Goal: Task Accomplishment & Management: Use online tool/utility

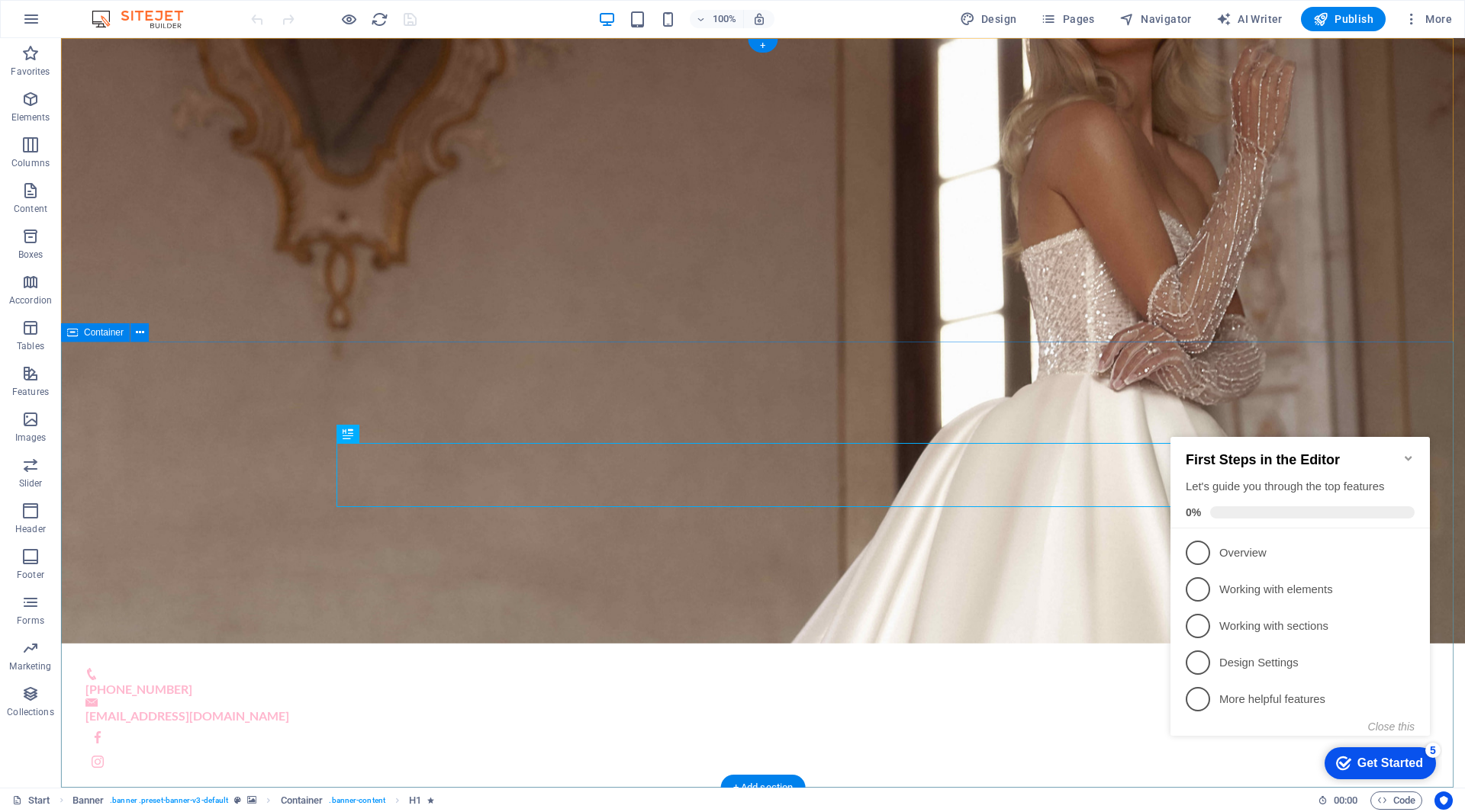
scroll to position [381, 0]
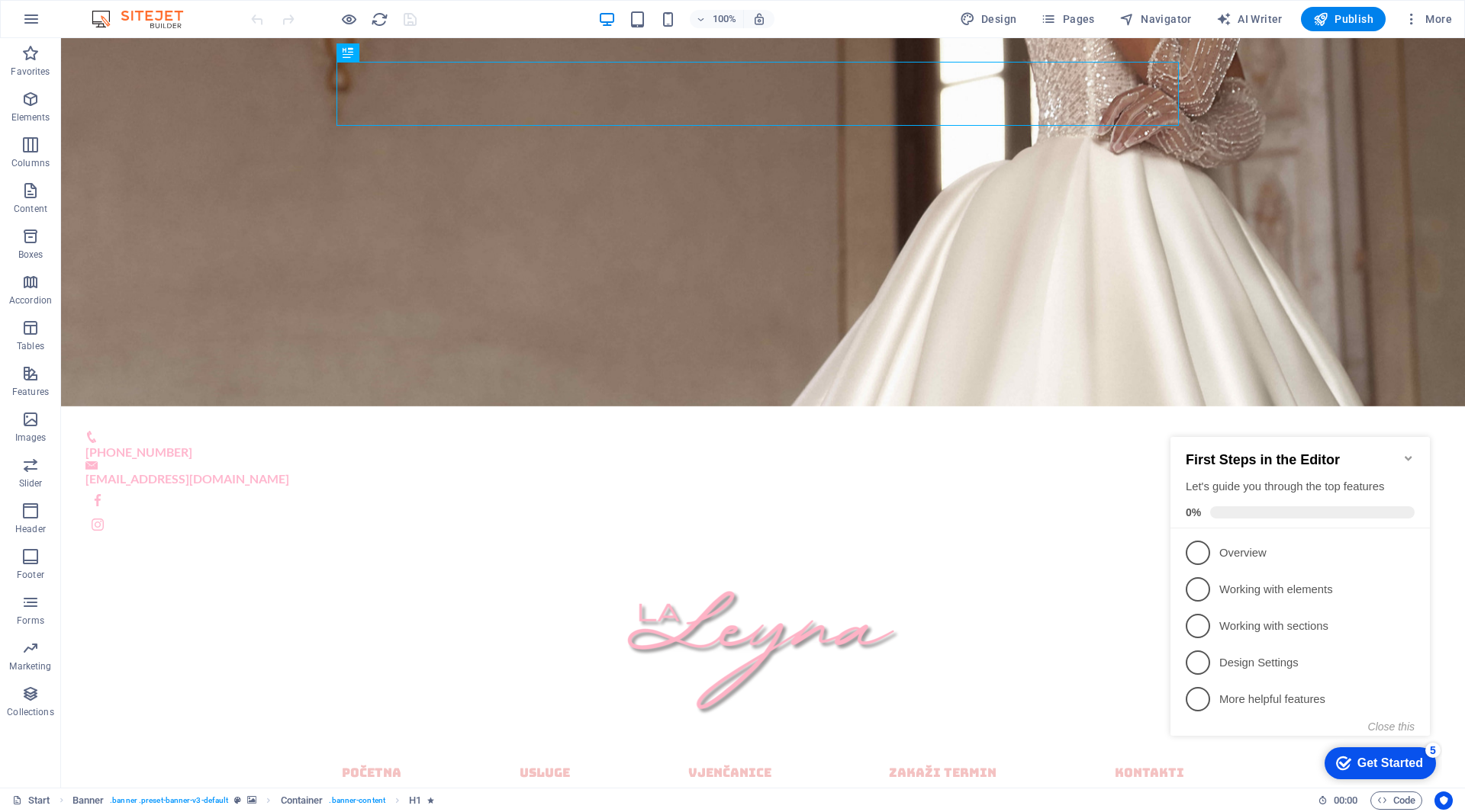
click at [1409, 452] on icon "Minimize checklist" at bounding box center [1409, 459] width 13 height 13
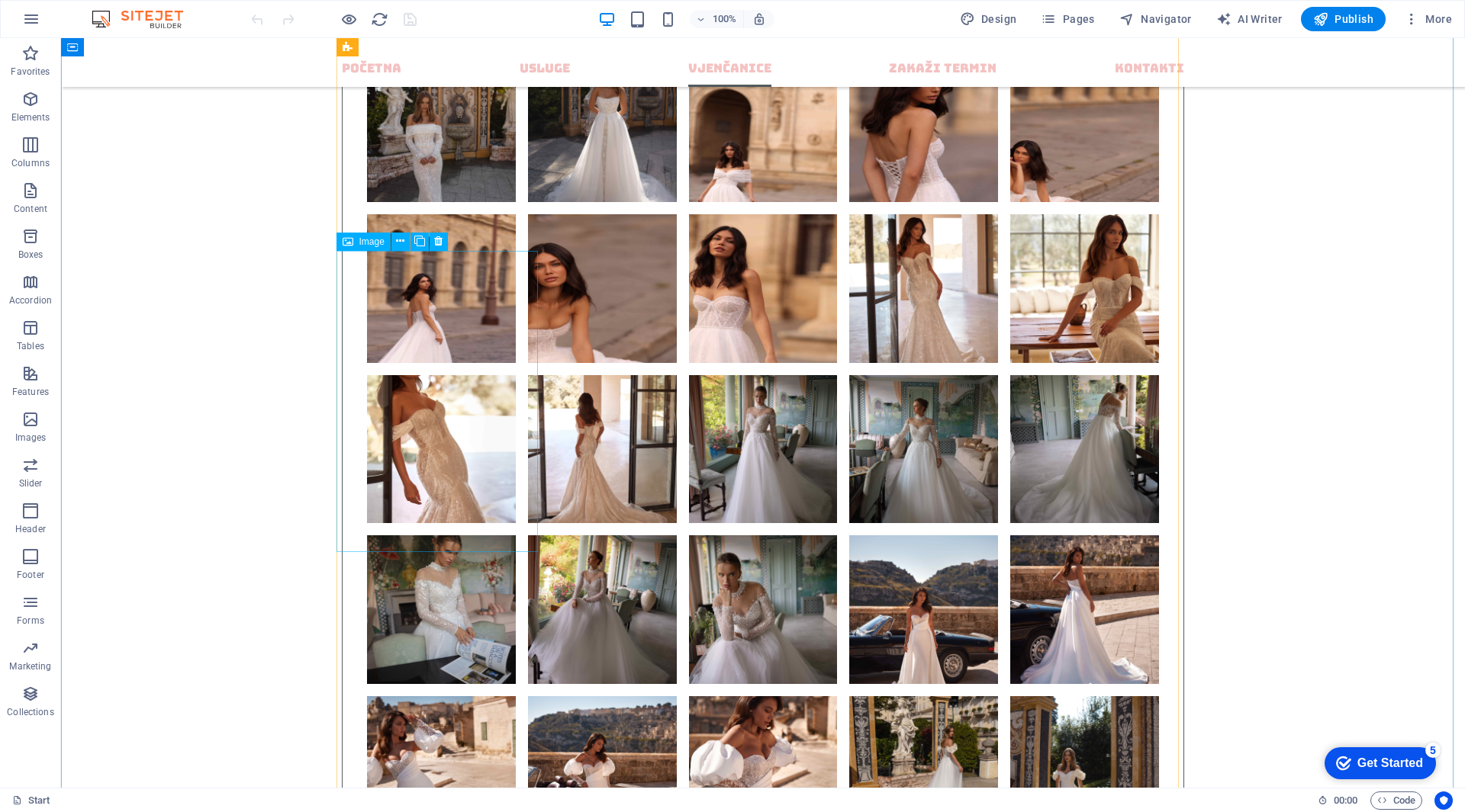
scroll to position [8411, 0]
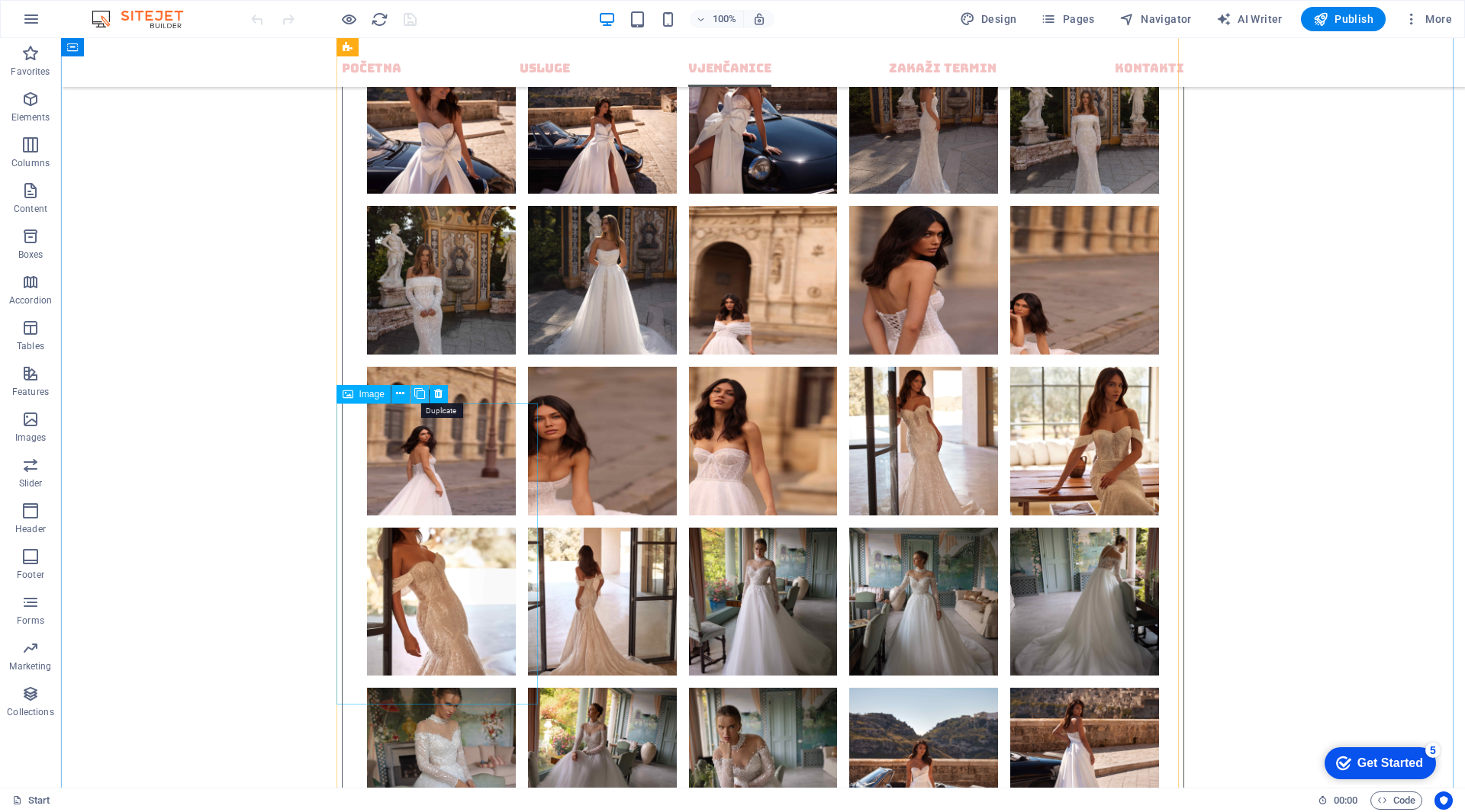
click at [0, 0] on icon at bounding box center [0, 0] width 0 height 0
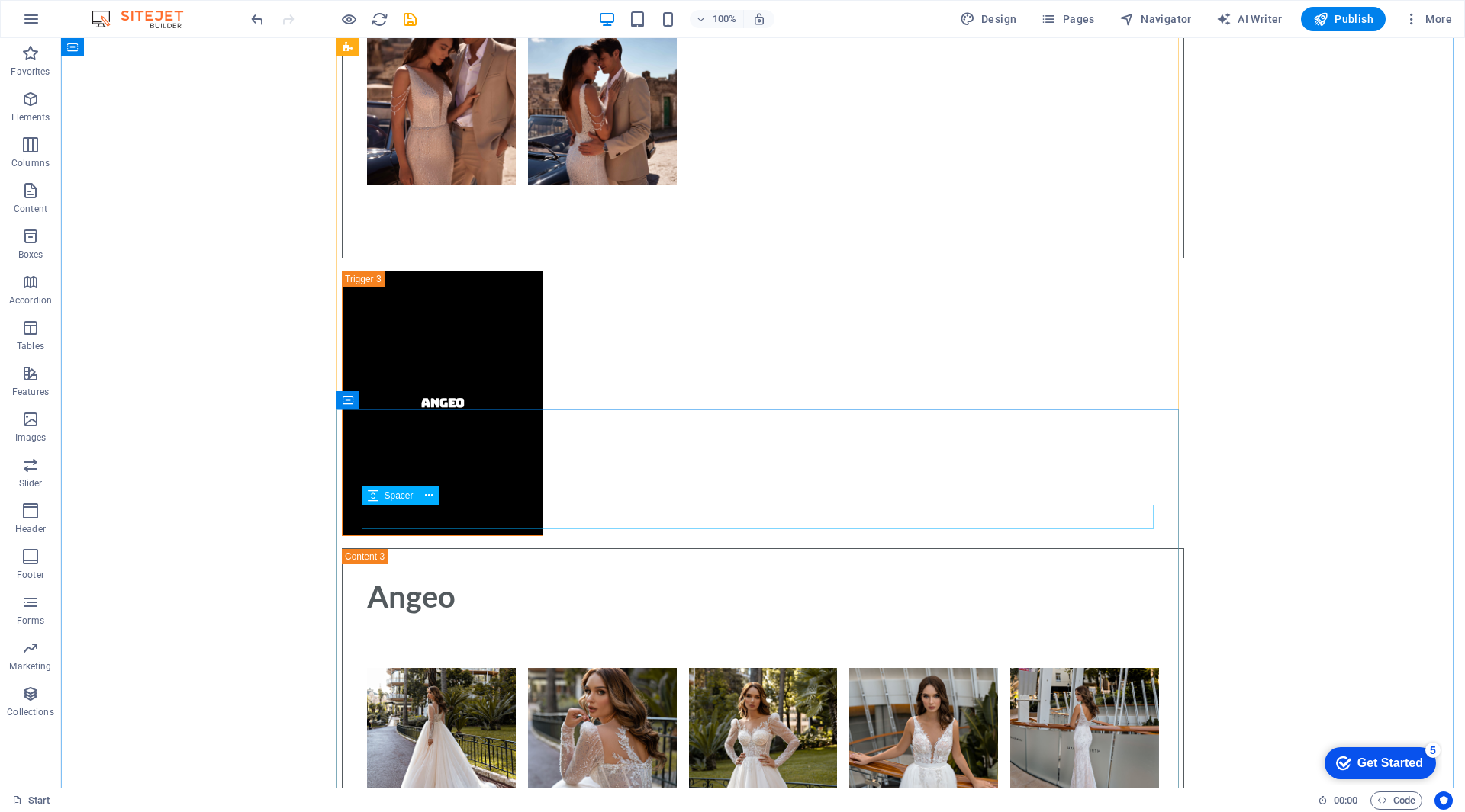
scroll to position [9707, 0]
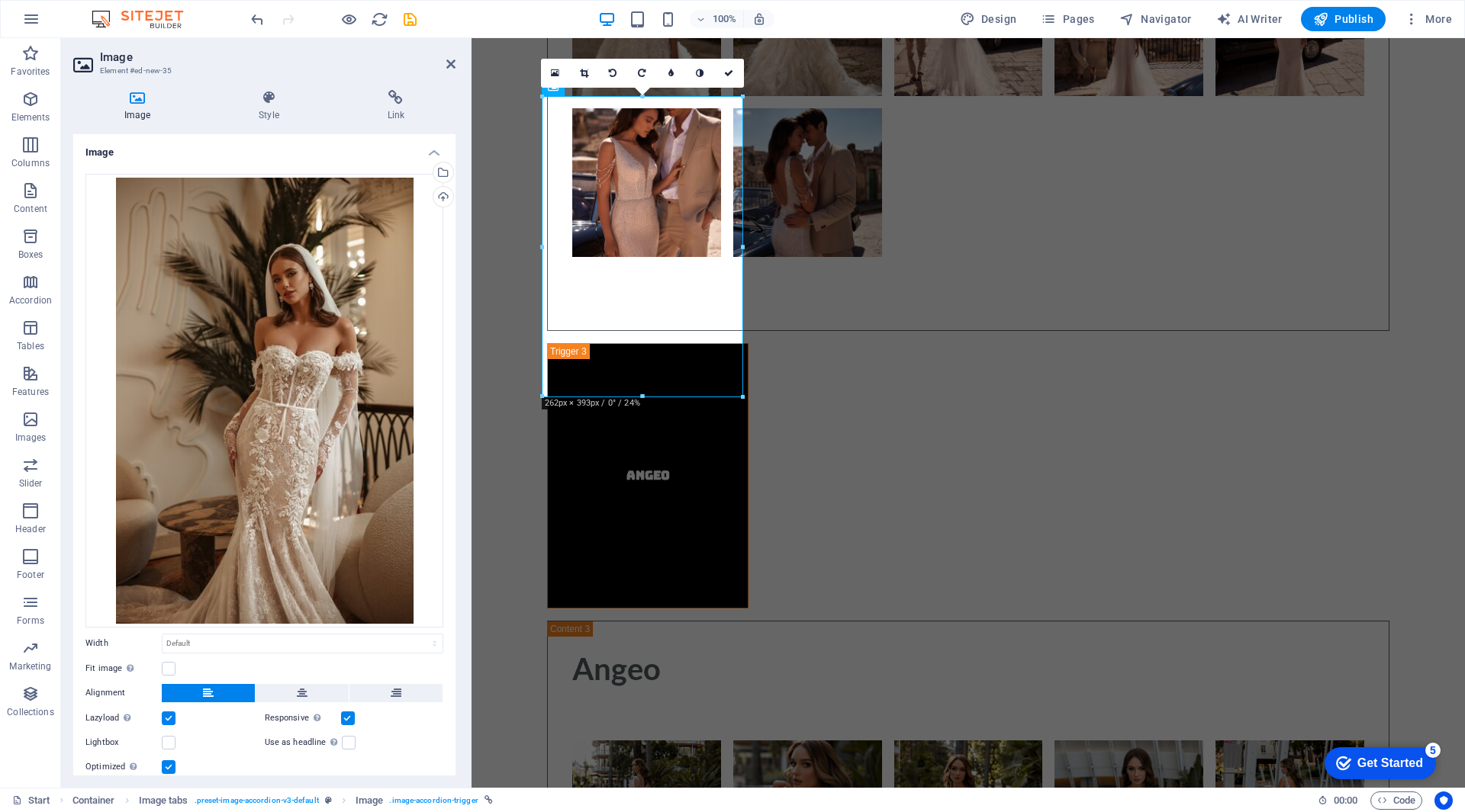
scroll to position [9781, 0]
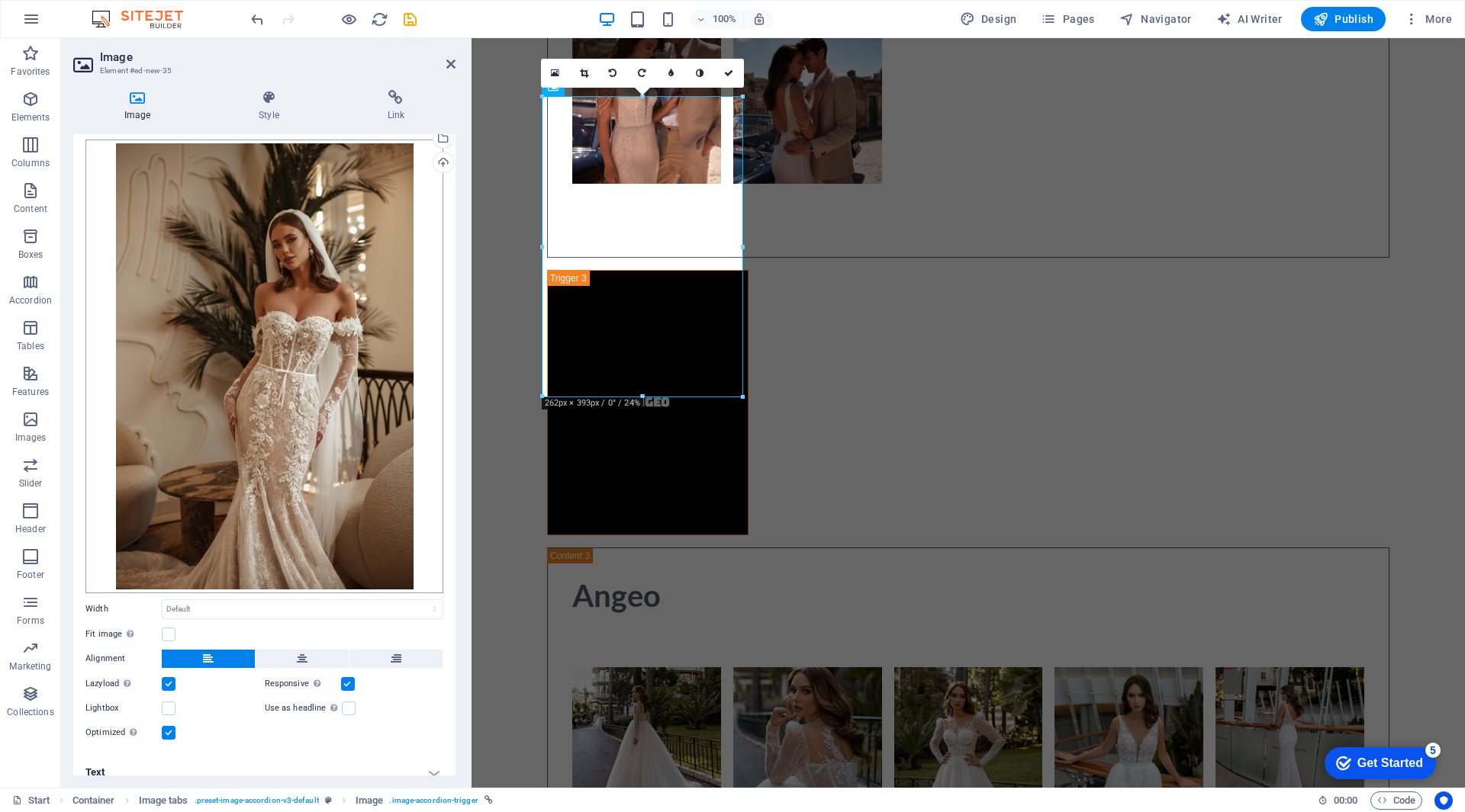
scroll to position [49, 0]
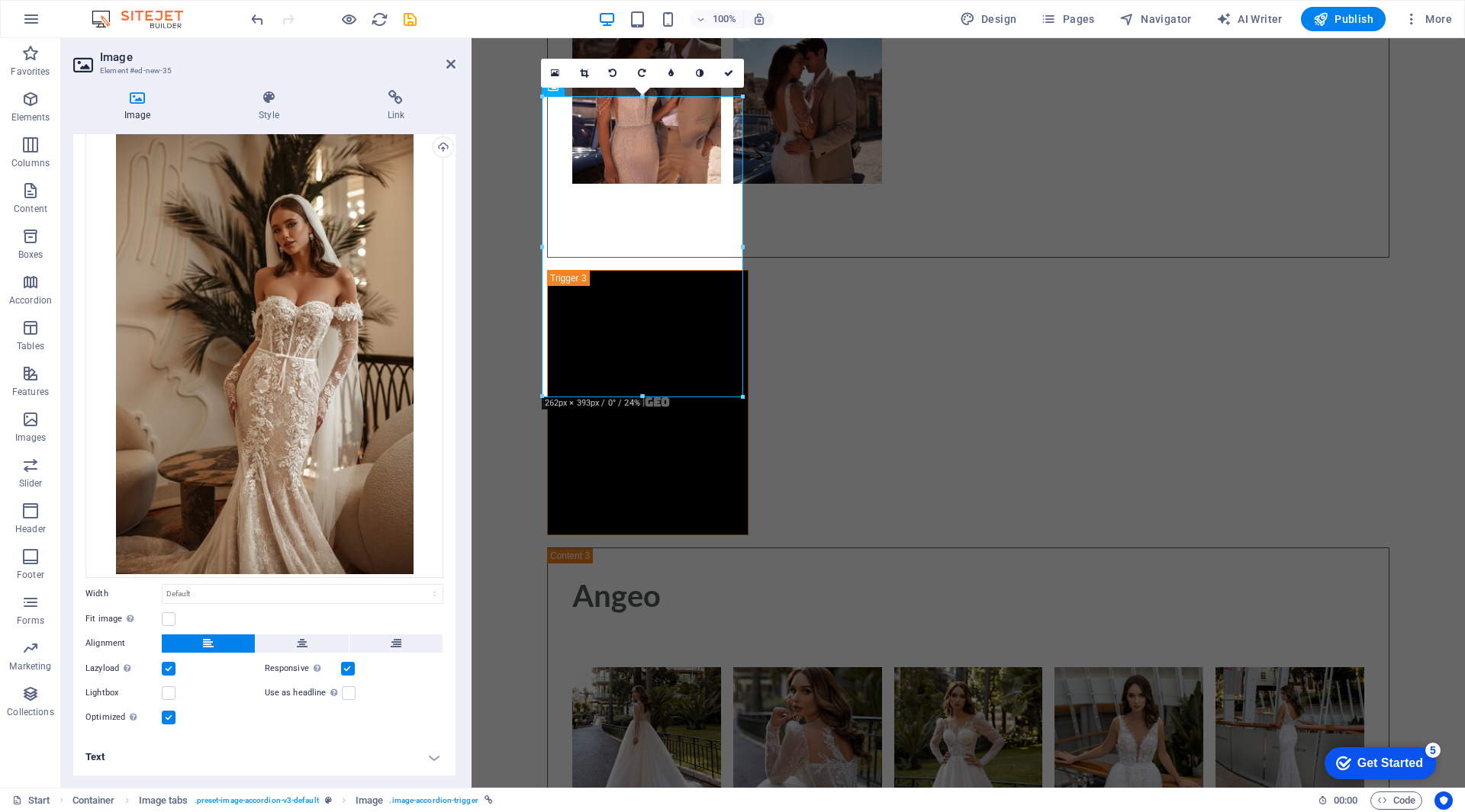
click at [92, 765] on h4 "Text" at bounding box center [264, 757] width 382 height 37
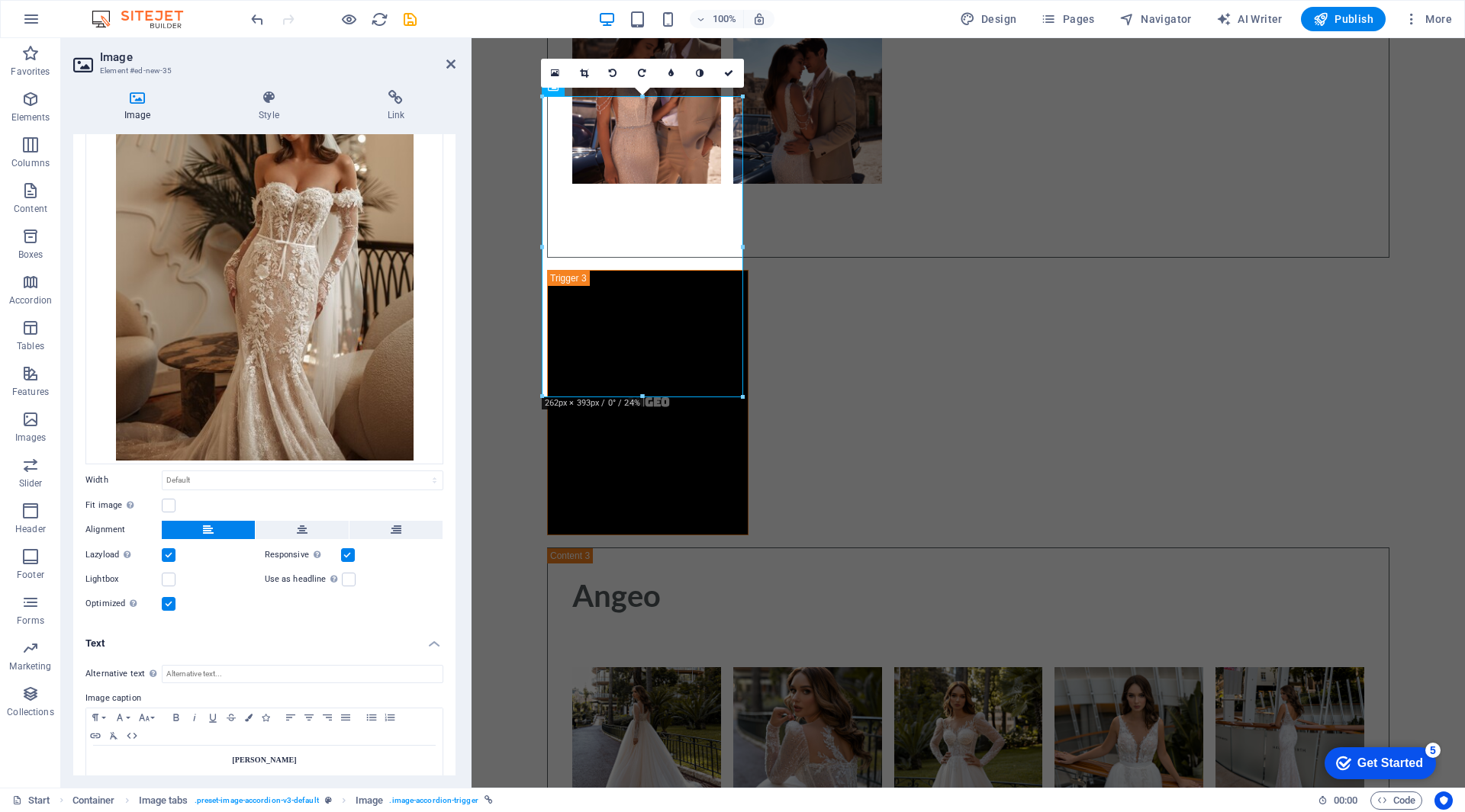
scroll to position [193, 0]
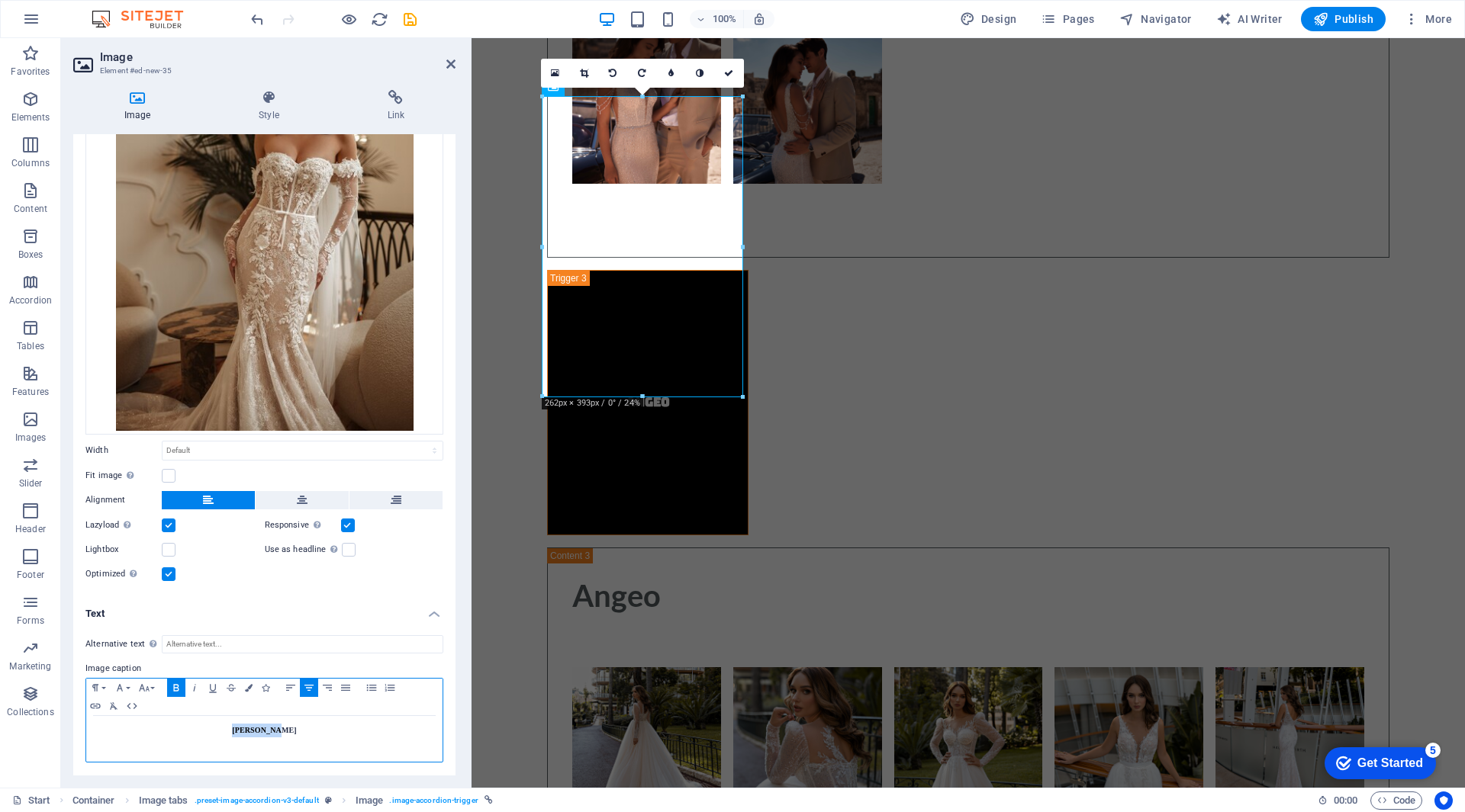
drag, startPoint x: 288, startPoint y: 734, endPoint x: 242, endPoint y: 740, distance: 46.4
click at [242, 740] on div "[PERSON_NAME]" at bounding box center [264, 739] width 356 height 45
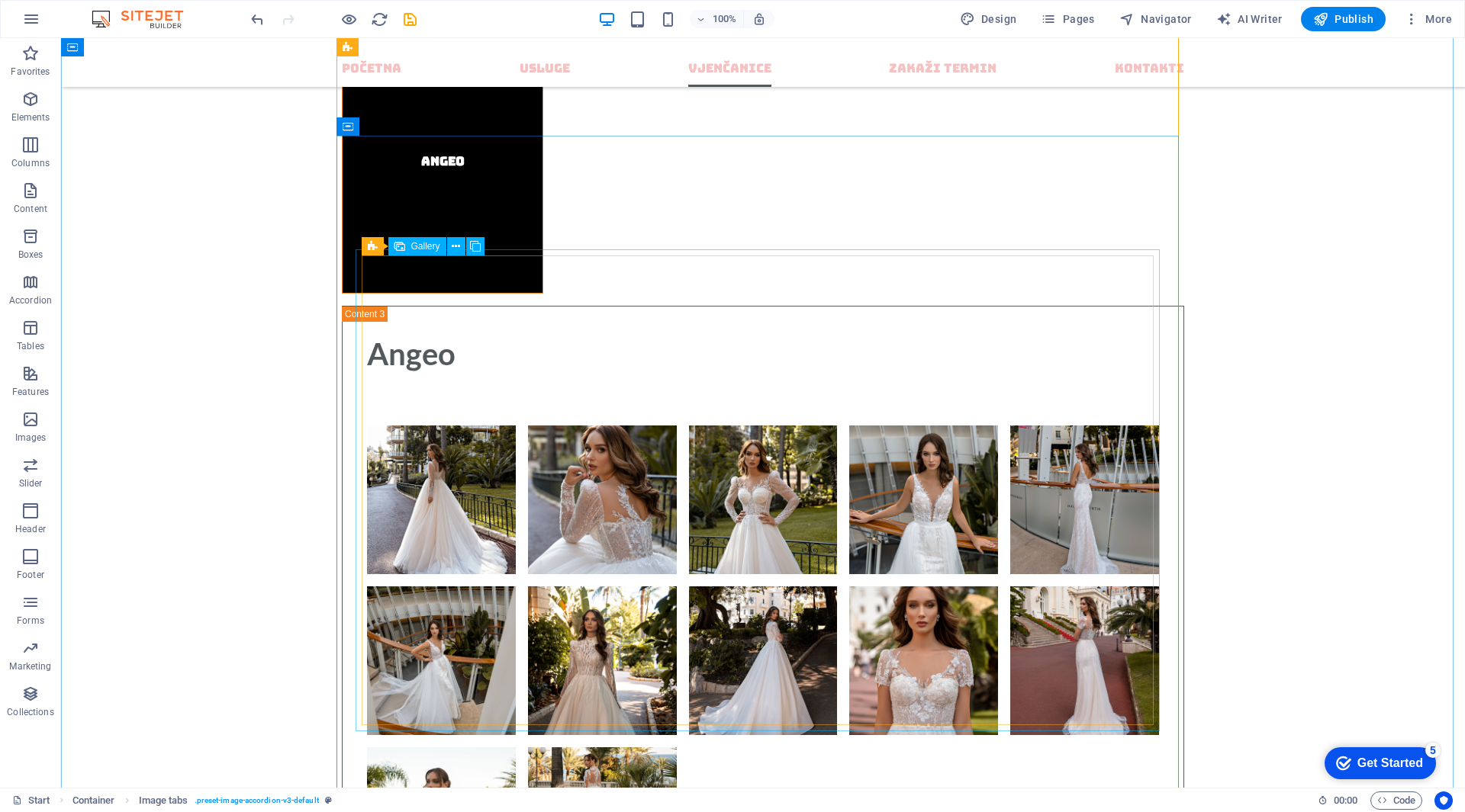
scroll to position [9631, 0]
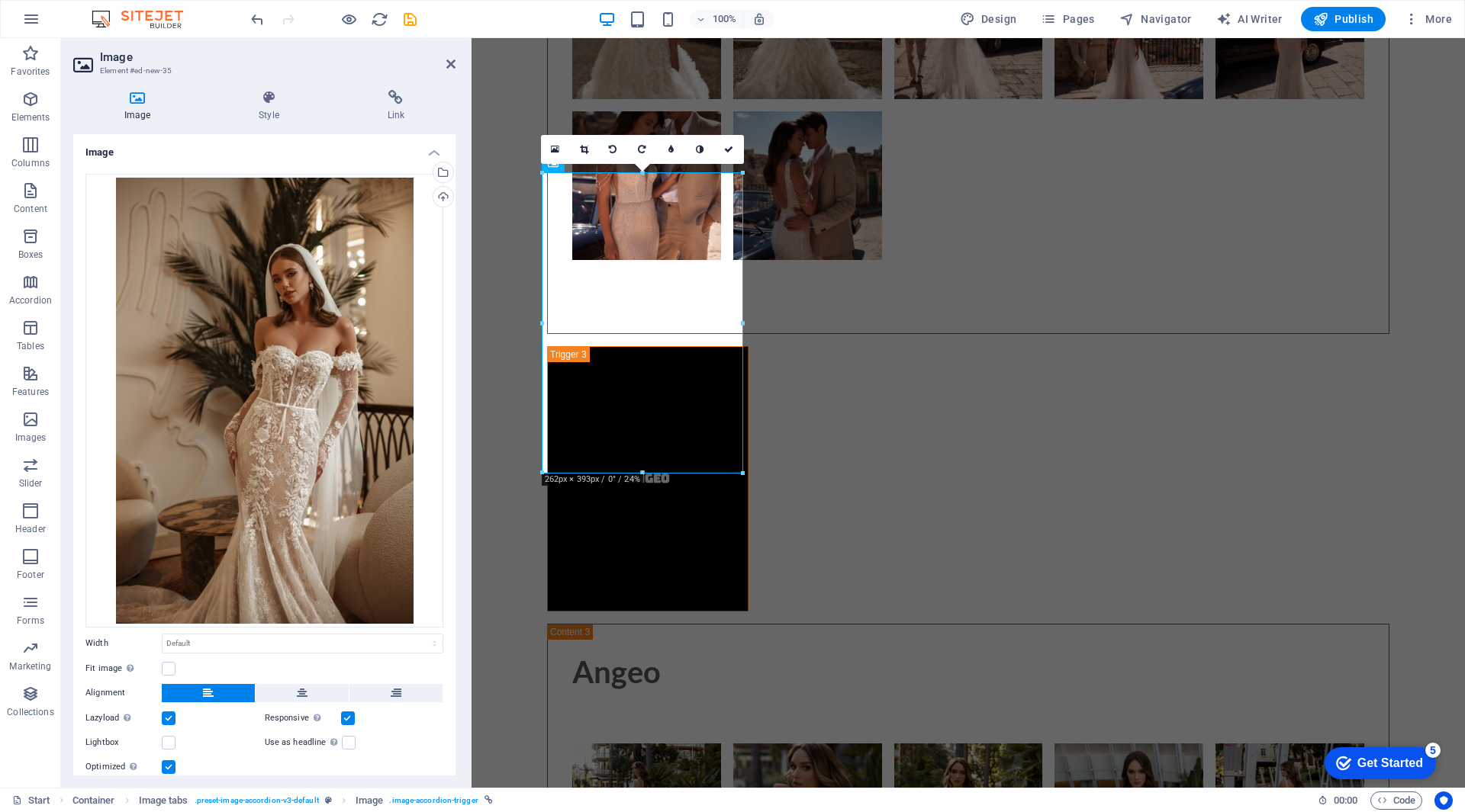
scroll to position [193, 0]
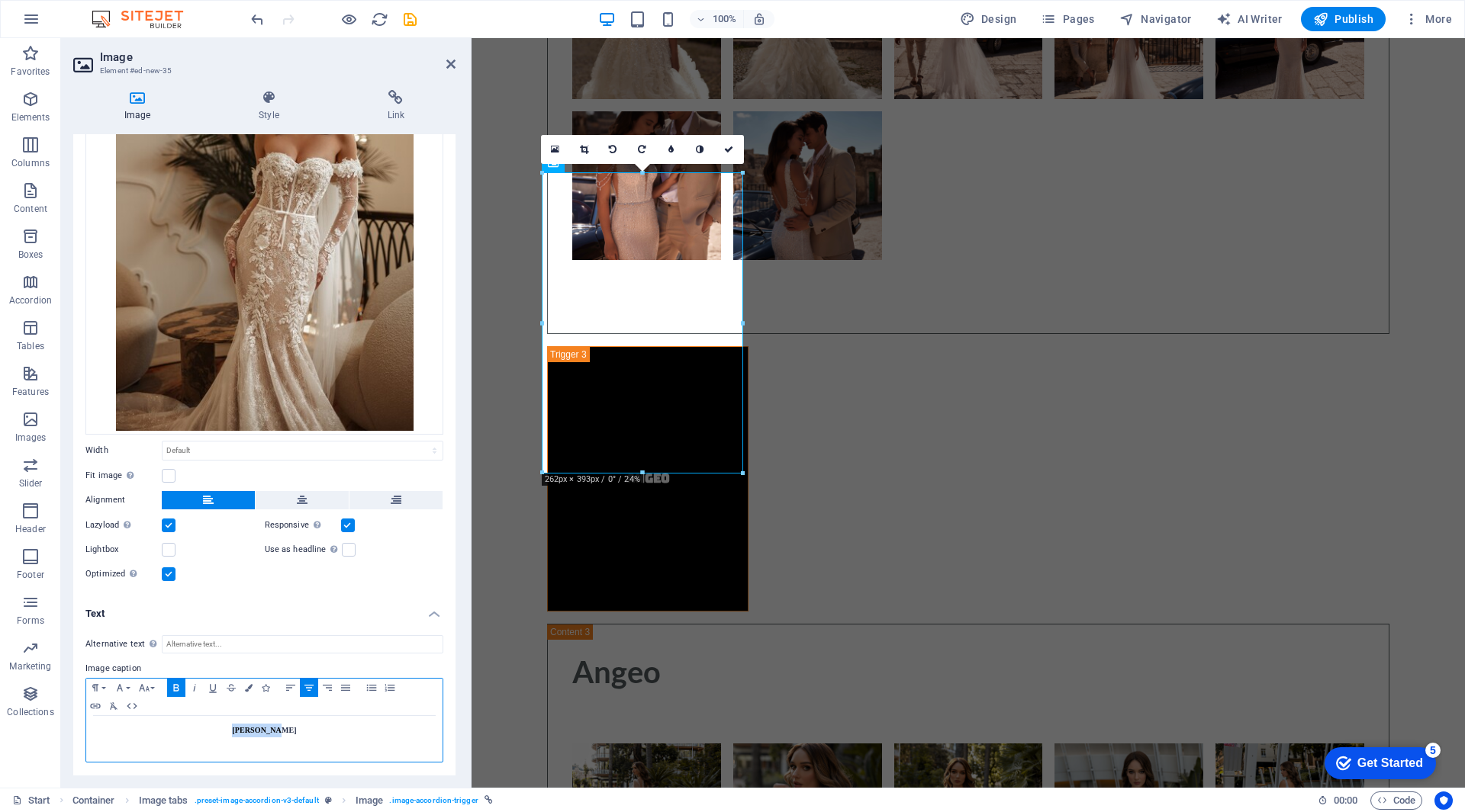
drag, startPoint x: 284, startPoint y: 728, endPoint x: 242, endPoint y: 731, distance: 42.1
click at [242, 731] on p "[PERSON_NAME]" at bounding box center [264, 730] width 341 height 14
click at [726, 151] on icon at bounding box center [729, 150] width 9 height 9
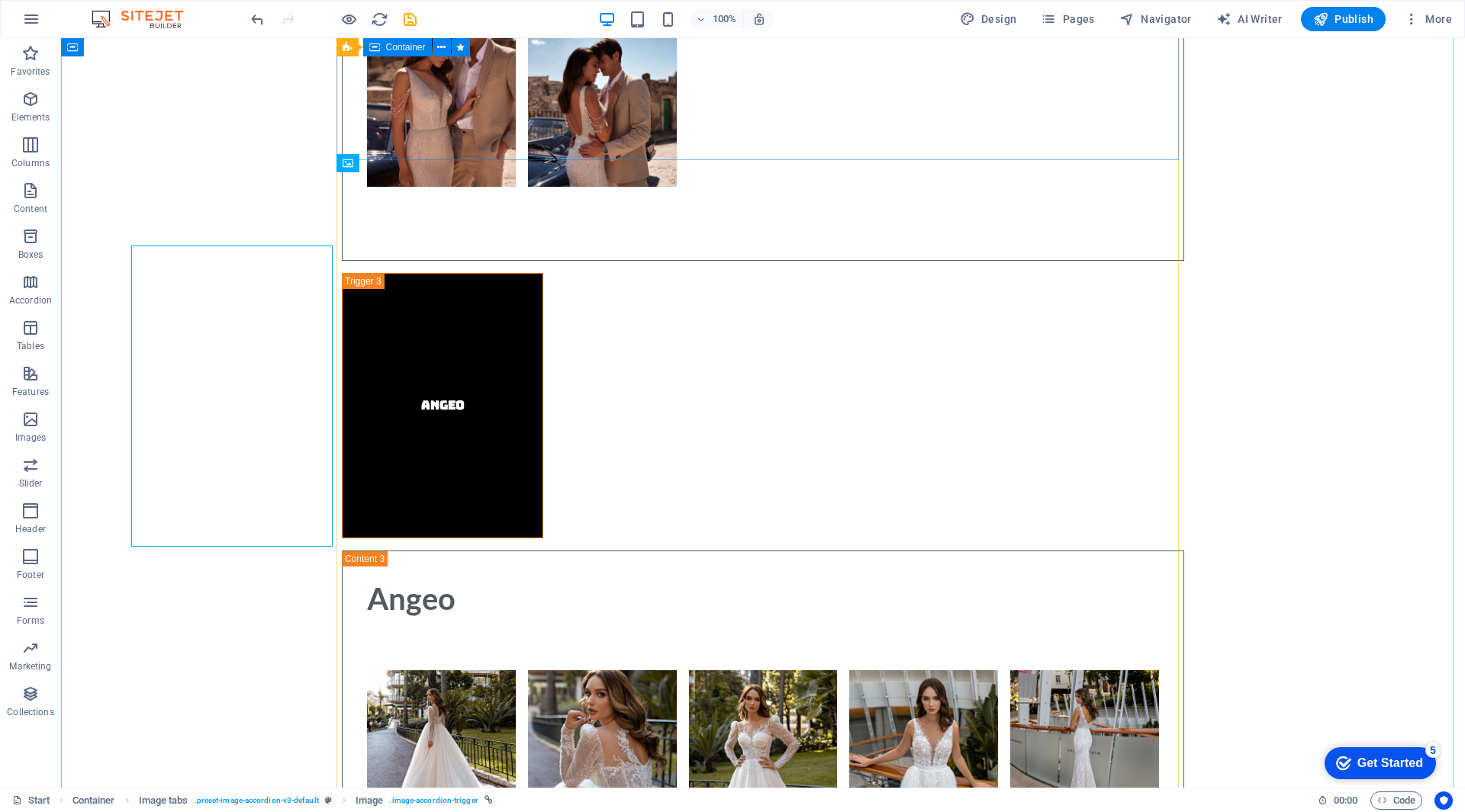
scroll to position [9631, 0]
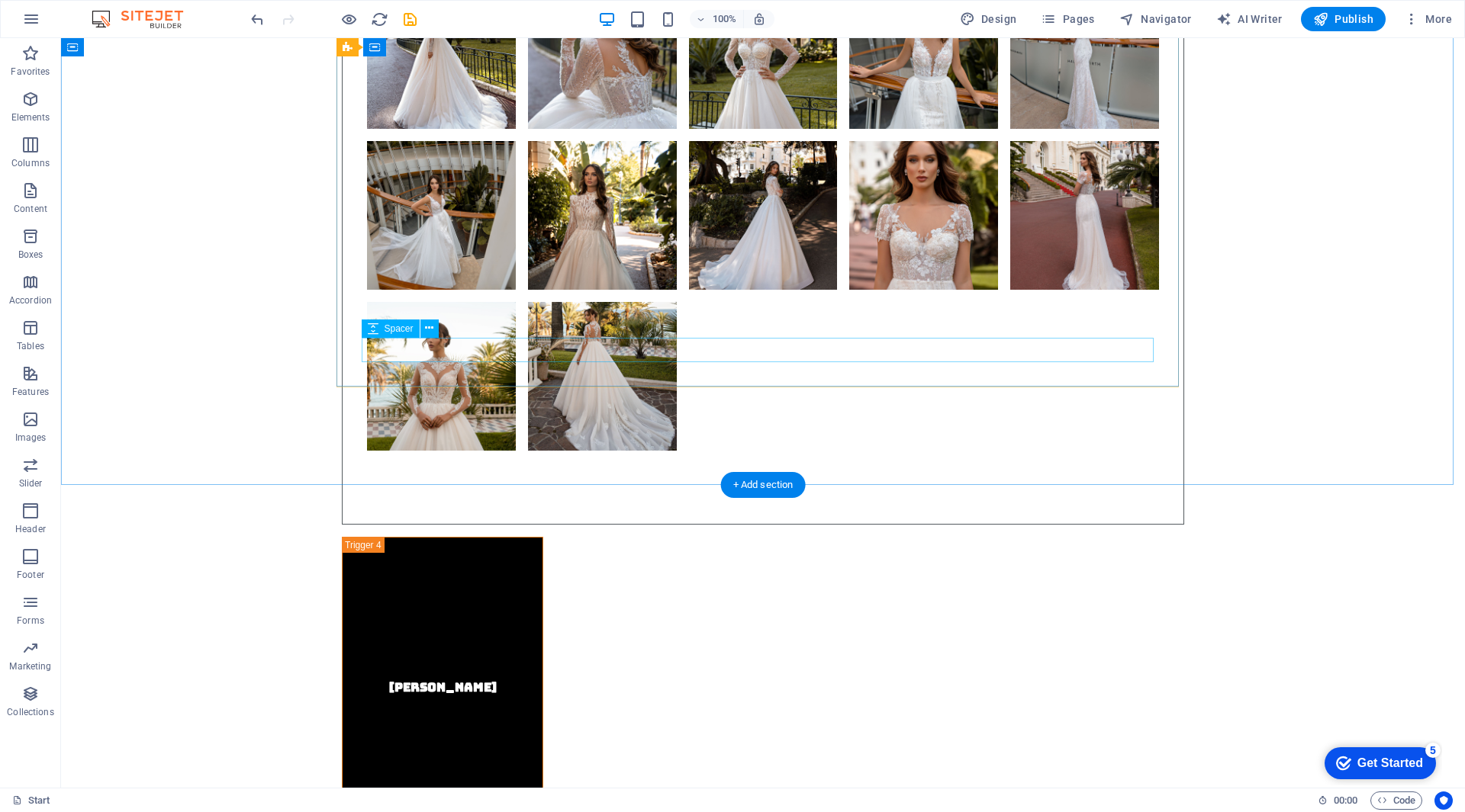
scroll to position [10089, 0]
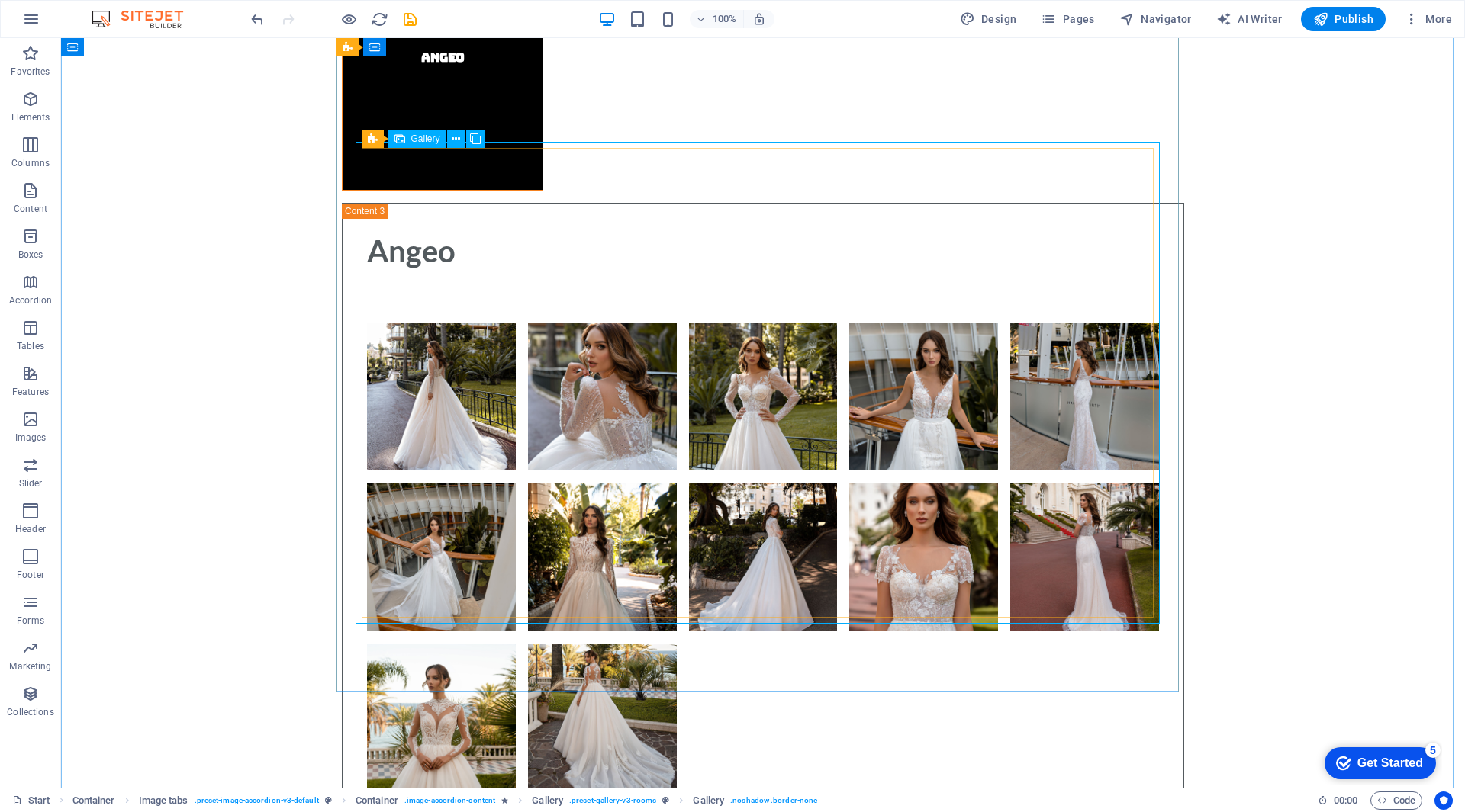
select select "4"
select select "px"
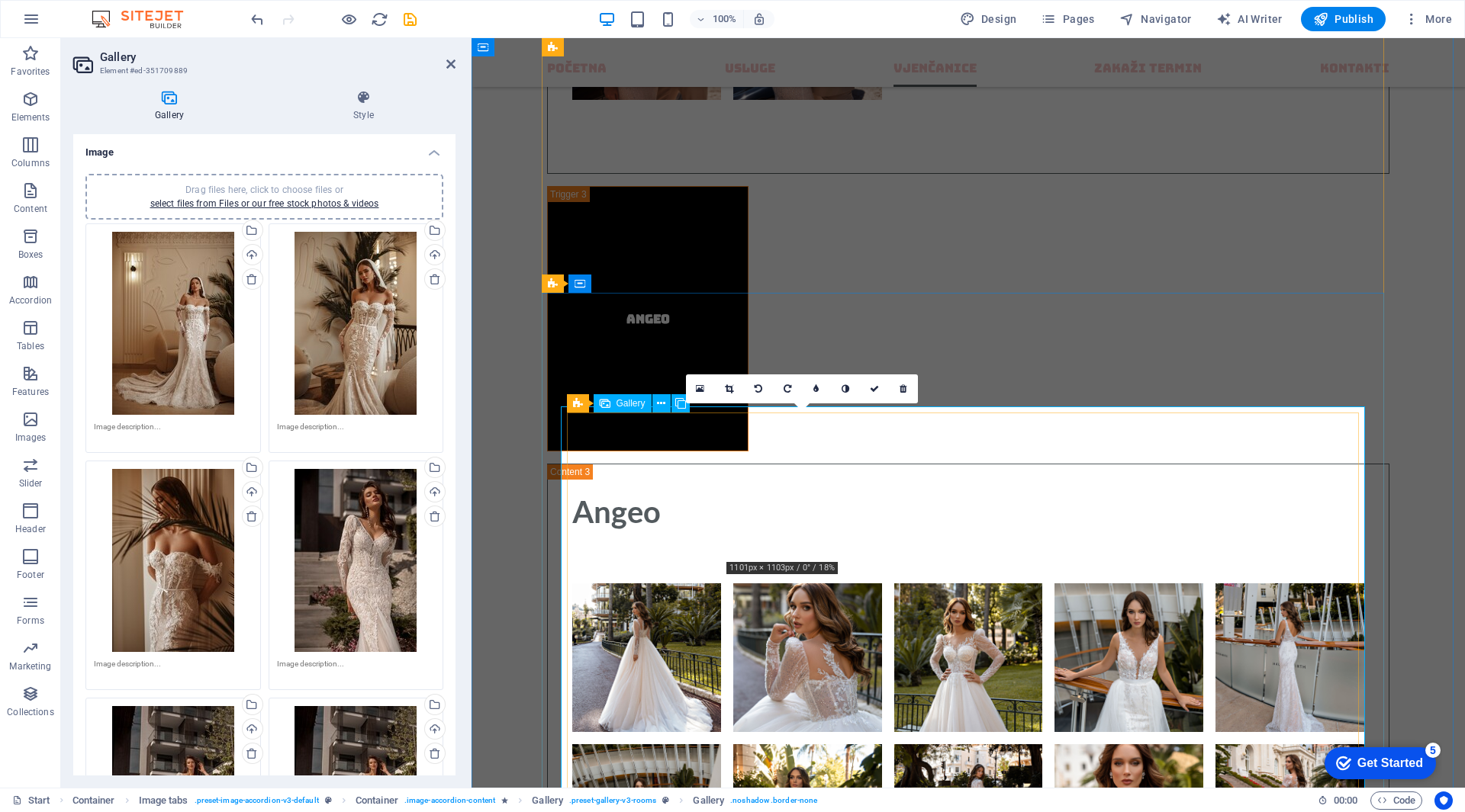
scroll to position [9857, 0]
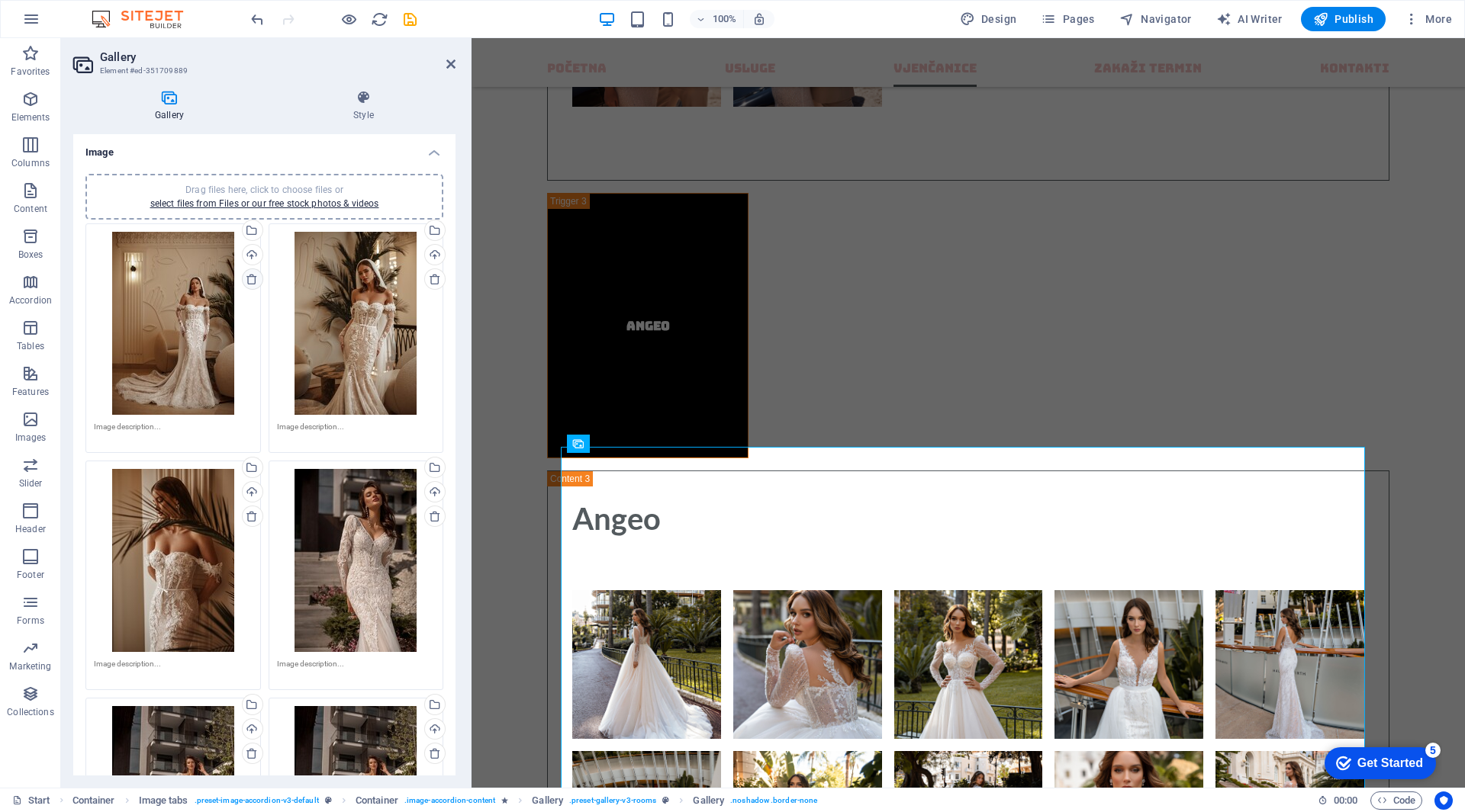
click at [252, 277] on icon at bounding box center [252, 279] width 13 height 13
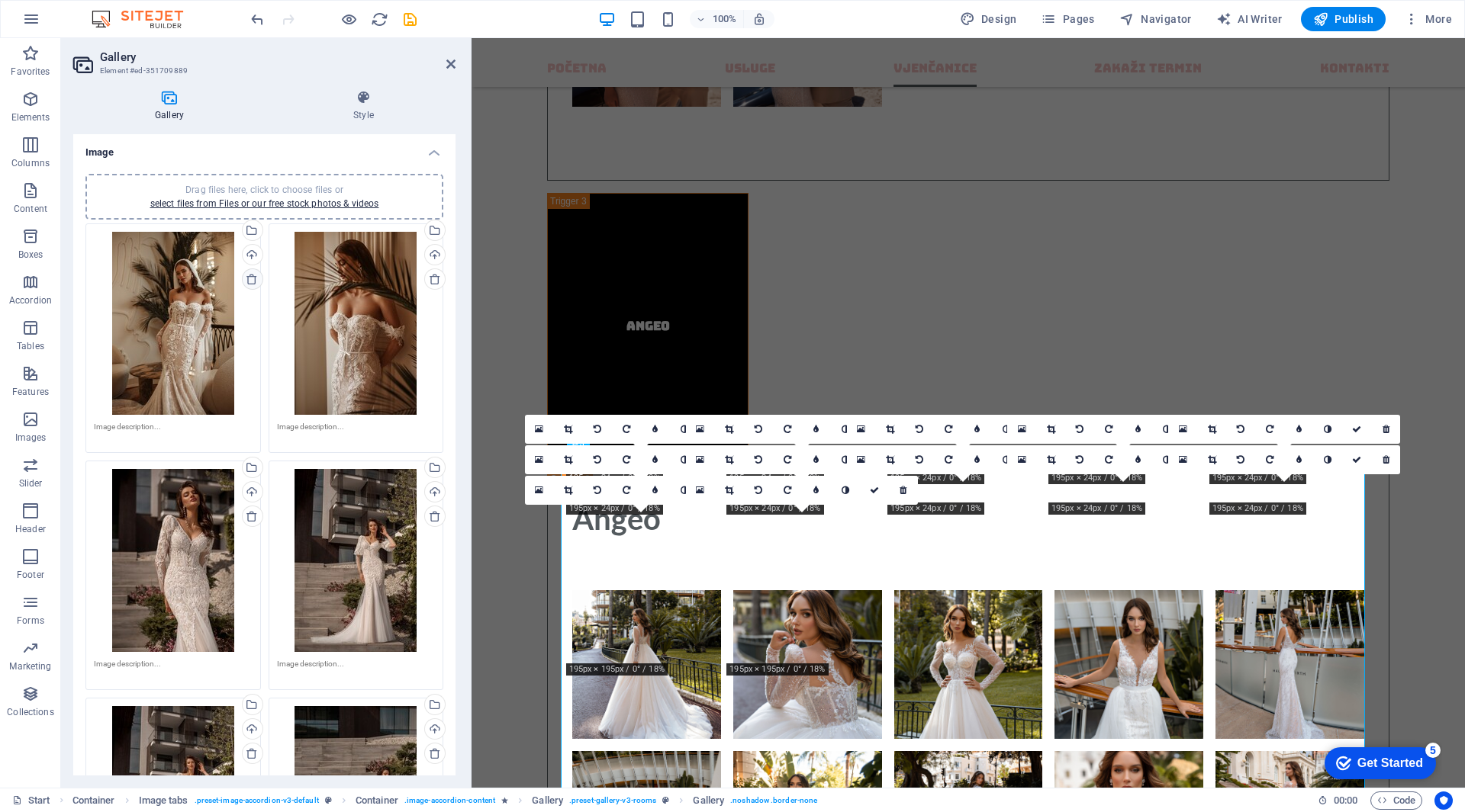
click at [251, 283] on icon at bounding box center [252, 279] width 13 height 13
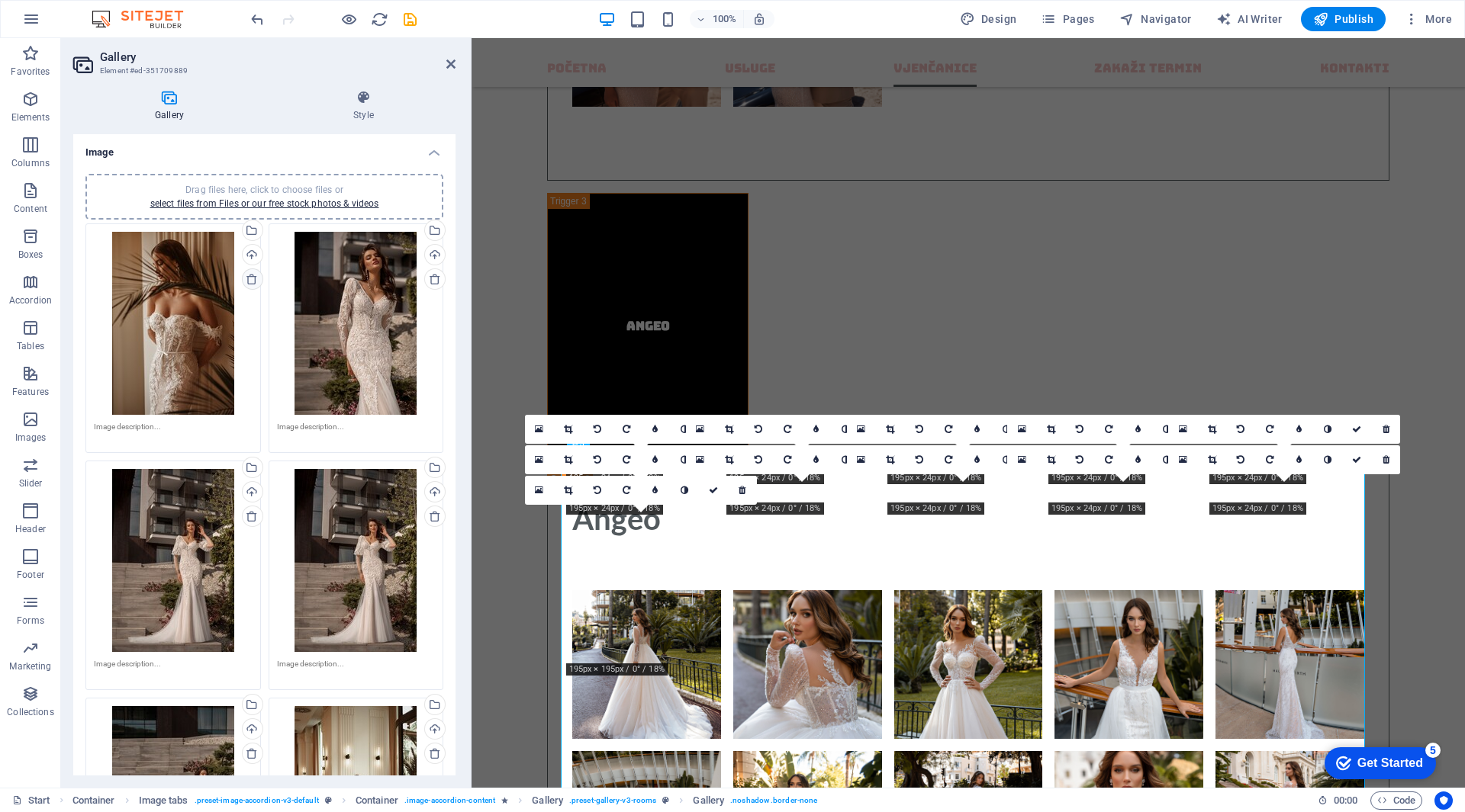
click at [251, 283] on icon at bounding box center [252, 279] width 13 height 13
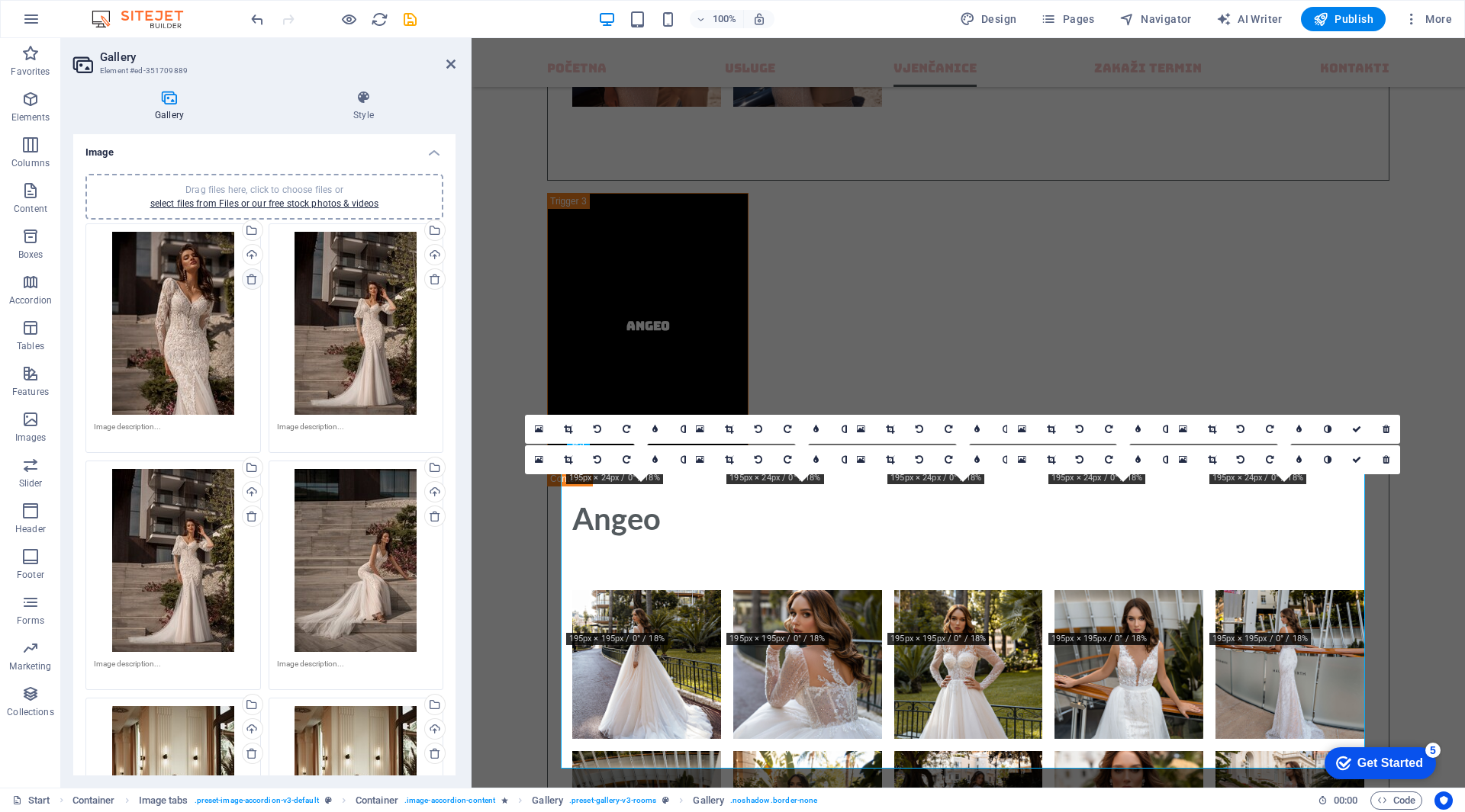
click at [251, 283] on icon at bounding box center [252, 279] width 13 height 13
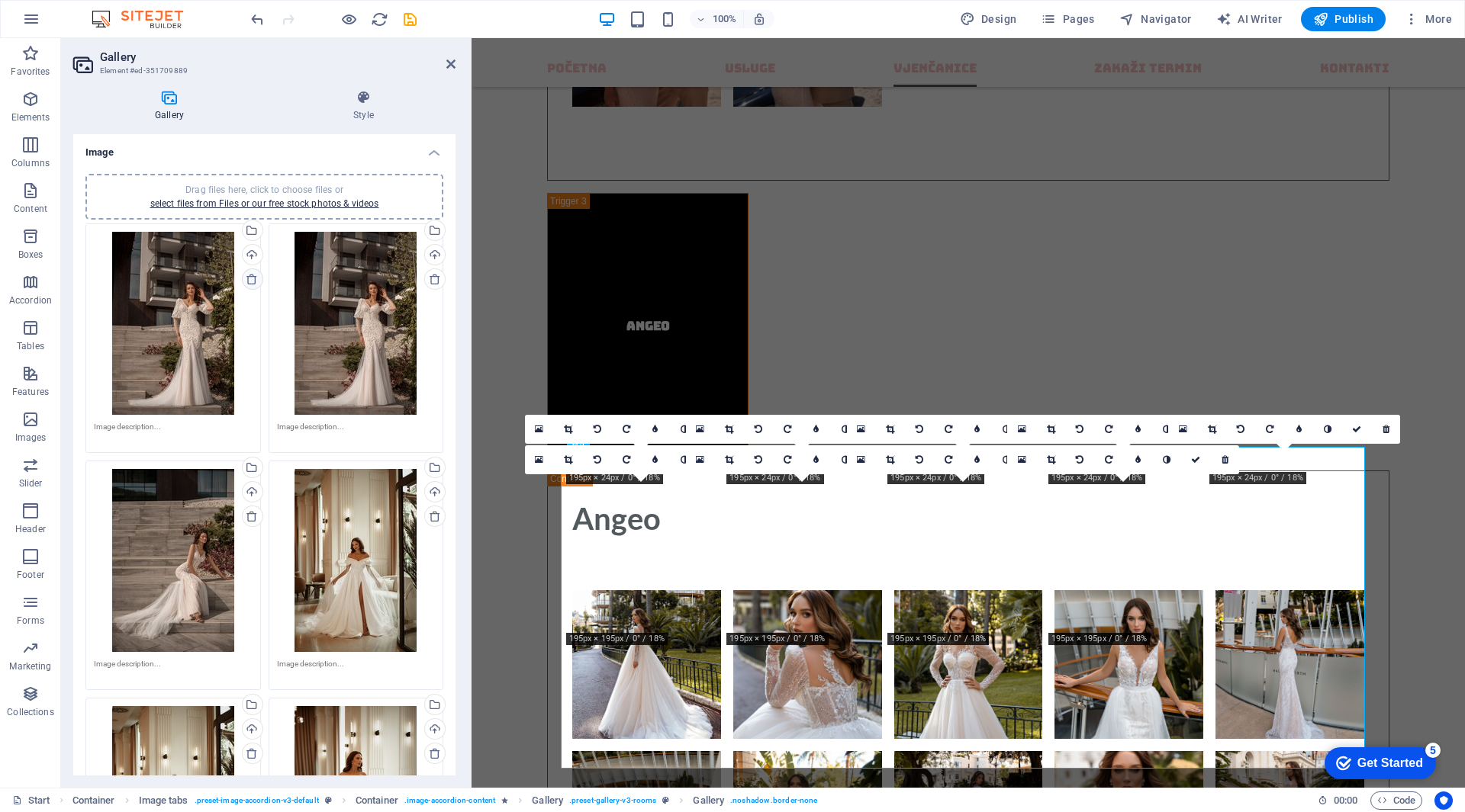
click at [251, 283] on icon at bounding box center [252, 279] width 13 height 13
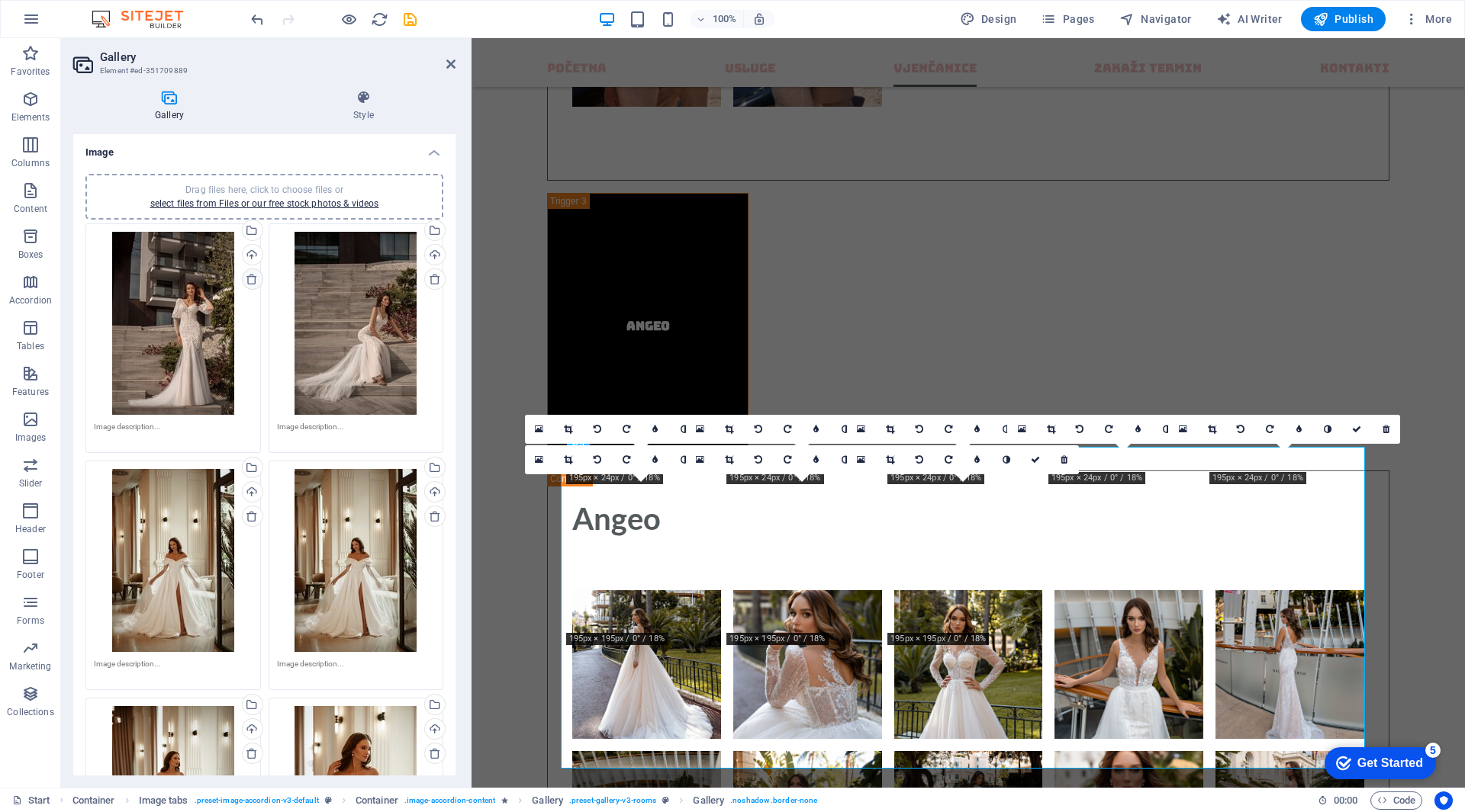
click at [251, 283] on icon at bounding box center [252, 279] width 13 height 13
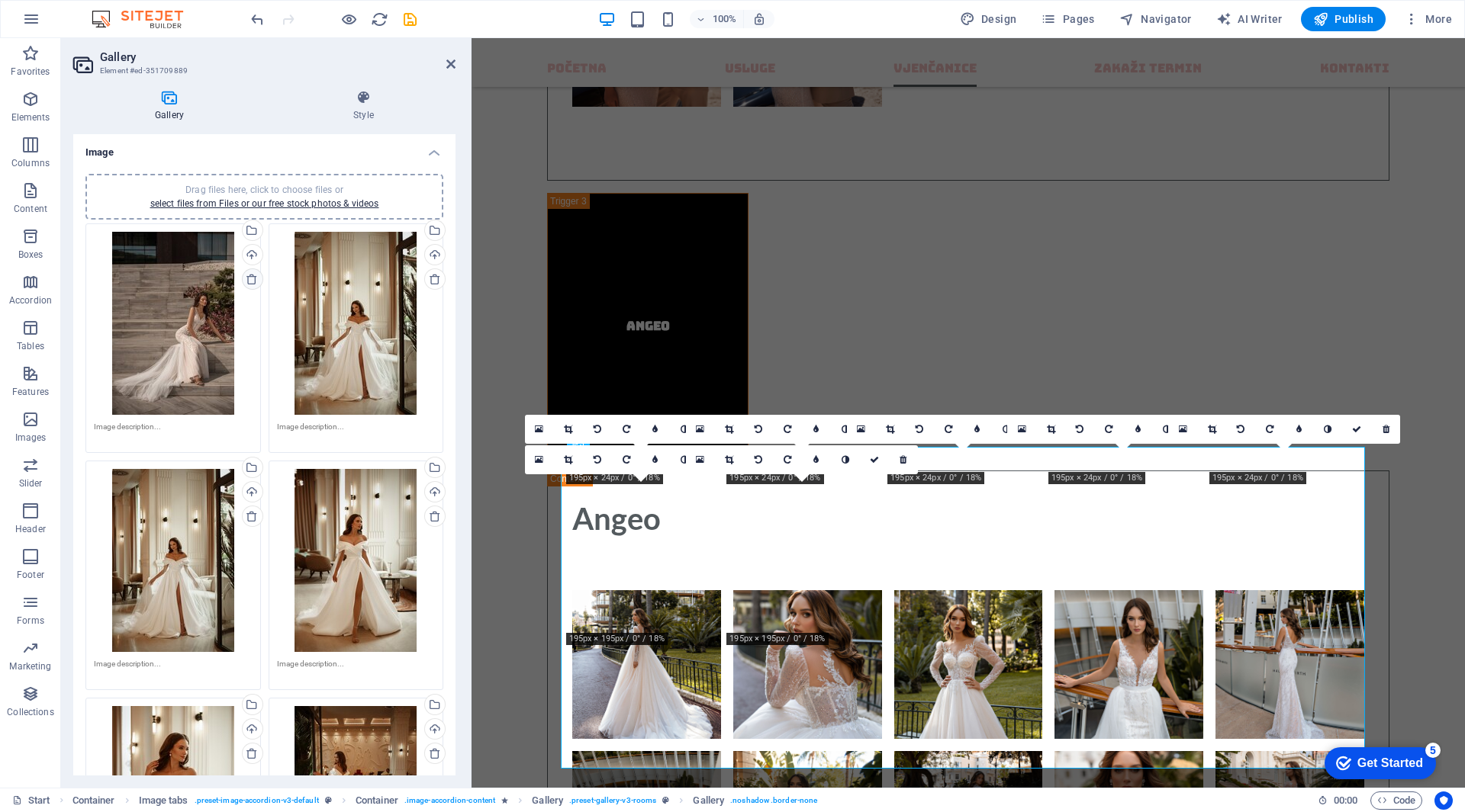
click at [251, 283] on icon at bounding box center [252, 279] width 13 height 13
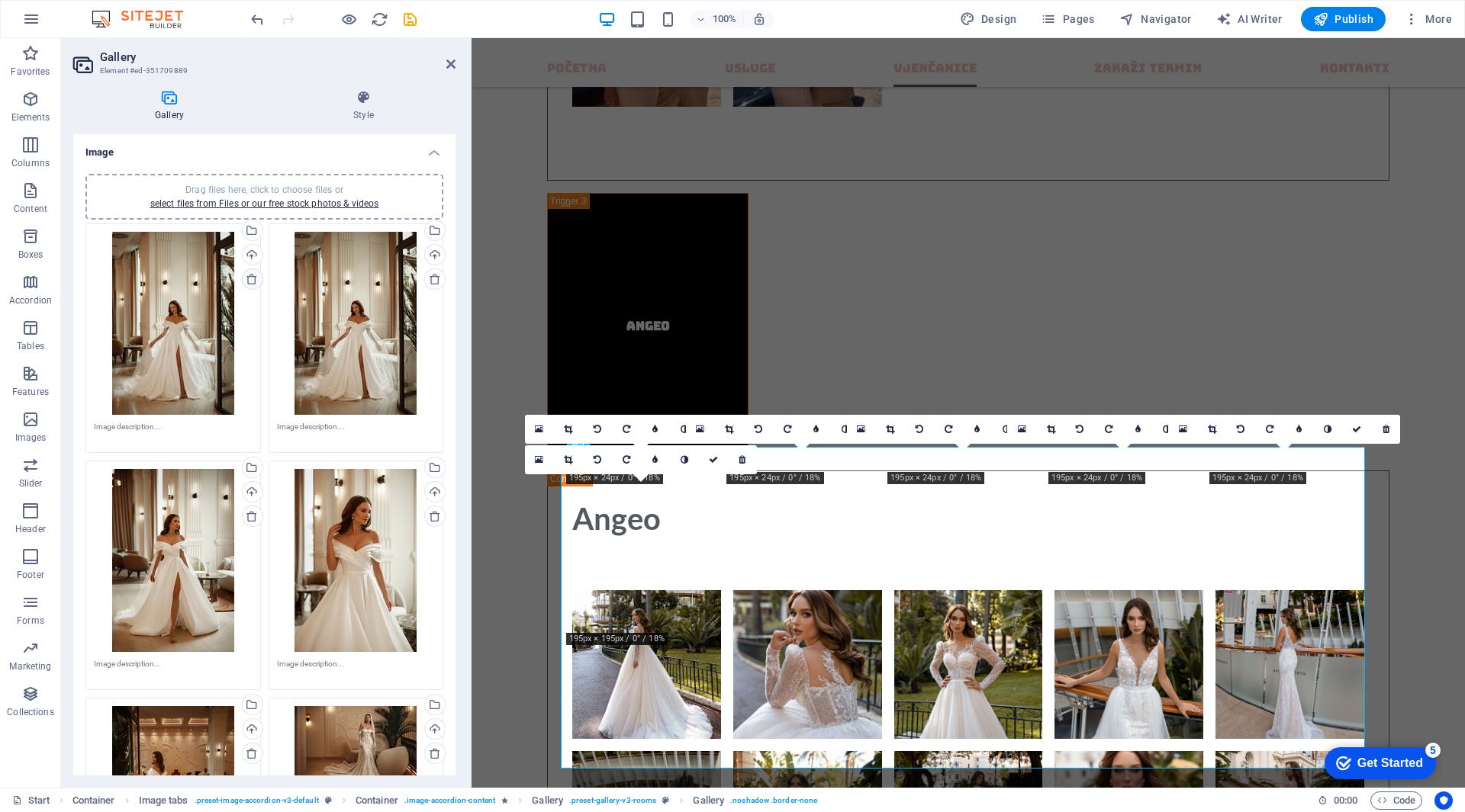
click at [251, 283] on icon at bounding box center [252, 279] width 13 height 13
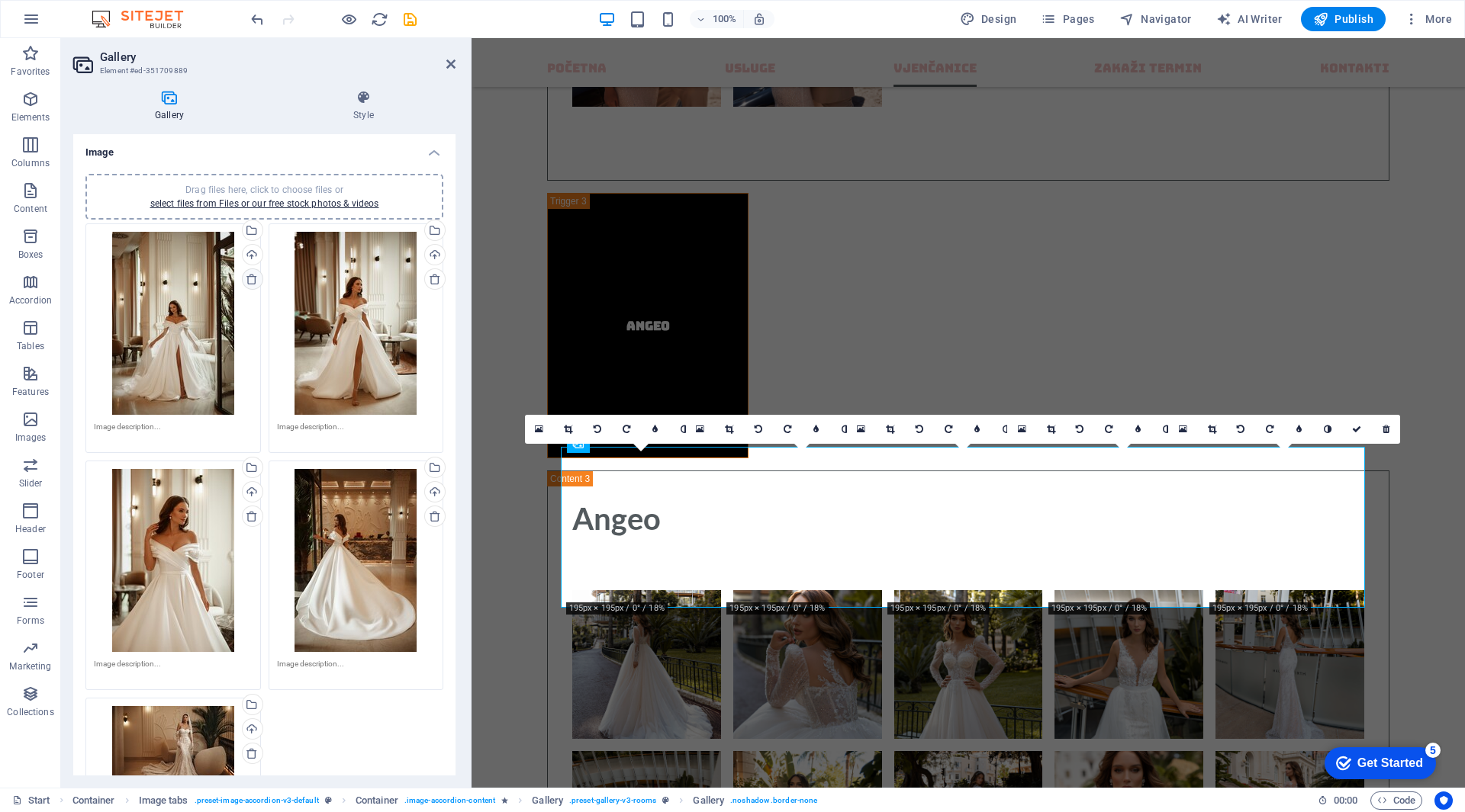
click at [251, 283] on icon at bounding box center [252, 279] width 13 height 13
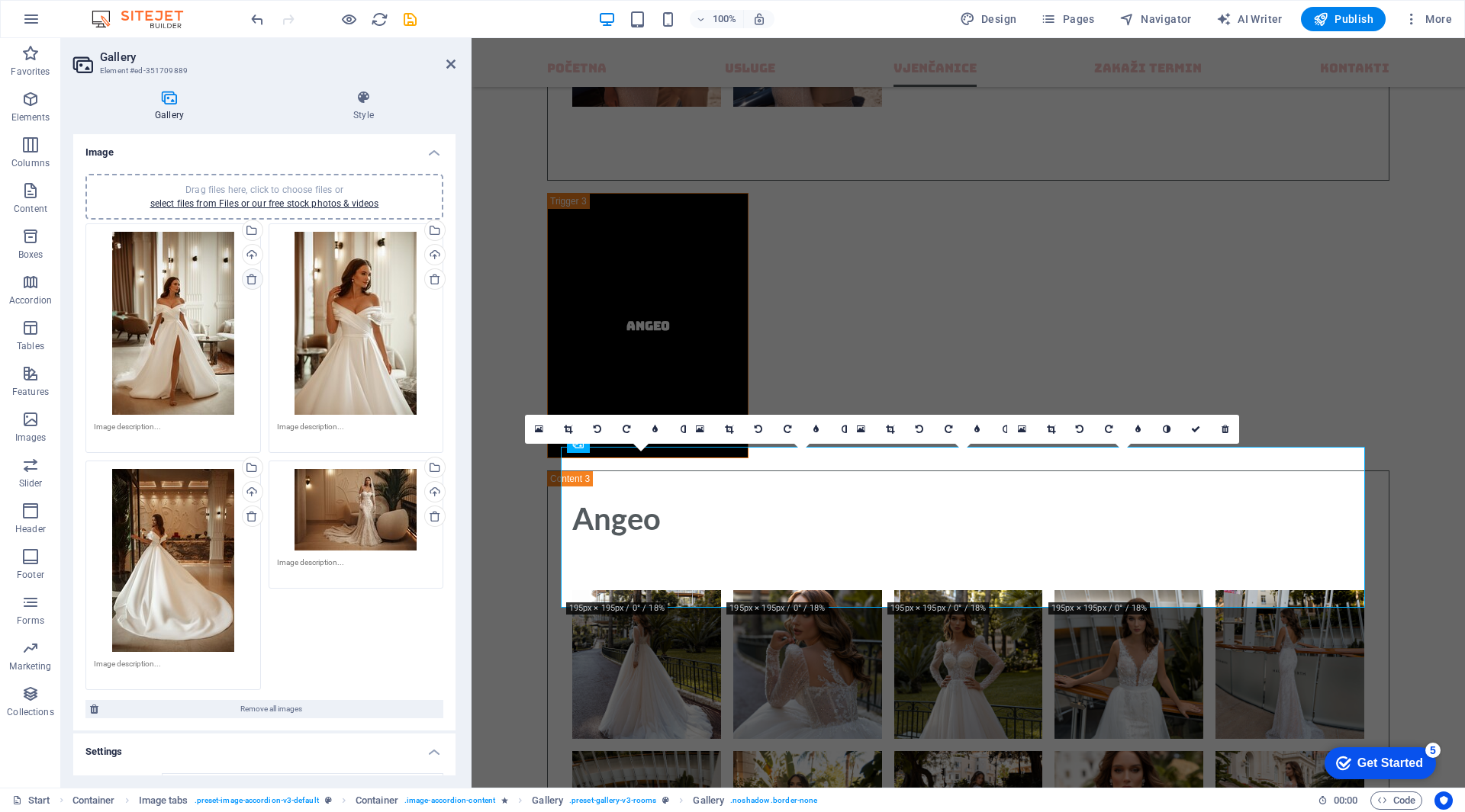
click at [251, 283] on icon at bounding box center [252, 279] width 13 height 13
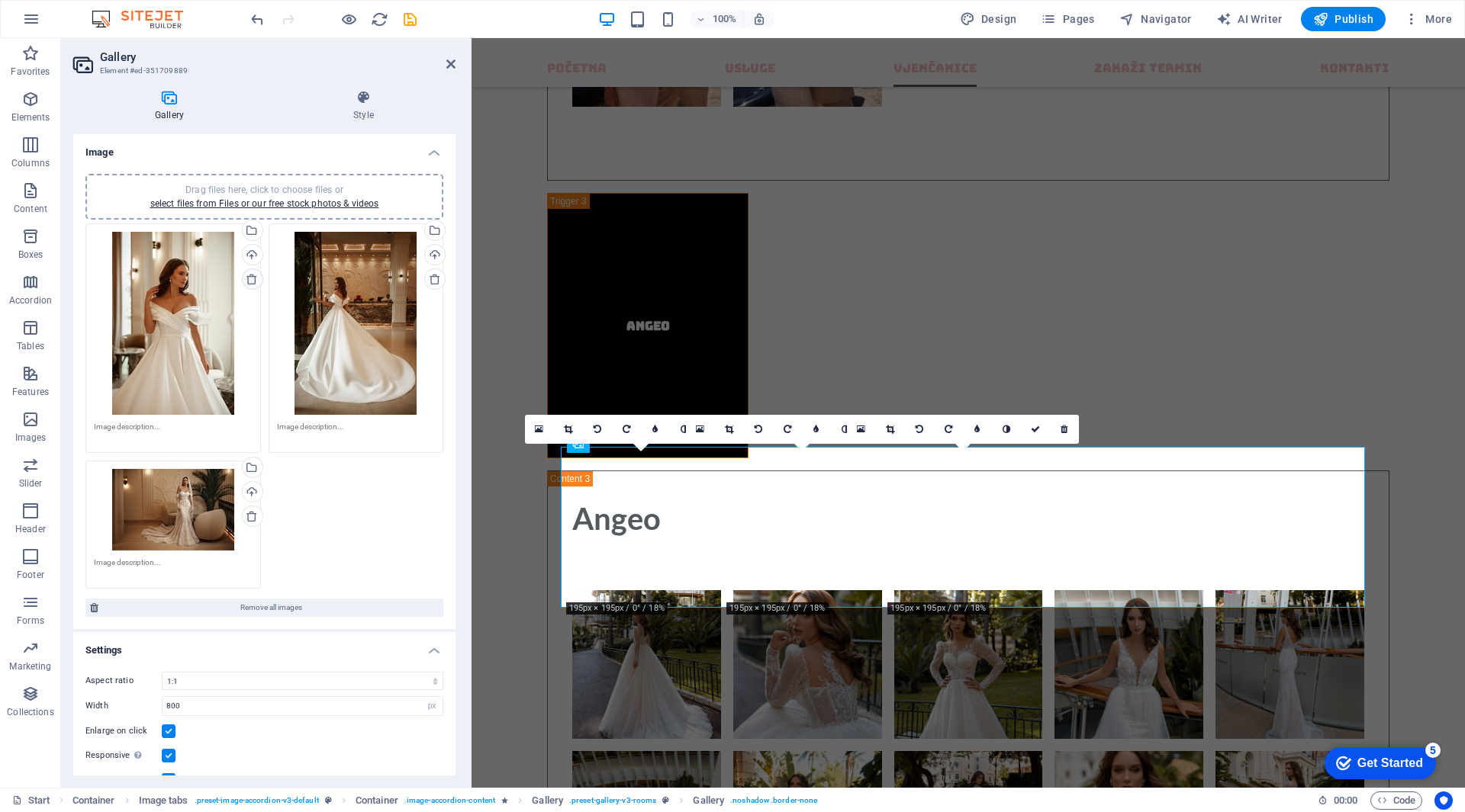
click at [251, 283] on icon at bounding box center [252, 279] width 13 height 13
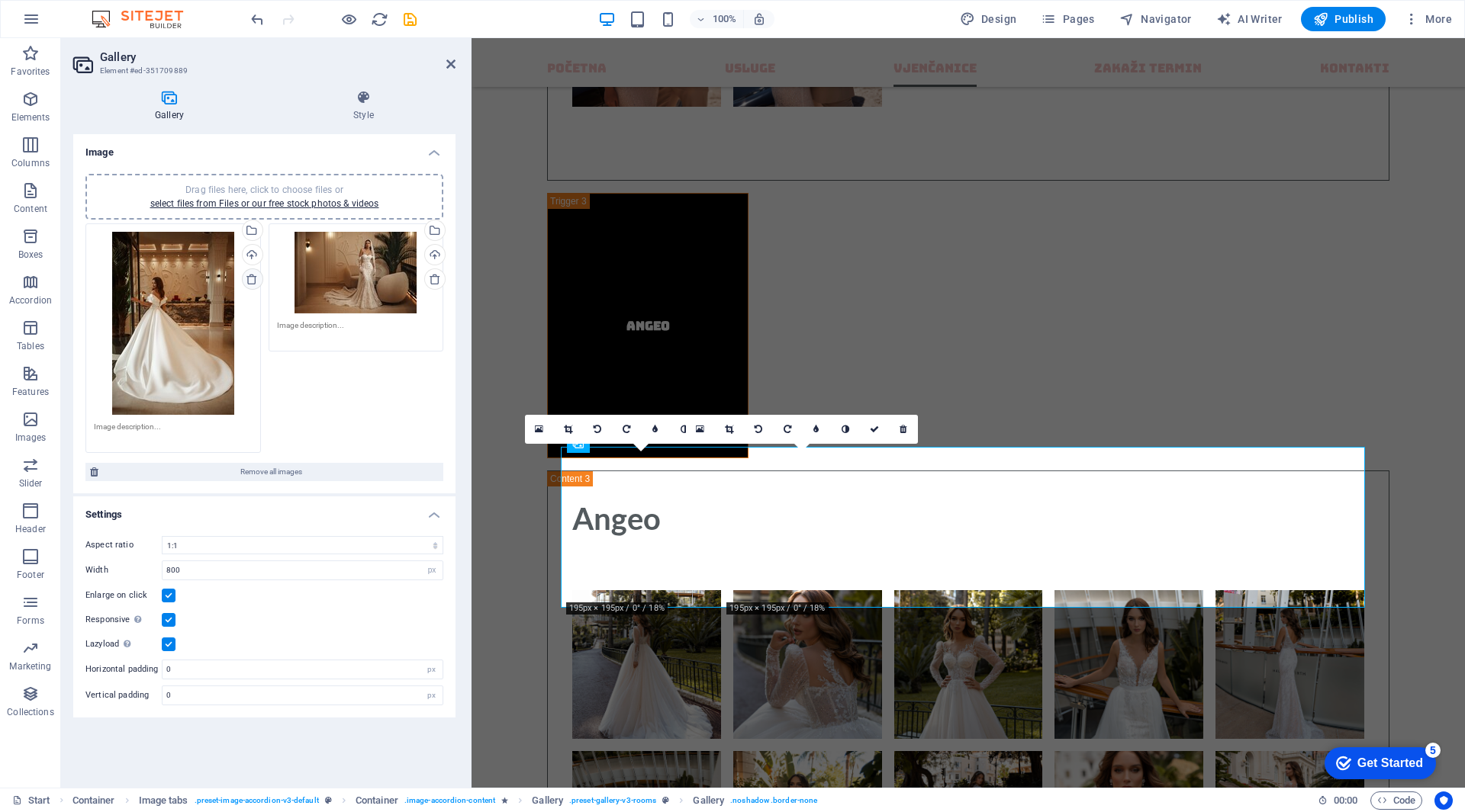
click at [251, 283] on icon at bounding box center [252, 279] width 13 height 13
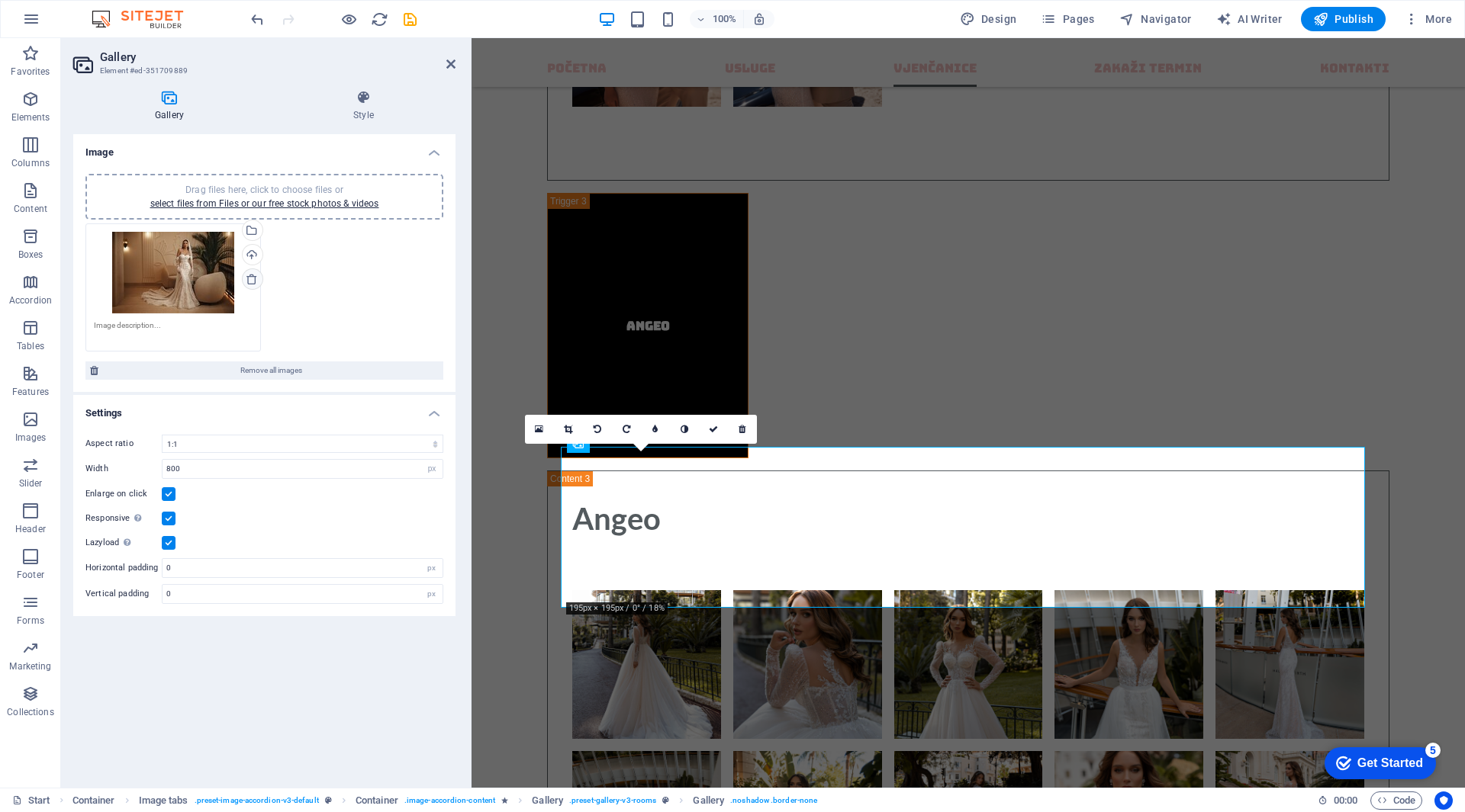
click at [251, 283] on icon at bounding box center [252, 279] width 13 height 13
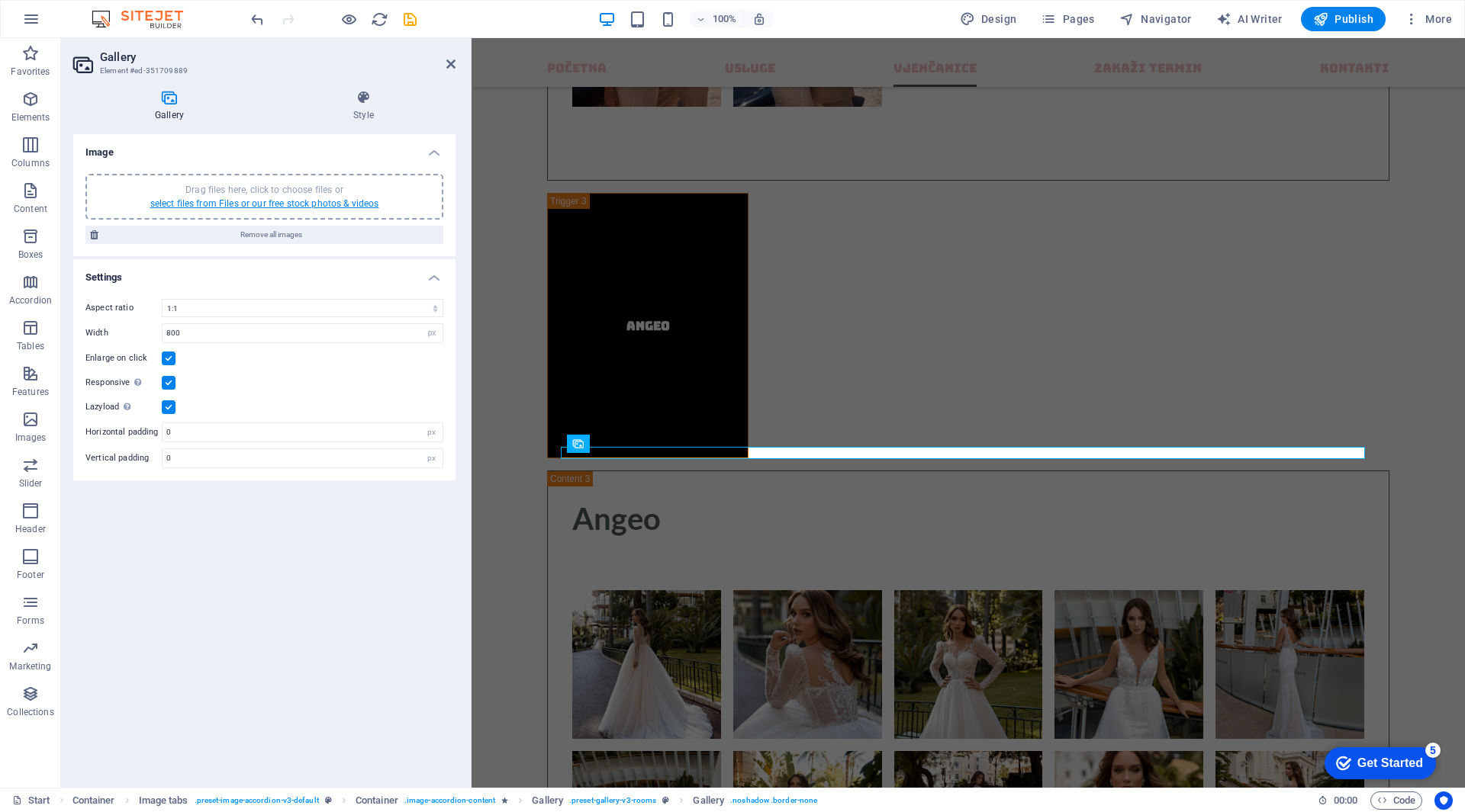
click at [255, 199] on link "select files from Files or our free stock photos & videos" at bounding box center [265, 204] width 229 height 11
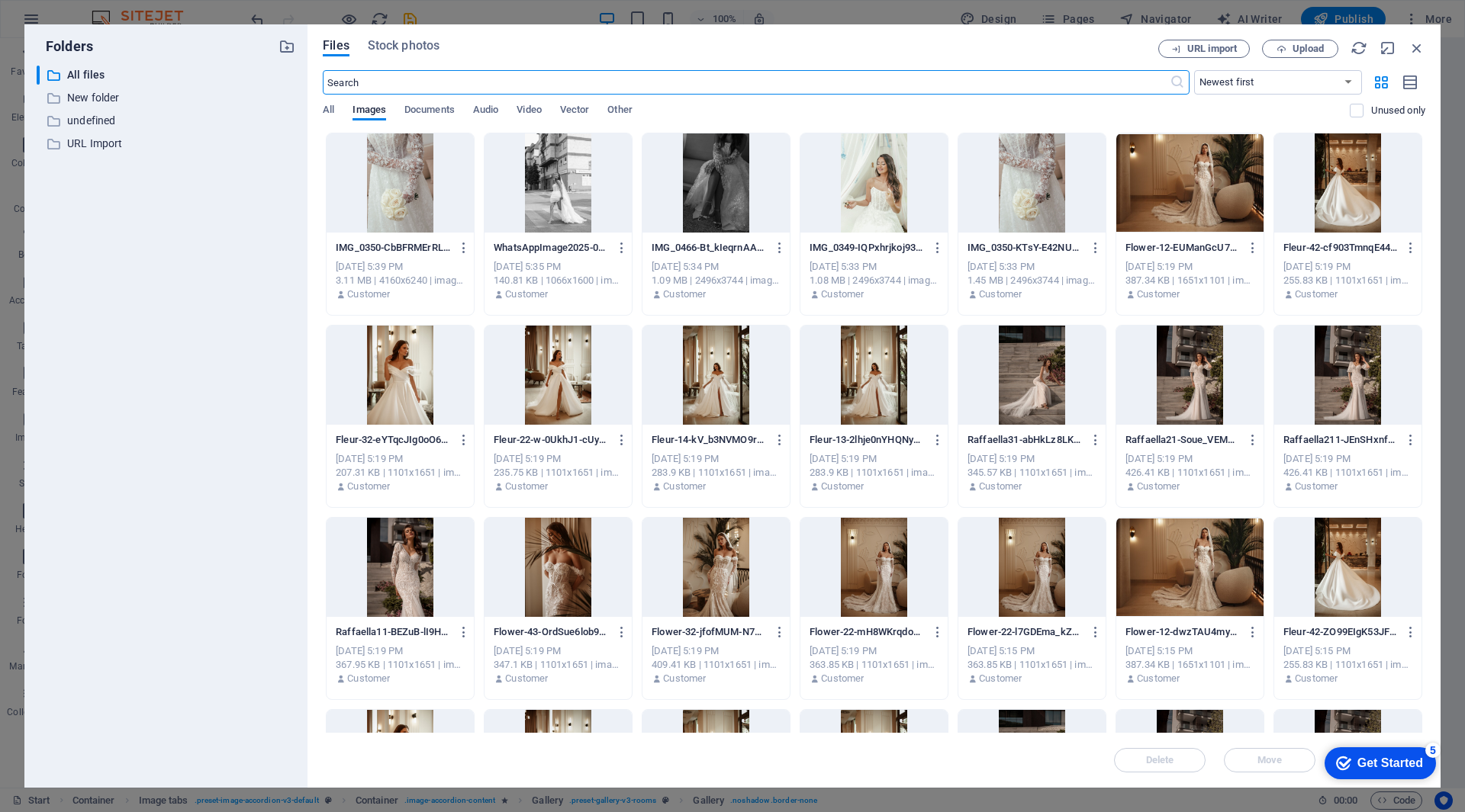
scroll to position [9256, 0]
click at [1308, 50] on span "Upload" at bounding box center [1308, 49] width 31 height 9
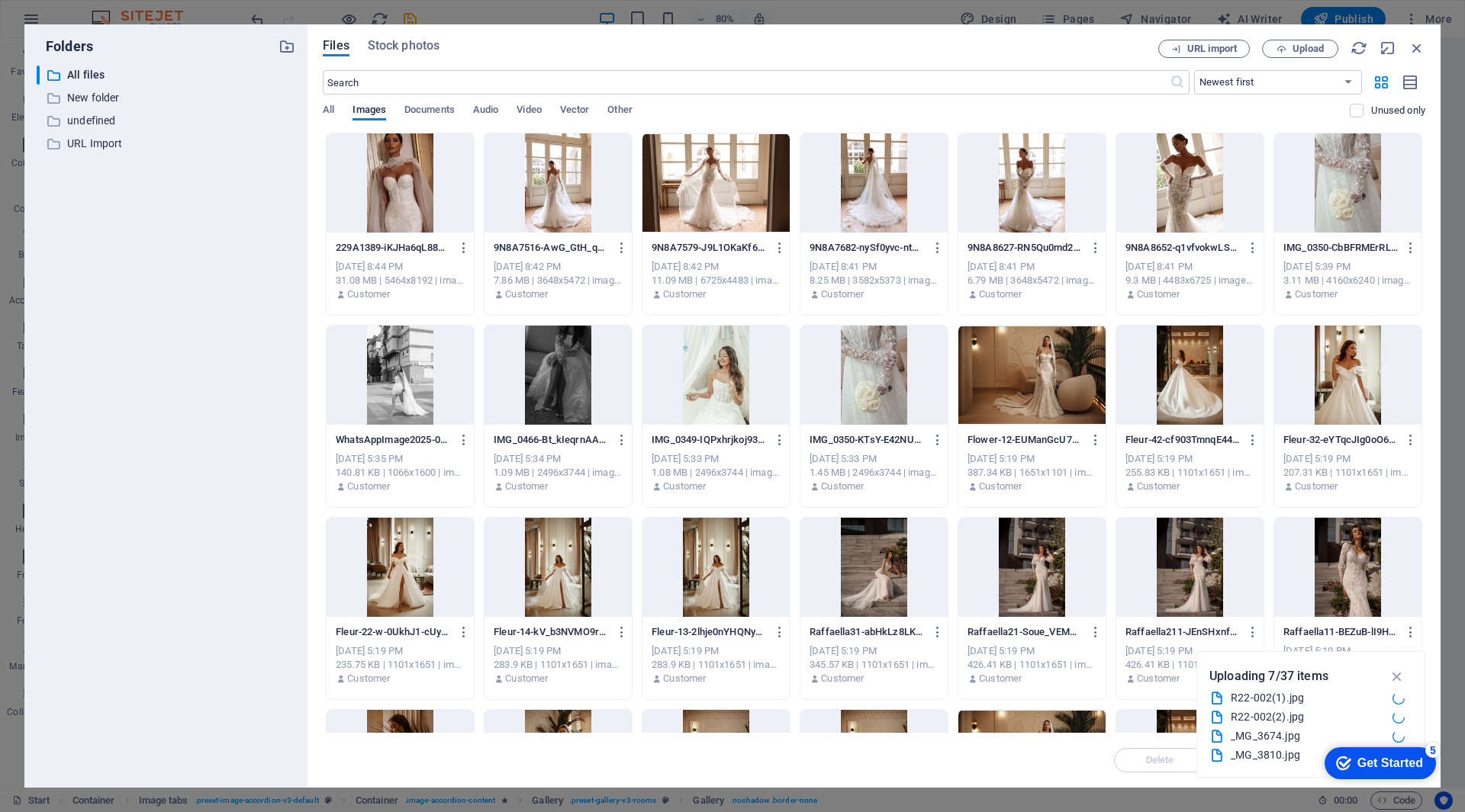
scroll to position [629, 0]
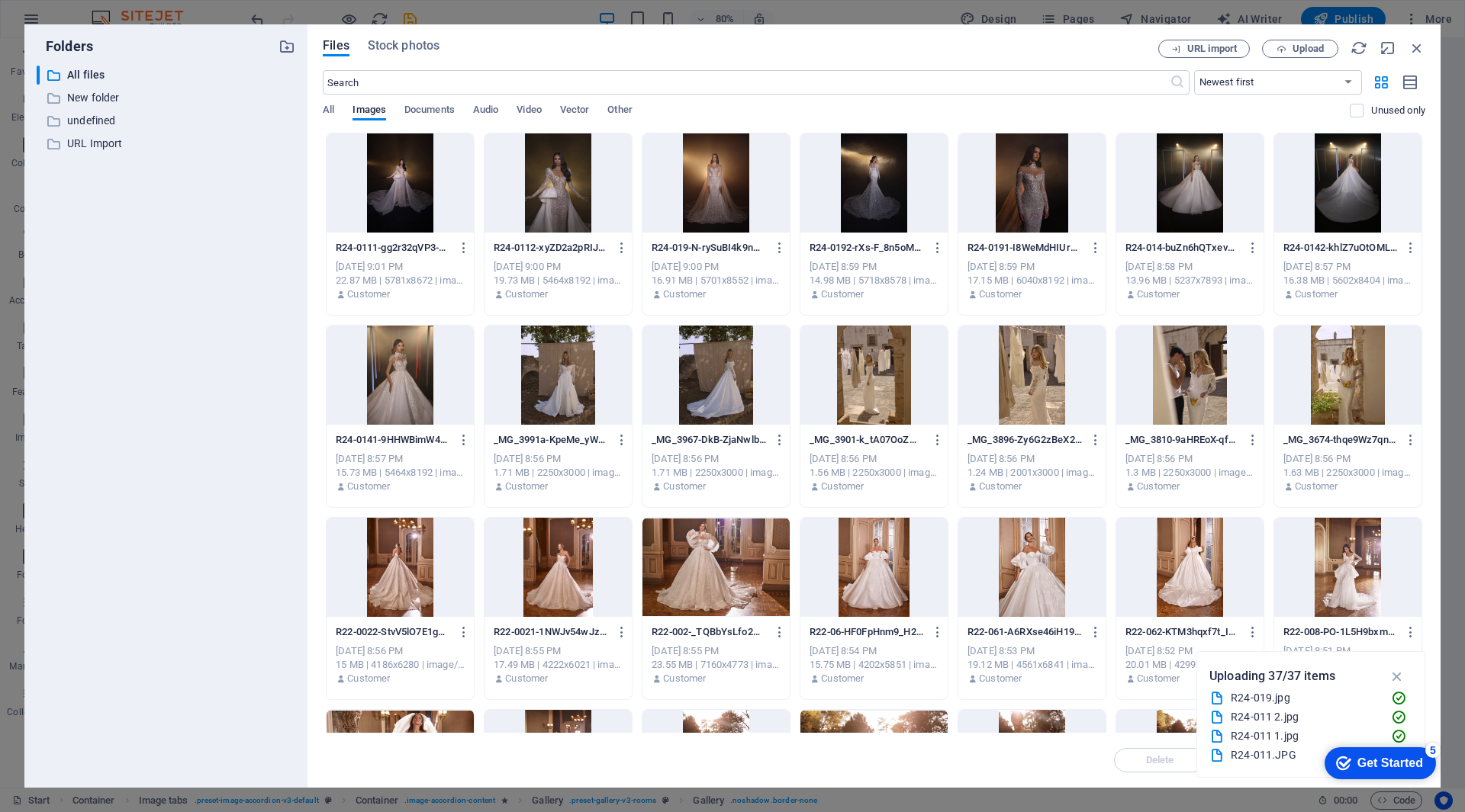
click at [1390, 768] on div "Get Started" at bounding box center [1390, 763] width 66 height 14
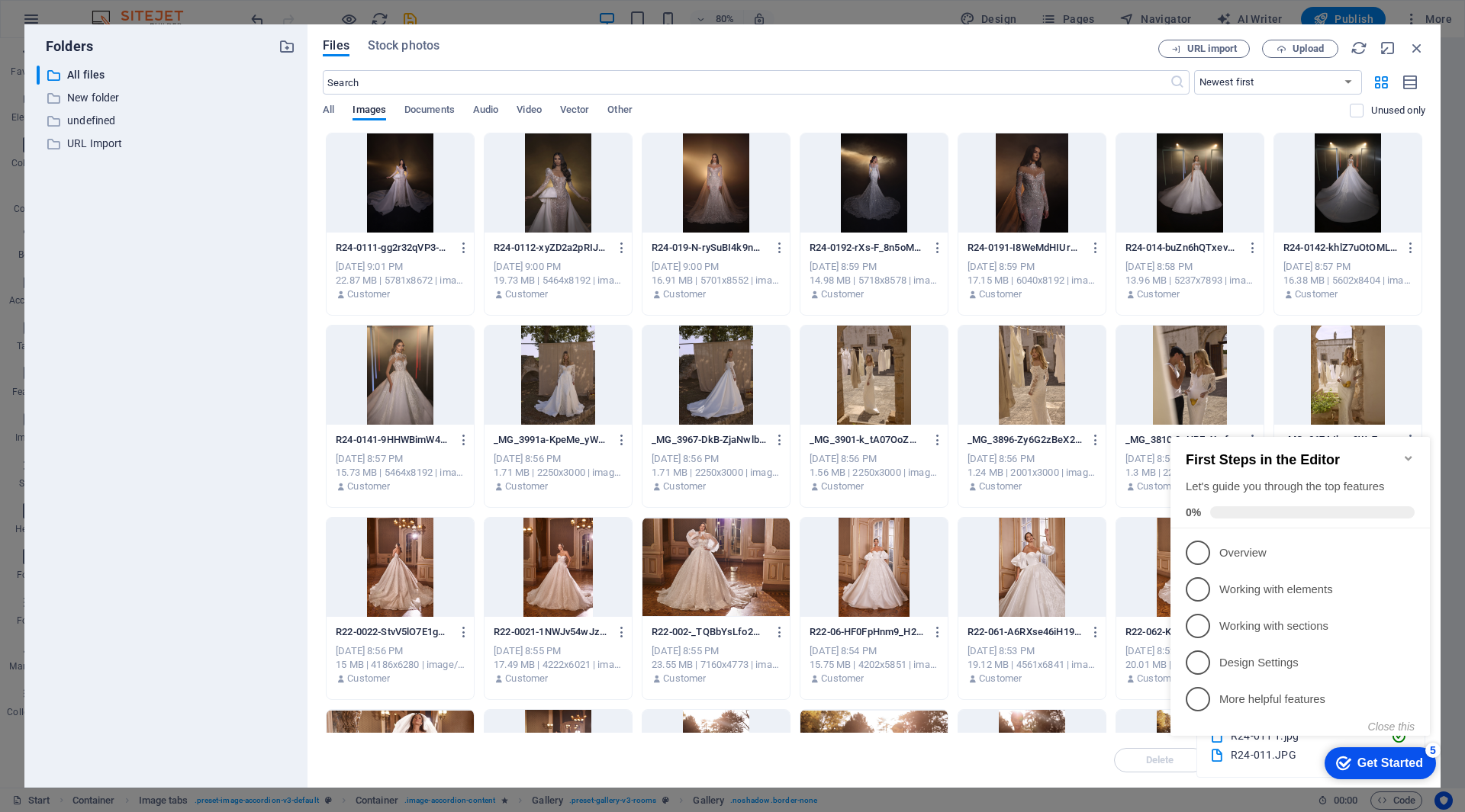
click at [1407, 452] on icon "Minimize checklist" at bounding box center [1409, 459] width 13 height 13
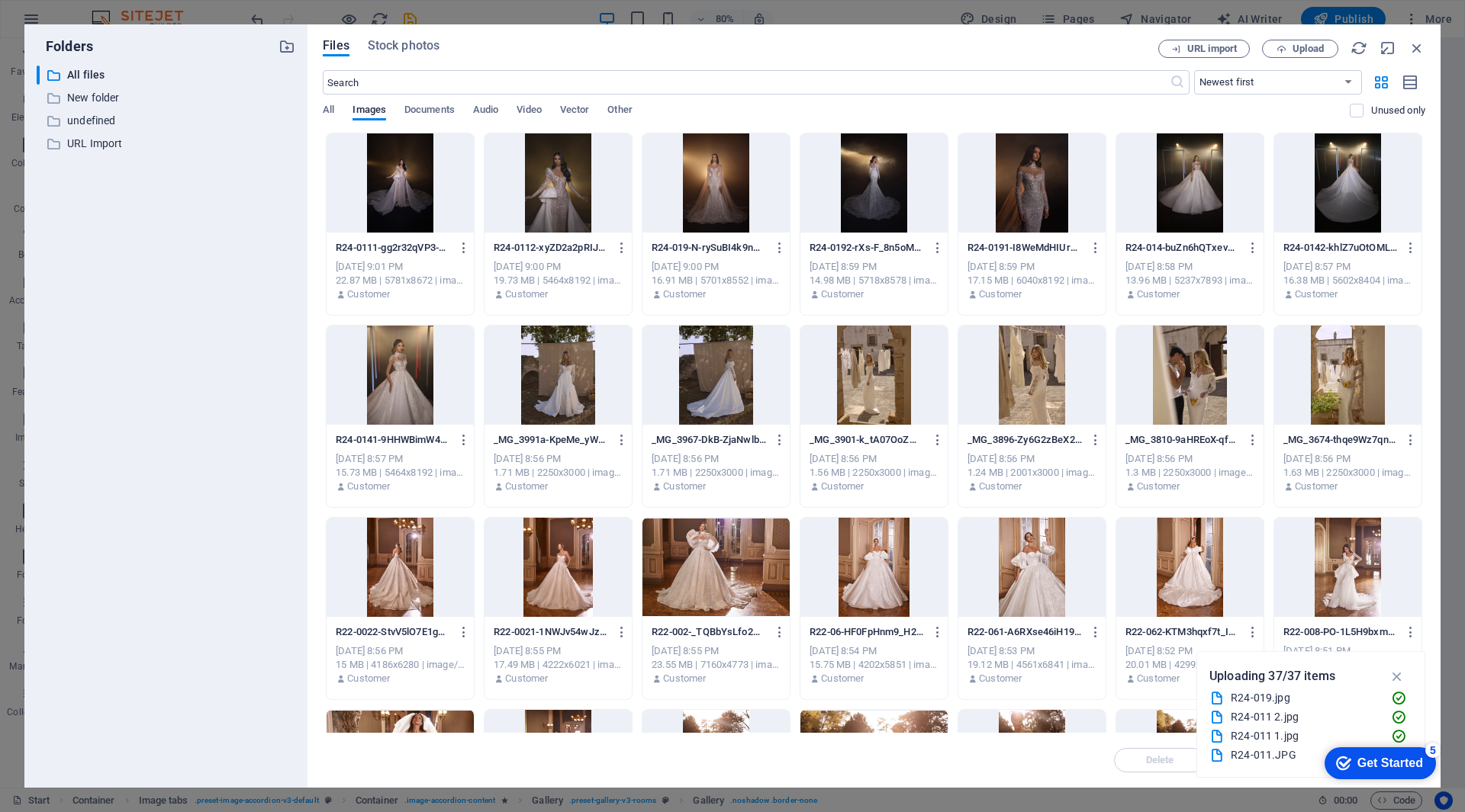
drag, startPoint x: 625, startPoint y: 49, endPoint x: 549, endPoint y: 15, distance: 83.3
click at [549, 15] on div "Folders ​ All files All files ​ New folder New folder ​ undefined undefined ​ U…" at bounding box center [732, 406] width 1465 height 812
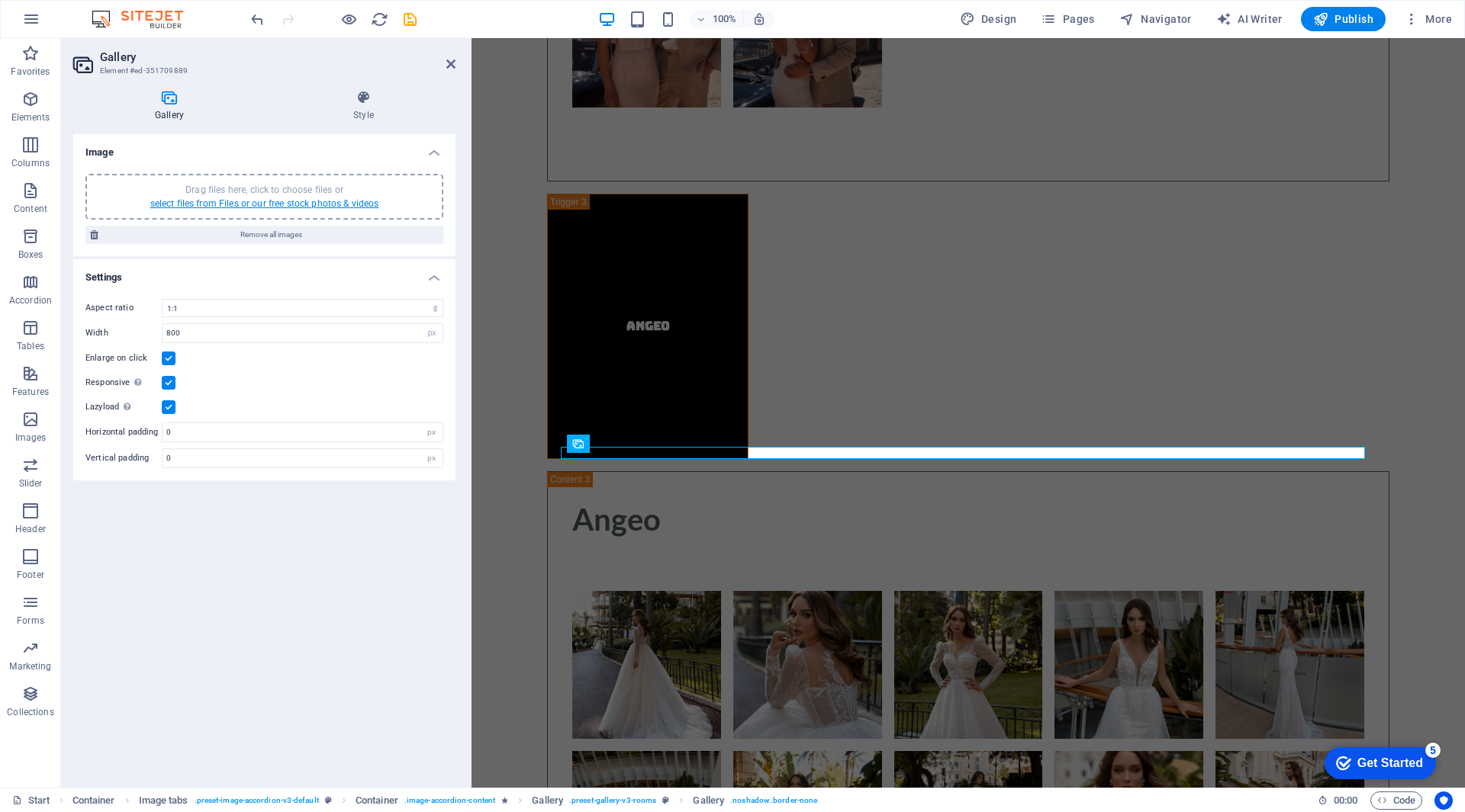
click at [268, 198] on link "select files from Files or our free stock photos & videos" at bounding box center [265, 204] width 229 height 11
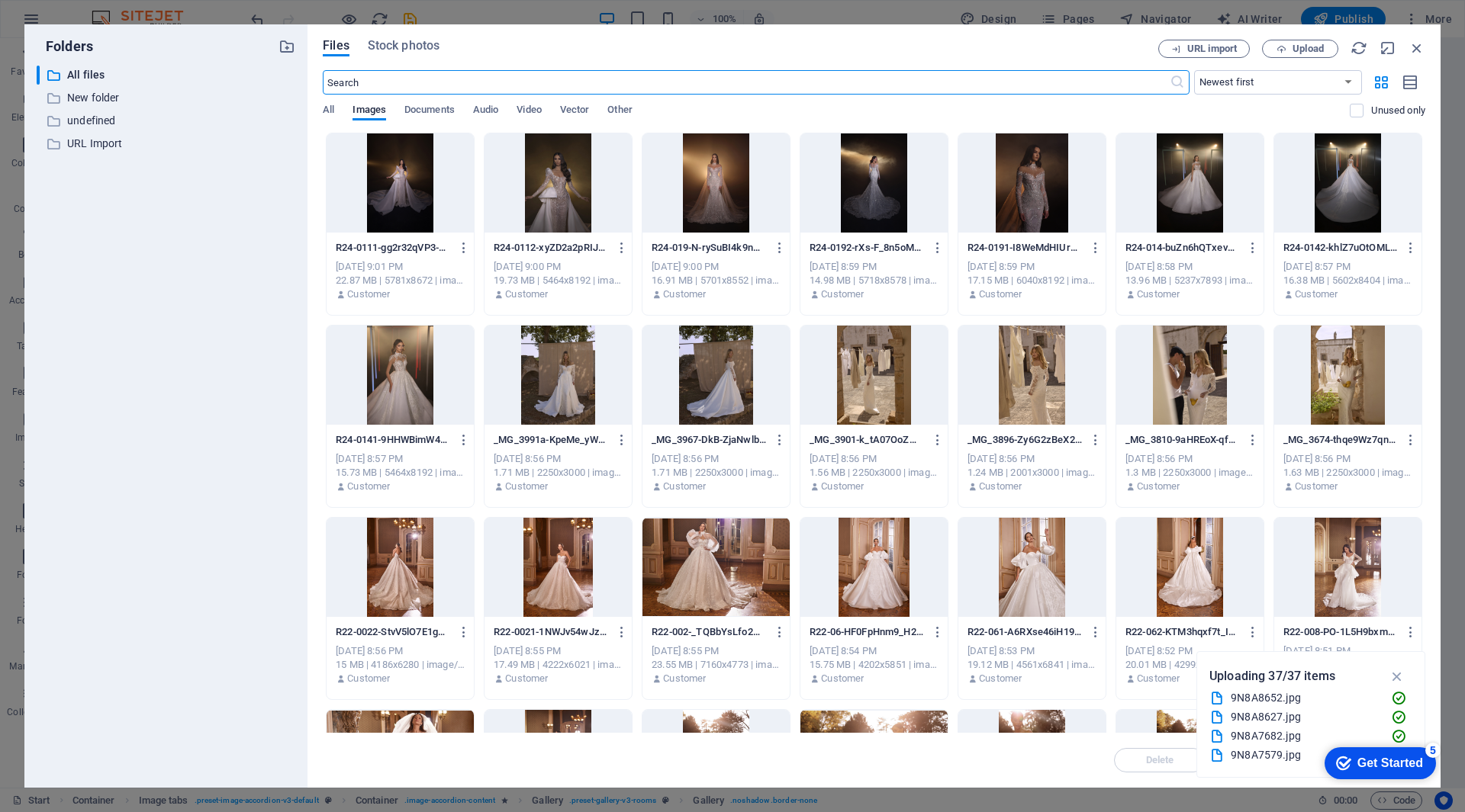
scroll to position [9256, 0]
click at [392, 202] on div at bounding box center [400, 183] width 147 height 99
click at [527, 195] on div at bounding box center [558, 183] width 147 height 99
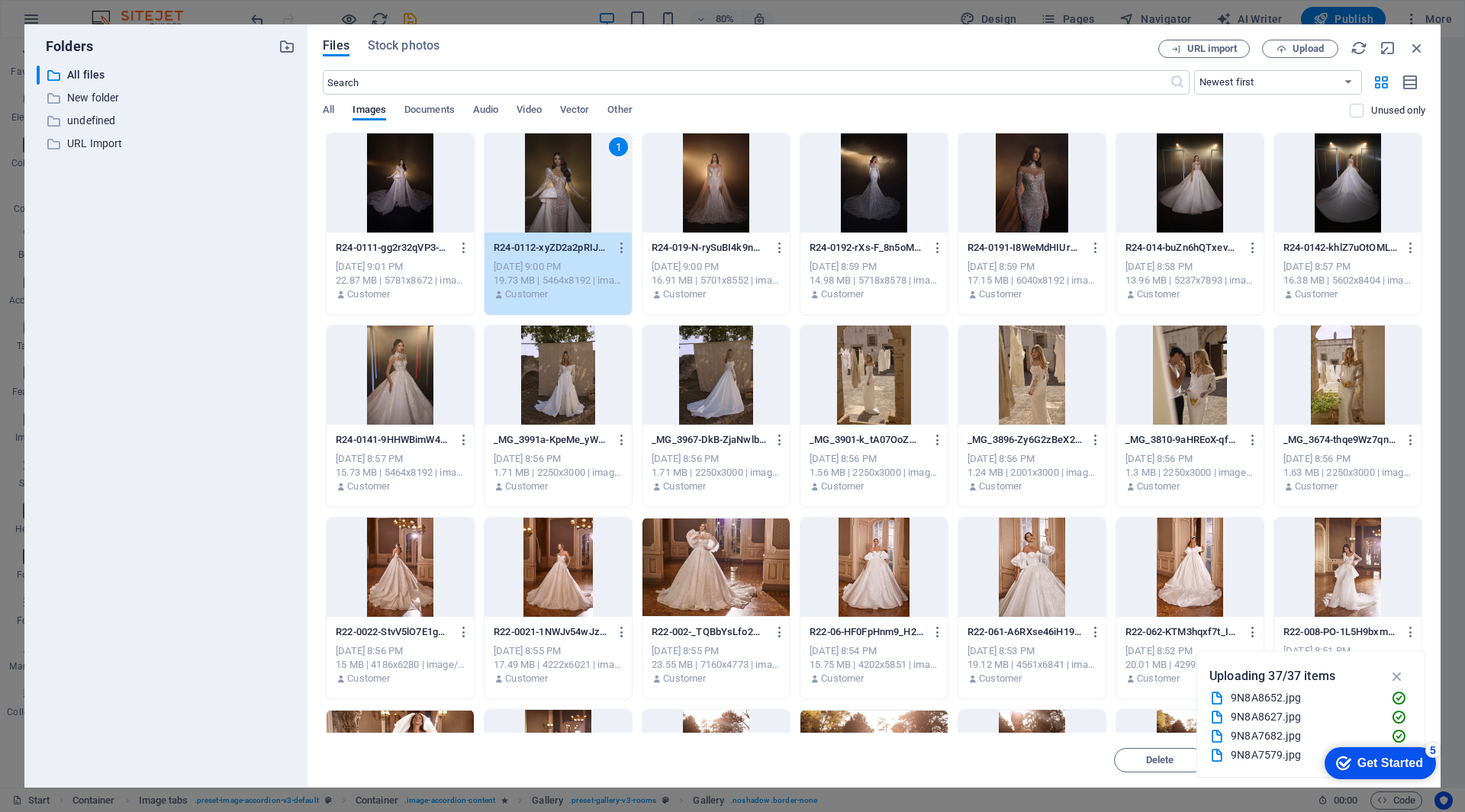
click at [417, 187] on div at bounding box center [400, 183] width 147 height 99
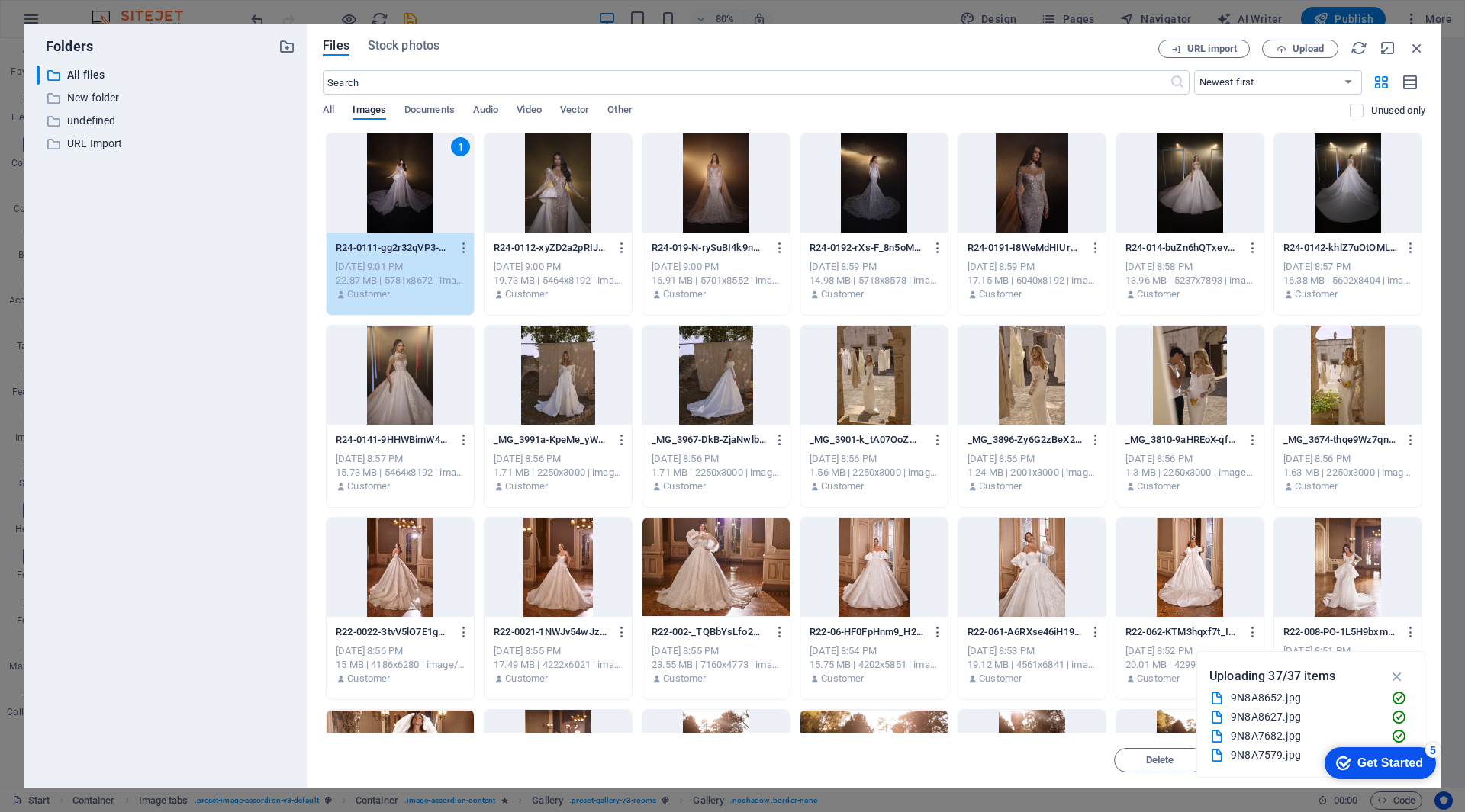
click at [566, 183] on div at bounding box center [558, 183] width 147 height 99
click at [689, 179] on div at bounding box center [716, 183] width 147 height 99
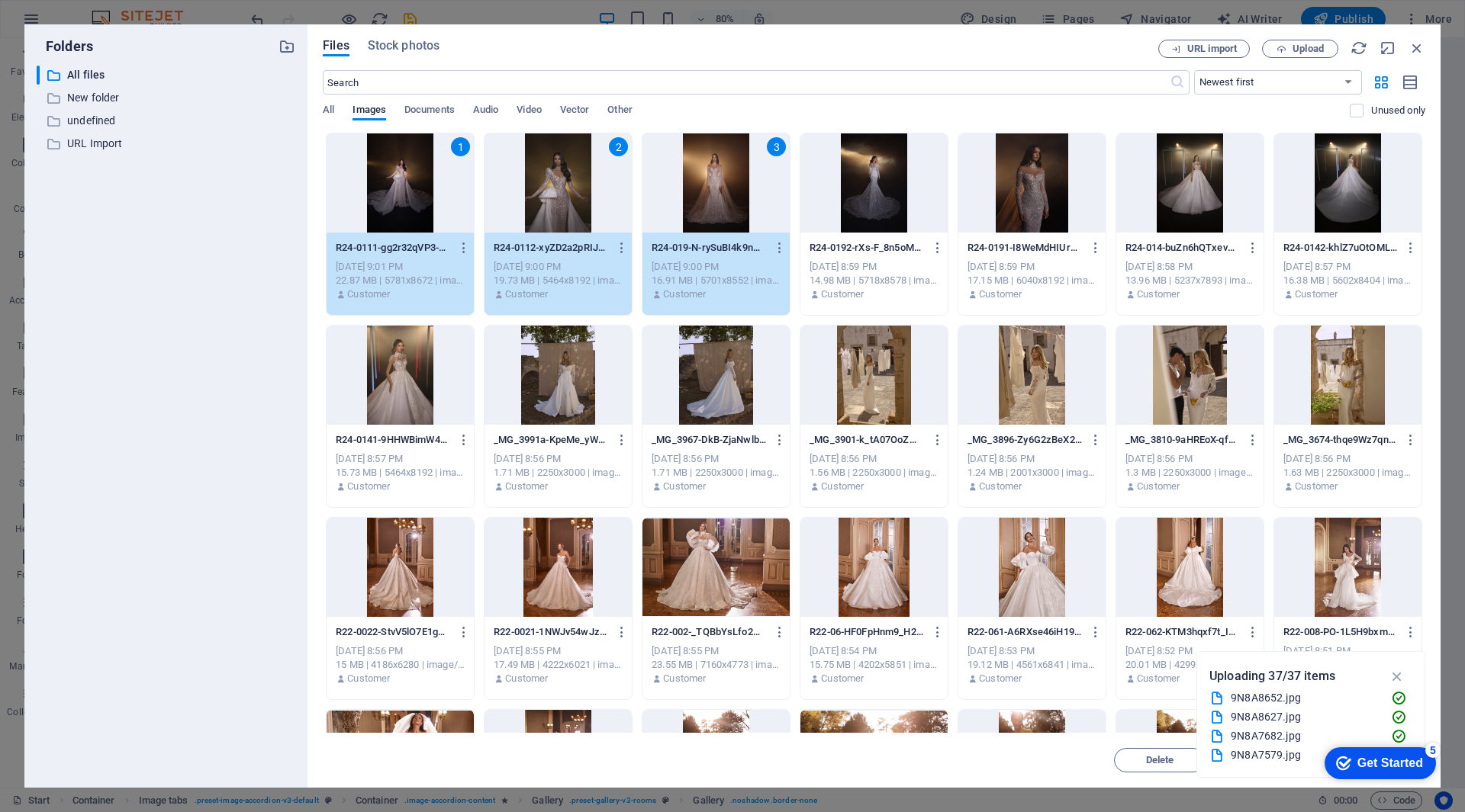
click at [880, 176] on div at bounding box center [874, 183] width 147 height 99
click at [1031, 185] on div at bounding box center [1032, 183] width 147 height 99
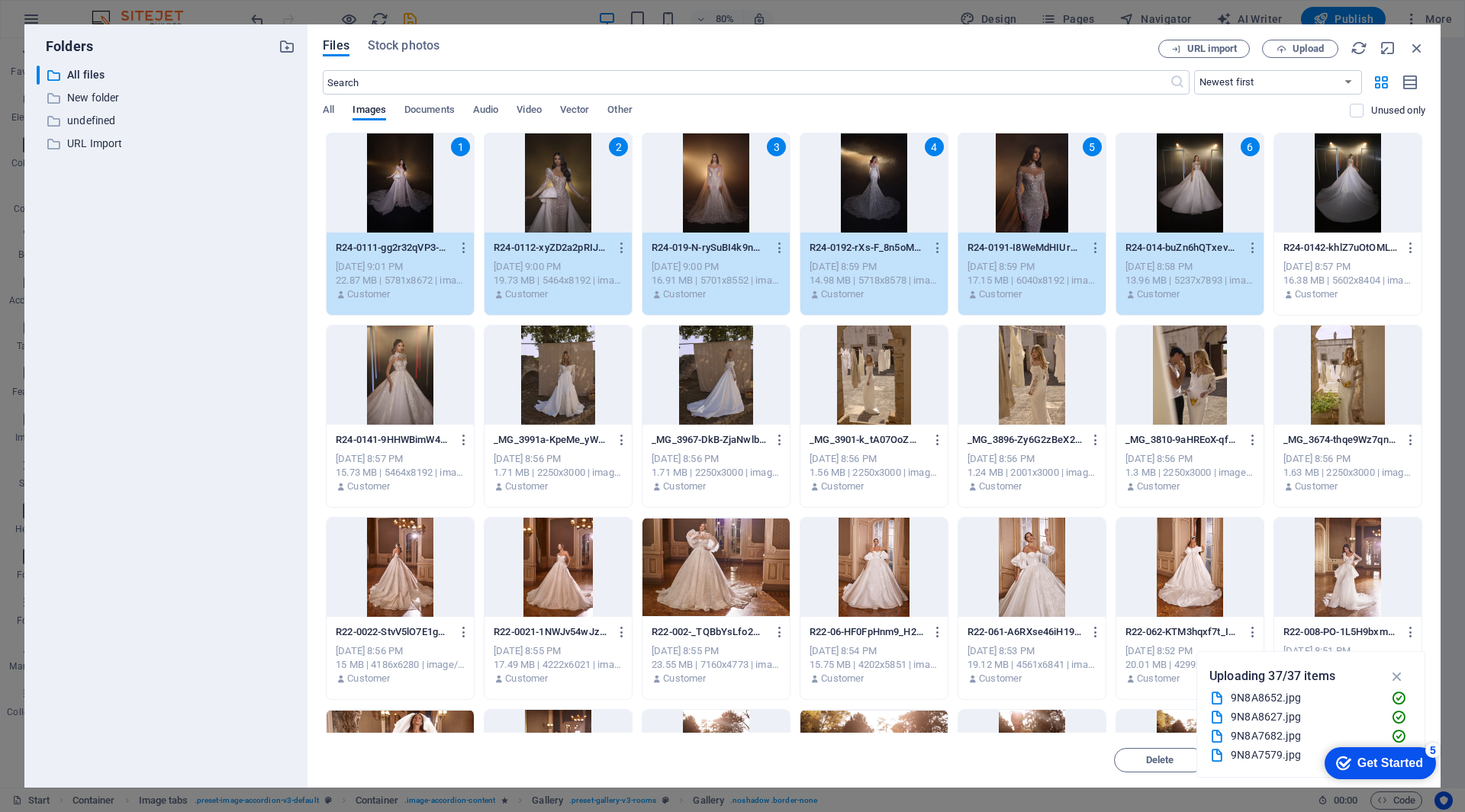
click at [1354, 183] on div at bounding box center [1348, 183] width 147 height 99
click at [424, 387] on div at bounding box center [400, 375] width 147 height 99
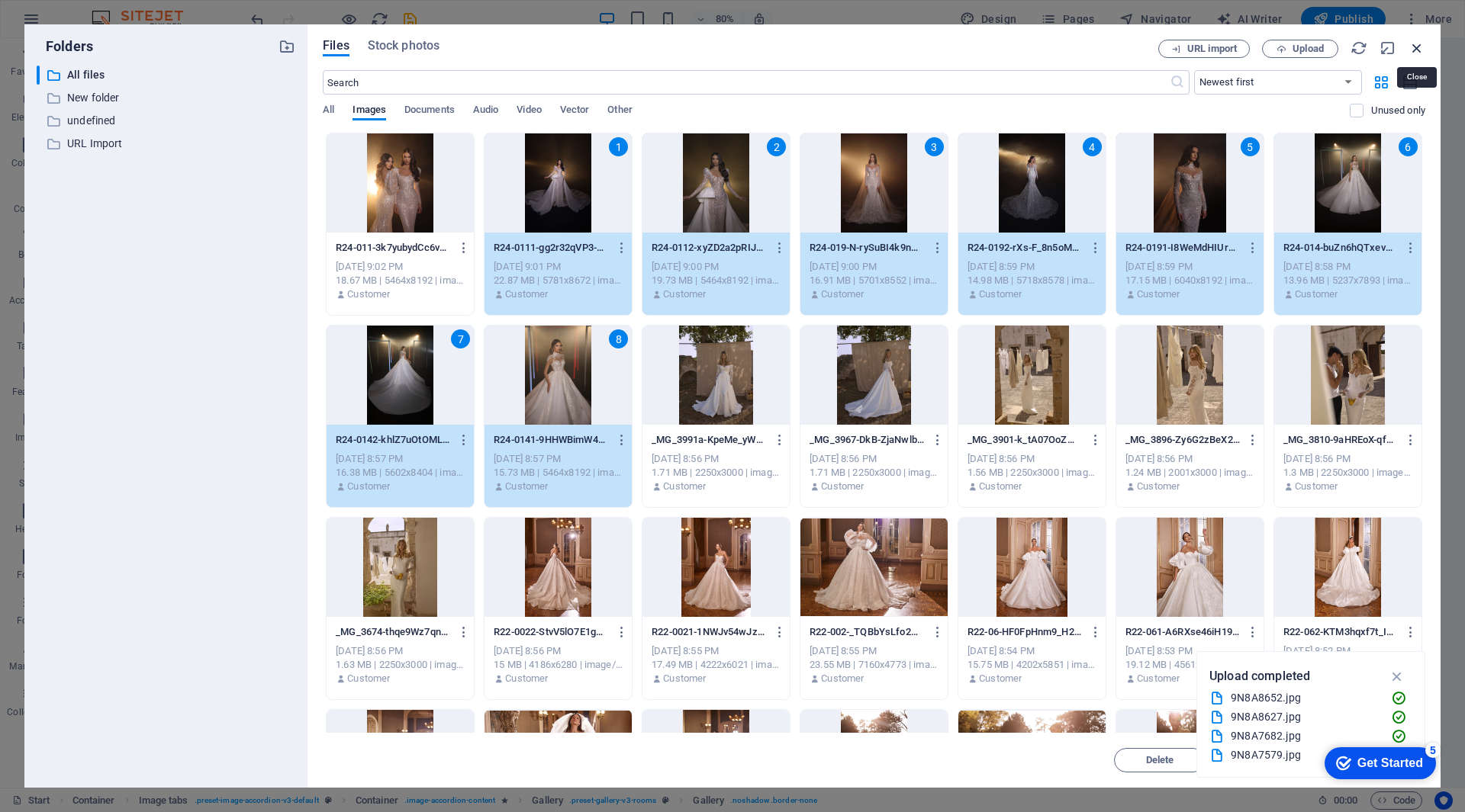
click at [1412, 52] on icon "button" at bounding box center [1416, 48] width 16 height 16
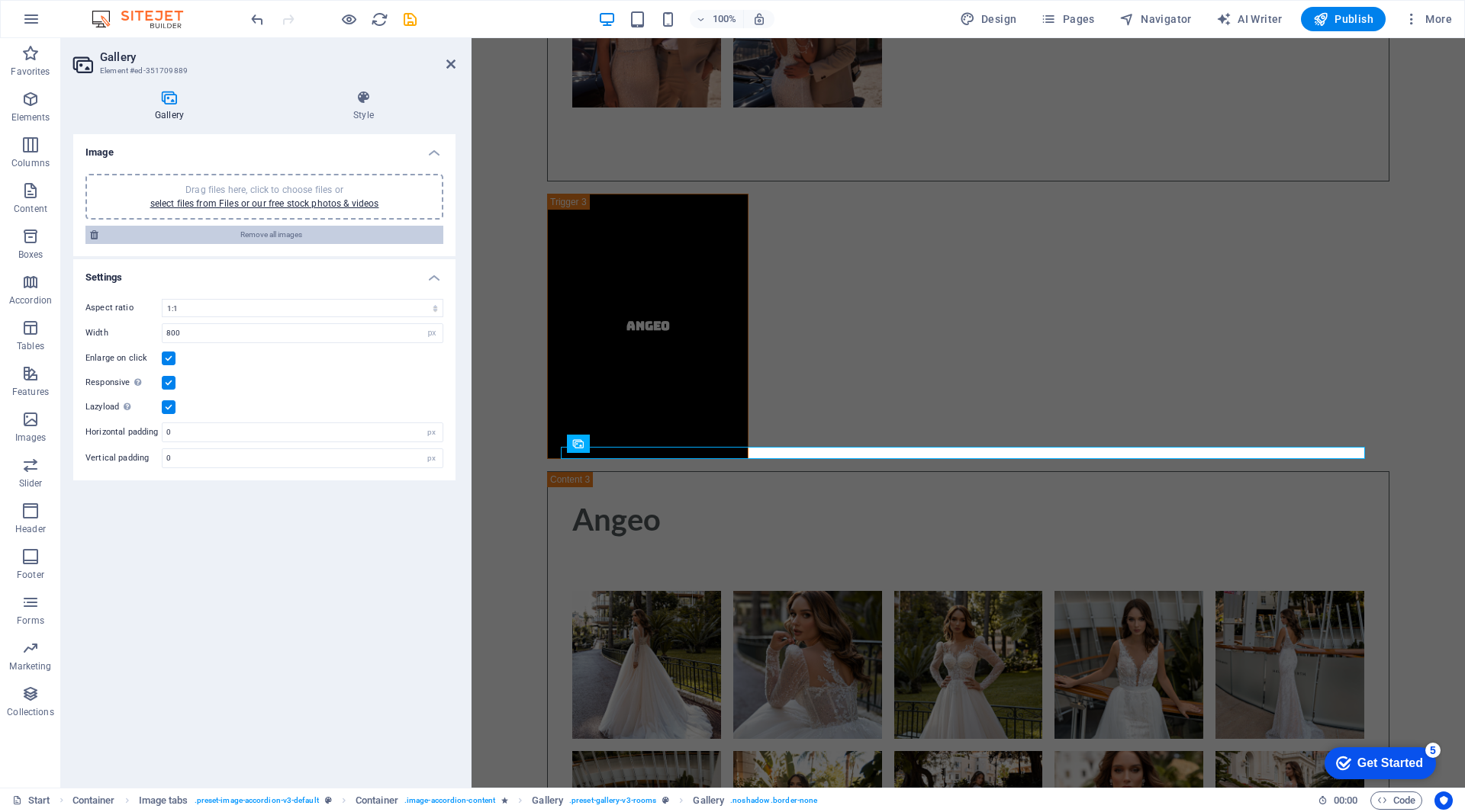
click at [293, 234] on span "Remove all images" at bounding box center [271, 234] width 336 height 18
click at [295, 197] on div "Drag files here, click to choose files or select files from Files or our free s…" at bounding box center [264, 197] width 340 height 27
click at [294, 205] on link "select files from Files or our free stock photos & videos" at bounding box center [265, 204] width 229 height 11
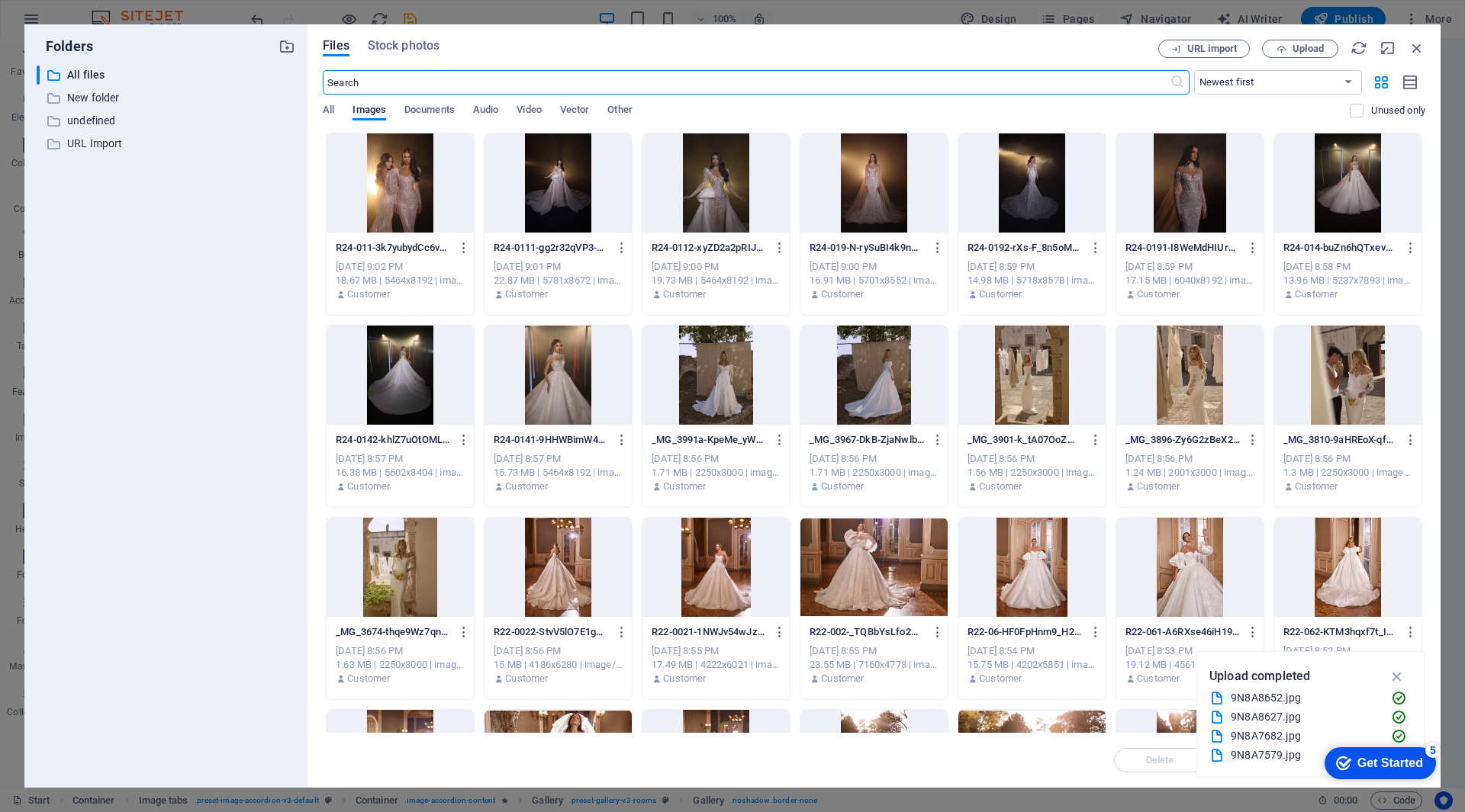
scroll to position [9256, 0]
click at [703, 389] on div at bounding box center [716, 375] width 147 height 99
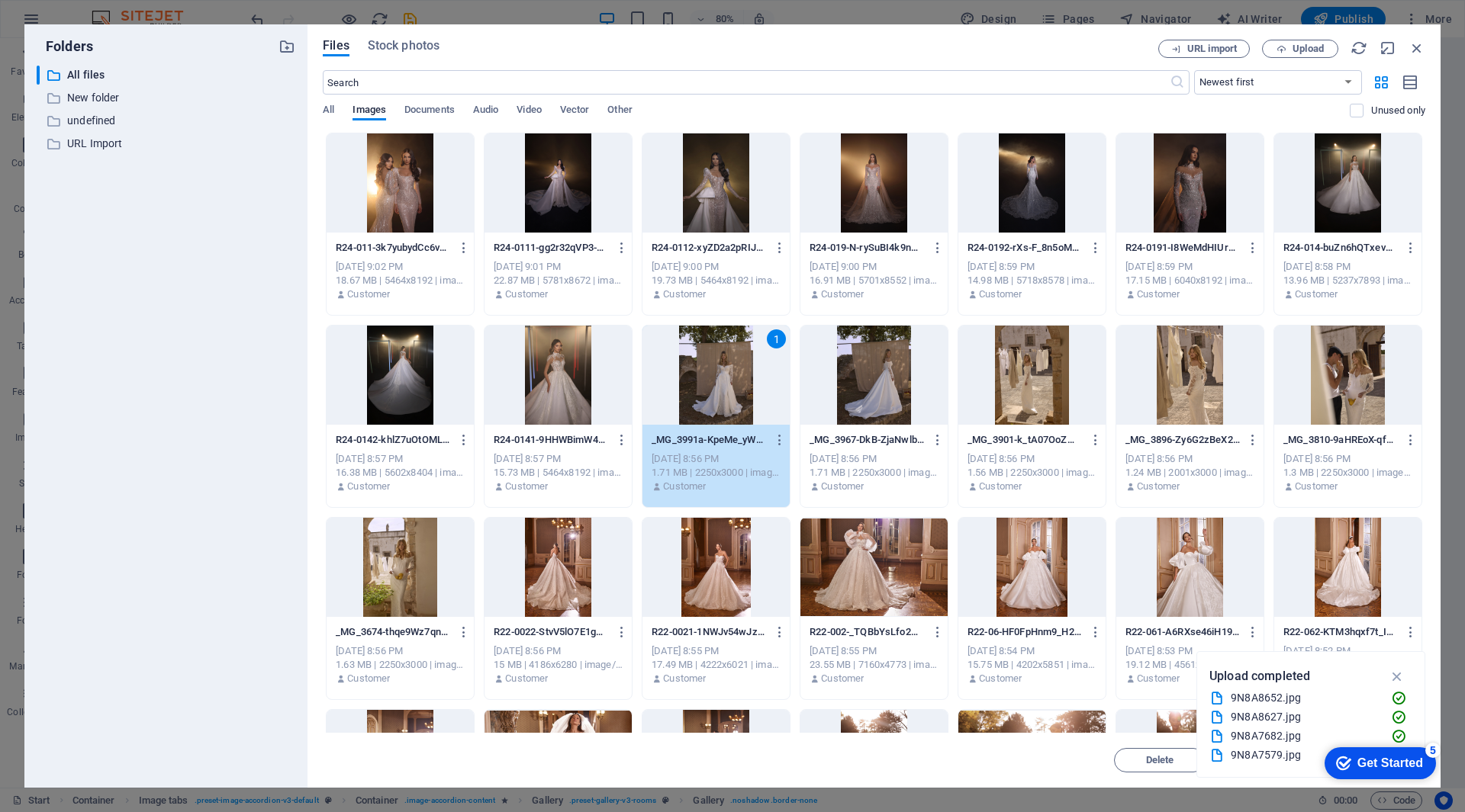
click at [414, 187] on div at bounding box center [400, 183] width 147 height 99
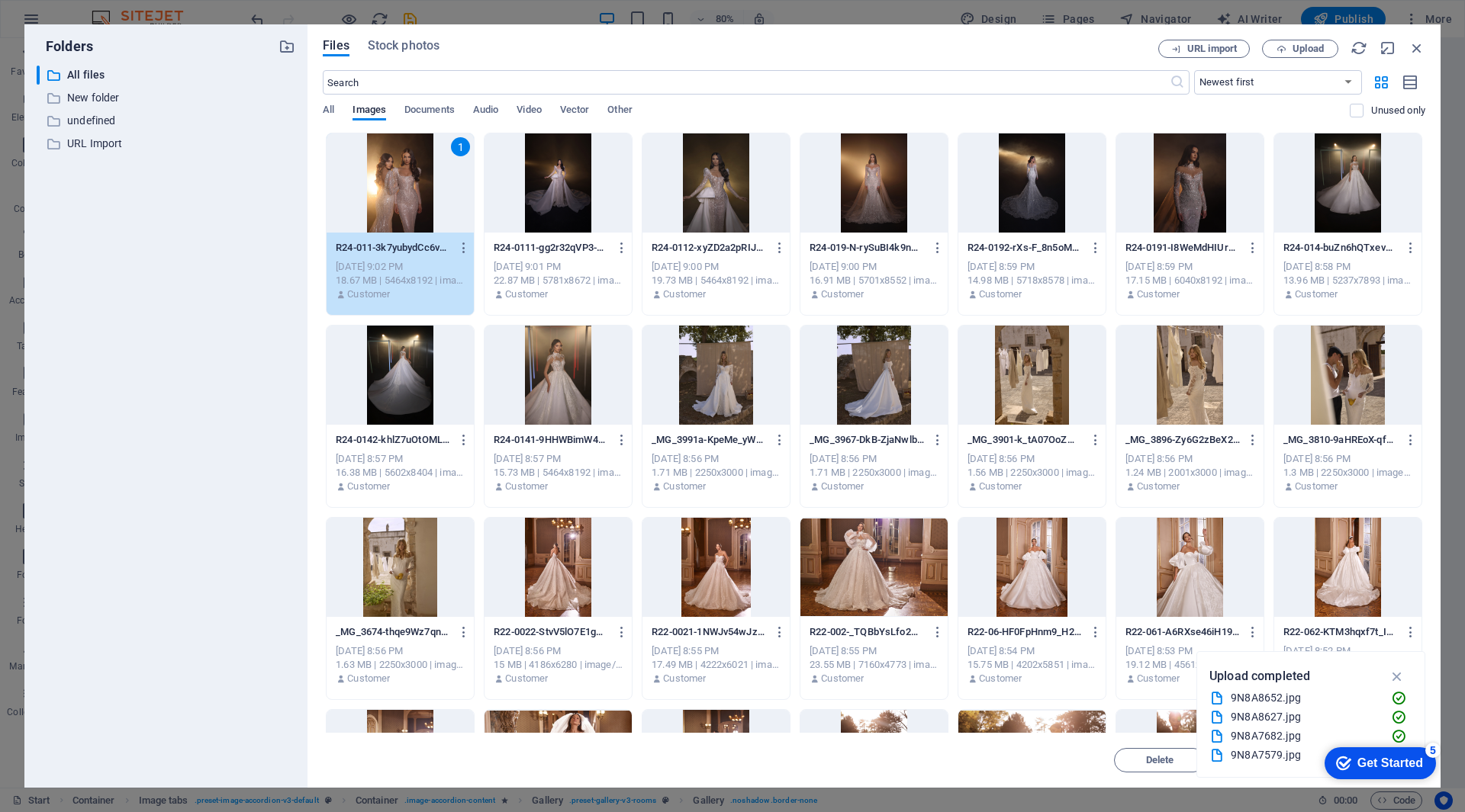
click at [547, 191] on div at bounding box center [558, 183] width 147 height 99
click at [725, 177] on div at bounding box center [716, 183] width 147 height 99
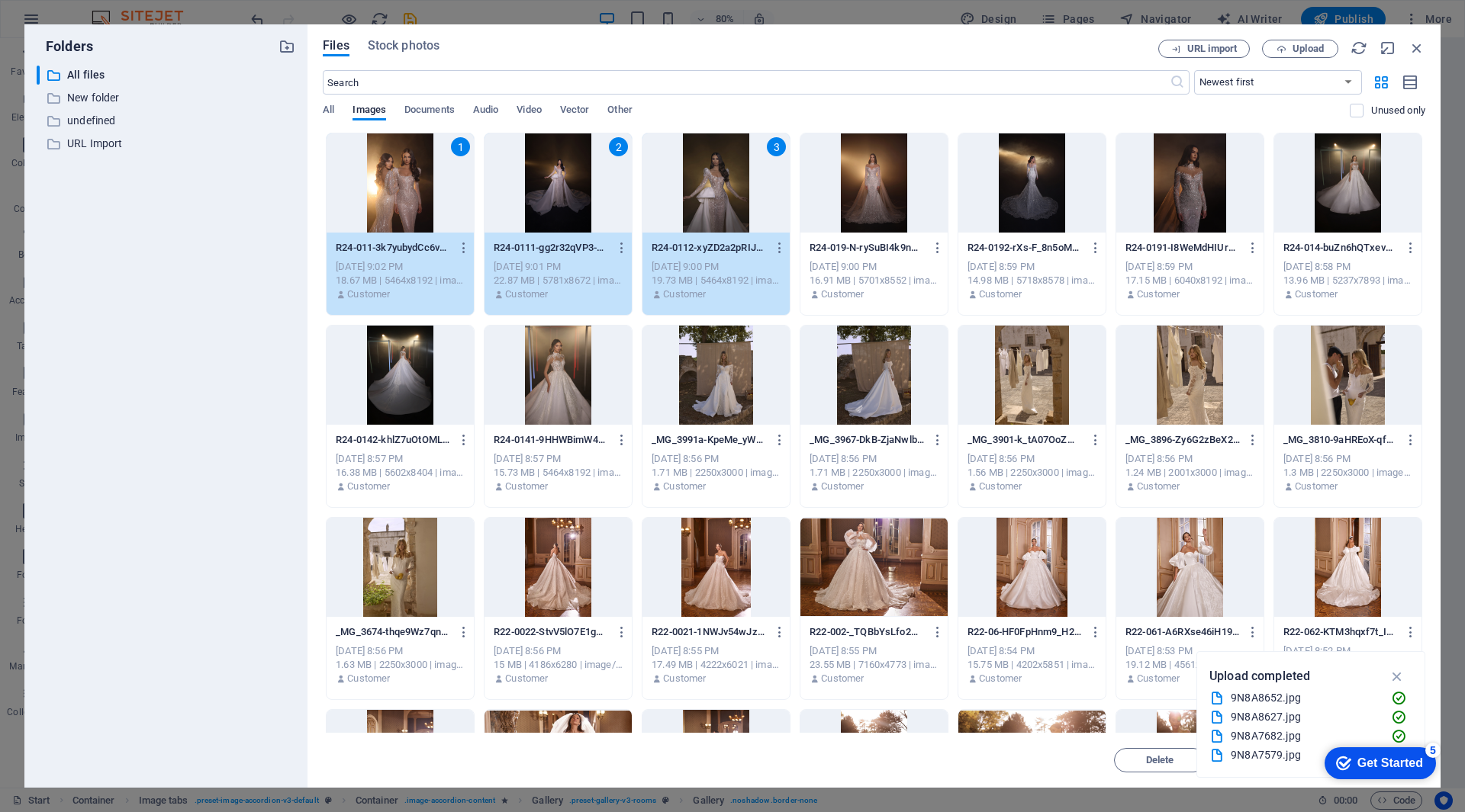
click at [888, 182] on div at bounding box center [874, 183] width 147 height 99
click at [1029, 186] on div at bounding box center [1032, 183] width 147 height 99
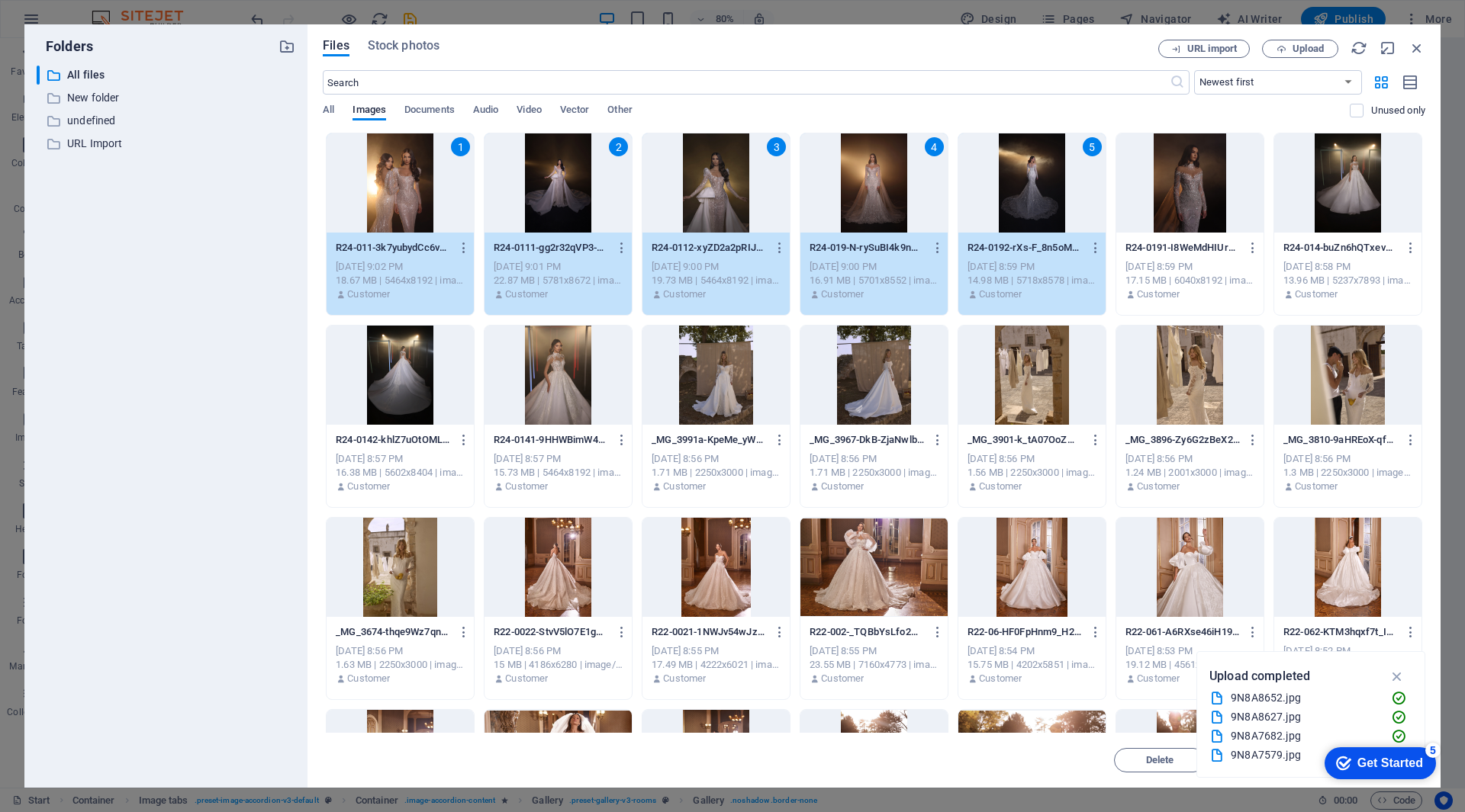
click at [1170, 189] on div at bounding box center [1190, 183] width 147 height 99
click at [1342, 178] on div at bounding box center [1348, 183] width 147 height 99
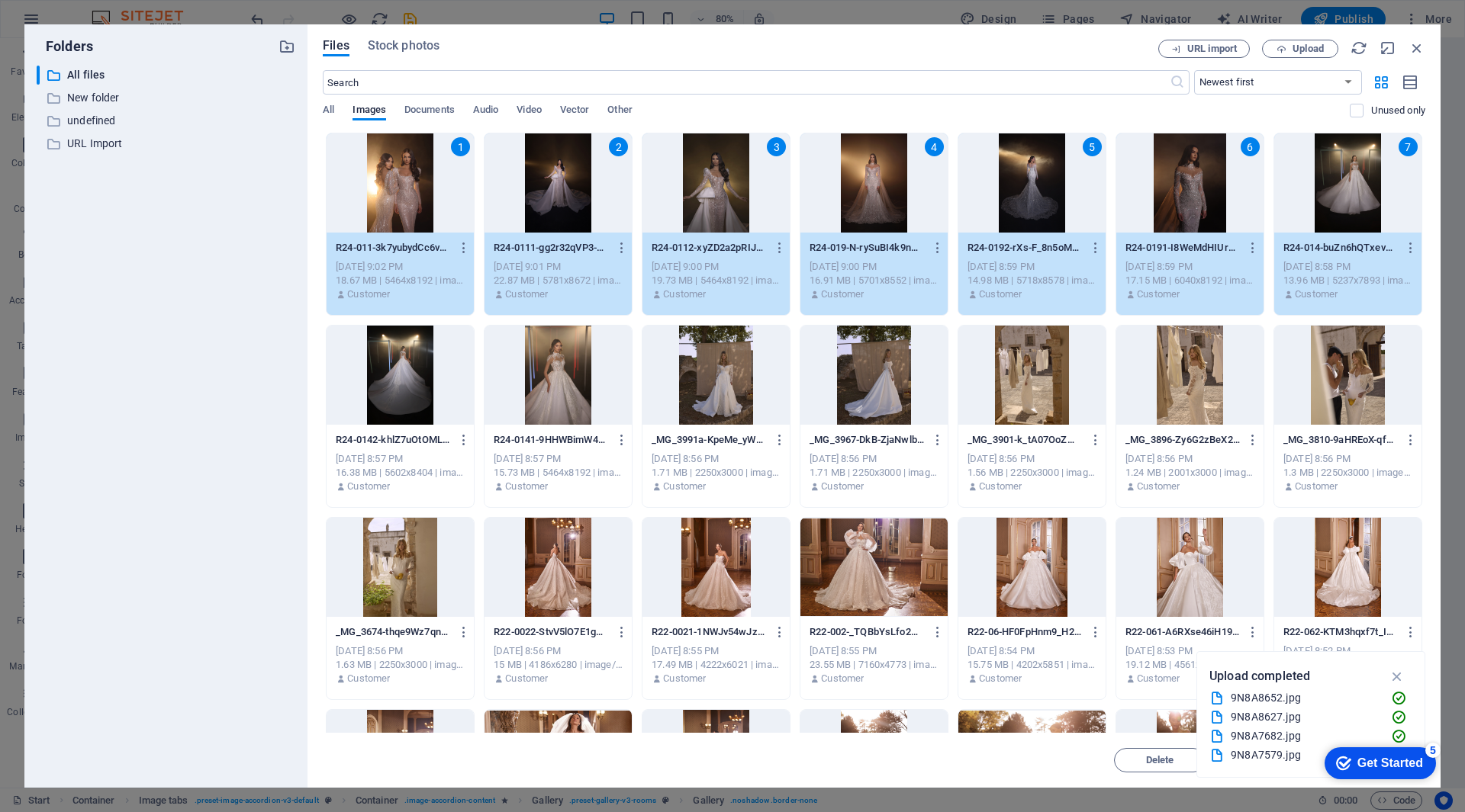
click at [409, 381] on div at bounding box center [400, 375] width 147 height 99
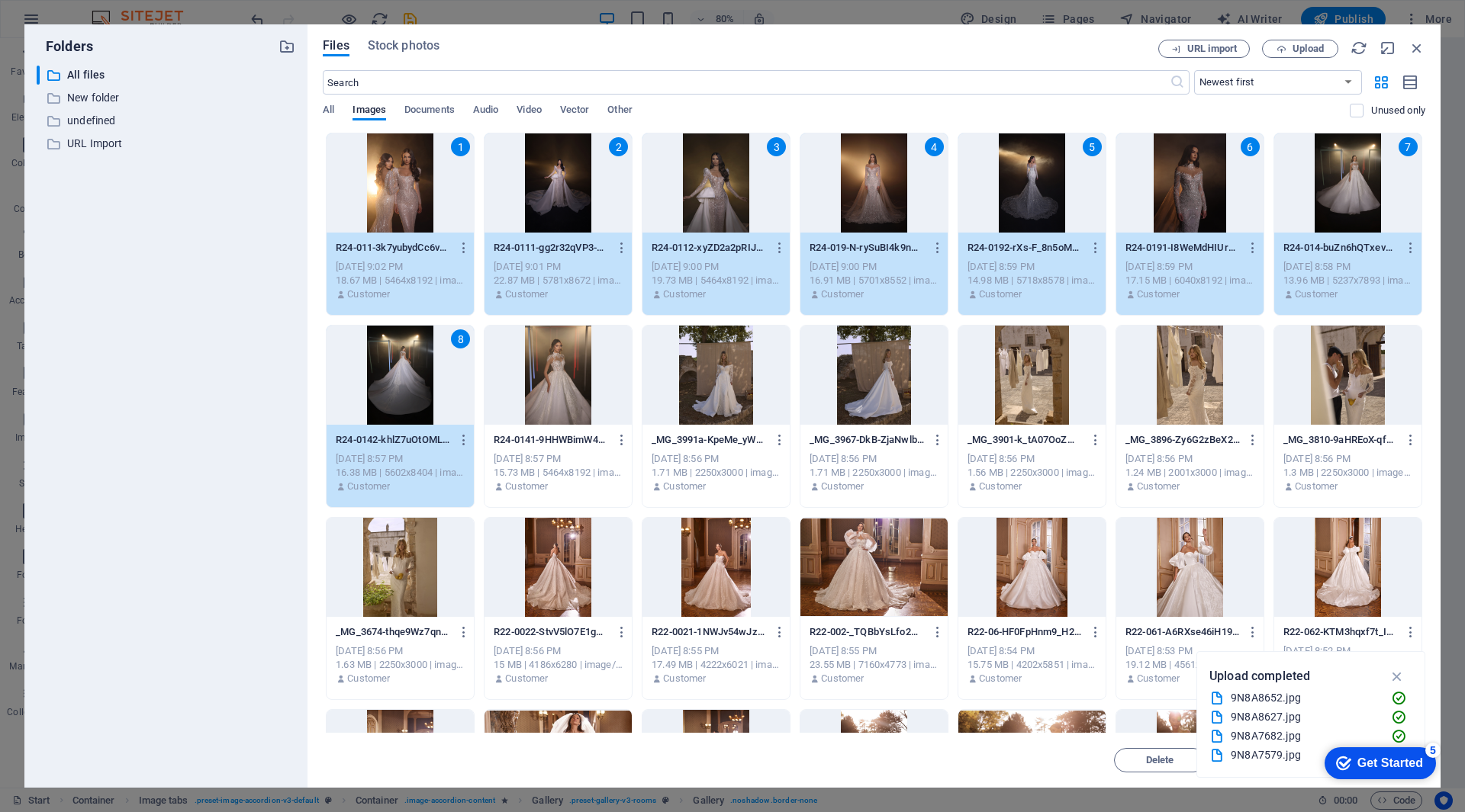
click at [550, 378] on div at bounding box center [558, 375] width 147 height 99
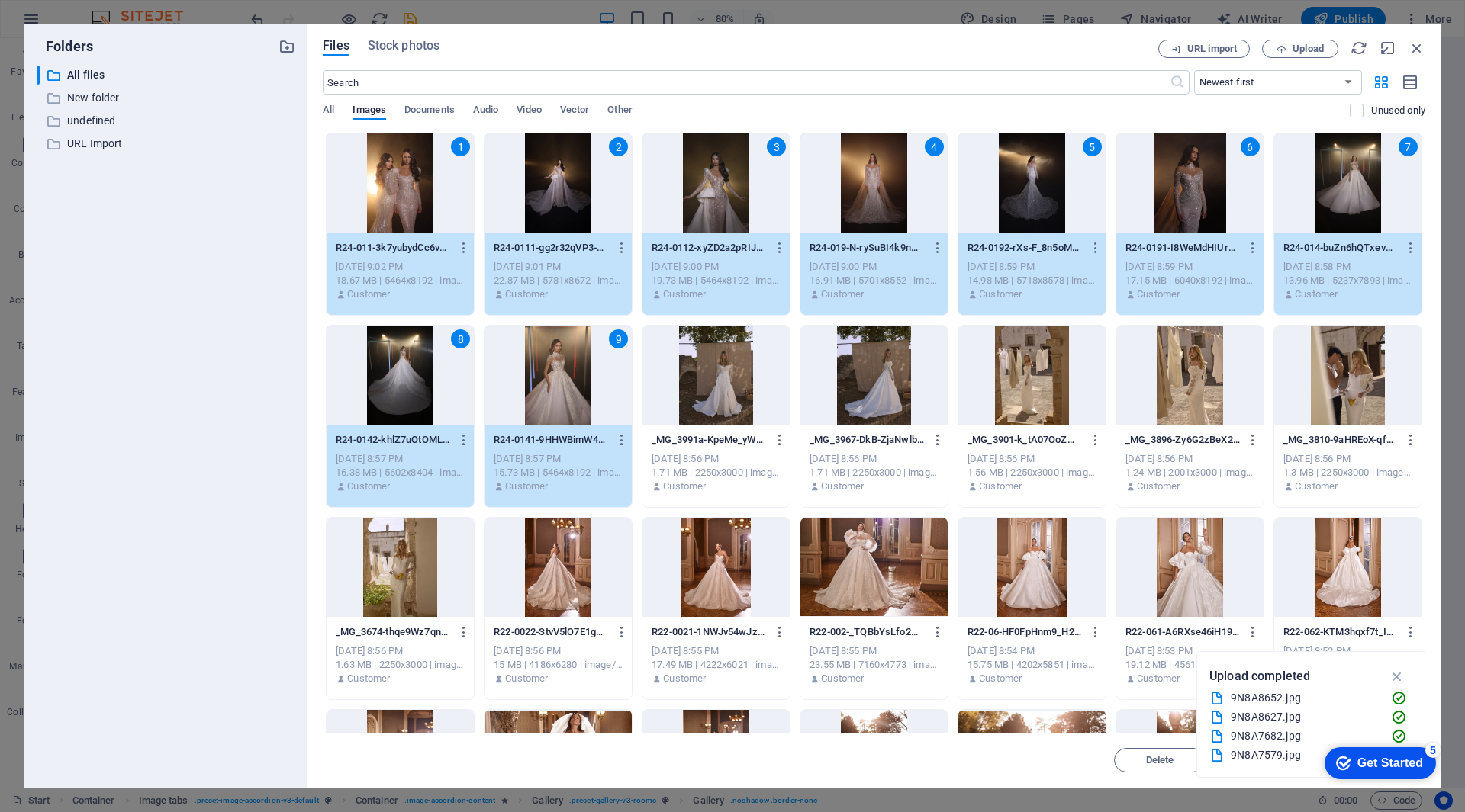
click at [733, 372] on div at bounding box center [716, 375] width 147 height 99
click at [867, 364] on div at bounding box center [874, 375] width 147 height 99
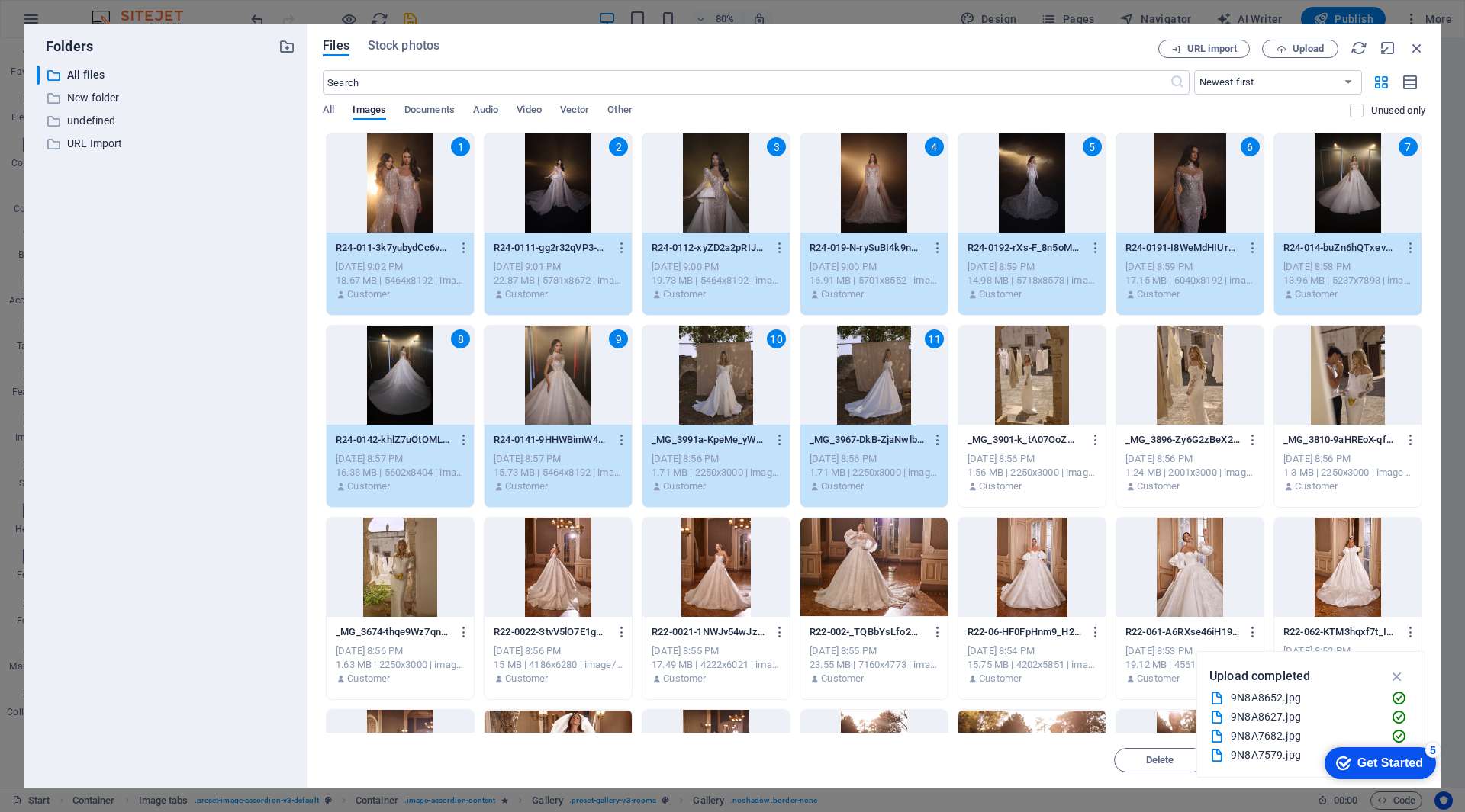
click at [1017, 369] on div at bounding box center [1032, 375] width 147 height 99
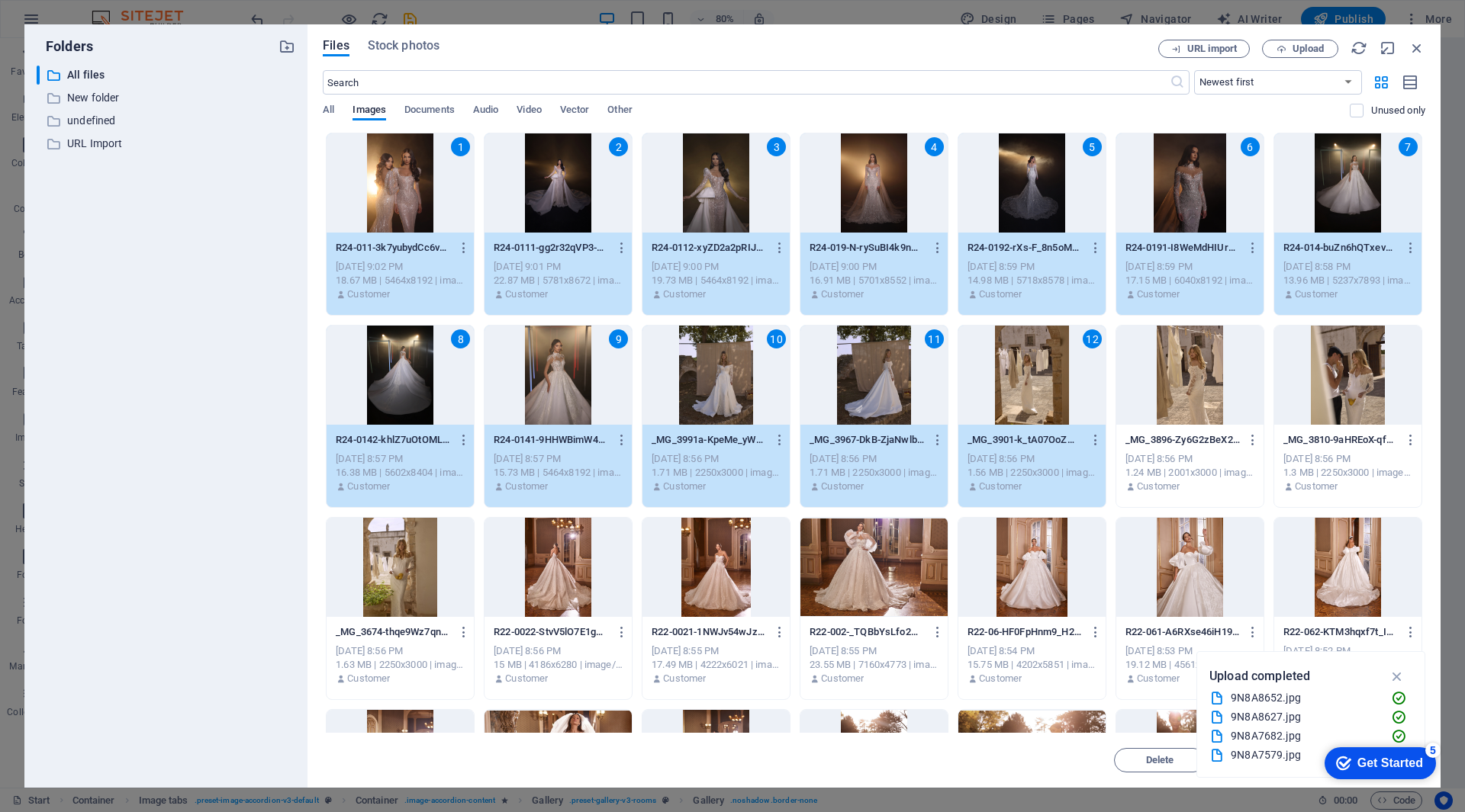
click at [1169, 376] on div at bounding box center [1190, 375] width 147 height 99
click at [1346, 381] on div at bounding box center [1348, 375] width 147 height 99
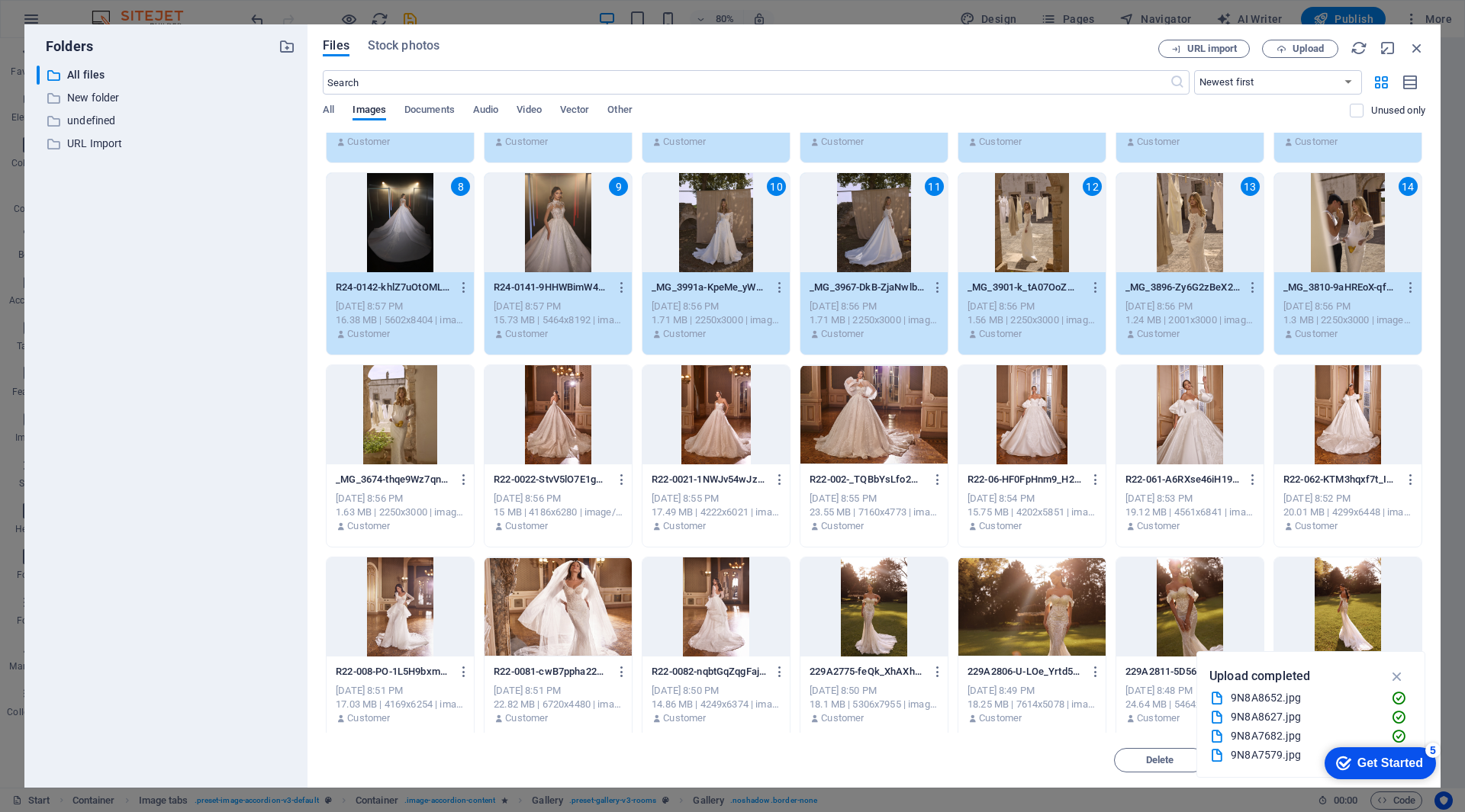
scroll to position [229, 0]
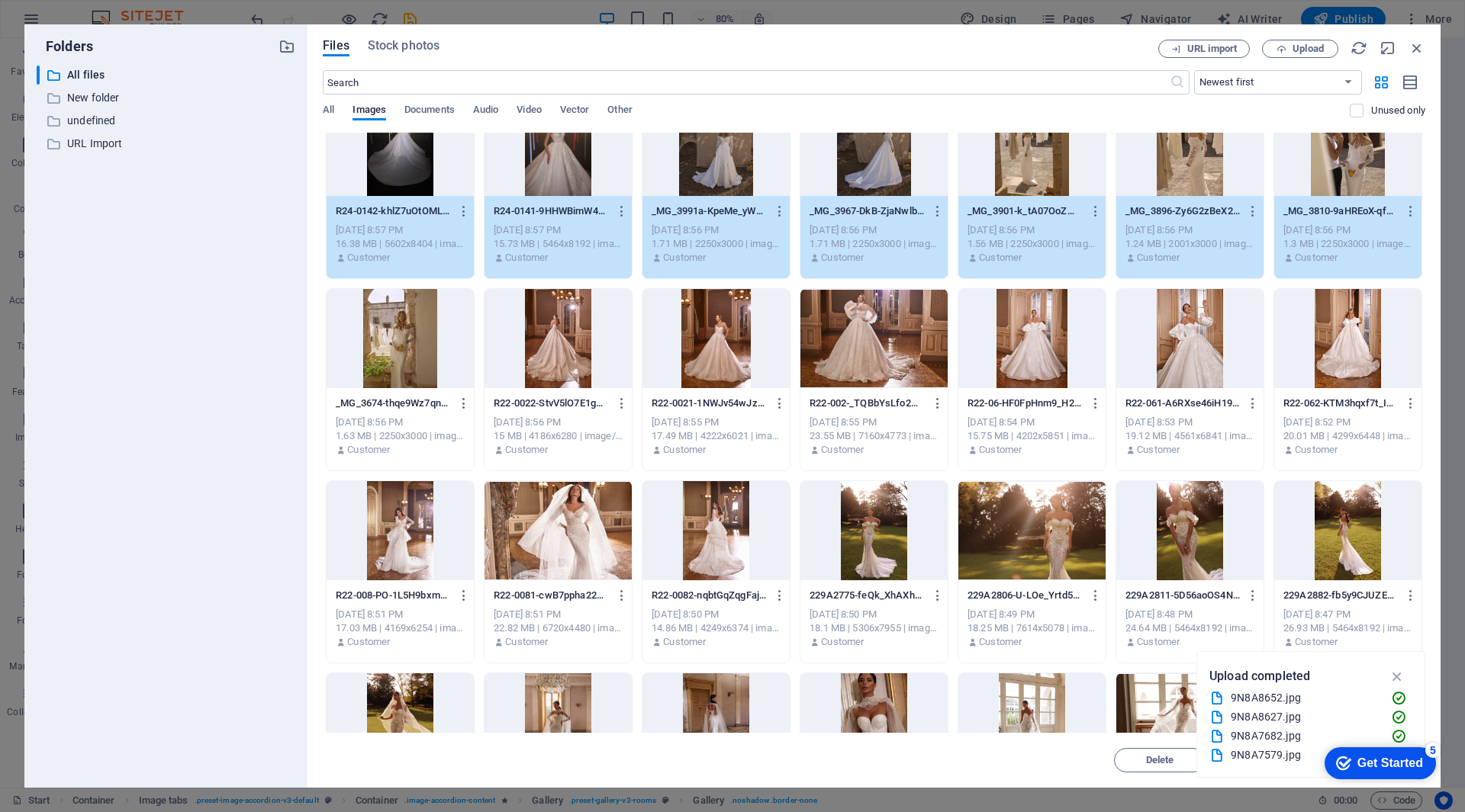
click at [405, 356] on div at bounding box center [400, 339] width 147 height 99
click at [545, 352] on div at bounding box center [558, 339] width 147 height 99
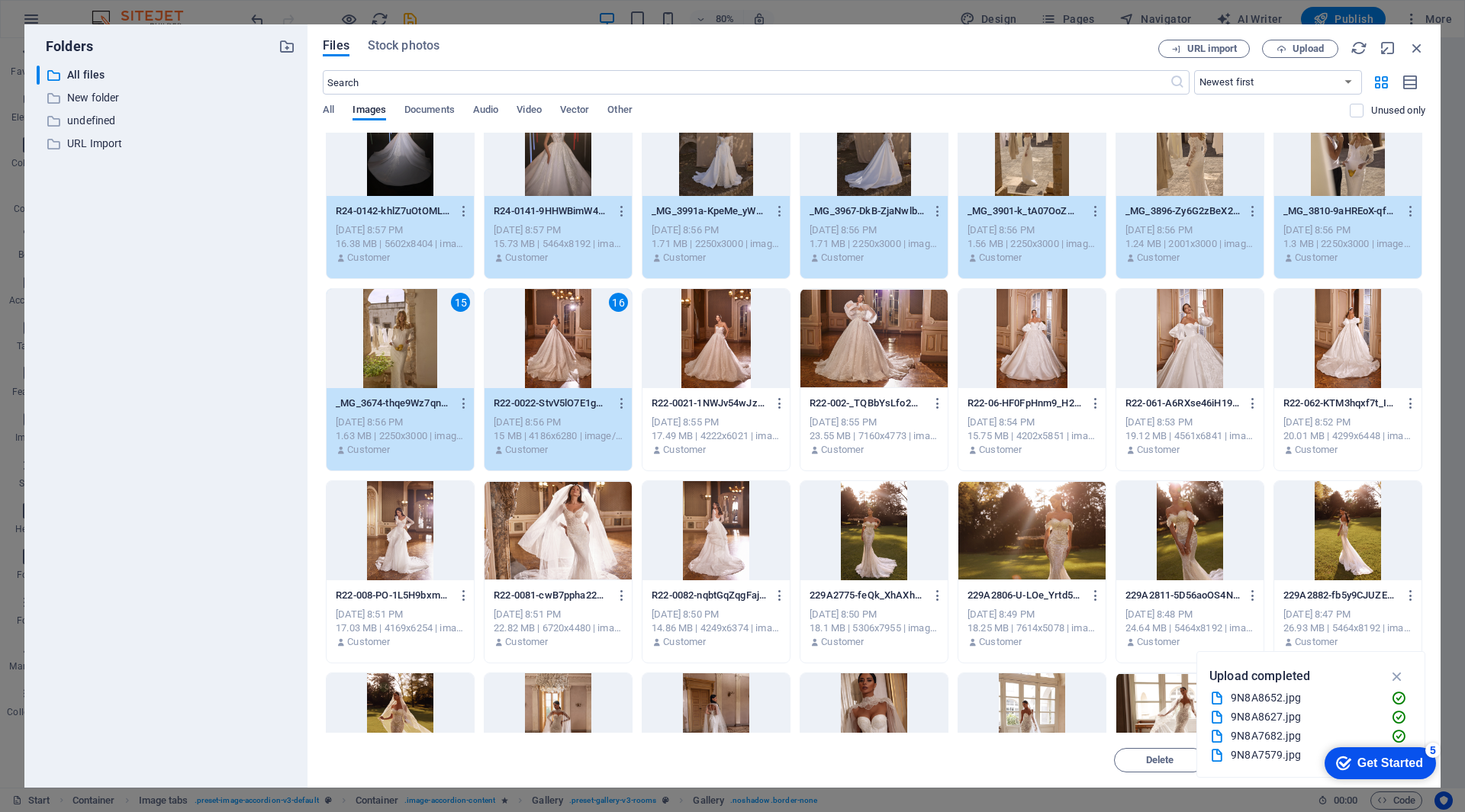
click at [730, 350] on div at bounding box center [716, 339] width 147 height 99
click at [855, 340] on div at bounding box center [874, 339] width 147 height 99
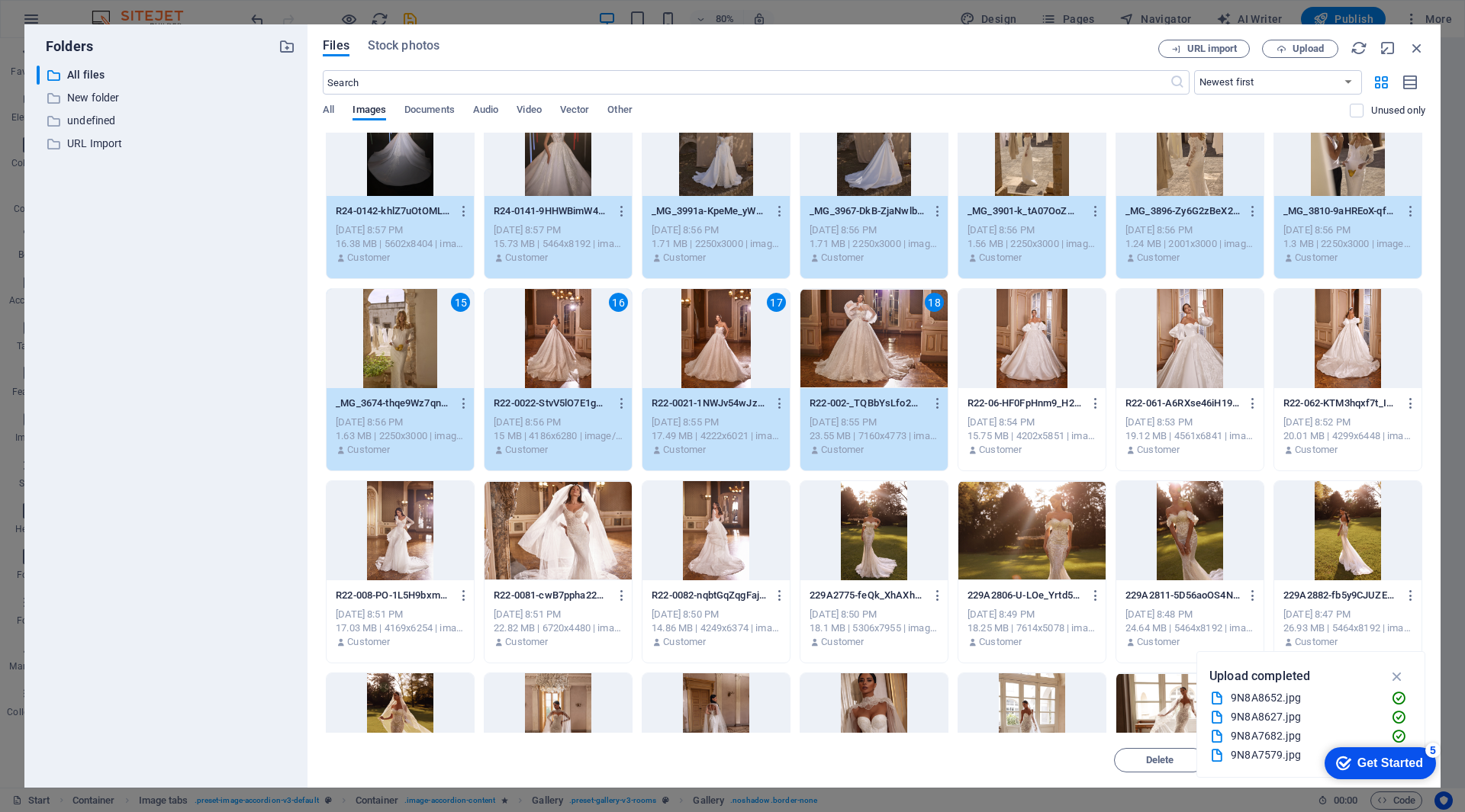
click at [994, 336] on div at bounding box center [1032, 339] width 147 height 99
click at [1169, 347] on div at bounding box center [1190, 339] width 147 height 99
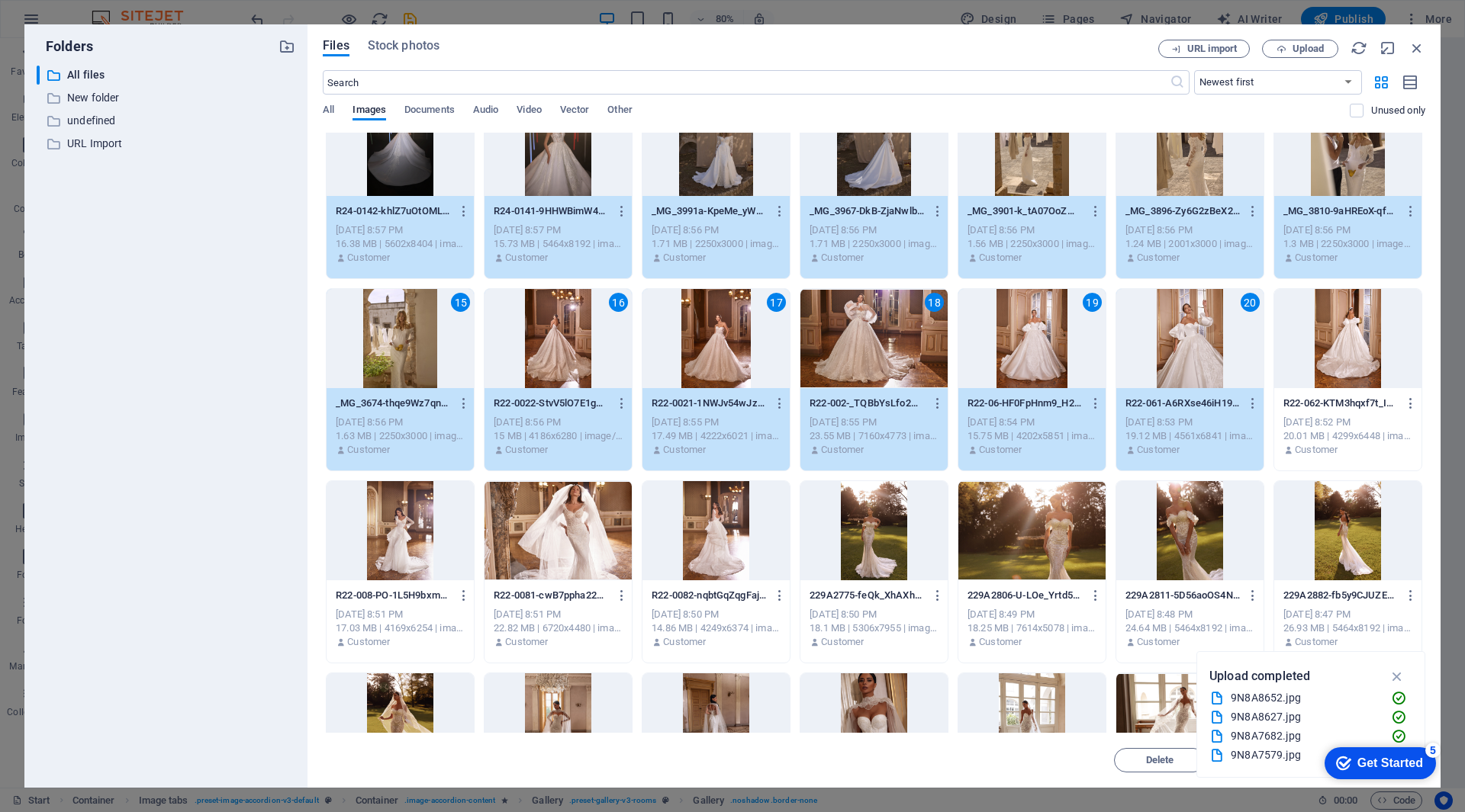
click at [1343, 345] on div at bounding box center [1348, 339] width 147 height 99
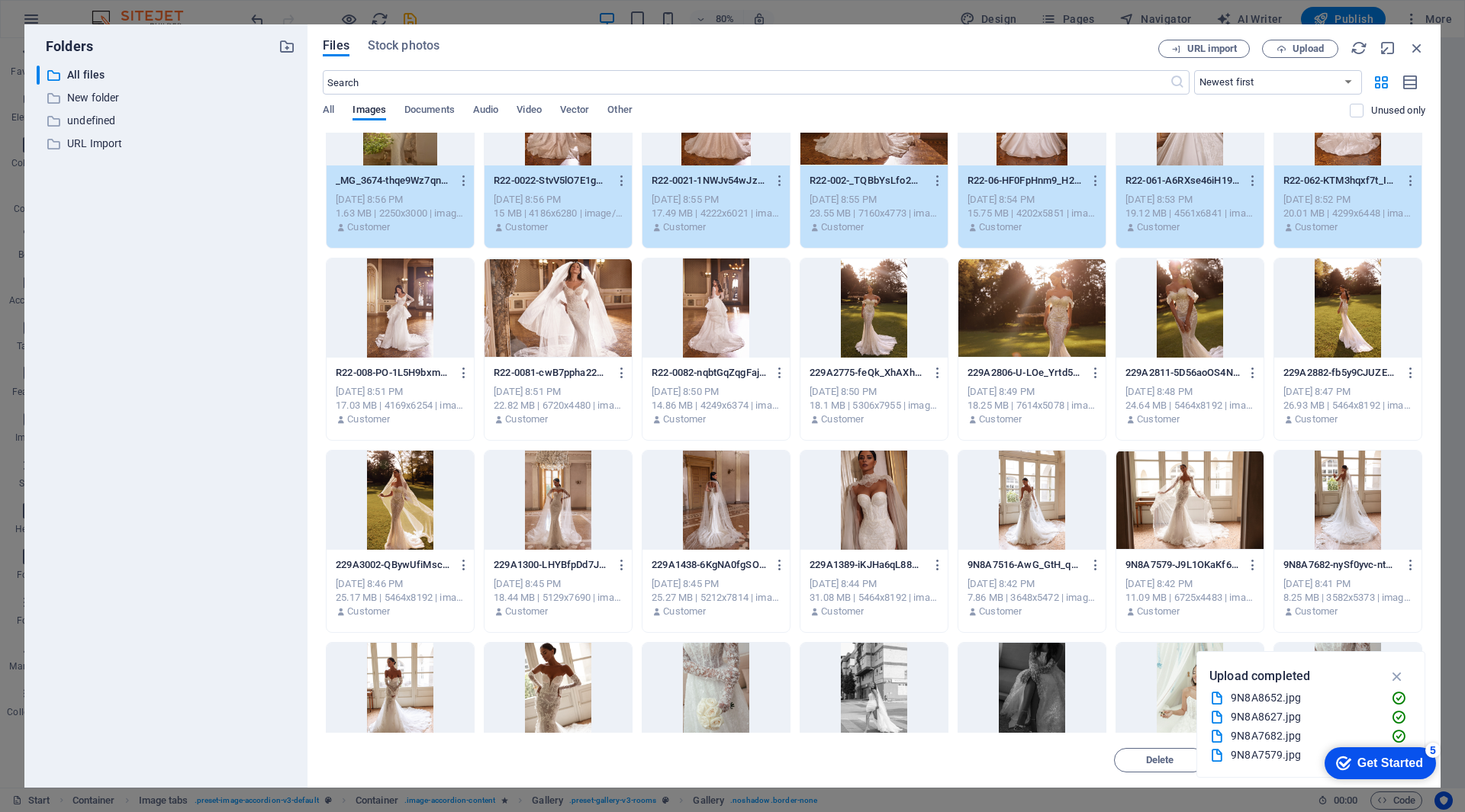
scroll to position [458, 0]
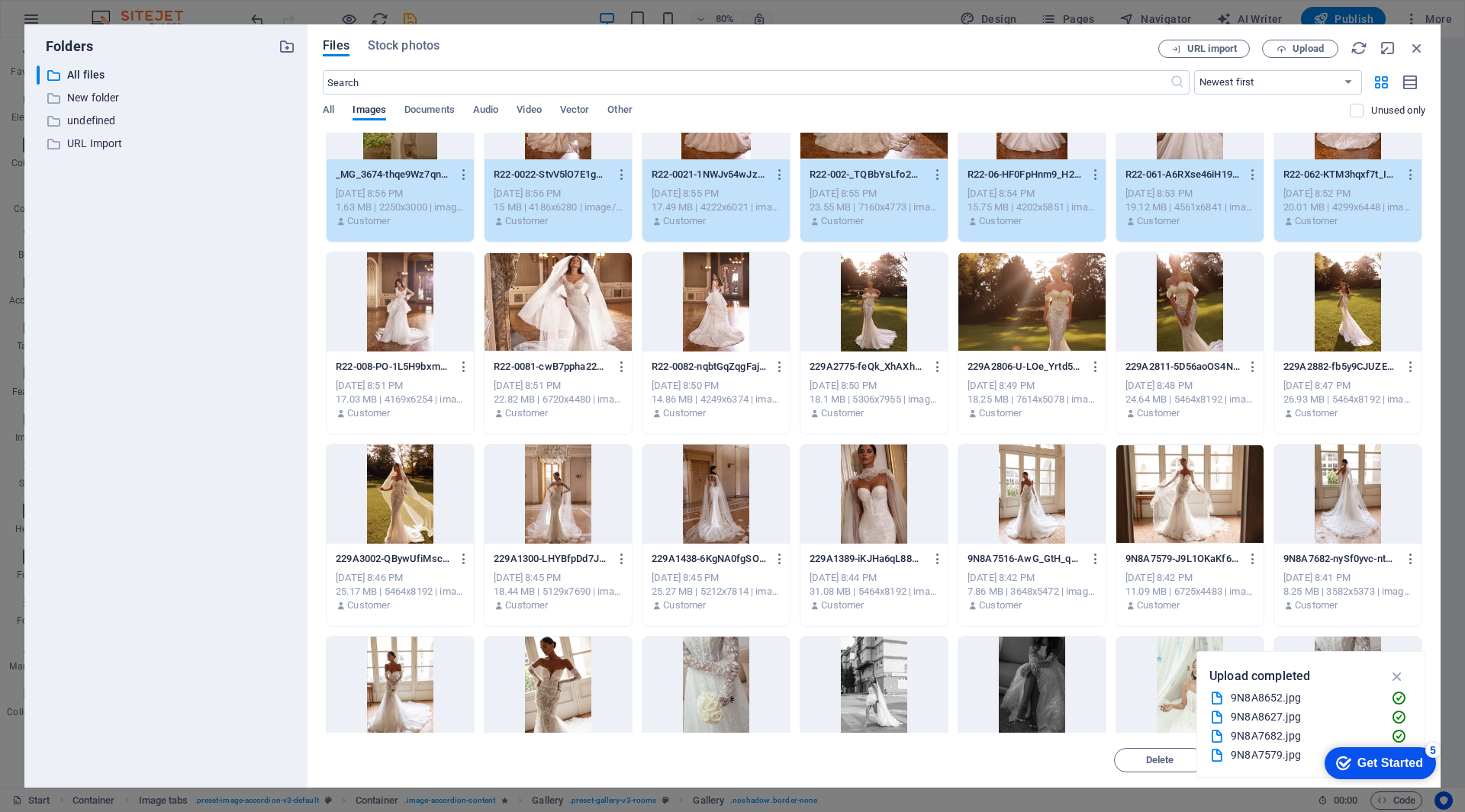
click at [386, 304] on div at bounding box center [400, 302] width 147 height 99
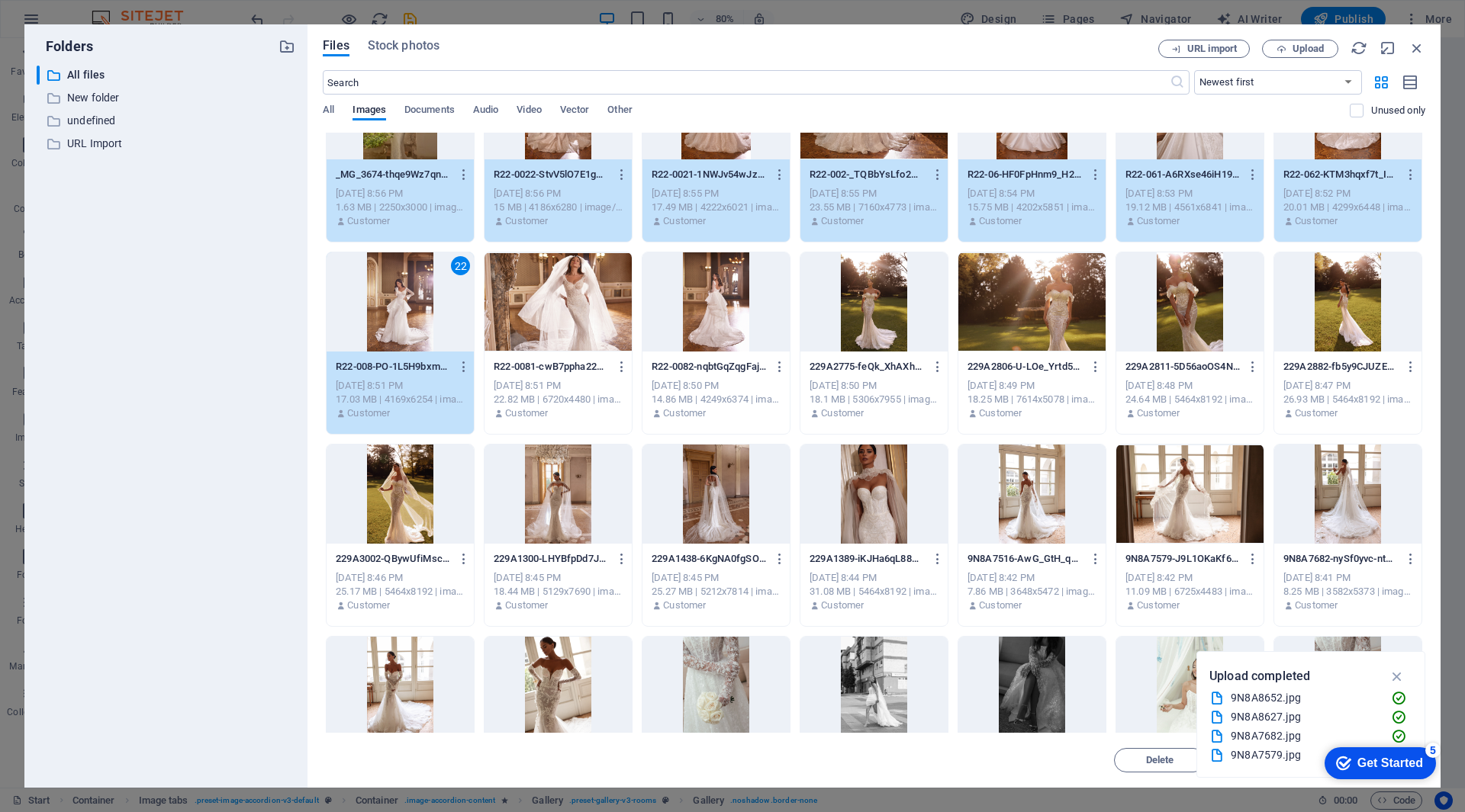
click at [574, 312] on div at bounding box center [558, 302] width 147 height 99
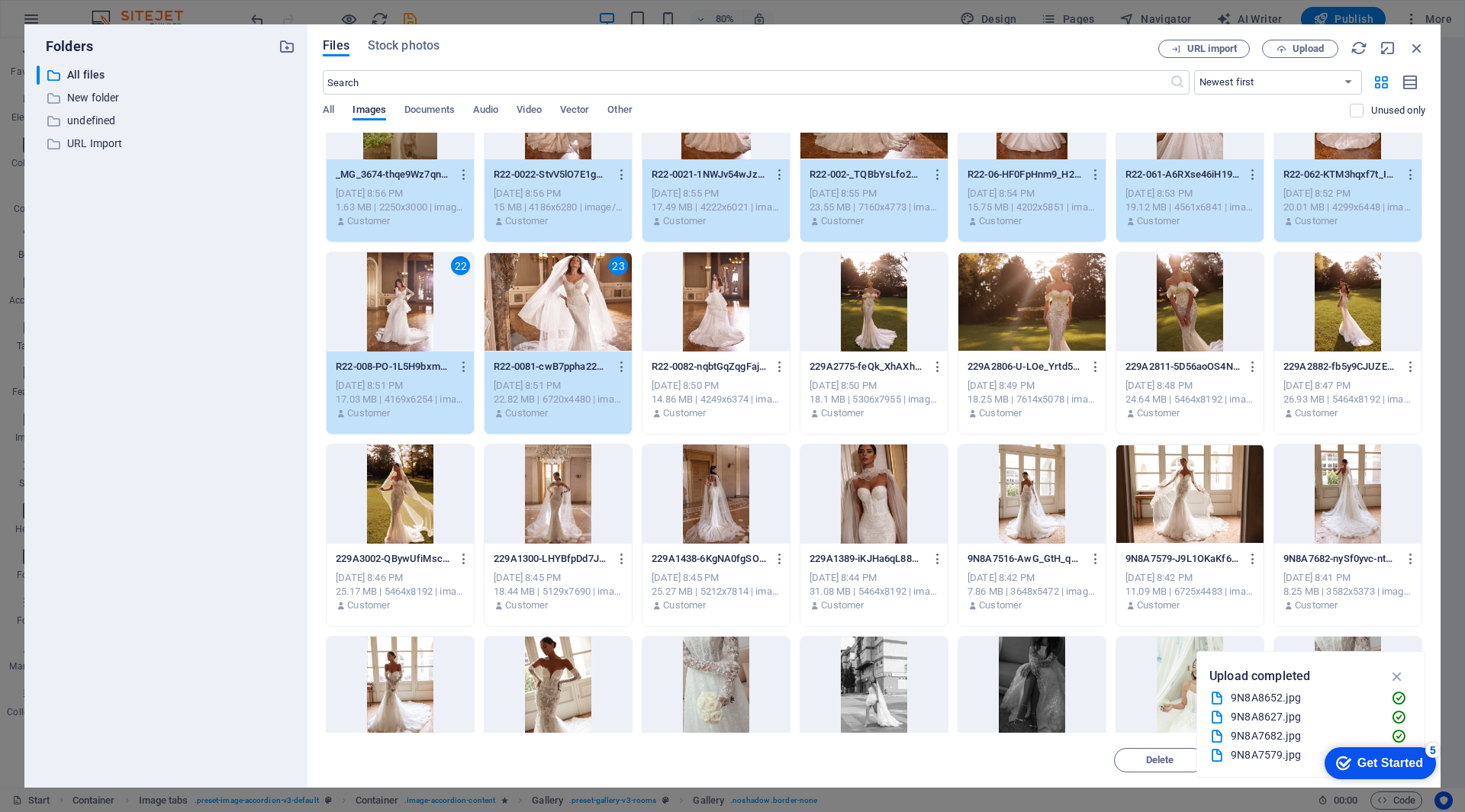
click at [725, 308] on div at bounding box center [716, 302] width 147 height 99
click at [867, 313] on div at bounding box center [874, 302] width 147 height 99
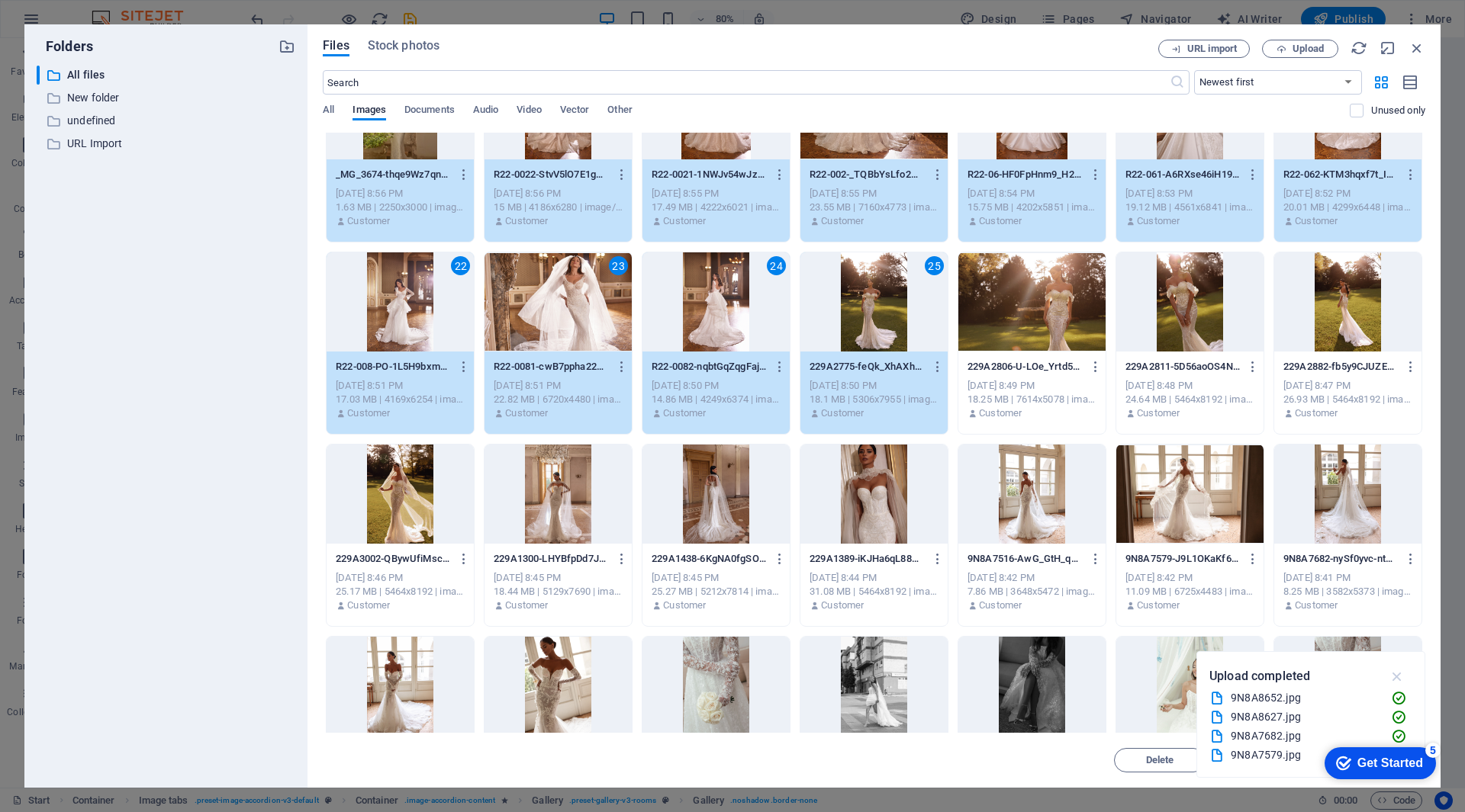
click at [1394, 677] on icon "button" at bounding box center [1398, 676] width 17 height 16
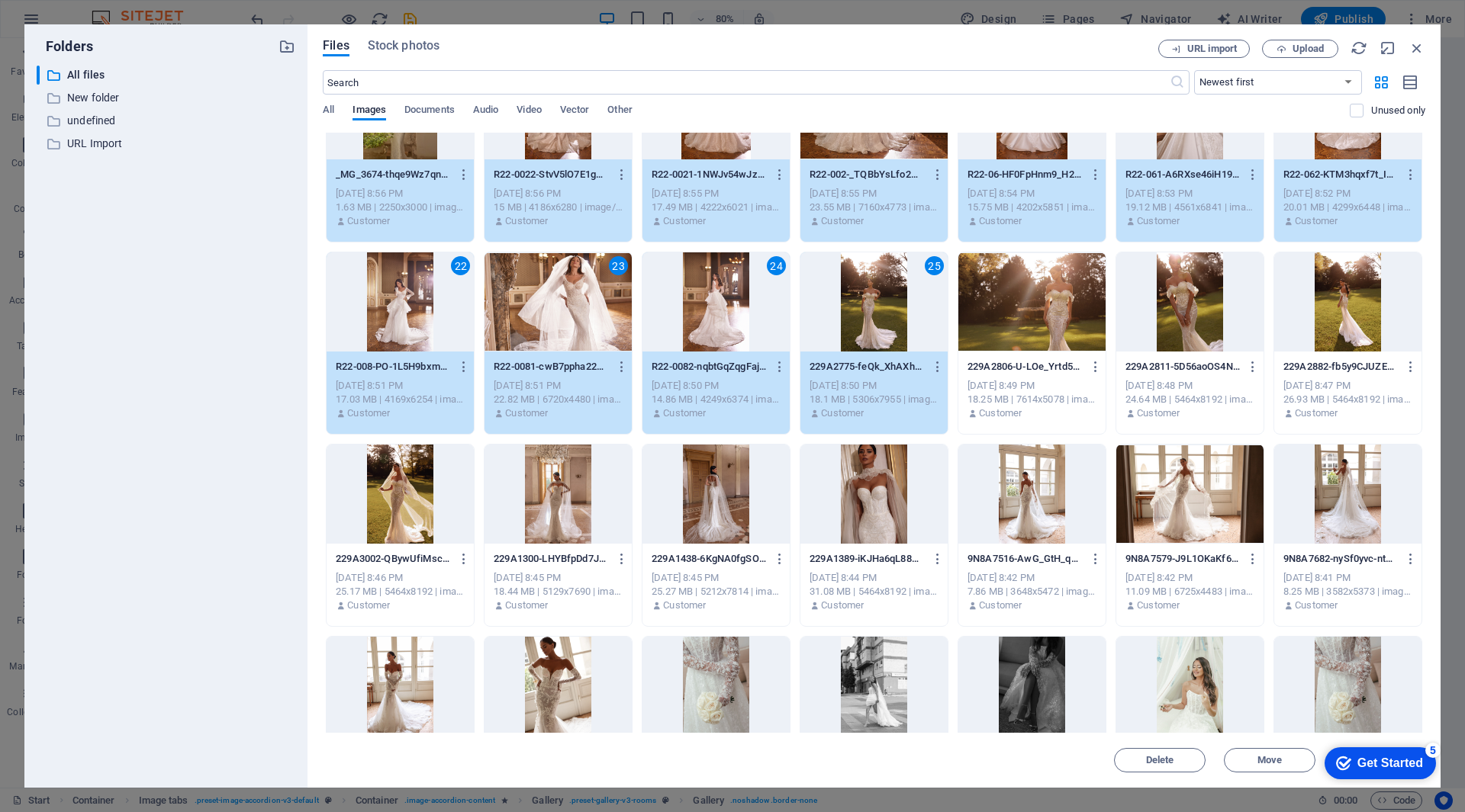
click at [1026, 299] on div at bounding box center [1032, 302] width 147 height 99
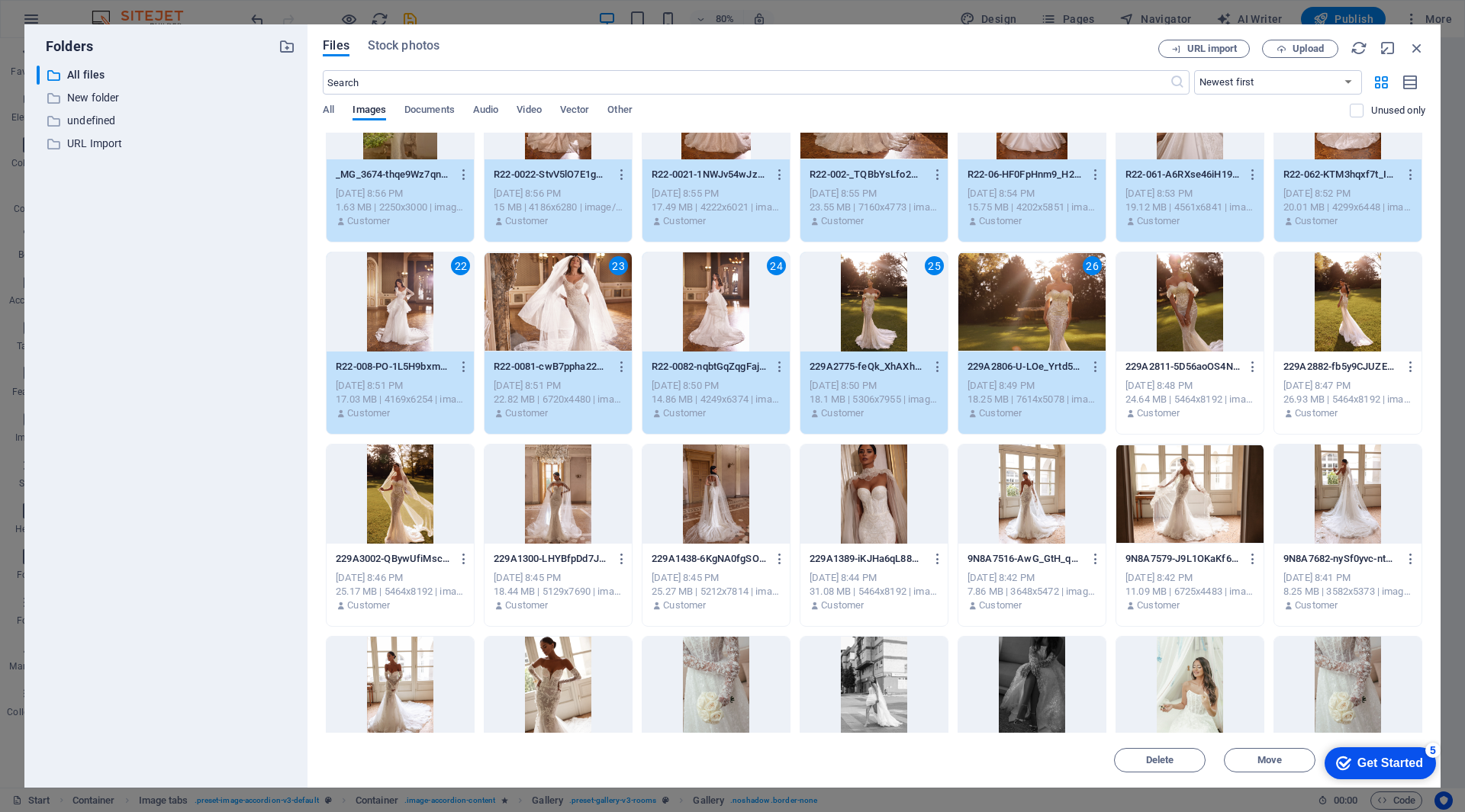
click at [1174, 302] on div at bounding box center [1190, 302] width 147 height 99
click at [1369, 311] on div at bounding box center [1348, 302] width 147 height 99
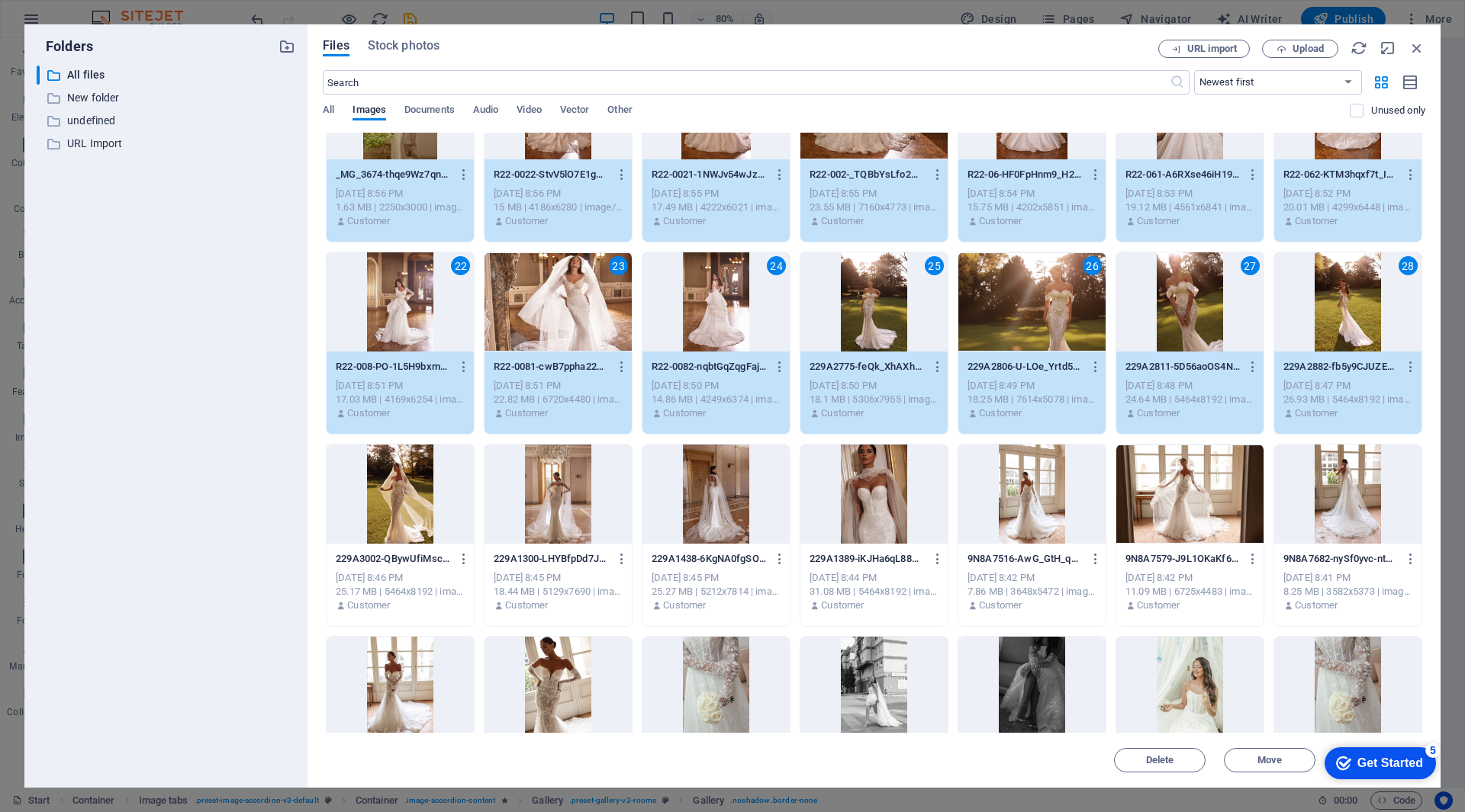
click at [1330, 471] on div at bounding box center [1348, 494] width 147 height 99
click at [1212, 506] on div at bounding box center [1190, 494] width 147 height 99
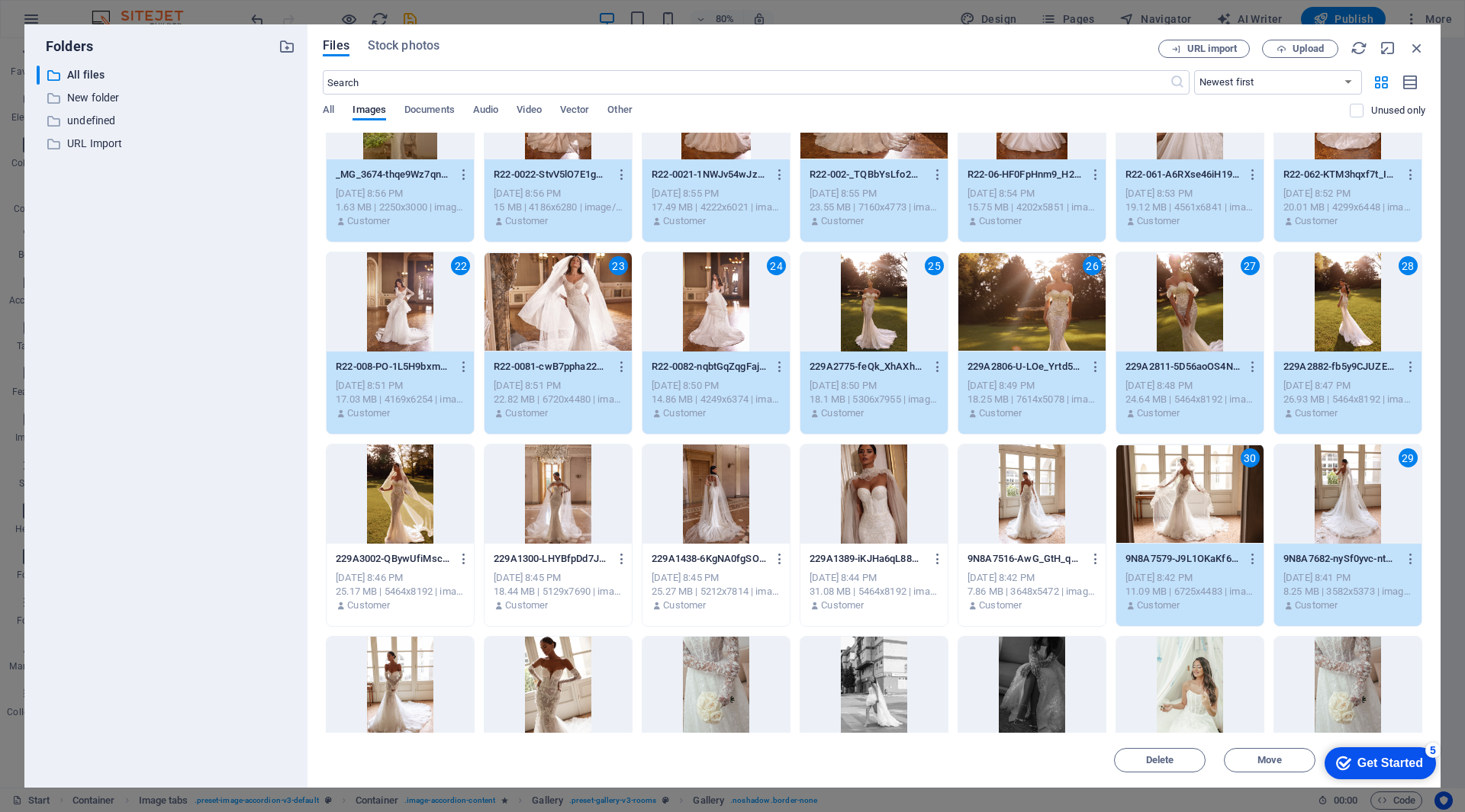
click at [1072, 504] on div at bounding box center [1032, 494] width 147 height 99
click at [903, 495] on div at bounding box center [874, 494] width 147 height 99
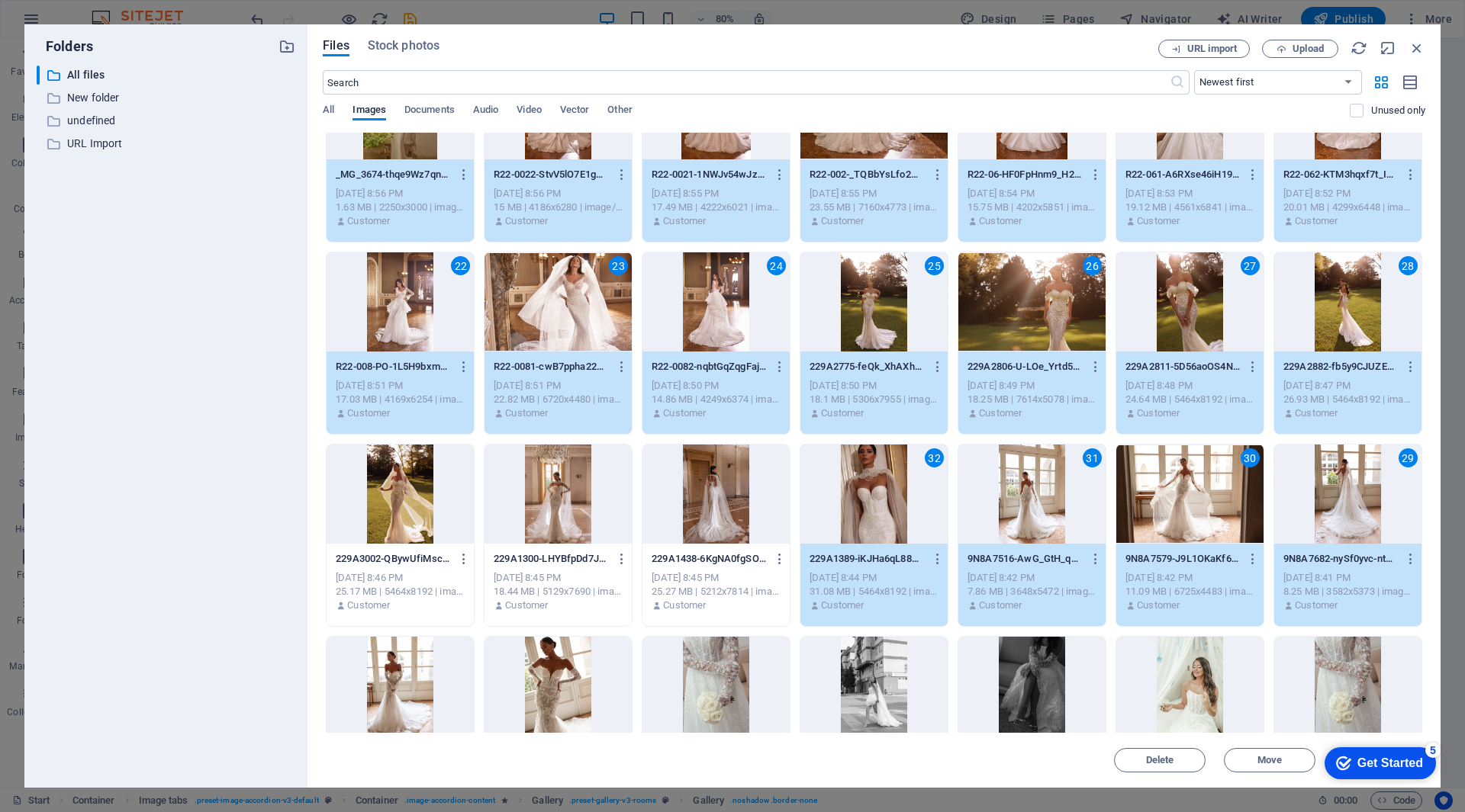
click at [732, 496] on div at bounding box center [716, 494] width 147 height 99
click at [590, 498] on div at bounding box center [558, 494] width 147 height 99
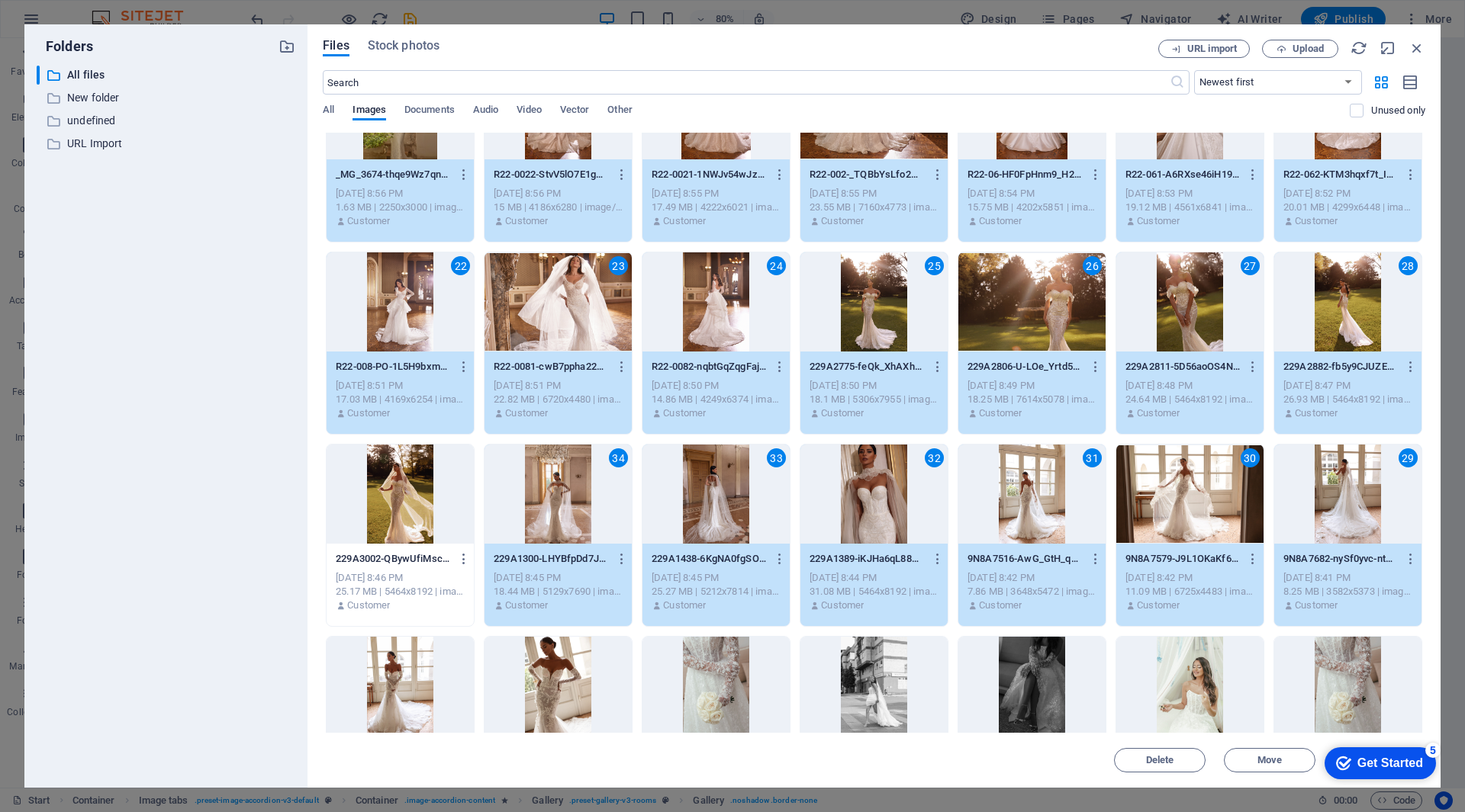
click at [418, 499] on div at bounding box center [400, 494] width 147 height 99
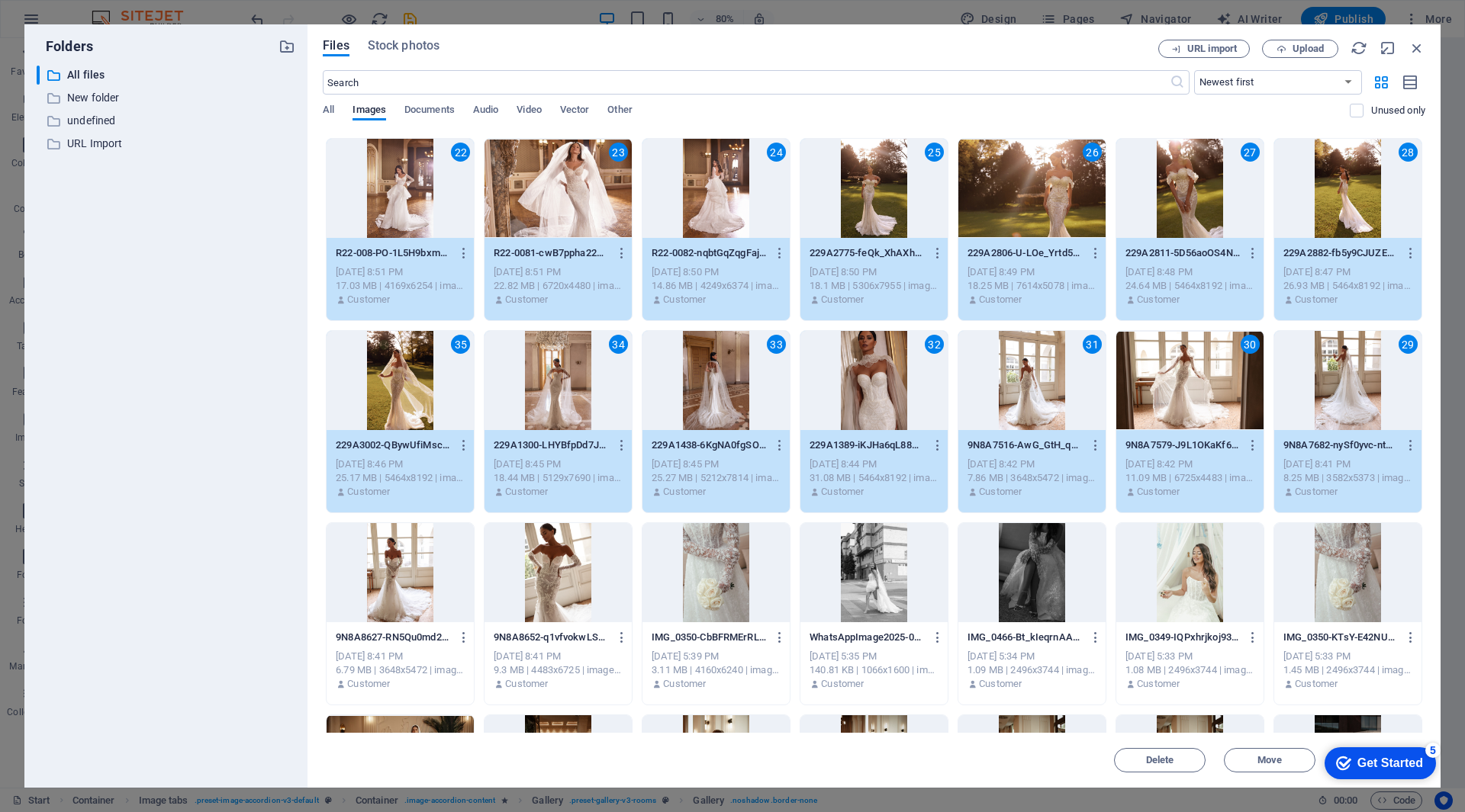
scroll to position [610, 0]
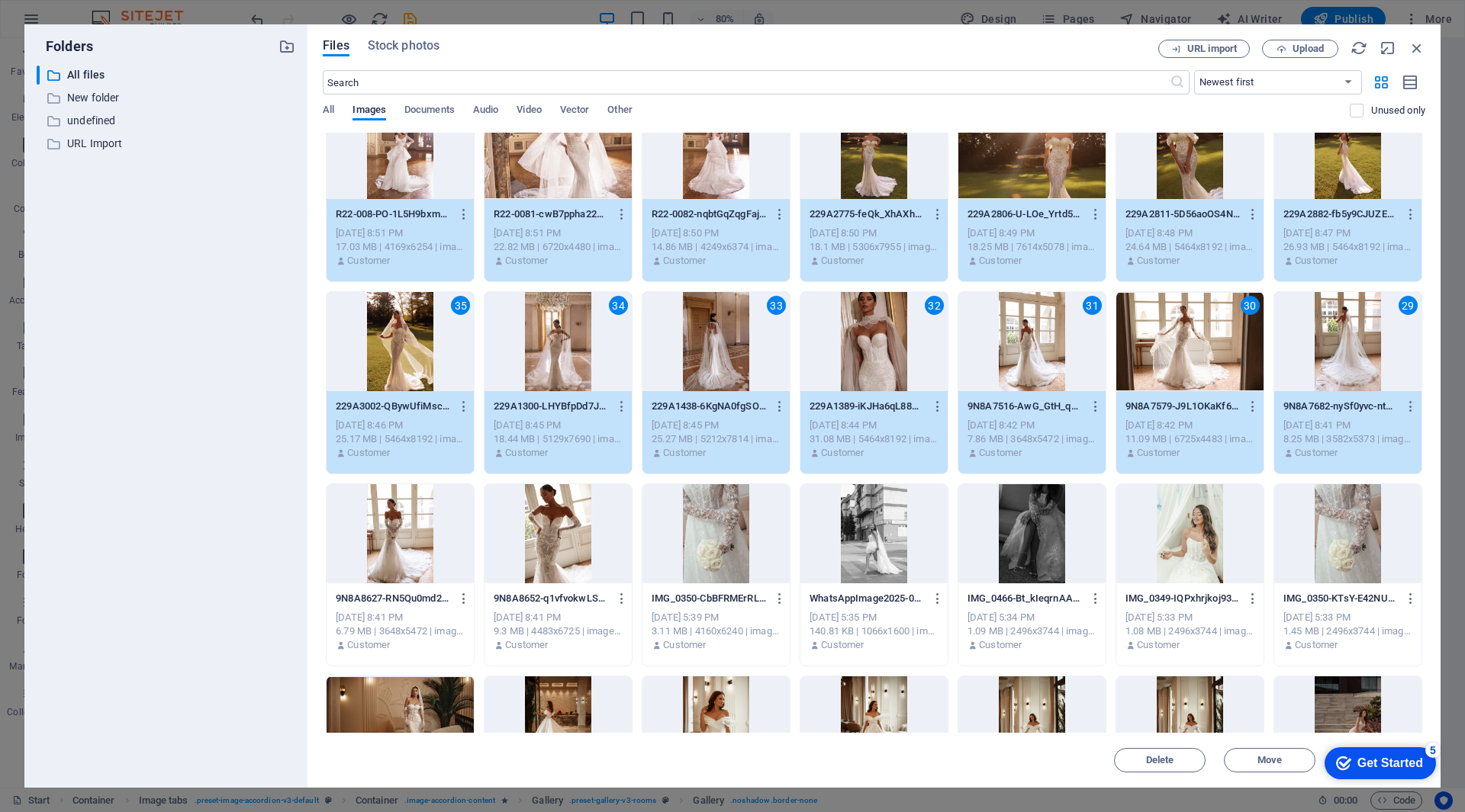
click at [407, 531] on div at bounding box center [400, 534] width 147 height 99
click at [560, 531] on div at bounding box center [558, 534] width 147 height 99
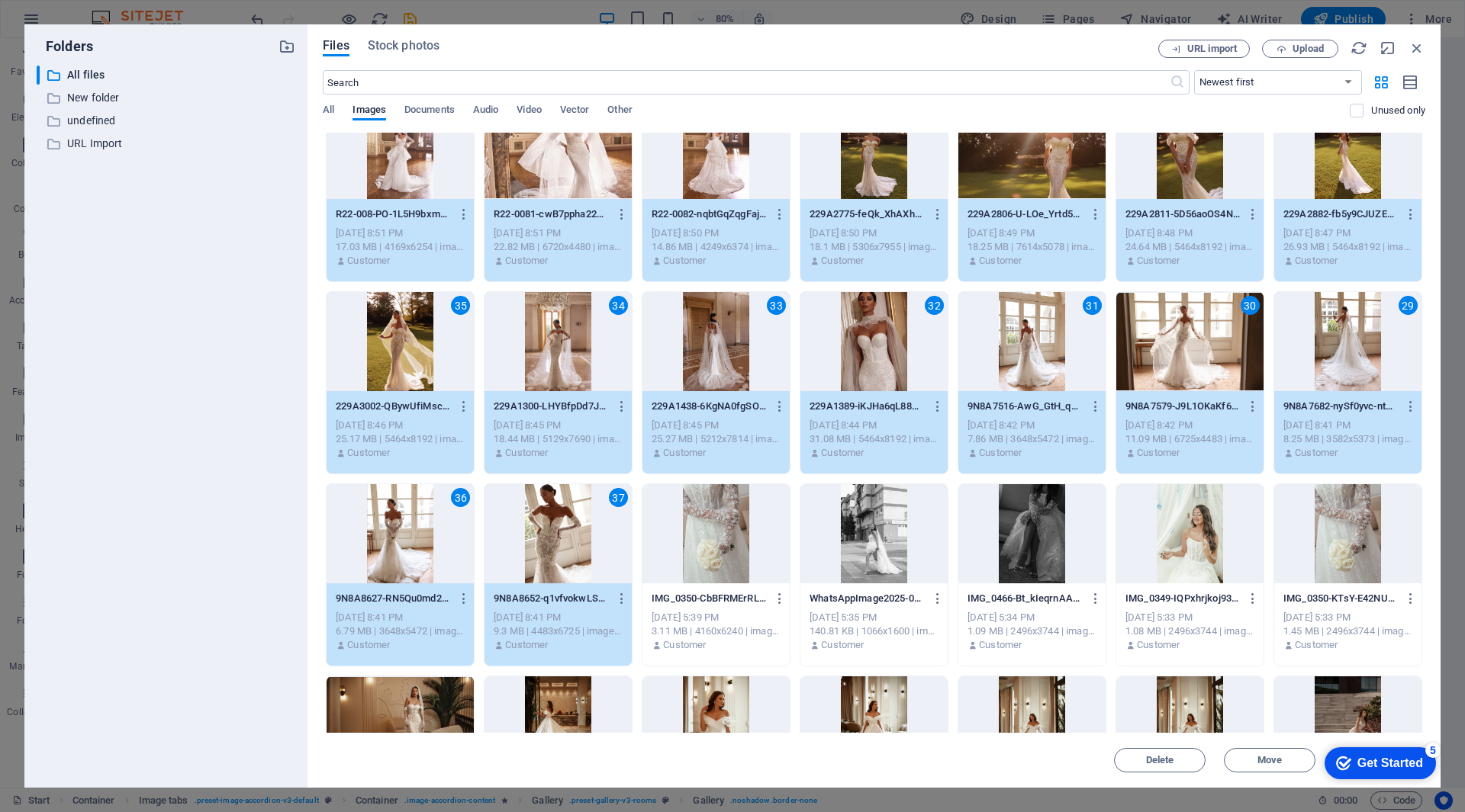
click at [754, 536] on div at bounding box center [716, 534] width 147 height 99
click at [910, 544] on div at bounding box center [874, 534] width 147 height 99
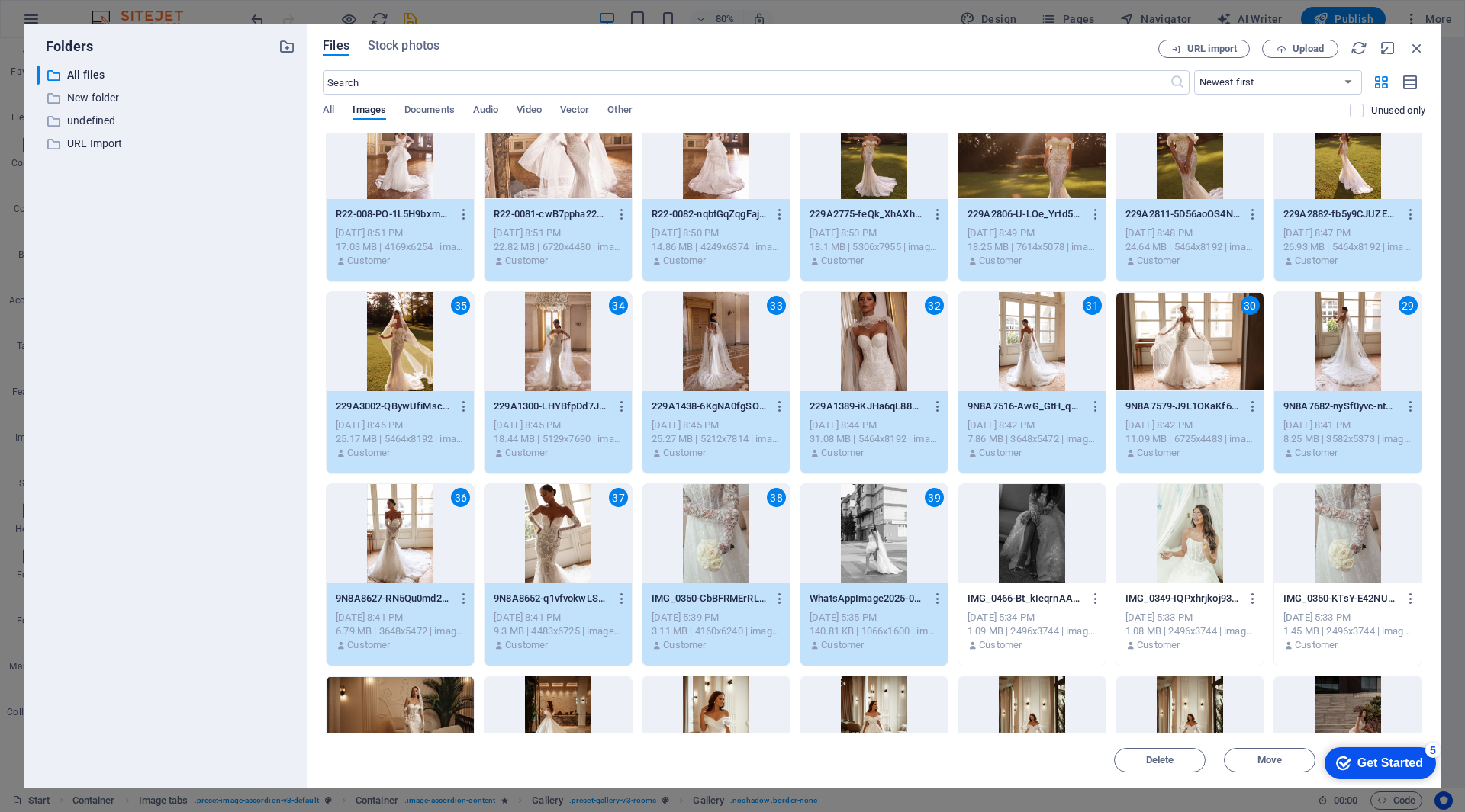
click at [1016, 541] on div at bounding box center [1032, 534] width 147 height 99
click at [1206, 538] on div at bounding box center [1190, 534] width 147 height 99
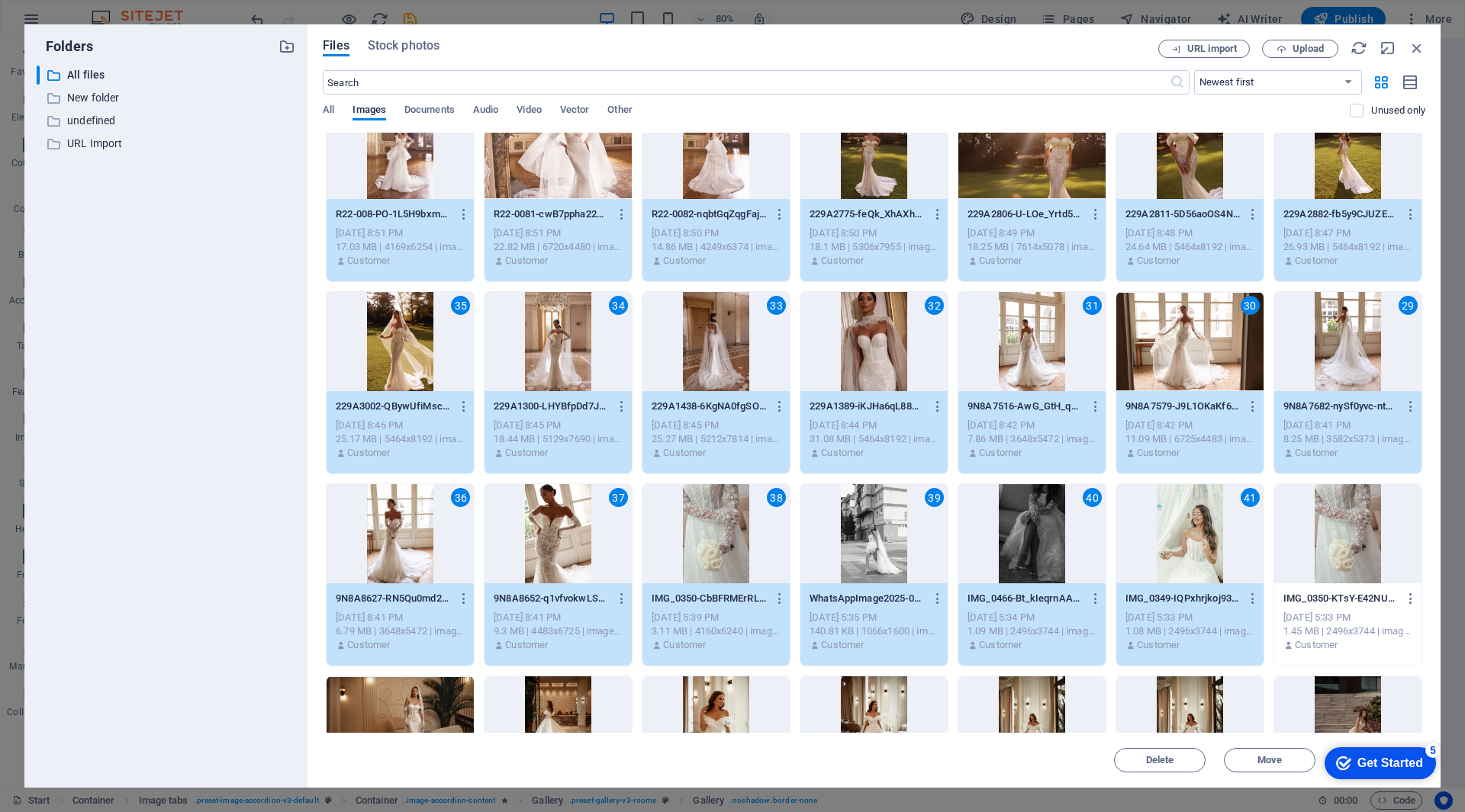
click at [1330, 520] on div at bounding box center [1348, 534] width 147 height 99
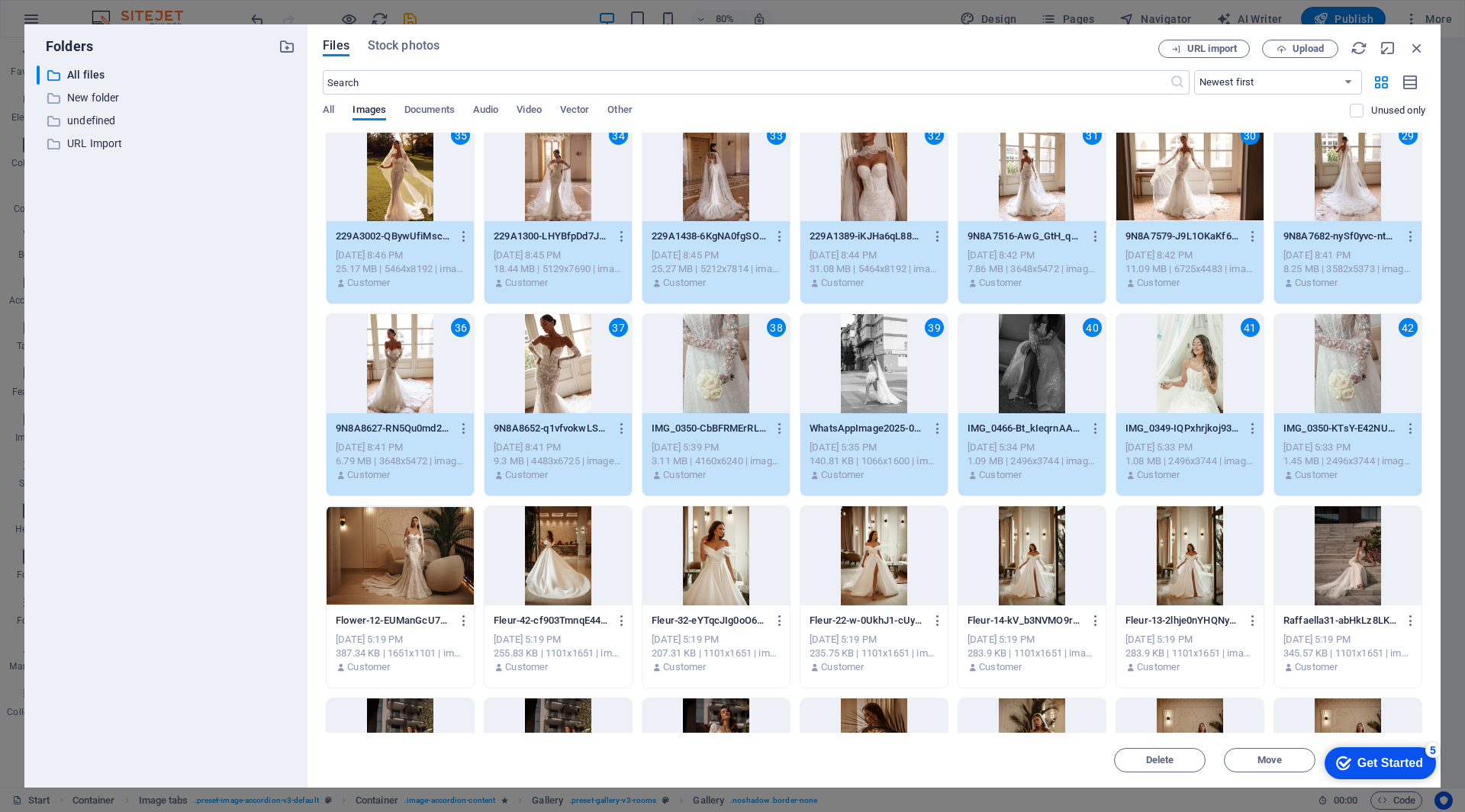
scroll to position [839, 0]
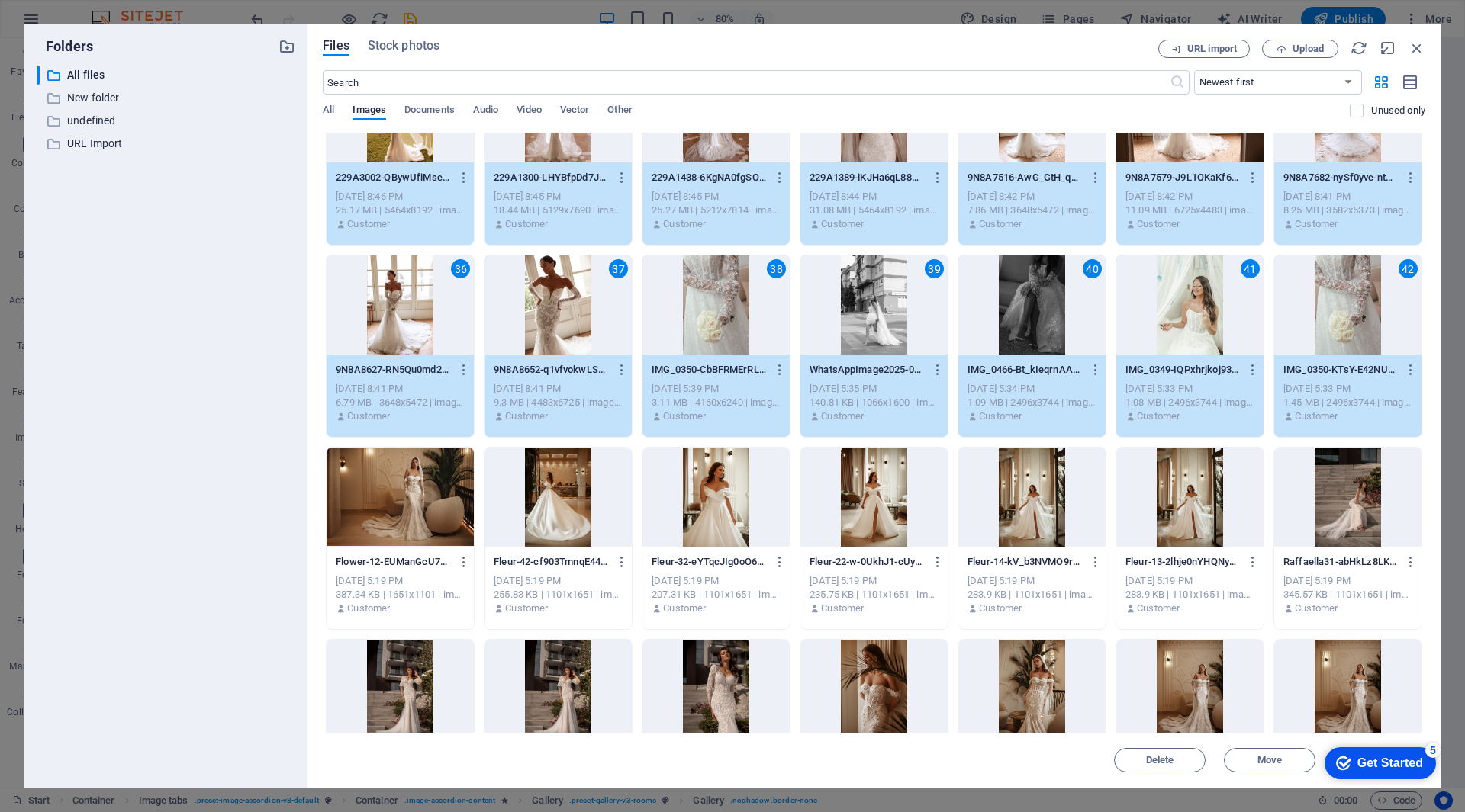
drag, startPoint x: 1346, startPoint y: 346, endPoint x: 1241, endPoint y: 346, distance: 105.0
click at [1346, 346] on div "42" at bounding box center [1348, 305] width 147 height 99
click at [1211, 346] on div "41" at bounding box center [1190, 305] width 147 height 99
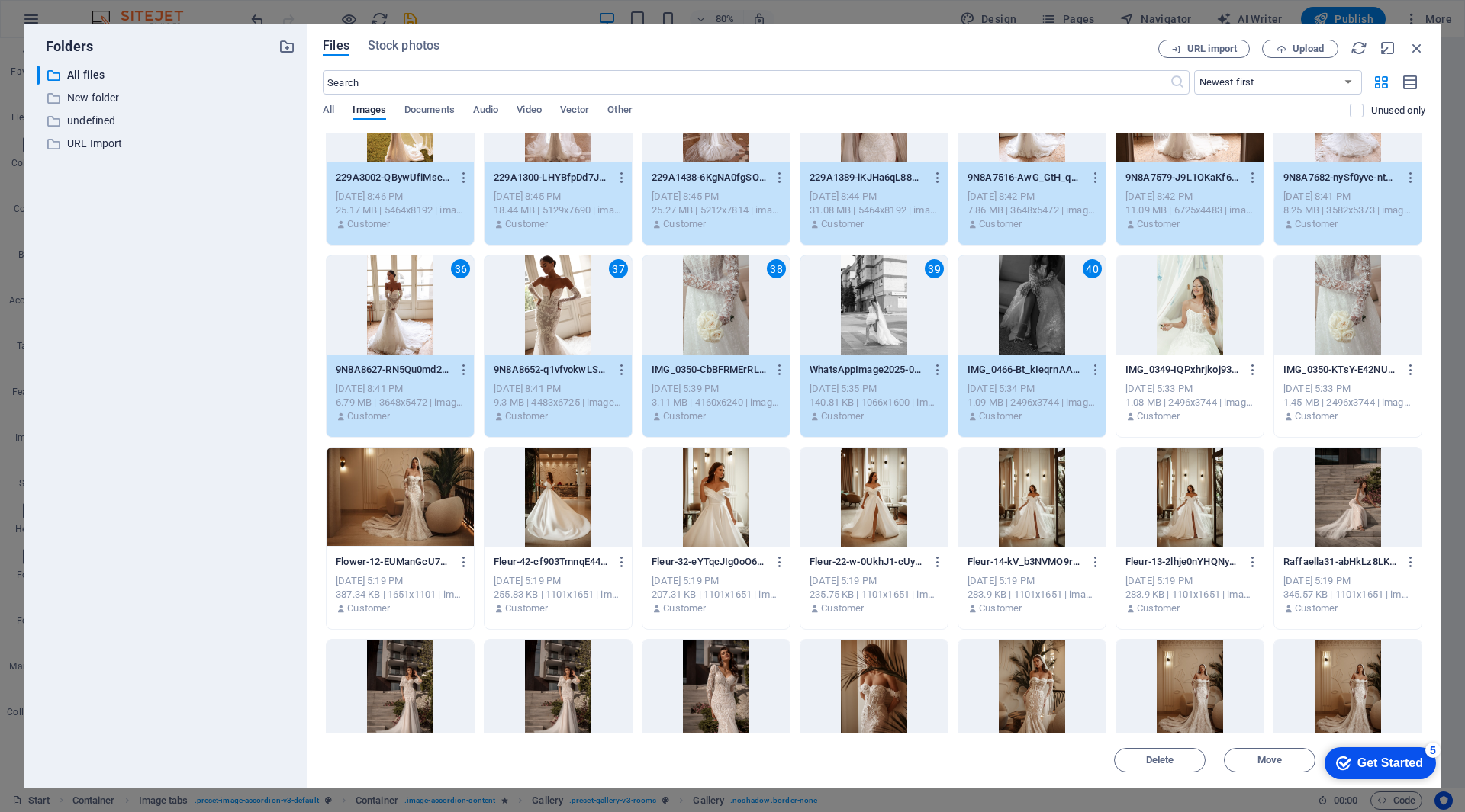
click at [1031, 343] on div "40" at bounding box center [1032, 305] width 147 height 99
click at [860, 335] on div "39" at bounding box center [874, 305] width 147 height 99
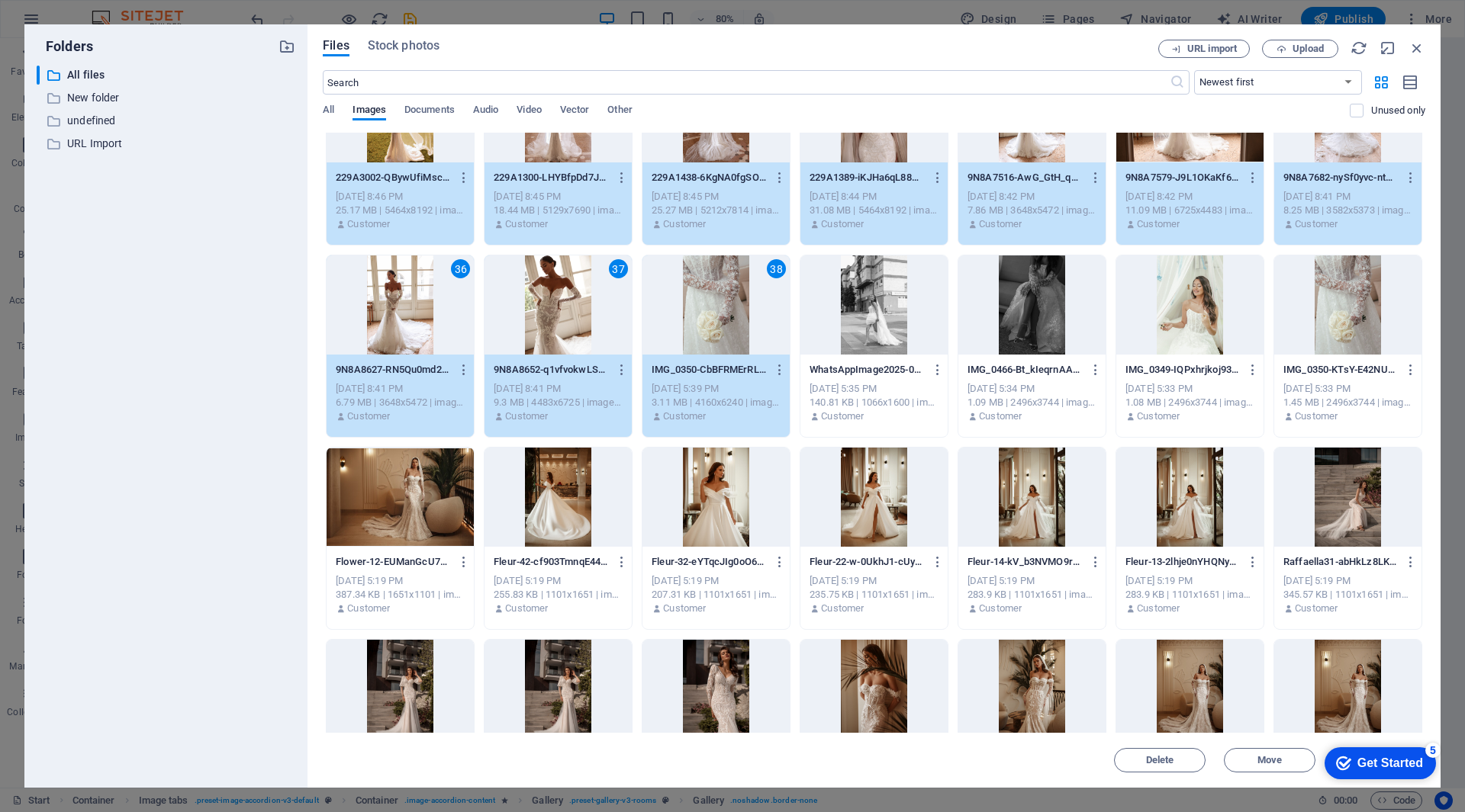
click at [751, 334] on div "38" at bounding box center [716, 305] width 147 height 99
click at [574, 332] on div "37" at bounding box center [558, 305] width 147 height 99
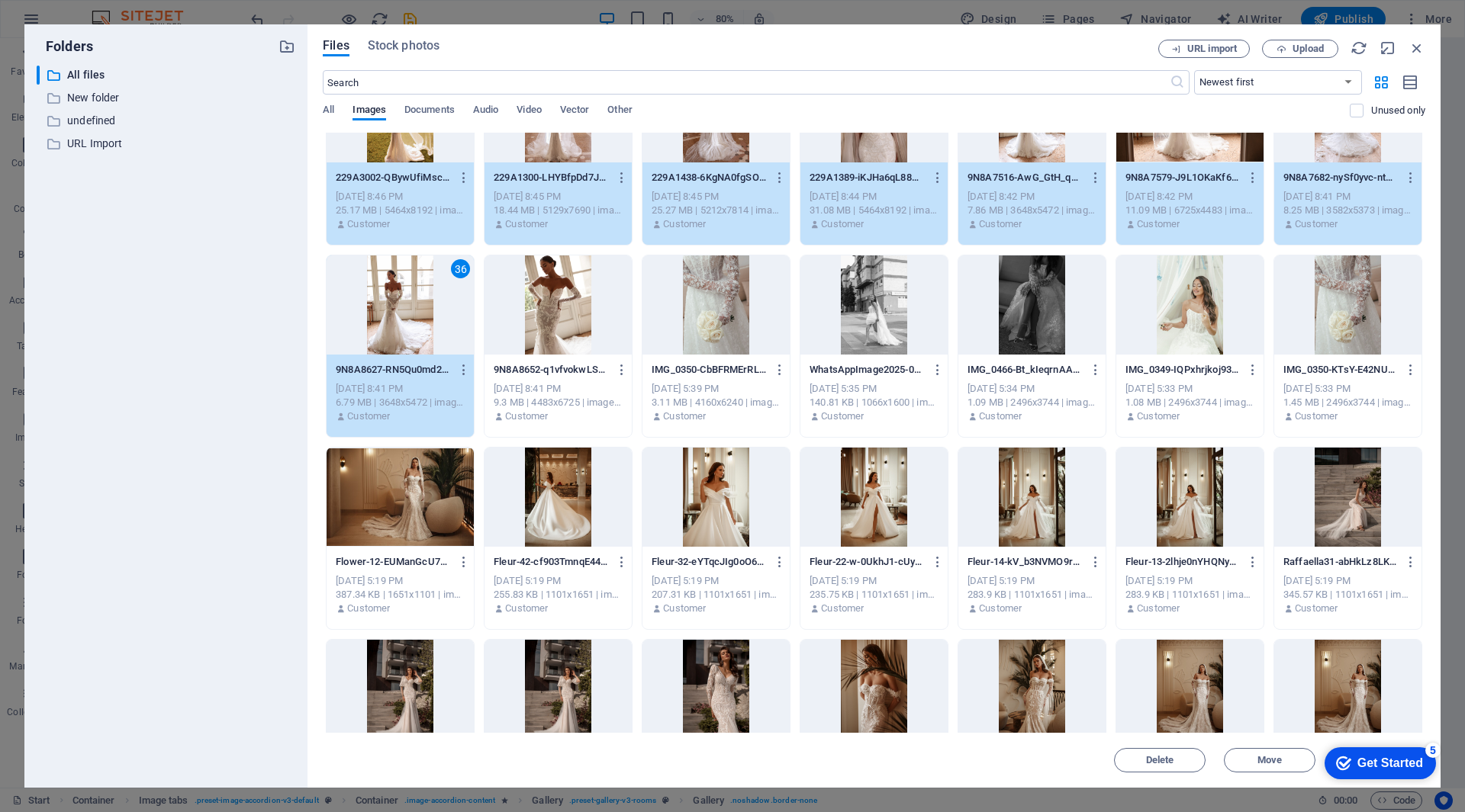
click at [530, 341] on div at bounding box center [558, 305] width 147 height 99
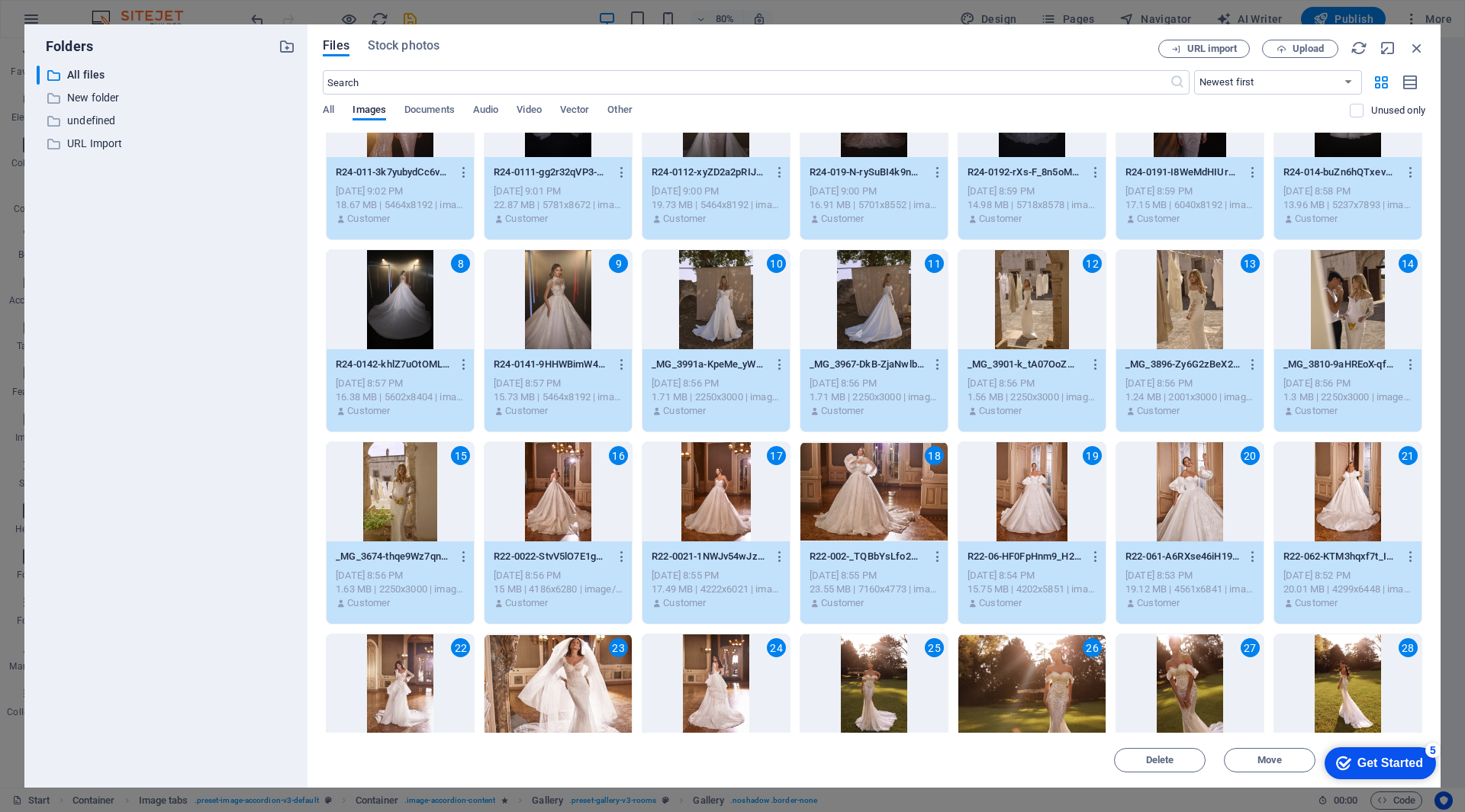
scroll to position [0, 0]
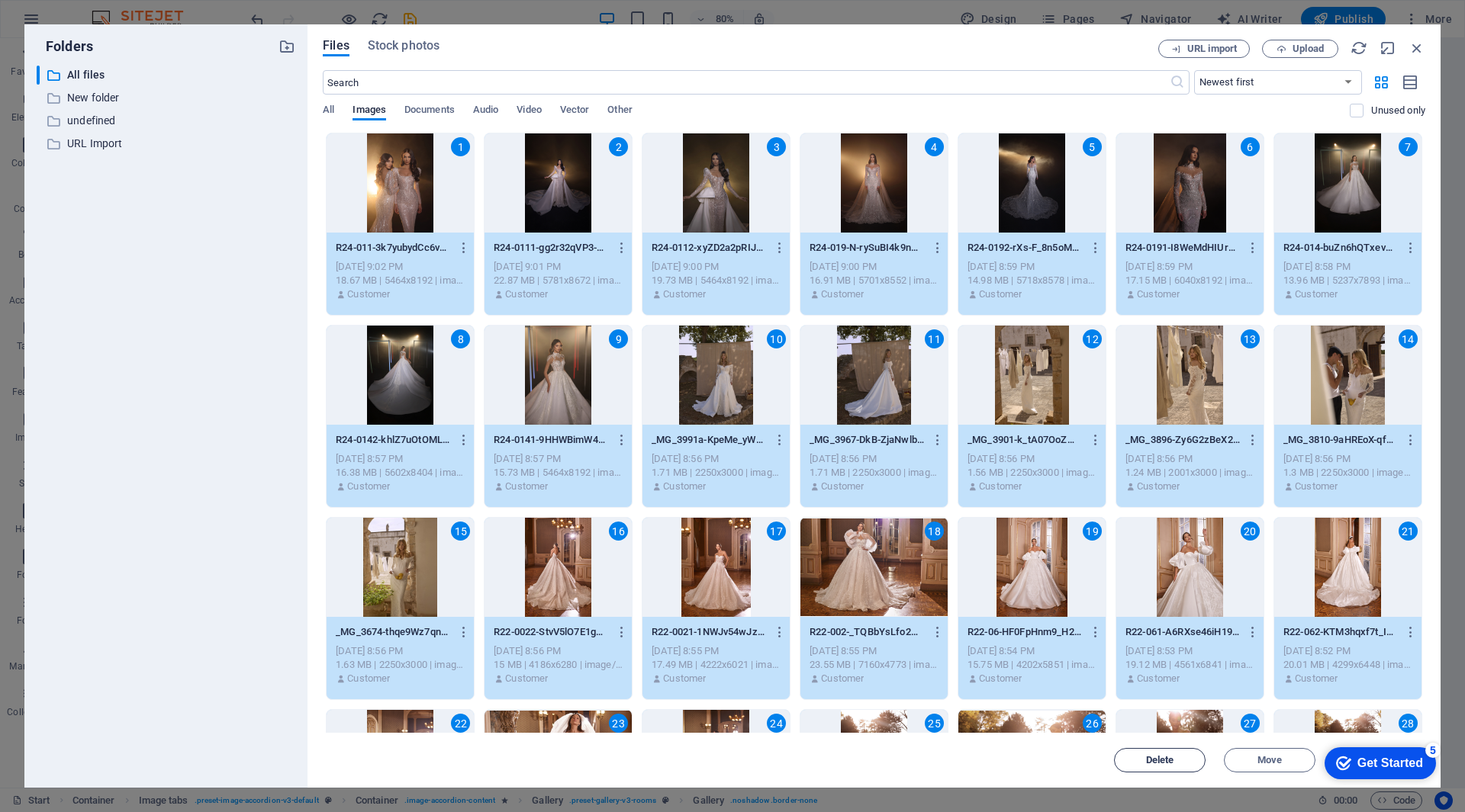
click at [1141, 755] on button "Delete" at bounding box center [1159, 759] width 92 height 24
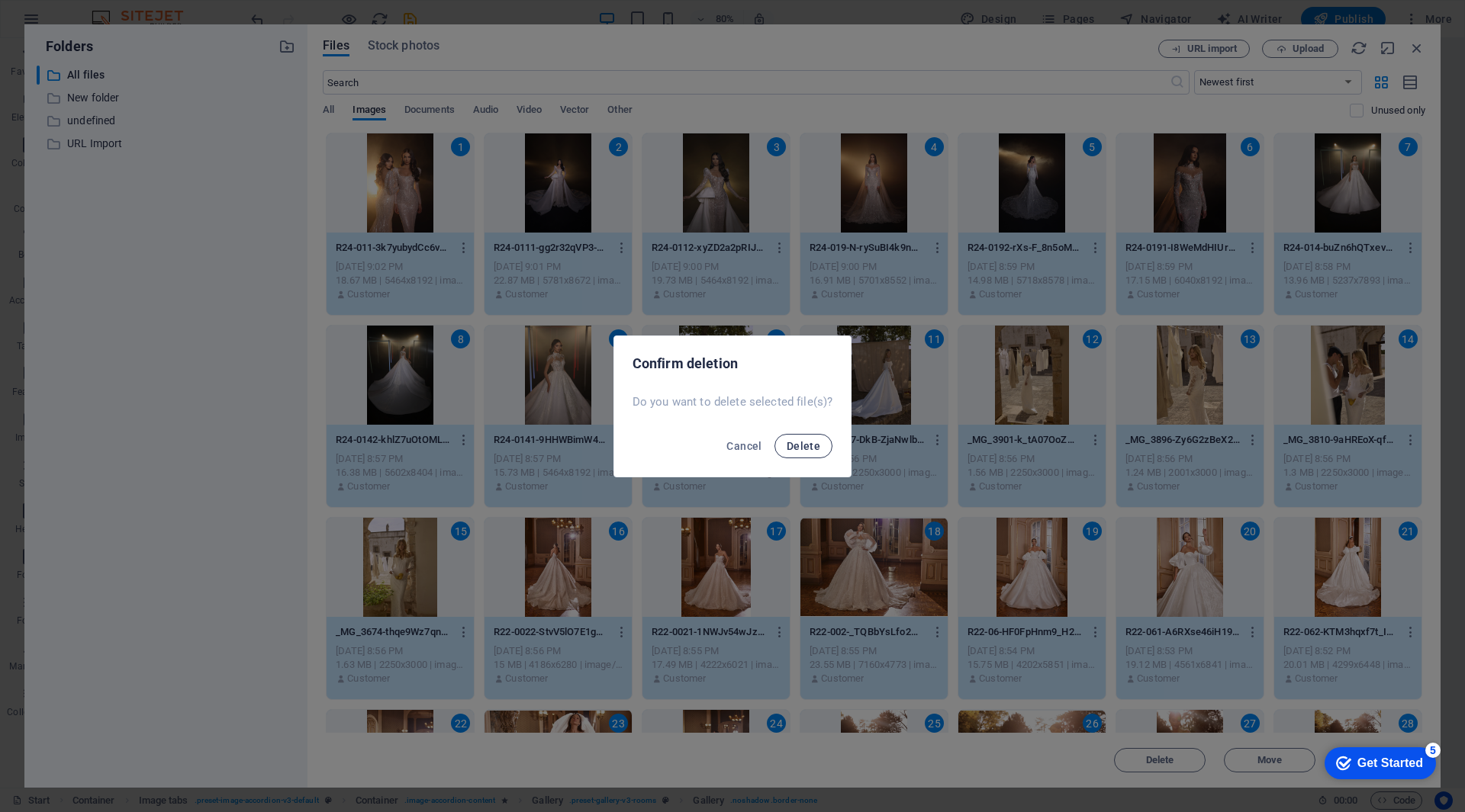
click at [803, 448] on span "Delete" at bounding box center [803, 446] width 34 height 13
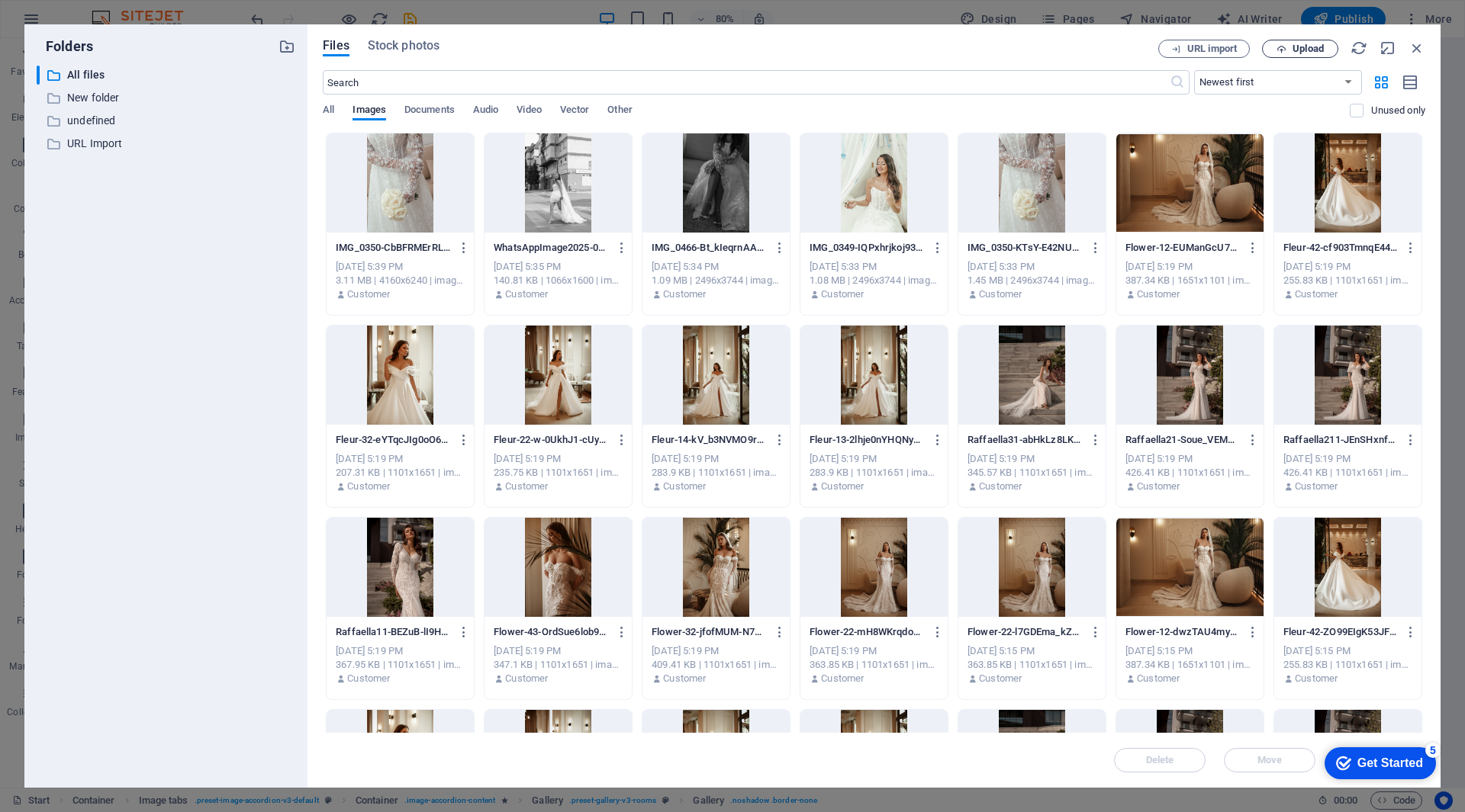
click at [1303, 48] on span "Upload" at bounding box center [1308, 49] width 31 height 9
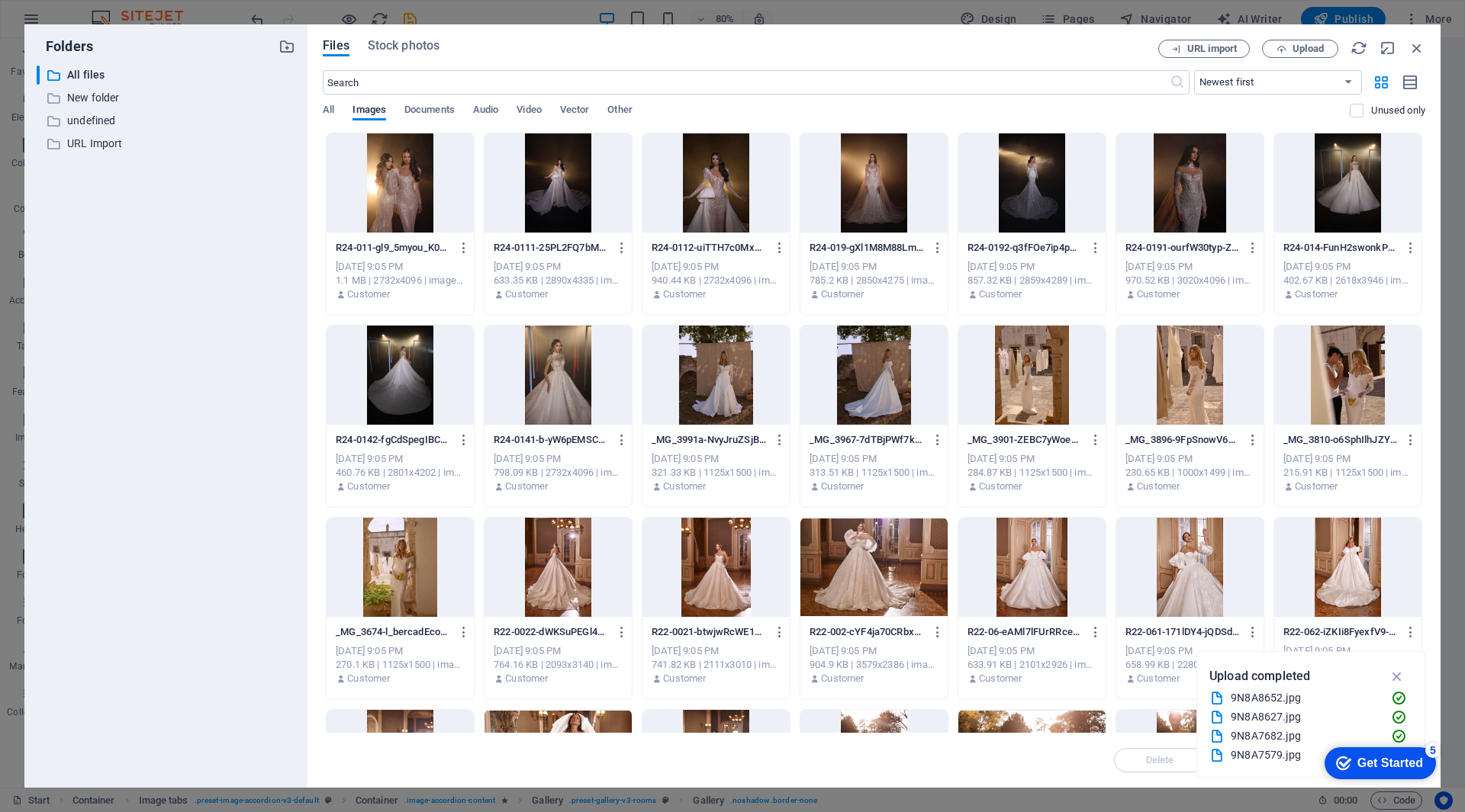
click at [384, 172] on div at bounding box center [400, 183] width 147 height 99
click at [552, 195] on div at bounding box center [558, 183] width 147 height 99
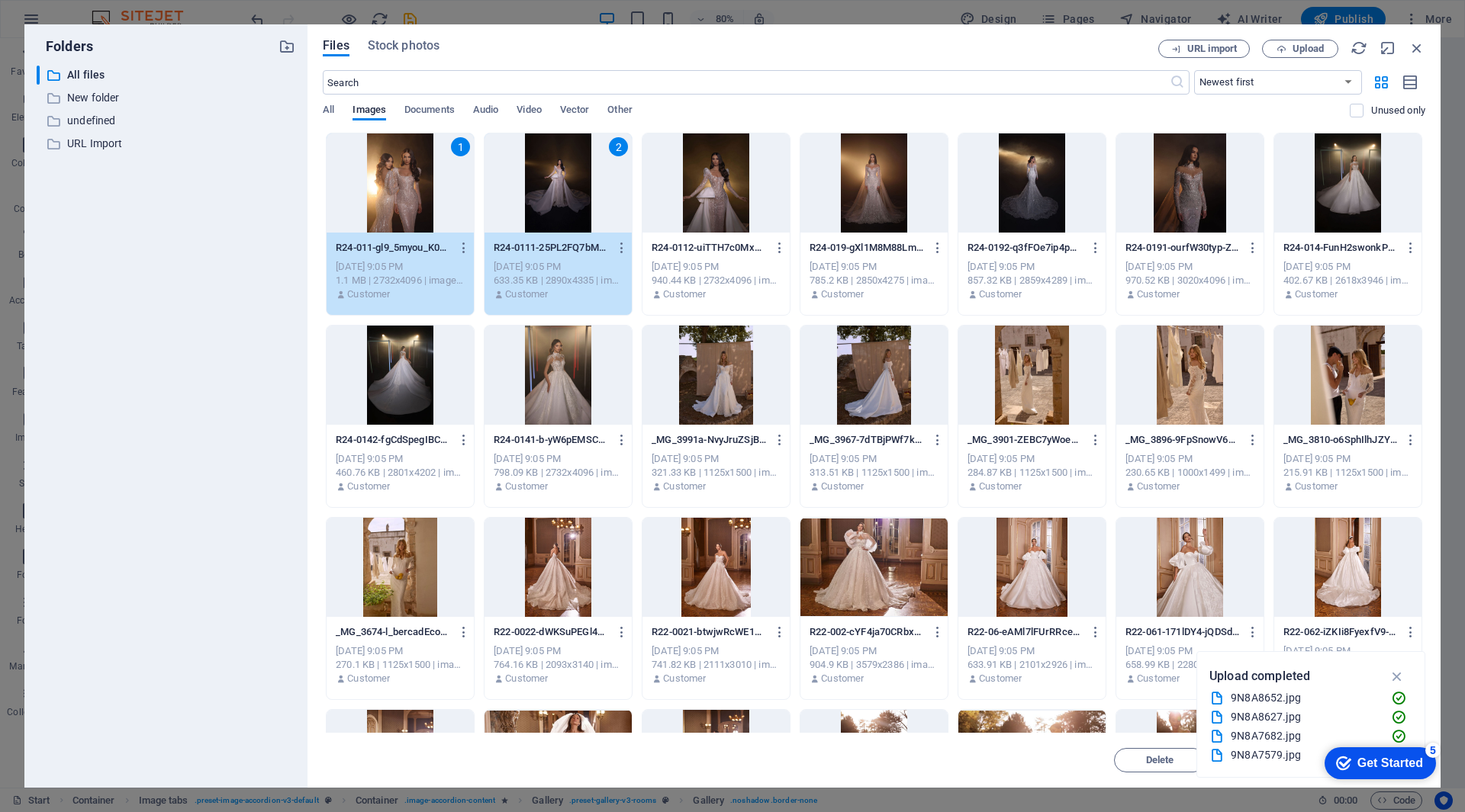
drag, startPoint x: 693, startPoint y: 179, endPoint x: 721, endPoint y: 186, distance: 28.9
click at [693, 179] on div at bounding box center [716, 183] width 147 height 99
drag, startPoint x: 869, startPoint y: 198, endPoint x: 937, endPoint y: 200, distance: 68.0
click at [871, 199] on div at bounding box center [874, 183] width 147 height 99
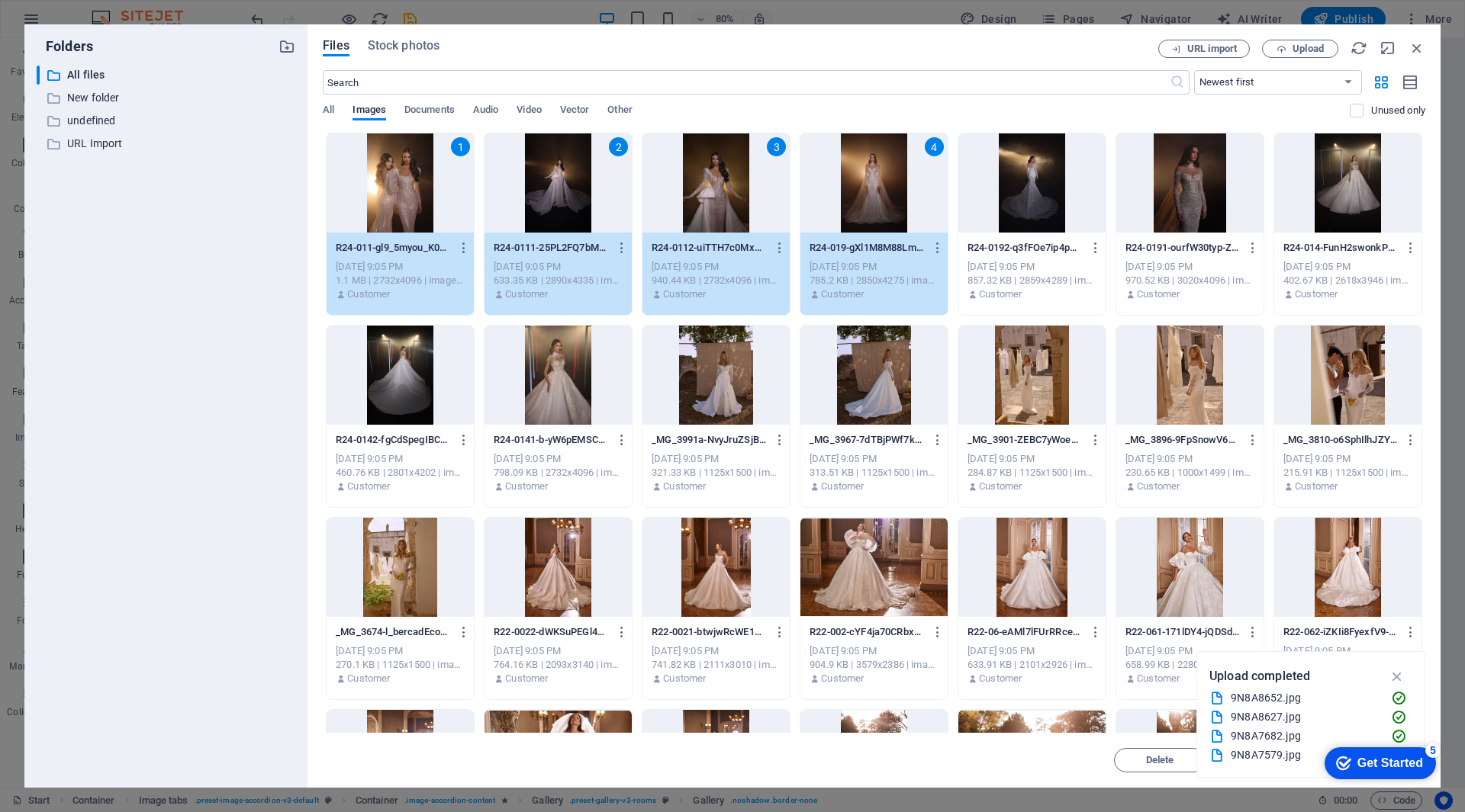
drag, startPoint x: 1005, startPoint y: 193, endPoint x: 1042, endPoint y: 193, distance: 37.0
click at [1006, 193] on div at bounding box center [1032, 183] width 147 height 99
click at [1222, 181] on div at bounding box center [1190, 183] width 147 height 99
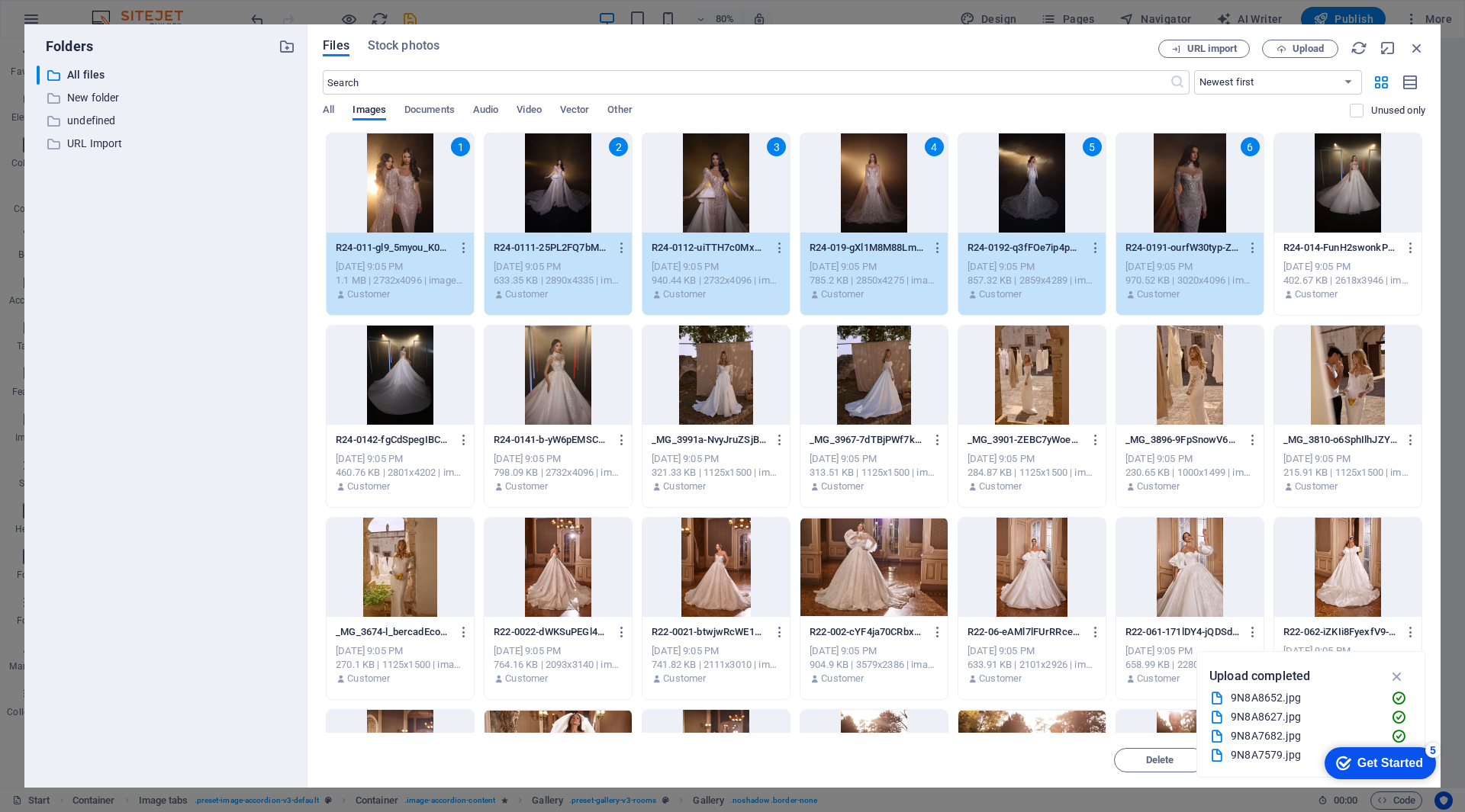
click at [1361, 184] on div at bounding box center [1348, 183] width 147 height 99
click at [413, 378] on div at bounding box center [400, 375] width 147 height 99
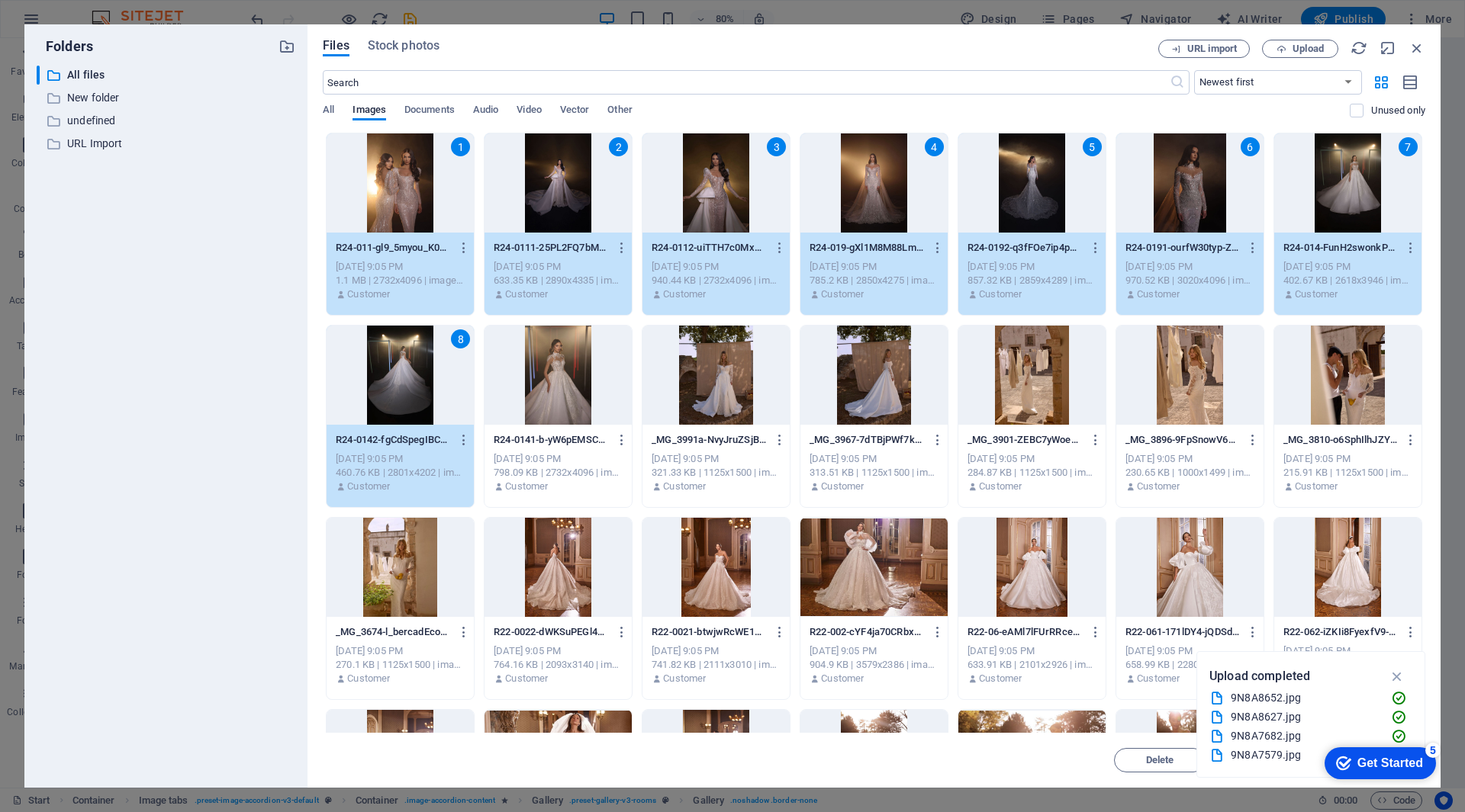
drag, startPoint x: 548, startPoint y: 376, endPoint x: 685, endPoint y: 385, distance: 137.3
click at [549, 376] on div at bounding box center [558, 375] width 147 height 99
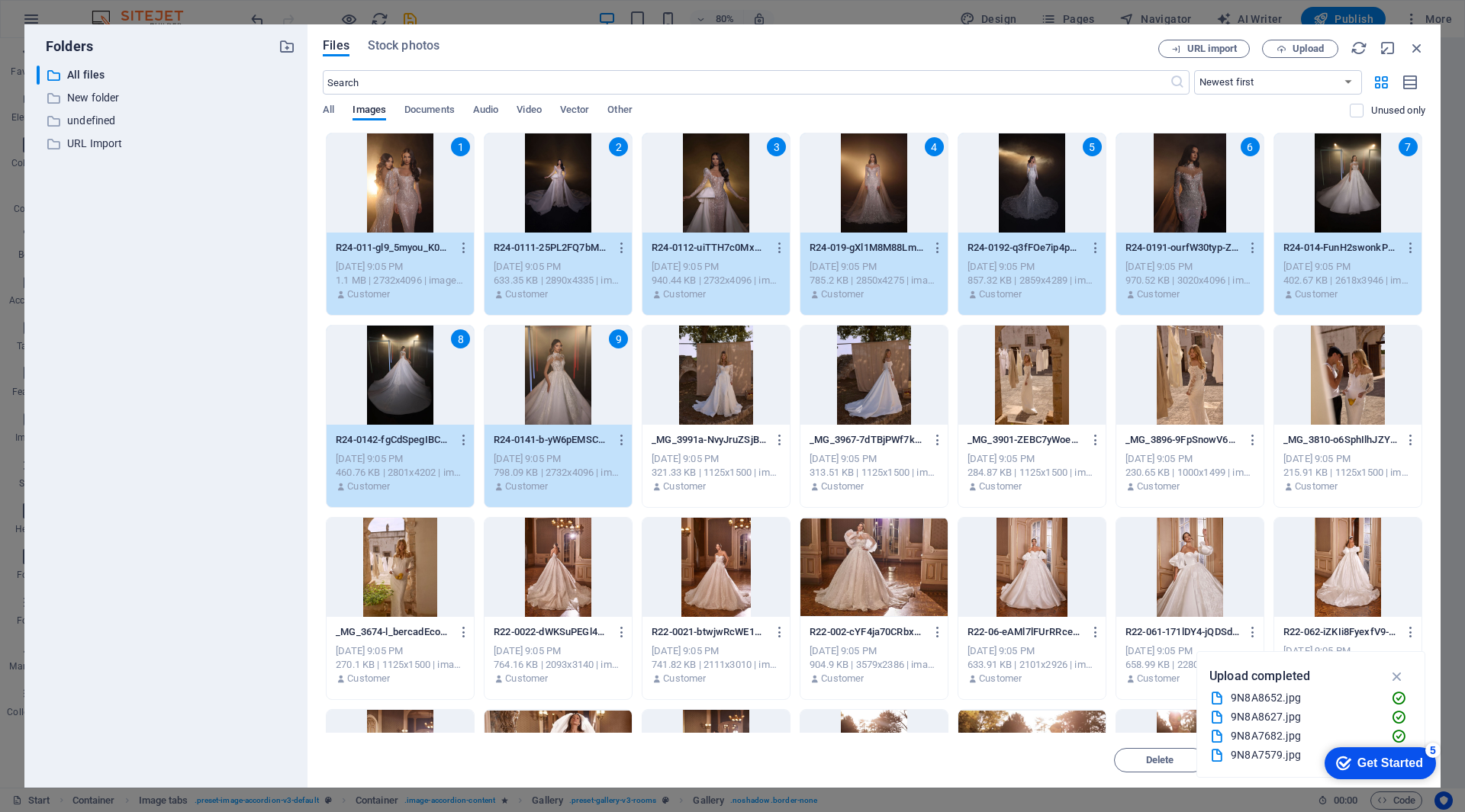
drag, startPoint x: 694, startPoint y: 383, endPoint x: 752, endPoint y: 386, distance: 58.1
click at [695, 383] on div at bounding box center [716, 375] width 147 height 99
drag, startPoint x: 876, startPoint y: 364, endPoint x: 898, endPoint y: 368, distance: 22.4
click at [877, 364] on div at bounding box center [874, 375] width 147 height 99
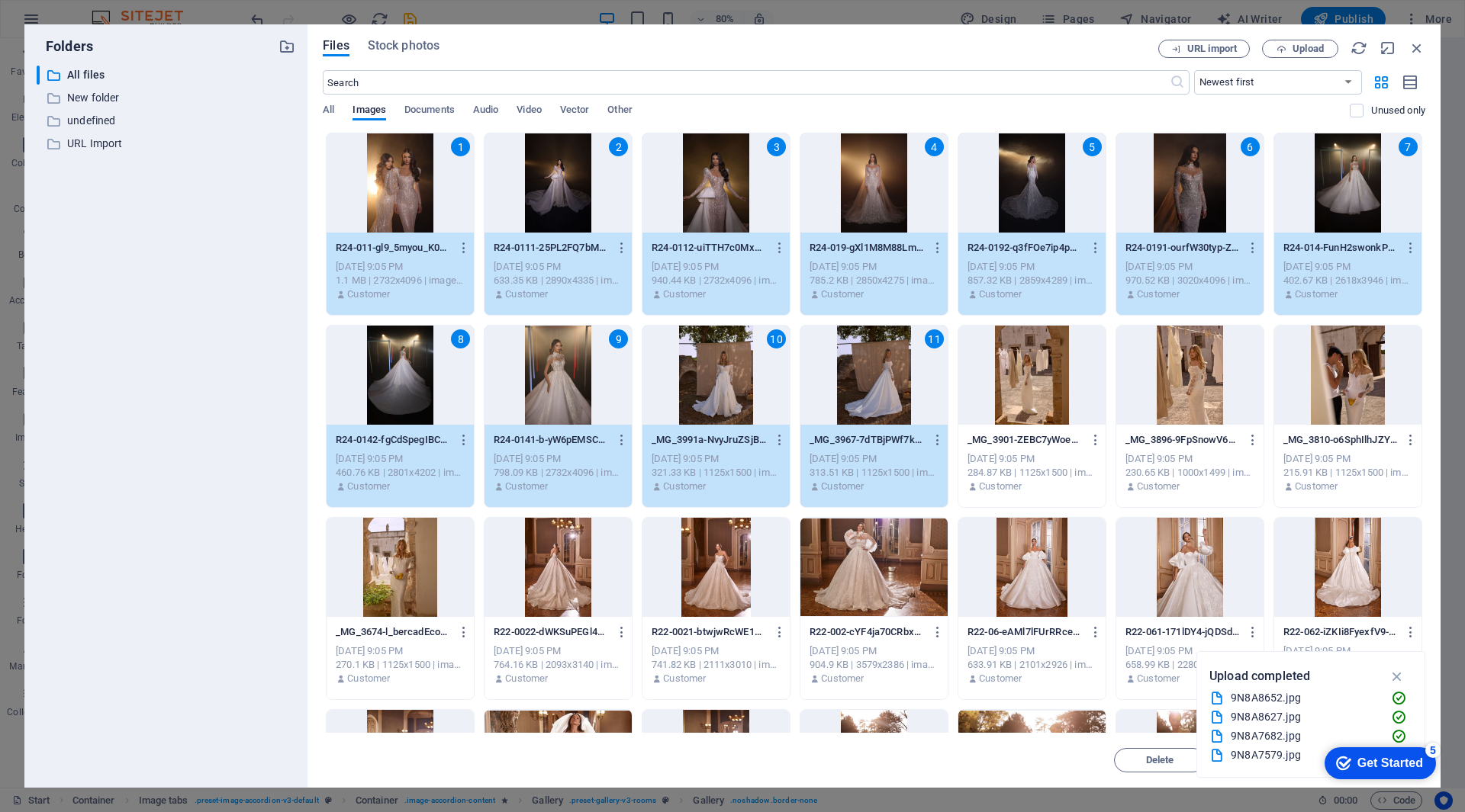
click at [1069, 375] on div at bounding box center [1032, 375] width 147 height 99
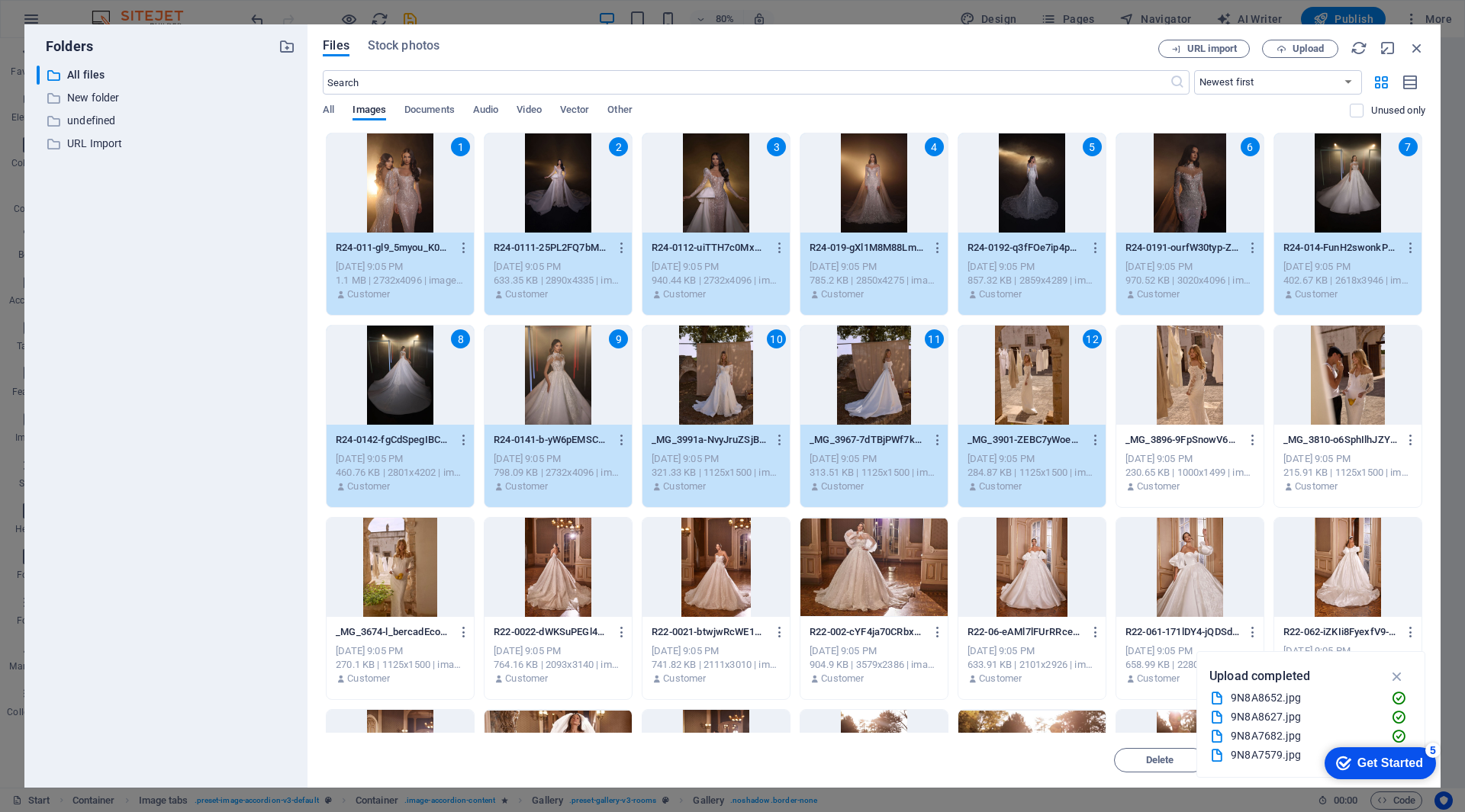
drag, startPoint x: 1155, startPoint y: 380, endPoint x: 1223, endPoint y: 376, distance: 68.1
click at [1156, 380] on div at bounding box center [1190, 375] width 147 height 99
click at [1351, 367] on div at bounding box center [1348, 375] width 147 height 99
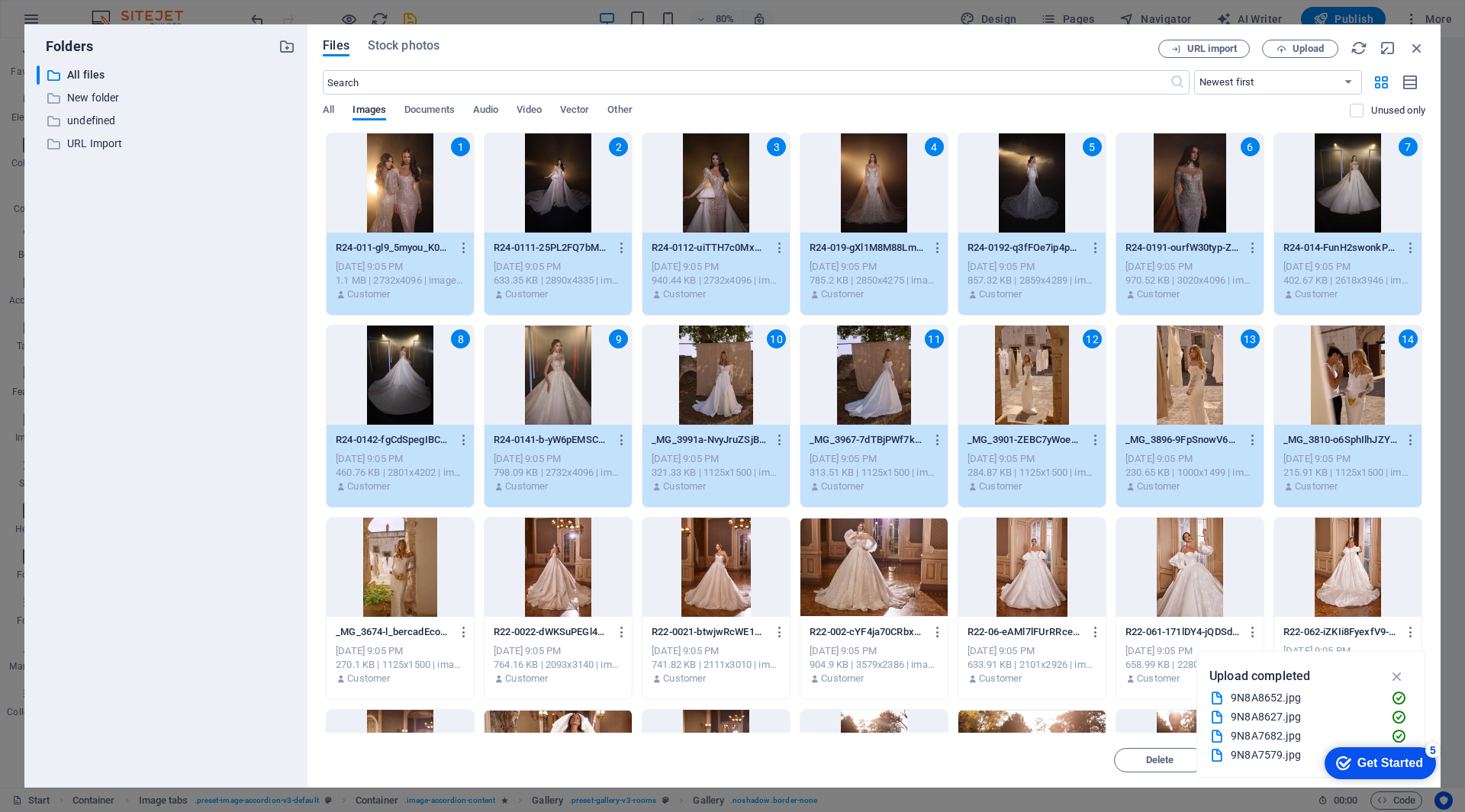
click at [409, 570] on div at bounding box center [400, 567] width 147 height 99
click at [548, 566] on div at bounding box center [558, 567] width 147 height 99
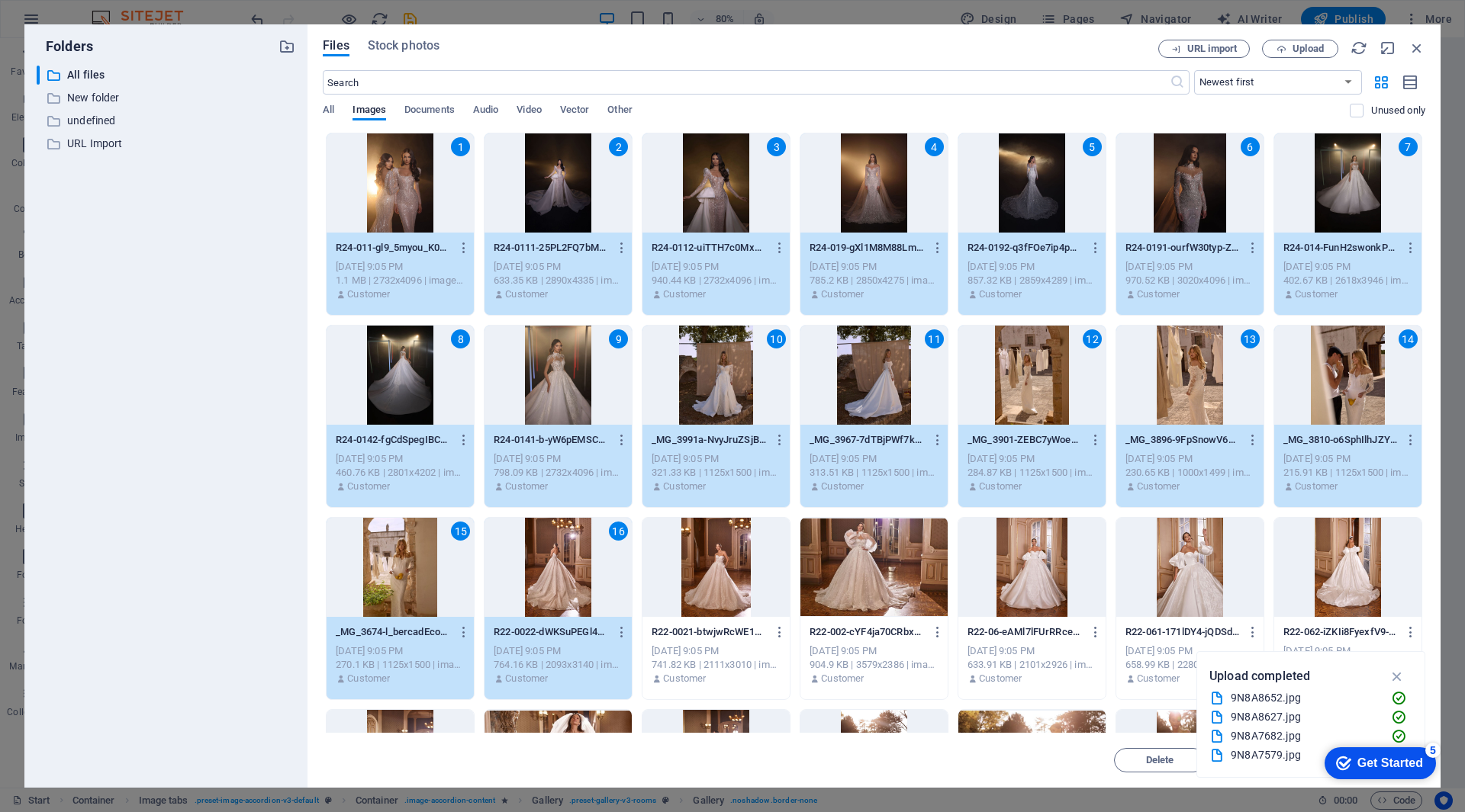
click at [737, 564] on div at bounding box center [716, 567] width 147 height 99
click at [880, 559] on div at bounding box center [874, 567] width 147 height 99
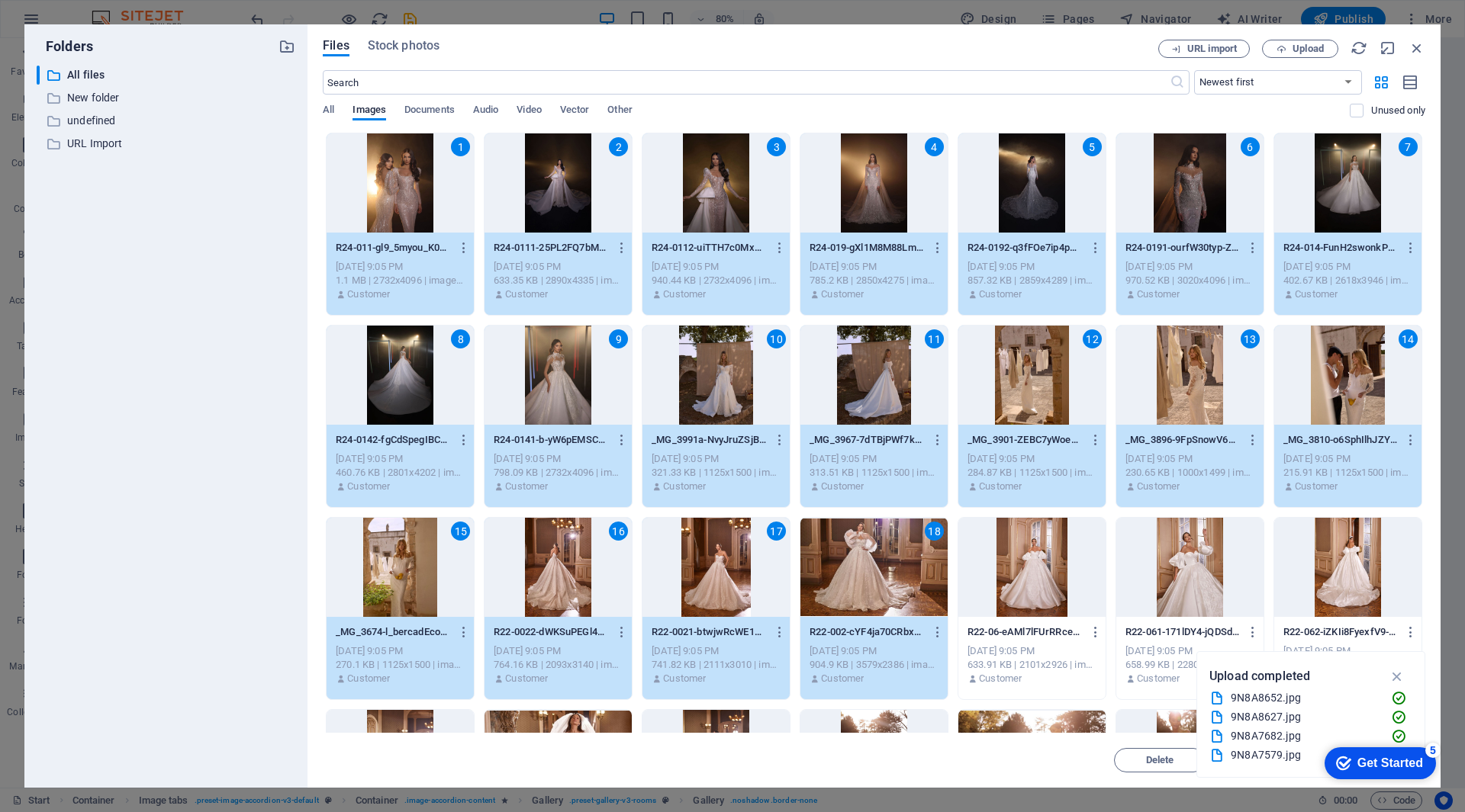
click at [1012, 556] on div at bounding box center [1032, 567] width 147 height 99
drag, startPoint x: 1175, startPoint y: 563, endPoint x: 1191, endPoint y: 563, distance: 16.0
click at [1176, 563] on div at bounding box center [1190, 567] width 147 height 99
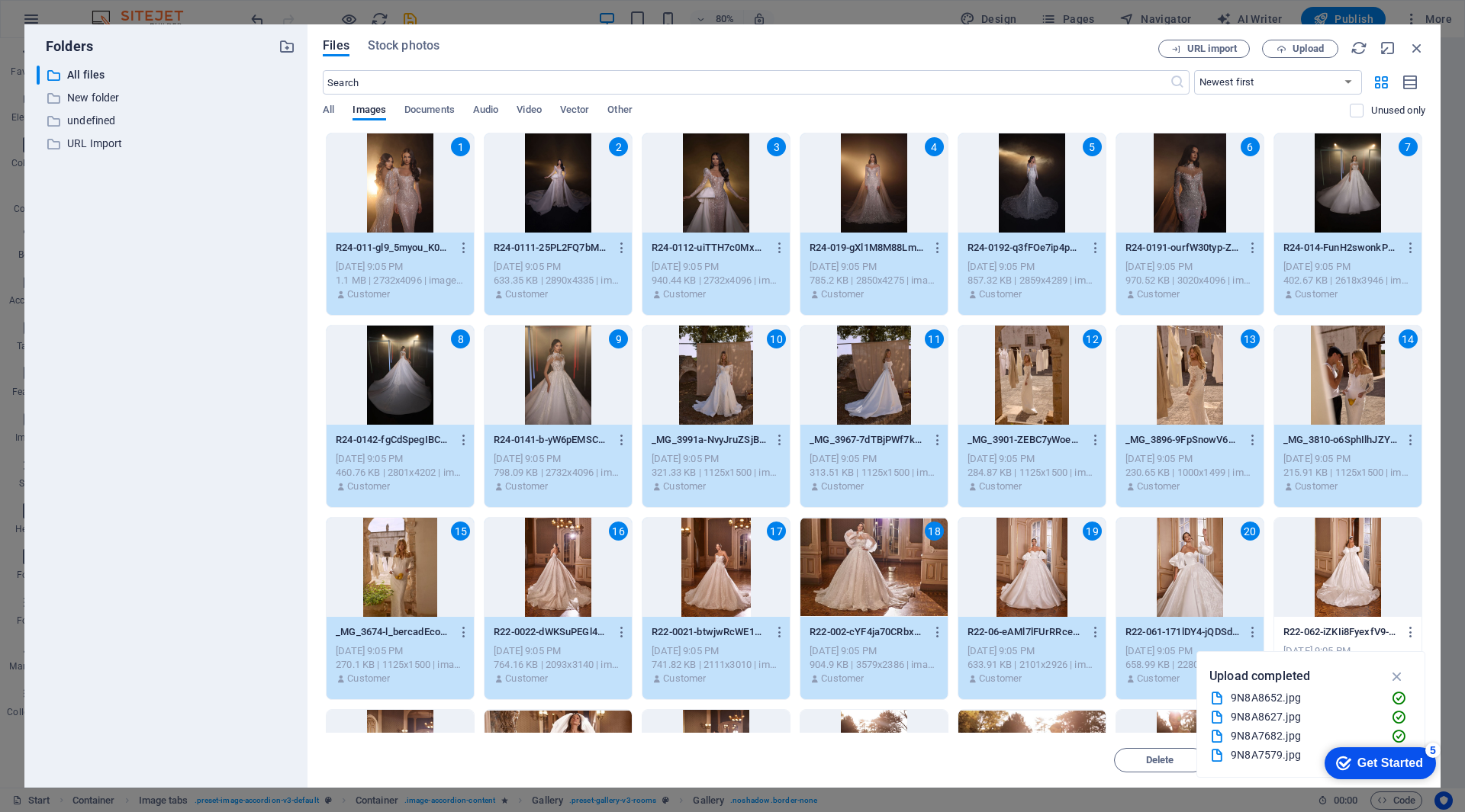
click at [1330, 559] on div at bounding box center [1348, 567] width 147 height 99
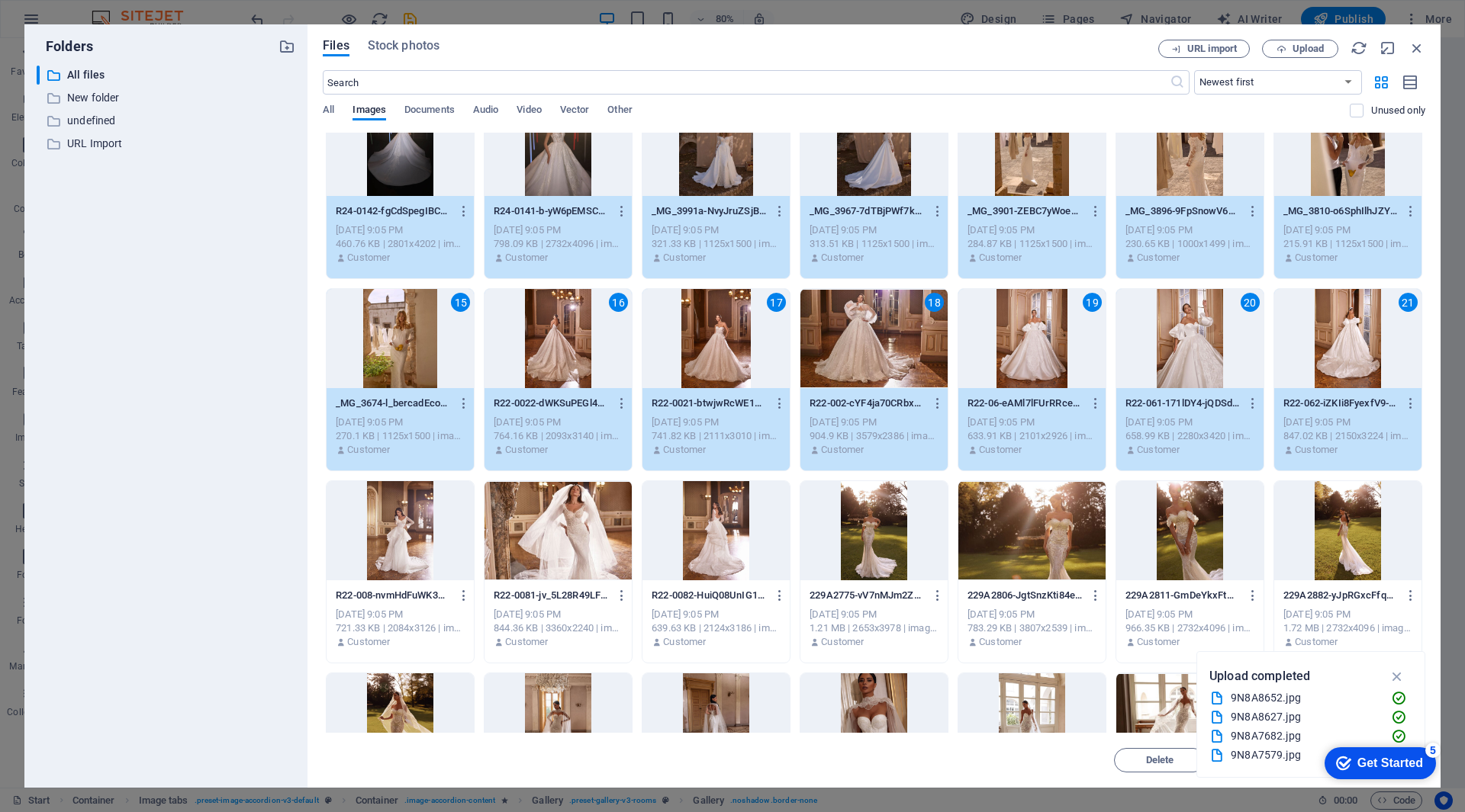
scroll to position [381, 0]
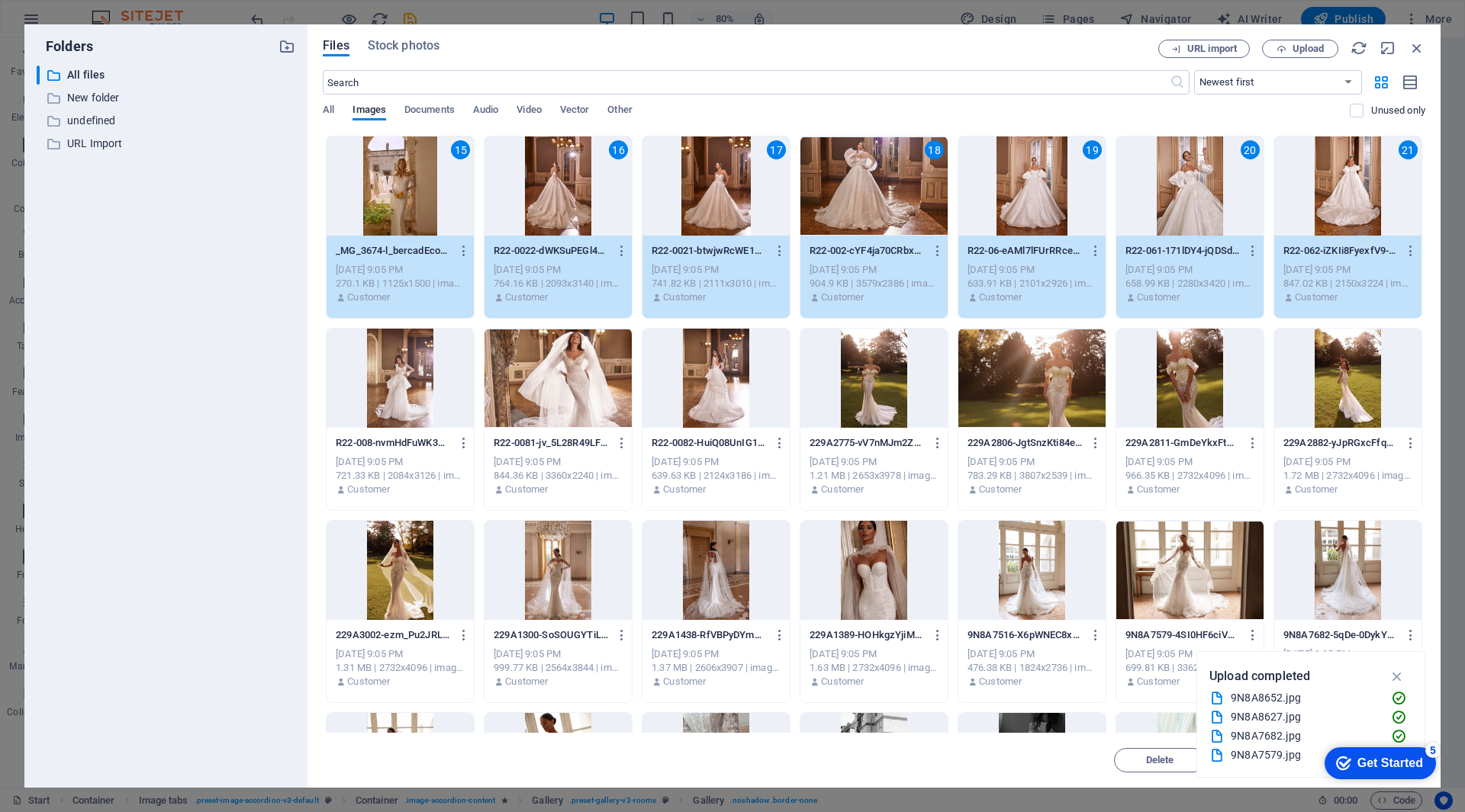
click at [567, 43] on div "Files Stock photos" at bounding box center [740, 48] width 835 height 16
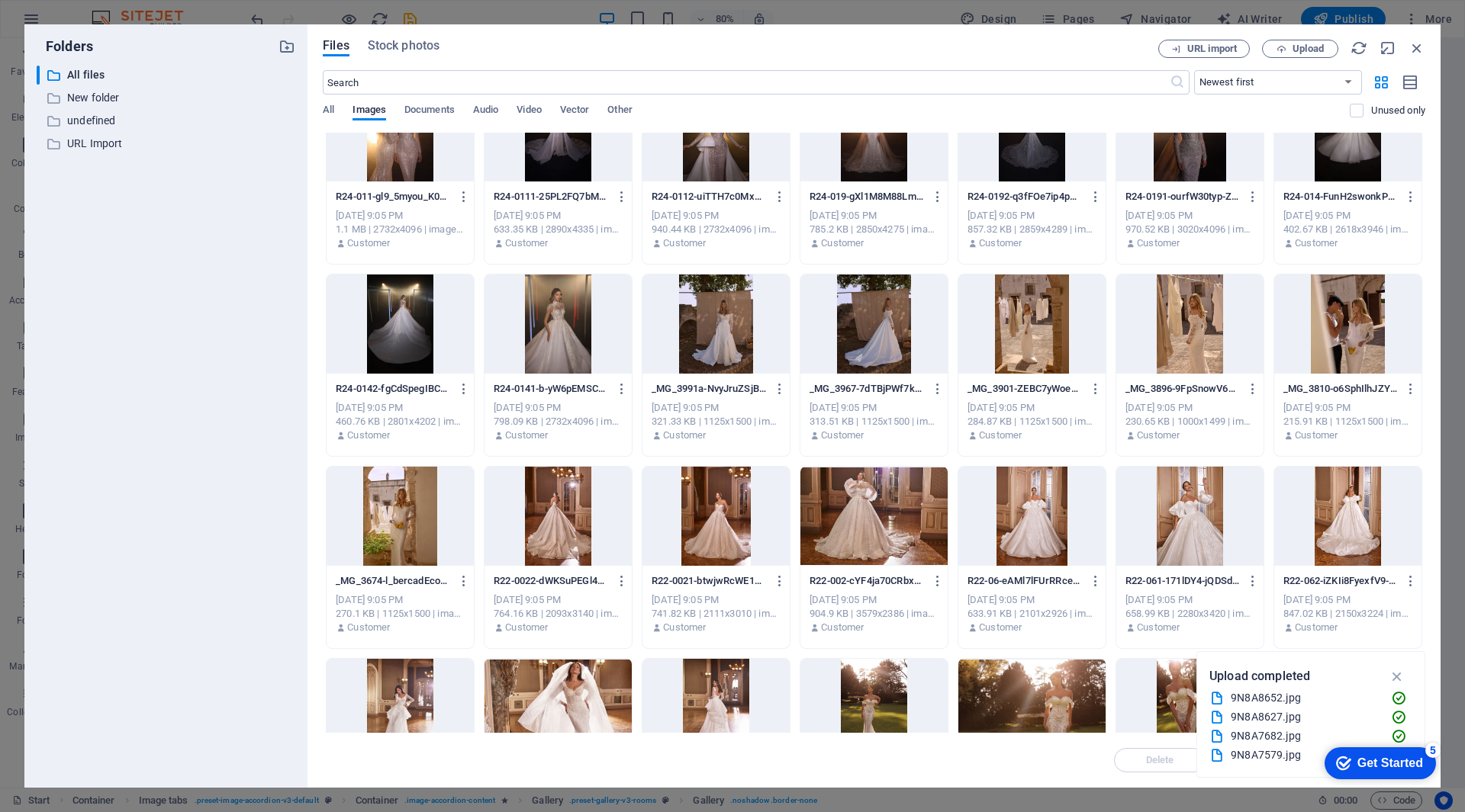
scroll to position [0, 0]
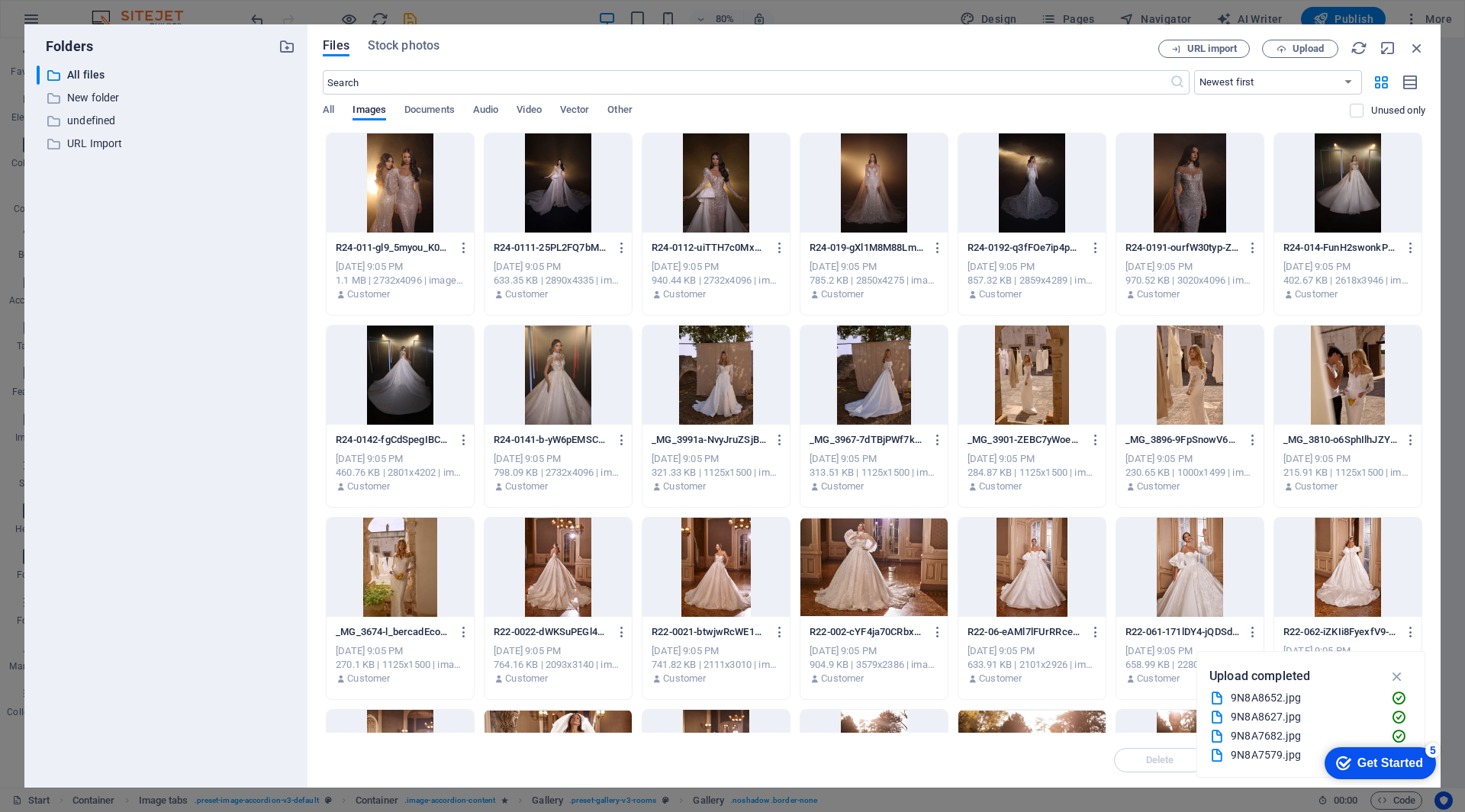
click at [380, 187] on div at bounding box center [400, 183] width 147 height 99
click at [554, 201] on div at bounding box center [558, 183] width 147 height 99
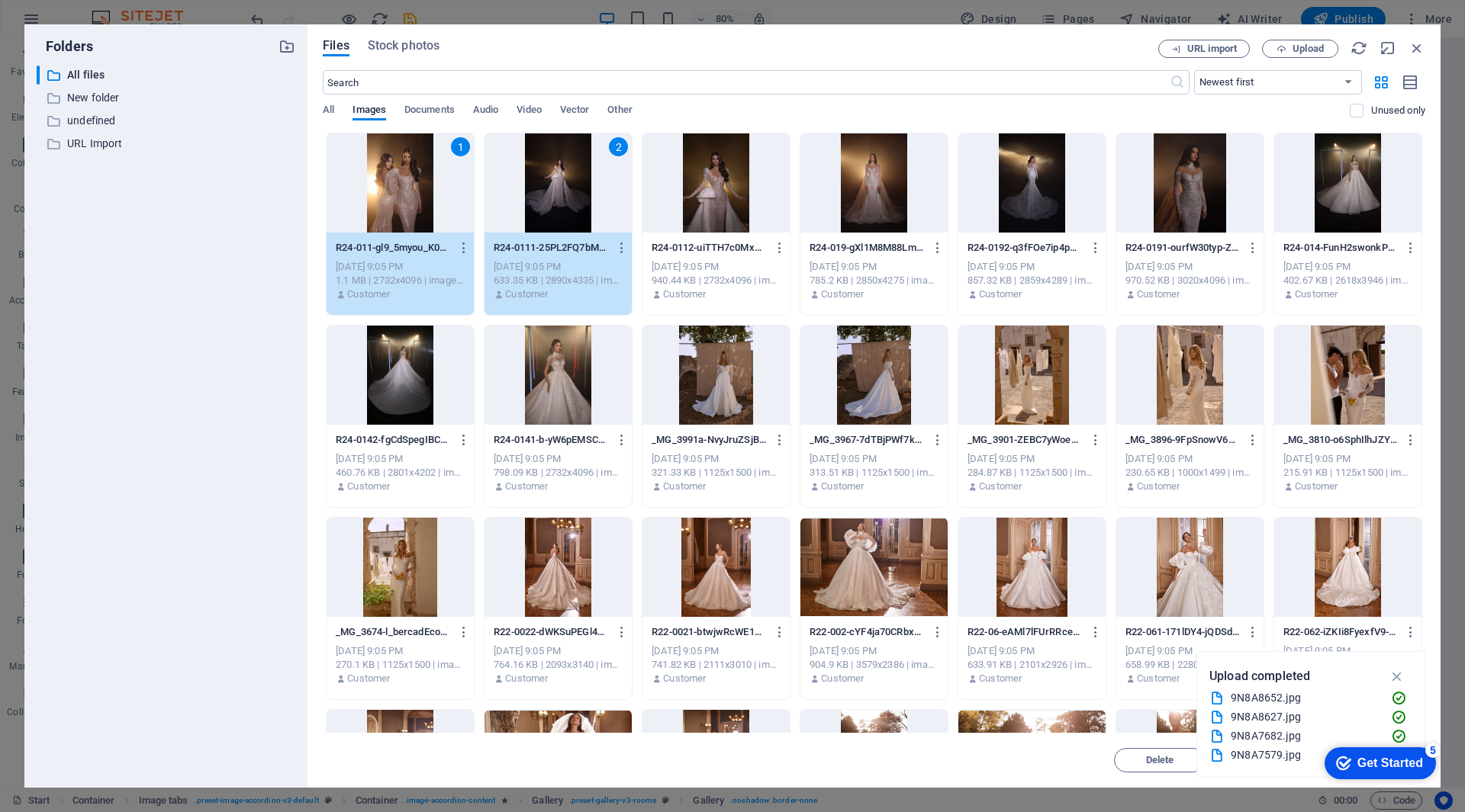
click at [716, 195] on div at bounding box center [716, 183] width 147 height 99
click at [887, 181] on div at bounding box center [874, 183] width 147 height 99
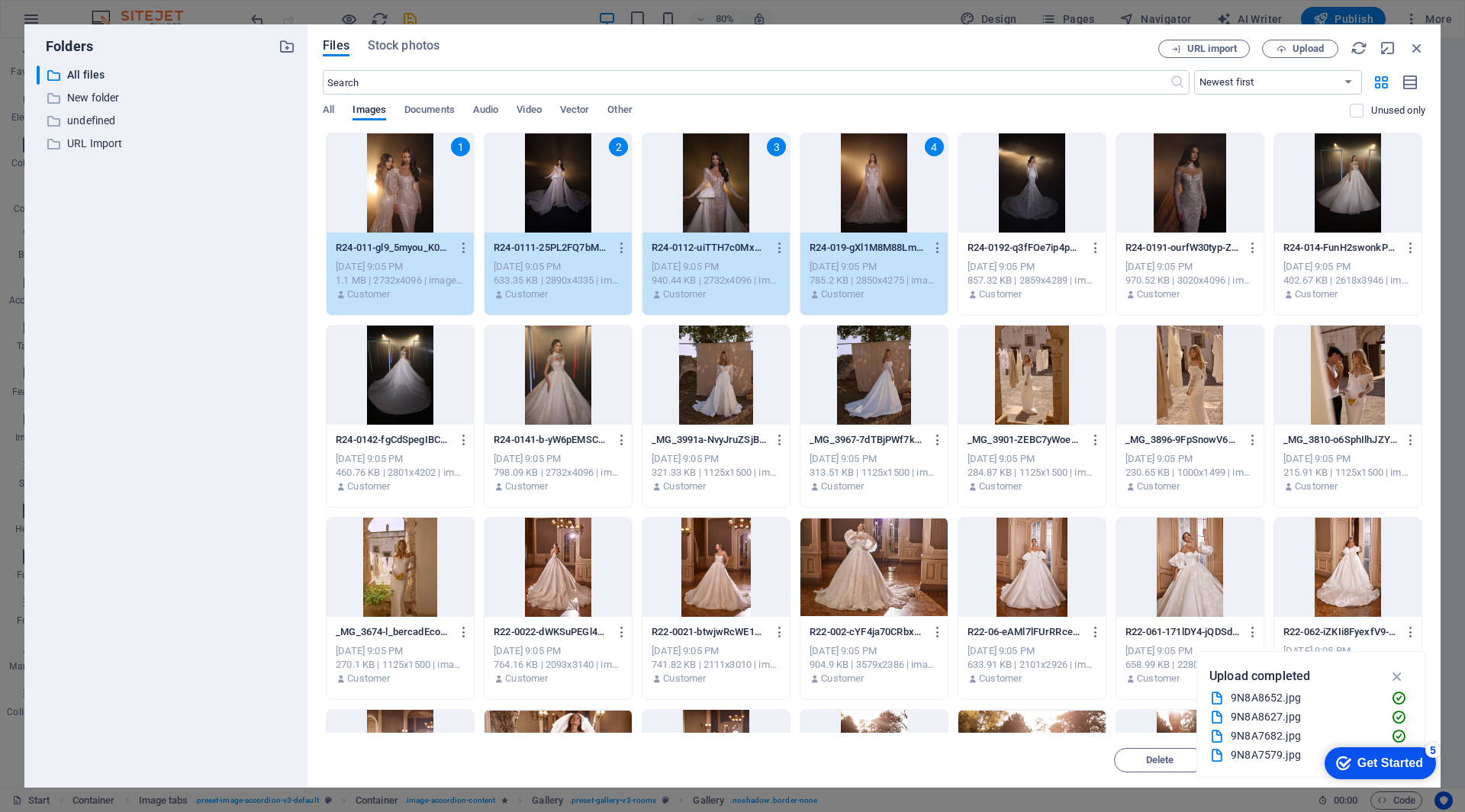
click at [1012, 204] on div at bounding box center [1032, 183] width 147 height 99
drag, startPoint x: 1156, startPoint y: 187, endPoint x: 1165, endPoint y: 187, distance: 9.0
click at [1157, 187] on div at bounding box center [1190, 183] width 147 height 99
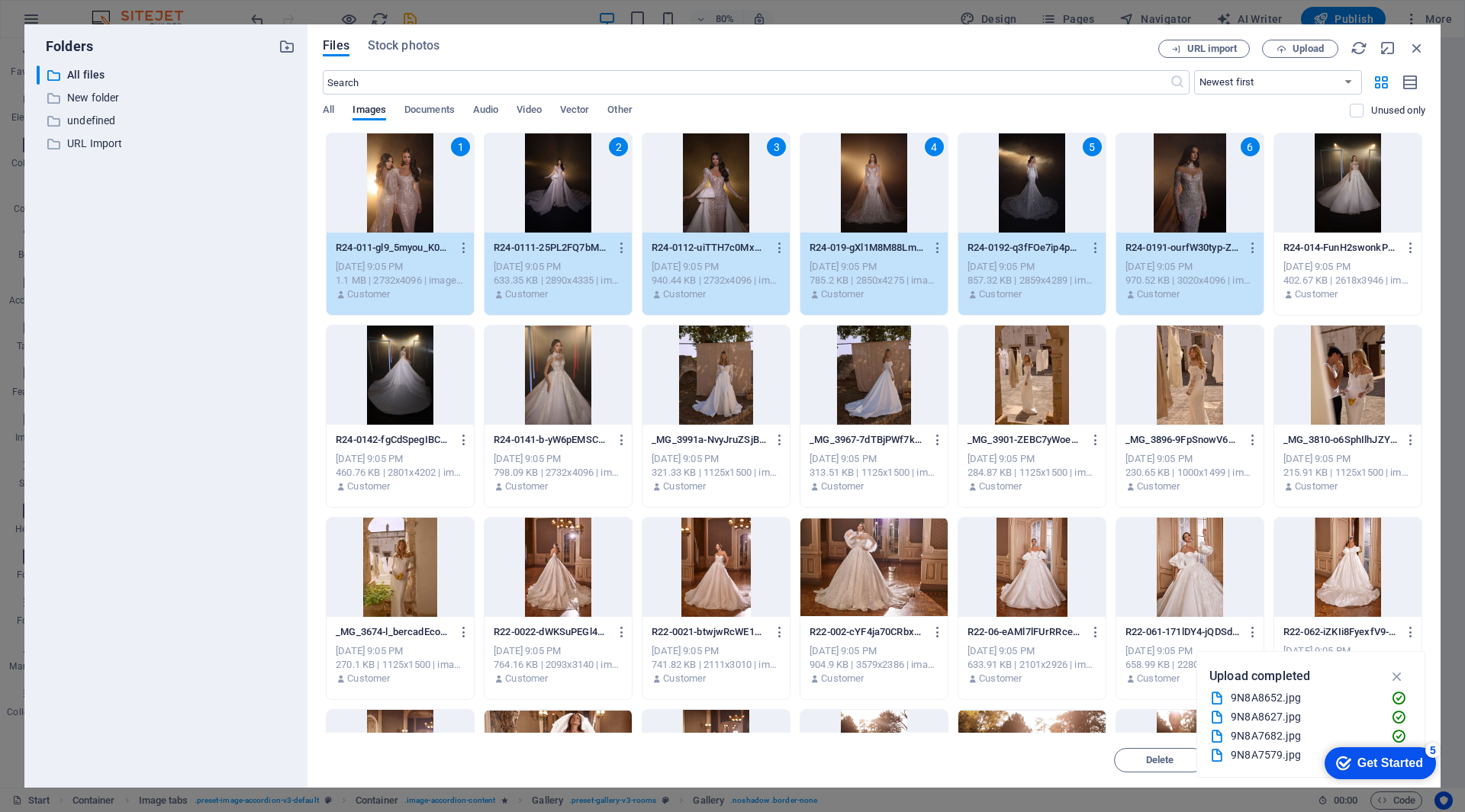
click at [1329, 181] on div at bounding box center [1348, 183] width 147 height 99
click at [406, 385] on div at bounding box center [400, 375] width 147 height 99
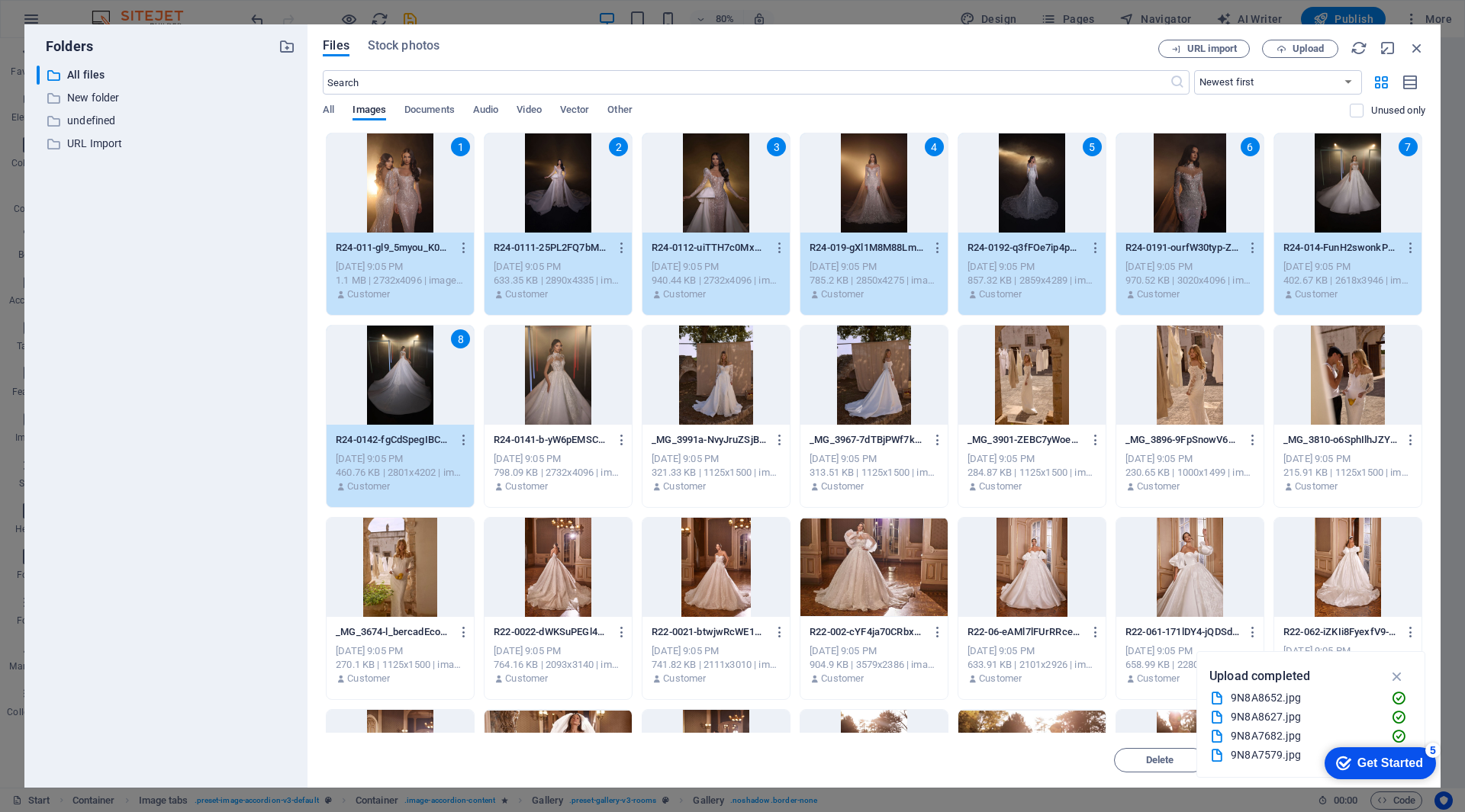
click at [536, 386] on div at bounding box center [558, 375] width 147 height 99
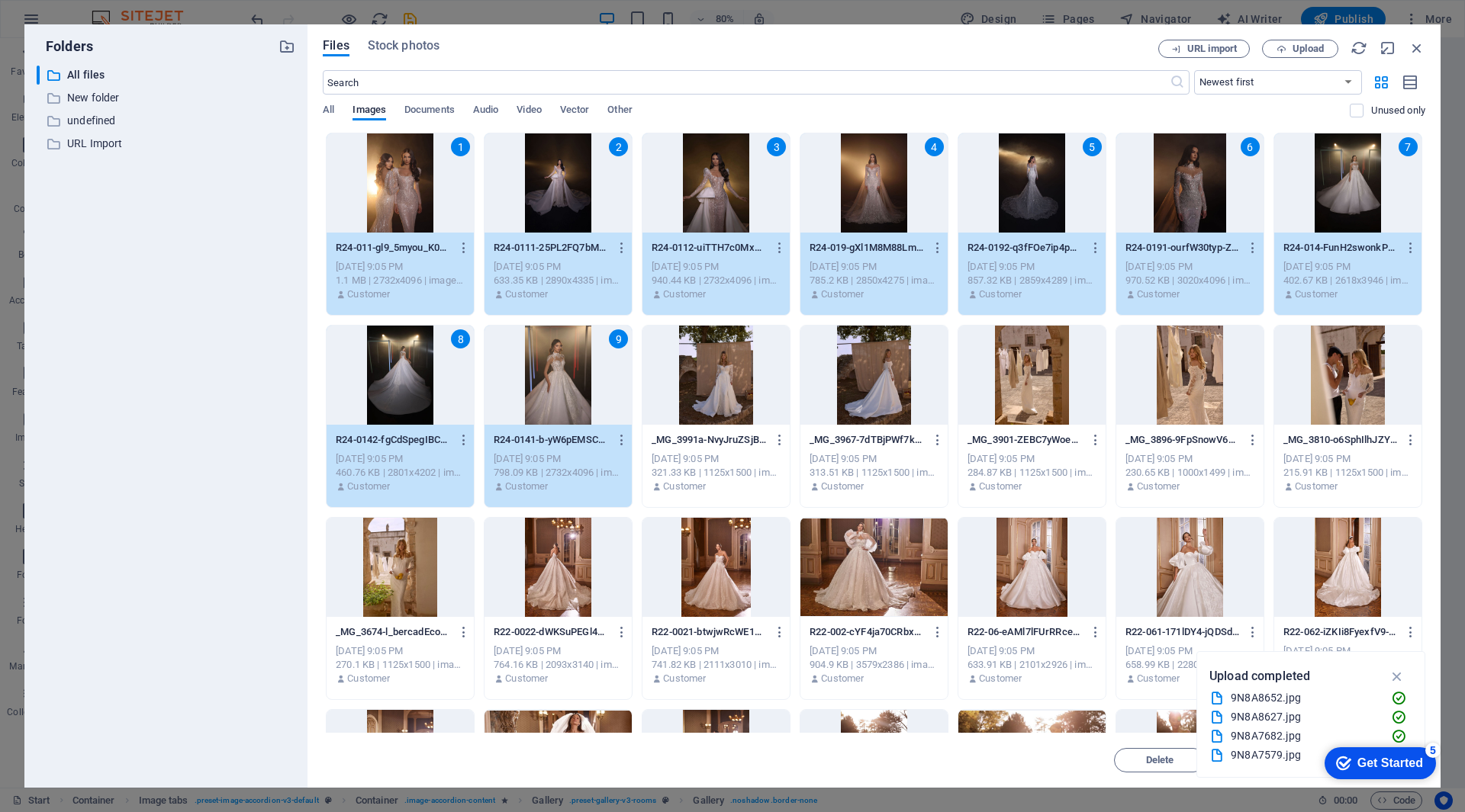
click at [677, 373] on div at bounding box center [716, 375] width 147 height 99
drag, startPoint x: 882, startPoint y: 382, endPoint x: 938, endPoint y: 386, distance: 56.1
click at [883, 383] on div at bounding box center [874, 375] width 147 height 99
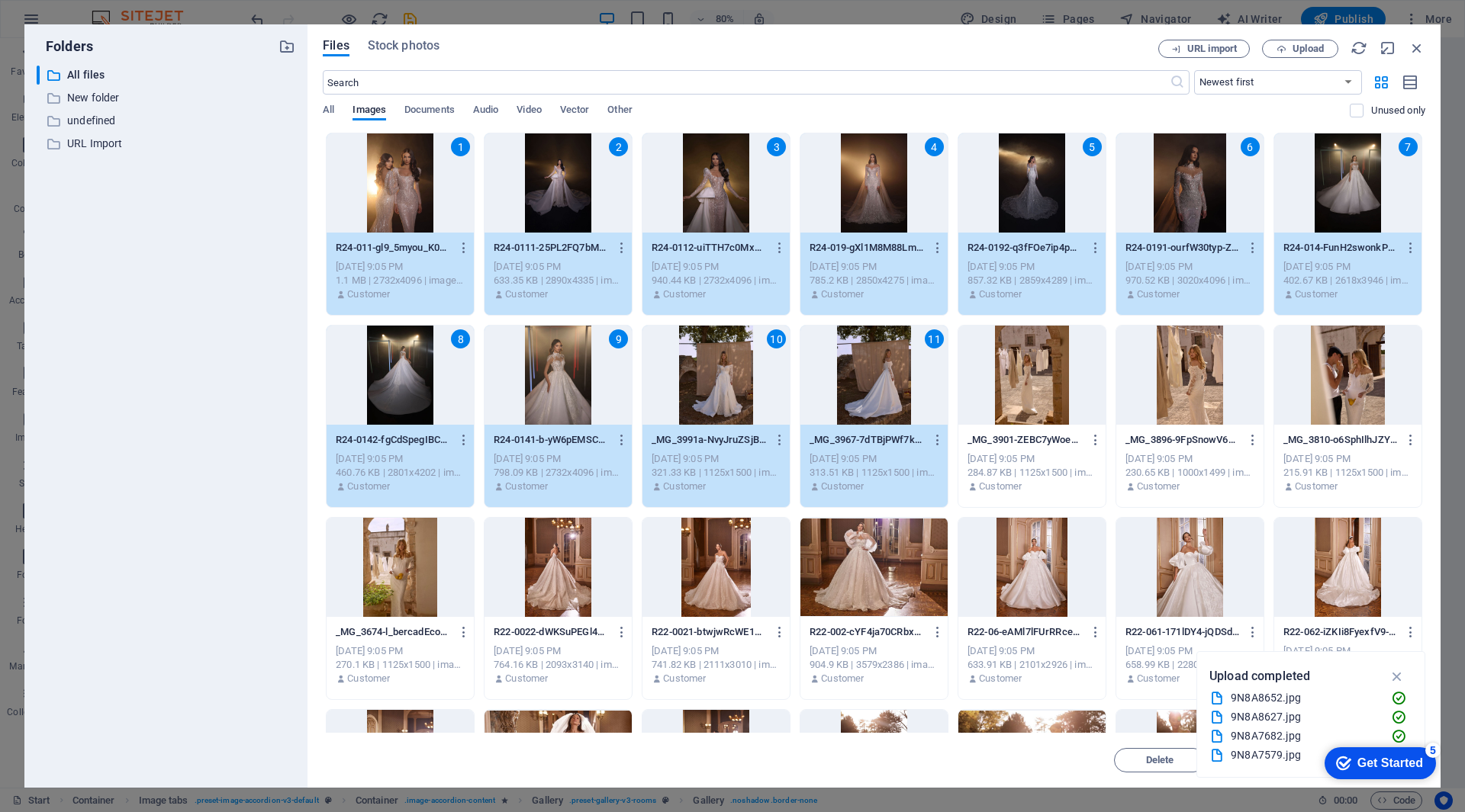
click at [1025, 375] on div at bounding box center [1032, 375] width 147 height 99
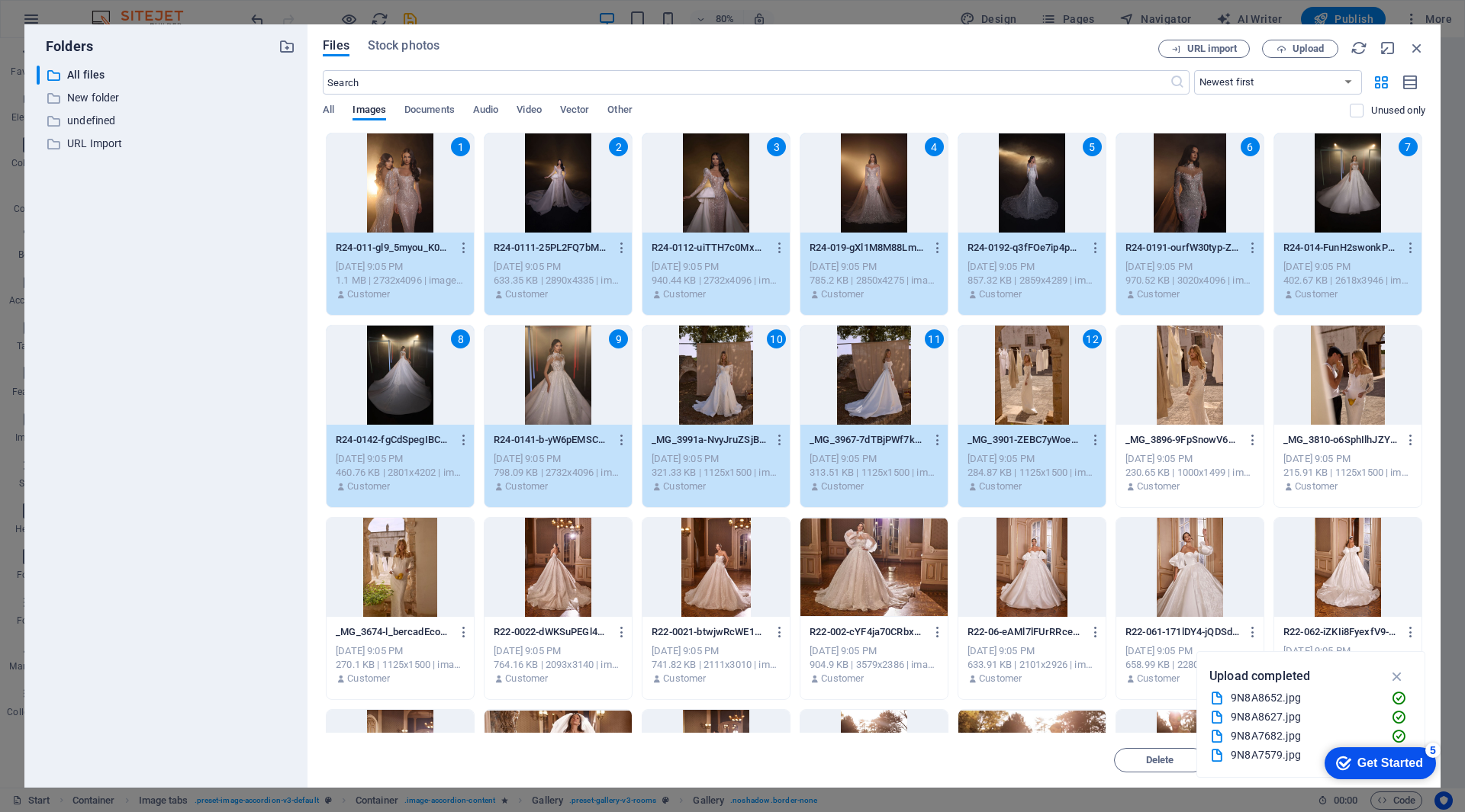
click at [1160, 364] on div at bounding box center [1190, 375] width 147 height 99
click at [1326, 363] on div at bounding box center [1348, 375] width 147 height 99
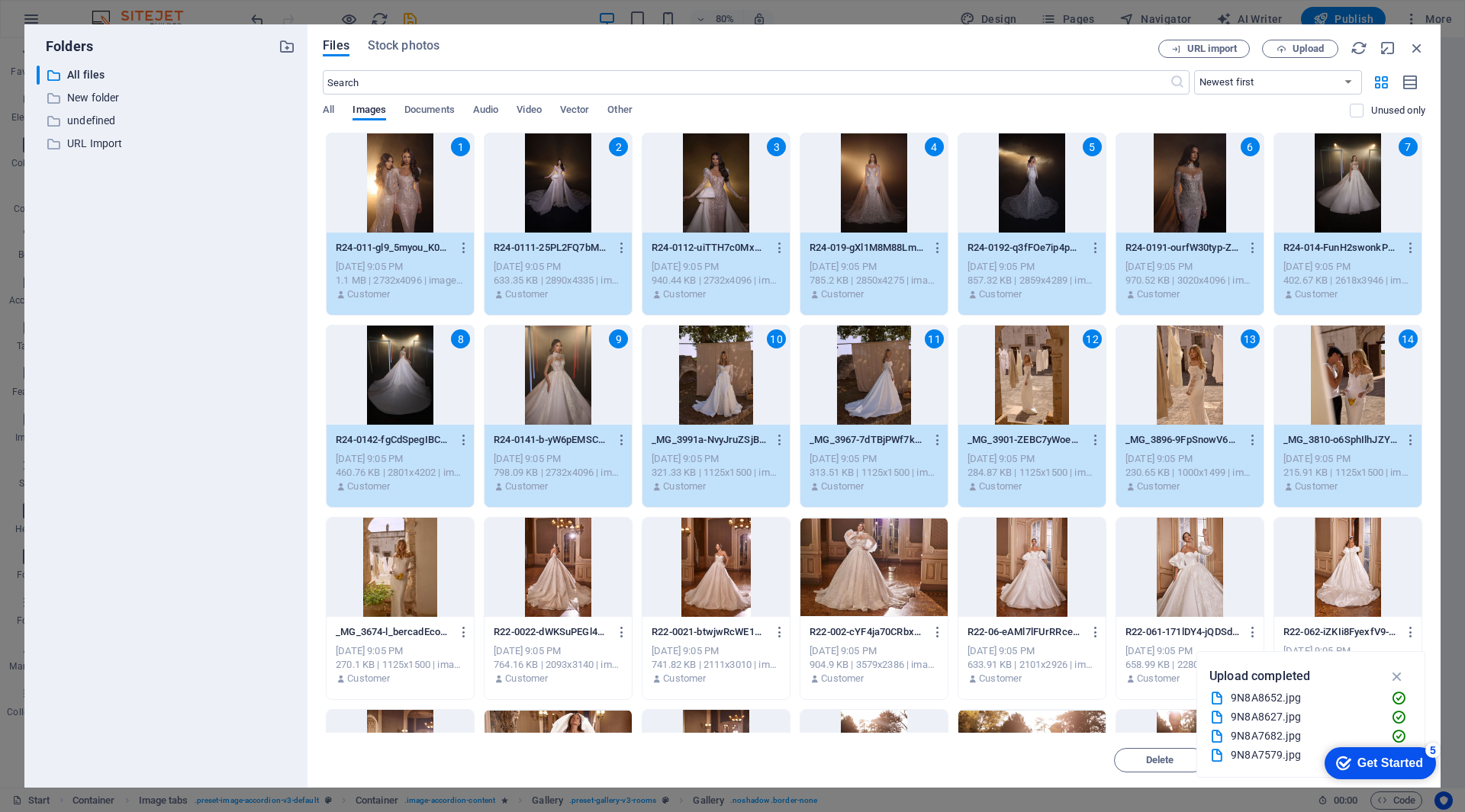
click at [384, 575] on div at bounding box center [400, 567] width 147 height 99
click at [505, 570] on div at bounding box center [558, 567] width 147 height 99
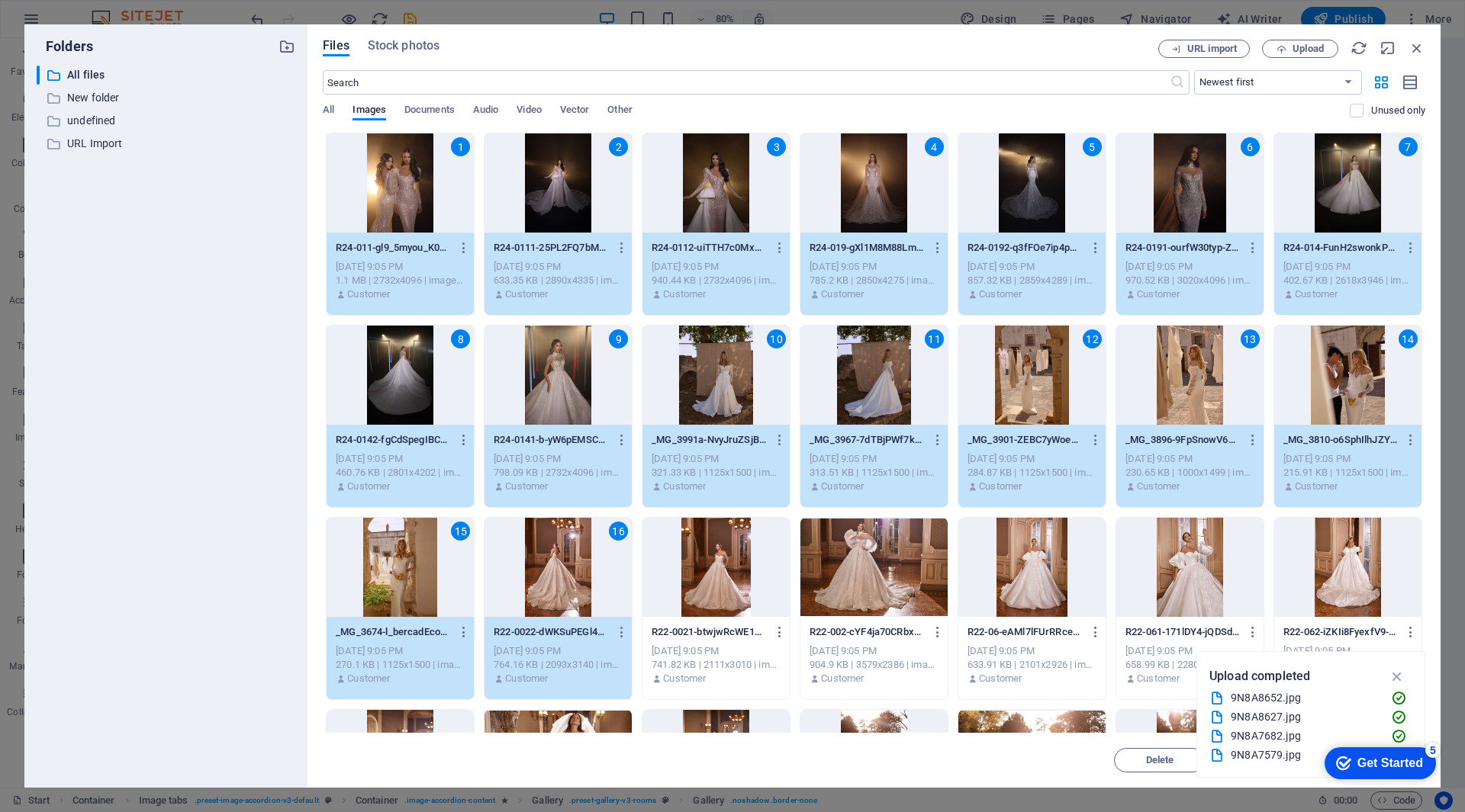
click at [735, 562] on div at bounding box center [716, 567] width 147 height 99
click at [859, 560] on div at bounding box center [874, 567] width 147 height 99
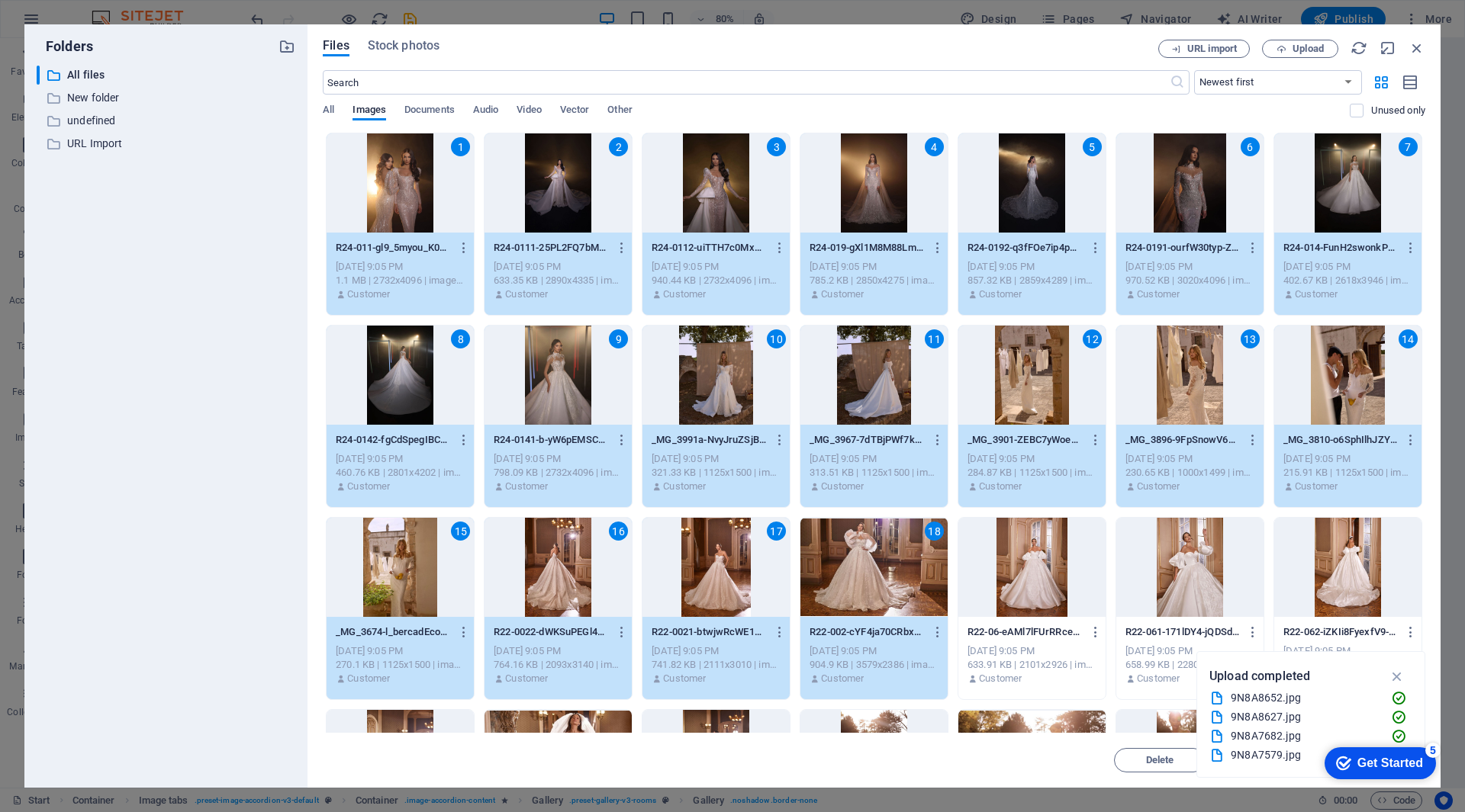
click at [1027, 560] on div at bounding box center [1032, 567] width 147 height 99
click at [1181, 568] on div at bounding box center [1190, 567] width 147 height 99
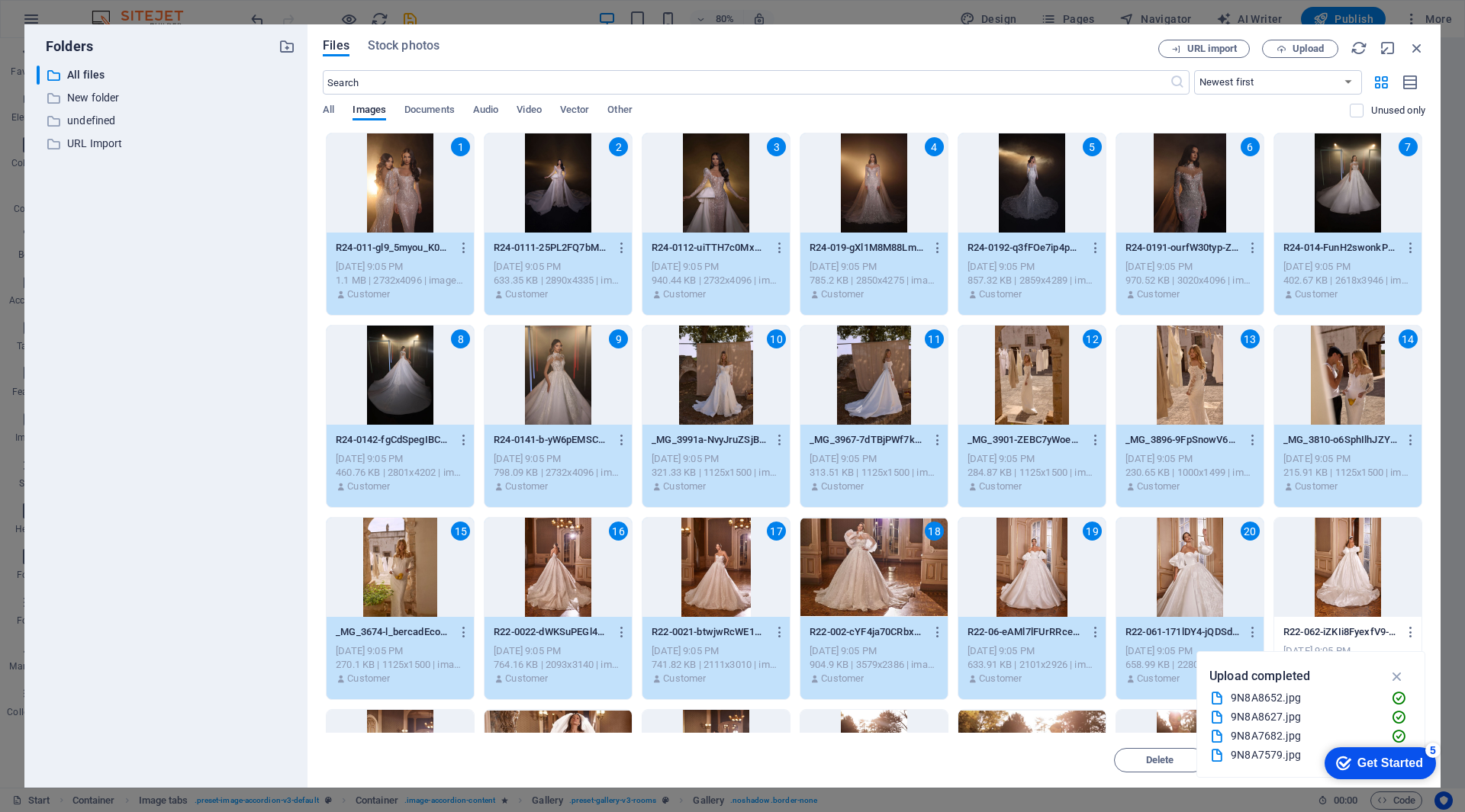
click at [1343, 562] on div at bounding box center [1348, 567] width 147 height 99
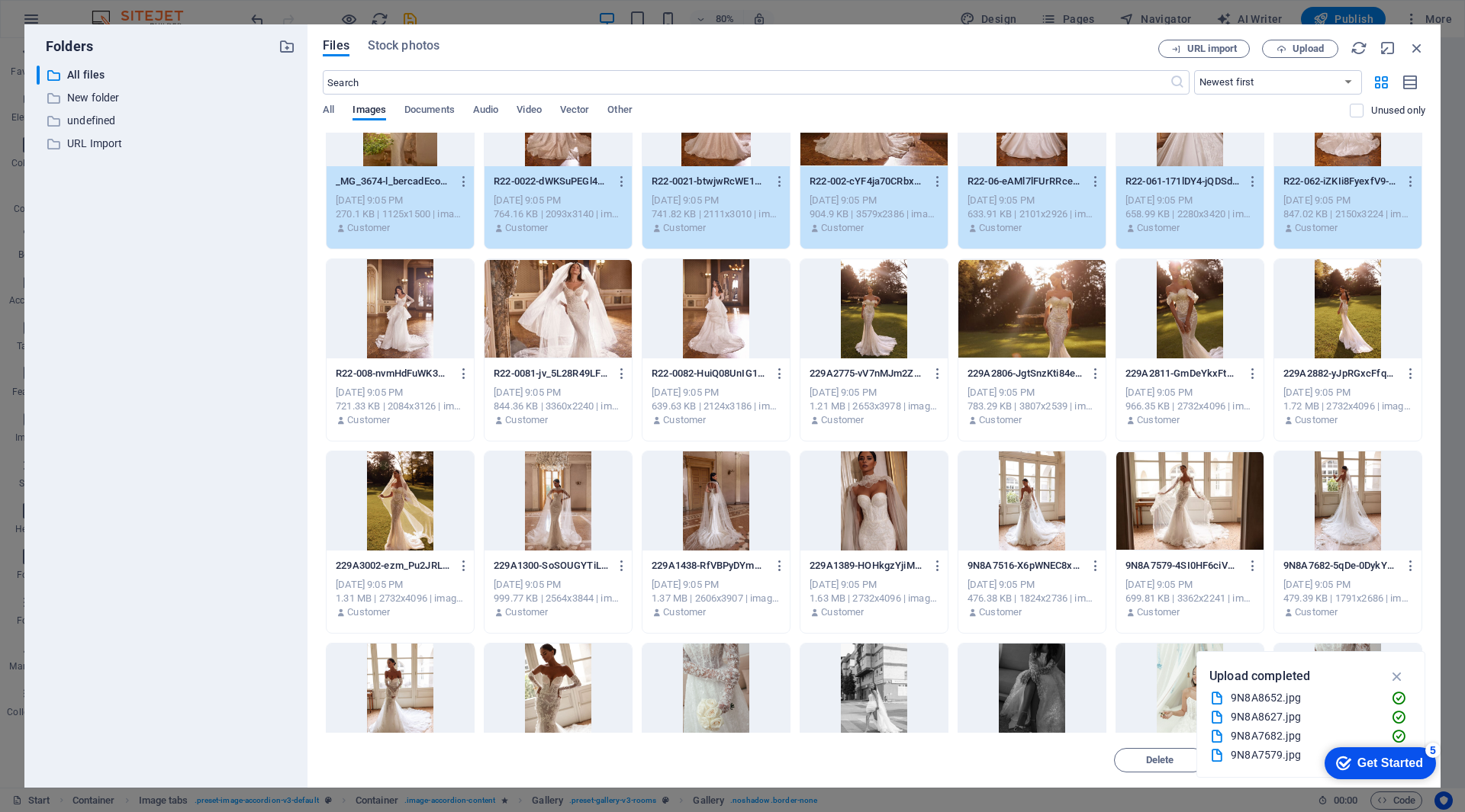
scroll to position [458, 0]
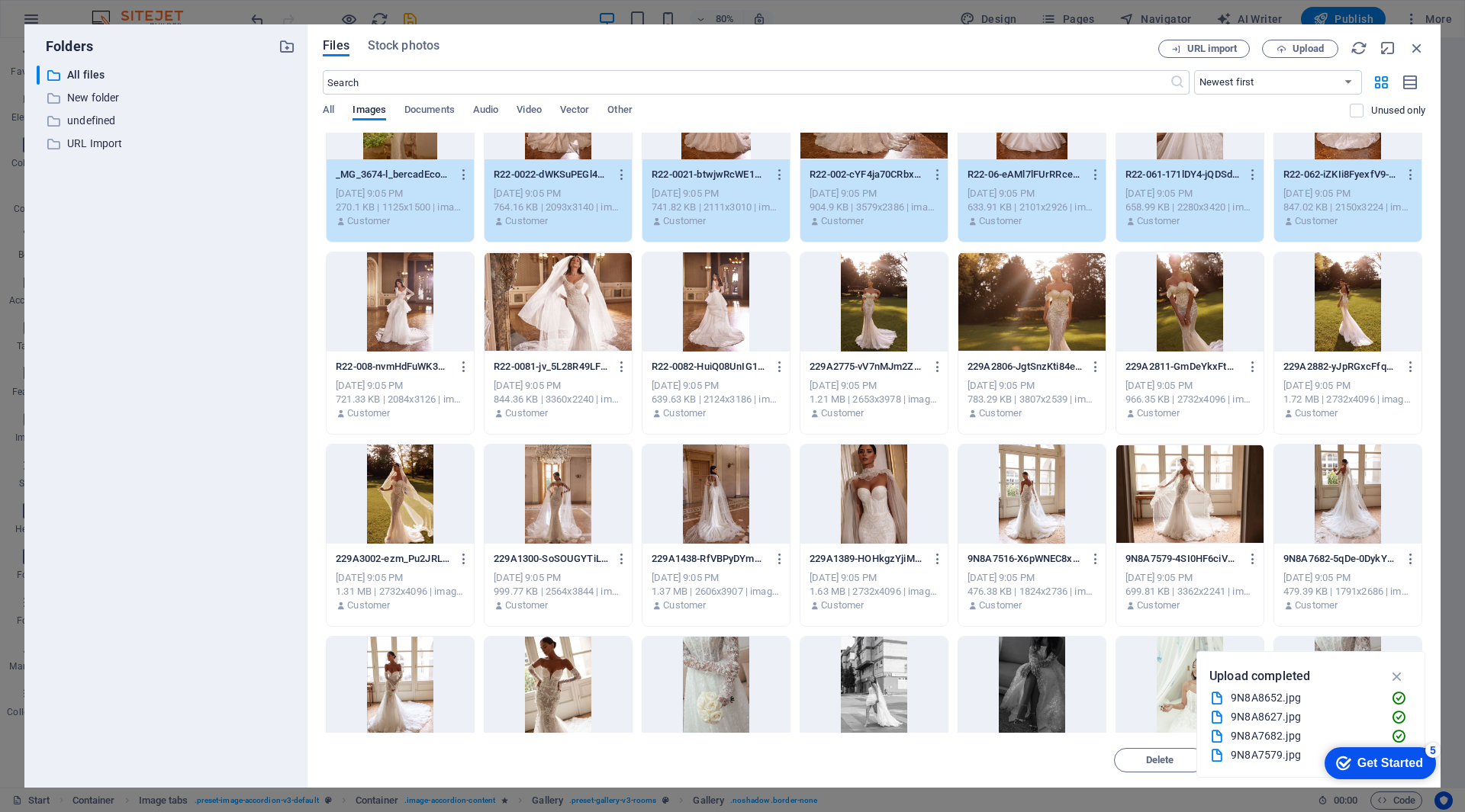
click at [552, 310] on div at bounding box center [558, 302] width 147 height 99
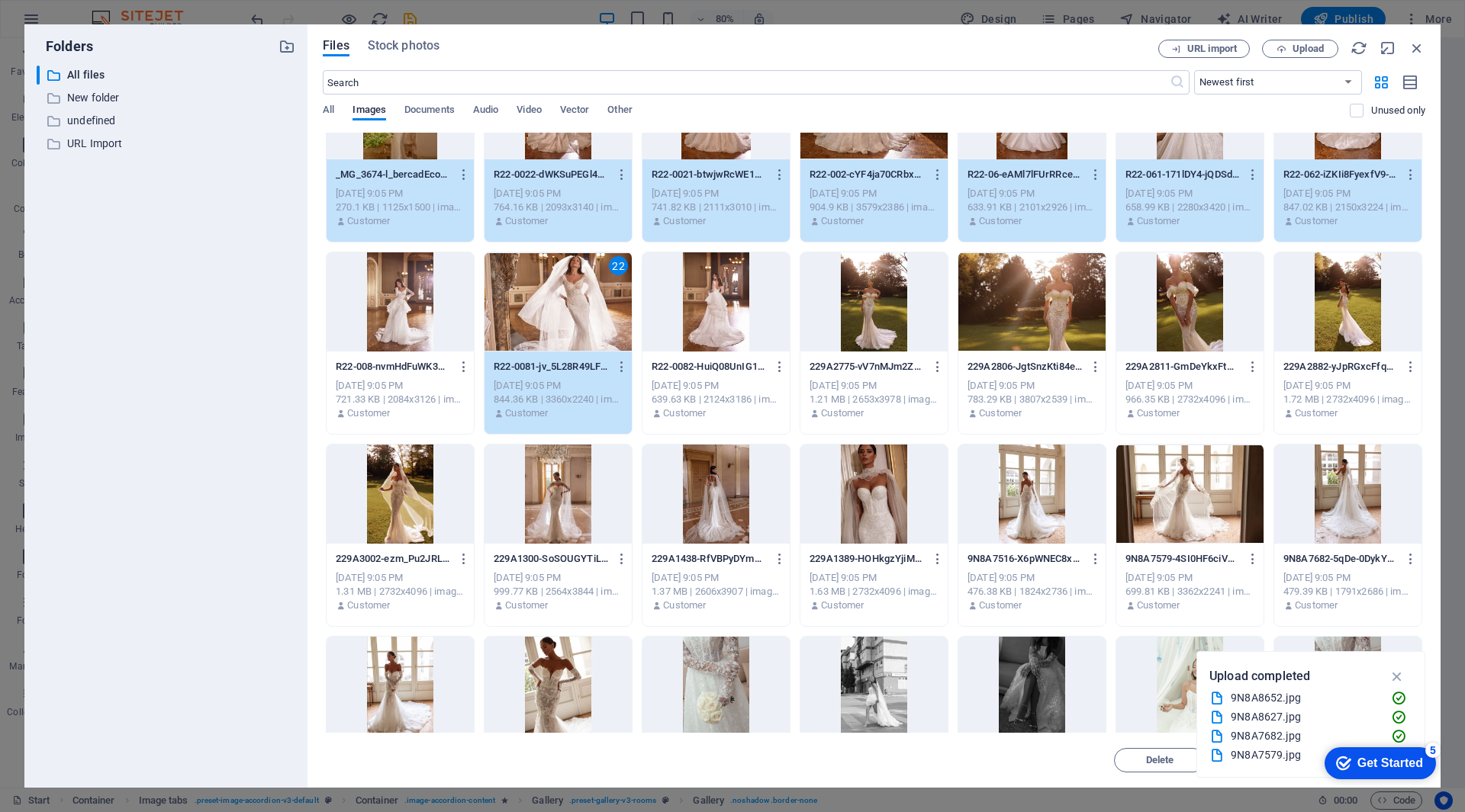
click at [400, 303] on div at bounding box center [400, 302] width 147 height 99
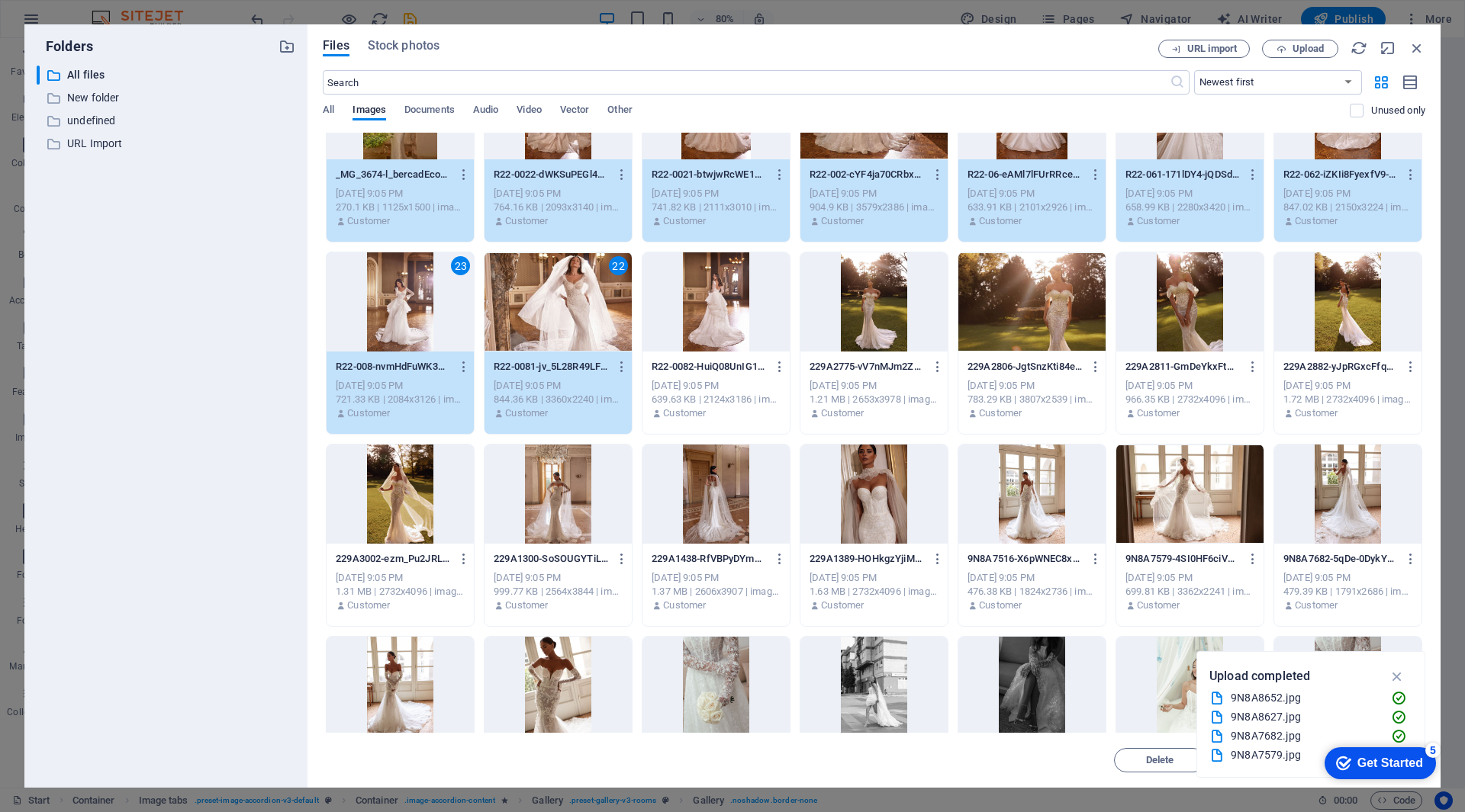
click at [719, 318] on div at bounding box center [716, 302] width 147 height 99
click at [897, 322] on div at bounding box center [874, 302] width 147 height 99
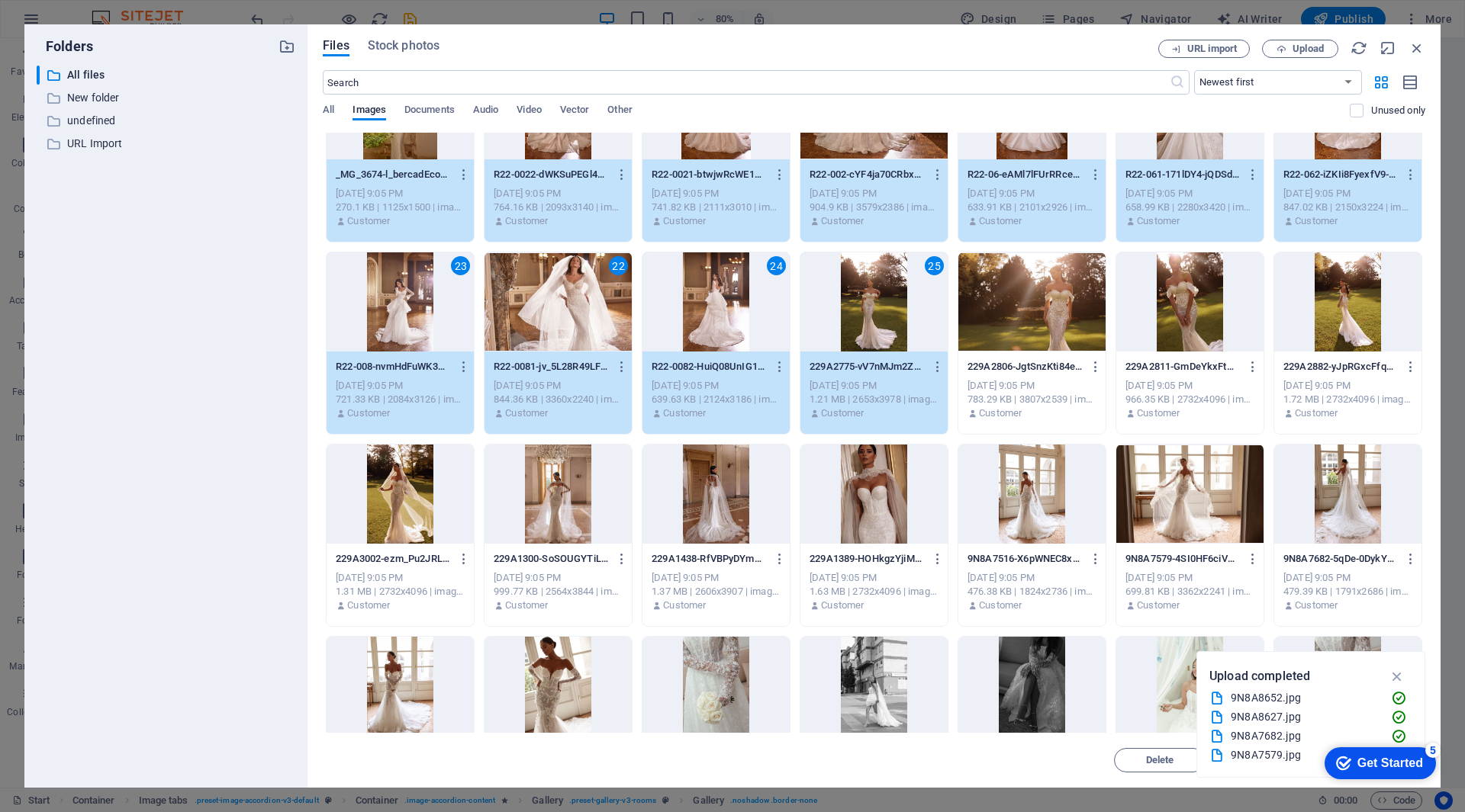
click at [1073, 327] on div at bounding box center [1032, 302] width 147 height 99
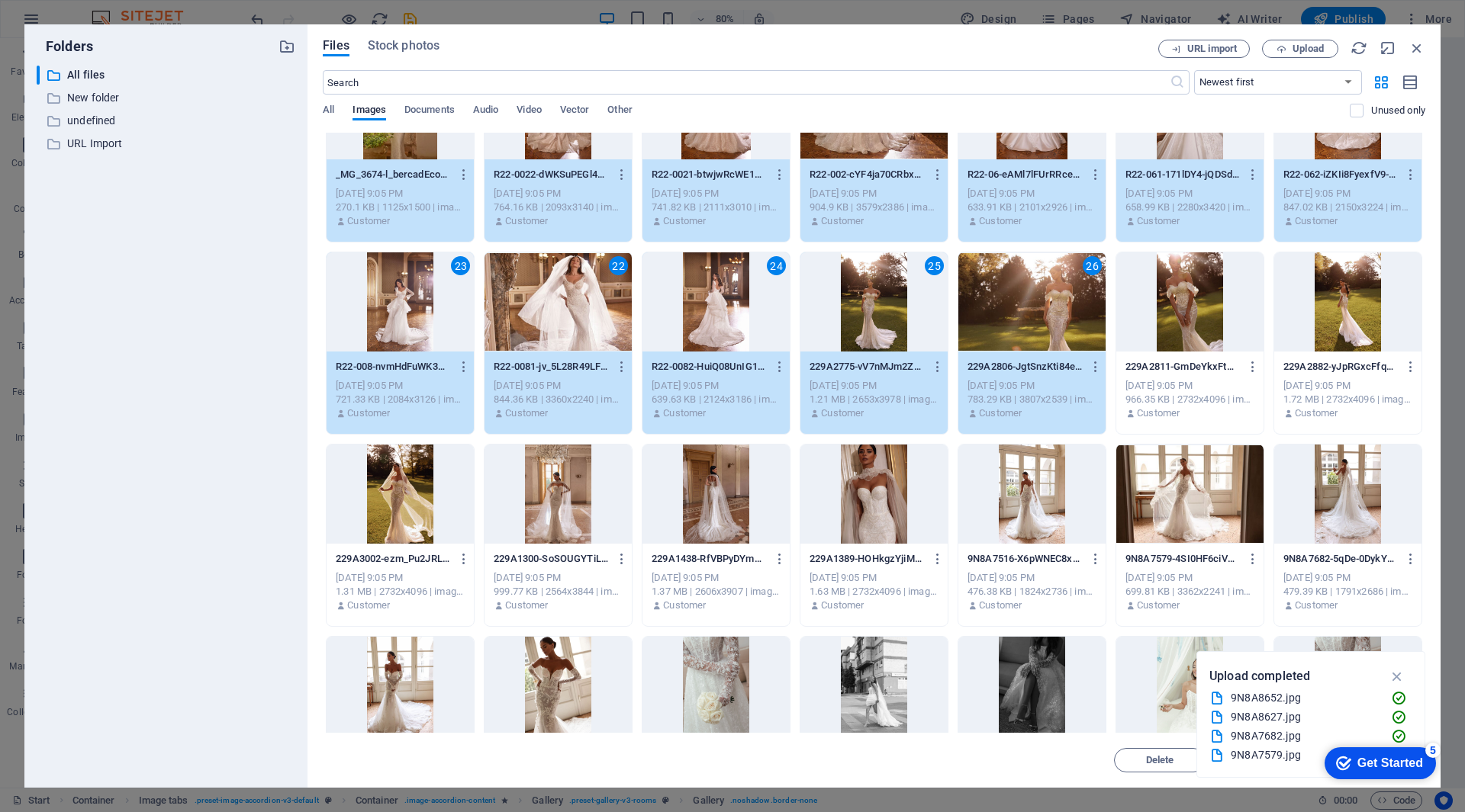
click at [1202, 321] on div at bounding box center [1190, 302] width 147 height 99
click at [1331, 324] on div at bounding box center [1348, 302] width 147 height 99
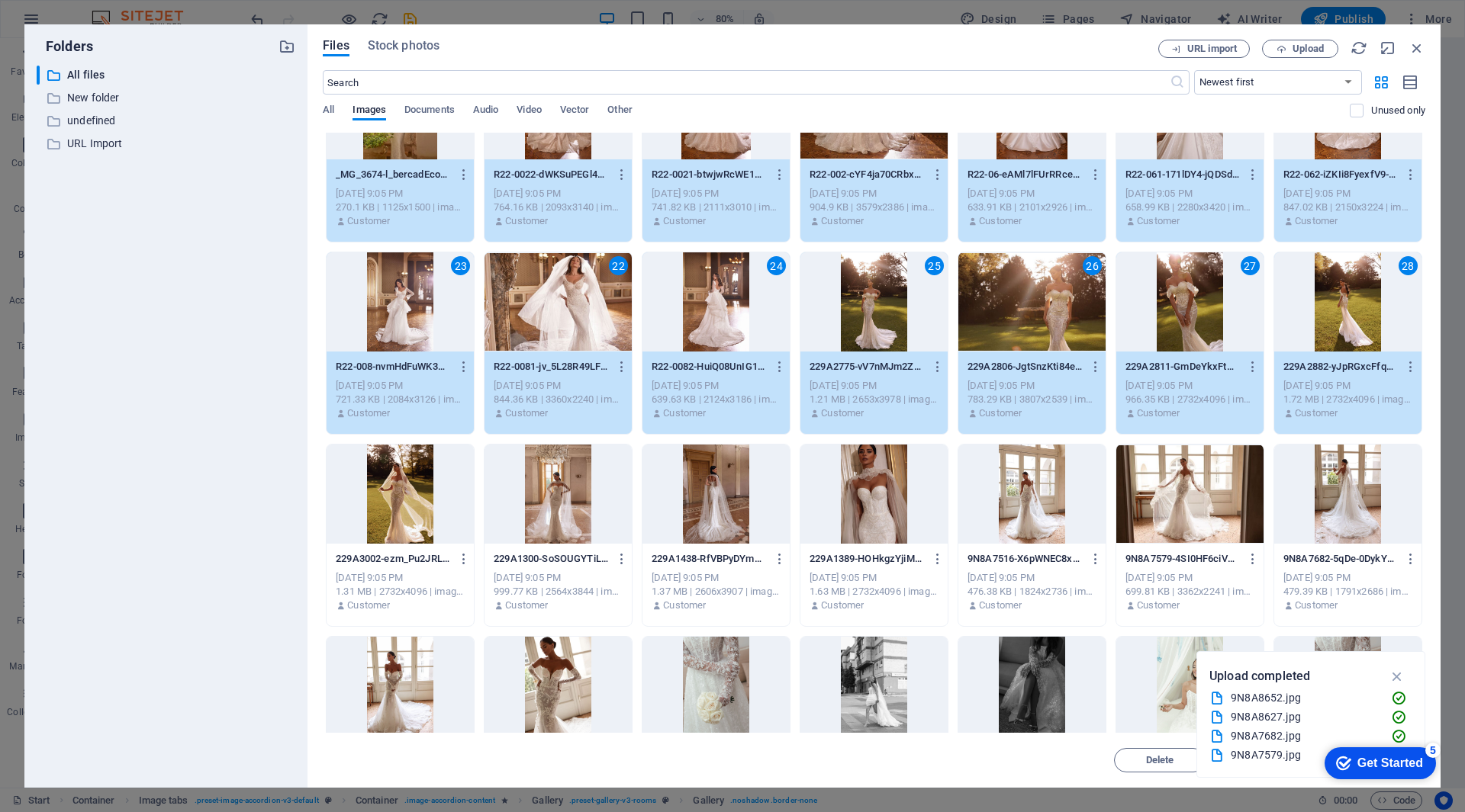
click at [405, 498] on div at bounding box center [400, 494] width 147 height 99
click at [591, 502] on div at bounding box center [558, 494] width 147 height 99
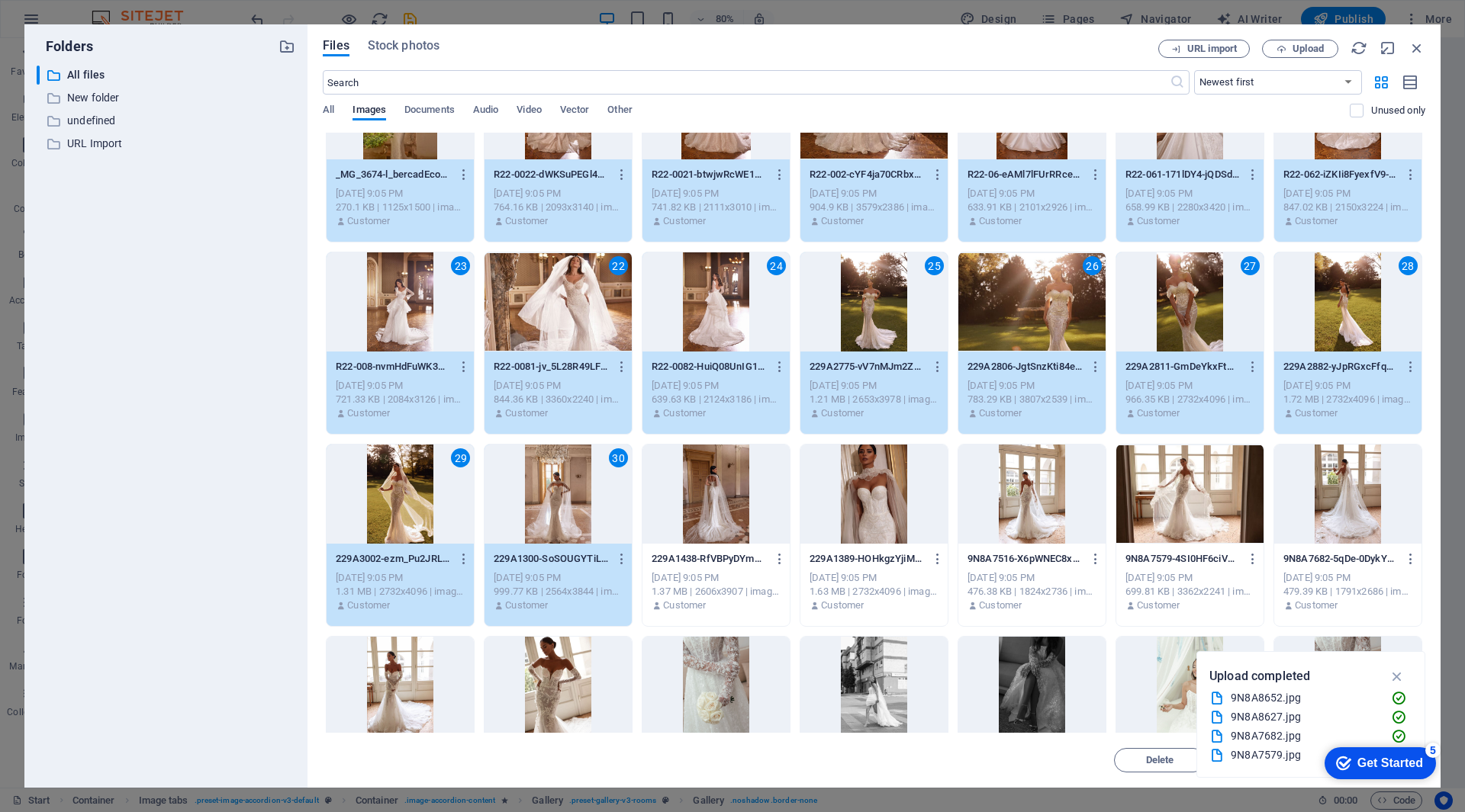
click at [725, 504] on div at bounding box center [716, 494] width 147 height 99
click at [874, 495] on div at bounding box center [874, 494] width 147 height 99
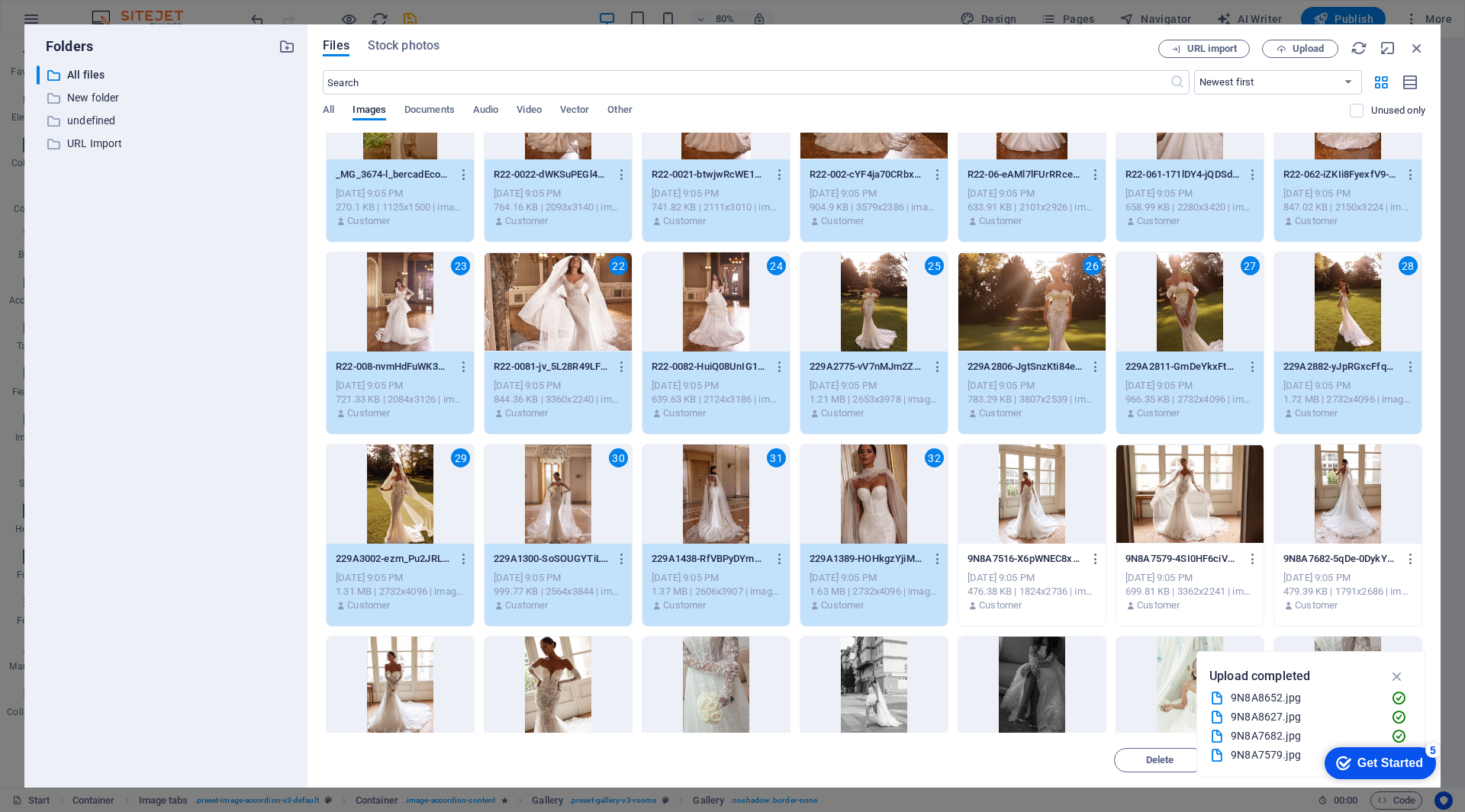
click at [1031, 497] on div at bounding box center [1032, 494] width 147 height 99
drag, startPoint x: 1186, startPoint y: 508, endPoint x: 1220, endPoint y: 512, distance: 34.2
click at [1187, 508] on div at bounding box center [1190, 494] width 147 height 99
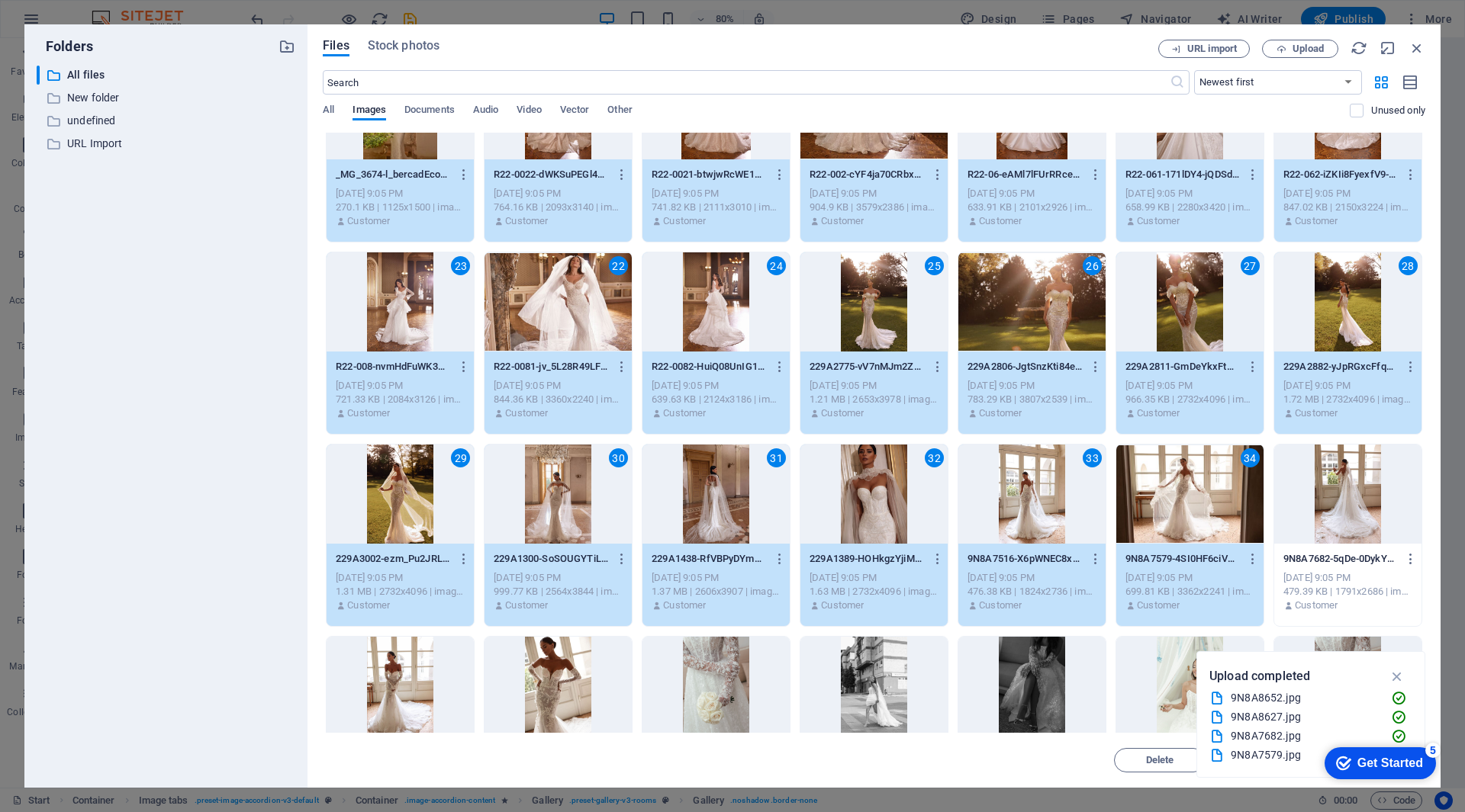
click at [1317, 510] on div at bounding box center [1348, 494] width 147 height 99
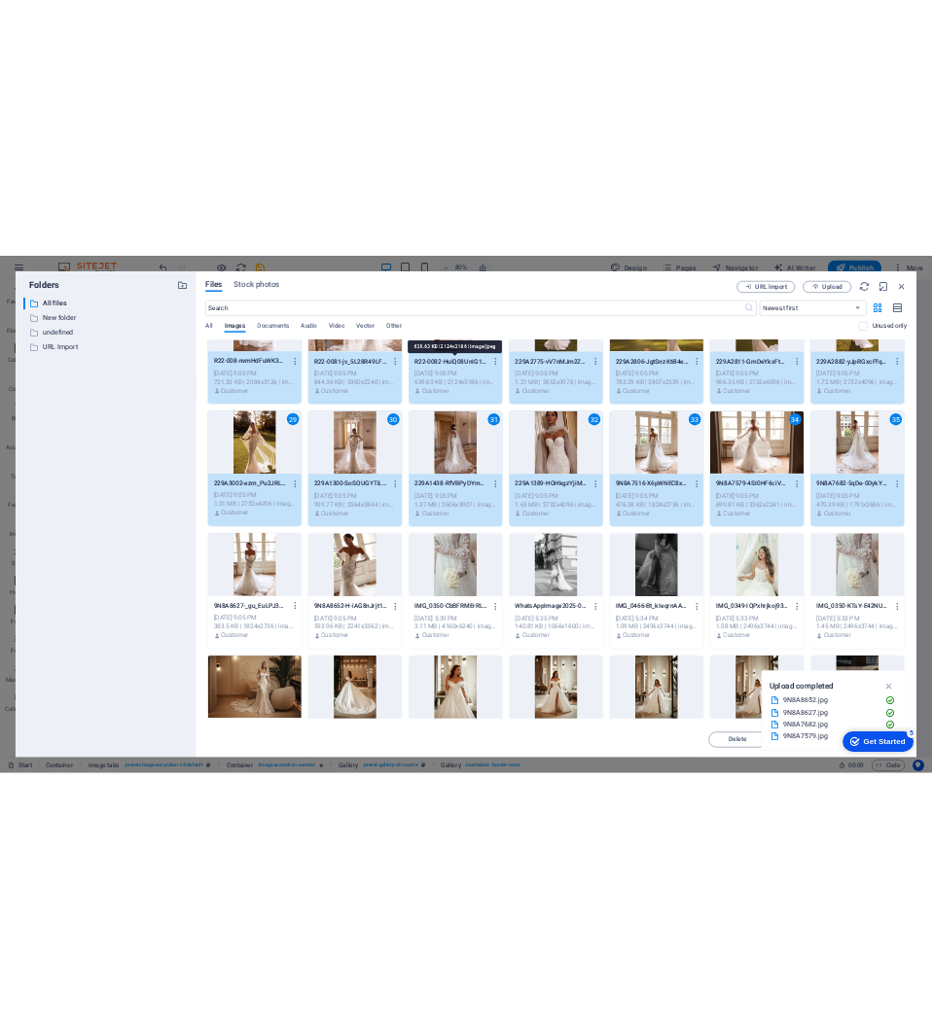
scroll to position [876, 0]
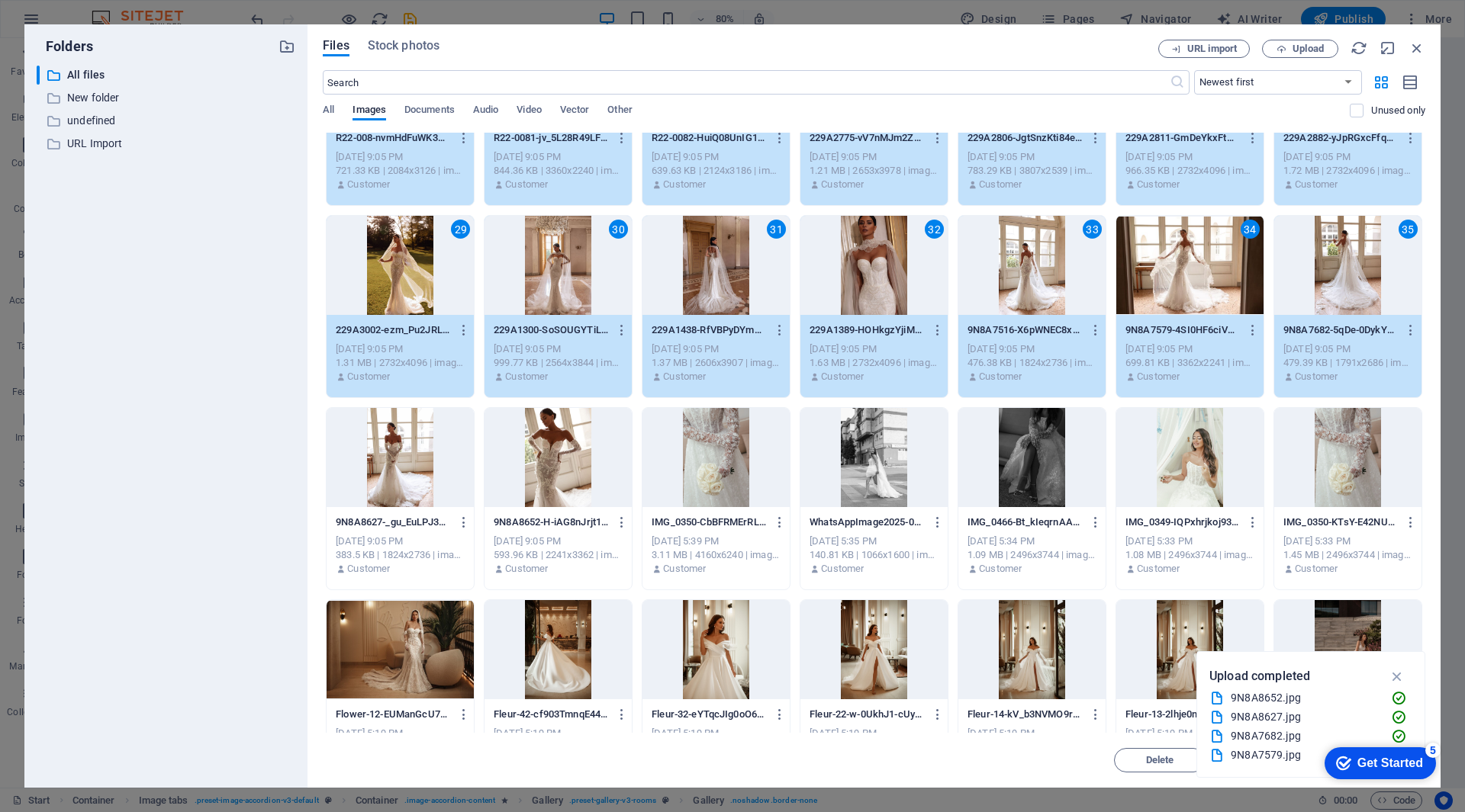
click at [554, 465] on div at bounding box center [558, 458] width 147 height 99
click at [407, 465] on div at bounding box center [400, 458] width 147 height 99
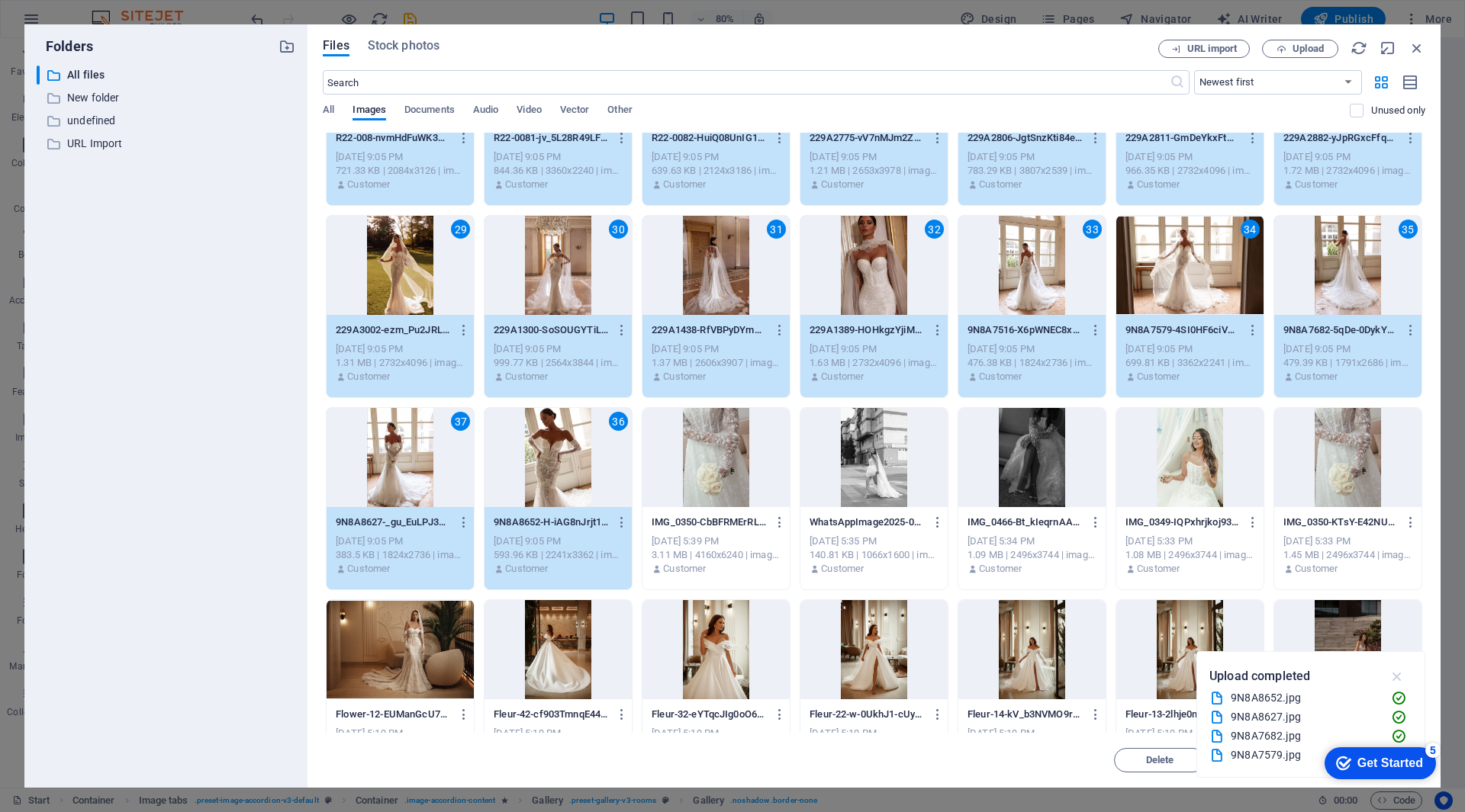
click at [1394, 676] on icon "button" at bounding box center [1398, 676] width 17 height 16
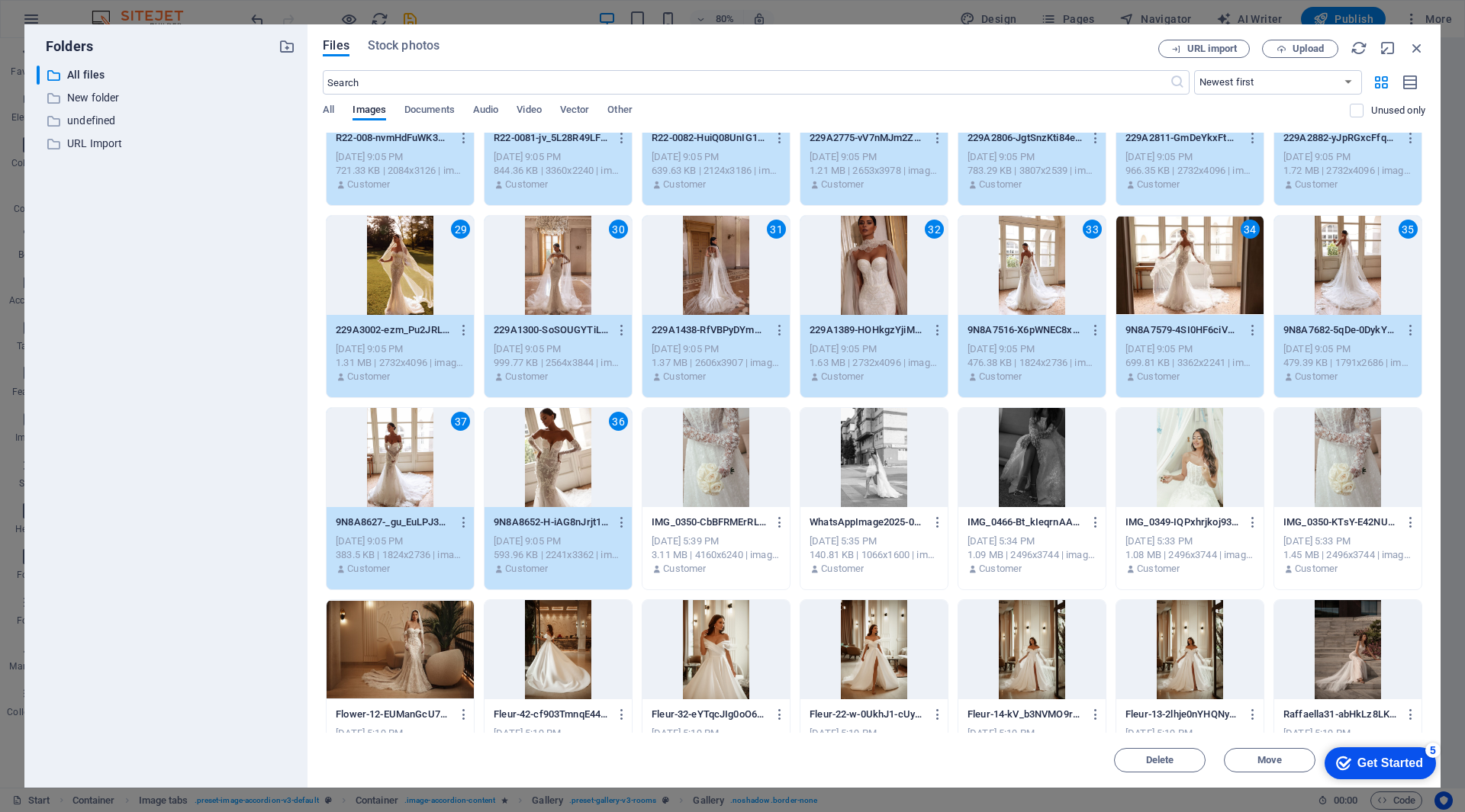
drag, startPoint x: 914, startPoint y: 45, endPoint x: 809, endPoint y: 41, distance: 105.1
click at [809, 41] on div "Files Stock photos" at bounding box center [740, 48] width 835 height 16
click at [1397, 763] on div "Get Started" at bounding box center [1390, 763] width 66 height 14
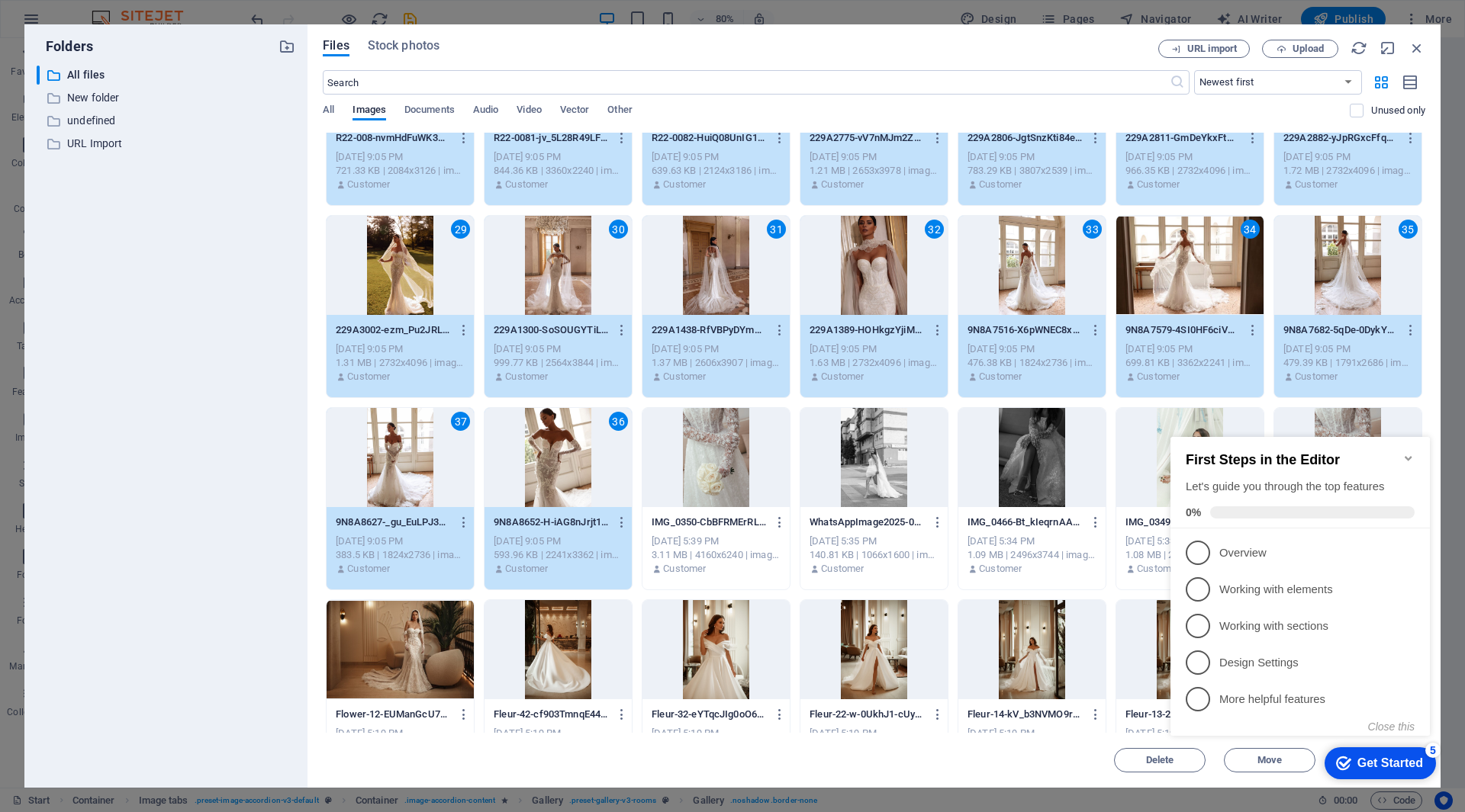
click at [1391, 764] on div "Get Started" at bounding box center [1390, 763] width 66 height 14
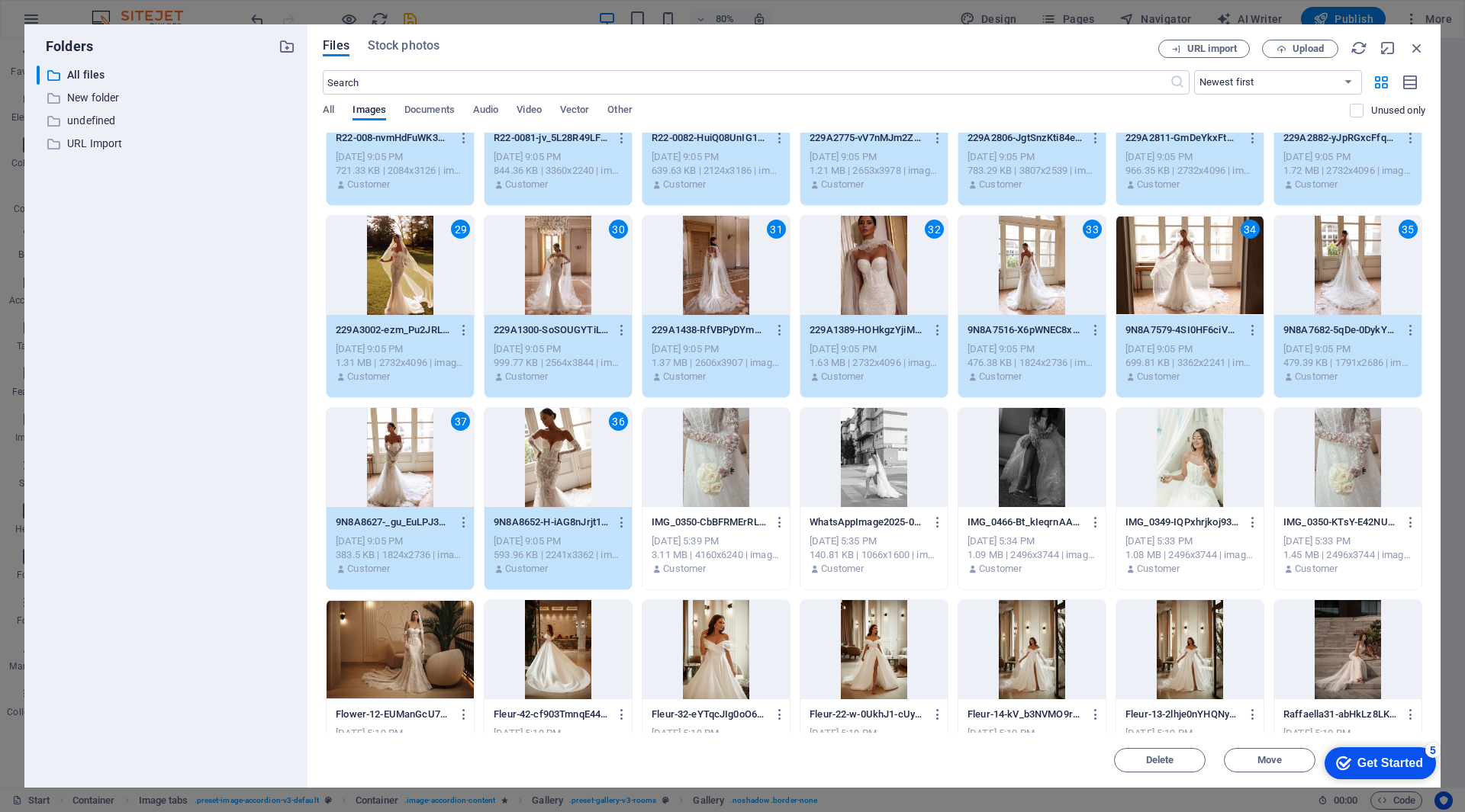
click at [1423, 770] on div "Get Started" at bounding box center [1390, 763] width 66 height 14
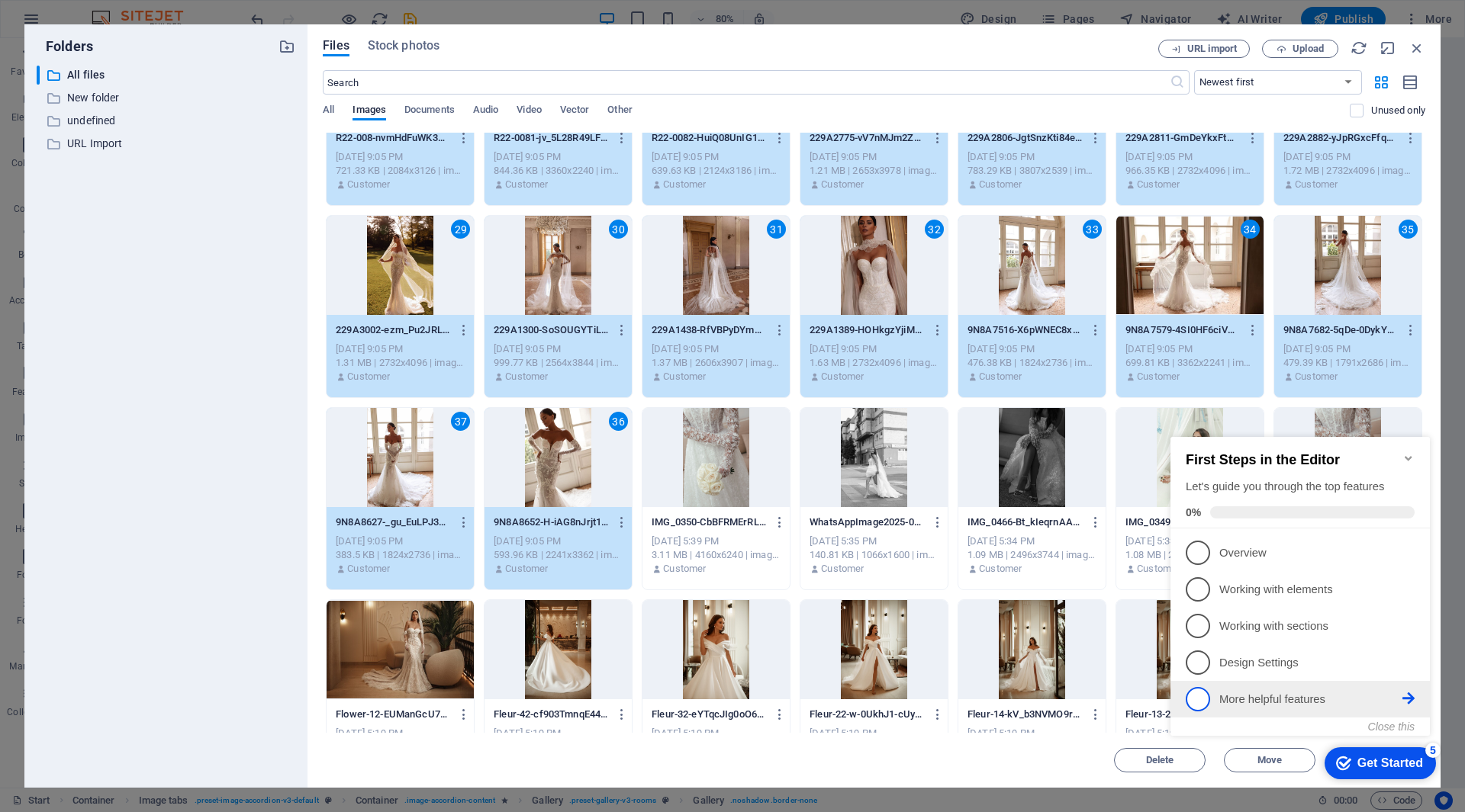
click at [1311, 699] on p "More helpful features - incomplete" at bounding box center [1311, 699] width 184 height 16
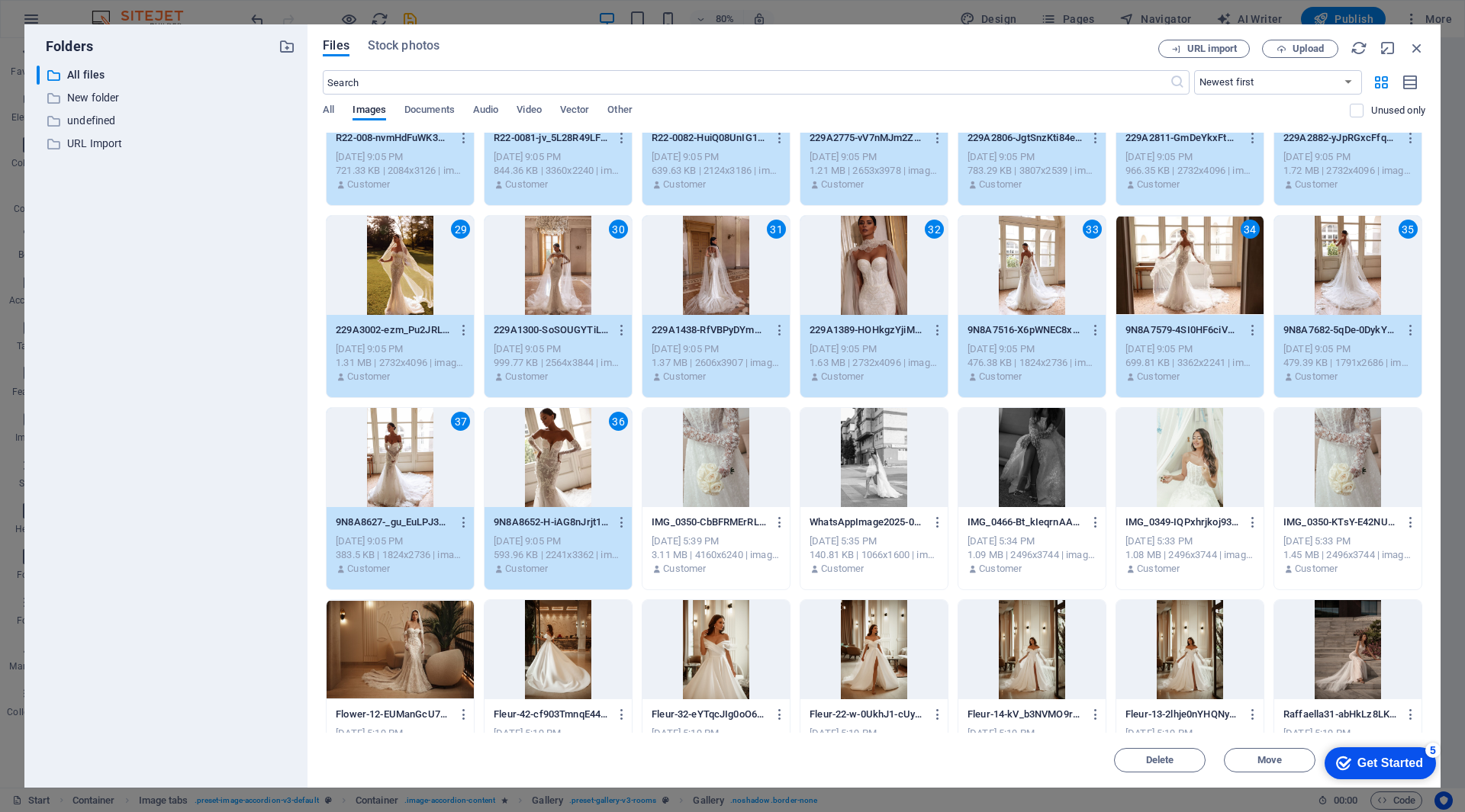
drag, startPoint x: 221, startPoint y: 37, endPoint x: 194, endPoint y: 46, distance: 28.5
click at [194, 46] on div "Folders" at bounding box center [166, 46] width 259 height 20
click at [197, 31] on div "Folders ​ All files All files ​ New folder New folder ​ undefined undefined ​ U…" at bounding box center [165, 406] width 283 height 763
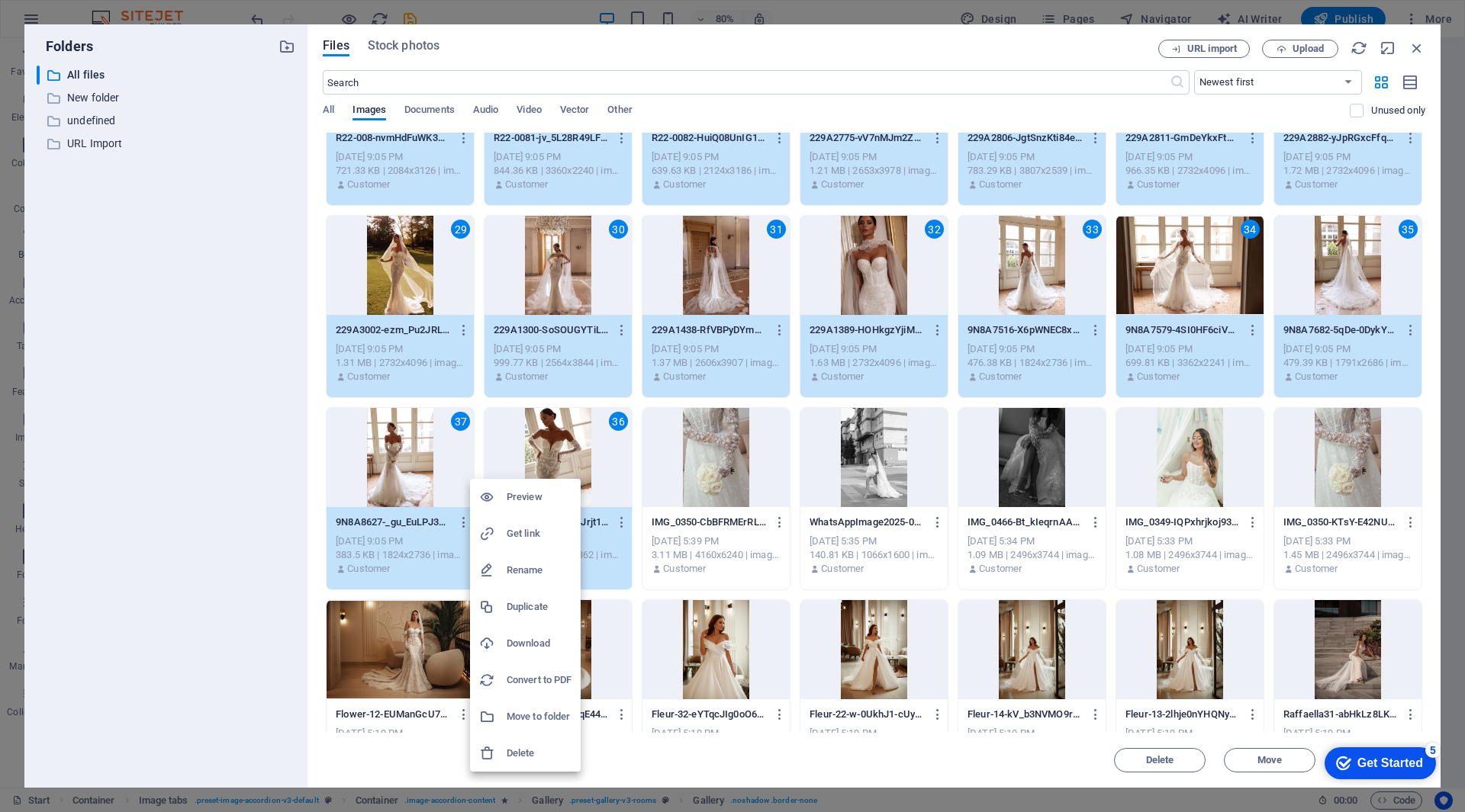
click at [190, 535] on div at bounding box center [732, 406] width 1465 height 812
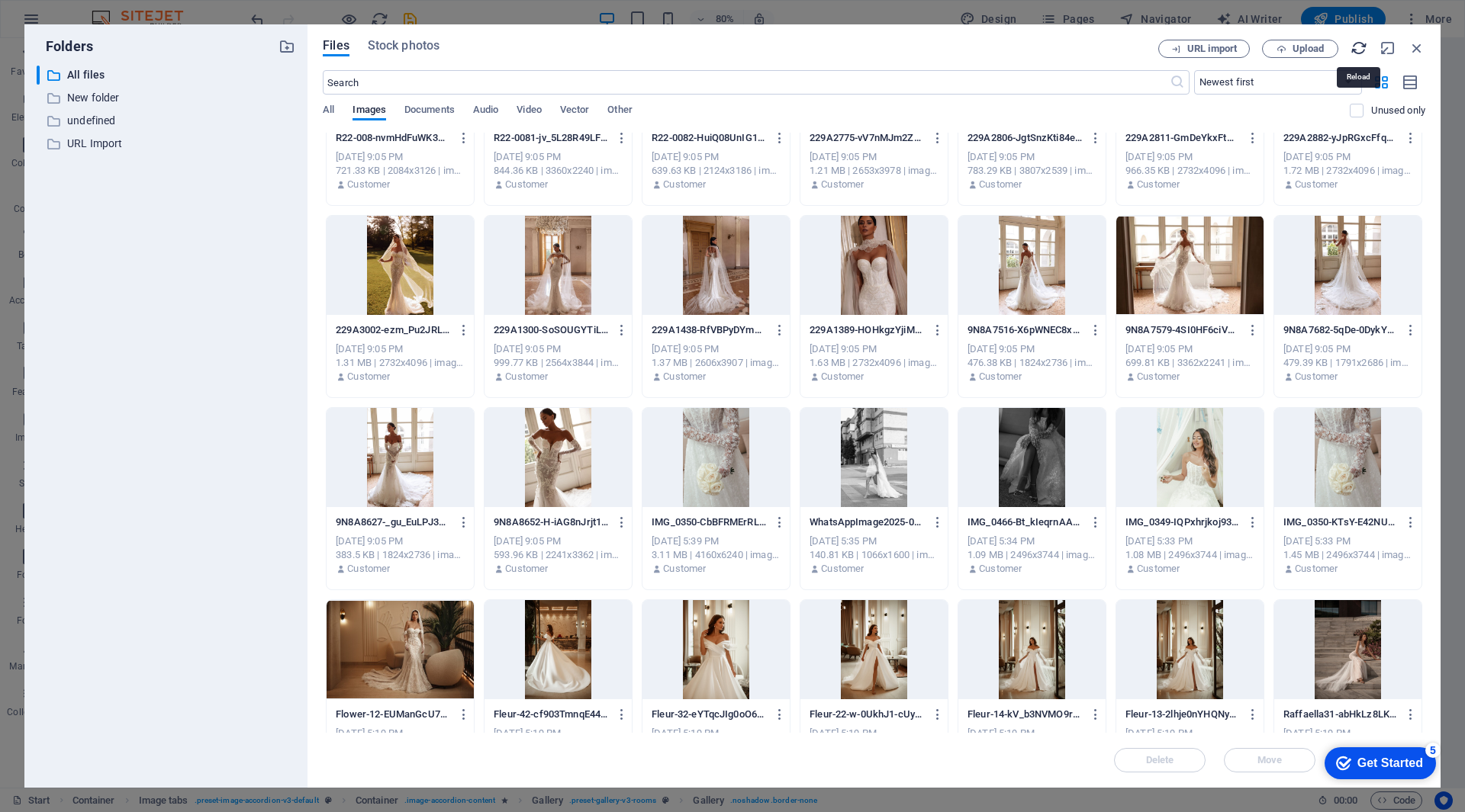
click at [1360, 49] on icon "button" at bounding box center [1358, 48] width 16 height 16
drag, startPoint x: 1073, startPoint y: 37, endPoint x: 529, endPoint y: 81, distance: 545.8
click at [882, 149] on div "Files Stock photos URL import Upload ​ Newest first Oldest first Name (A-Z) Nam…" at bounding box center [874, 406] width 1133 height 763
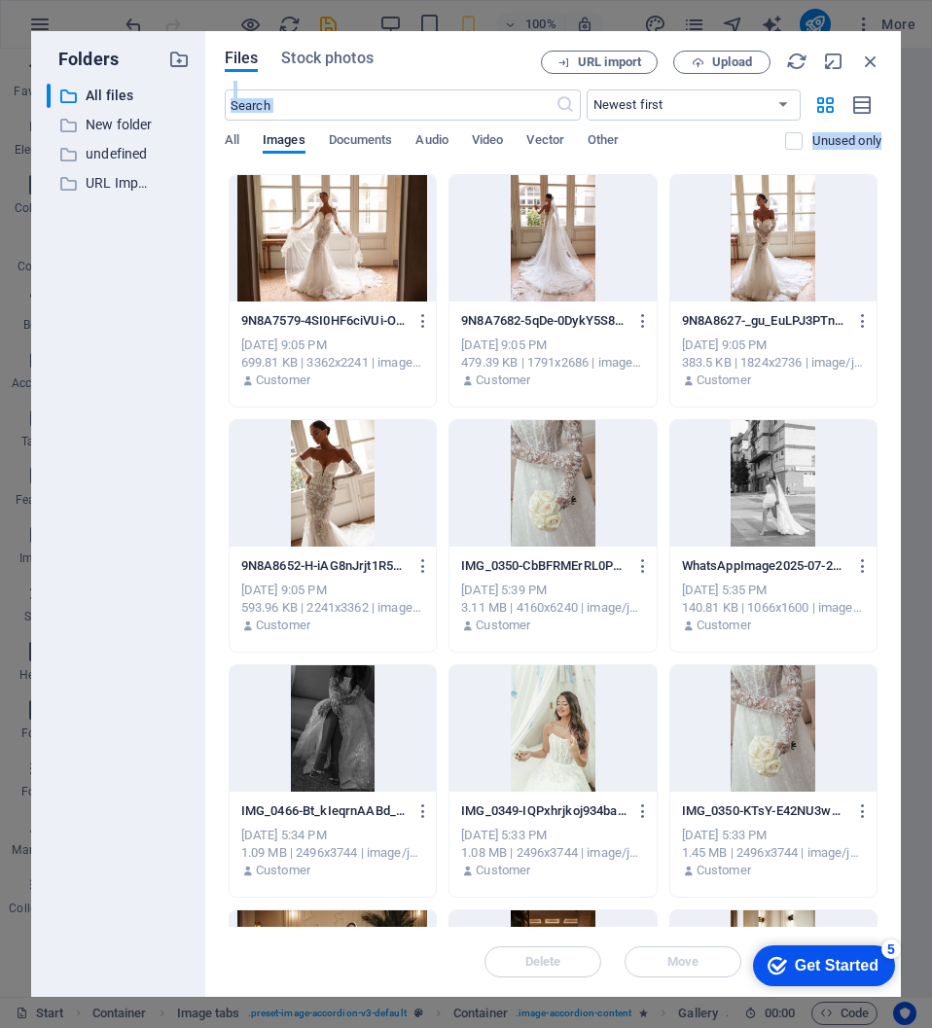
scroll to position [2927, 0]
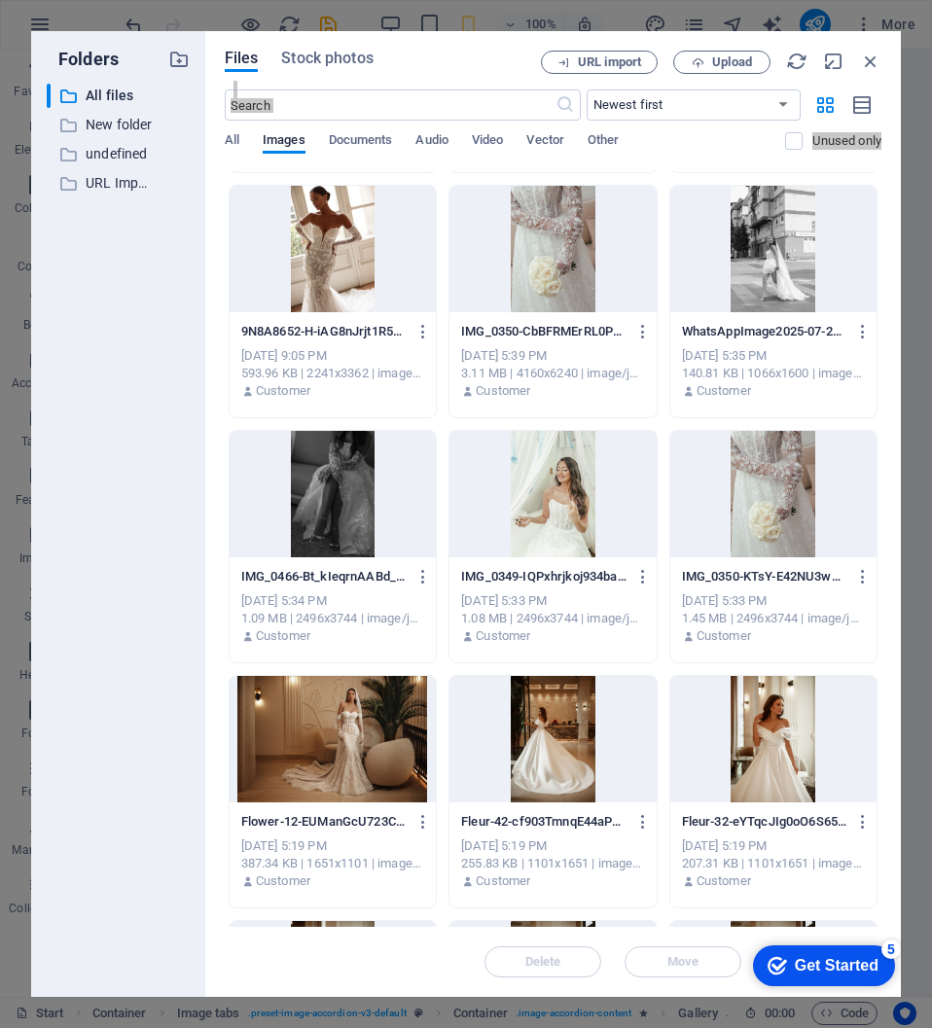
click at [856, 962] on div "Get Started" at bounding box center [837, 966] width 84 height 18
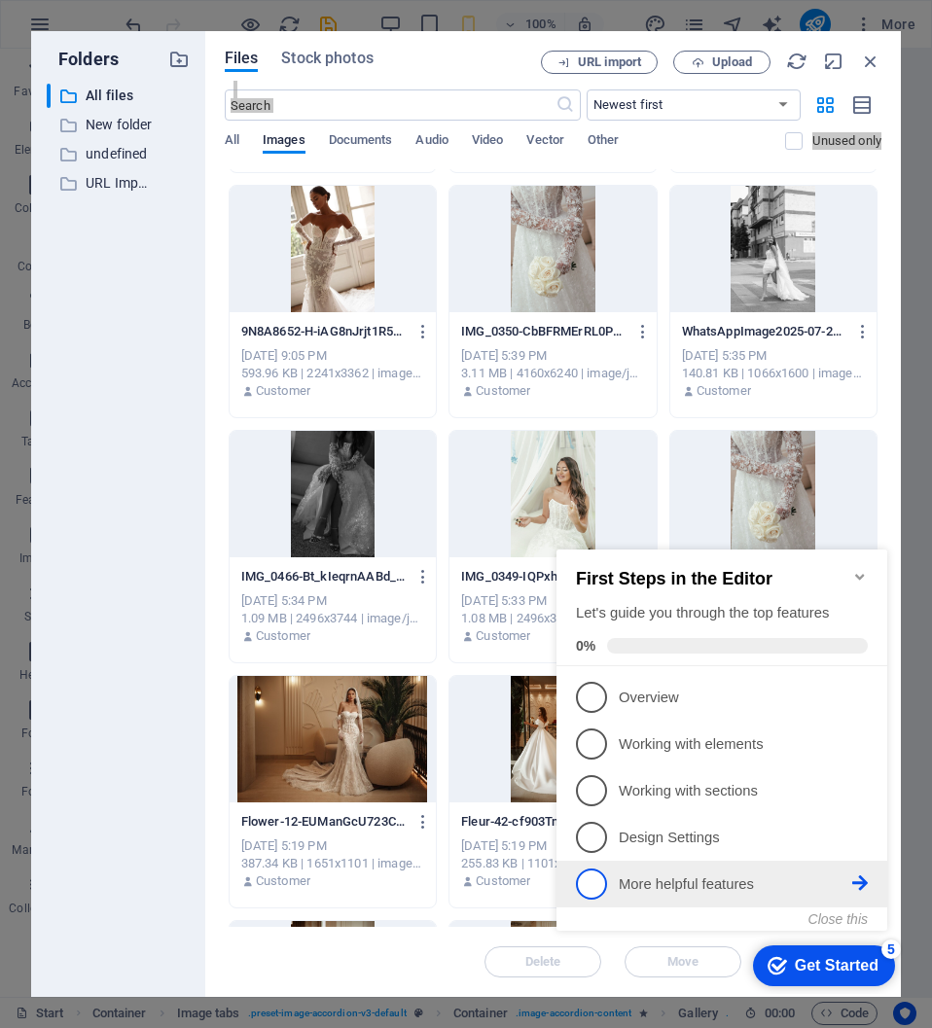
click at [674, 875] on p "More helpful features - incomplete" at bounding box center [736, 885] width 234 height 20
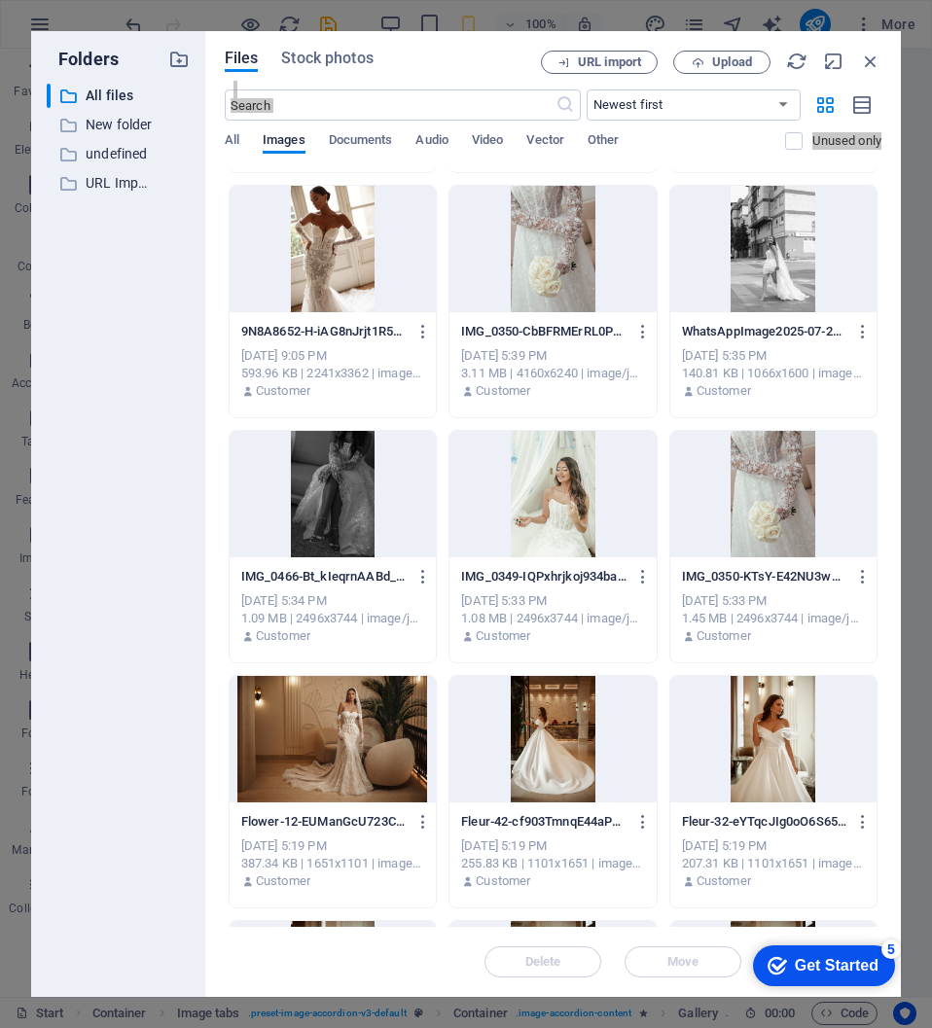
click at [879, 975] on div "Get Started" at bounding box center [837, 966] width 84 height 18
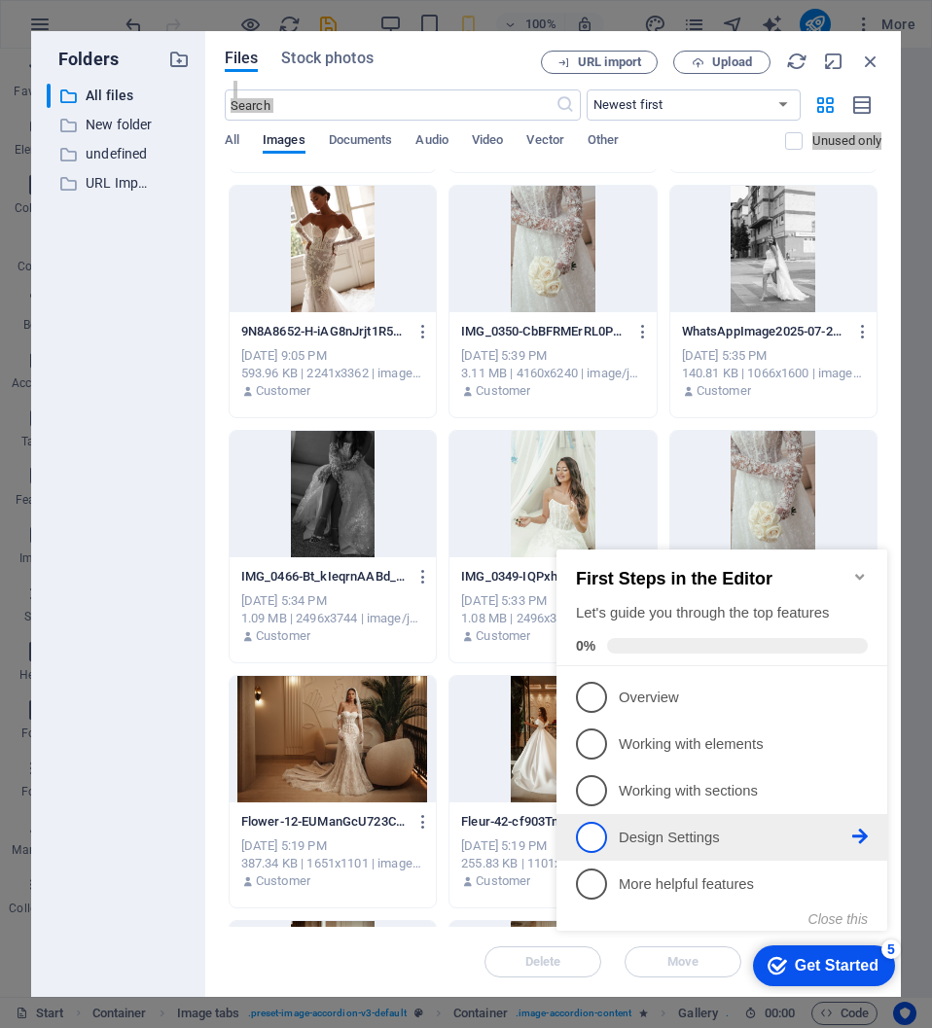
click at [694, 834] on p "Design Settings - incomplete" at bounding box center [736, 838] width 234 height 20
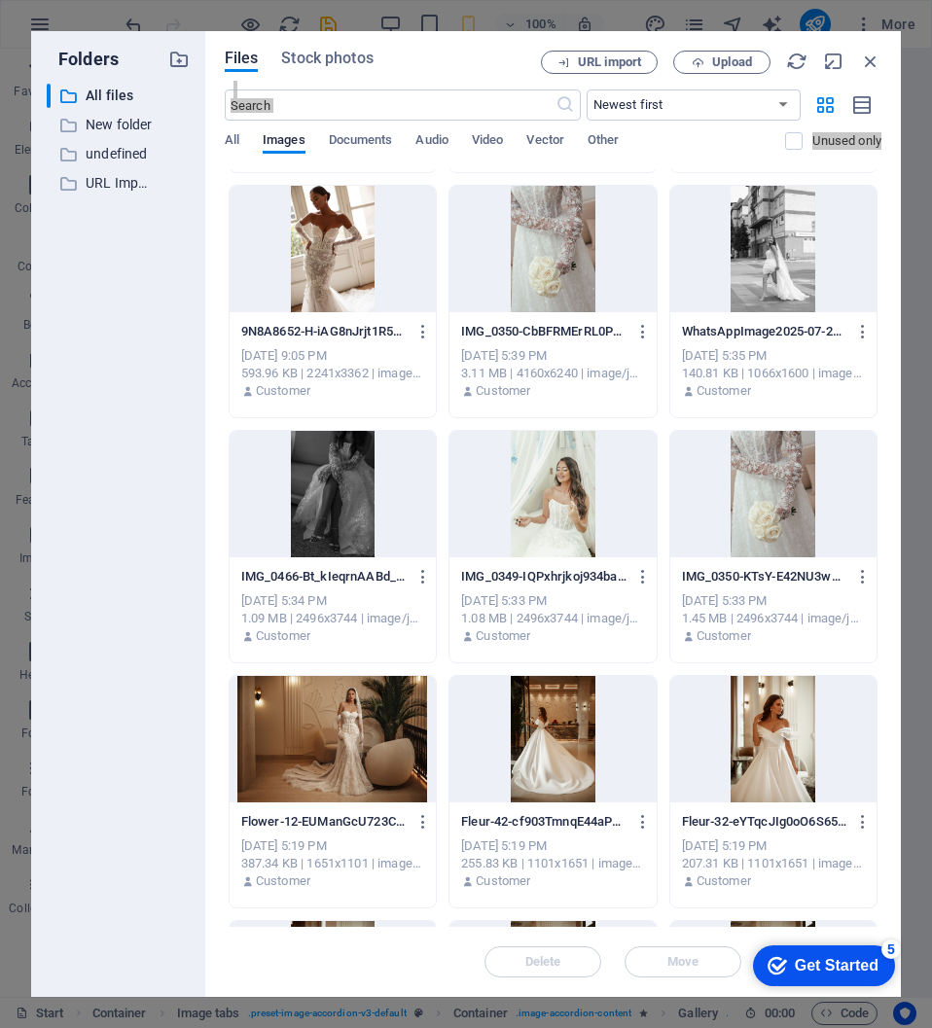
click at [895, 987] on div "checkmark Get Started 5" at bounding box center [824, 966] width 142 height 41
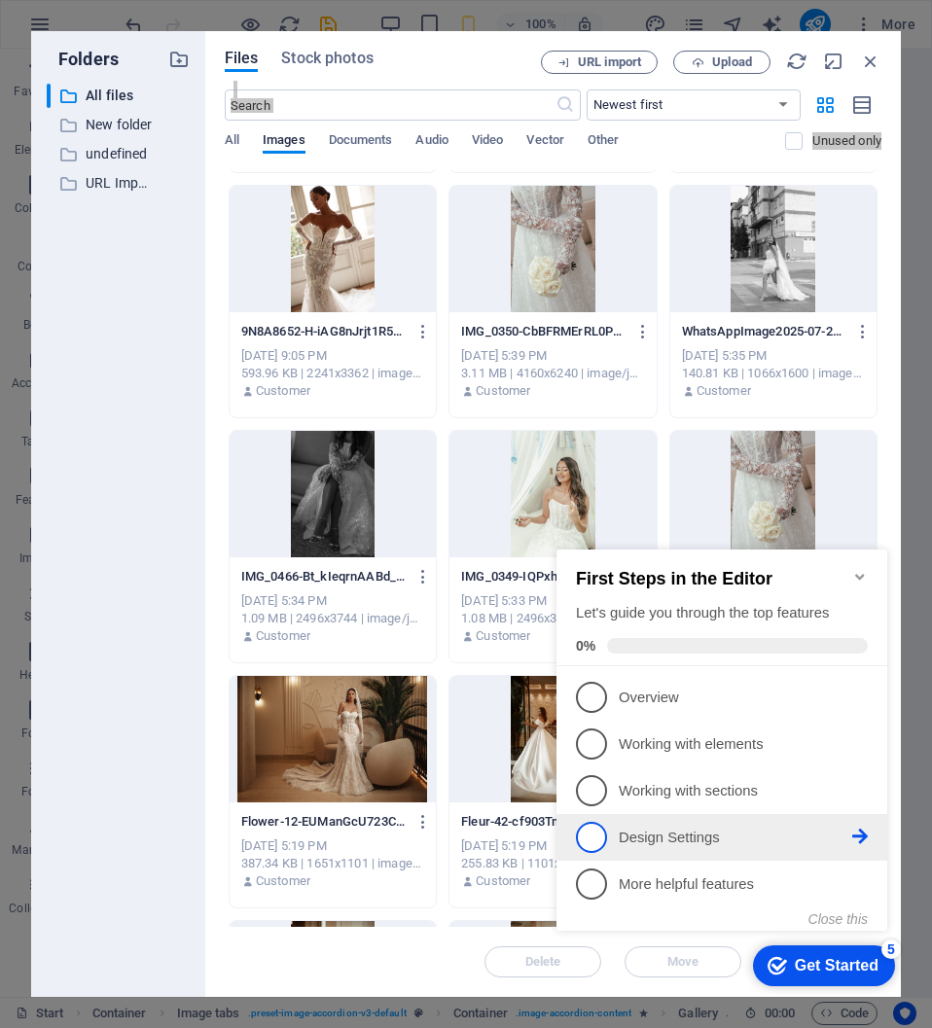
click at [595, 835] on span "4" at bounding box center [591, 837] width 31 height 31
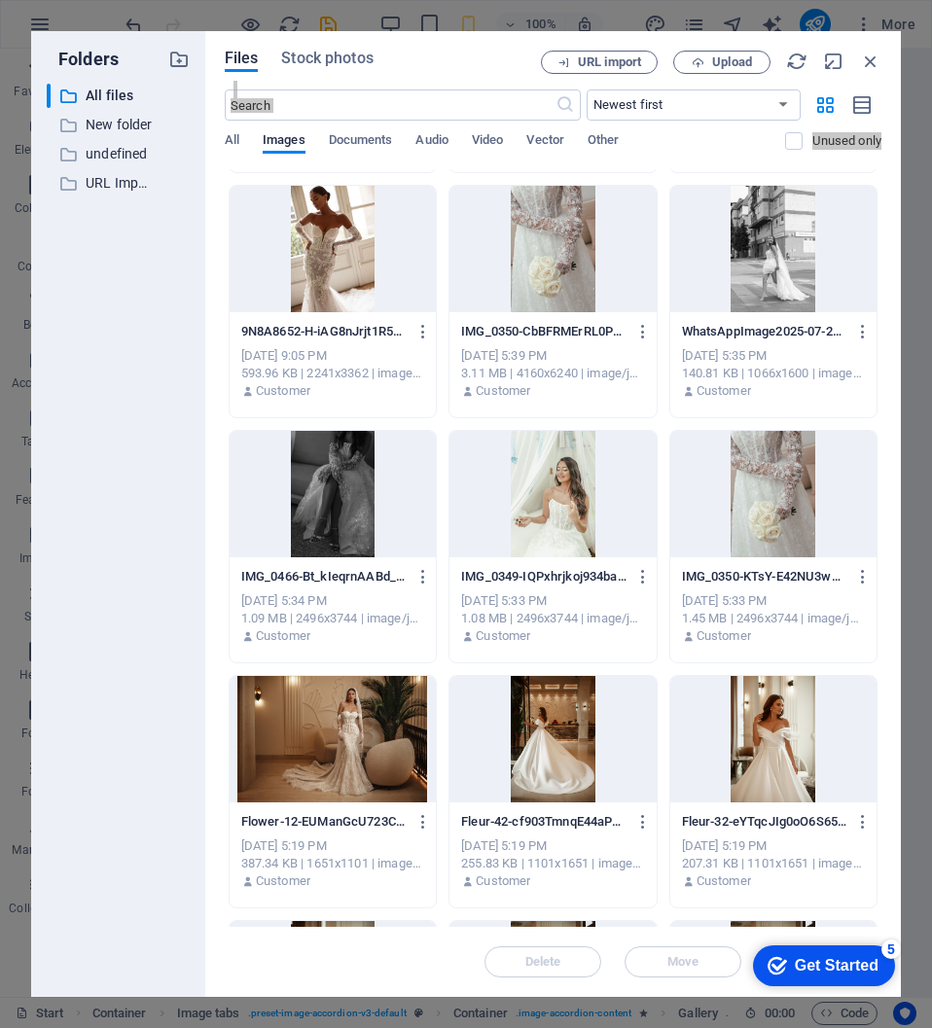
click at [787, 976] on icon "checkmark" at bounding box center [777, 965] width 19 height 19
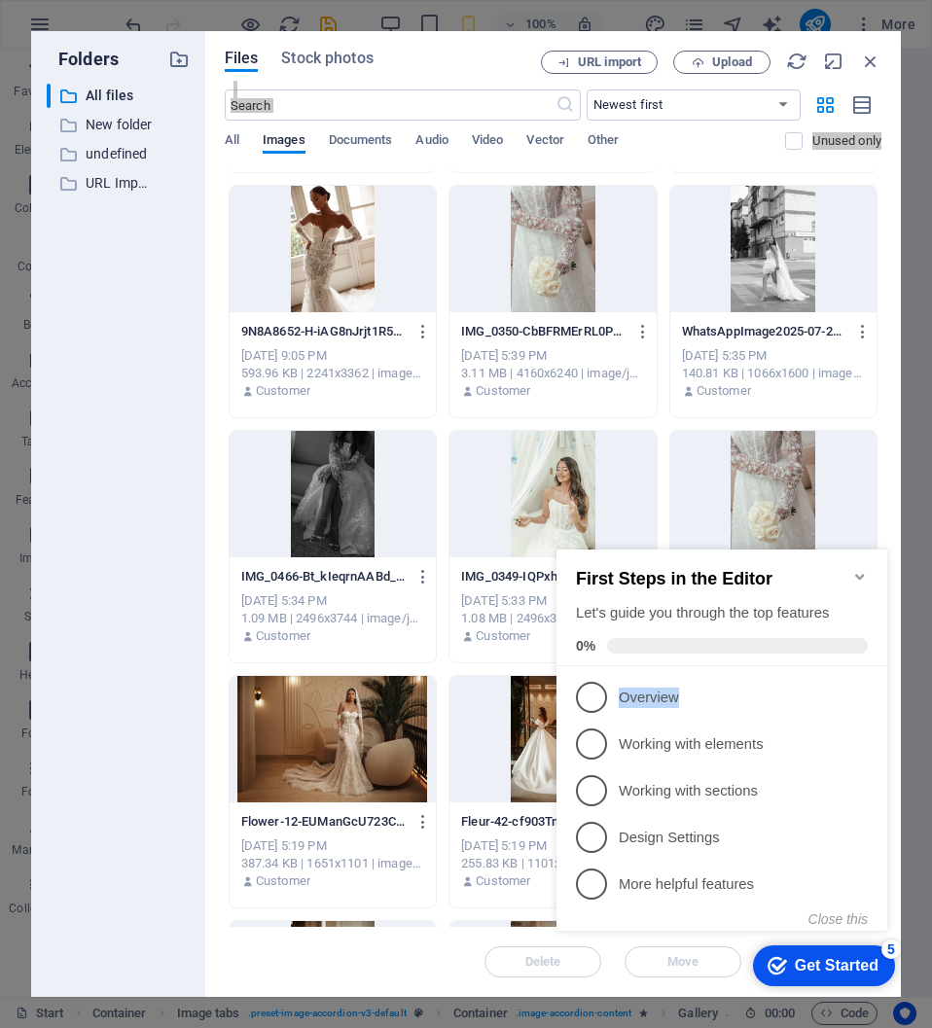
drag, startPoint x: 603, startPoint y: 698, endPoint x: 832, endPoint y: 692, distance: 228.7
click at [812, 685] on link "1 Overview - incomplete" at bounding box center [722, 697] width 292 height 31
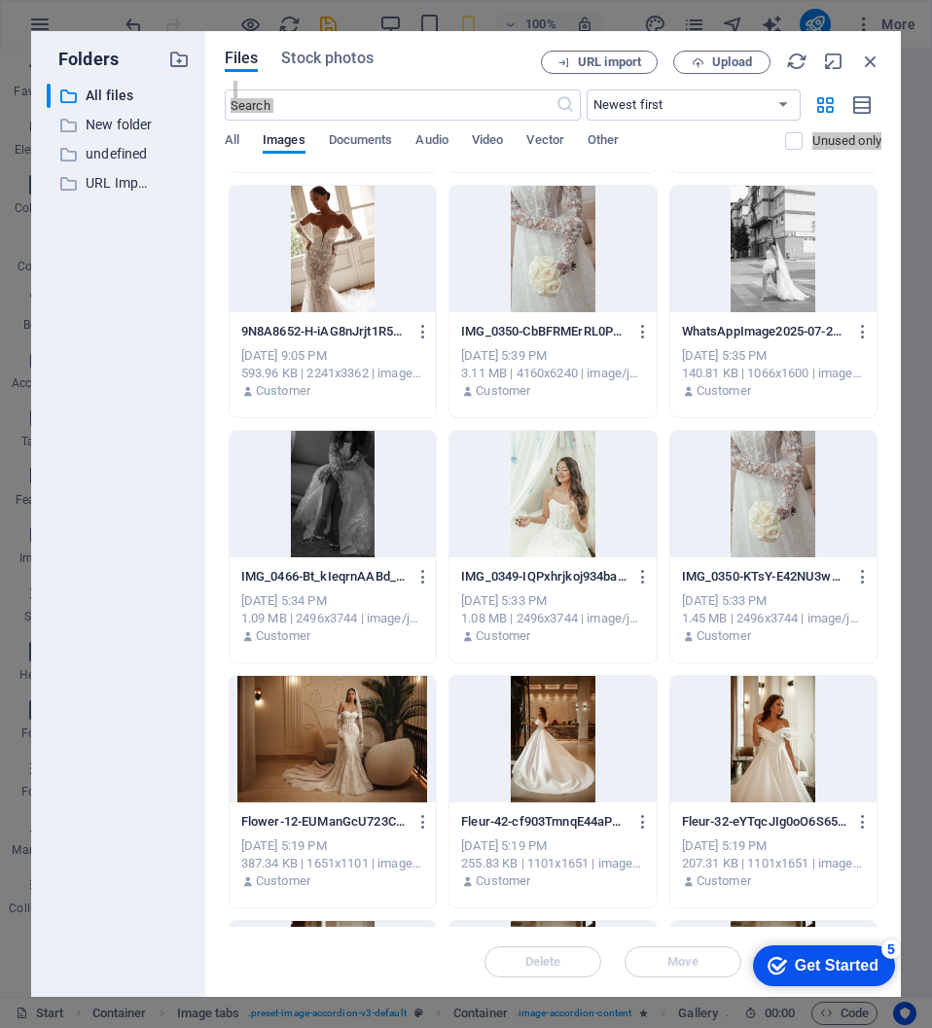
scroll to position [0, 0]
click at [879, 976] on div "checkmark Get Started 5" at bounding box center [823, 965] width 111 height 19
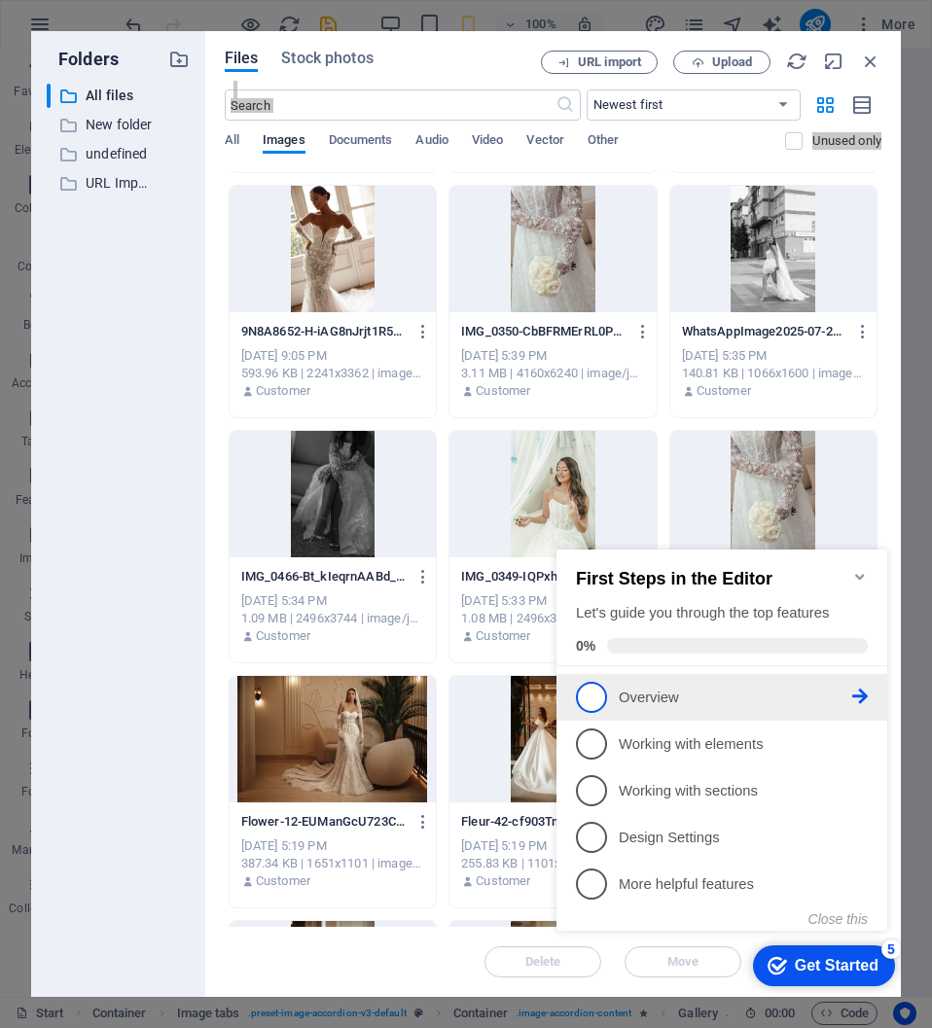
click at [859, 695] on icon at bounding box center [860, 697] width 16 height 16
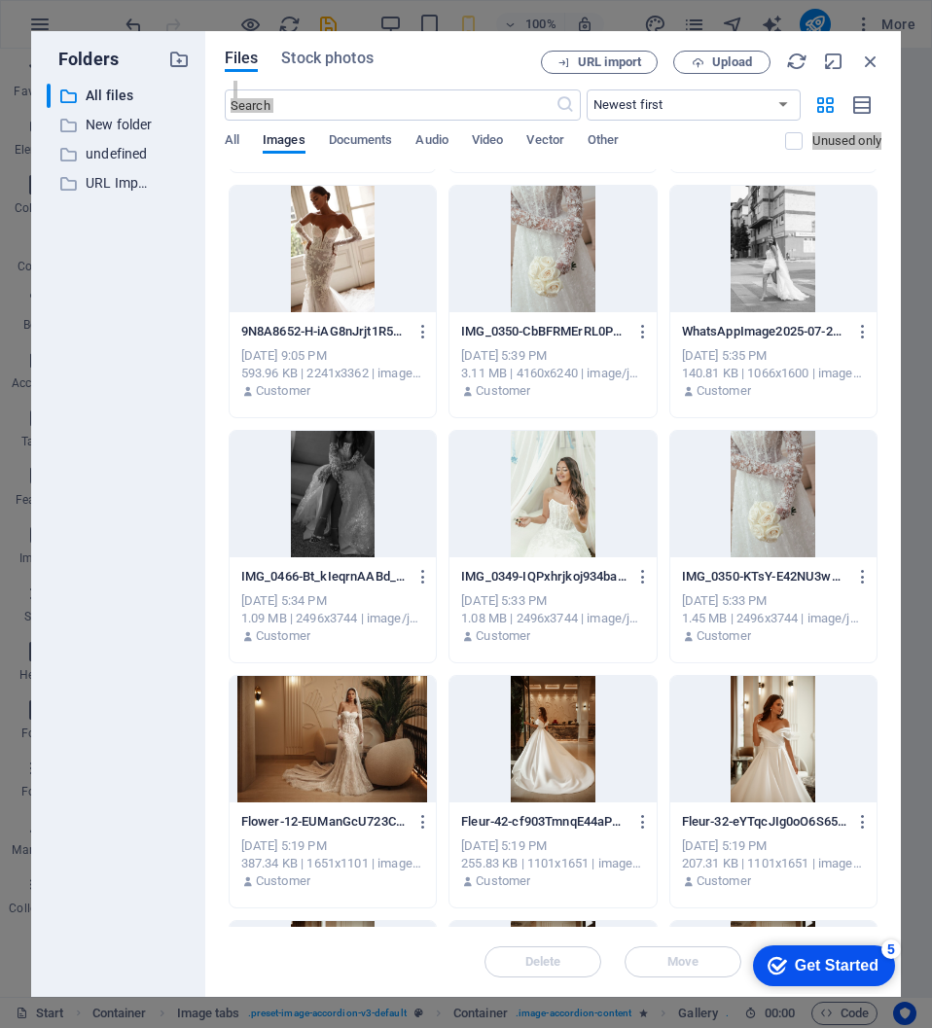
click at [881, 962] on div "checkmark Get Started 5" at bounding box center [824, 966] width 142 height 41
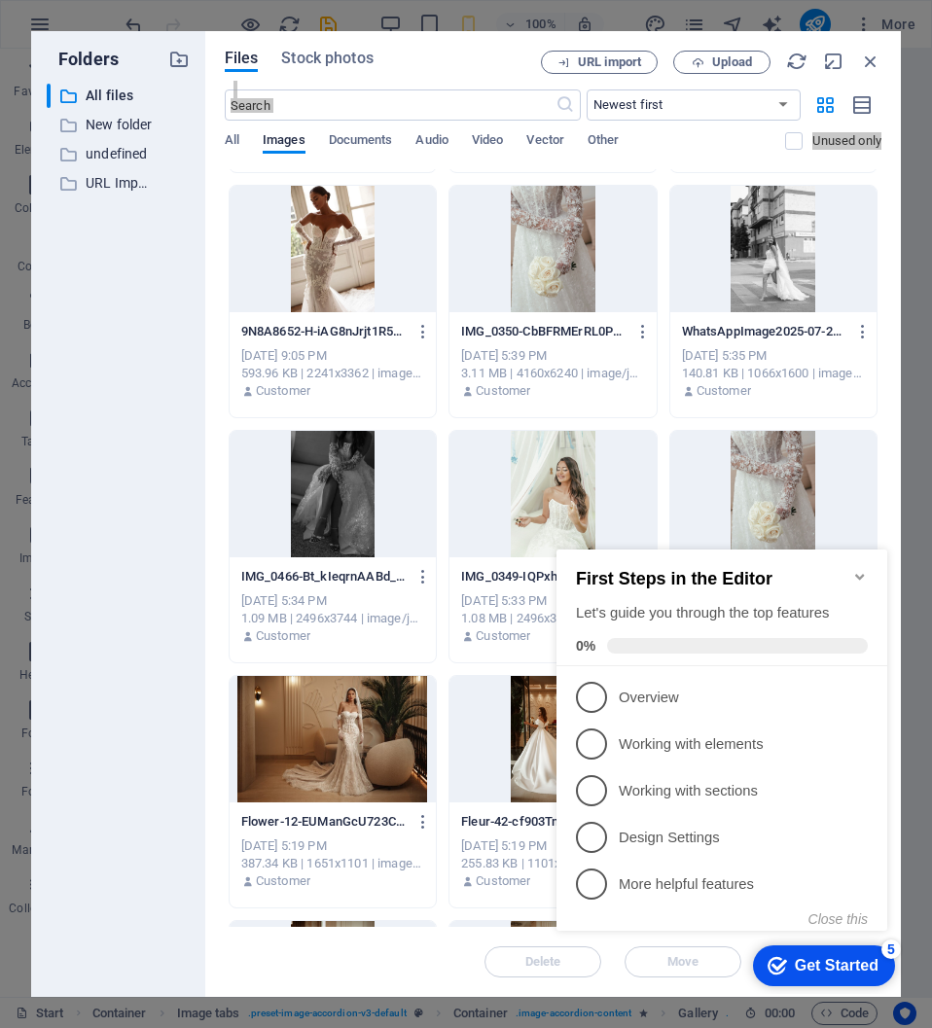
click at [862, 574] on icon "Minimize checklist" at bounding box center [859, 577] width 9 height 6
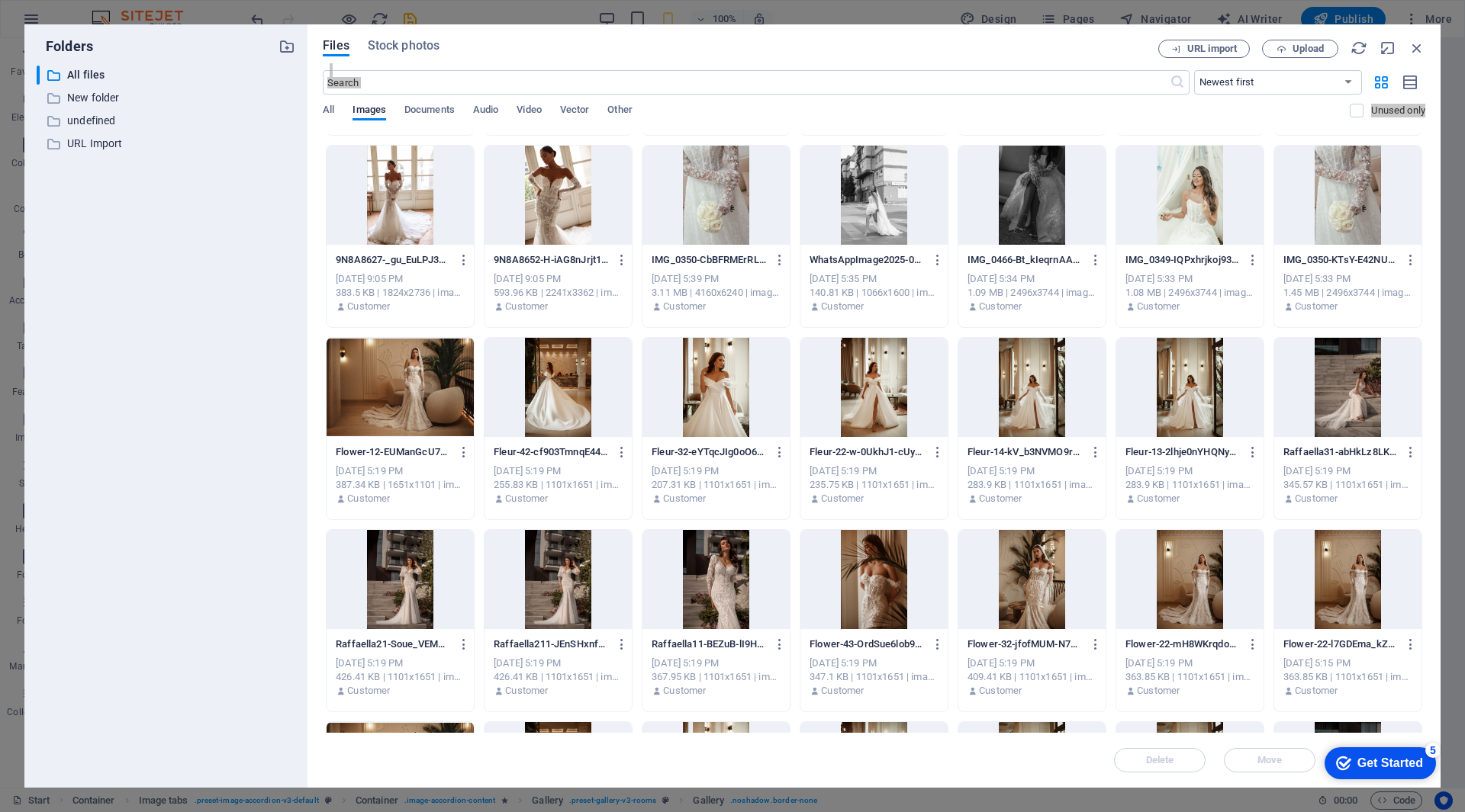
scroll to position [9158, 0]
click at [1300, 759] on div "Delete Move Insert" at bounding box center [874, 752] width 1103 height 40
click at [389, 199] on div at bounding box center [400, 195] width 147 height 99
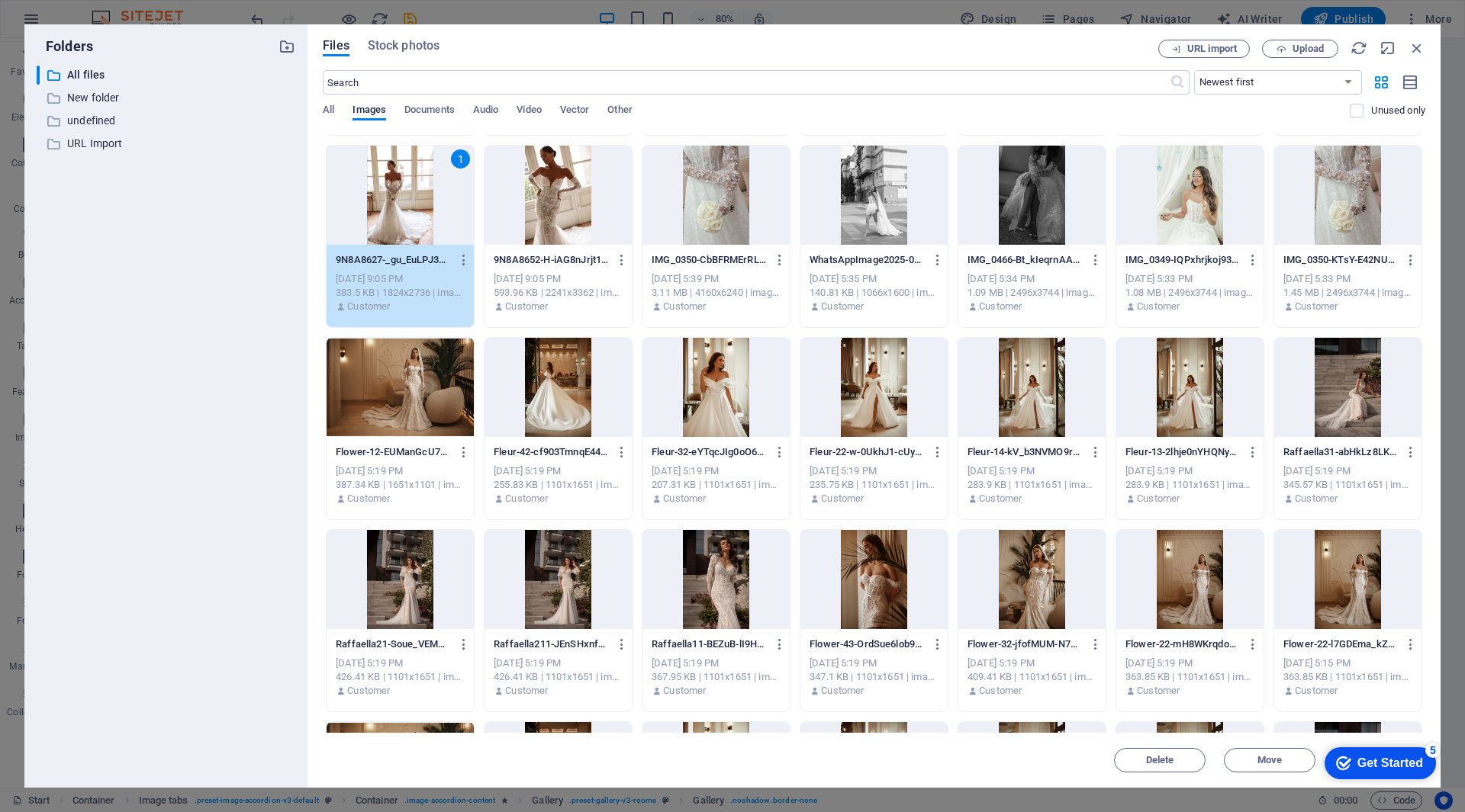
click at [1342, 198] on div at bounding box center [1348, 195] width 147 height 99
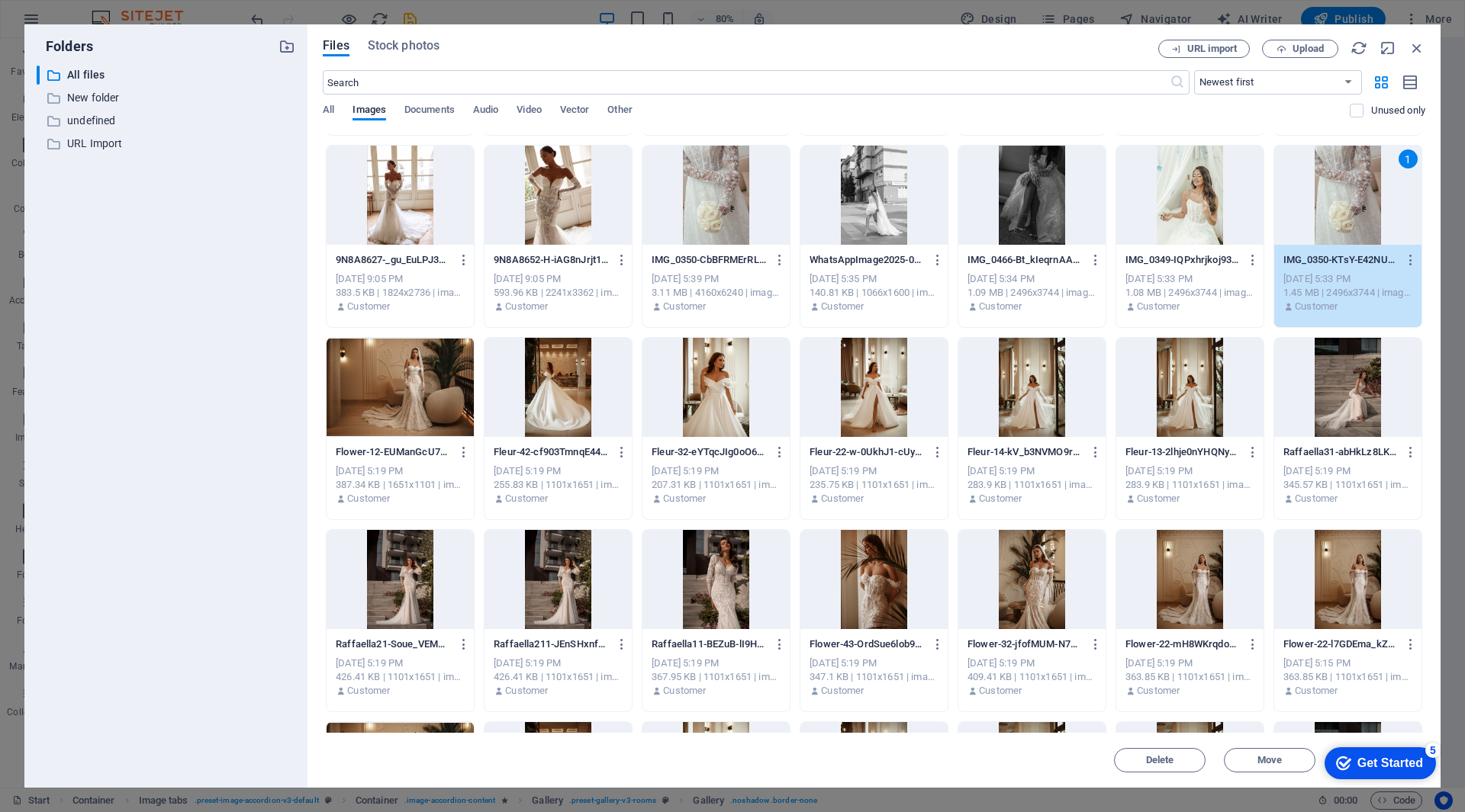
click at [395, 191] on div at bounding box center [400, 195] width 147 height 99
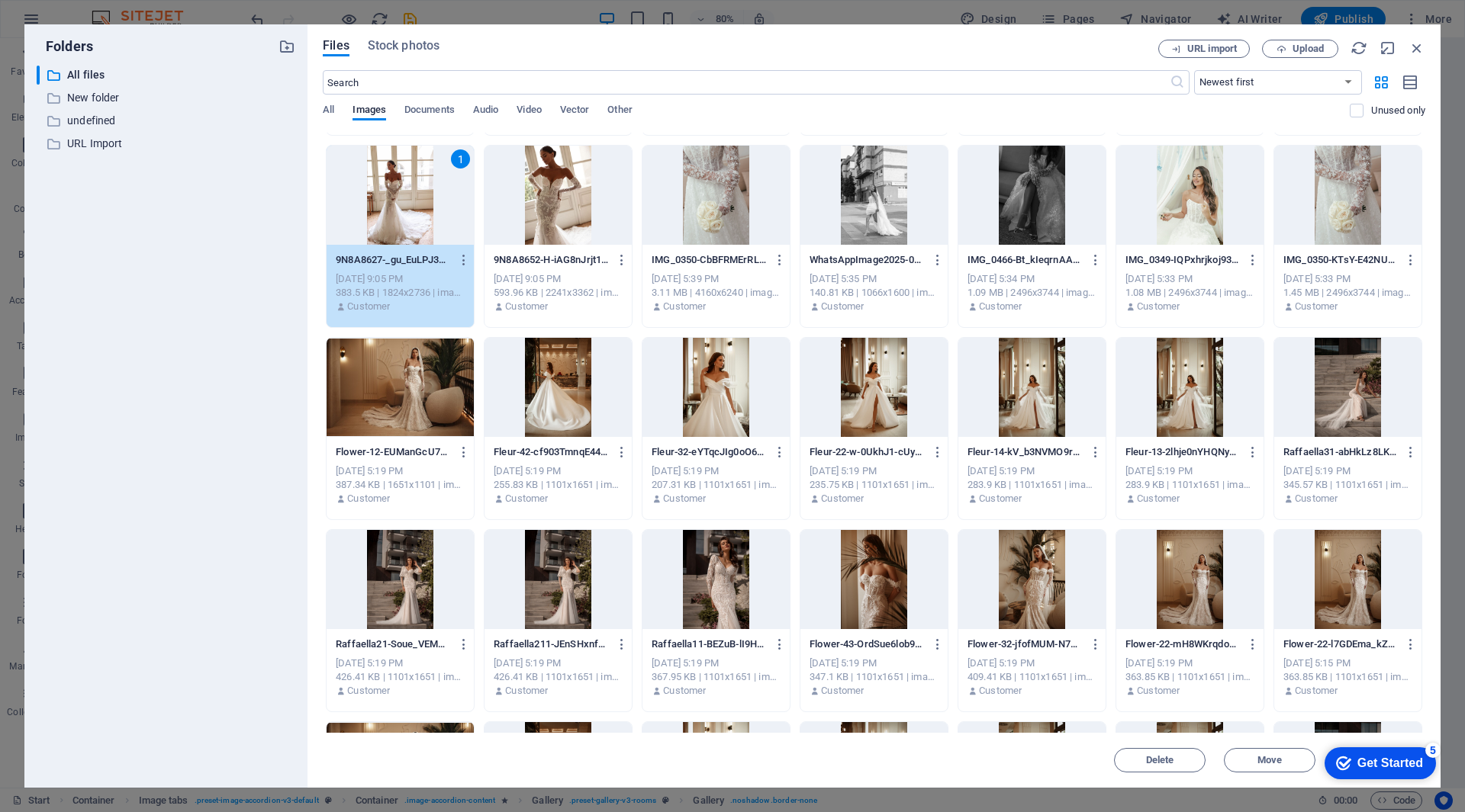
click at [1355, 220] on div at bounding box center [1348, 195] width 147 height 99
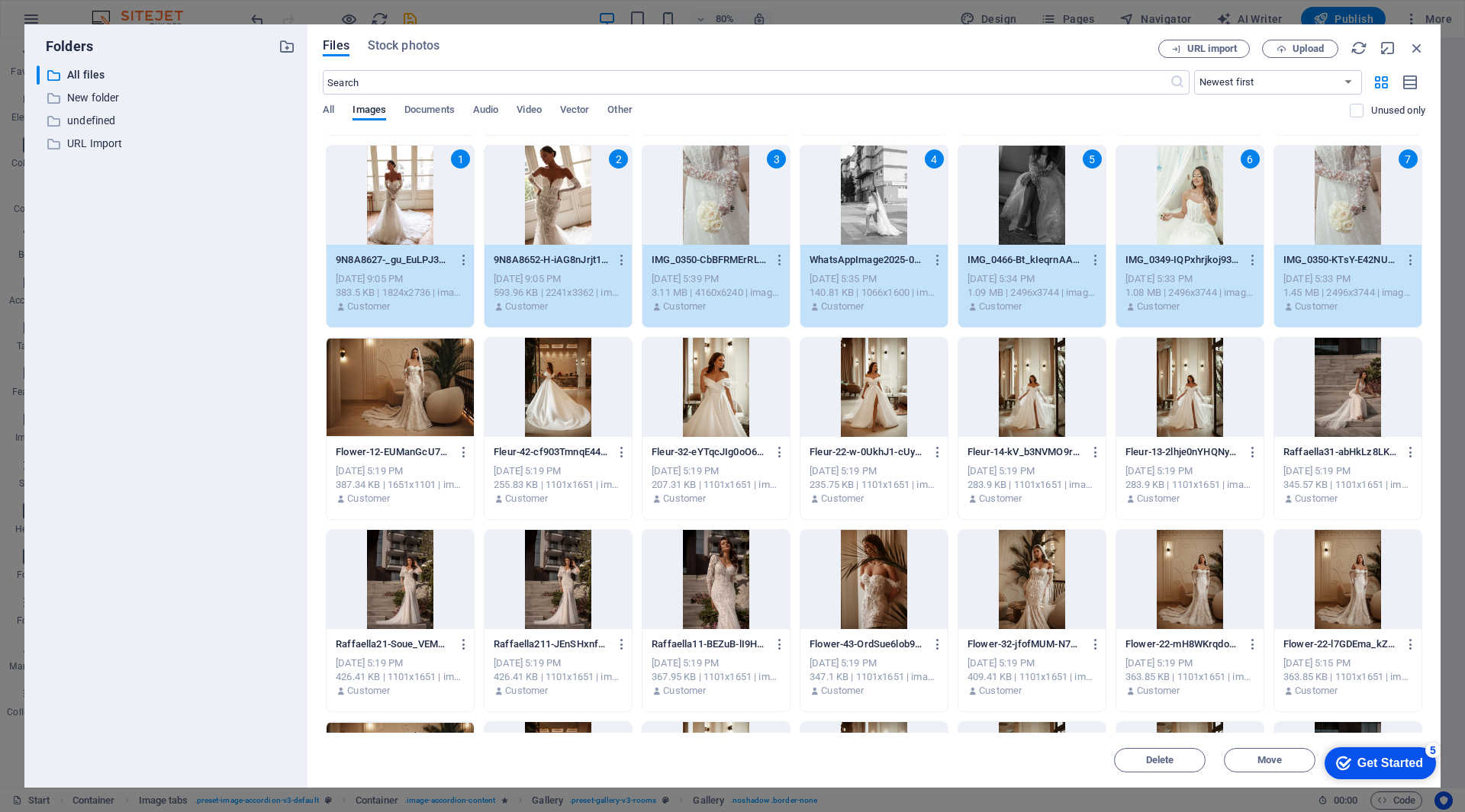
click at [1350, 412] on div at bounding box center [1348, 387] width 147 height 99
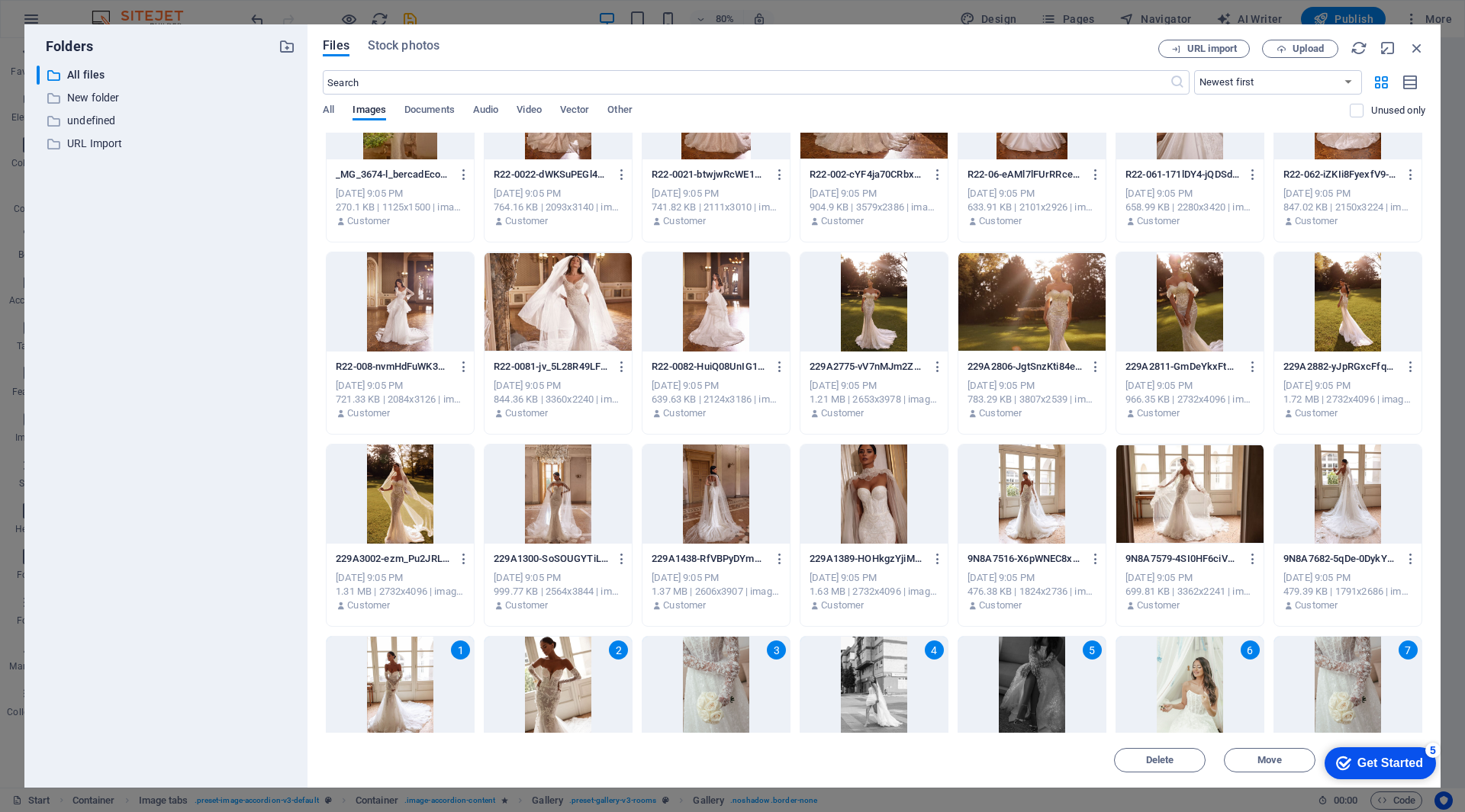
scroll to position [839, 0]
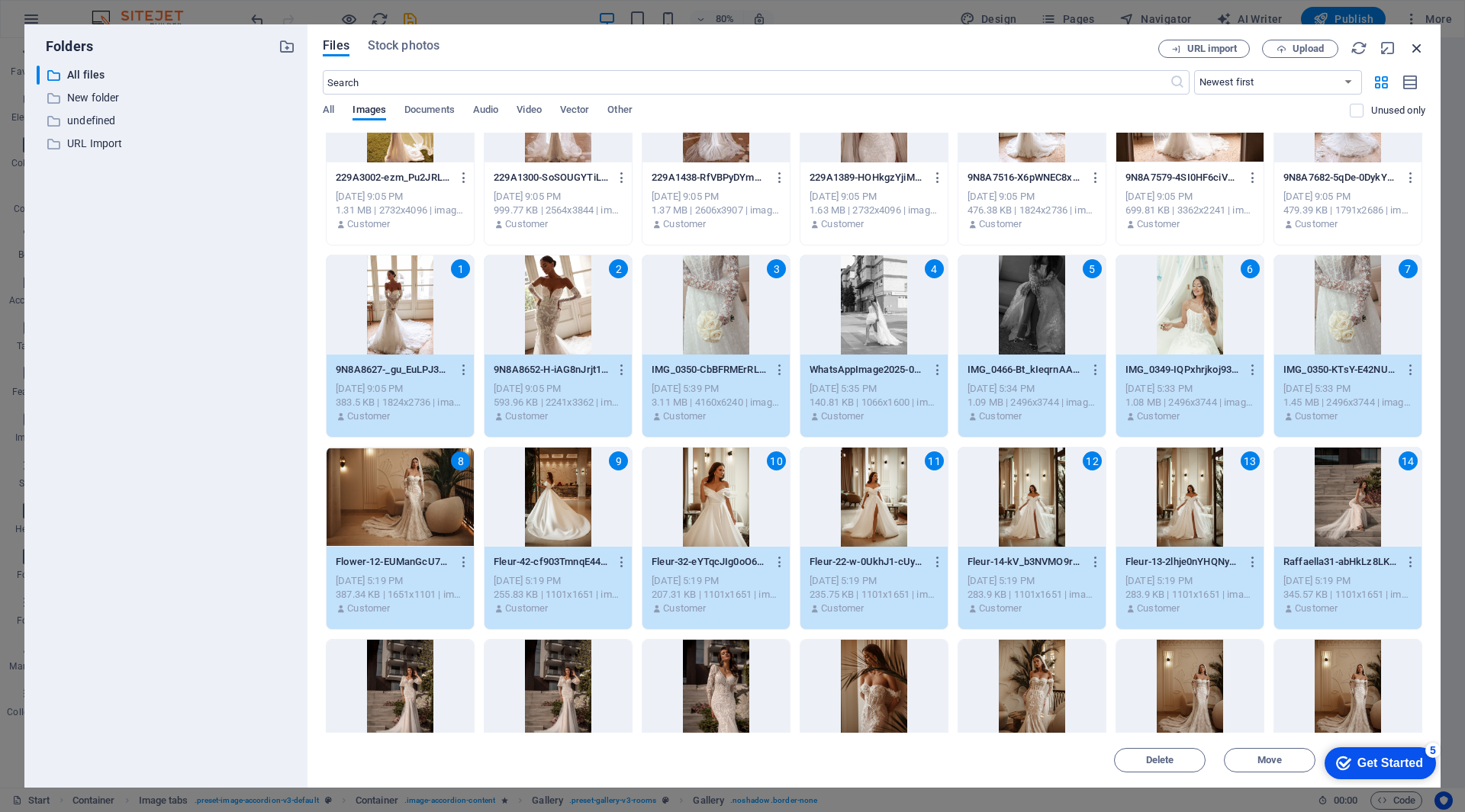
click at [1418, 48] on icon "button" at bounding box center [1416, 48] width 16 height 16
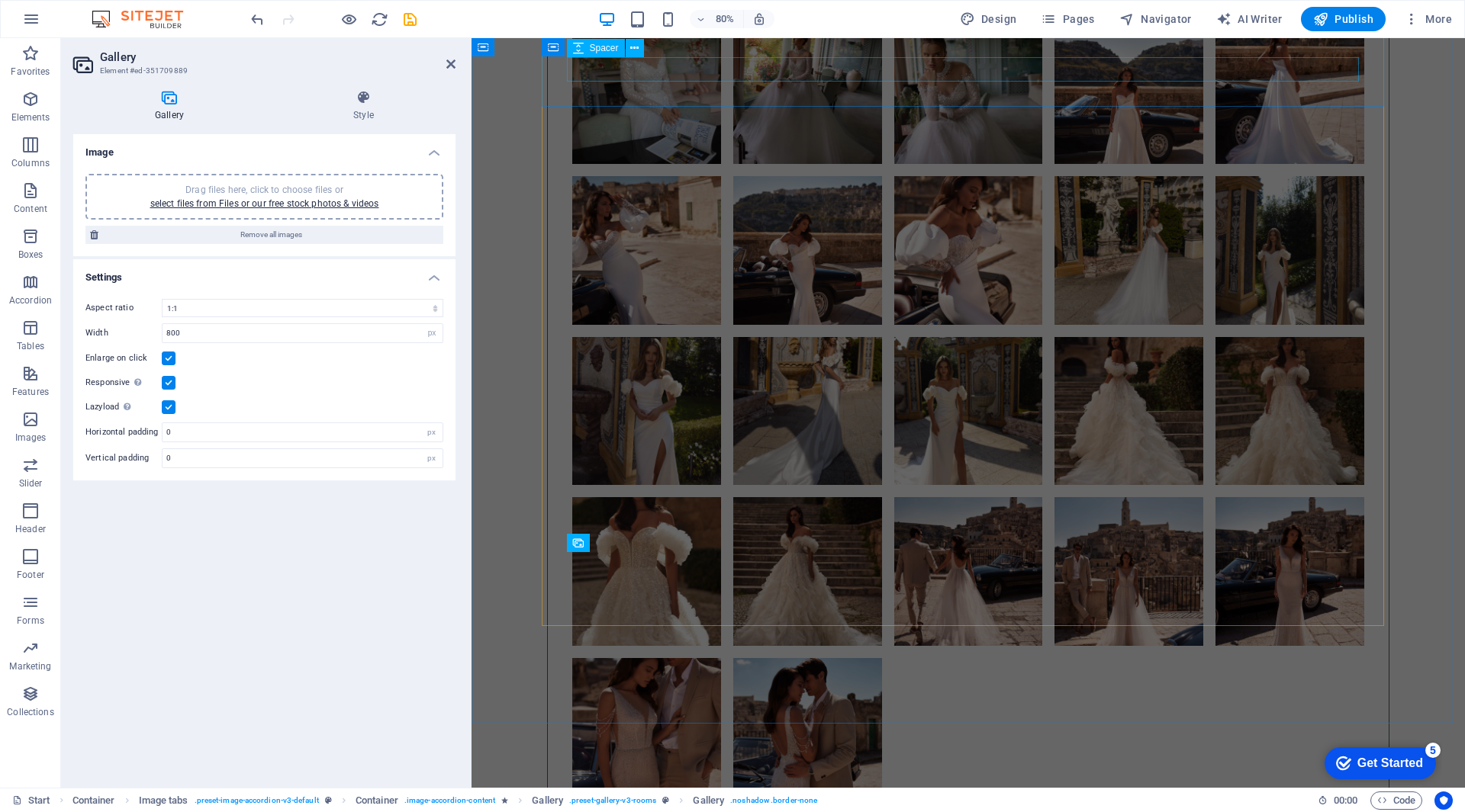
scroll to position [9758, 0]
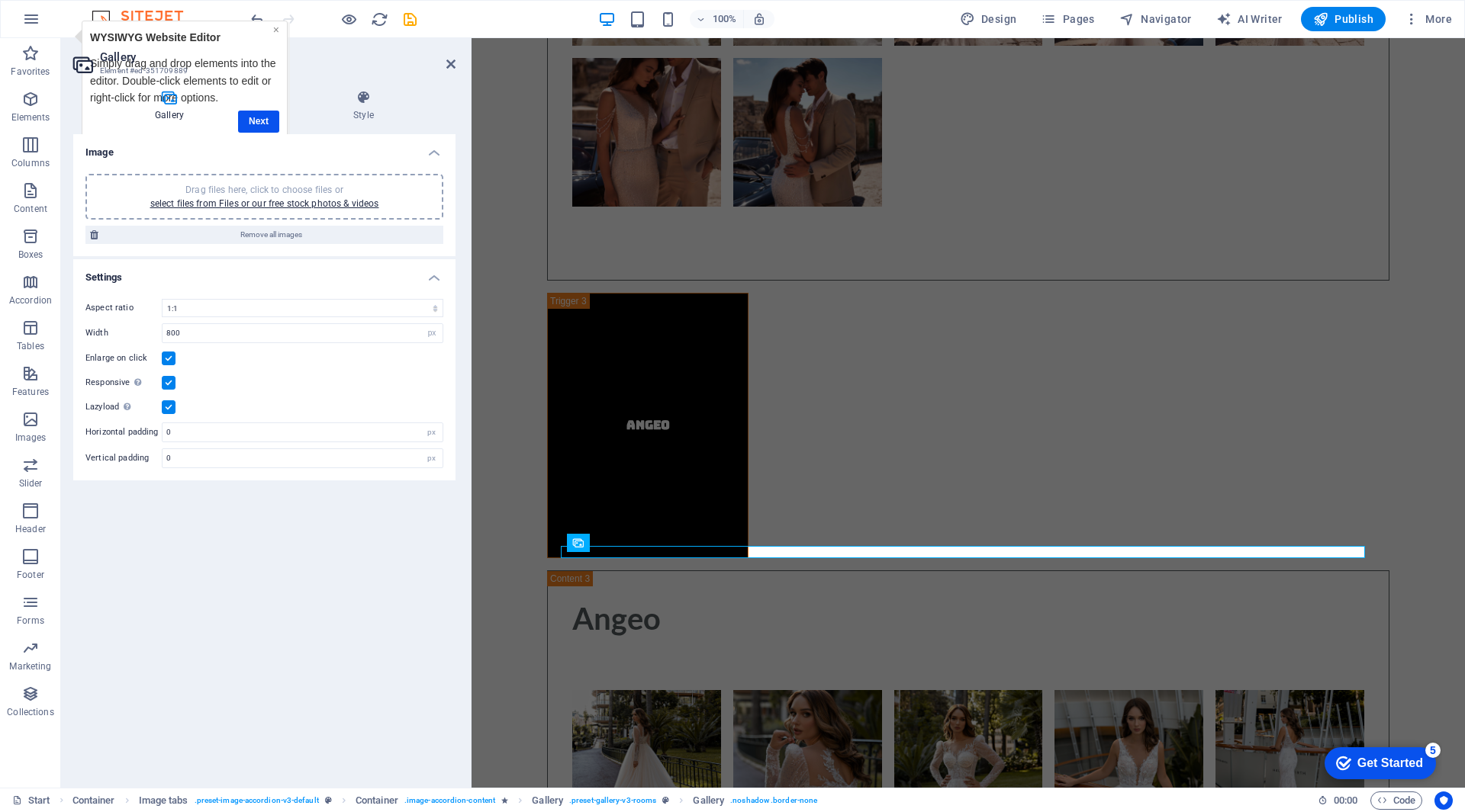
click at [277, 28] on link "×" at bounding box center [276, 30] width 6 height 13
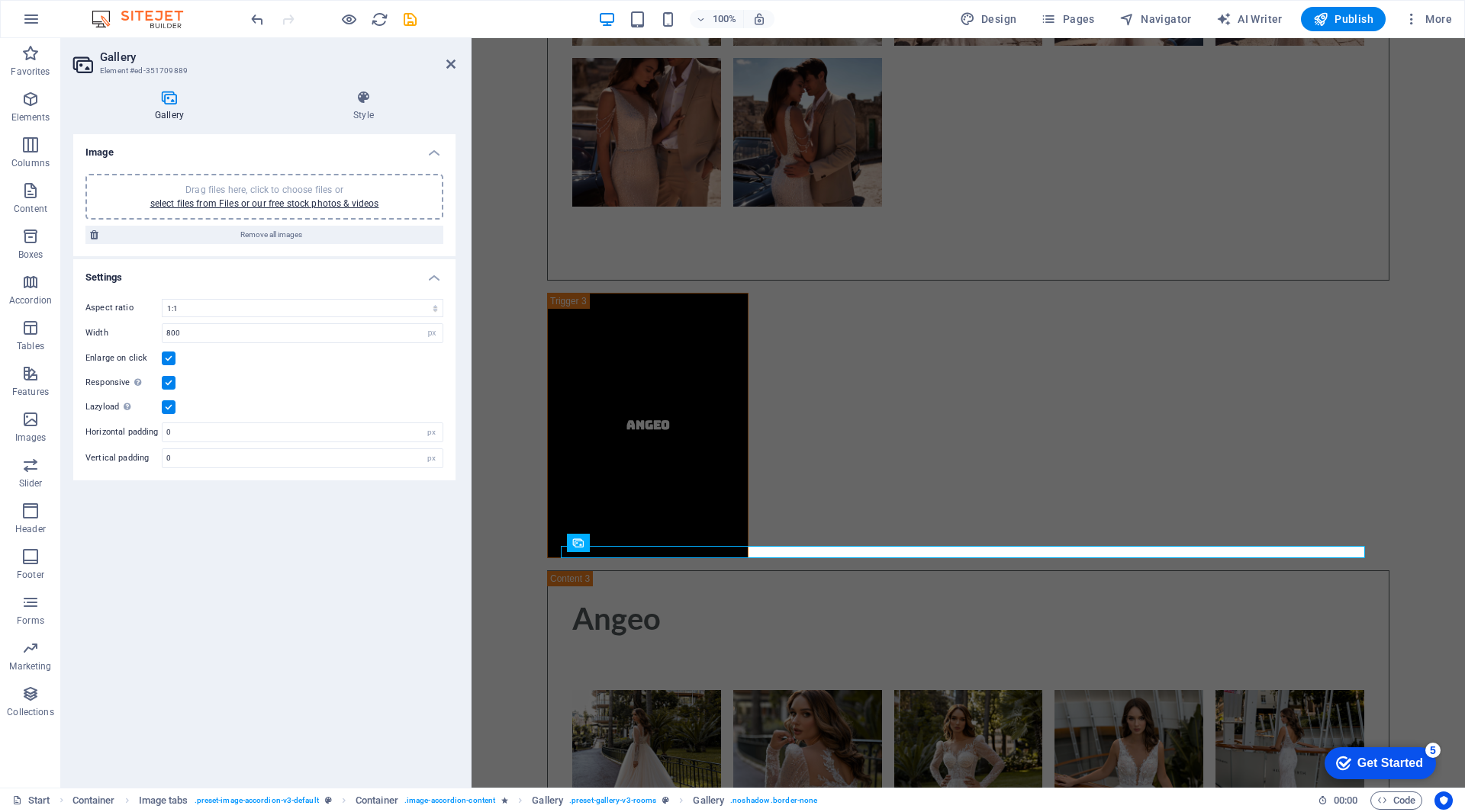
click at [284, 194] on span "Drag files here, click to choose files or select files from Files or our free s…" at bounding box center [265, 196] width 229 height 24
click at [266, 187] on span "Drag files here, click to choose files or select files from Files or our free s…" at bounding box center [265, 196] width 229 height 24
click at [297, 201] on link "select files from Files or our free stock photos & videos" at bounding box center [265, 204] width 229 height 11
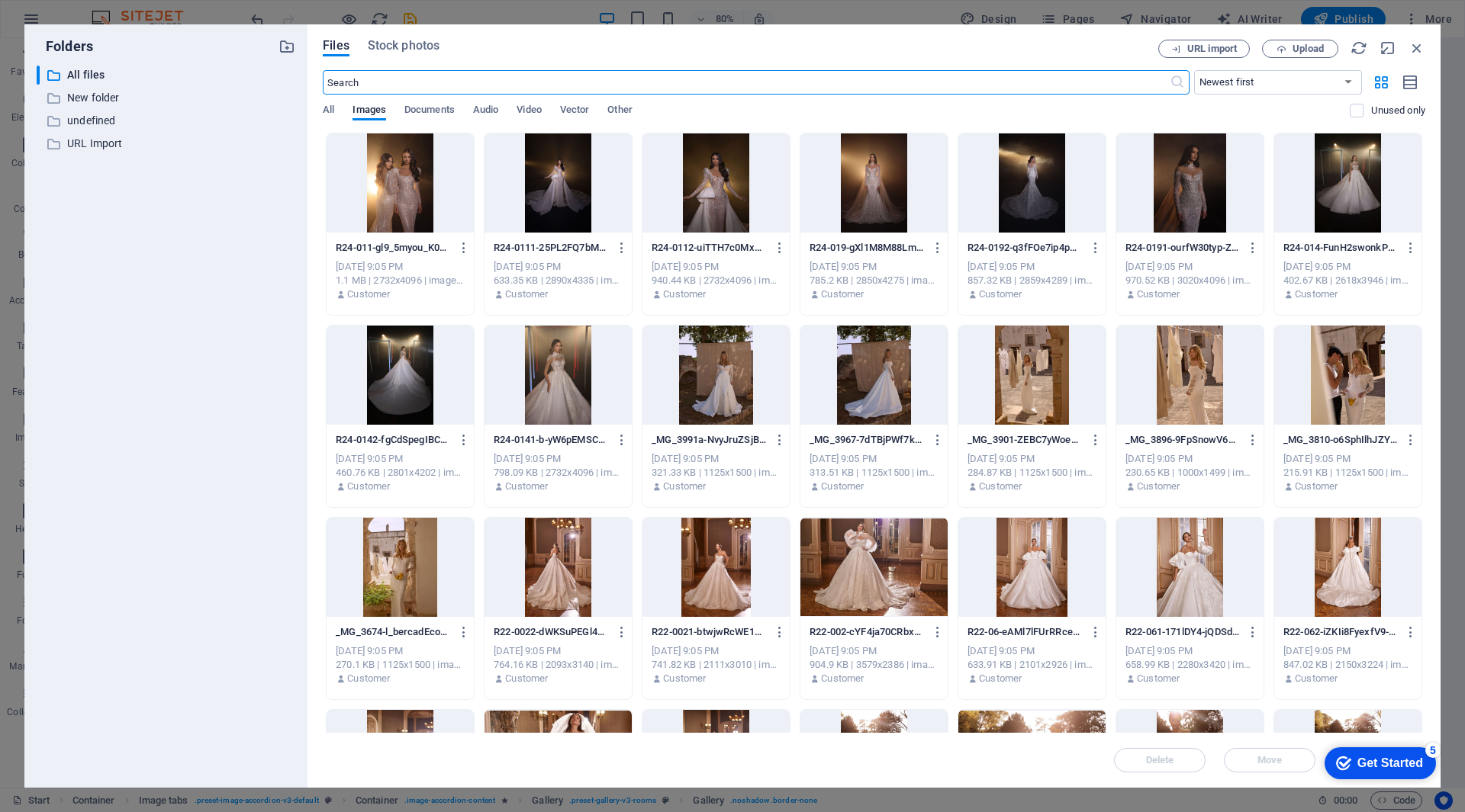
scroll to position [9158, 0]
click at [376, 170] on div at bounding box center [400, 183] width 147 height 99
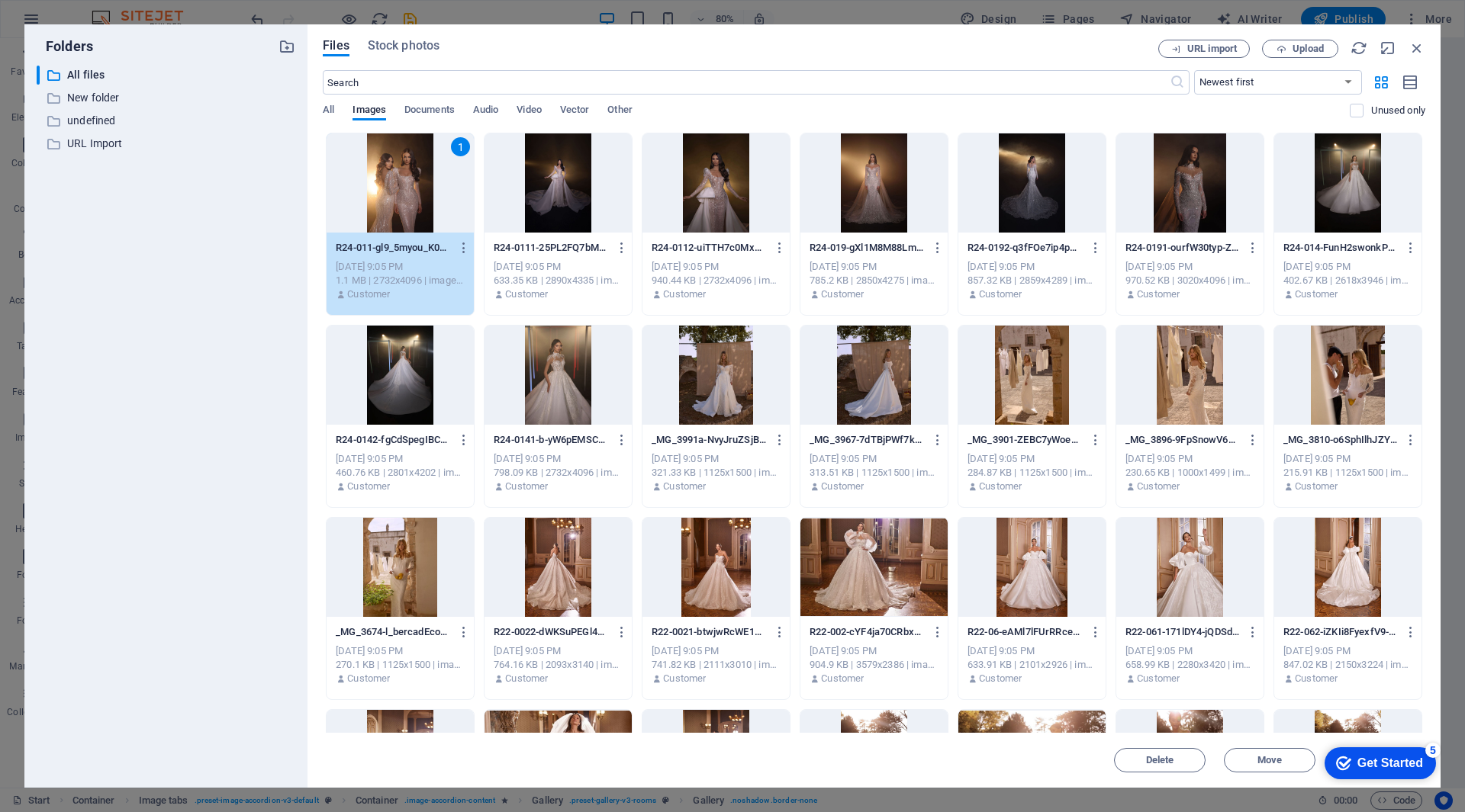
click at [1342, 575] on div at bounding box center [1348, 567] width 147 height 99
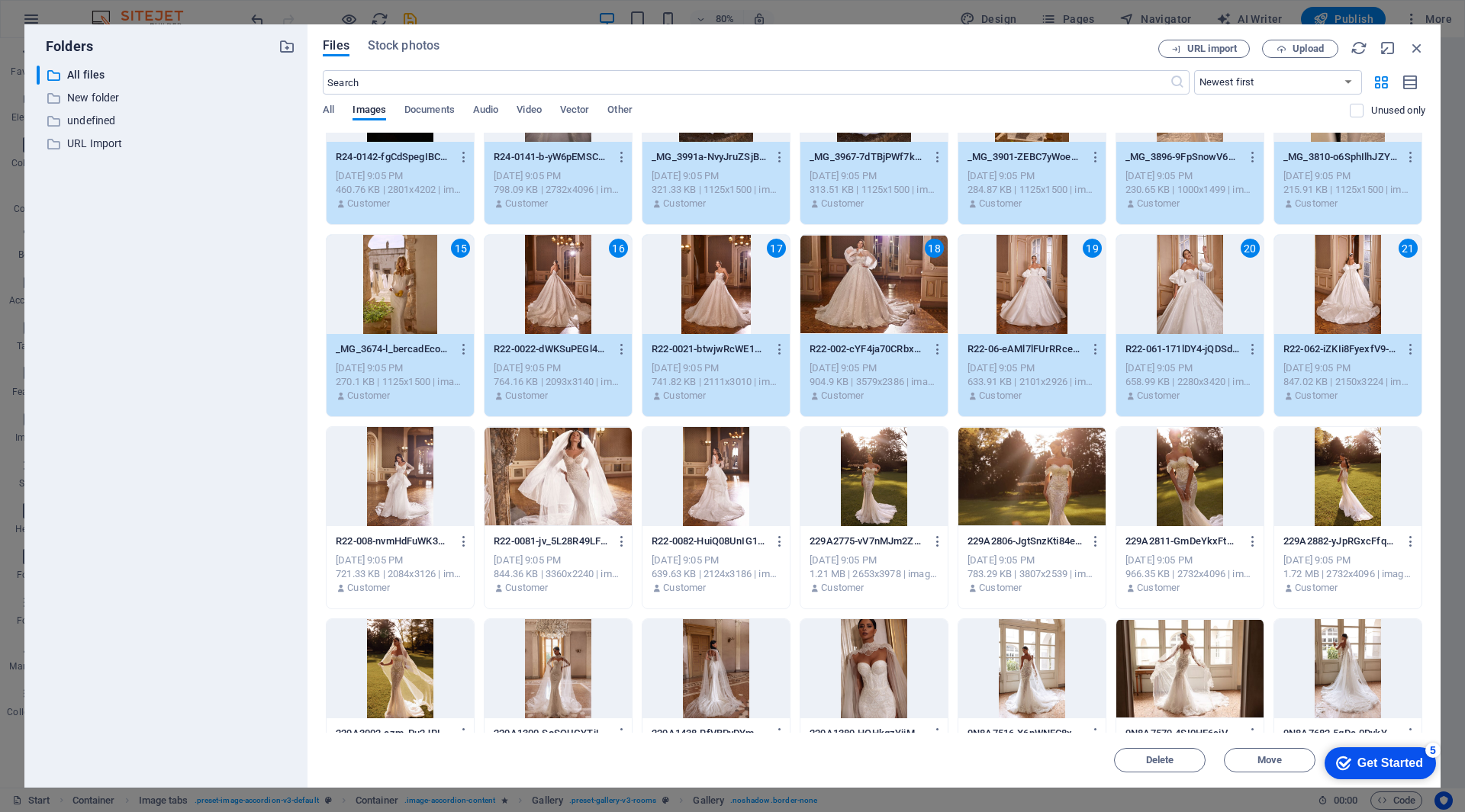
scroll to position [305, 0]
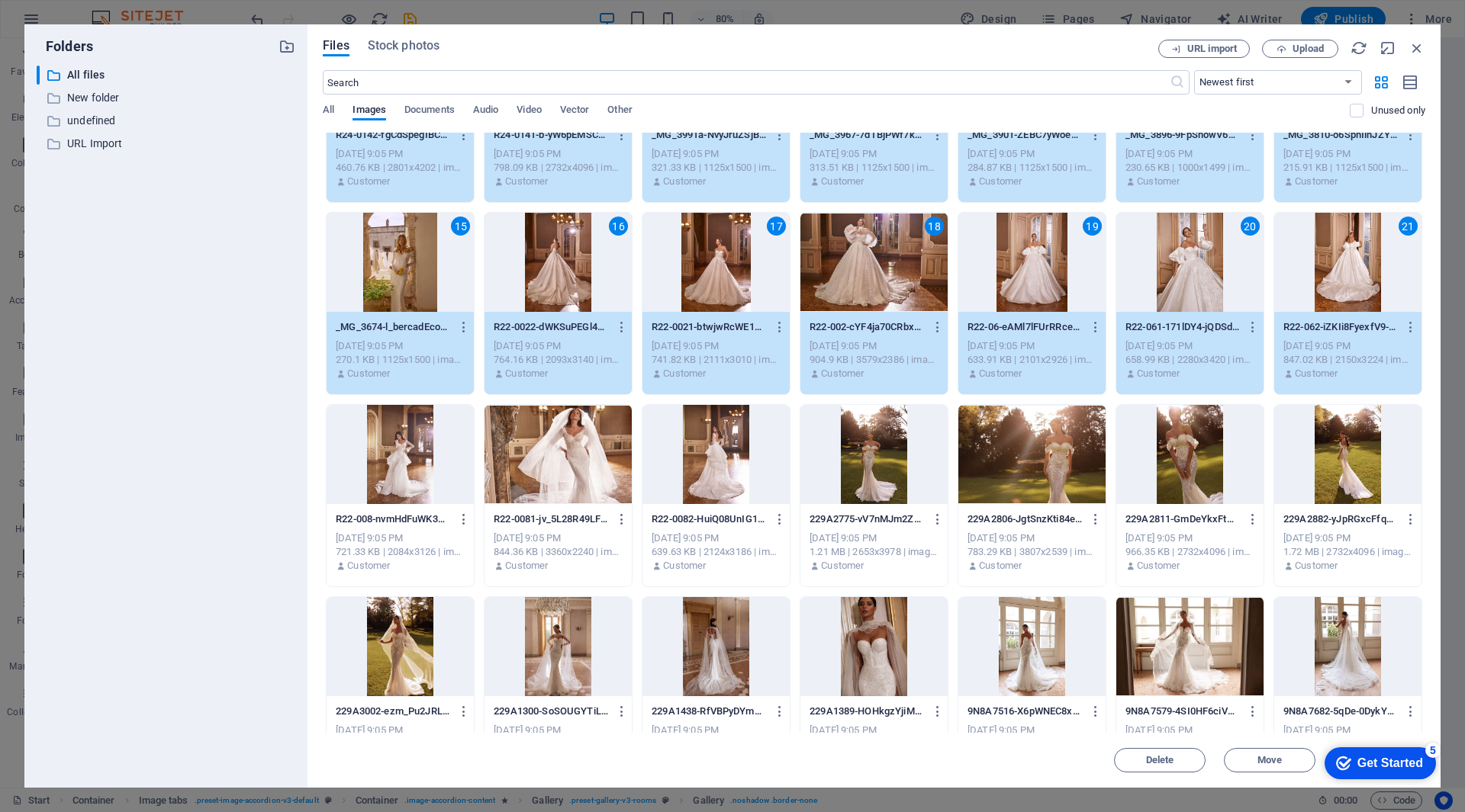
click at [1325, 464] on div at bounding box center [1348, 455] width 147 height 99
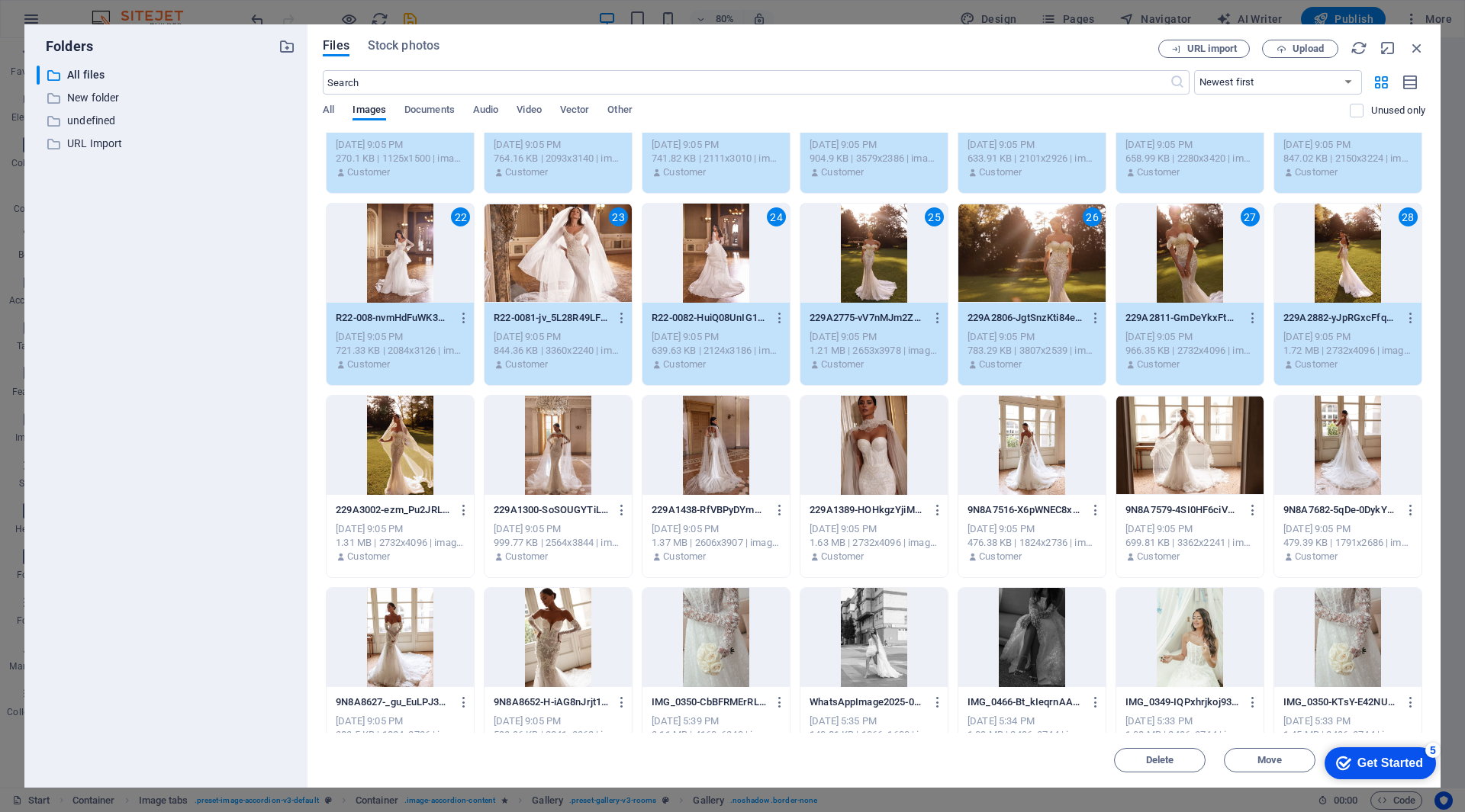
scroll to position [534, 0]
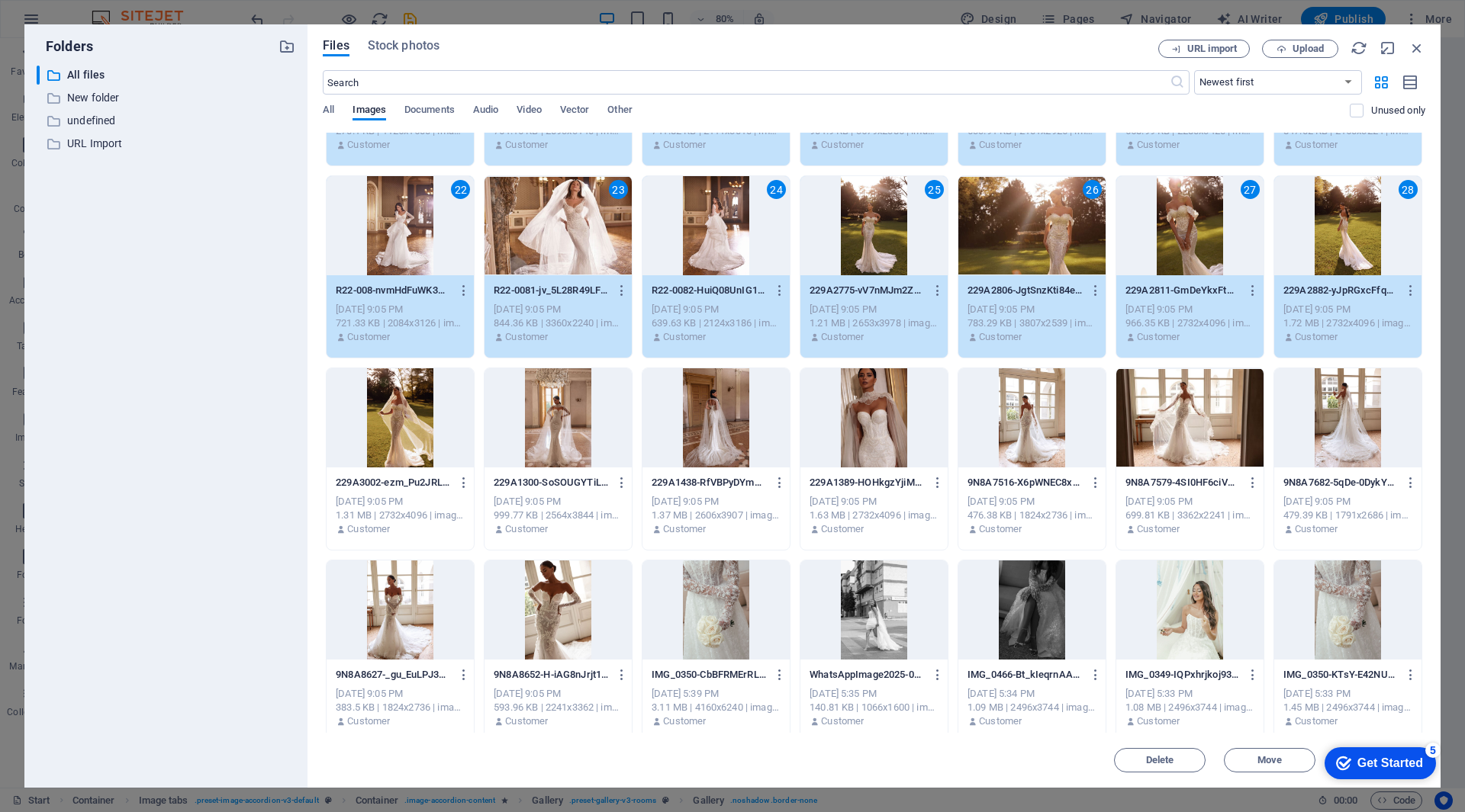
click at [1324, 446] on div at bounding box center [1348, 418] width 147 height 99
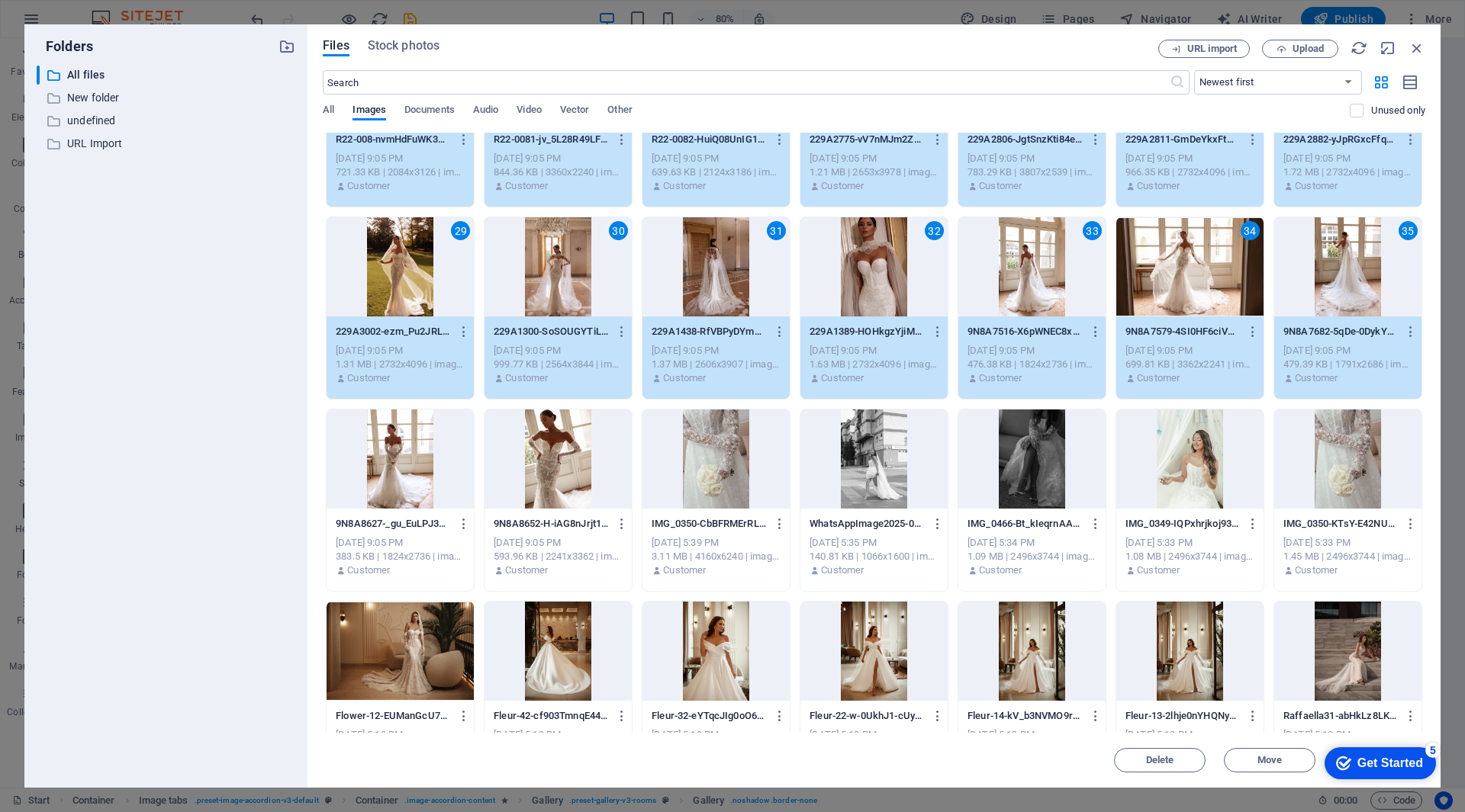
scroll to position [687, 0]
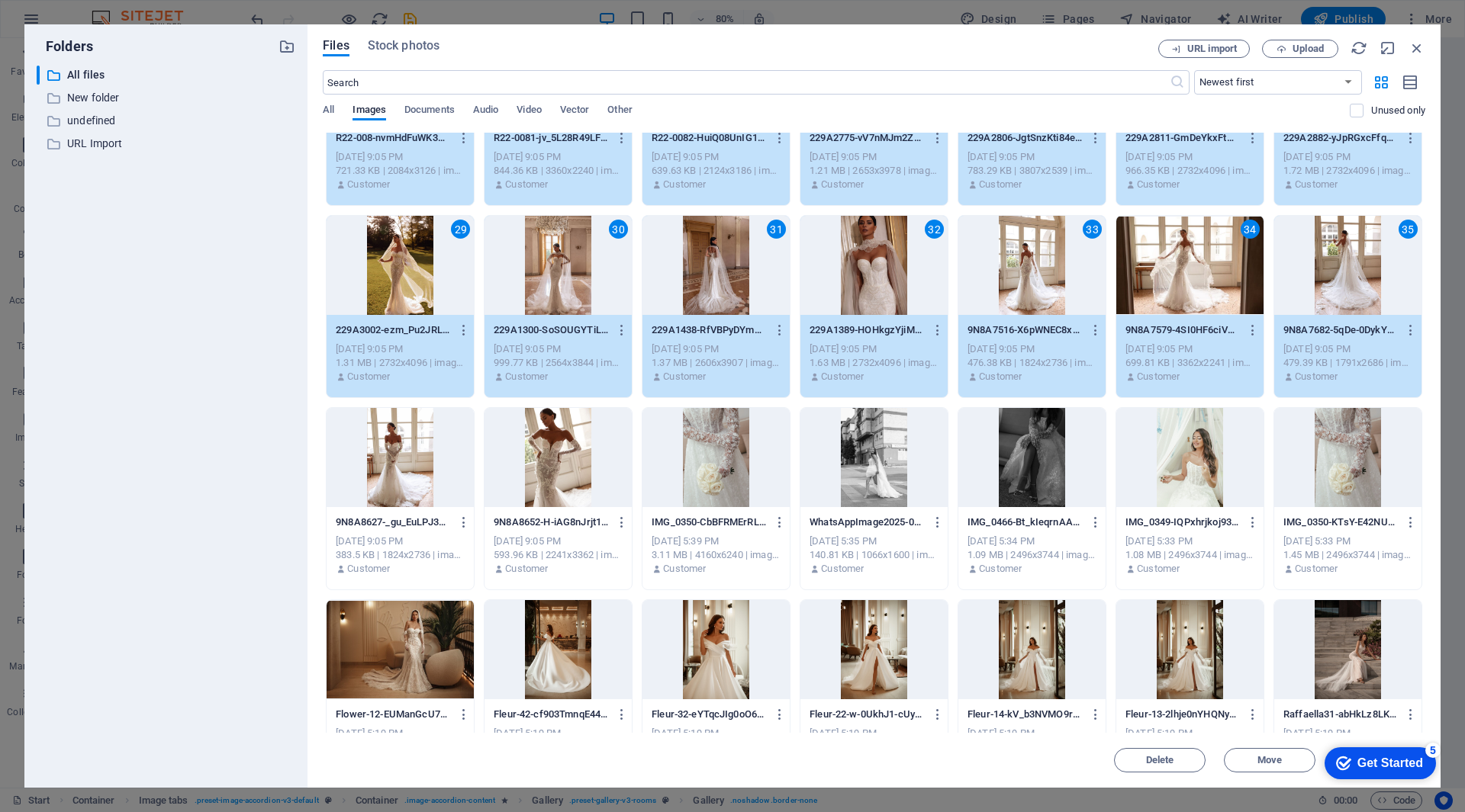
click at [372, 478] on div at bounding box center [400, 458] width 147 height 99
click at [527, 467] on div at bounding box center [558, 458] width 147 height 99
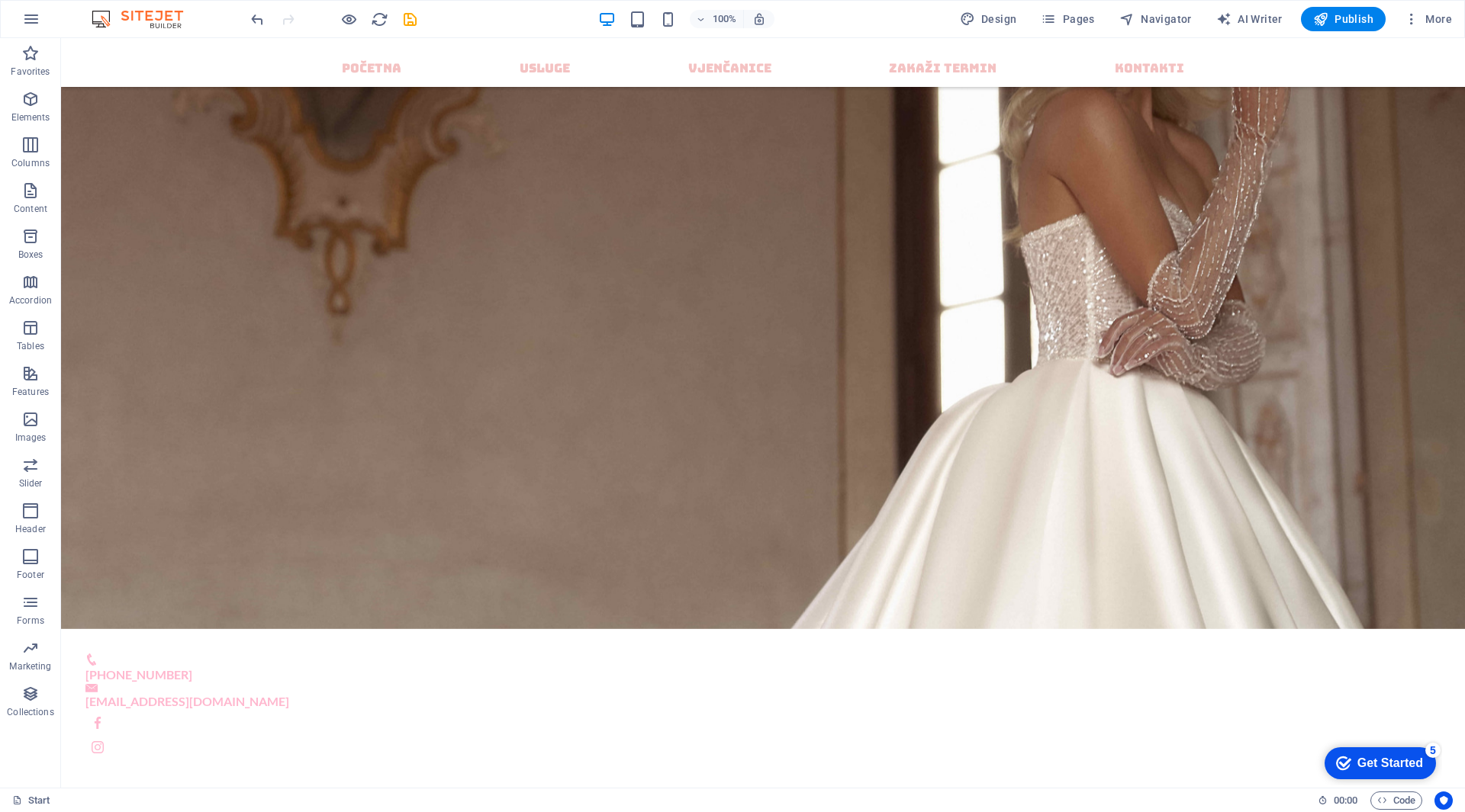
scroll to position [0, 0]
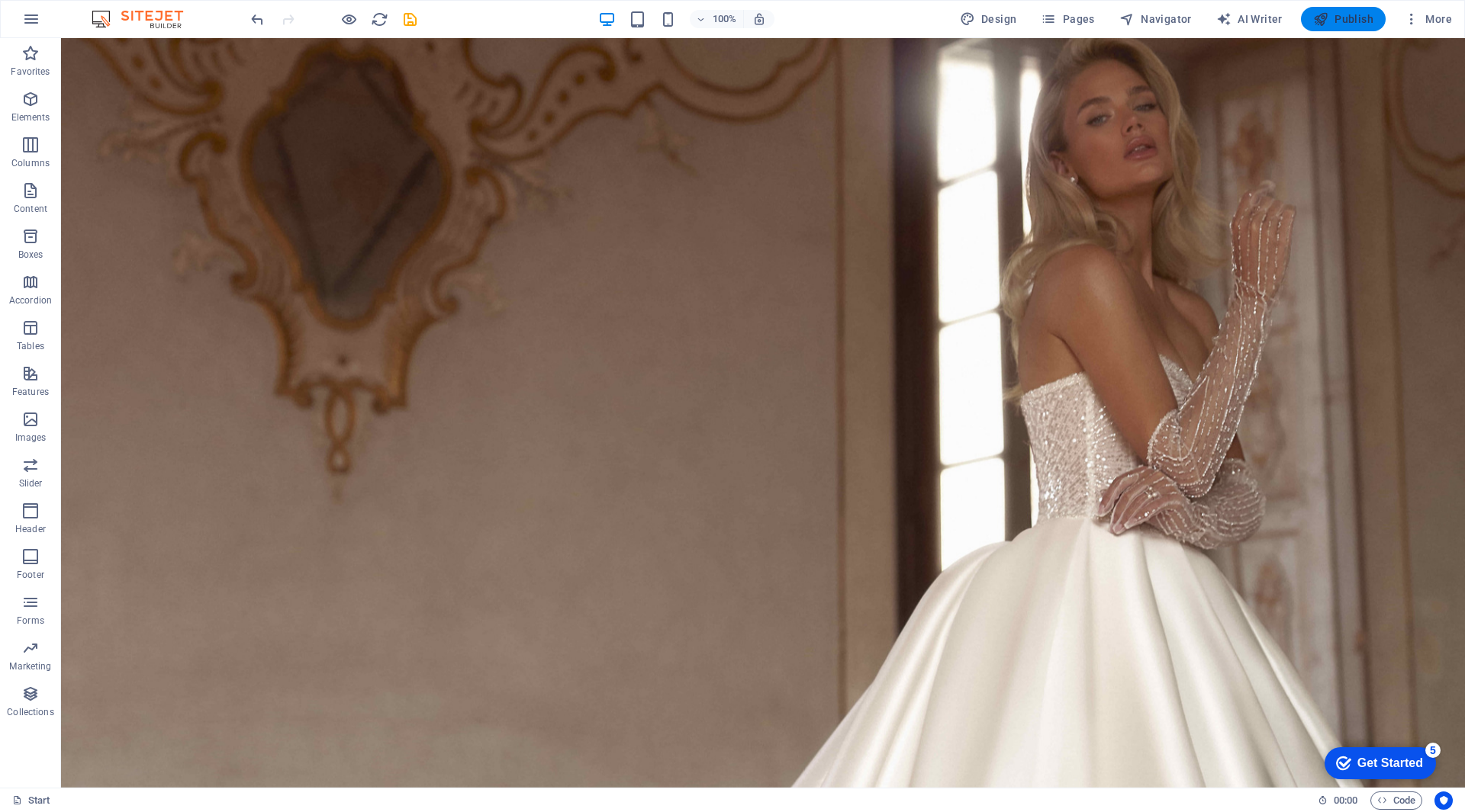
drag, startPoint x: 1322, startPoint y: 13, endPoint x: 1239, endPoint y: 6, distance: 83.3
click at [1322, 13] on icon "button" at bounding box center [1320, 19] width 15 height 15
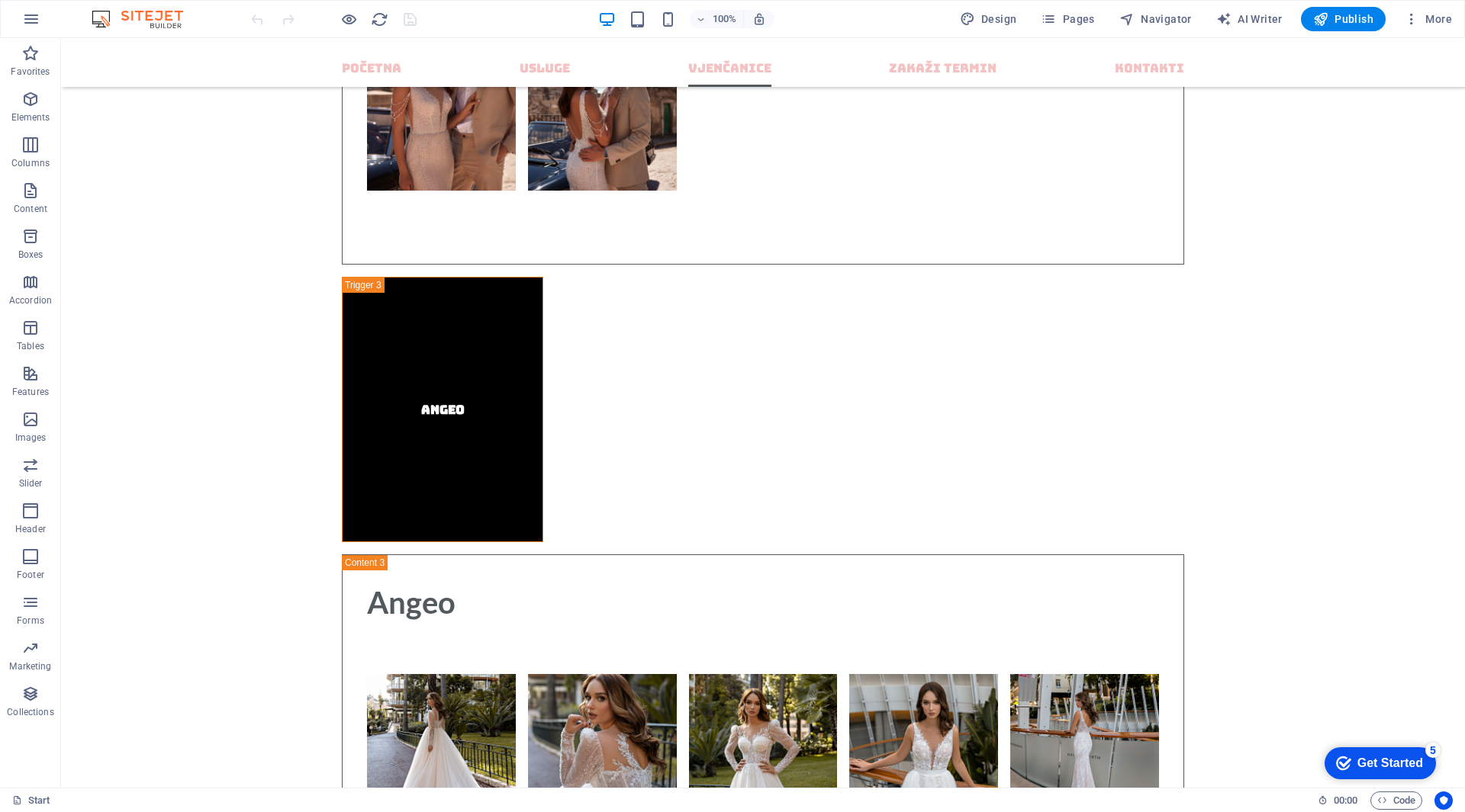
scroll to position [9646, 0]
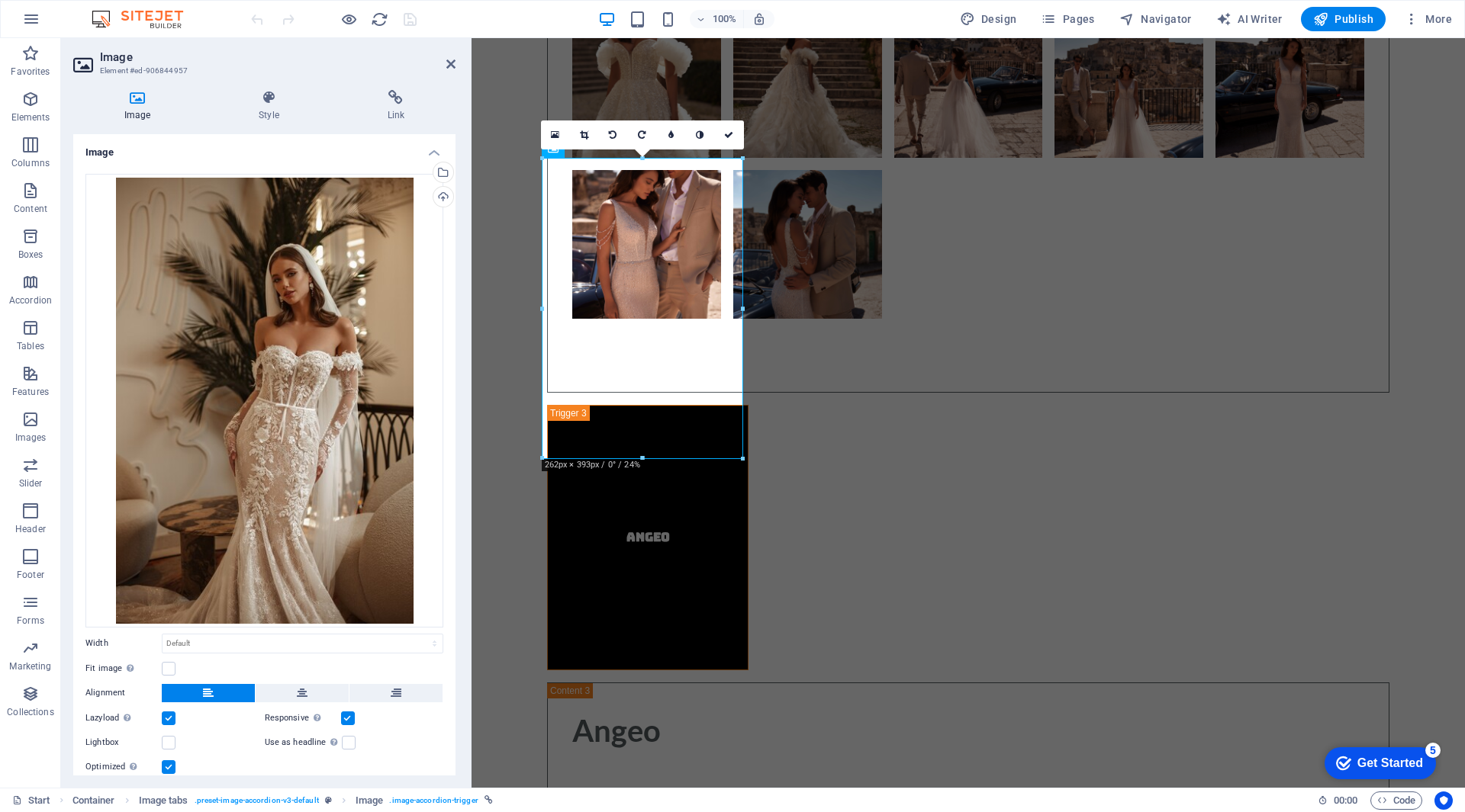
scroll to position [9719, 0]
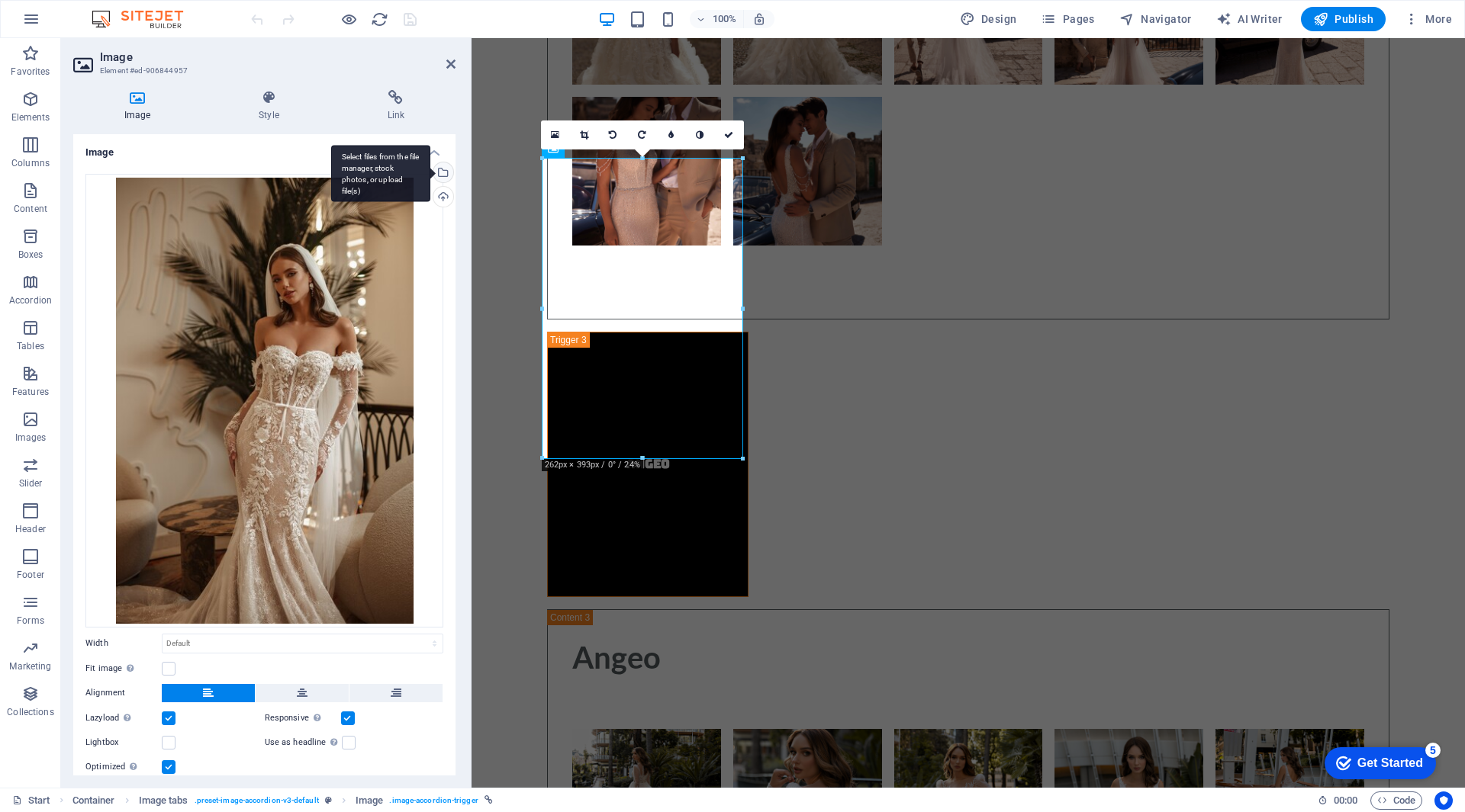
click at [431, 172] on div "Select files from the file manager, stock photos, or upload file(s)" at bounding box center [380, 173] width 99 height 57
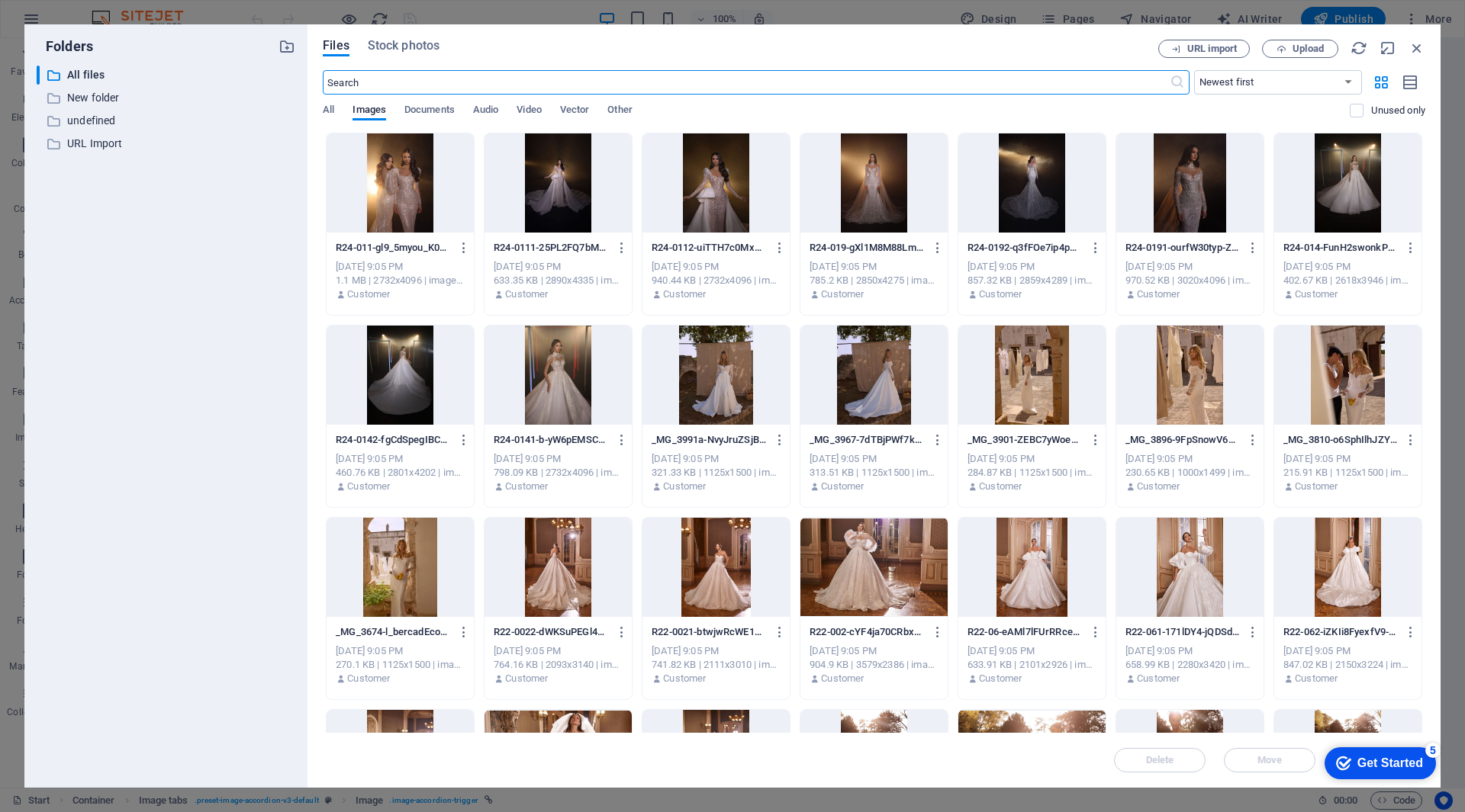
scroll to position [9140, 0]
click at [1186, 169] on div at bounding box center [1190, 183] width 147 height 99
click at [1186, 169] on div "1" at bounding box center [1190, 183] width 147 height 99
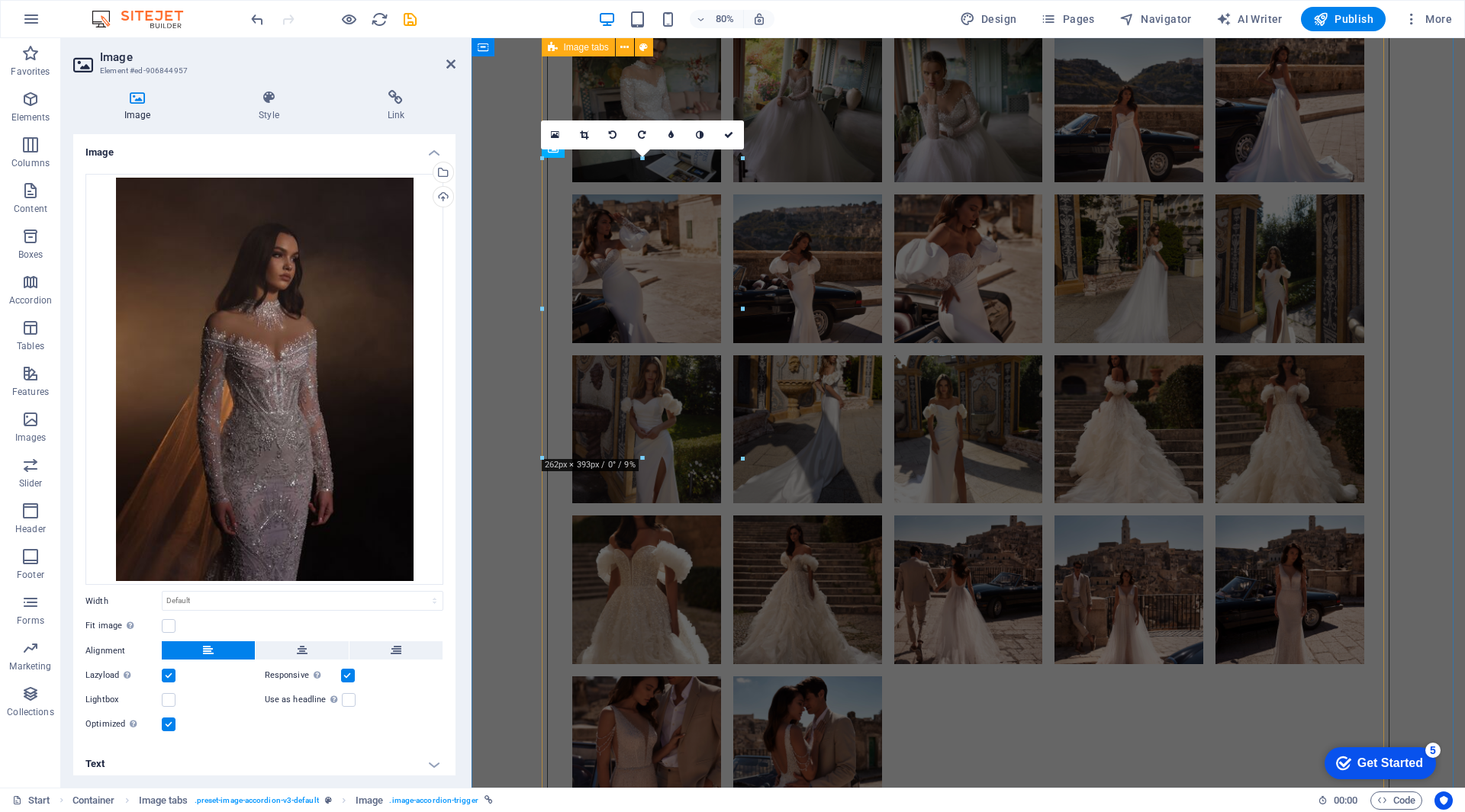
scroll to position [9719, 0]
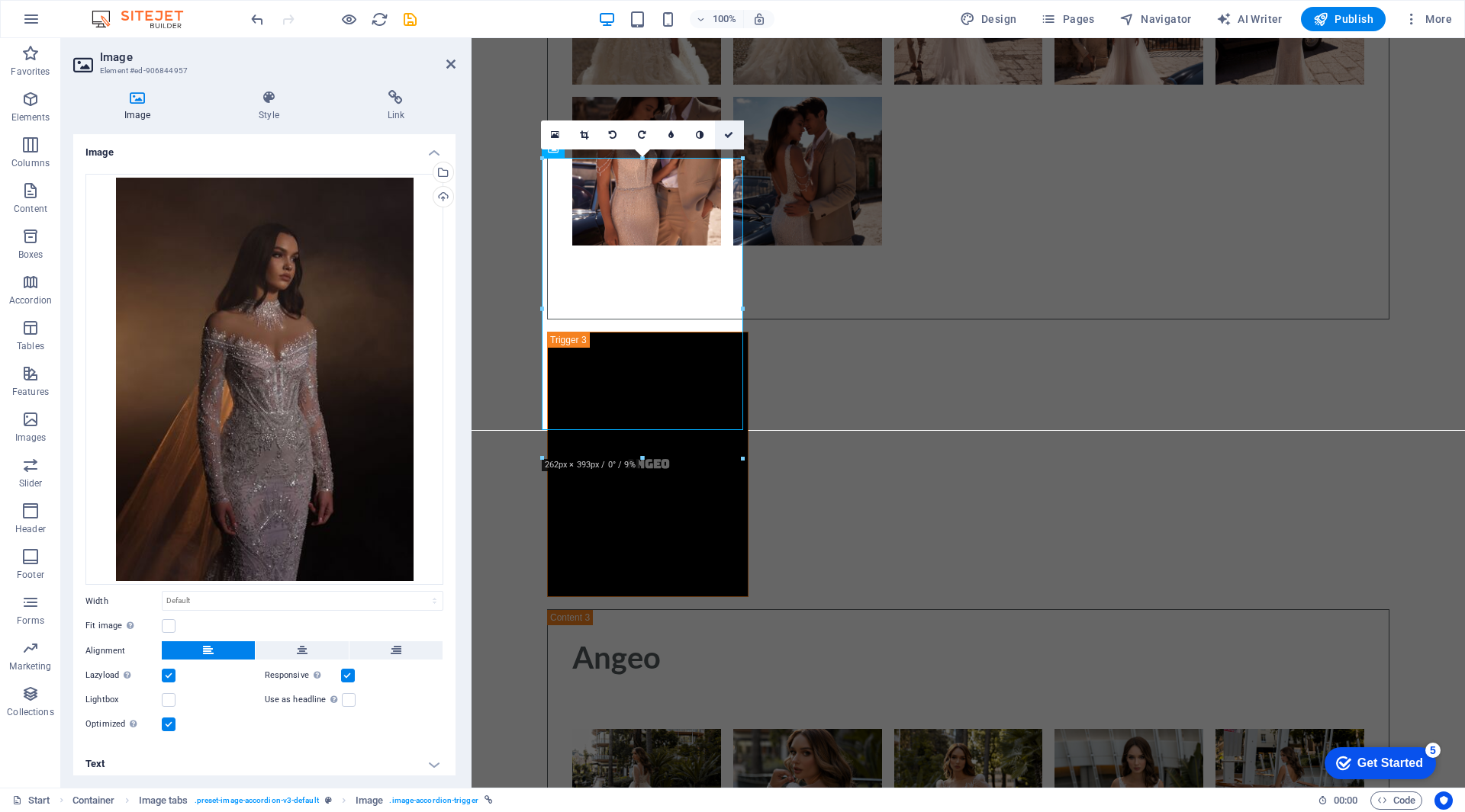
click at [732, 132] on icon at bounding box center [729, 135] width 9 height 9
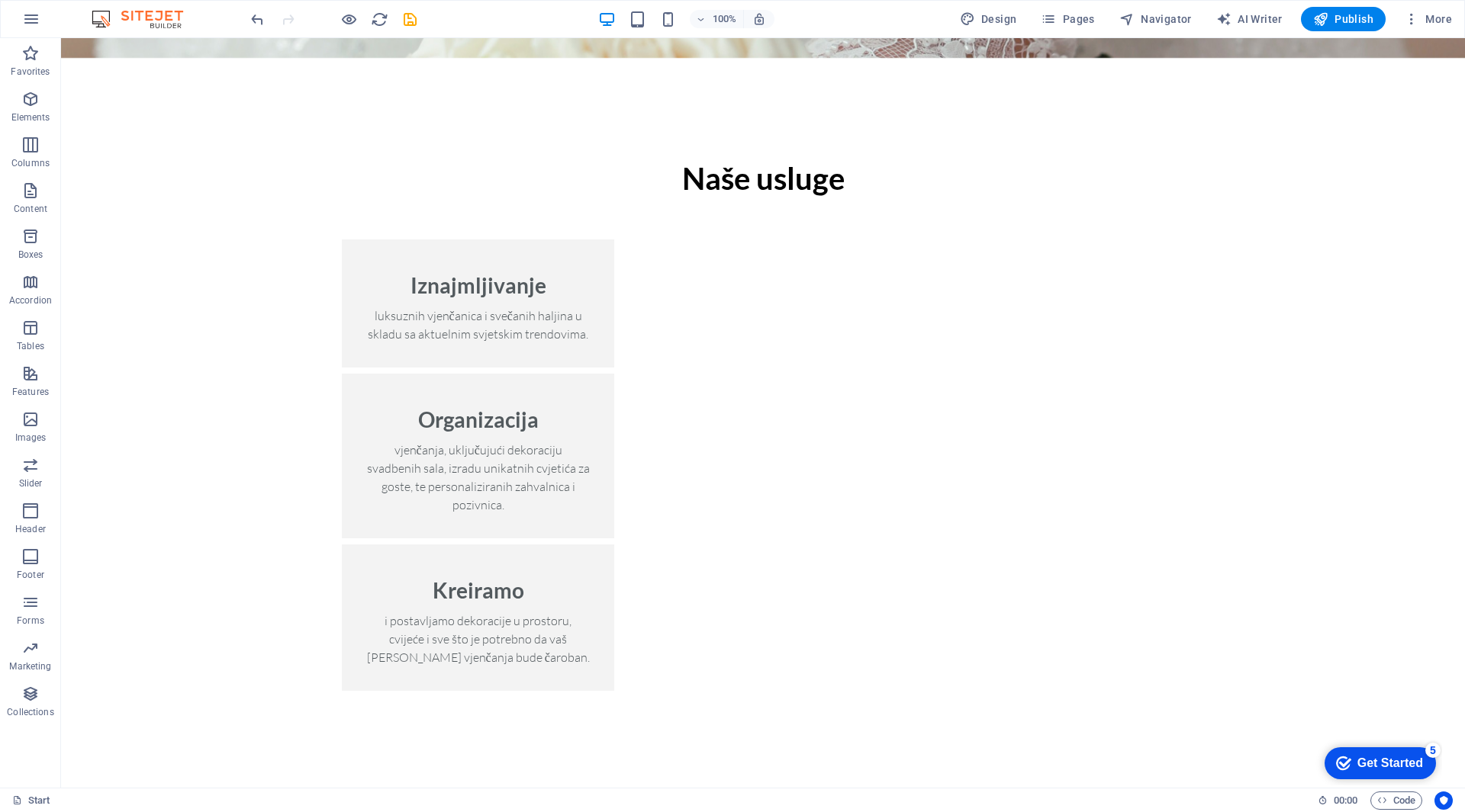
scroll to position [1624, 0]
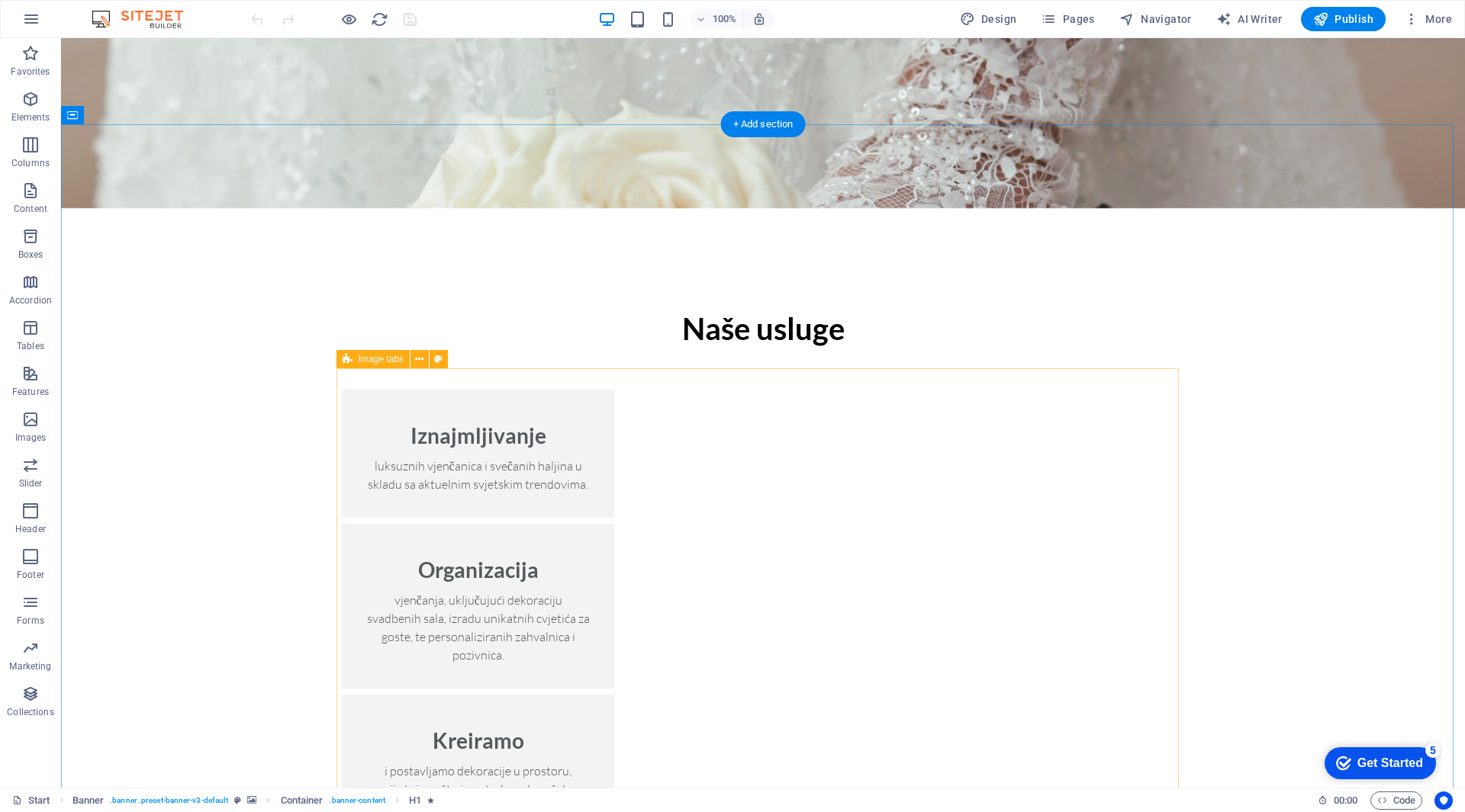
scroll to position [1830, 0]
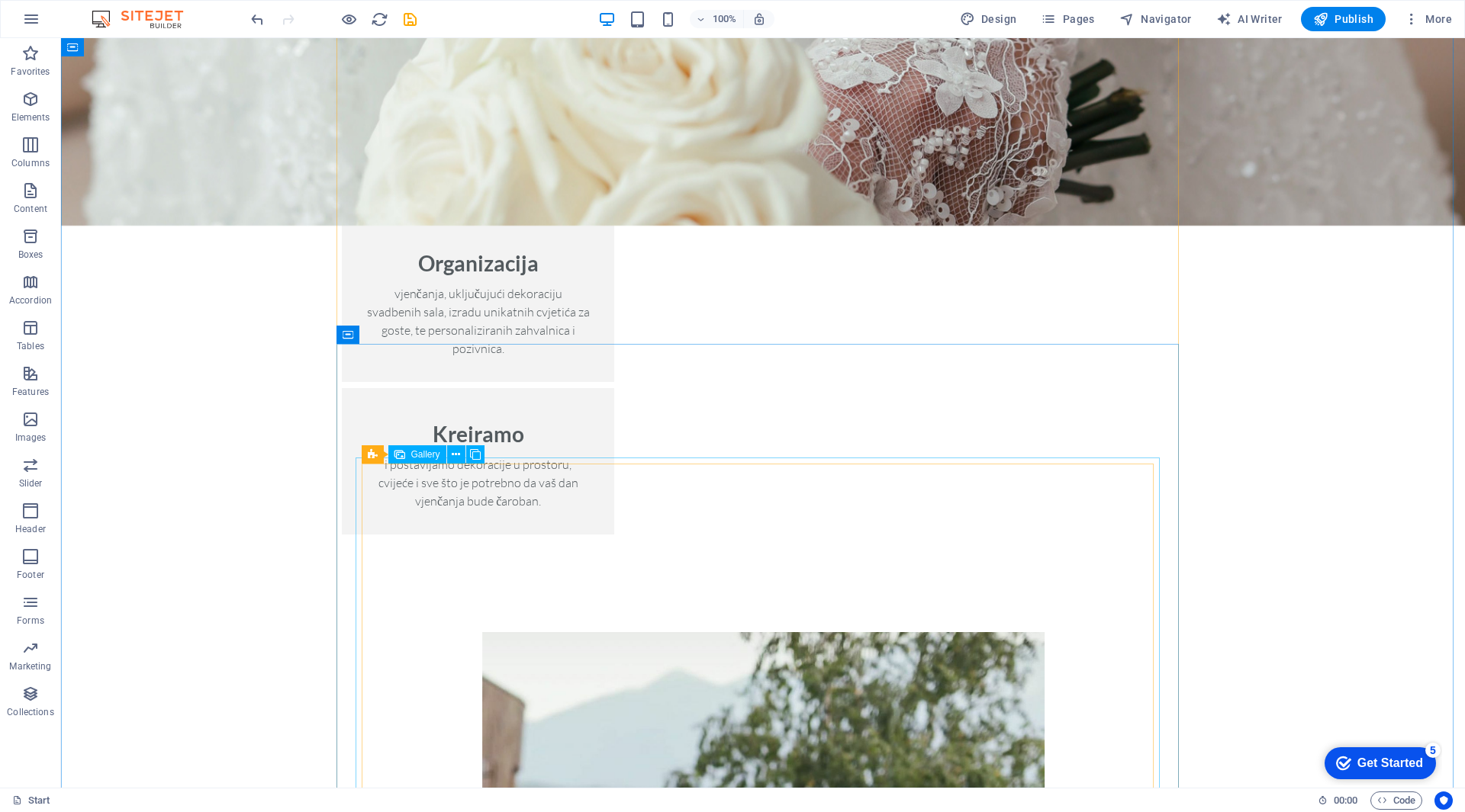
scroll to position [2135, 0]
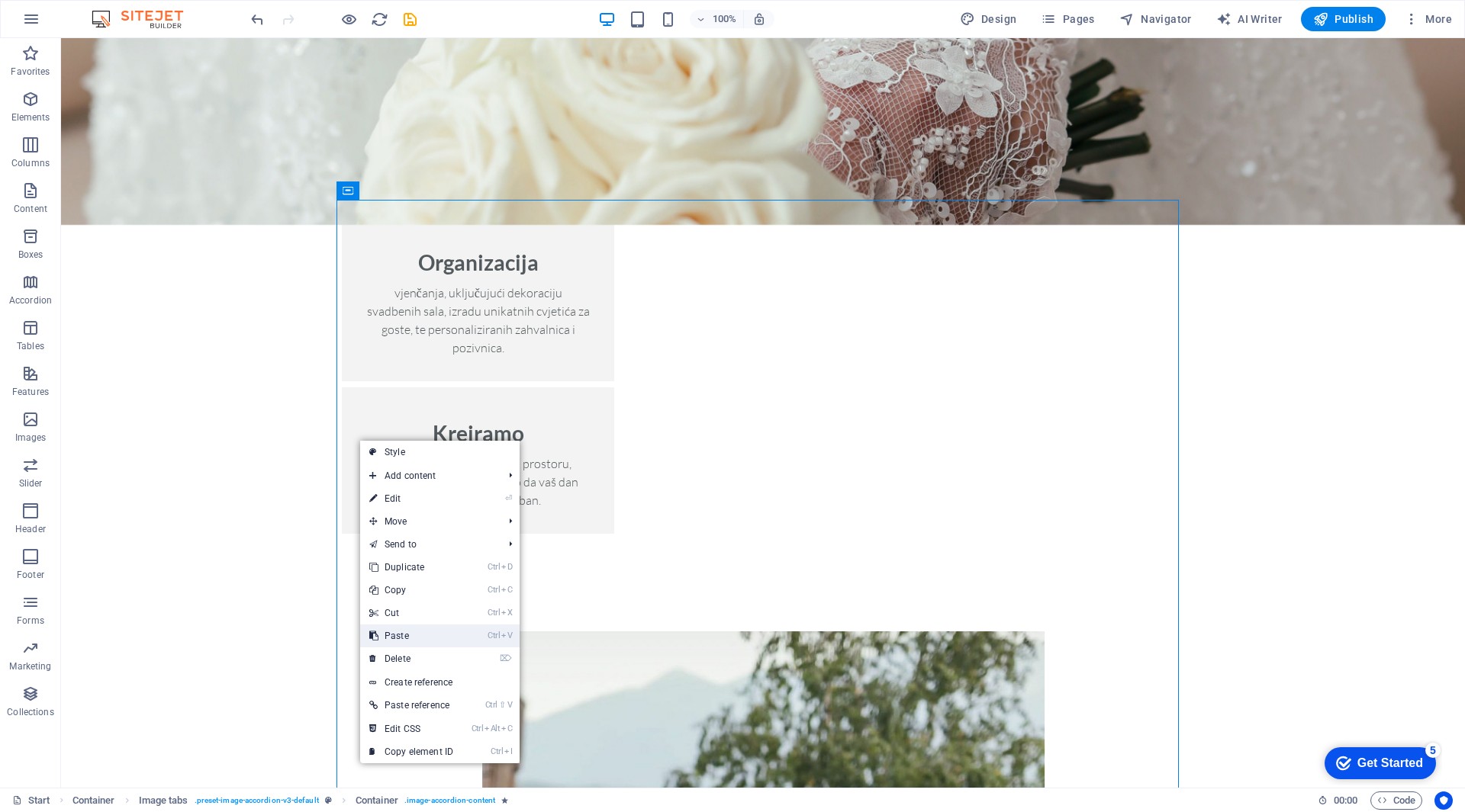
drag, startPoint x: 432, startPoint y: 626, endPoint x: 409, endPoint y: 567, distance: 63.3
click at [432, 626] on link "Ctrl V Paste" at bounding box center [411, 636] width 102 height 23
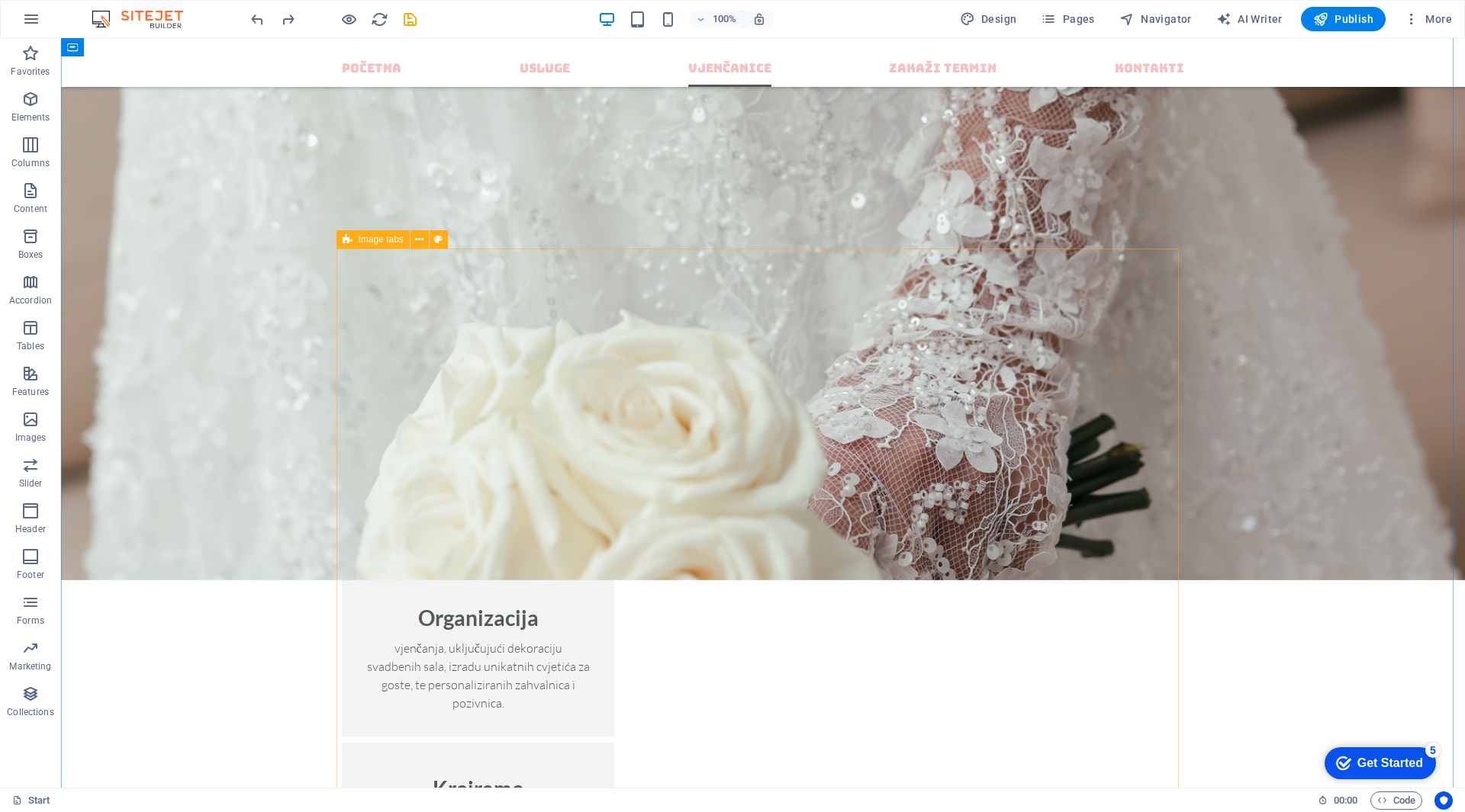
scroll to position [1773, 0]
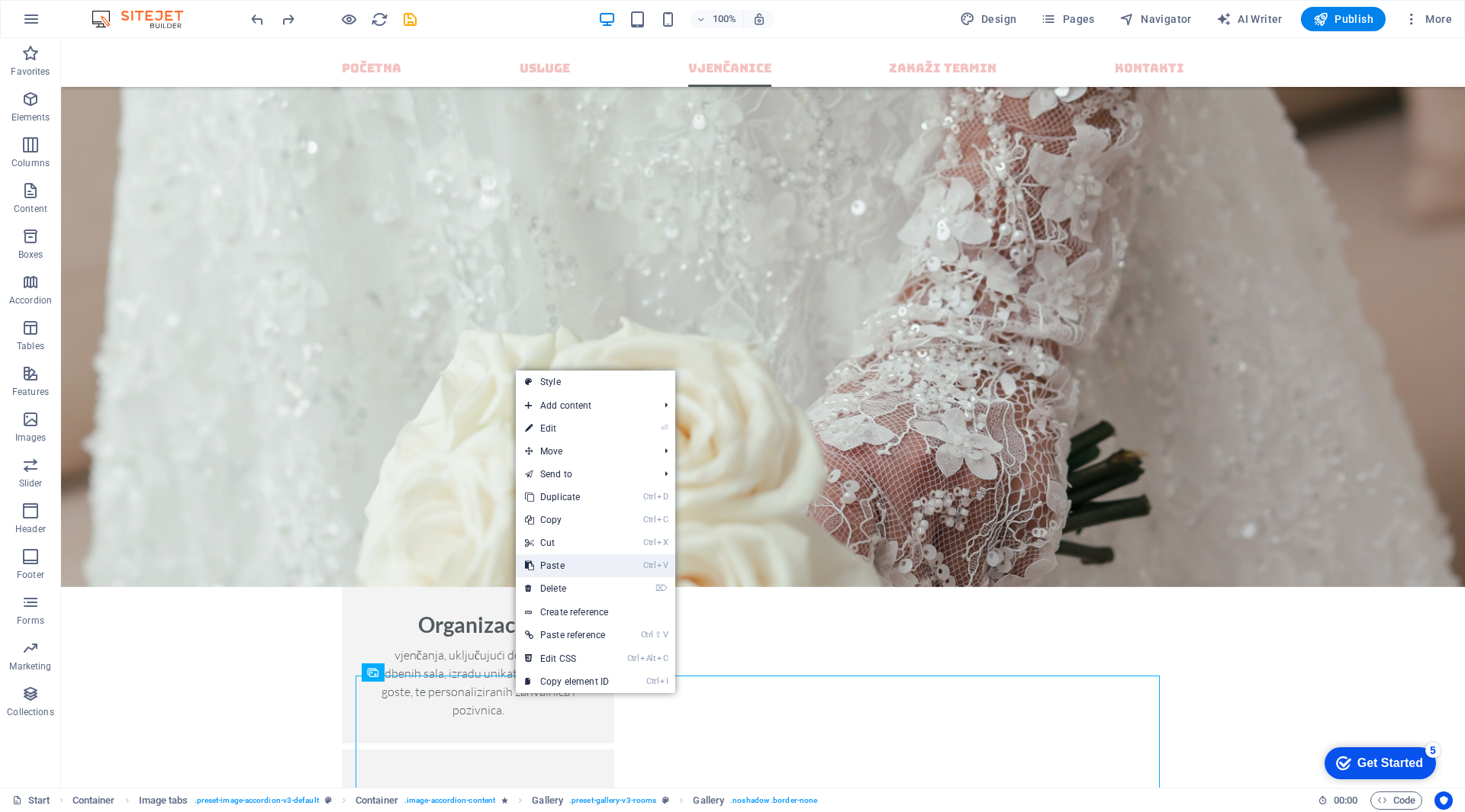
click at [569, 570] on link "Ctrl V Paste" at bounding box center [567, 565] width 102 height 23
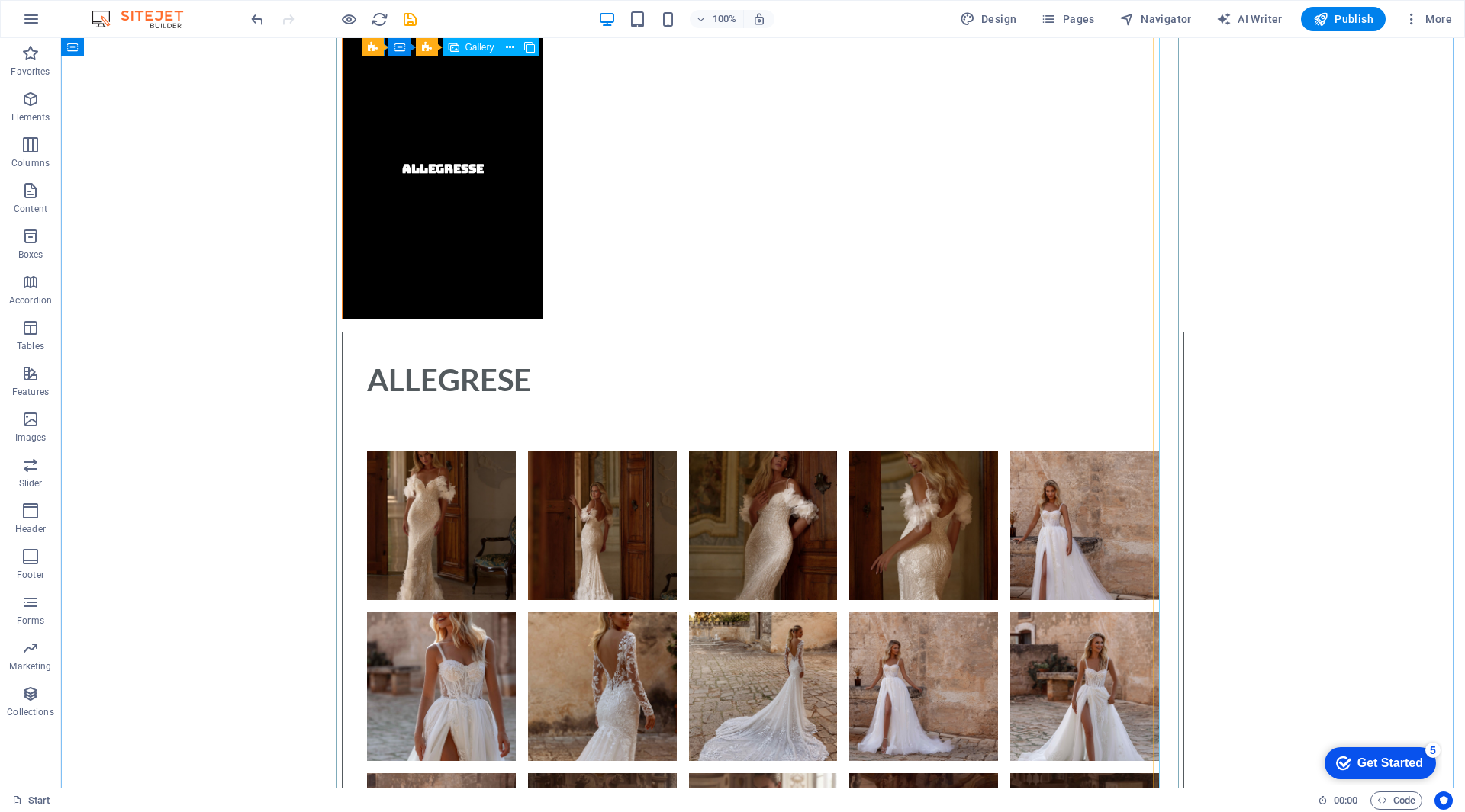
scroll to position [4359, 0]
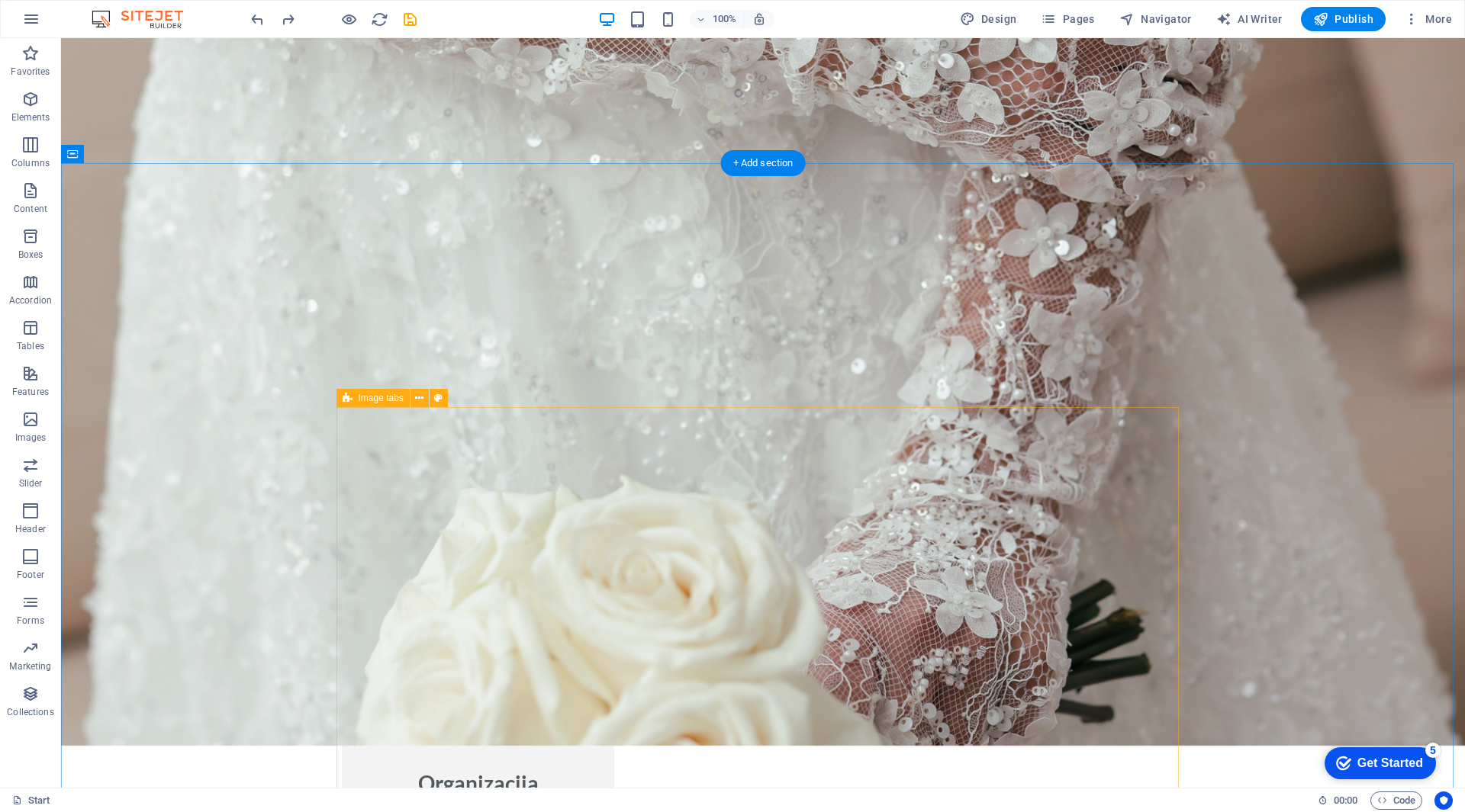
scroll to position [1996, 0]
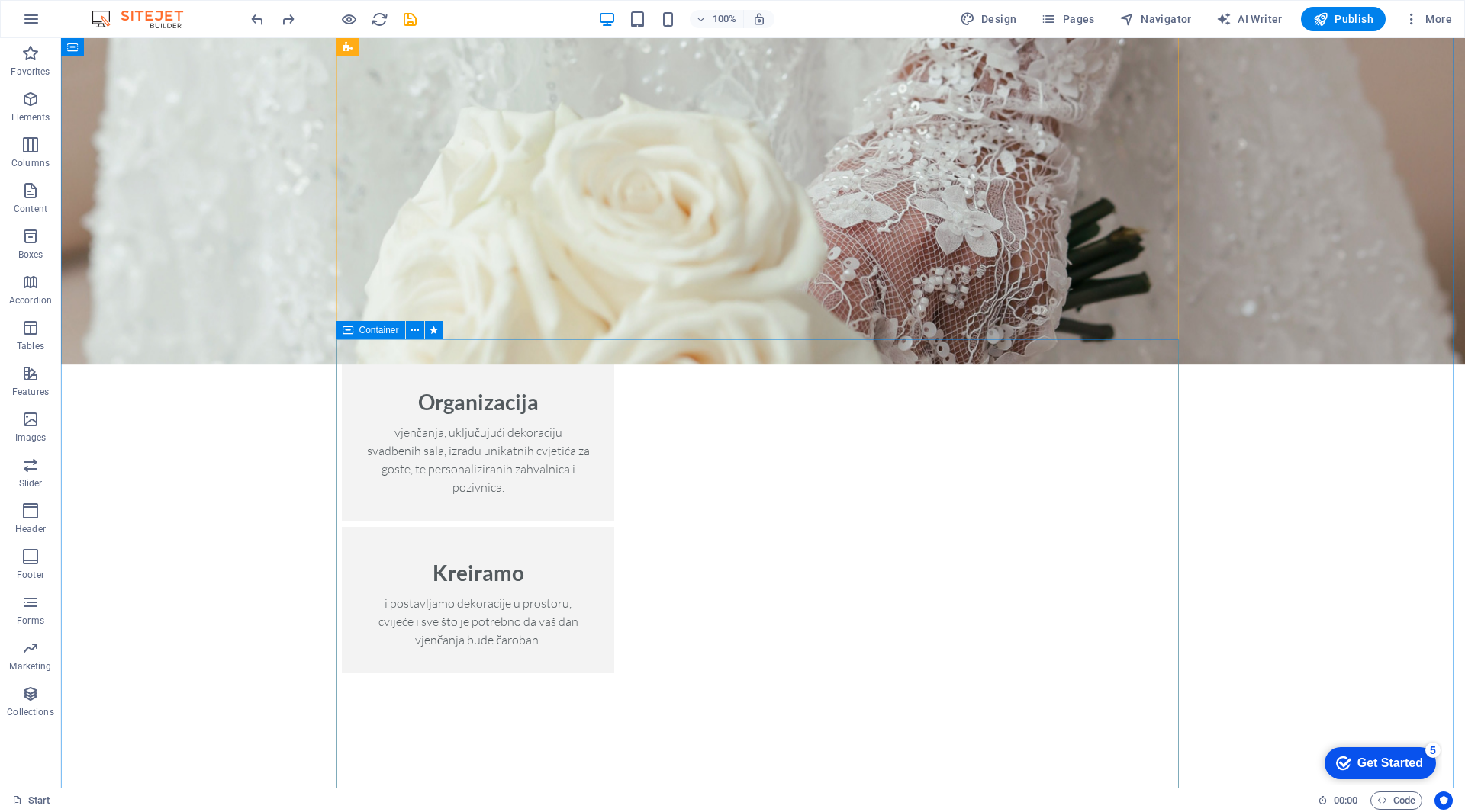
drag, startPoint x: 373, startPoint y: 516, endPoint x: 484, endPoint y: 535, distance: 112.6
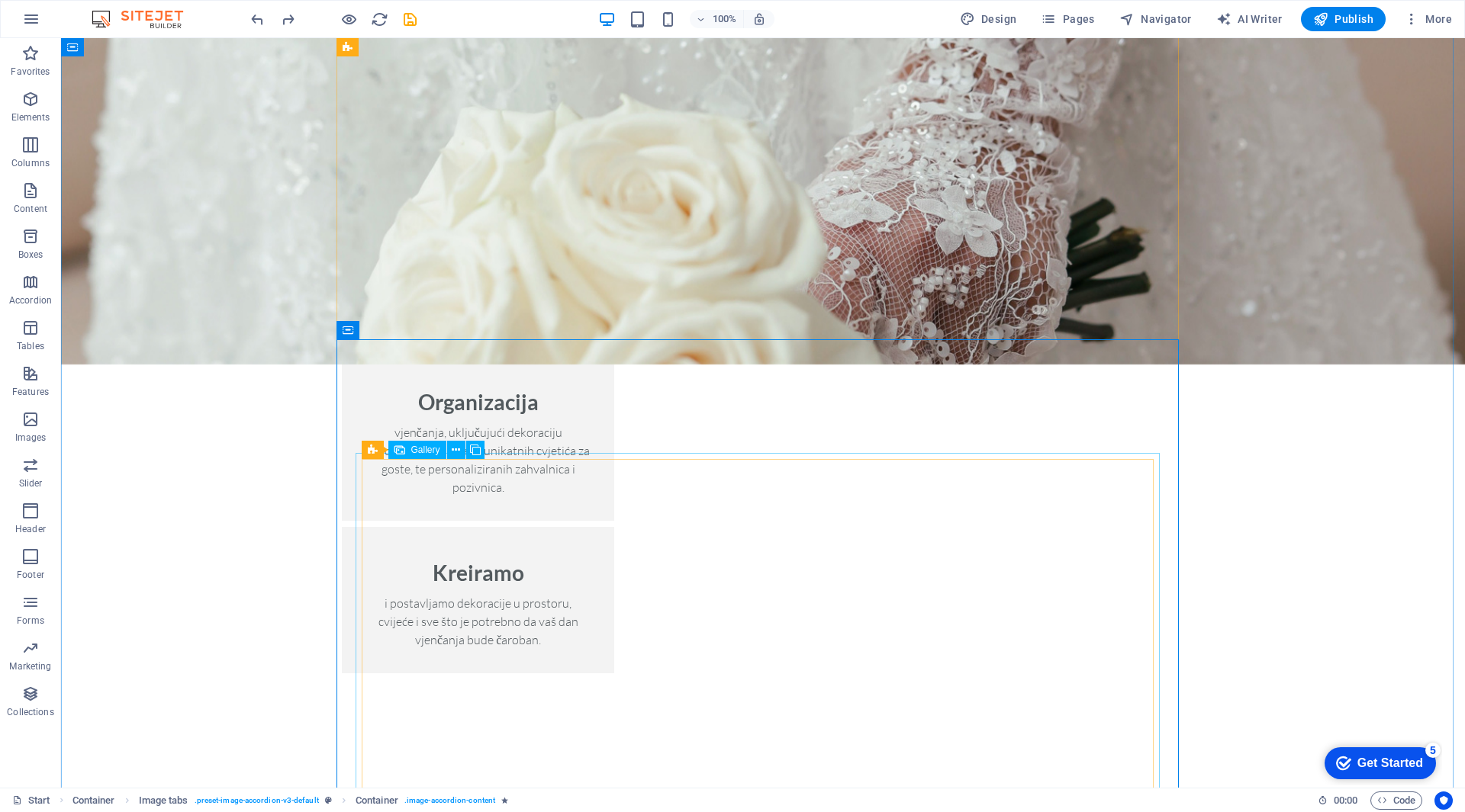
select select "4"
select select "px"
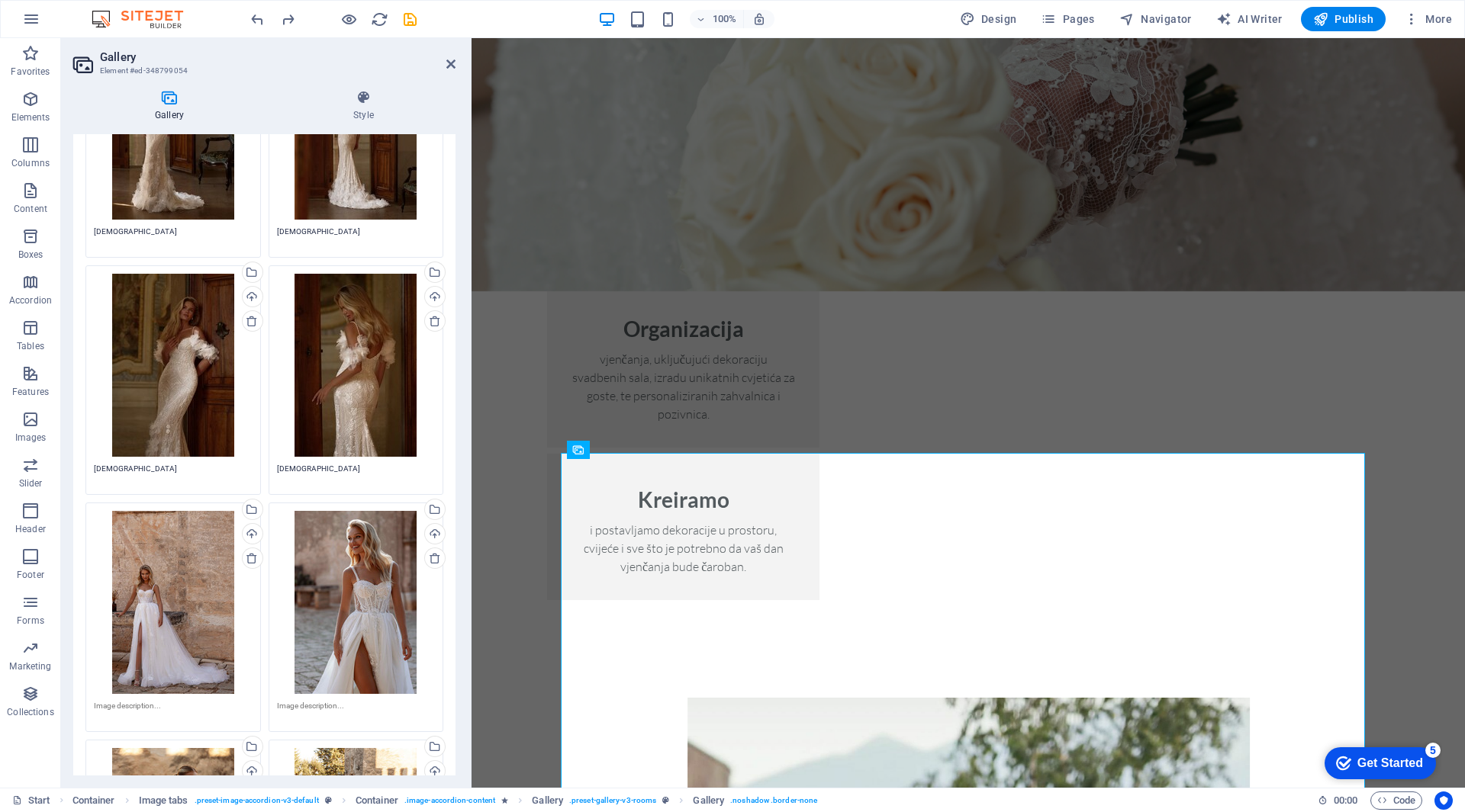
scroll to position [0, 0]
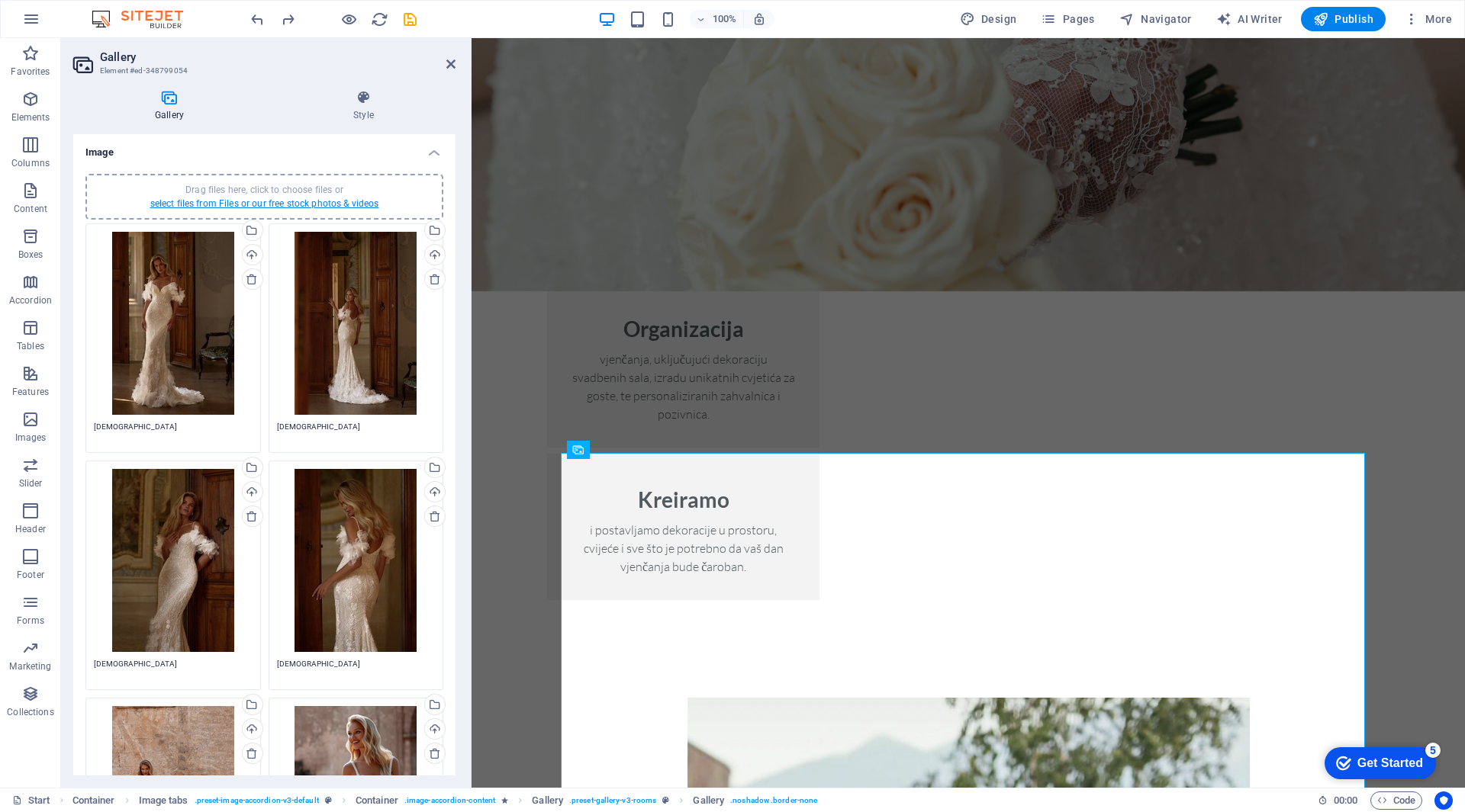
click at [296, 198] on link "select files from Files or our free stock photos & videos" at bounding box center [265, 204] width 229 height 11
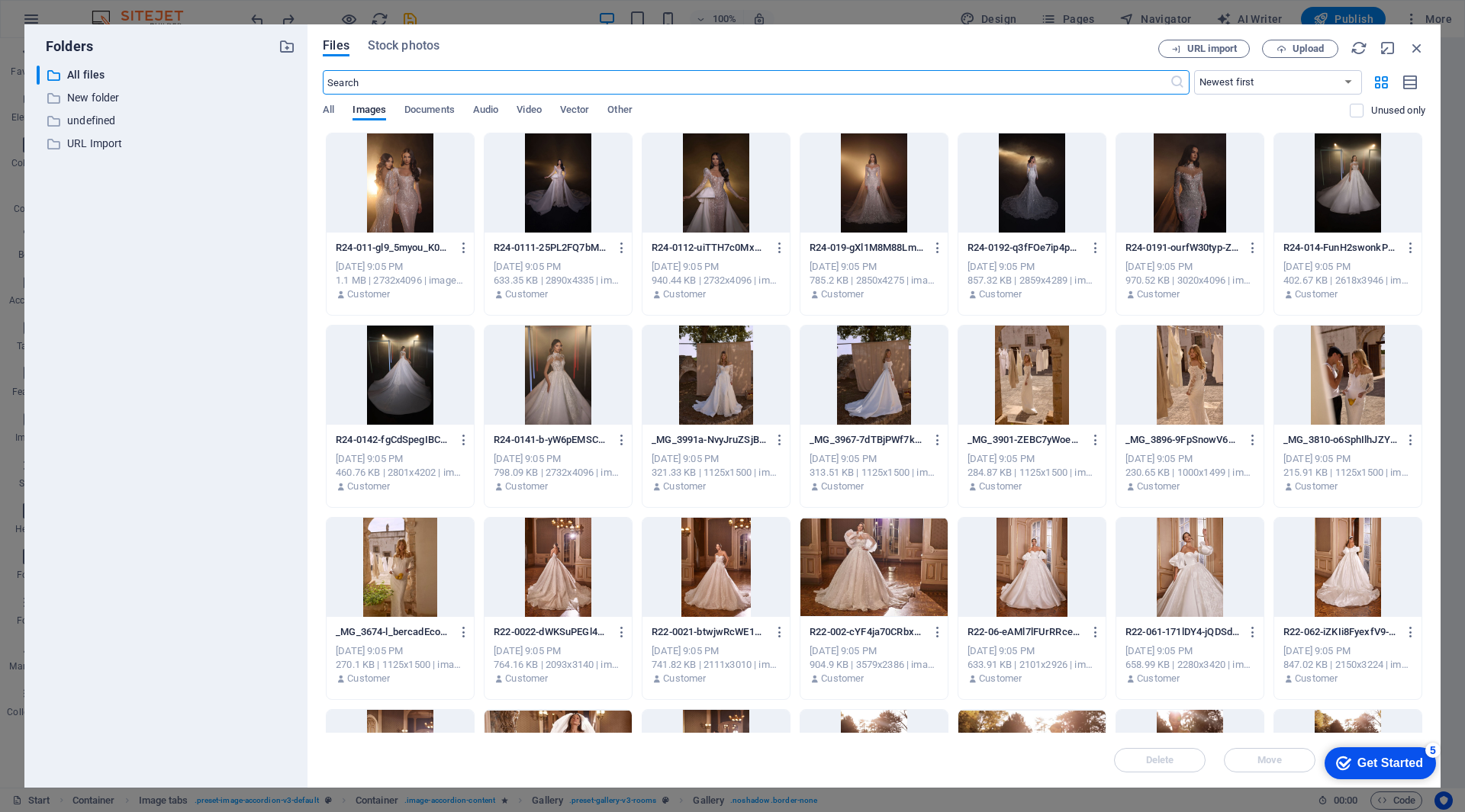
scroll to position [2366, 0]
click at [540, 108] on span "Video" at bounding box center [529, 111] width 24 height 21
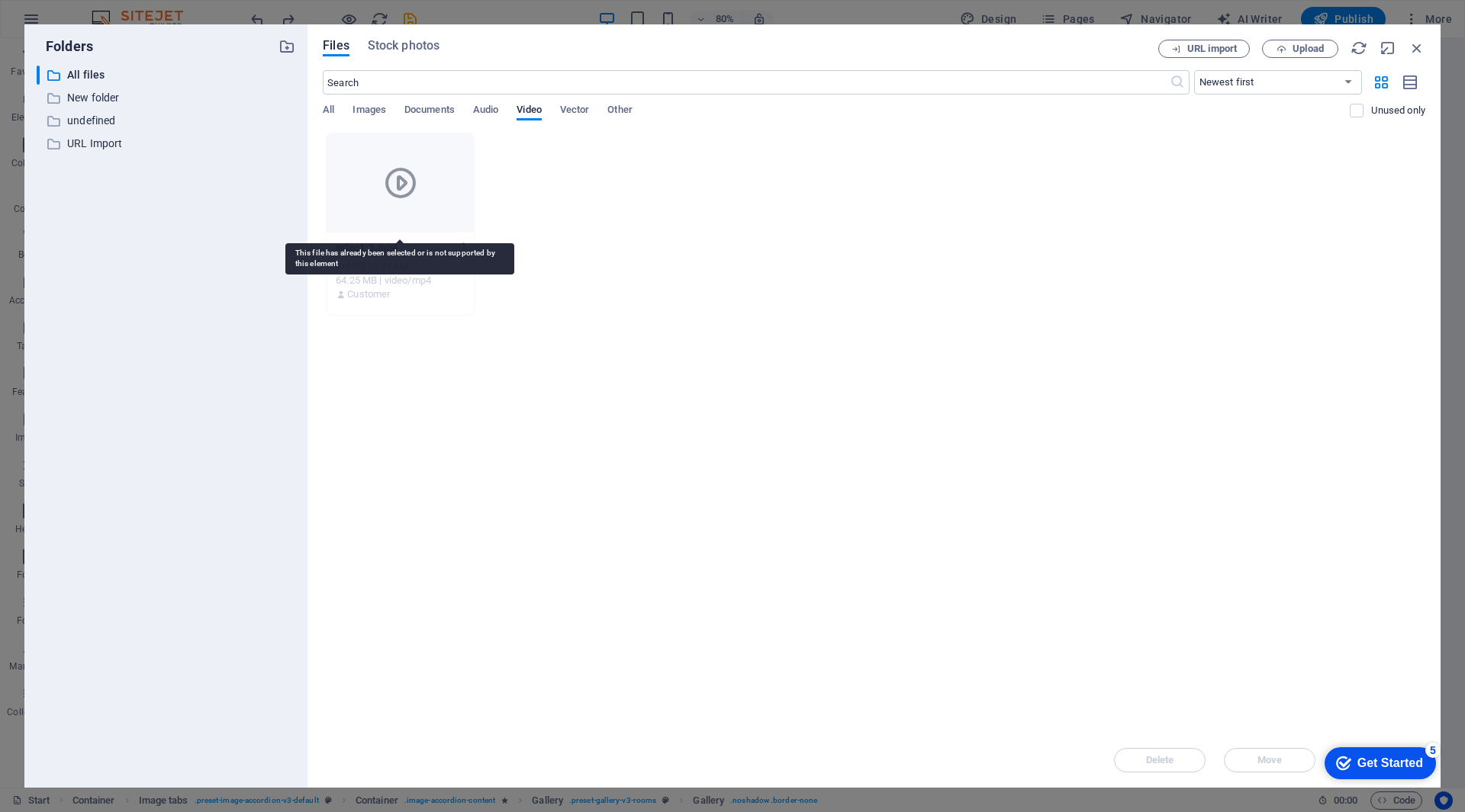
click at [391, 177] on icon at bounding box center [400, 183] width 37 height 37
click at [463, 252] on icon "button" at bounding box center [464, 248] width 14 height 14
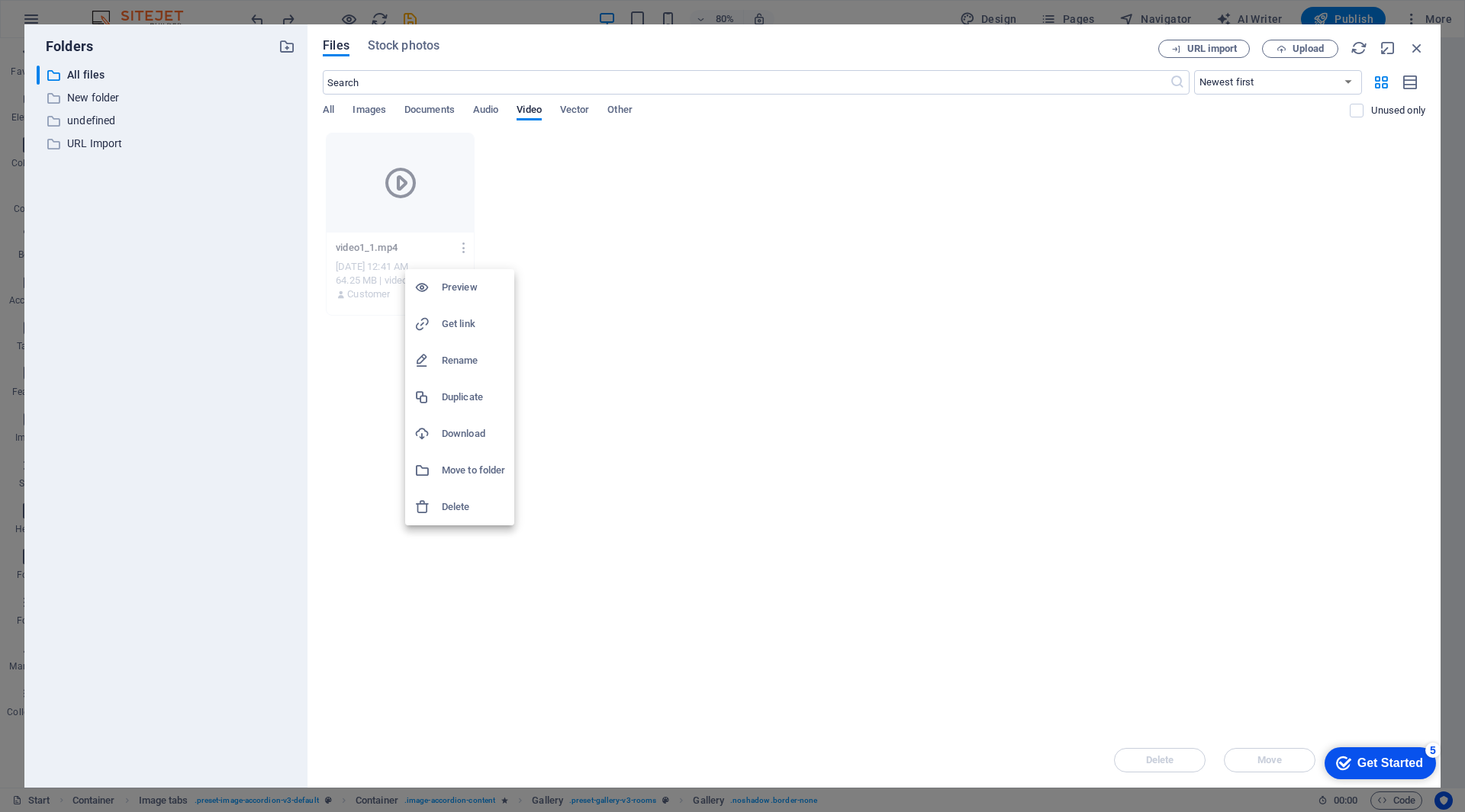
drag, startPoint x: 1422, startPoint y: 48, endPoint x: 1398, endPoint y: 74, distance: 35.4
click at [1422, 49] on div at bounding box center [732, 406] width 1465 height 812
click at [377, 110] on span "Images" at bounding box center [369, 111] width 34 height 21
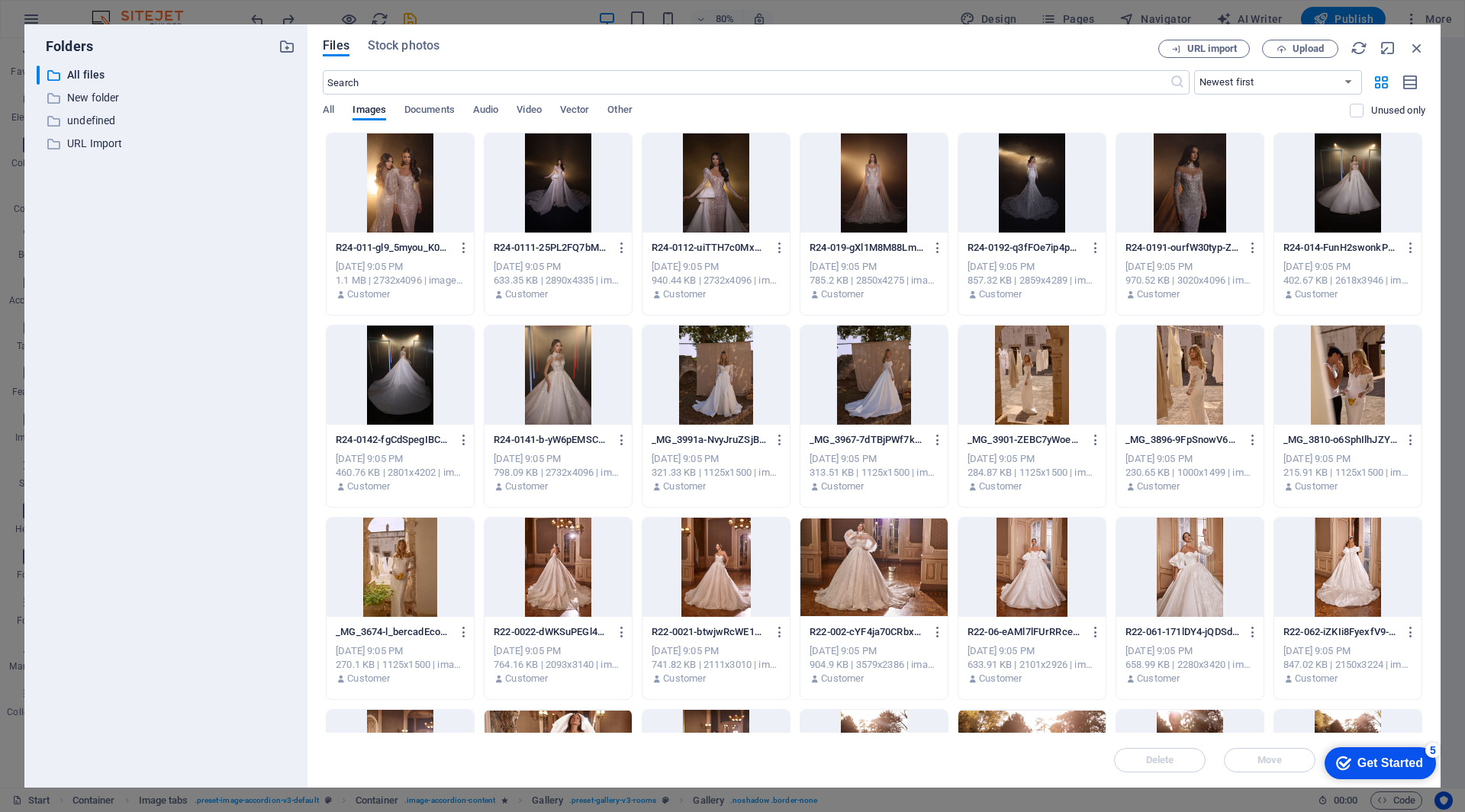
click at [335, 110] on div "All Images Documents Audio Video Vector Other" at bounding box center [837, 118] width 1027 height 29
click at [325, 115] on span "All" at bounding box center [329, 111] width 12 height 21
drag, startPoint x: 1416, startPoint y: 49, endPoint x: 882, endPoint y: 100, distance: 536.4
click at [1416, 49] on icon "button" at bounding box center [1416, 48] width 16 height 16
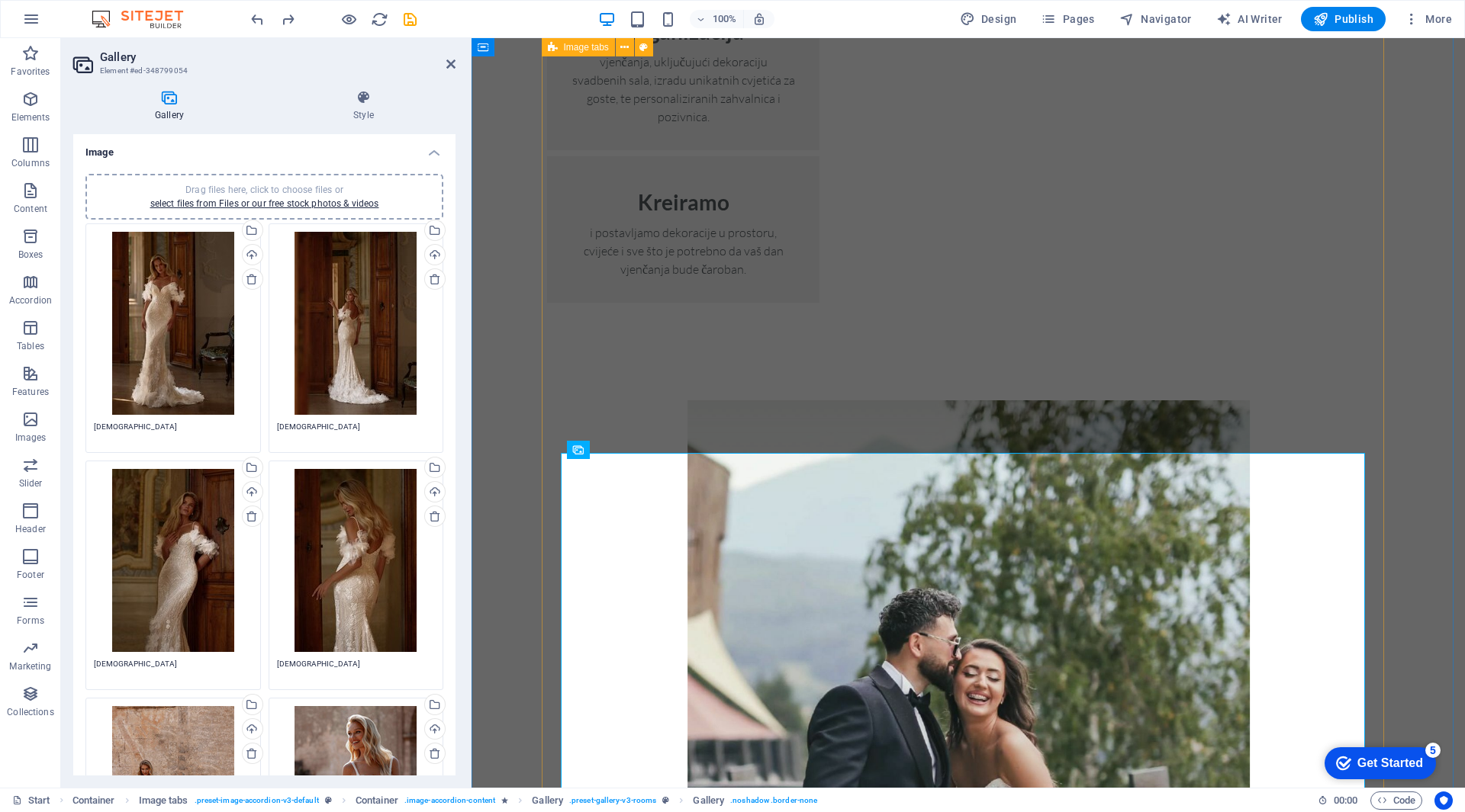
scroll to position [2069, 0]
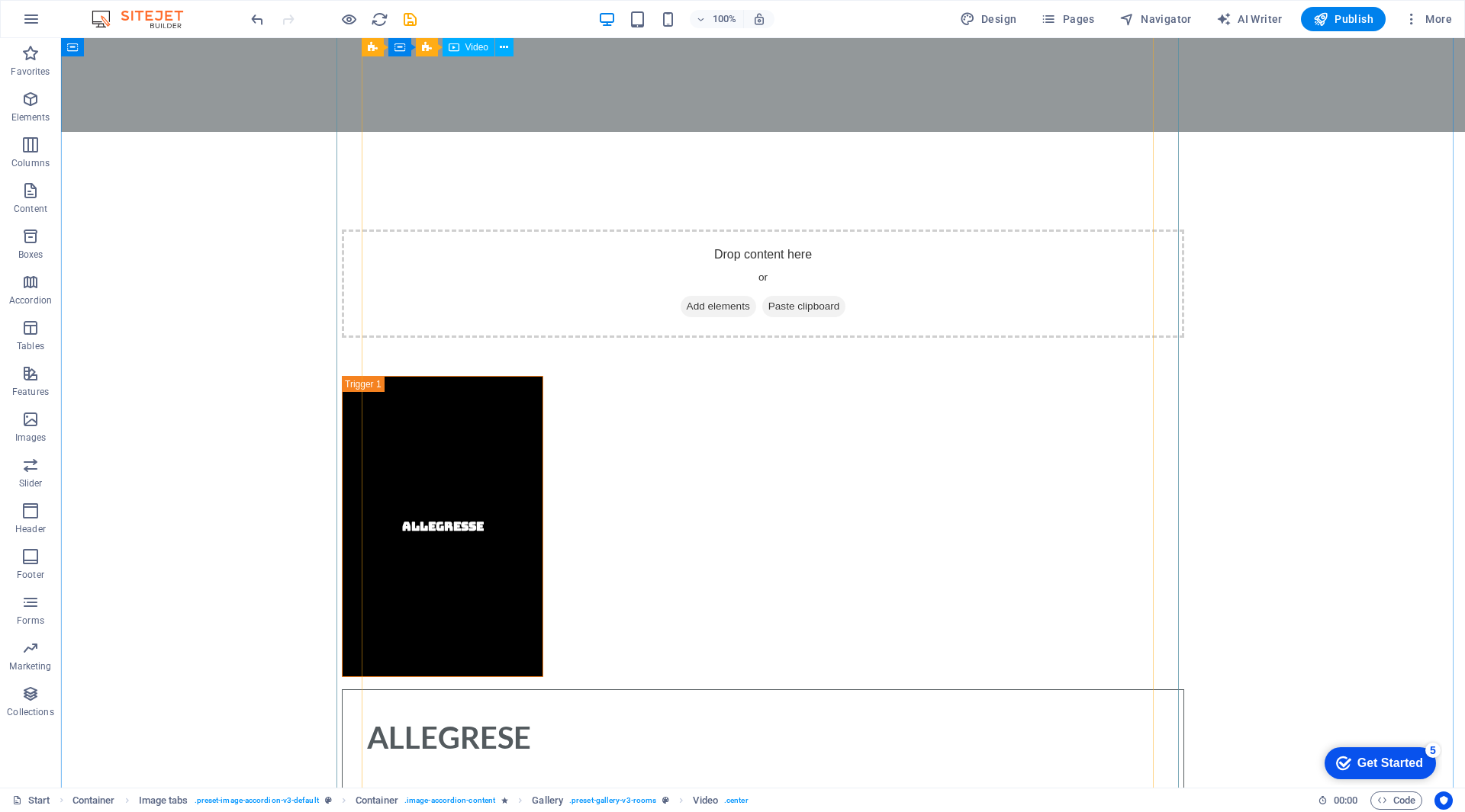
scroll to position [4893, 0]
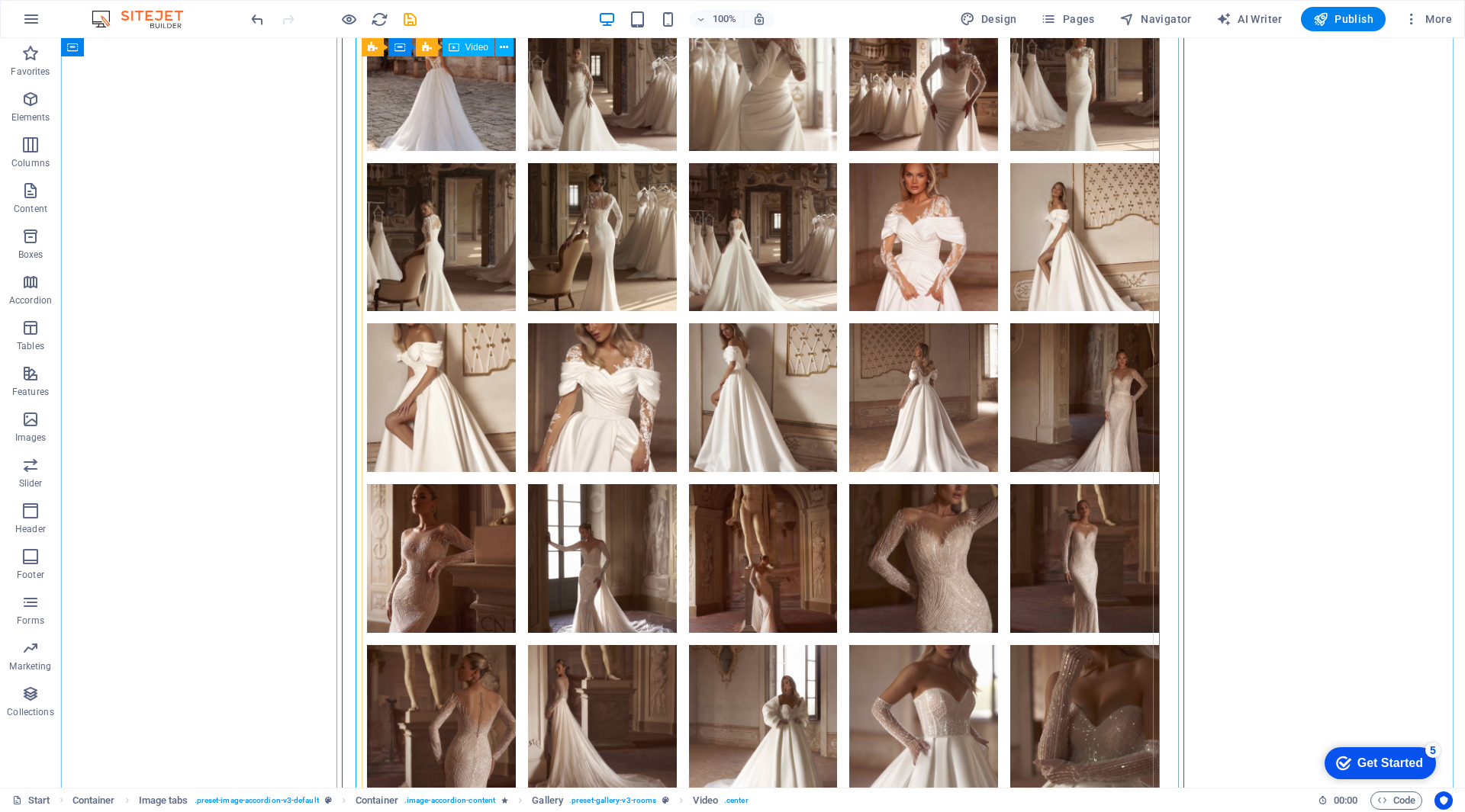
select select "%"
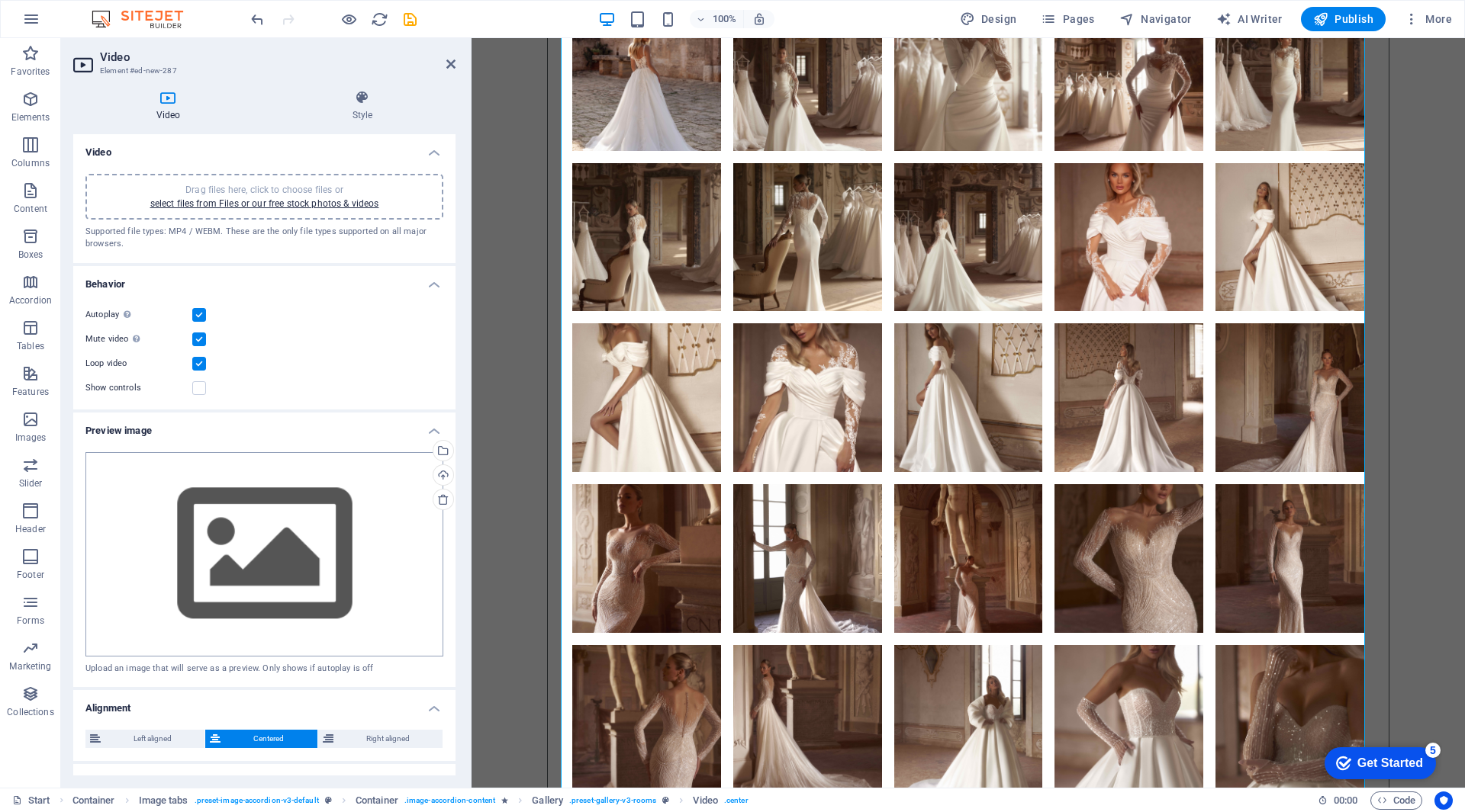
scroll to position [125, 0]
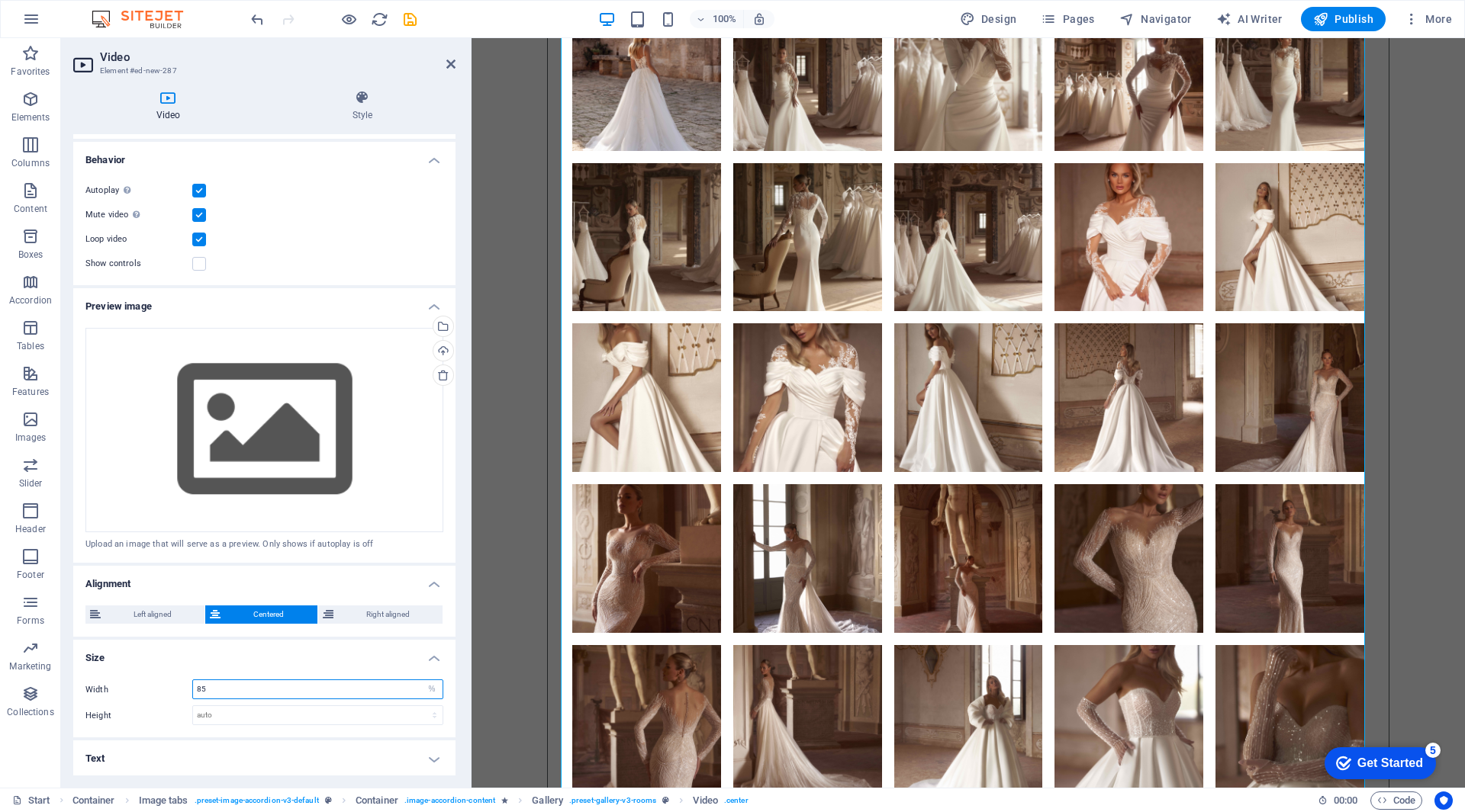
click at [394, 683] on input "85" at bounding box center [318, 689] width 249 height 18
drag, startPoint x: 369, startPoint y: 683, endPoint x: 142, endPoint y: 680, distance: 227.0
click at [142, 680] on div "Width 85 auto px %" at bounding box center [264, 689] width 358 height 20
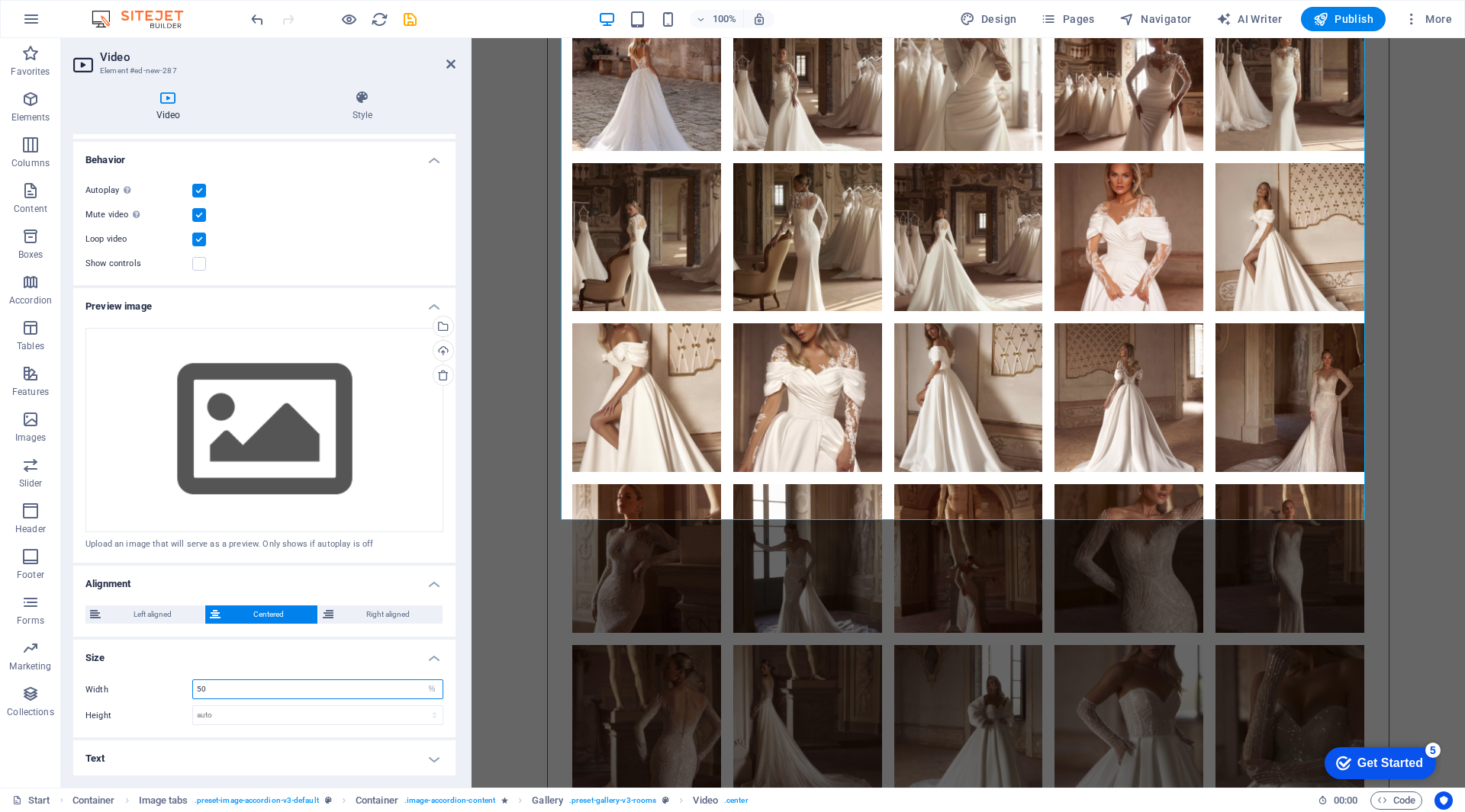
drag, startPoint x: 224, startPoint y: 688, endPoint x: 185, endPoint y: 684, distance: 39.2
click at [185, 684] on div "Width 50 auto px %" at bounding box center [264, 689] width 358 height 20
type input "20"
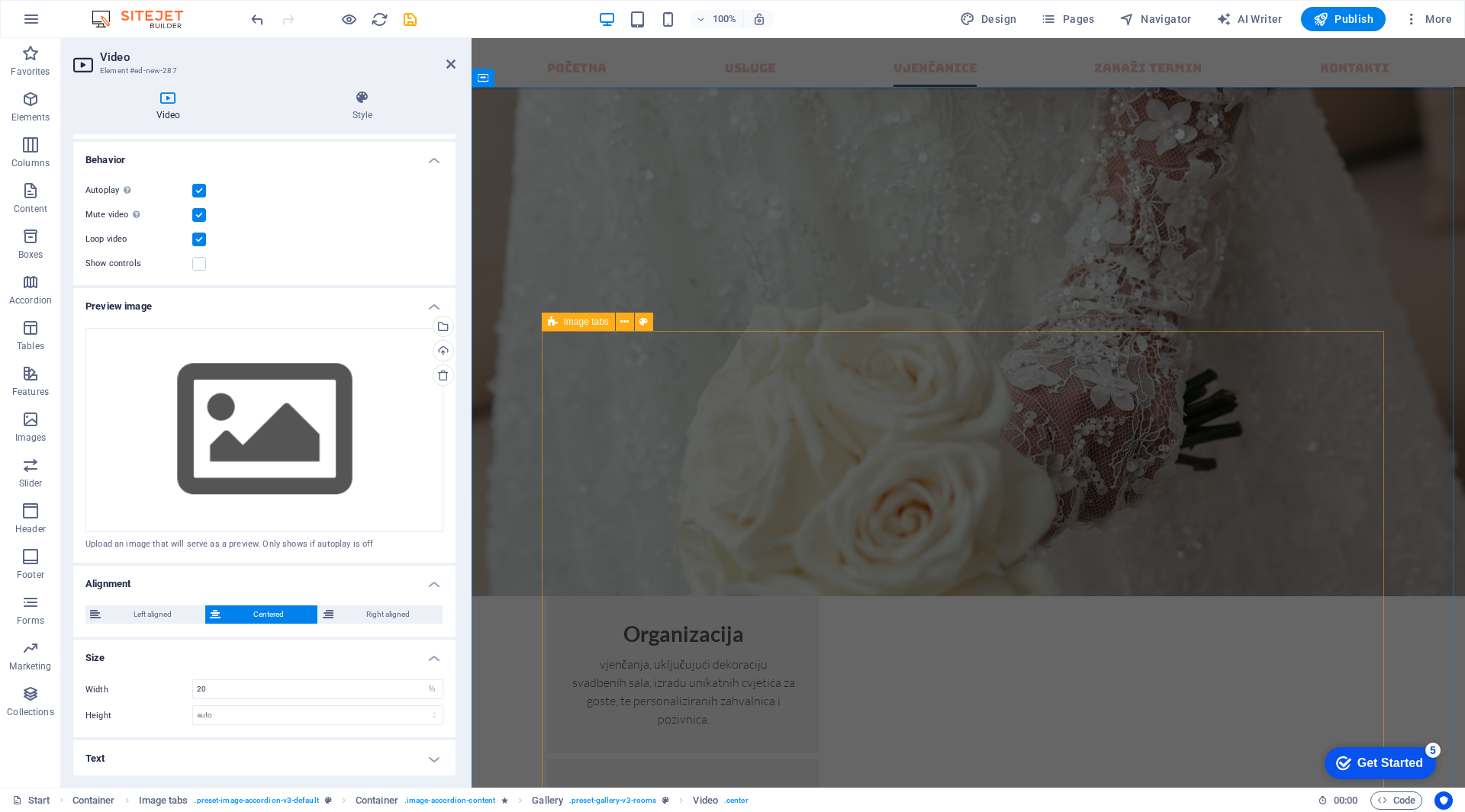
scroll to position [1383, 0]
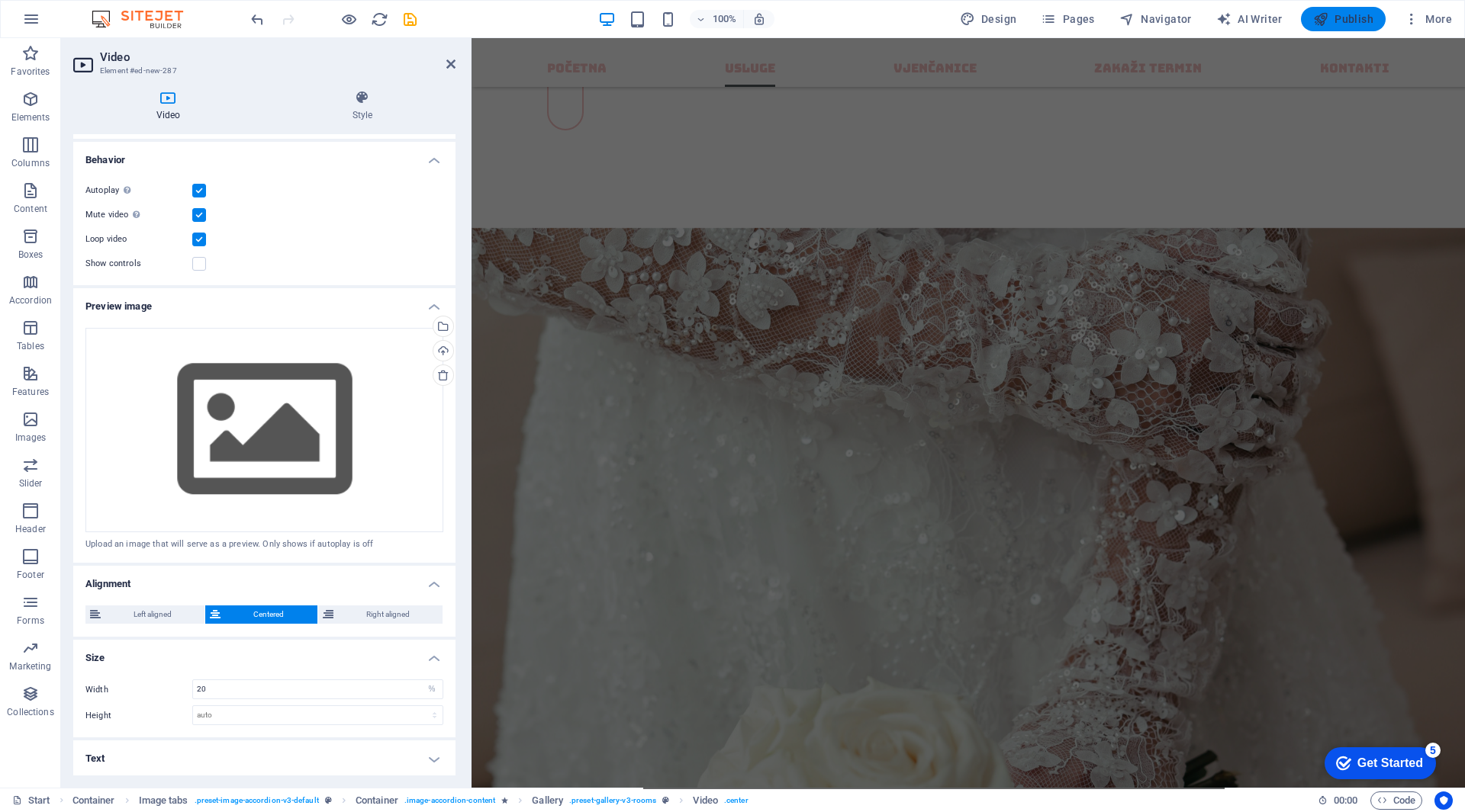
drag, startPoint x: 1352, startPoint y: 24, endPoint x: 1166, endPoint y: 107, distance: 203.7
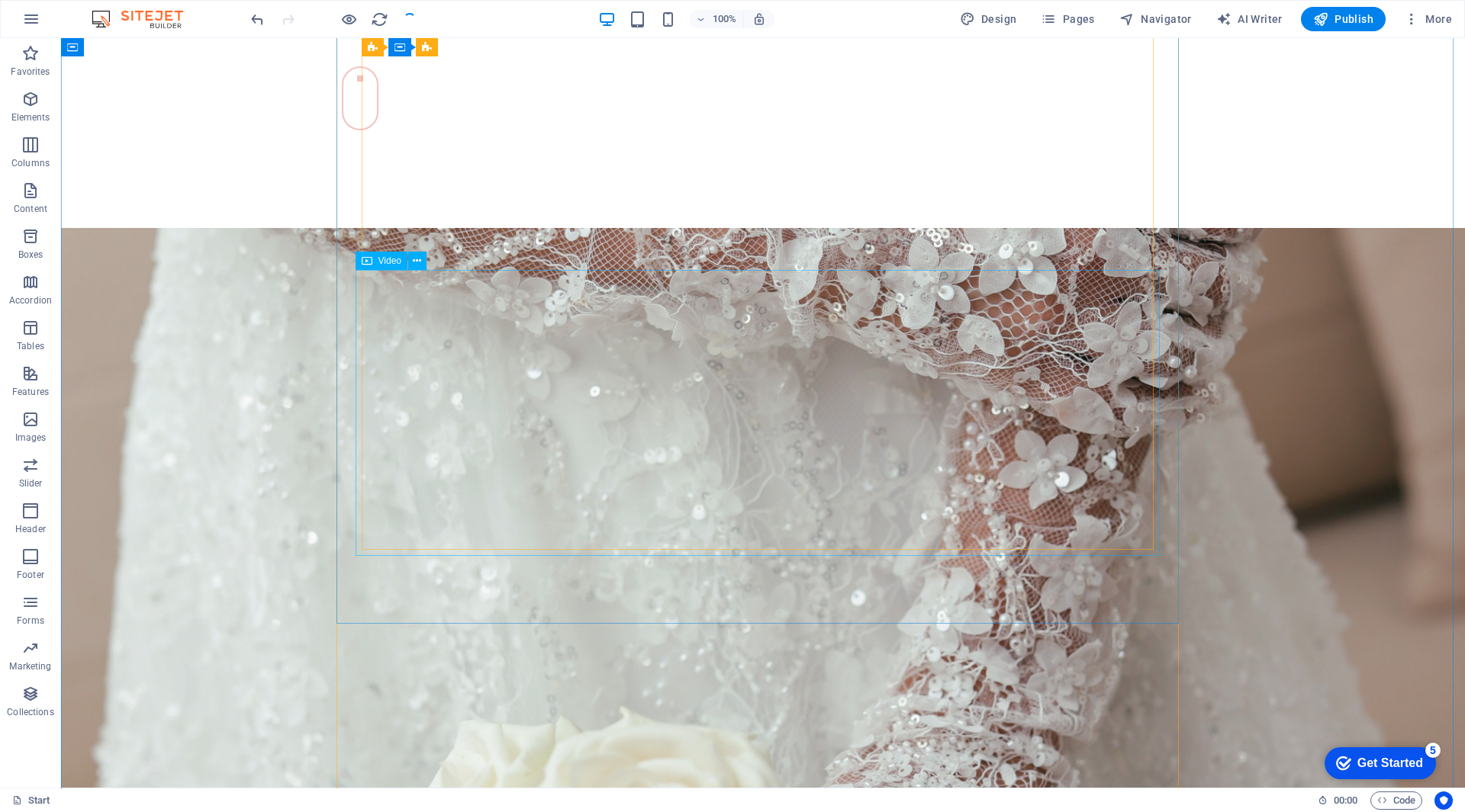
scroll to position [4429, 0]
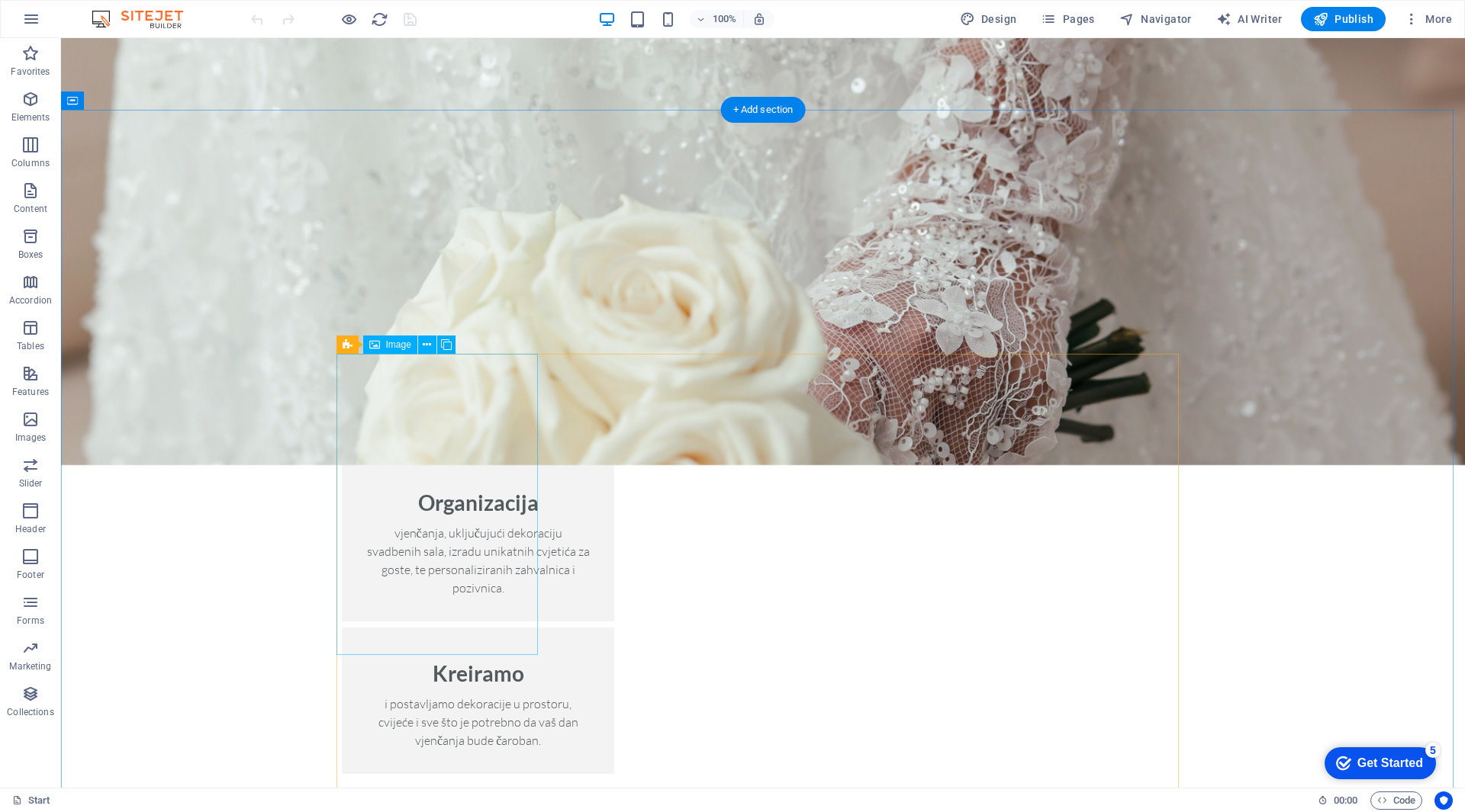
scroll to position [1983, 0]
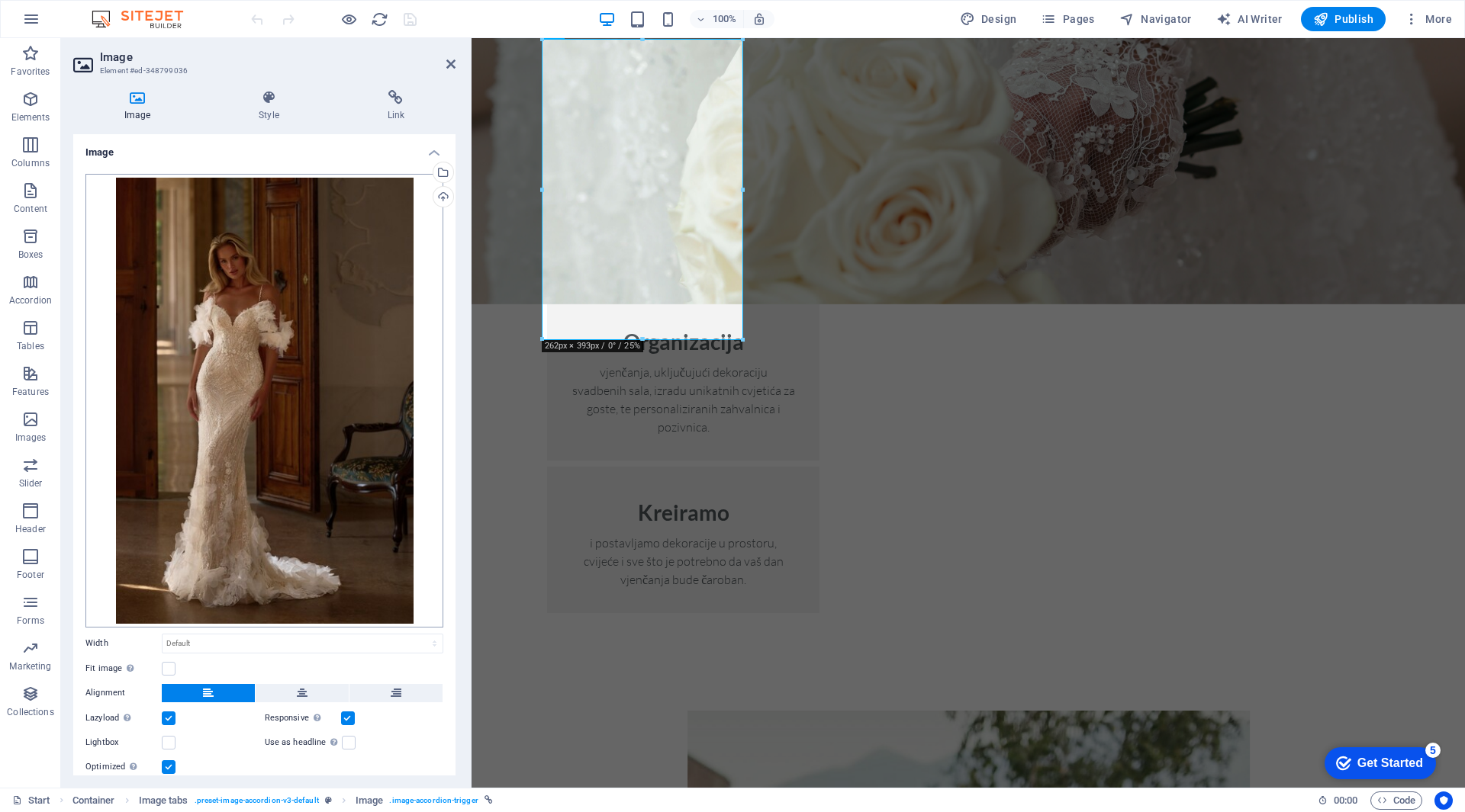
scroll to position [49, 0]
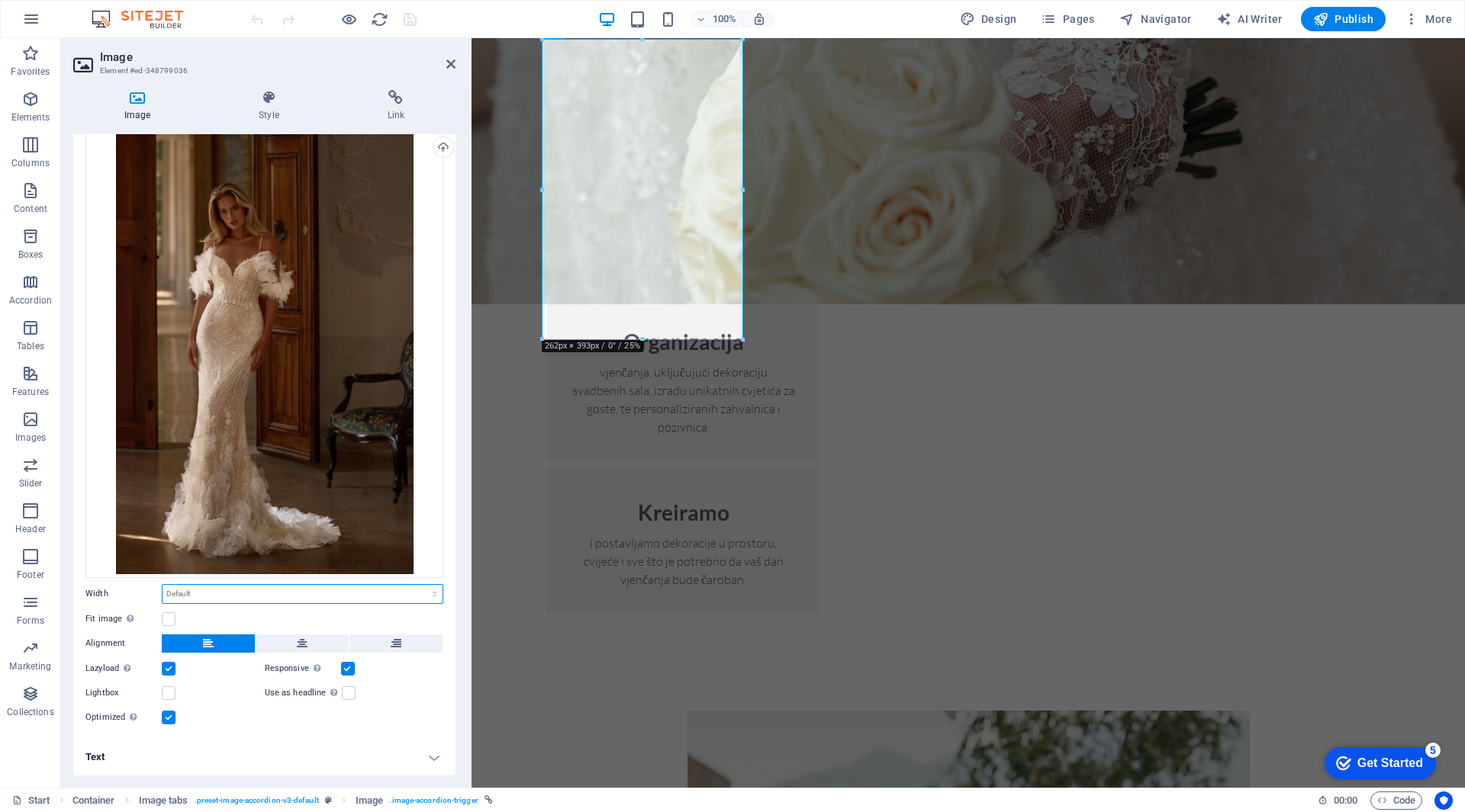
click at [279, 594] on select "Default auto px rem % em vh vw" at bounding box center [302, 593] width 280 height 18
click at [279, 593] on select "Default auto px rem % em vh vw" at bounding box center [302, 593] width 280 height 18
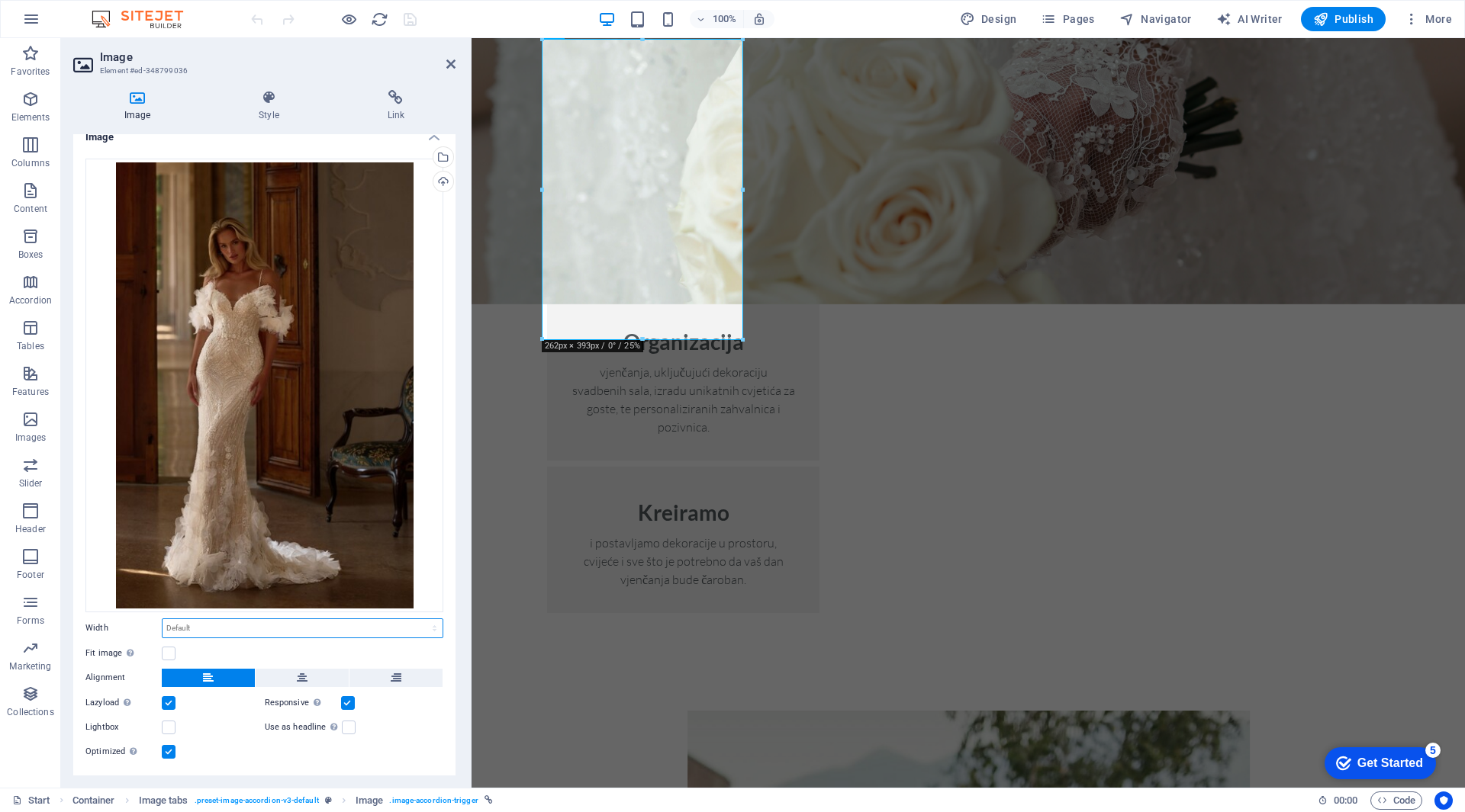
scroll to position [0, 0]
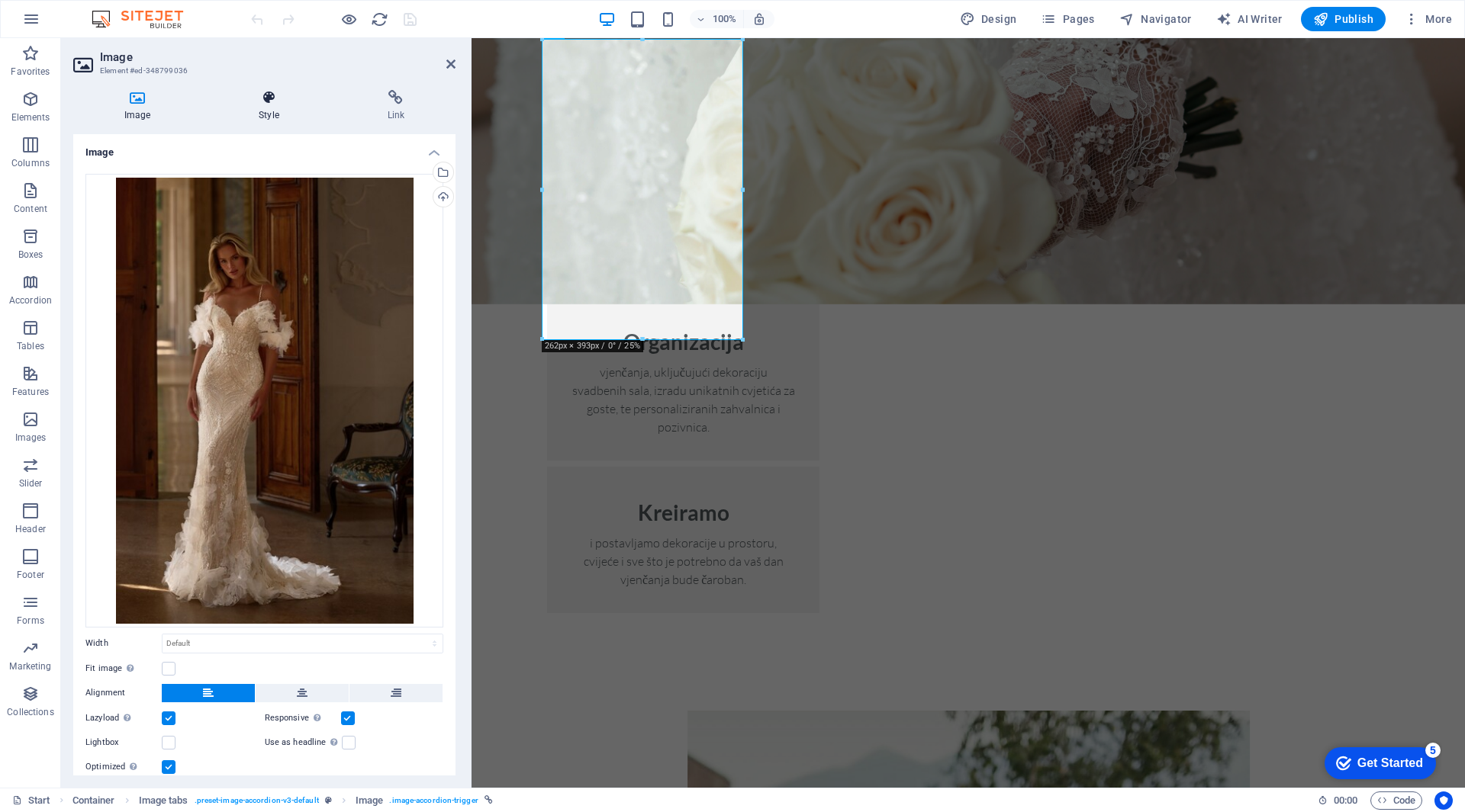
click at [270, 117] on h4 "Style" at bounding box center [271, 106] width 128 height 32
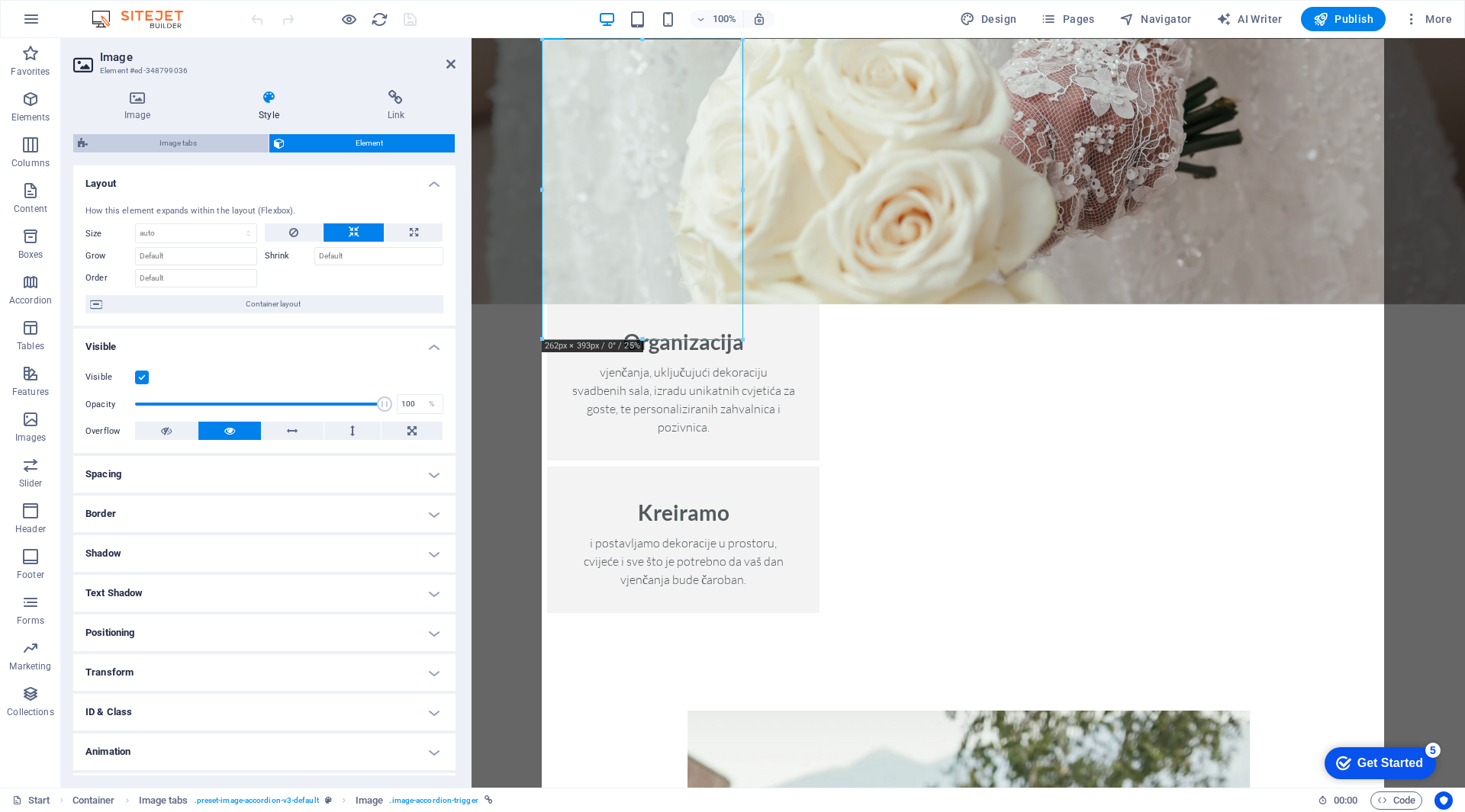
click at [158, 144] on span "Image tabs" at bounding box center [178, 143] width 172 height 18
select select "rem"
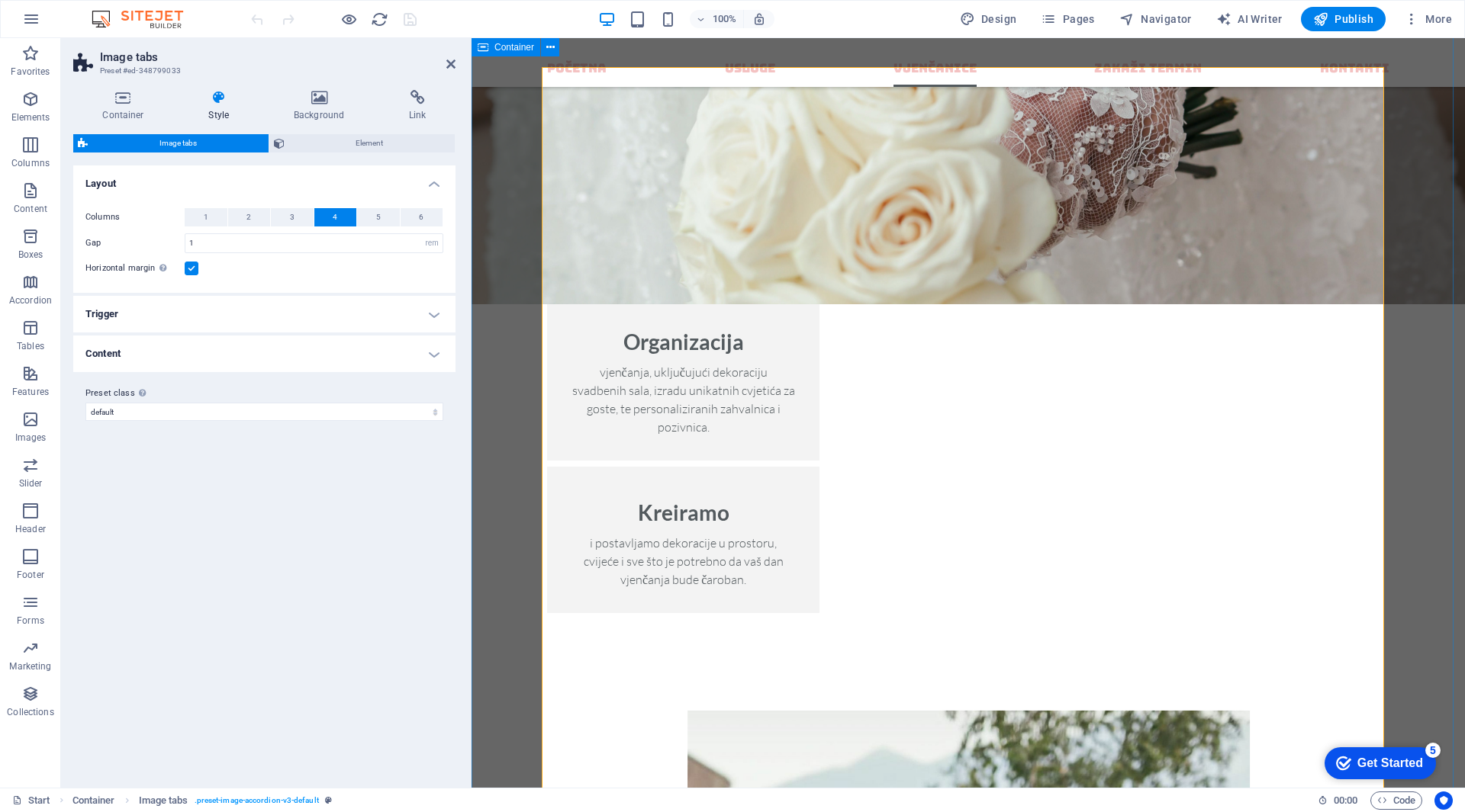
scroll to position [1675, 0]
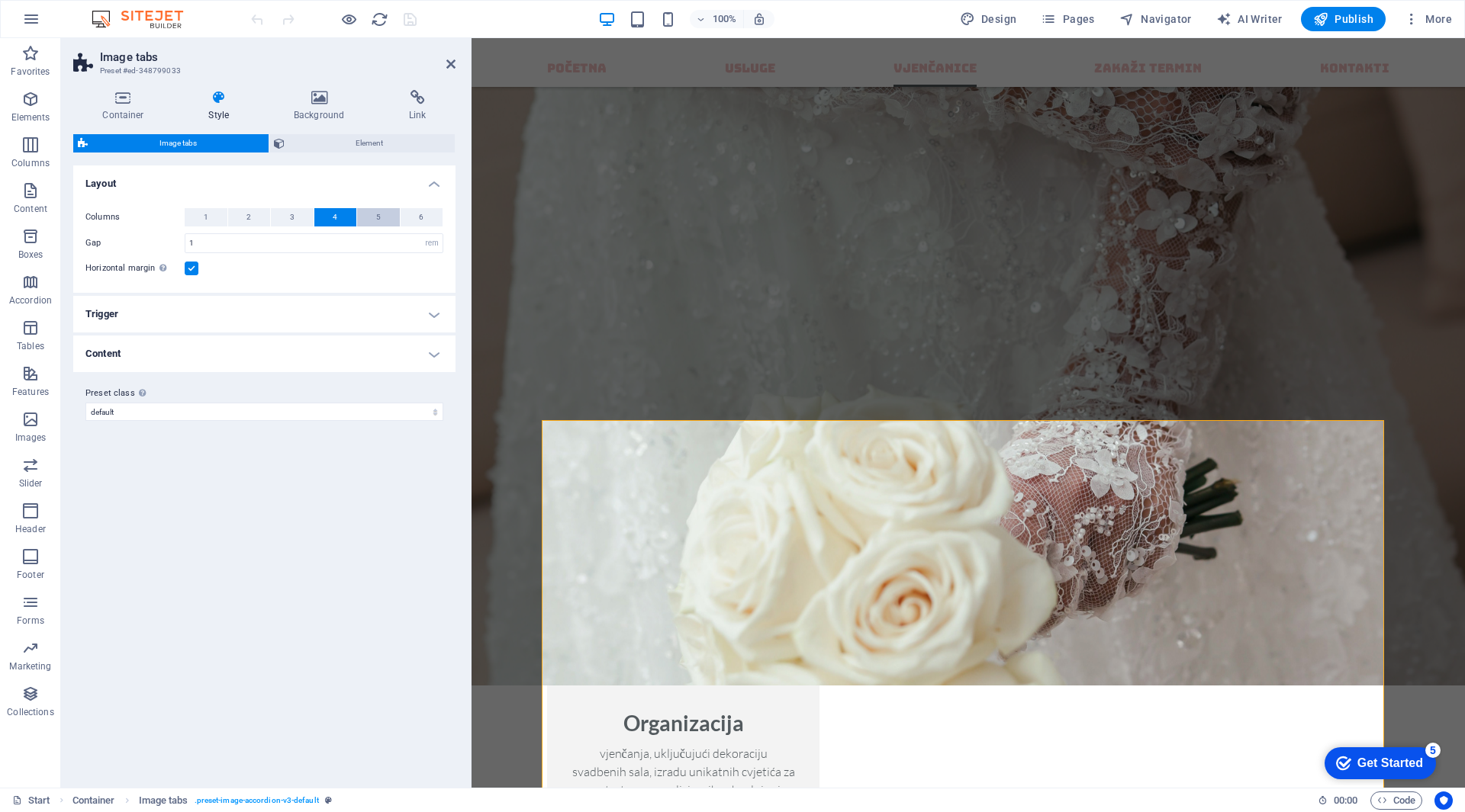
click at [383, 220] on button "5" at bounding box center [378, 217] width 42 height 18
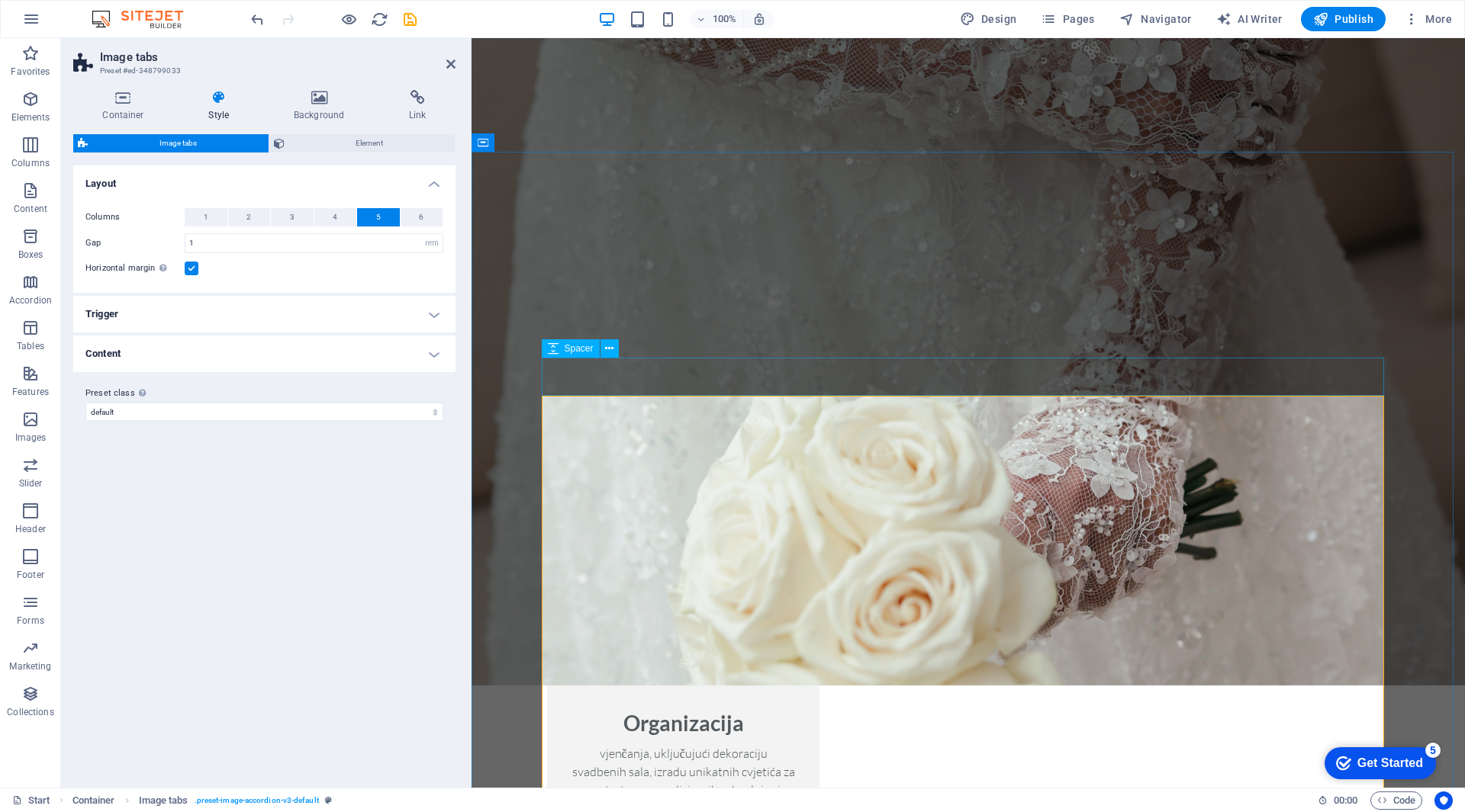
scroll to position [2056, 0]
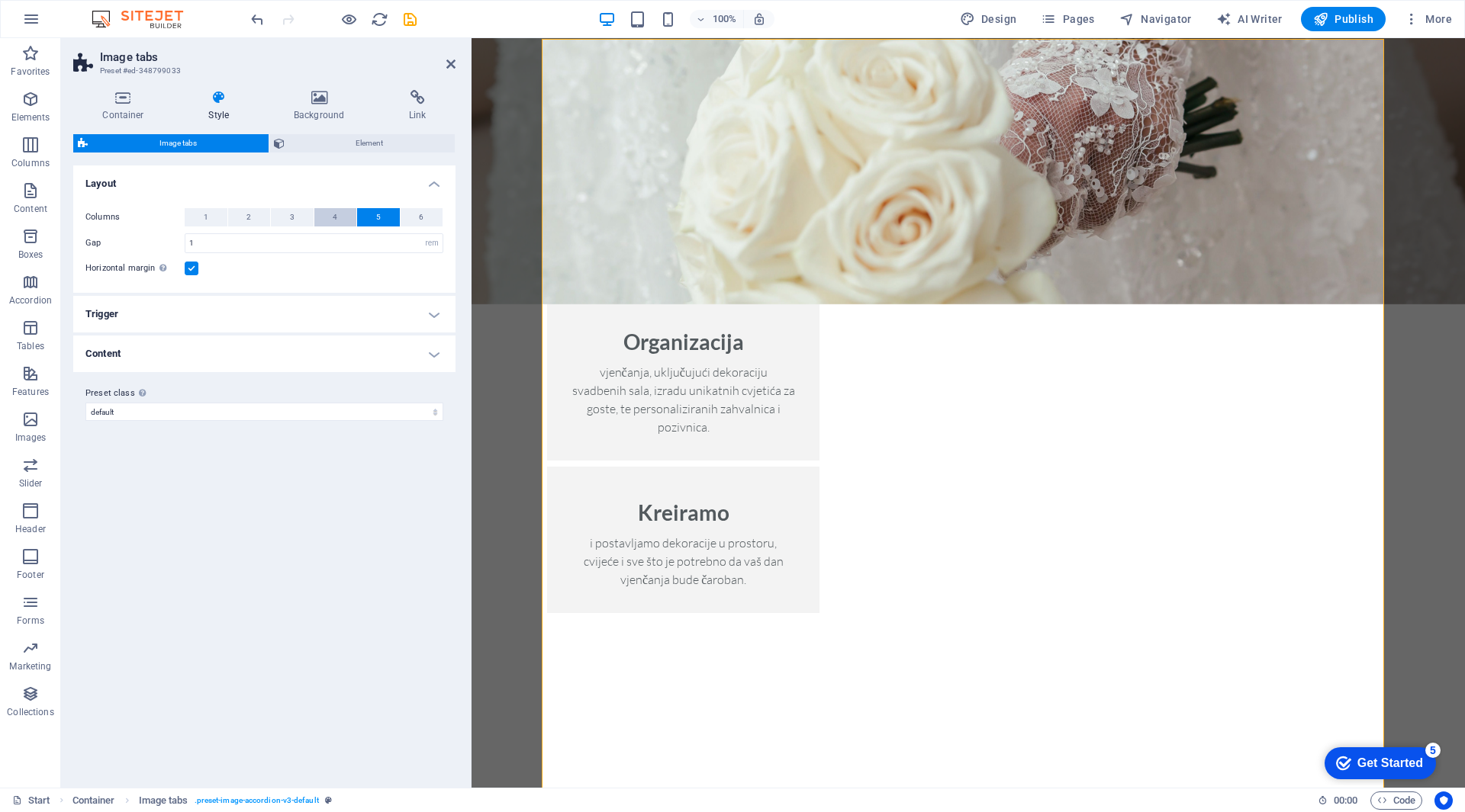
click at [336, 216] on span "4" at bounding box center [335, 217] width 5 height 18
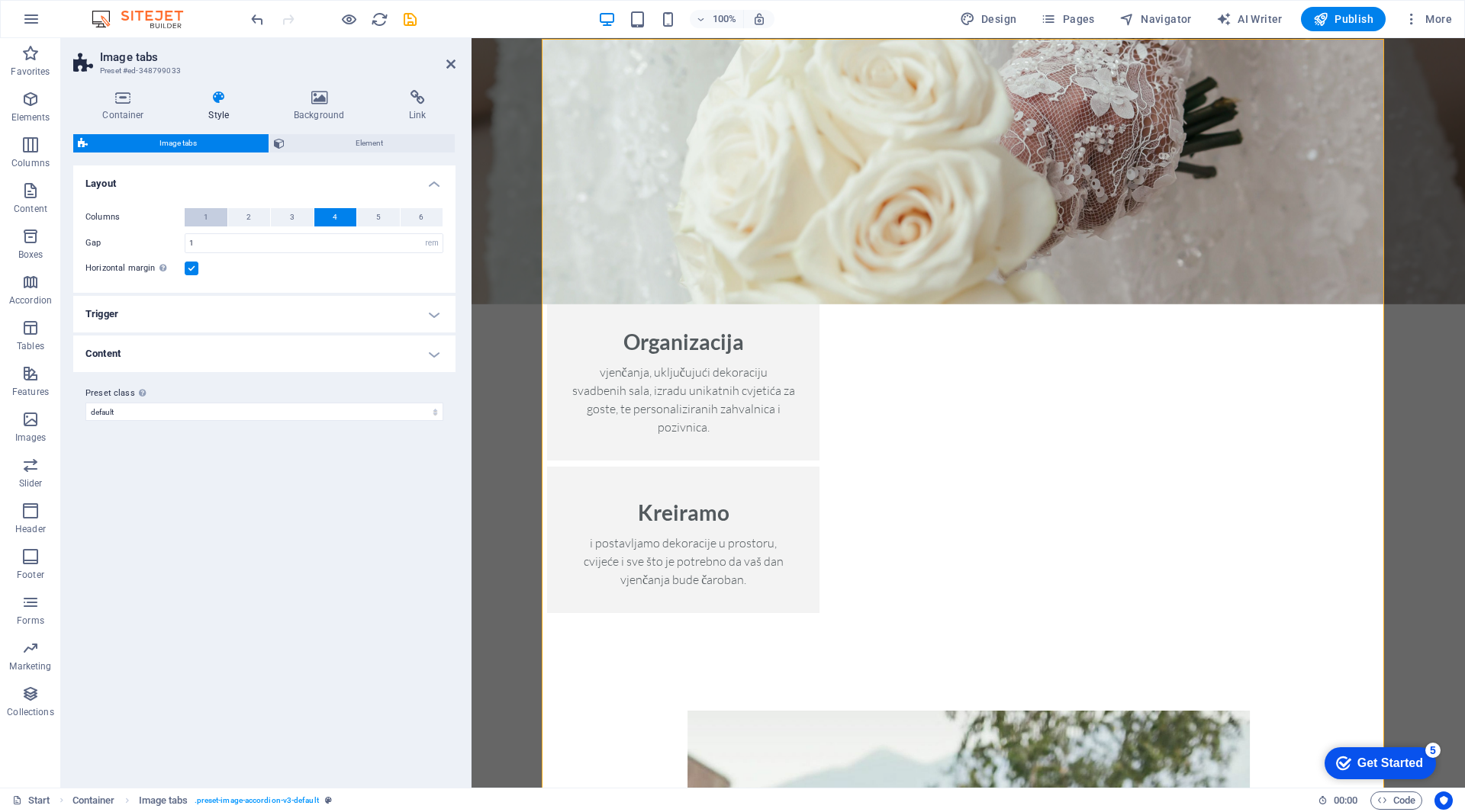
click at [211, 213] on button "1" at bounding box center [205, 217] width 42 height 18
drag, startPoint x: 420, startPoint y: 219, endPoint x: 412, endPoint y: 216, distance: 8.5
click at [418, 219] on button "6" at bounding box center [422, 217] width 42 height 18
click at [379, 211] on span "5" at bounding box center [379, 217] width 5 height 18
click at [197, 320] on h4 "Trigger" at bounding box center [264, 314] width 382 height 37
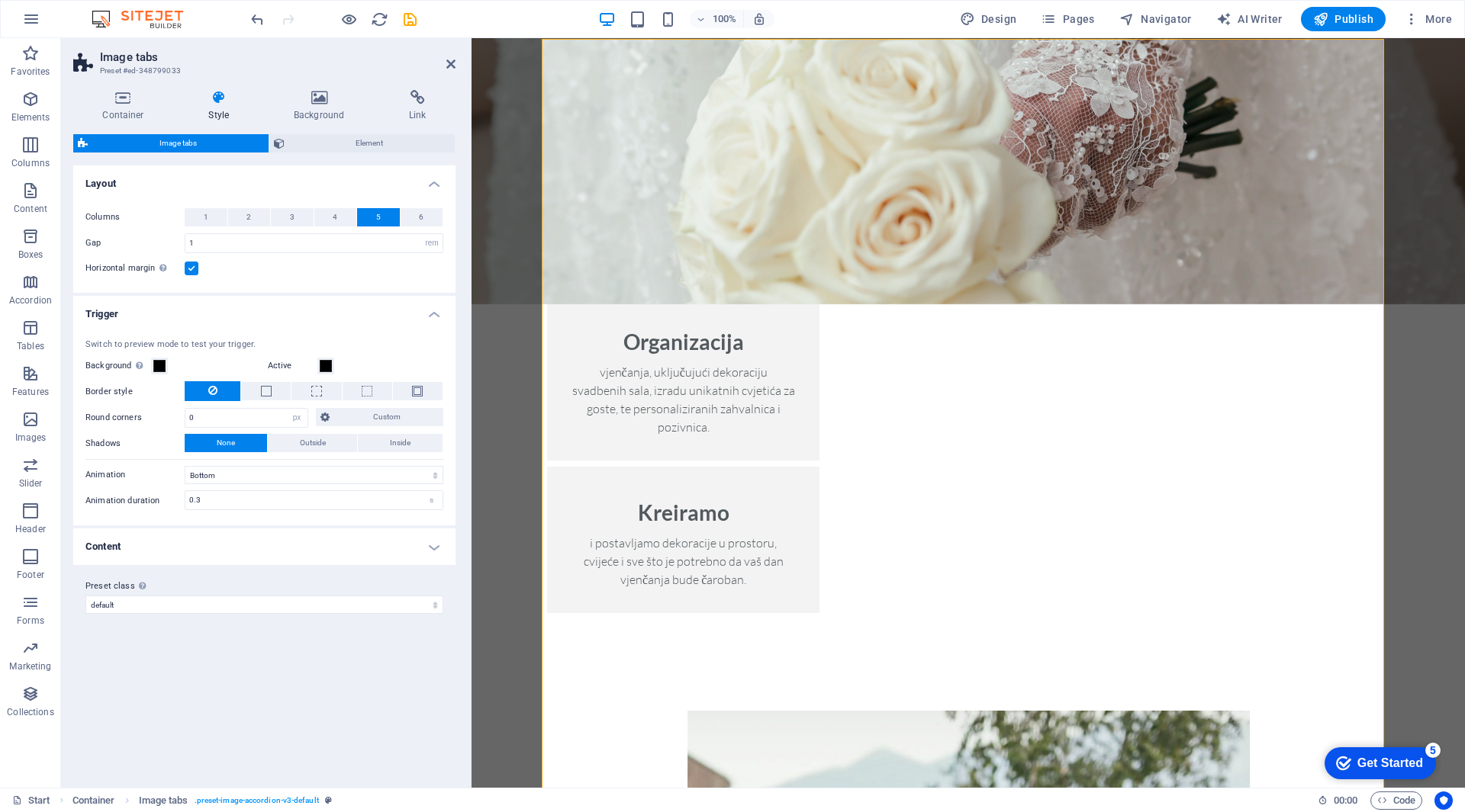
click at [197, 319] on h4 "Trigger" at bounding box center [264, 309] width 382 height 27
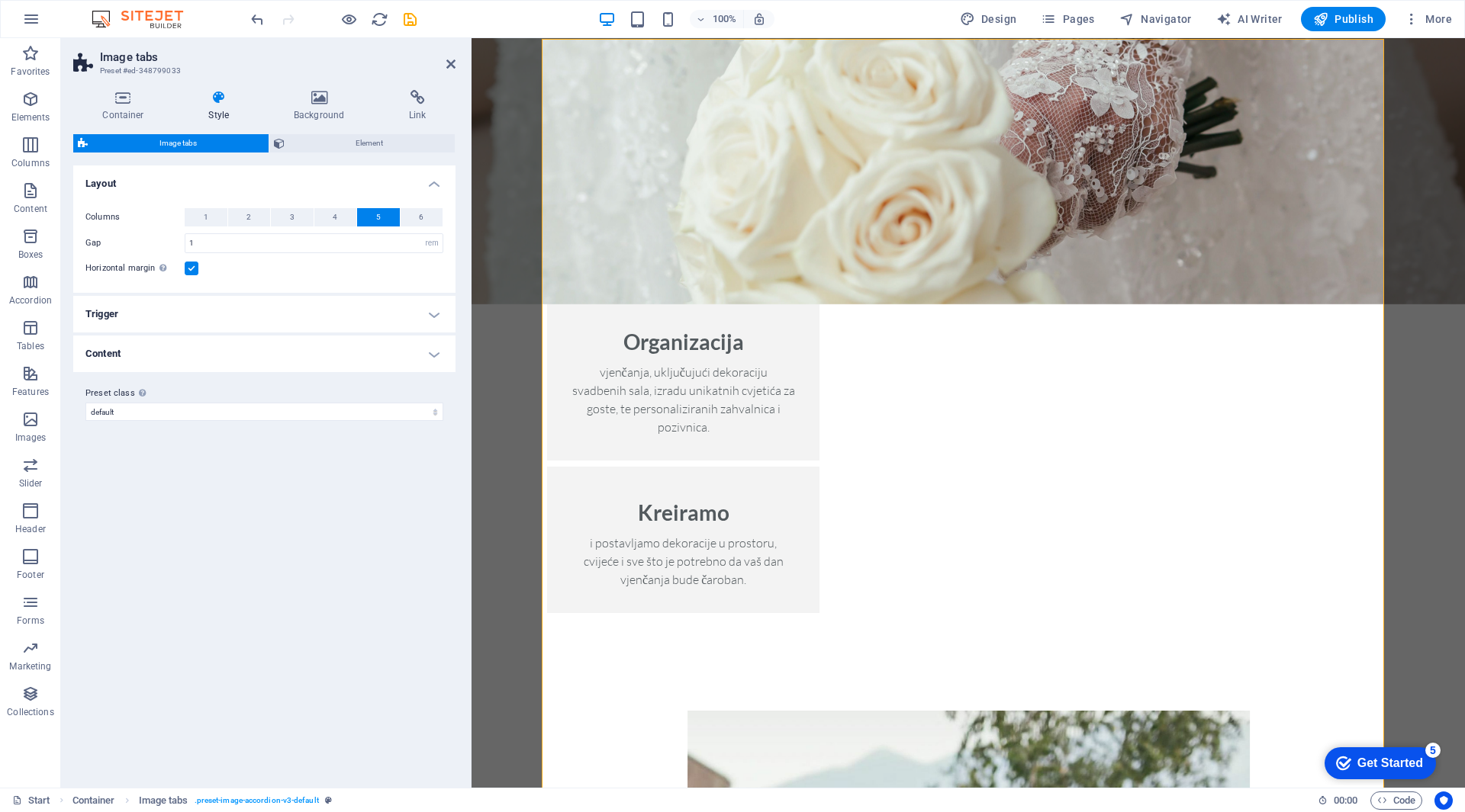
click at [184, 362] on h4 "Content" at bounding box center [264, 353] width 382 height 37
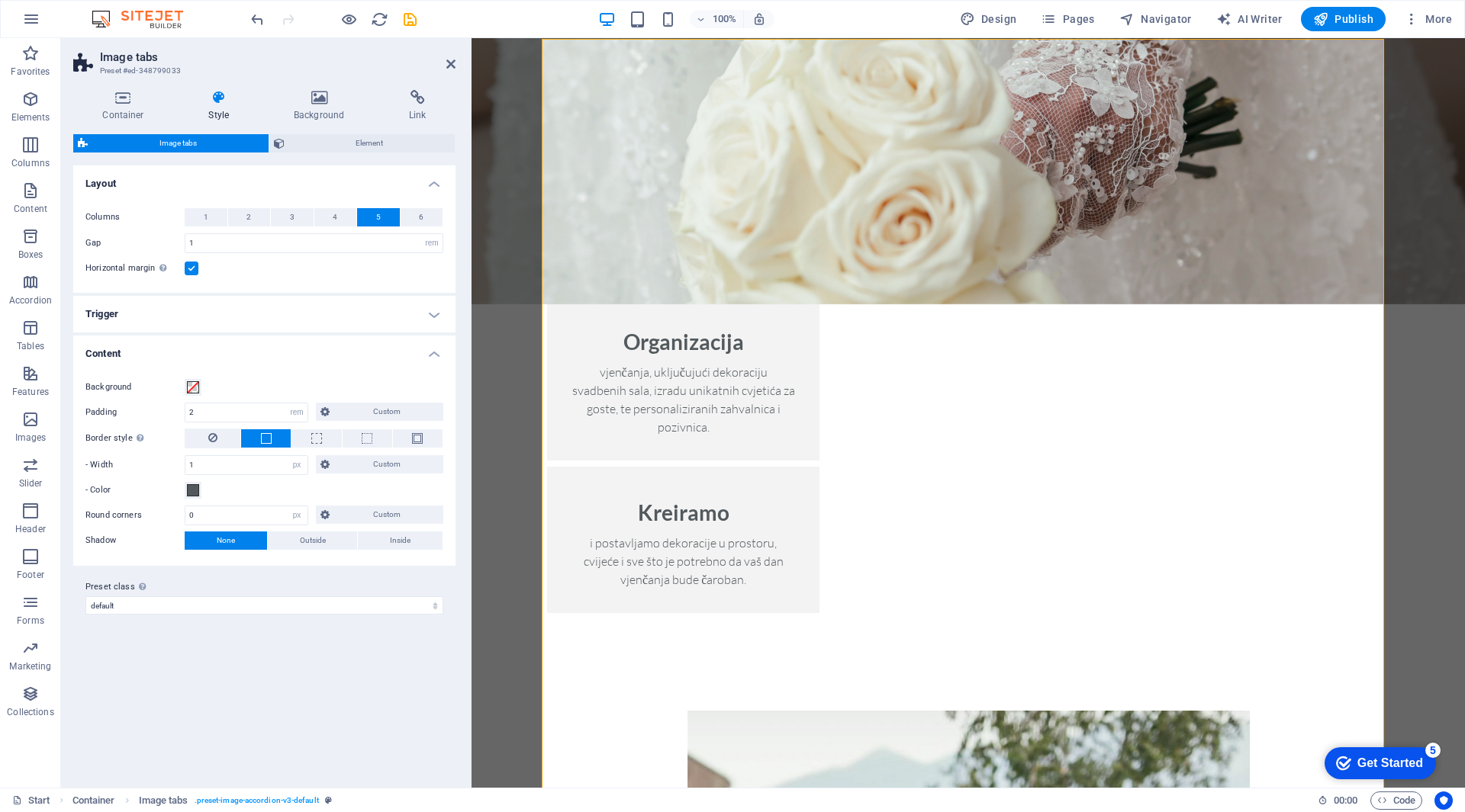
click at [185, 355] on h4 "Content" at bounding box center [264, 349] width 382 height 27
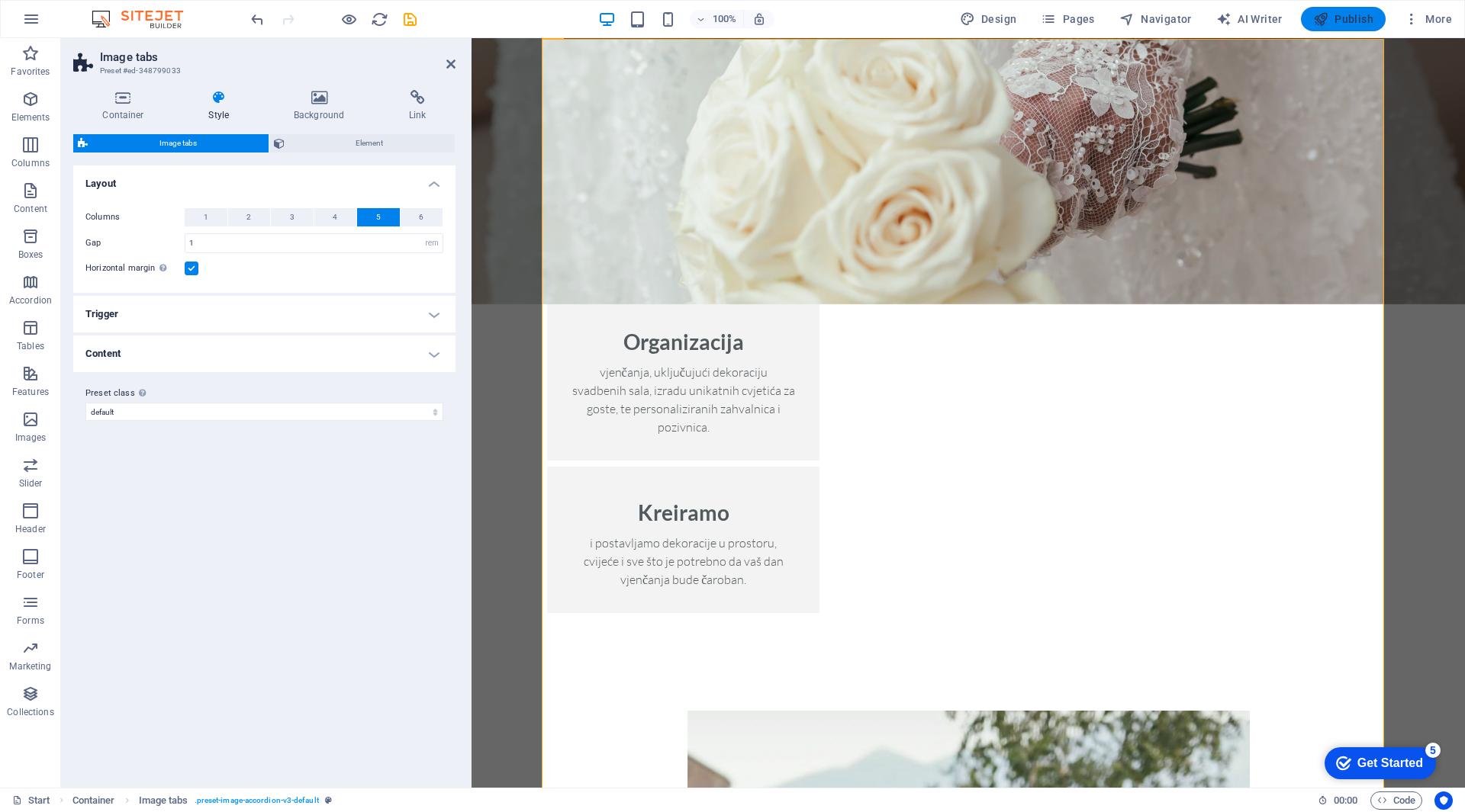
drag, startPoint x: 1358, startPoint y: 24, endPoint x: 1278, endPoint y: 96, distance: 107.6
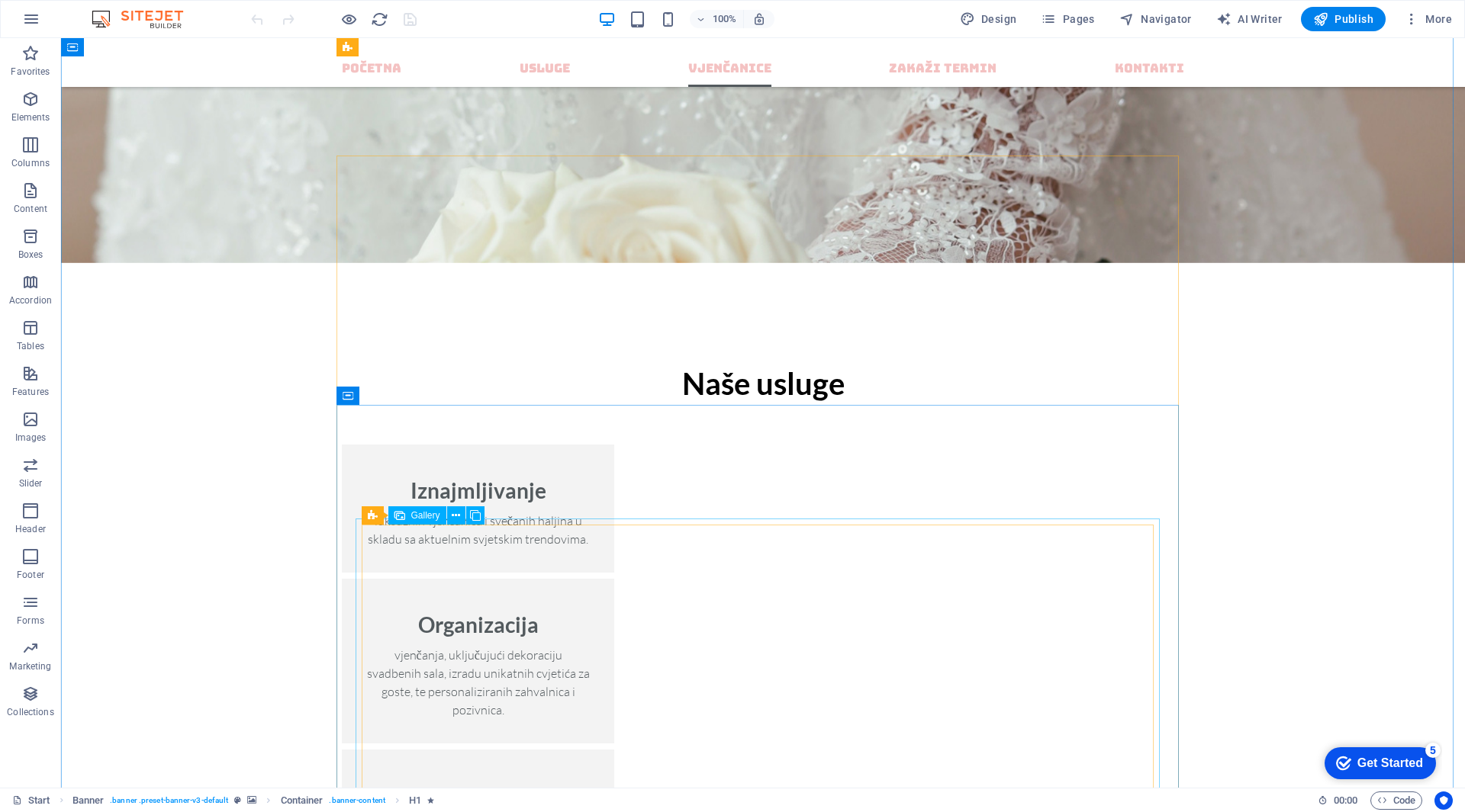
scroll to position [1677, 0]
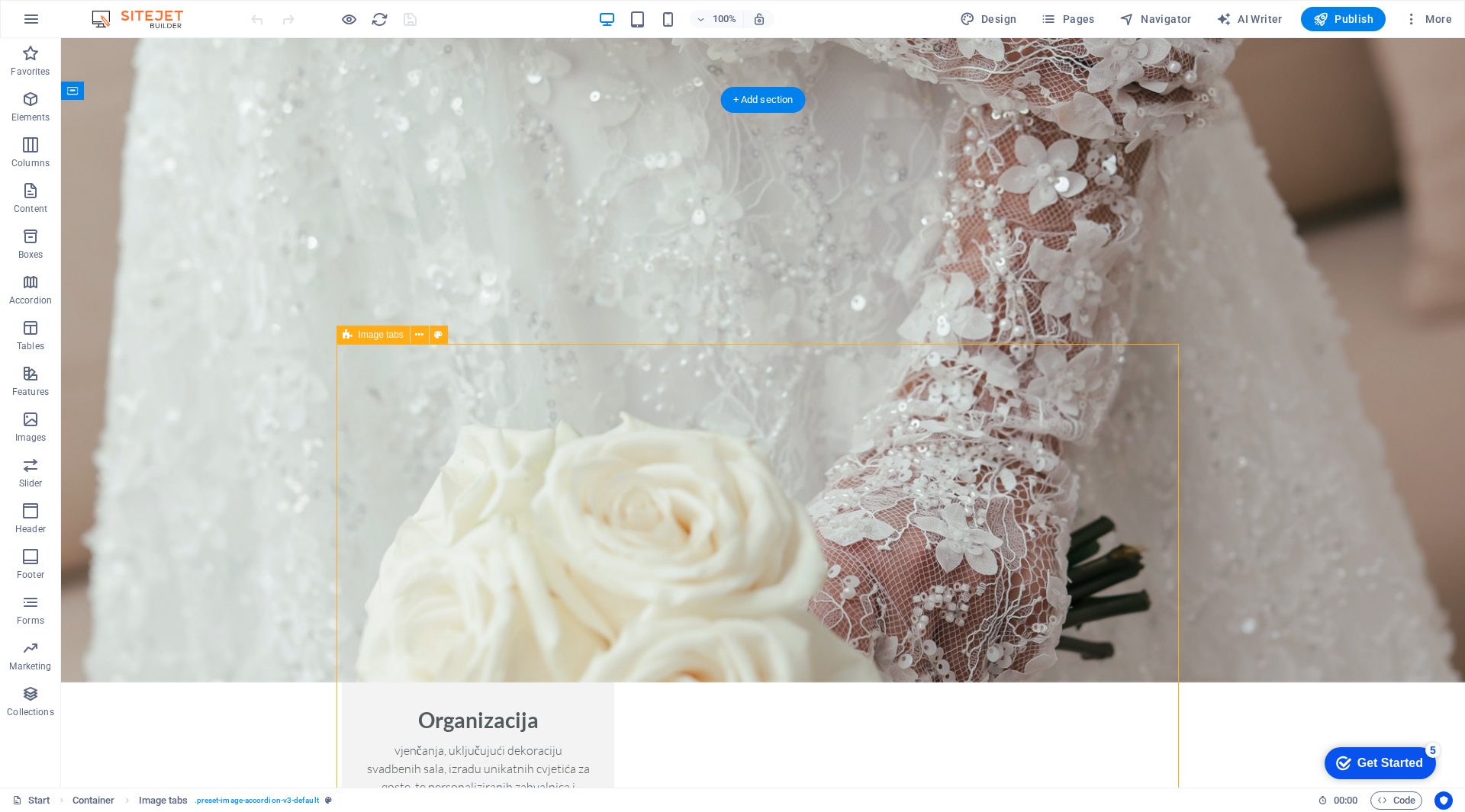
select select "rem"
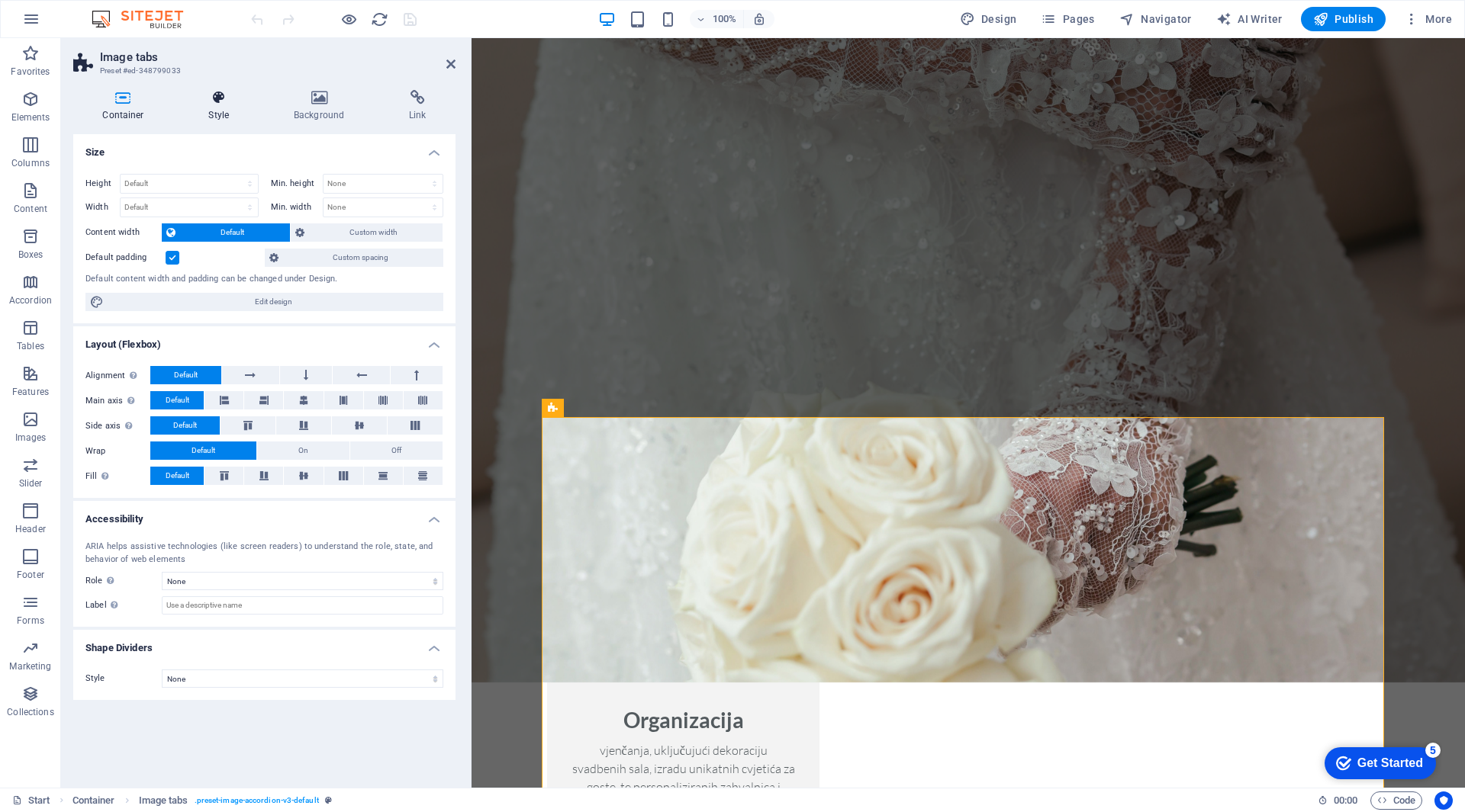
click at [238, 107] on h4 "Style" at bounding box center [222, 106] width 85 height 32
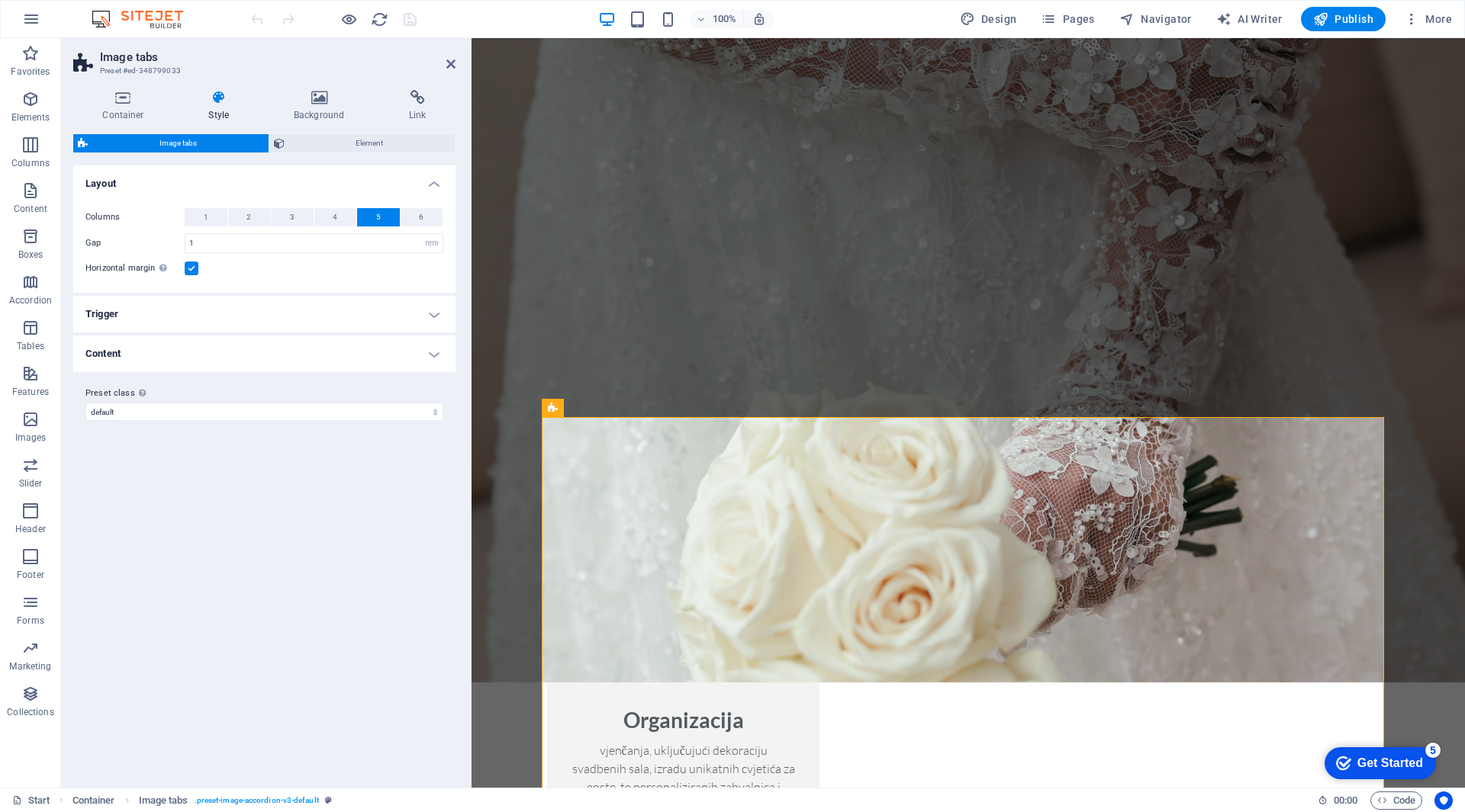
click at [187, 365] on h4 "Content" at bounding box center [264, 353] width 382 height 37
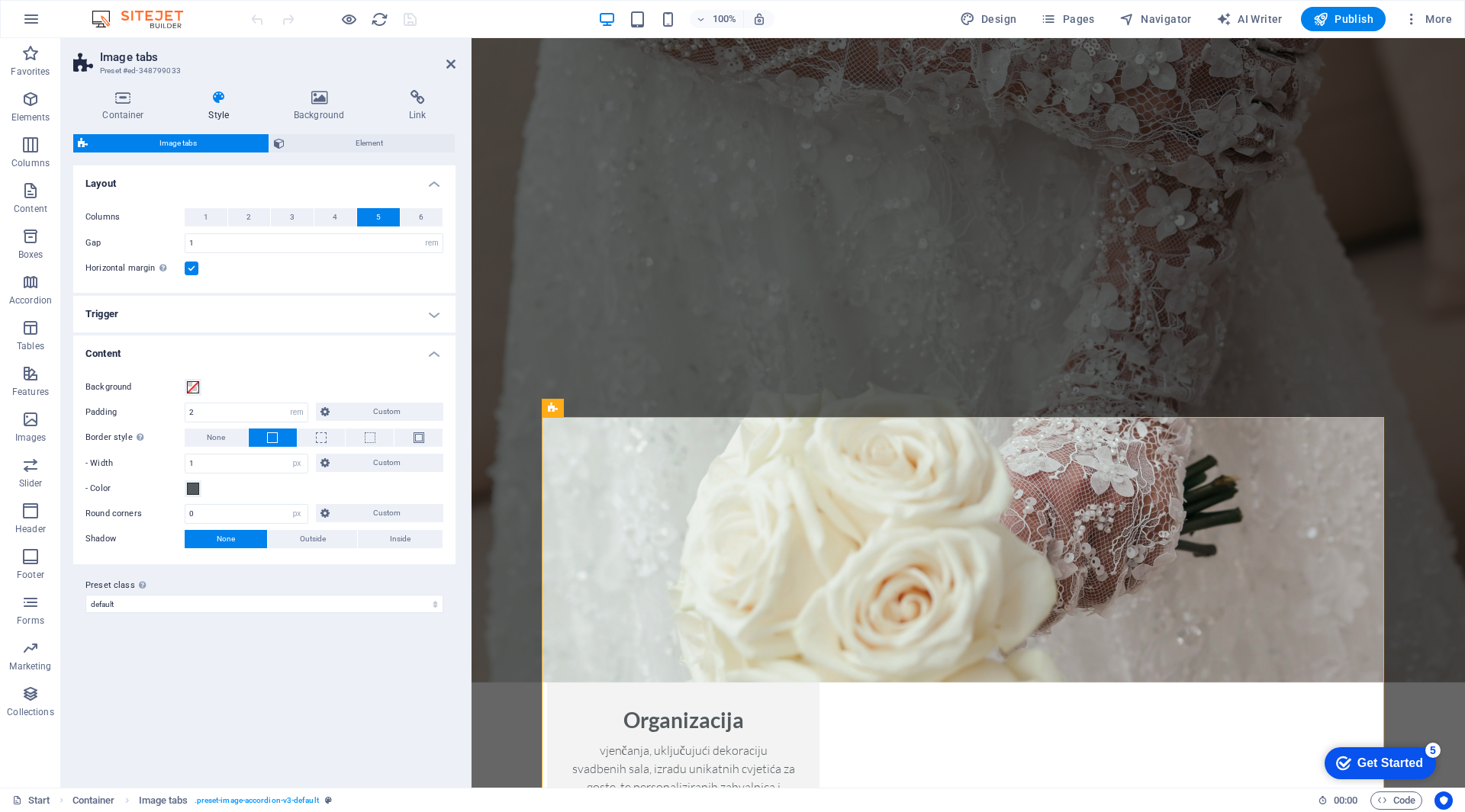
click at [117, 590] on label "Preset class Above chosen variant and settings affect all elements which carry …" at bounding box center [264, 585] width 358 height 18
click at [117, 595] on select "default Add preset class" at bounding box center [264, 604] width 358 height 18
click at [121, 600] on select "default Add preset class" at bounding box center [264, 604] width 358 height 18
drag, startPoint x: 121, startPoint y: 600, endPoint x: 118, endPoint y: 591, distance: 9.5
click at [121, 600] on select "default Add preset class" at bounding box center [264, 604] width 358 height 18
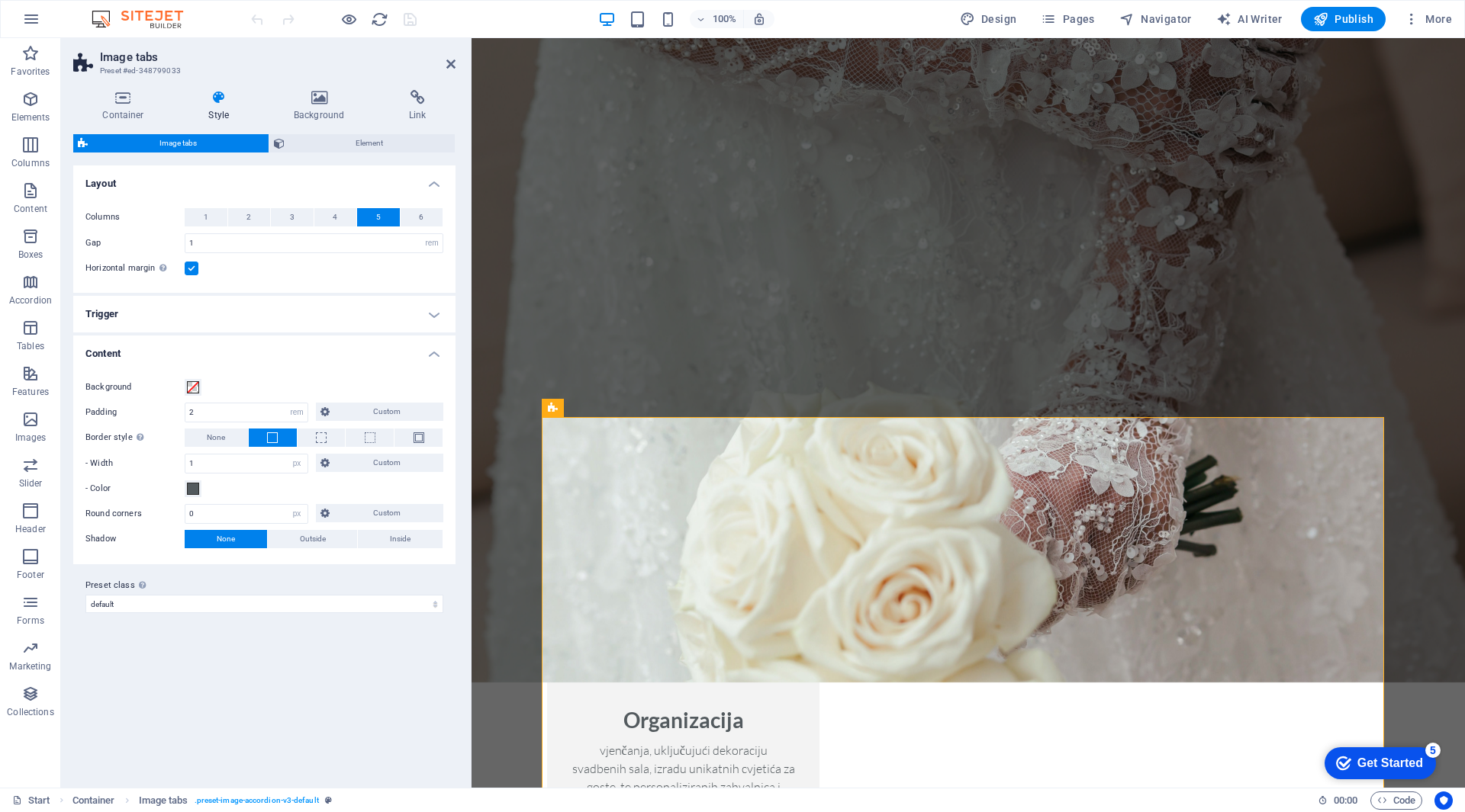
click at [325, 89] on div "Container Style Background Link Size Height Default px rem % vh vw Min. height …" at bounding box center [264, 433] width 407 height 710
drag, startPoint x: 201, startPoint y: 245, endPoint x: 162, endPoint y: 241, distance: 39.2
click at [171, 245] on div "Gap 1 px rem % vw vh" at bounding box center [264, 243] width 358 height 20
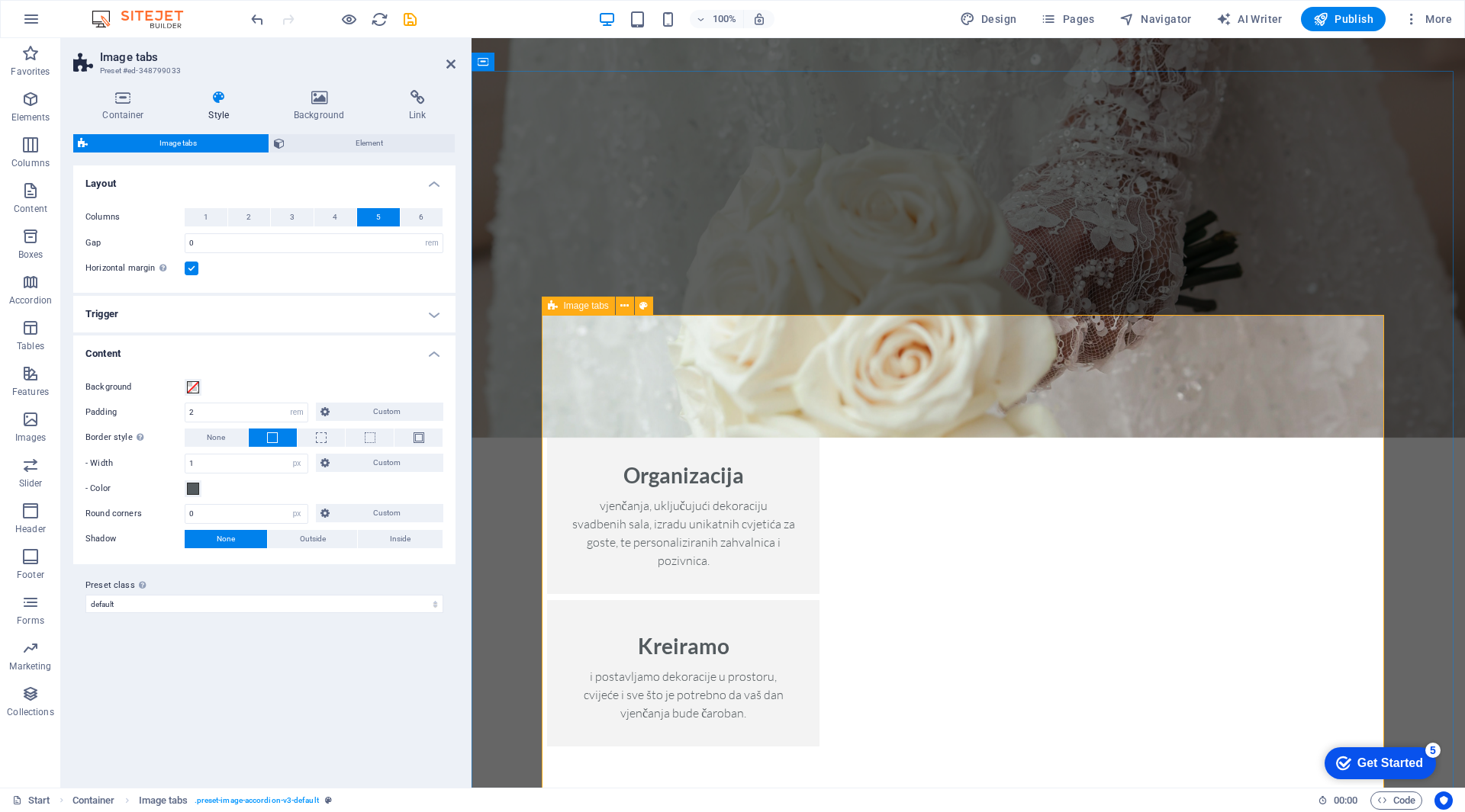
scroll to position [2135, 0]
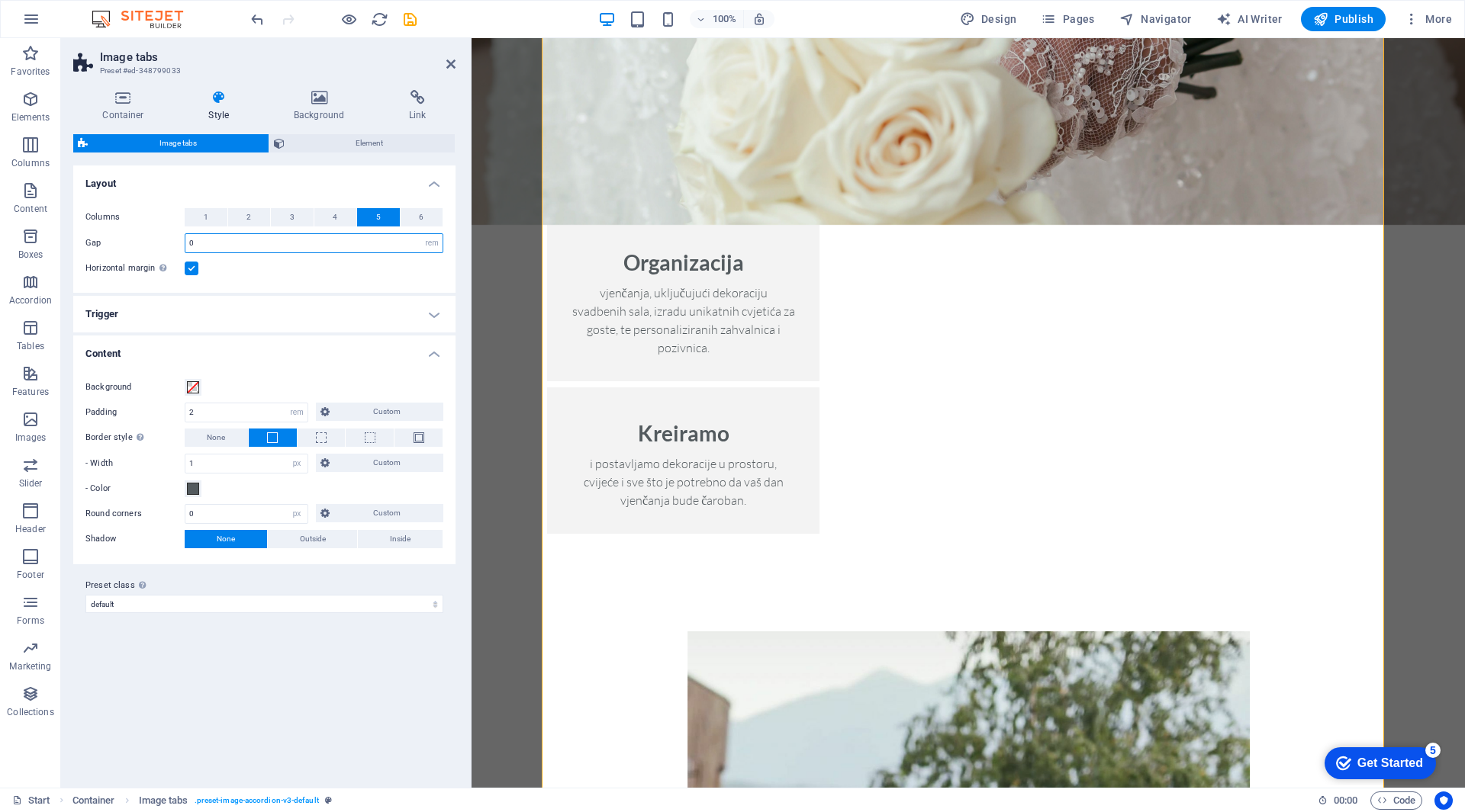
click at [163, 242] on div "Gap 0 px rem % vw vh" at bounding box center [264, 243] width 358 height 20
type input "1"
type input "2"
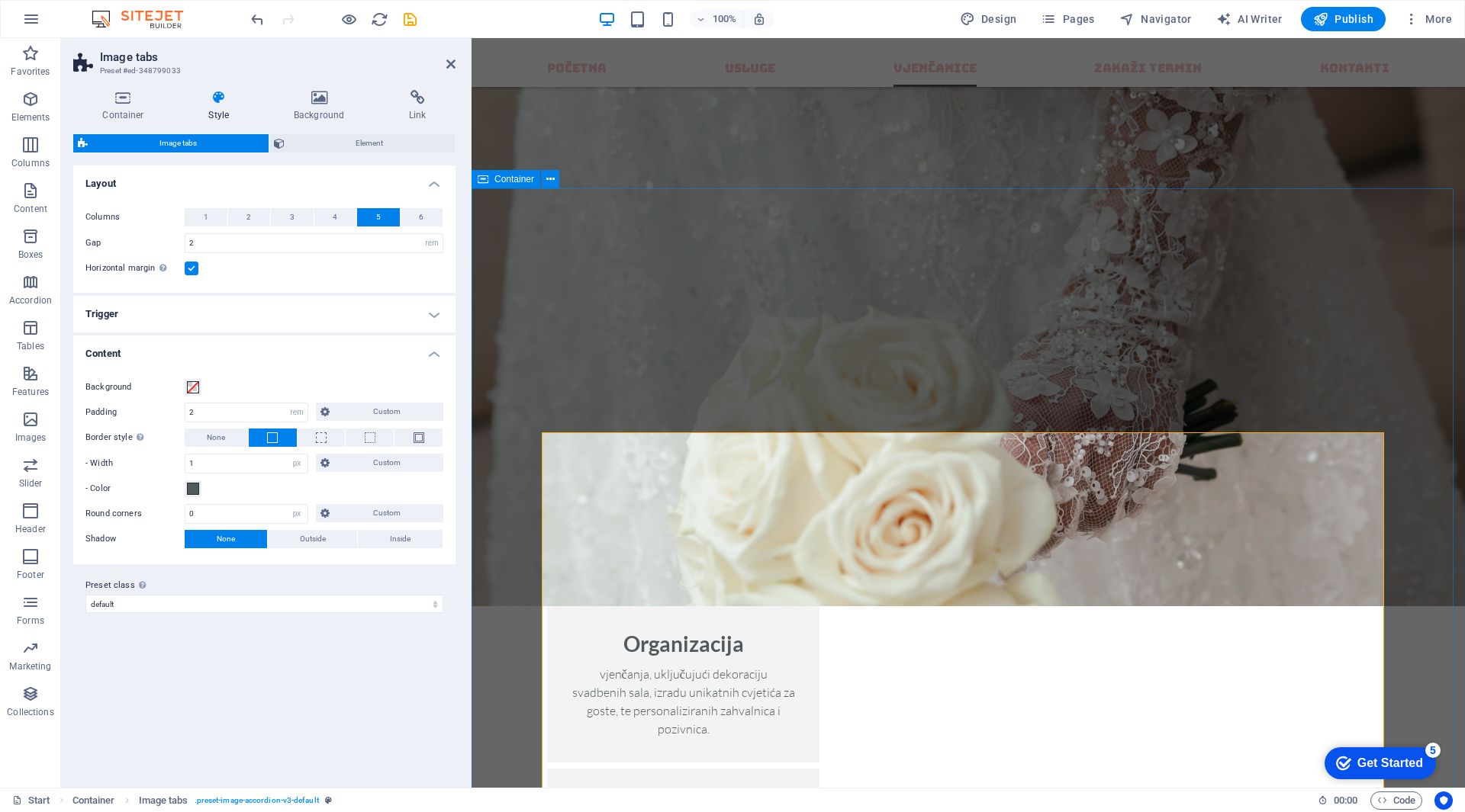
scroll to position [1525, 0]
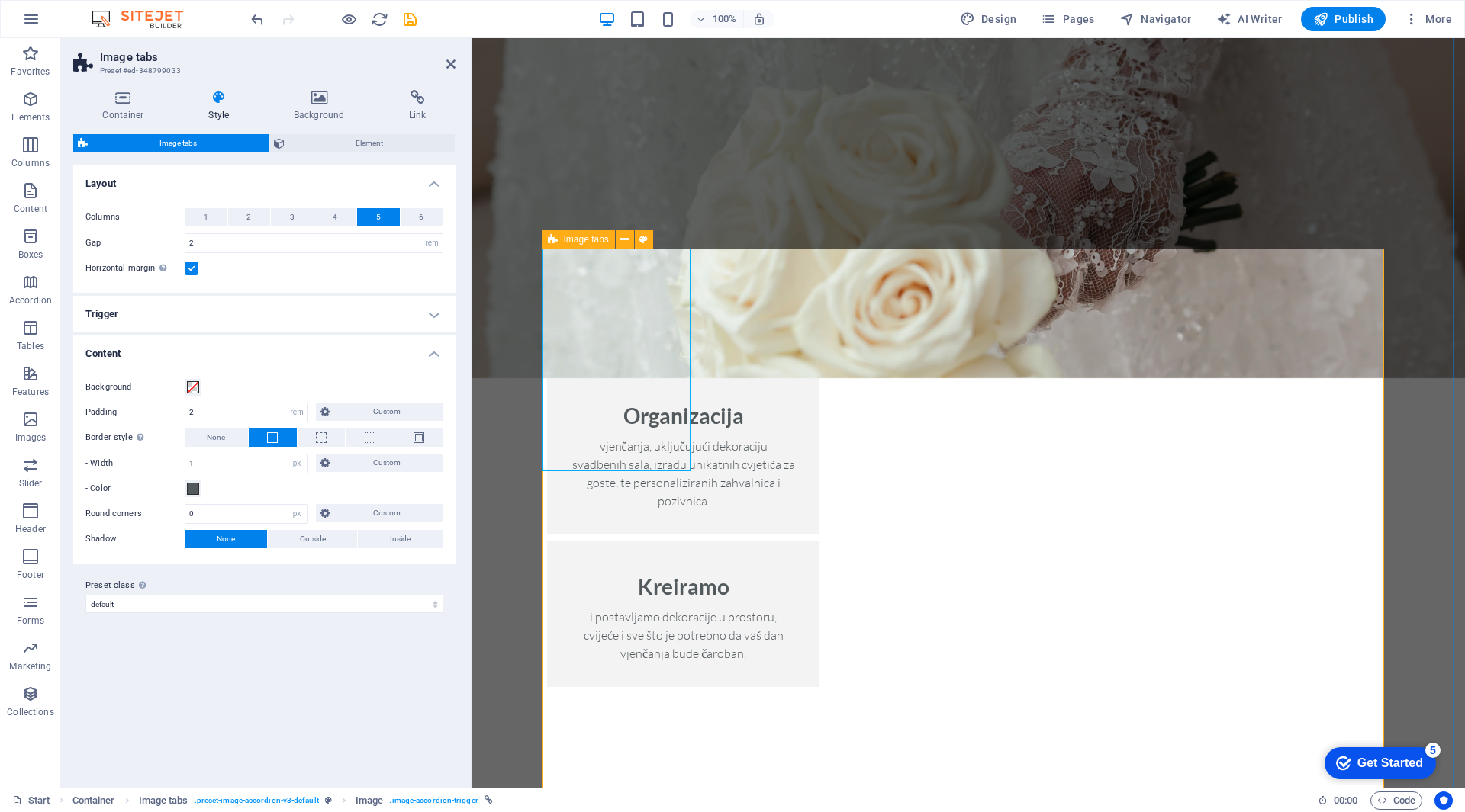
scroll to position [1983, 0]
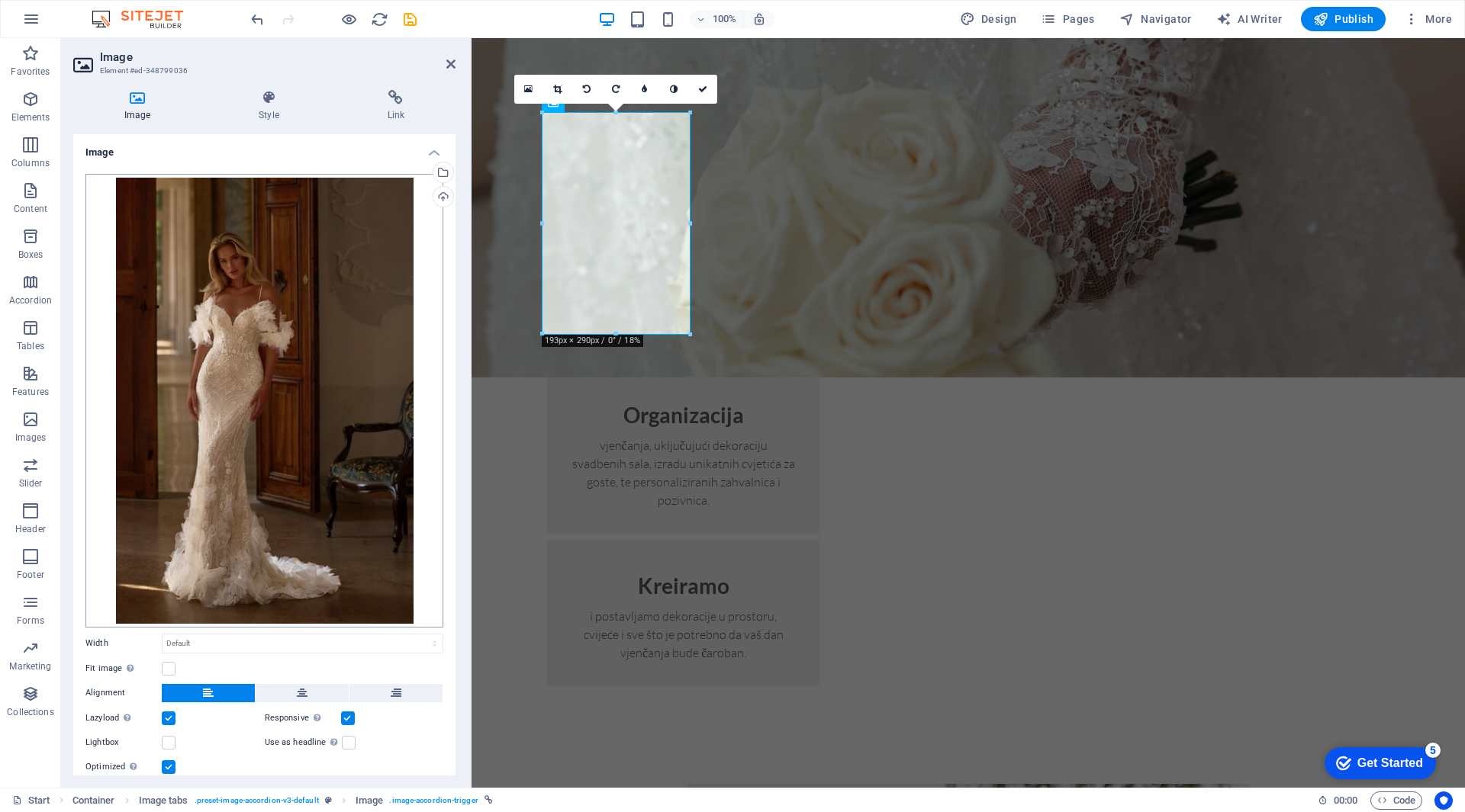
scroll to position [49, 0]
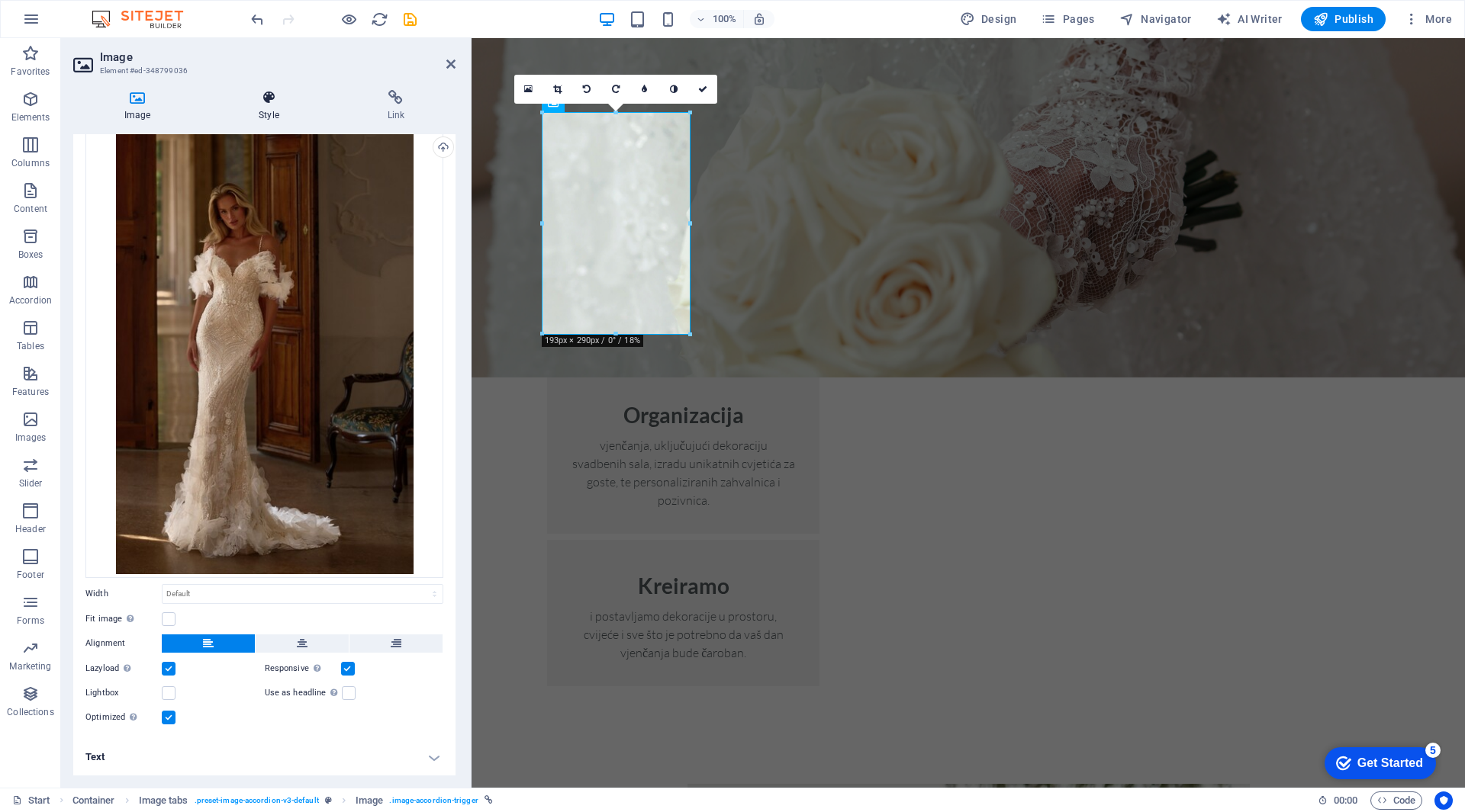
click at [268, 104] on icon at bounding box center [269, 97] width 122 height 15
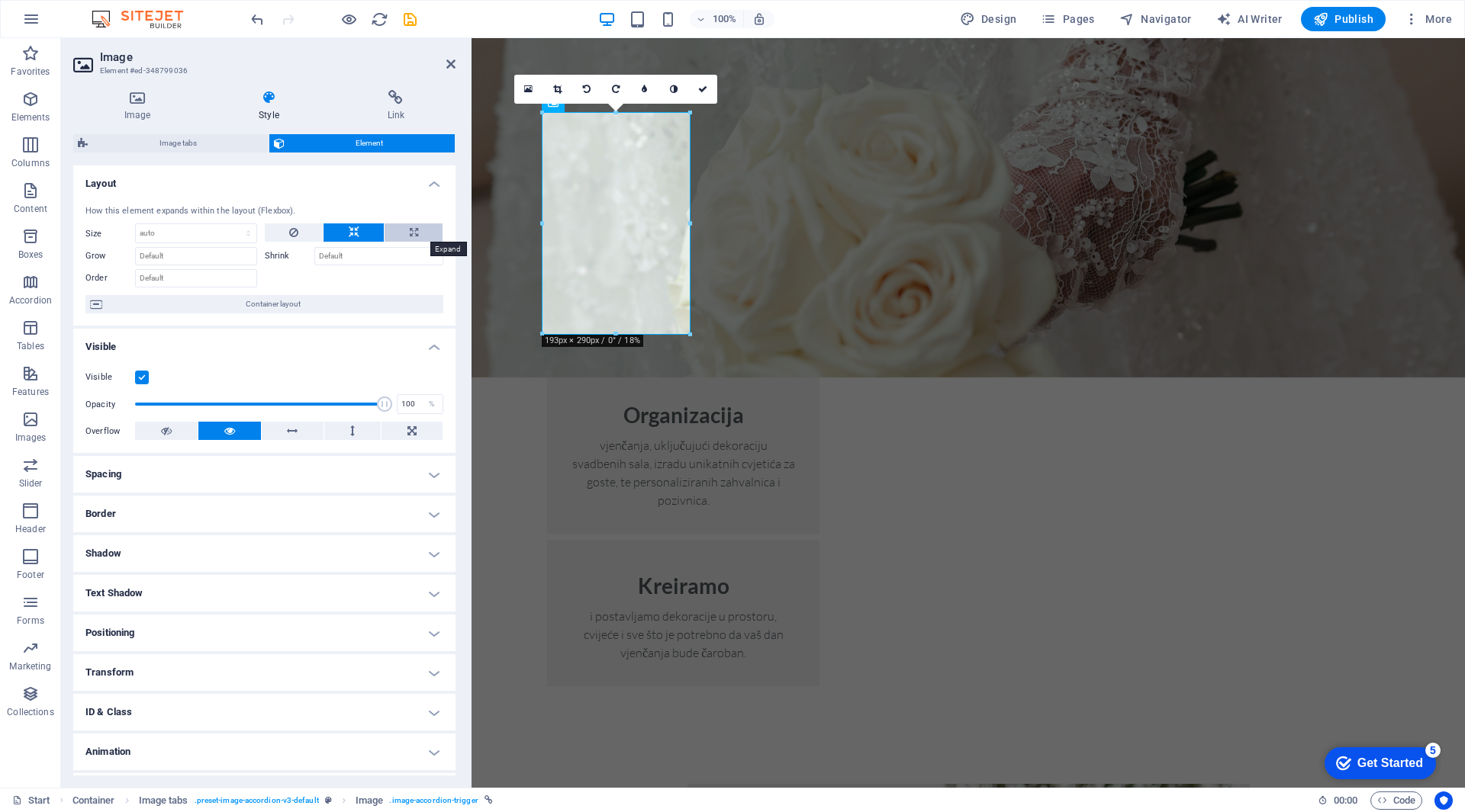
click at [409, 237] on icon at bounding box center [413, 232] width 9 height 18
type input "100"
select select "%"
click at [356, 232] on icon at bounding box center [354, 232] width 11 height 18
select select "DISABLED_OPTION_VALUE"
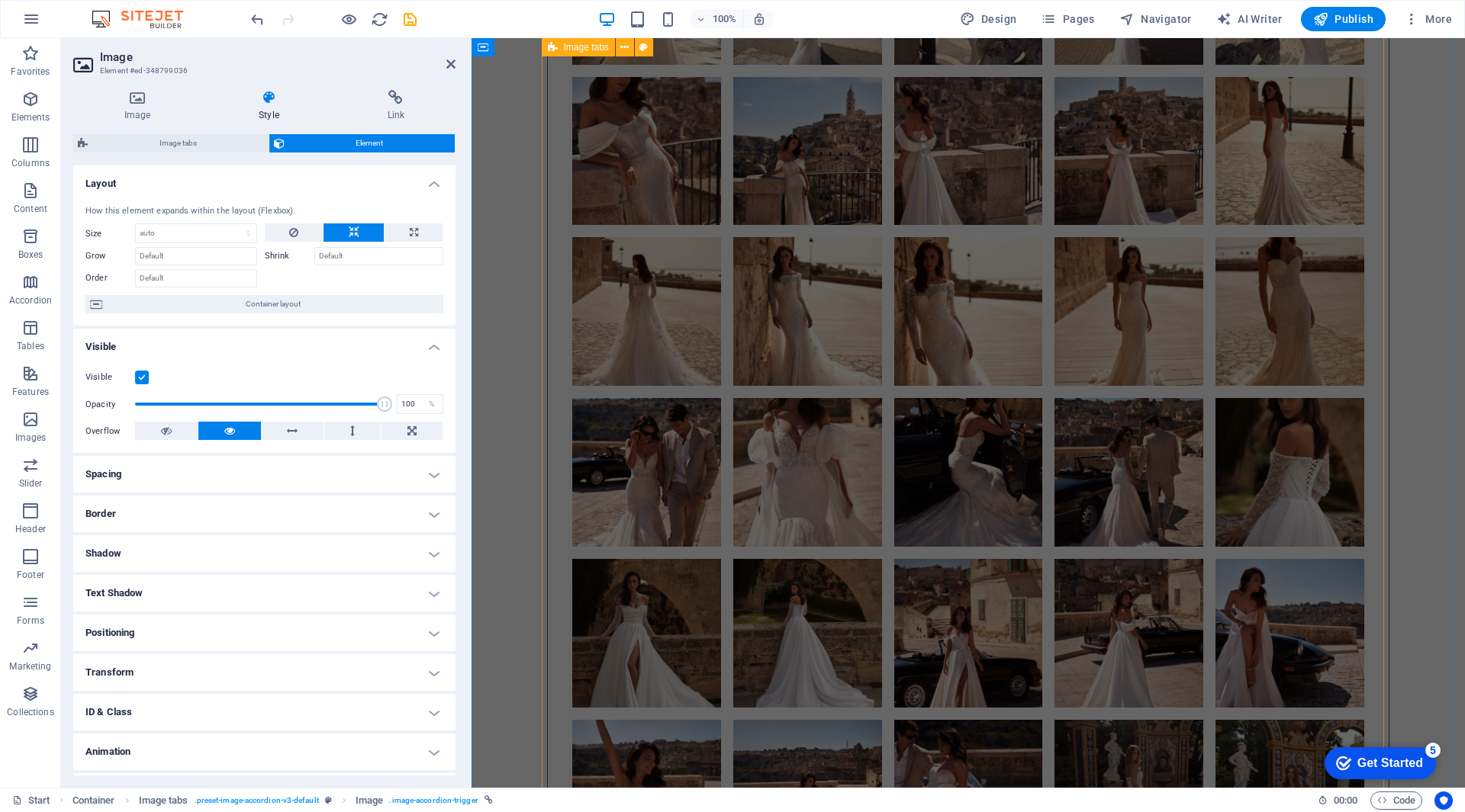
scroll to position [7778, 0]
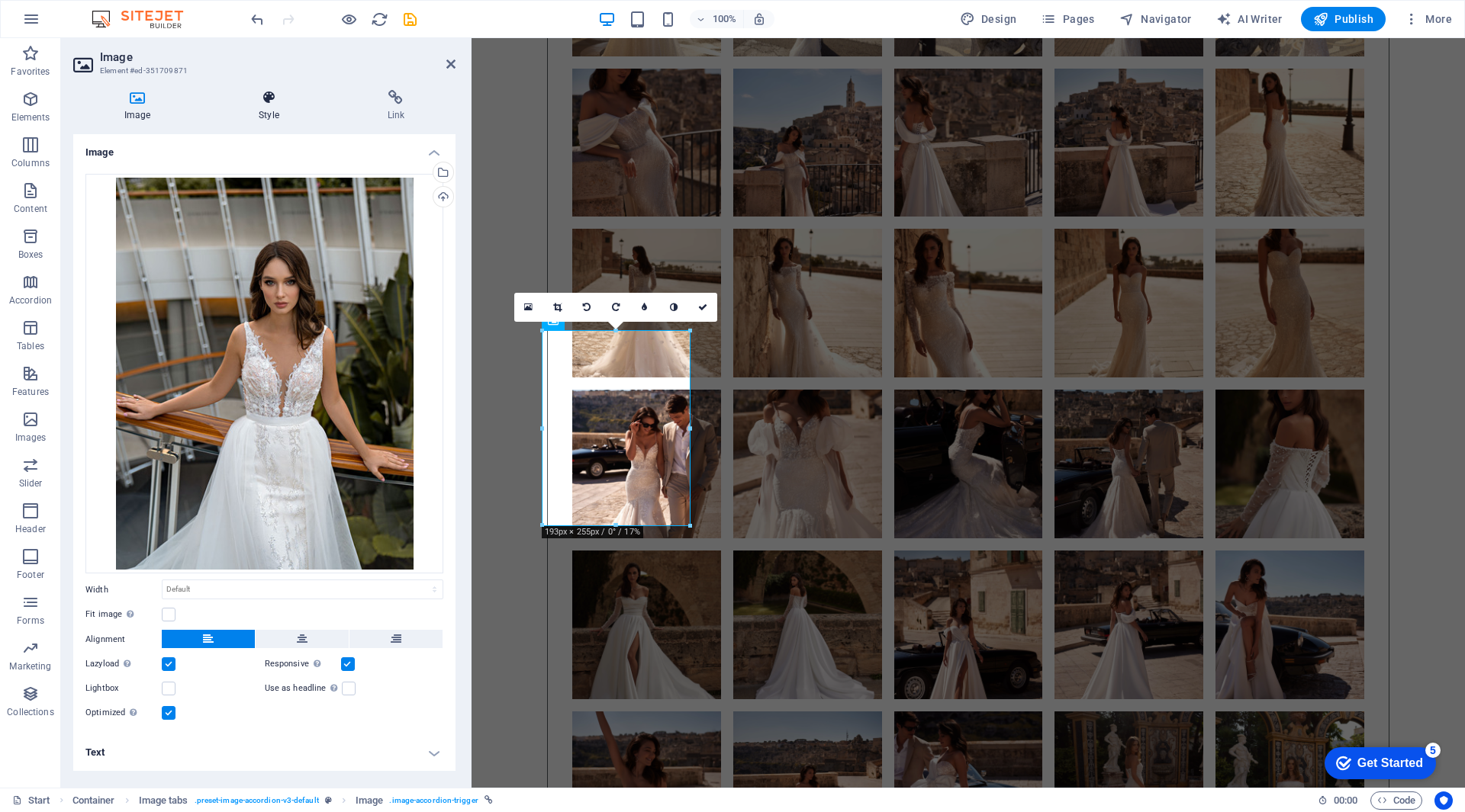
click at [271, 96] on icon at bounding box center [269, 97] width 122 height 15
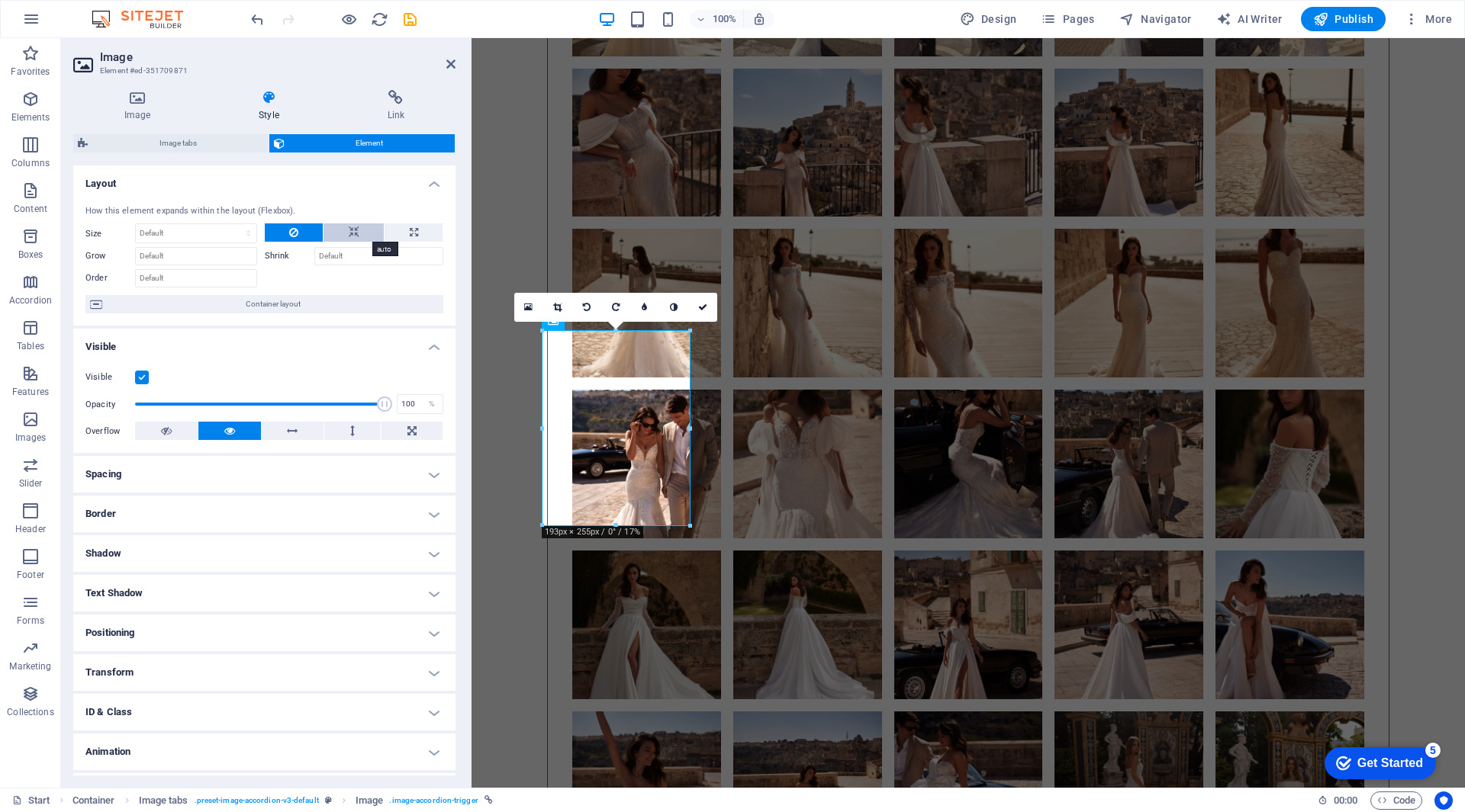
click at [354, 229] on icon at bounding box center [354, 232] width 11 height 18
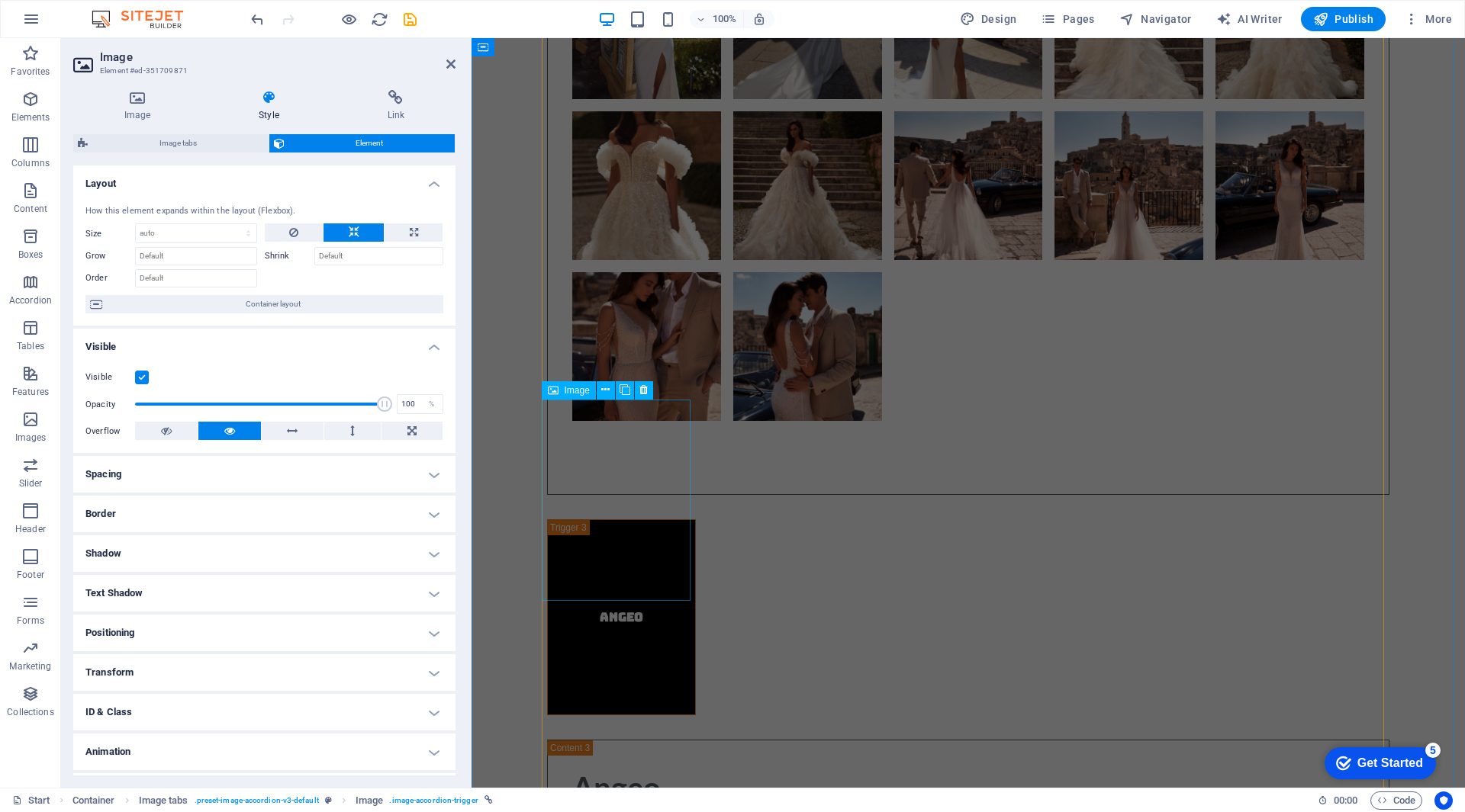
scroll to position [9608, 0]
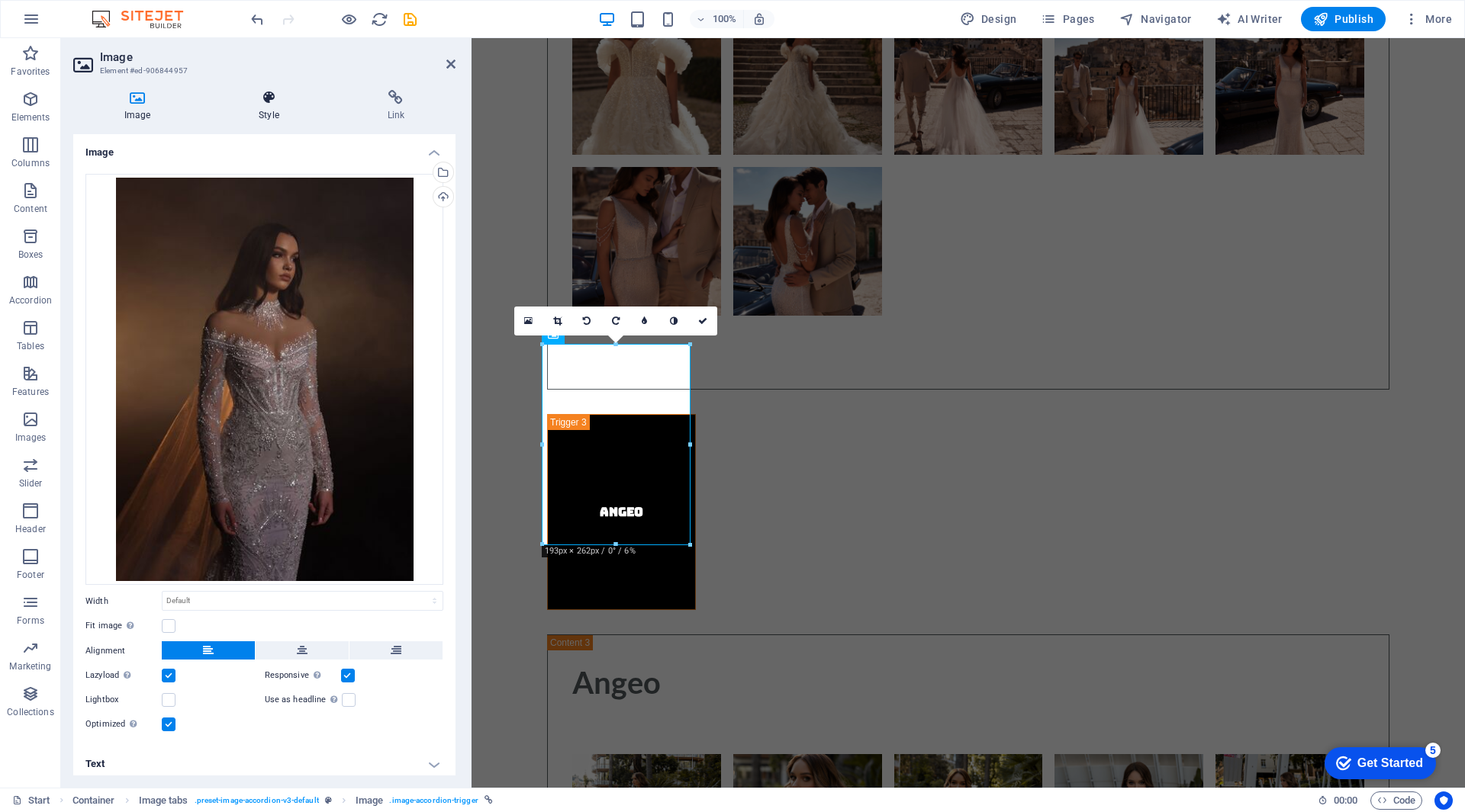
click at [279, 99] on icon at bounding box center [269, 97] width 122 height 15
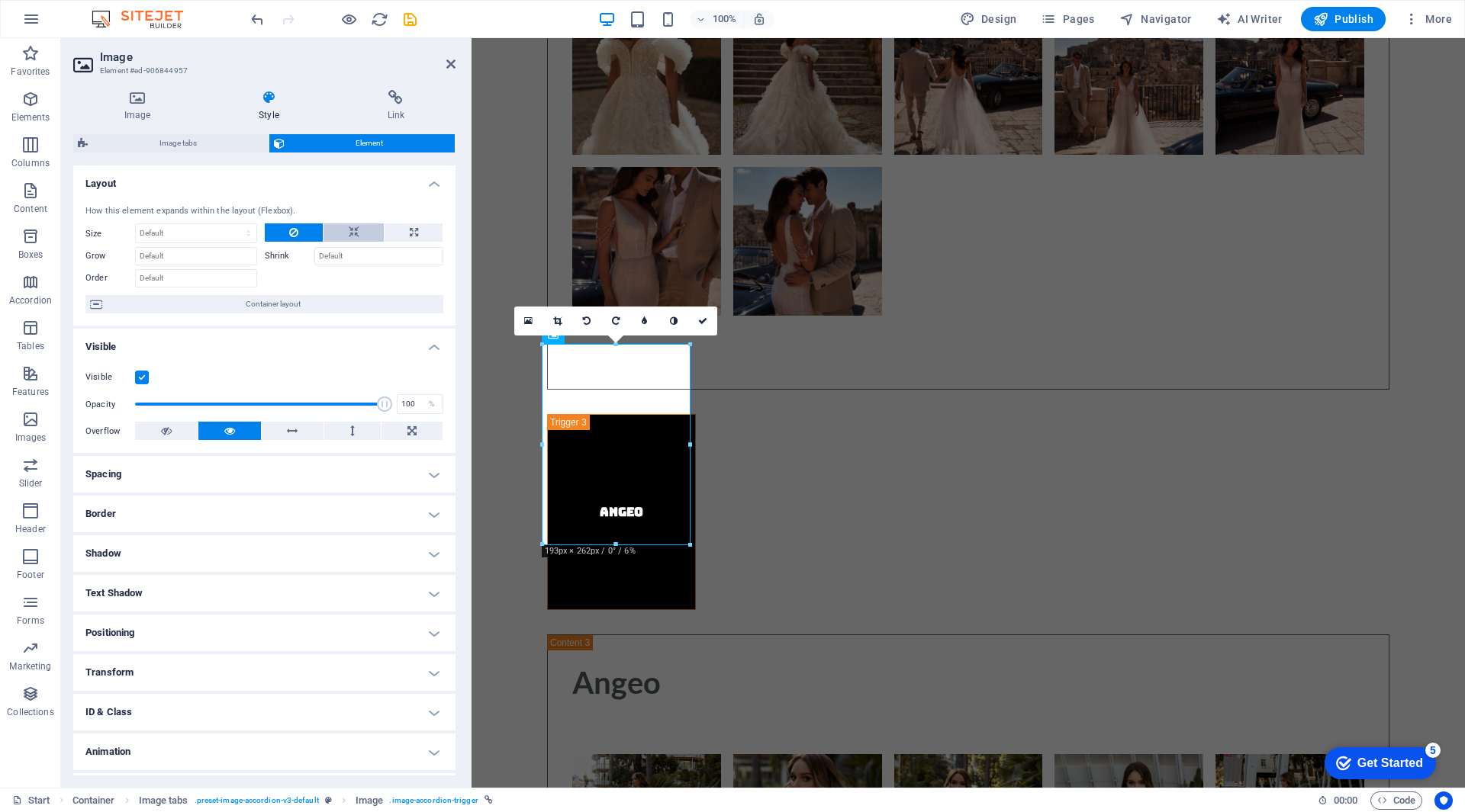
click at [344, 227] on button at bounding box center [354, 232] width 60 height 18
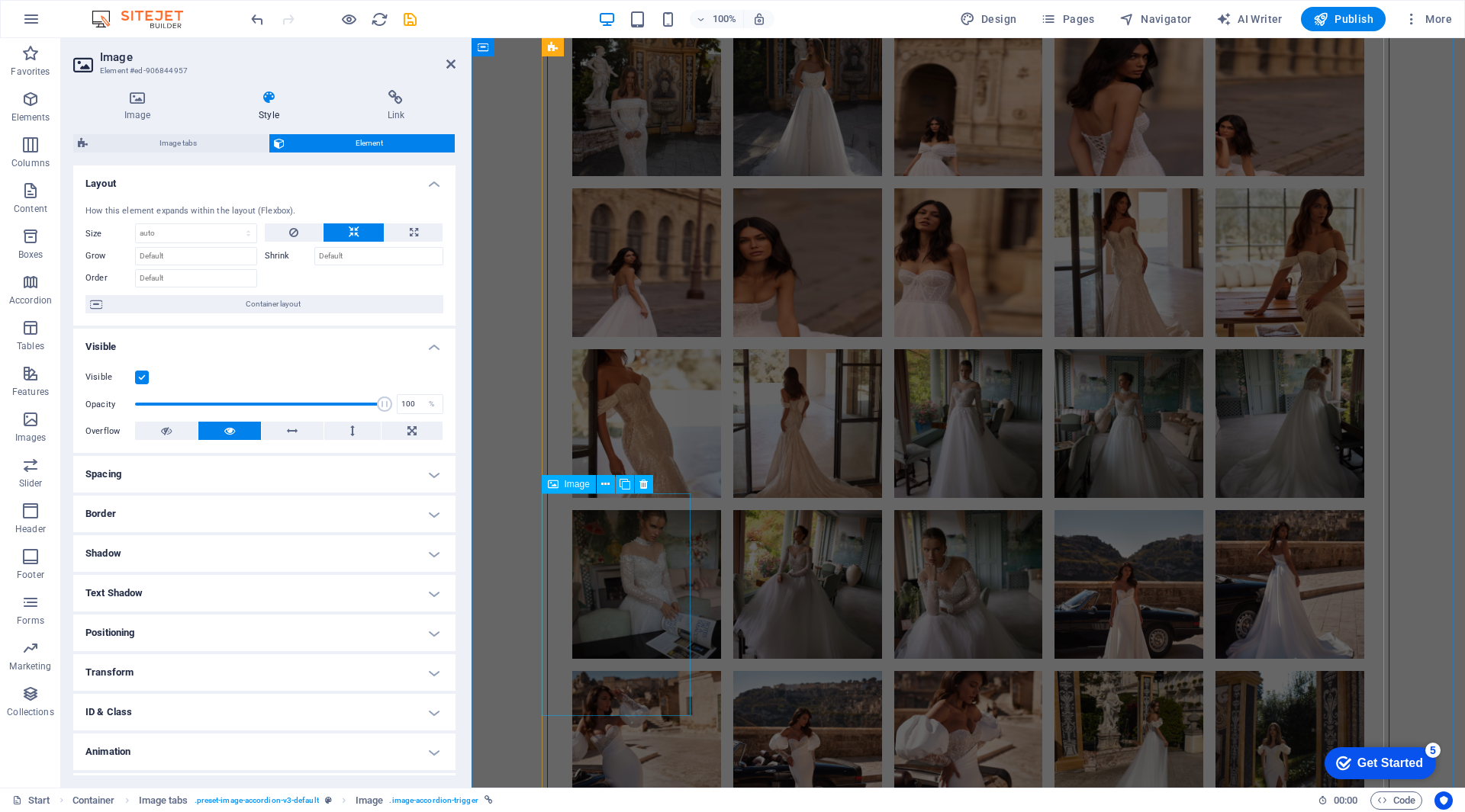
scroll to position [8770, 0]
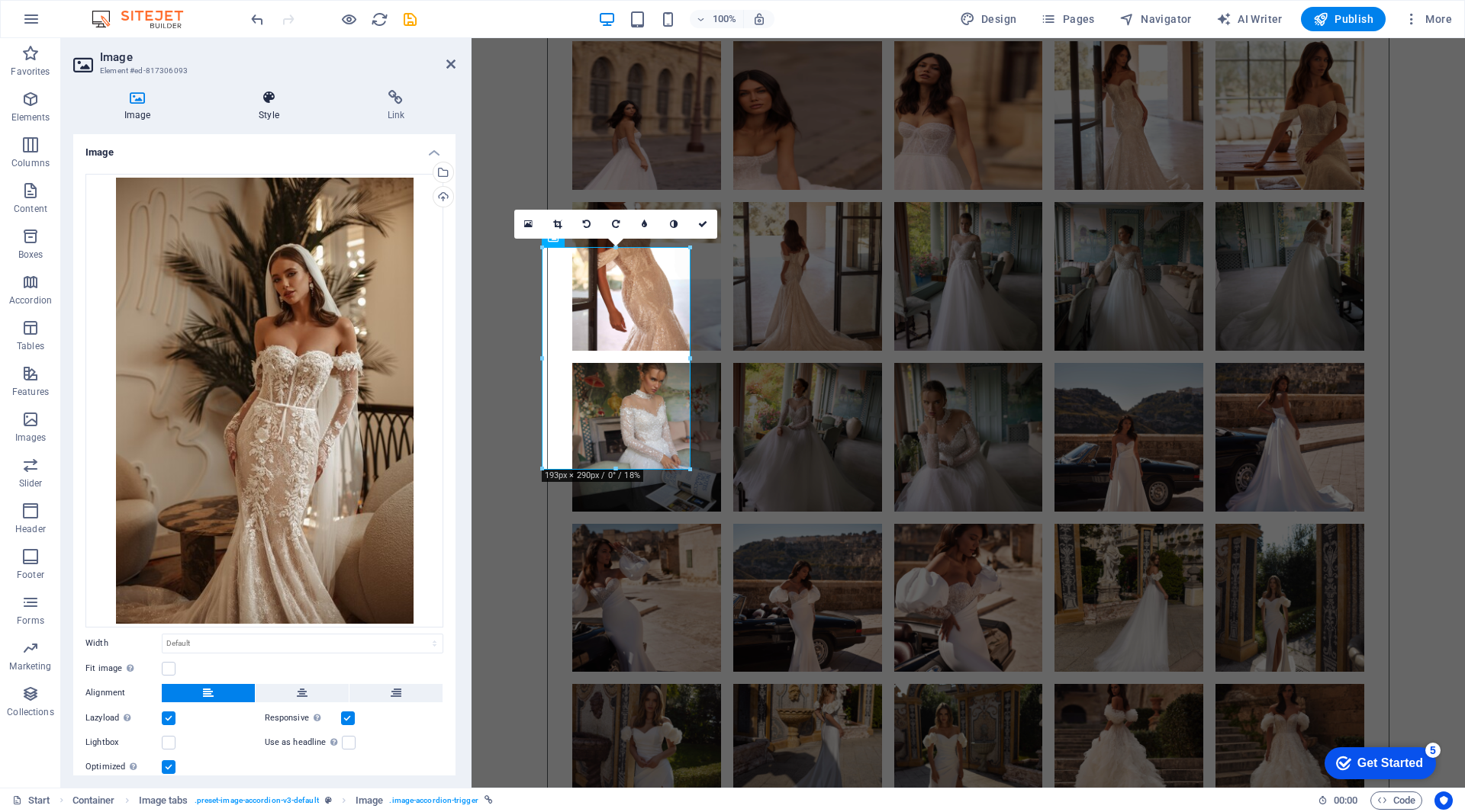
click at [267, 92] on icon at bounding box center [269, 97] width 122 height 15
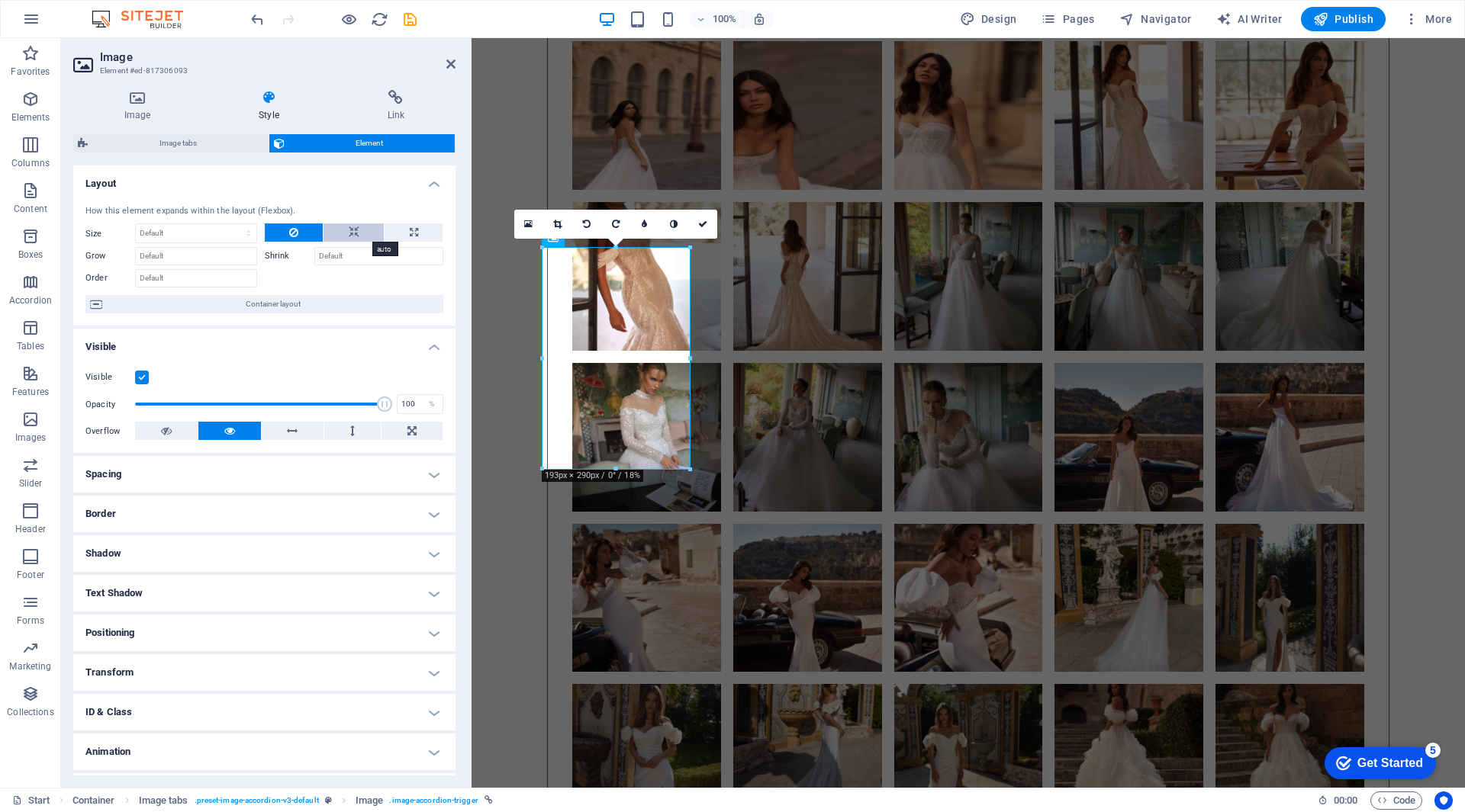
click at [354, 228] on icon at bounding box center [354, 232] width 11 height 18
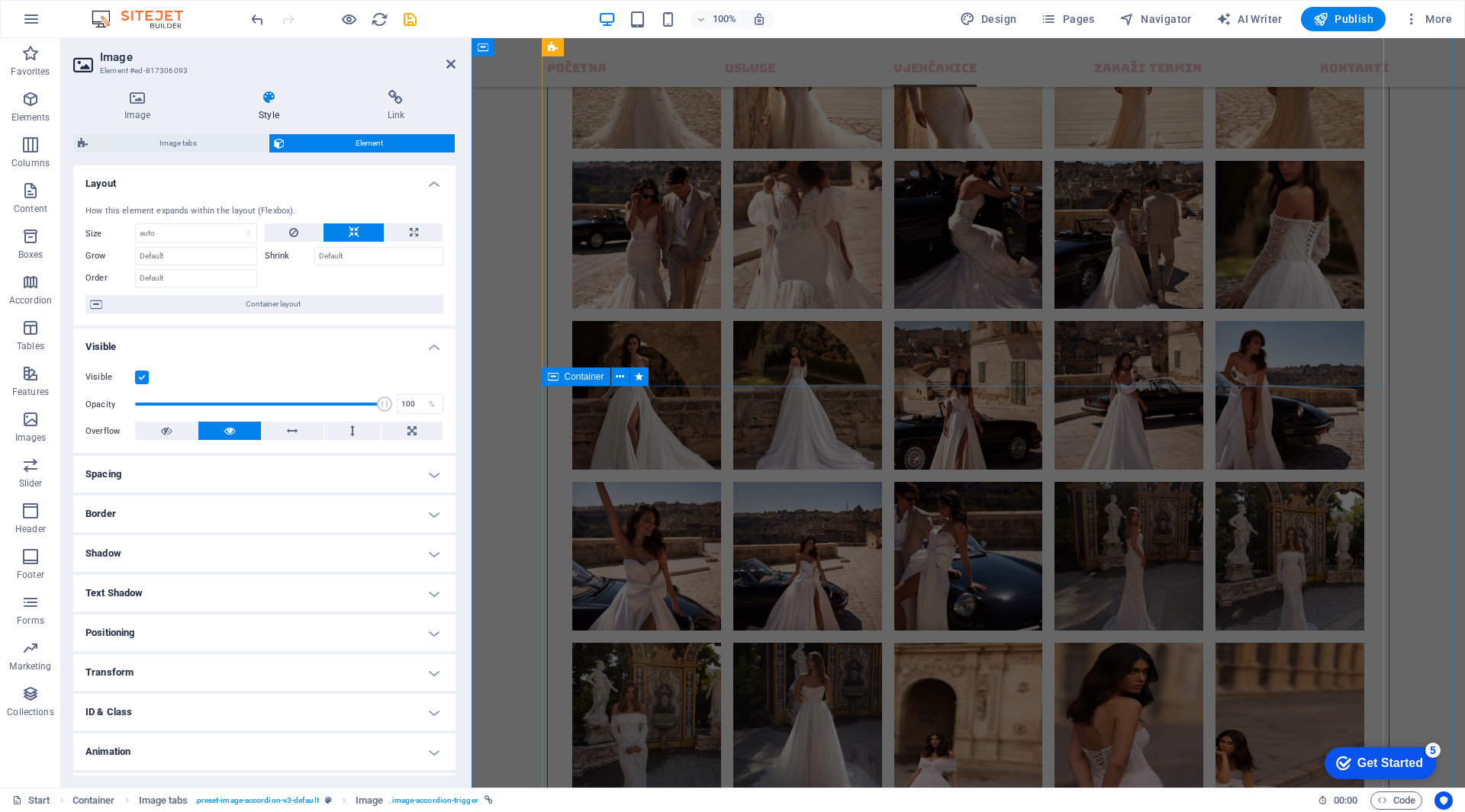
scroll to position [7702, 0]
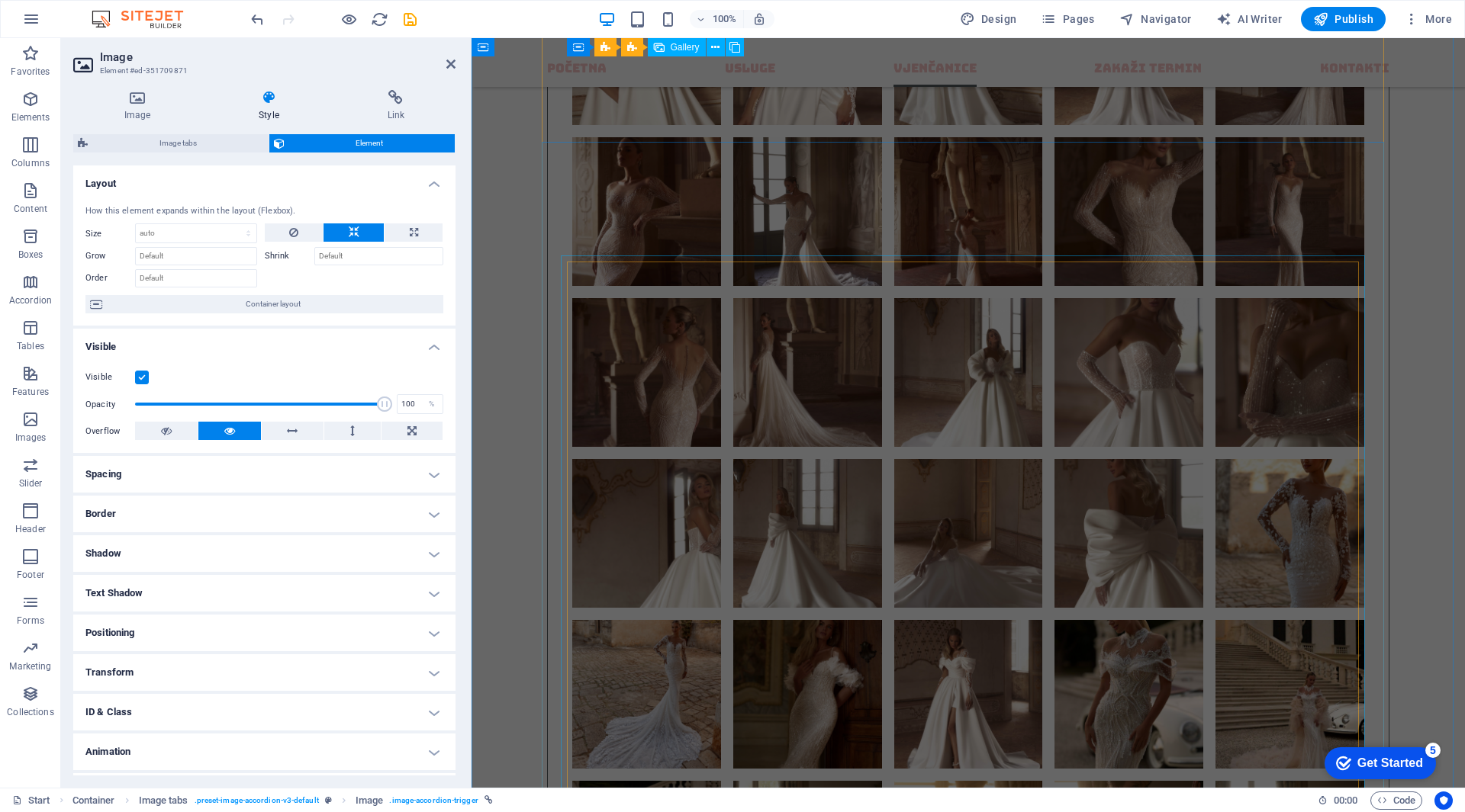
scroll to position [4804, 0]
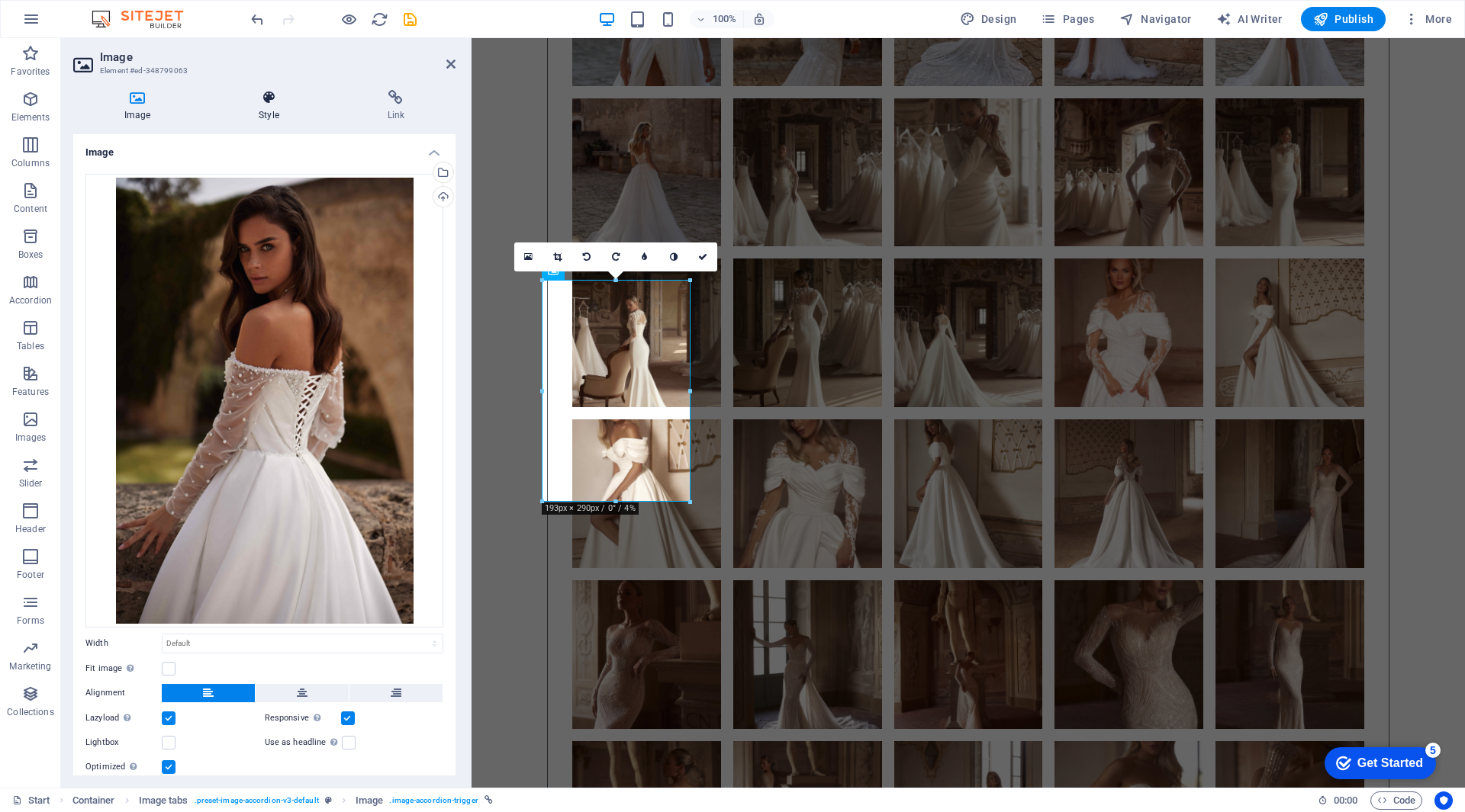
click at [283, 111] on h4 "Style" at bounding box center [271, 106] width 128 height 32
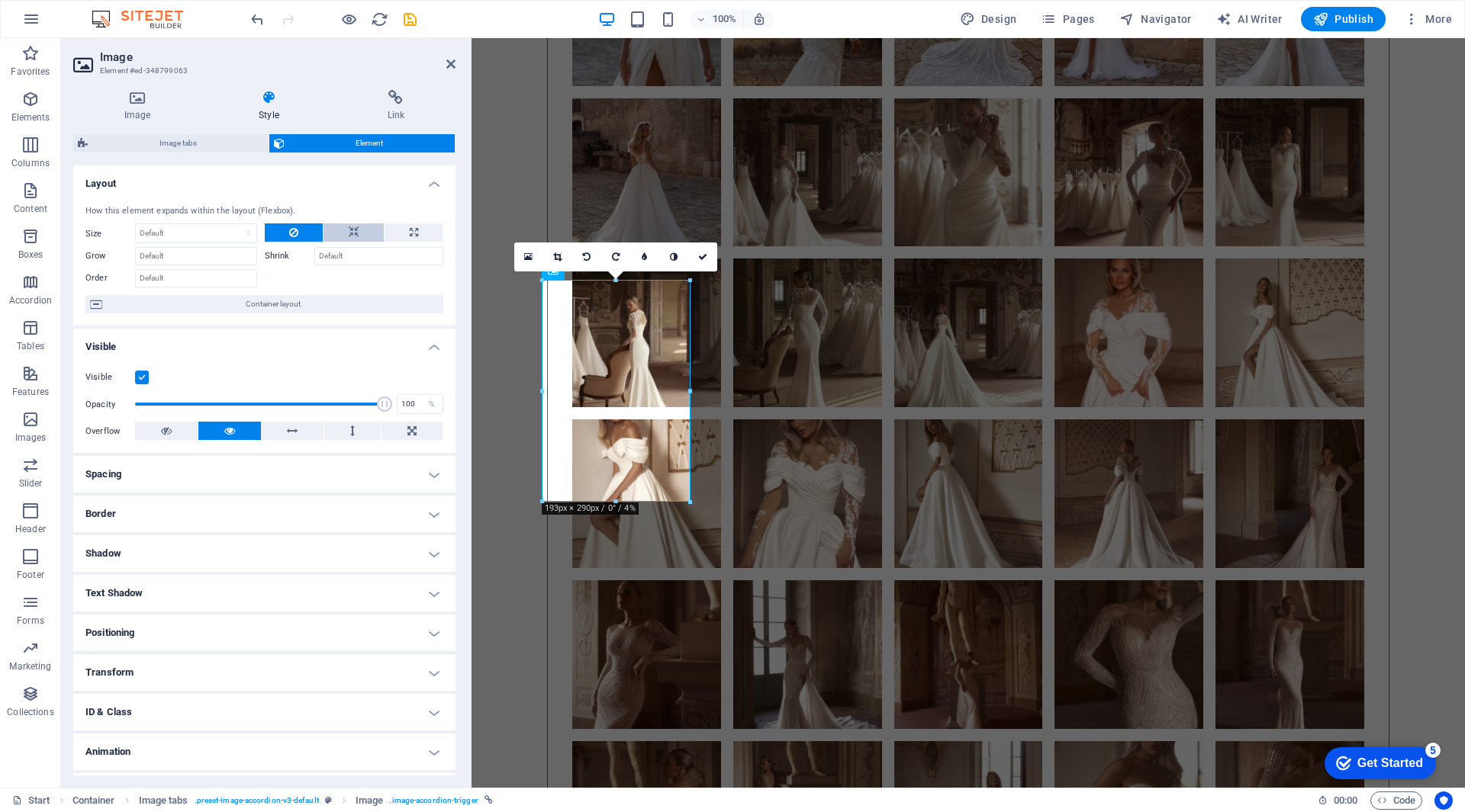
click at [357, 231] on button at bounding box center [354, 232] width 60 height 18
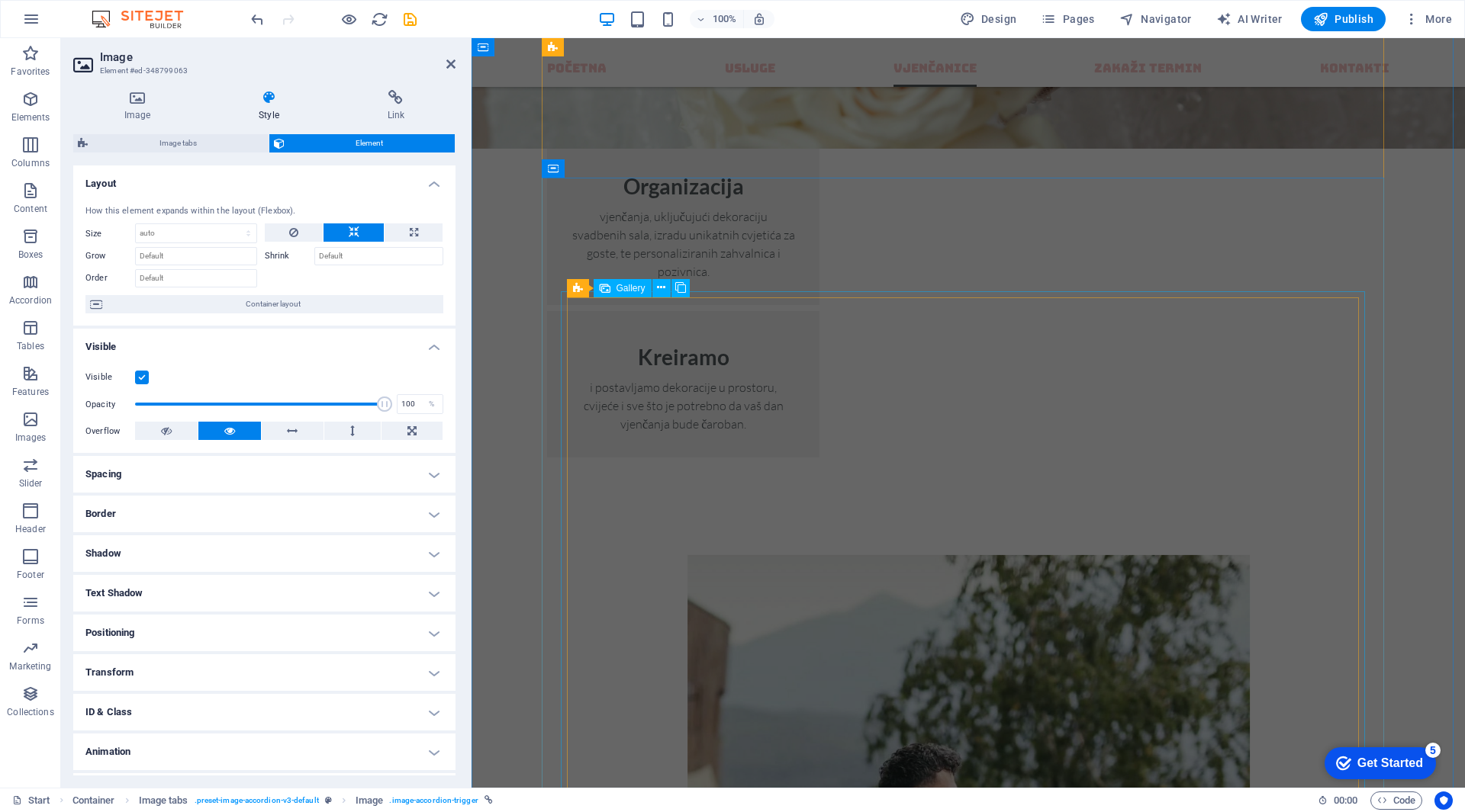
scroll to position [1830, 0]
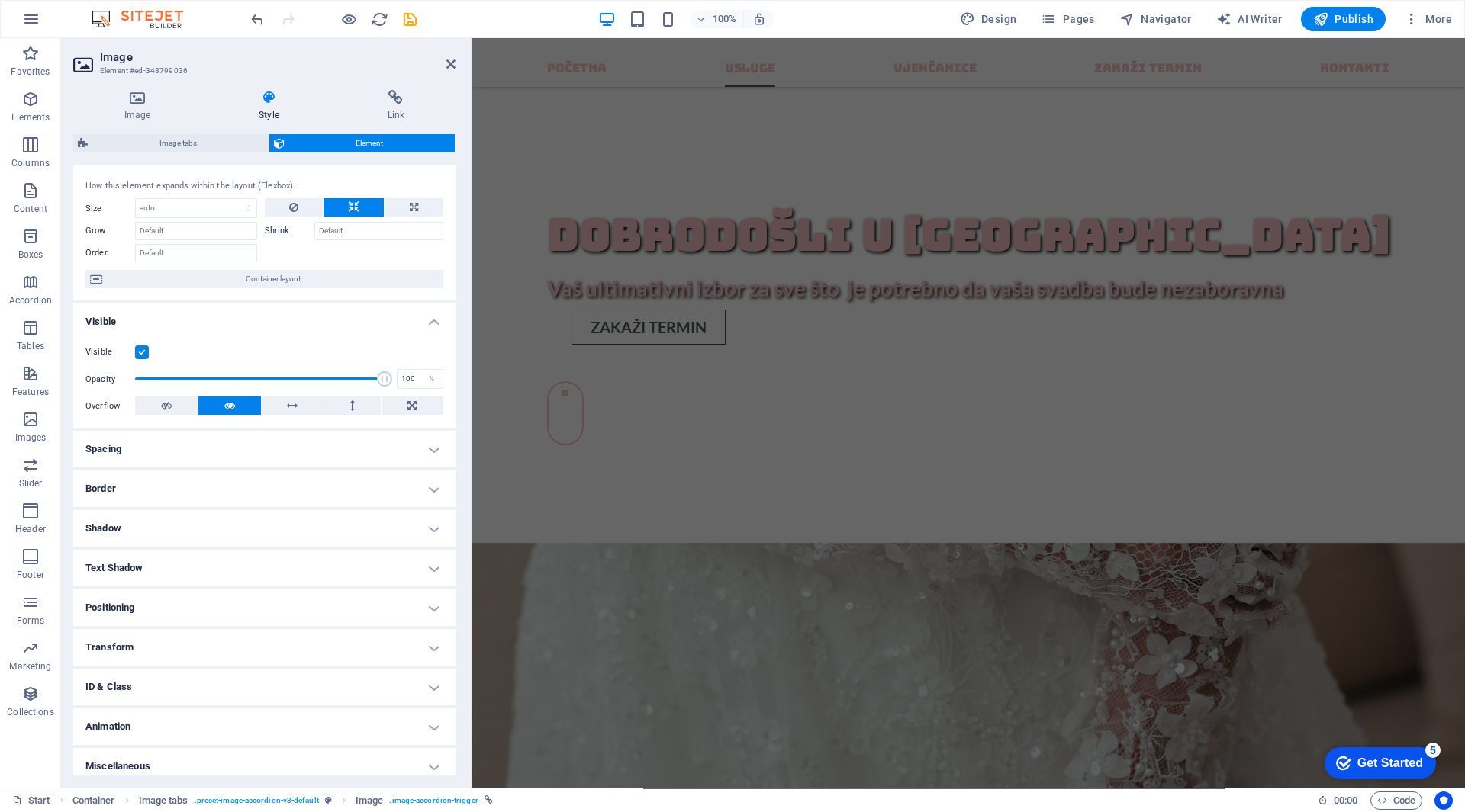
scroll to position [34, 0]
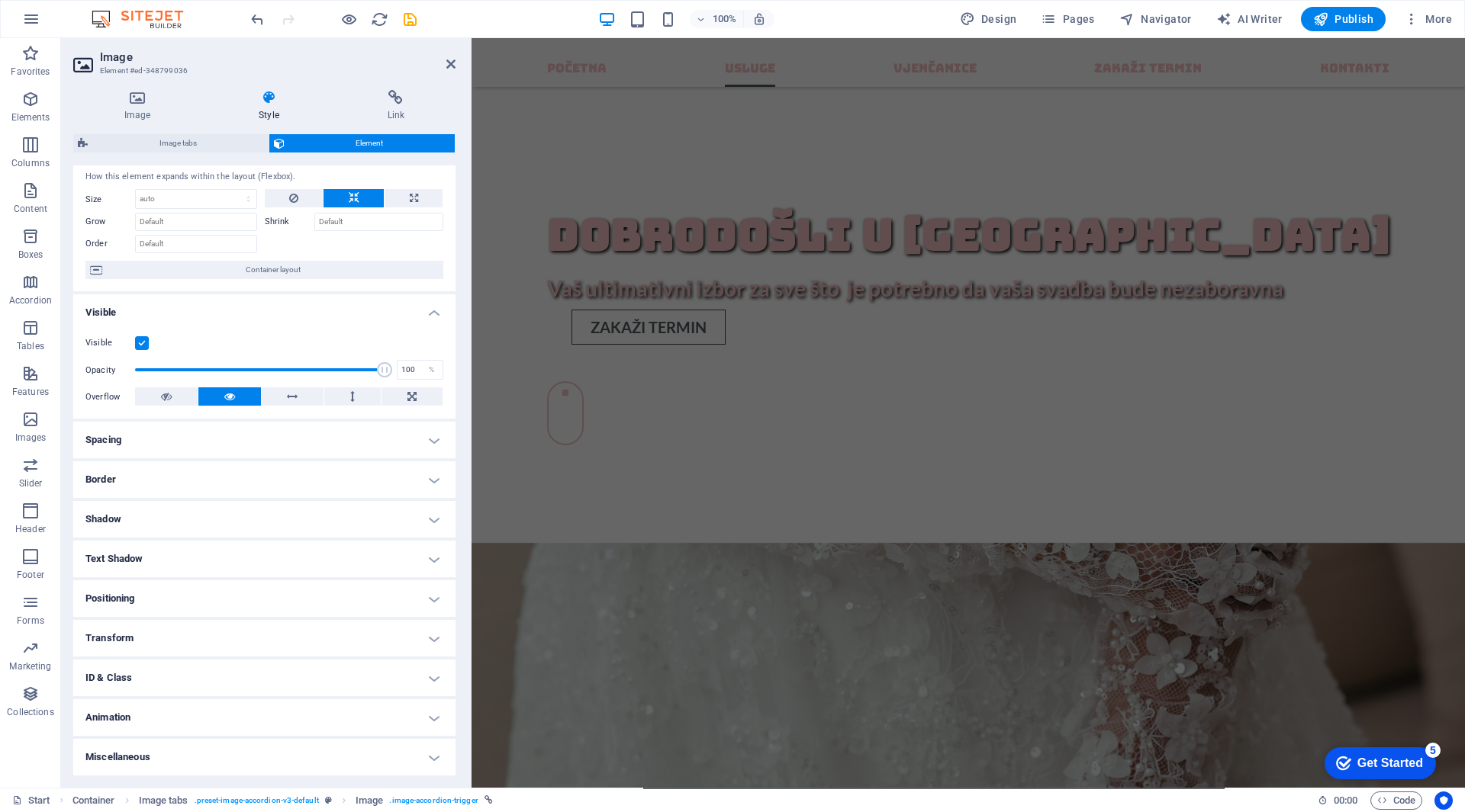
click at [157, 641] on h4 "Transform" at bounding box center [264, 638] width 382 height 37
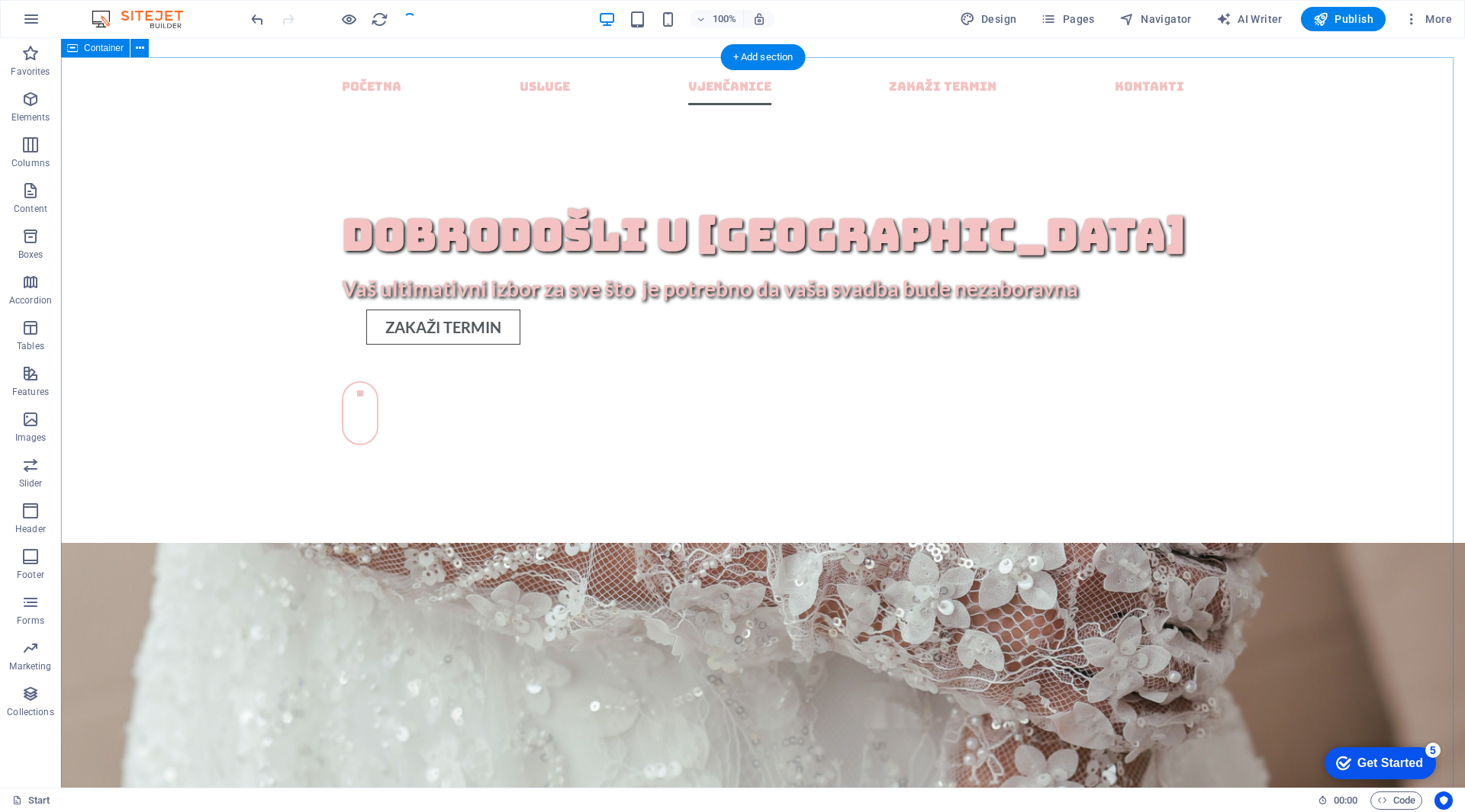
scroll to position [1720, 0]
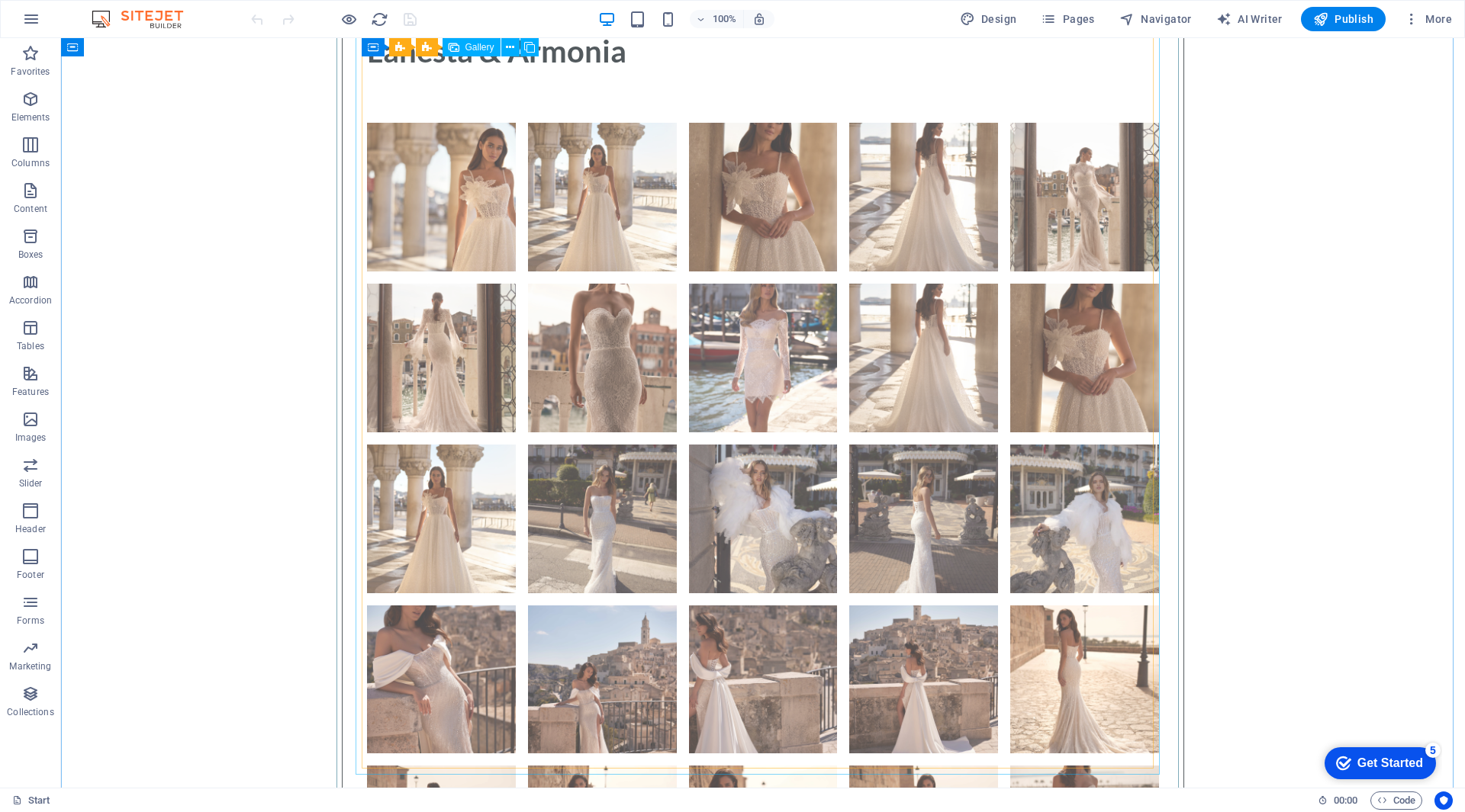
scroll to position [7625, 0]
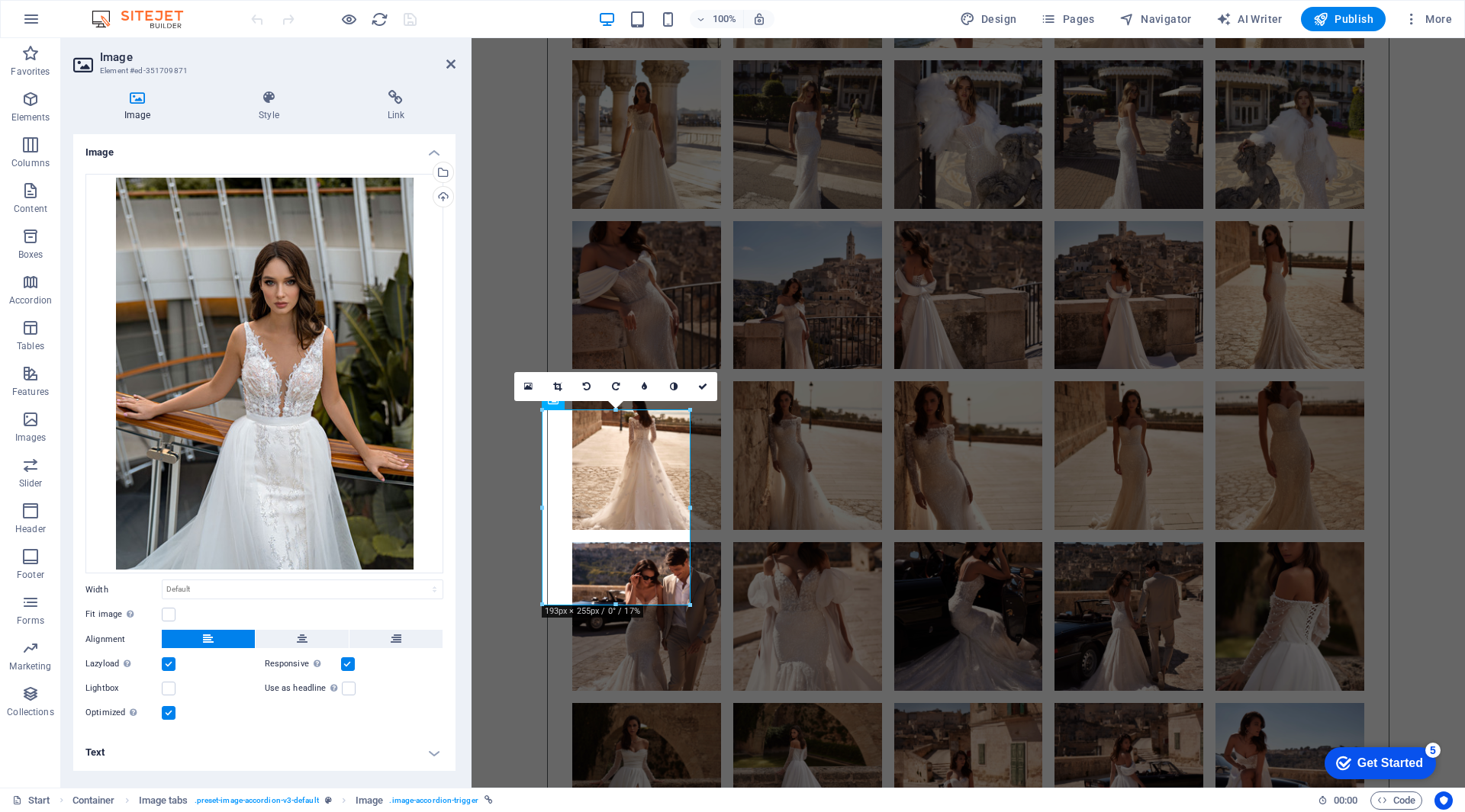
scroll to position [7699, 0]
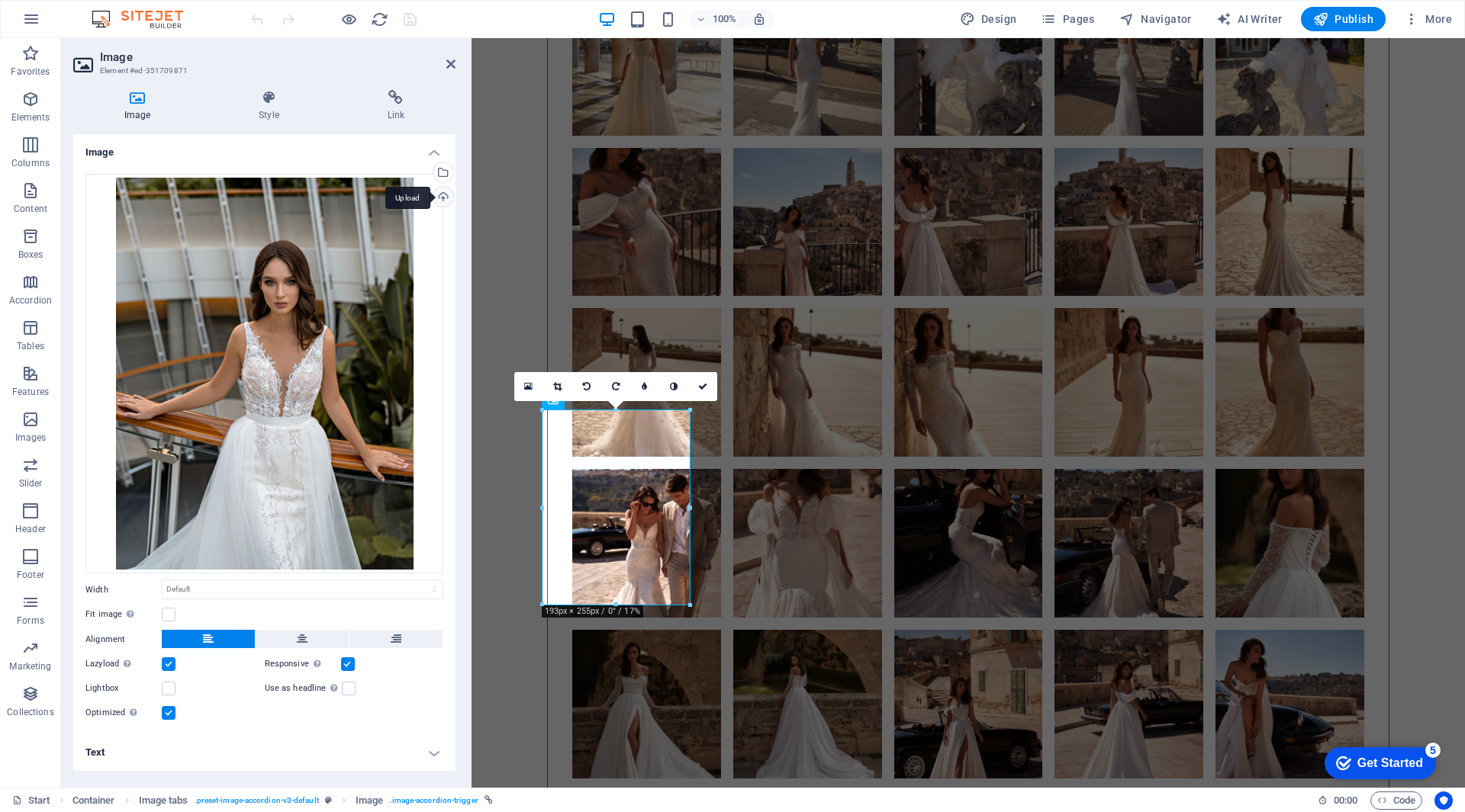
click at [447, 198] on div "Upload" at bounding box center [442, 198] width 23 height 23
click at [445, 178] on div "Select files from the file manager, stock photos, or upload file(s)" at bounding box center [442, 173] width 23 height 23
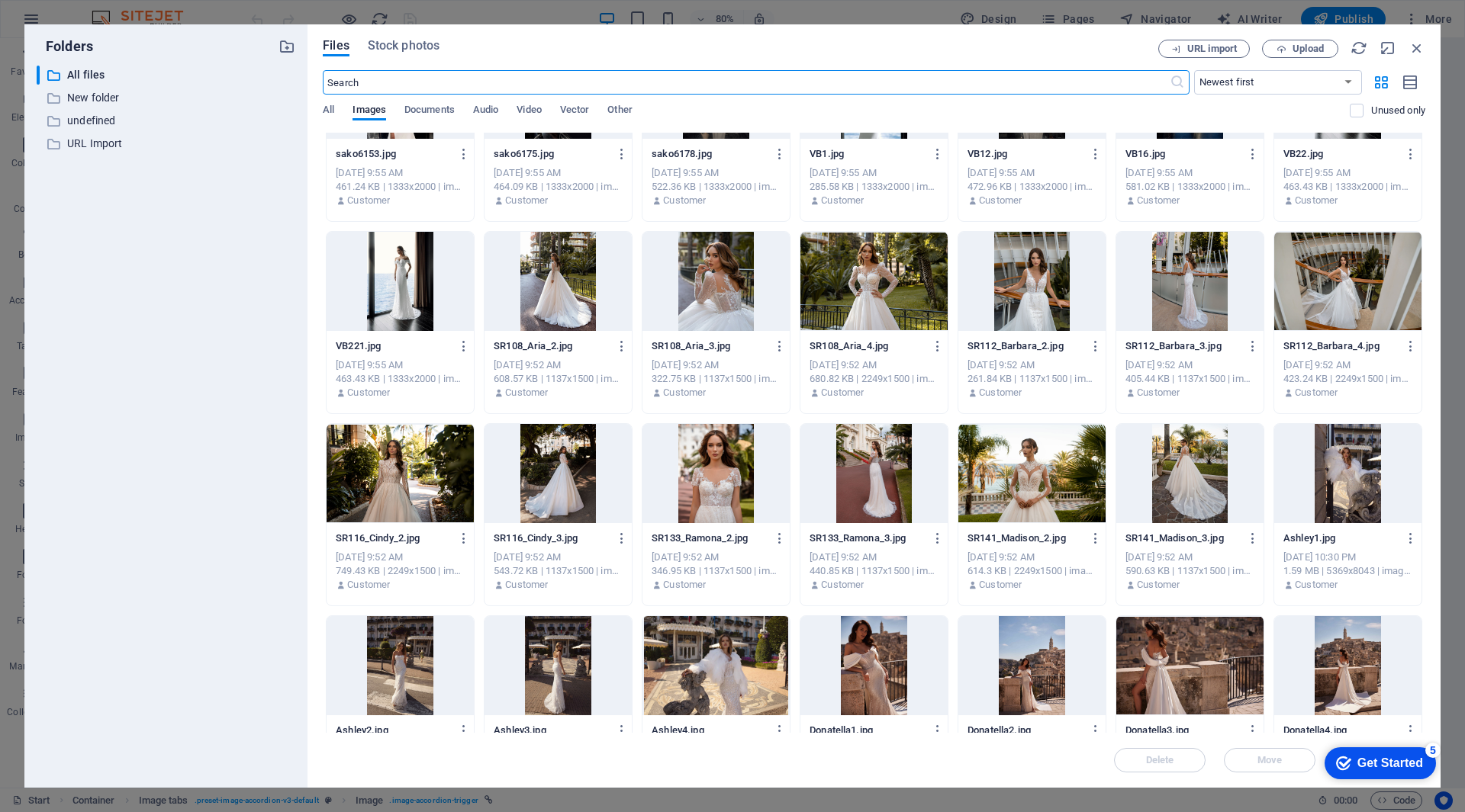
scroll to position [5443, 0]
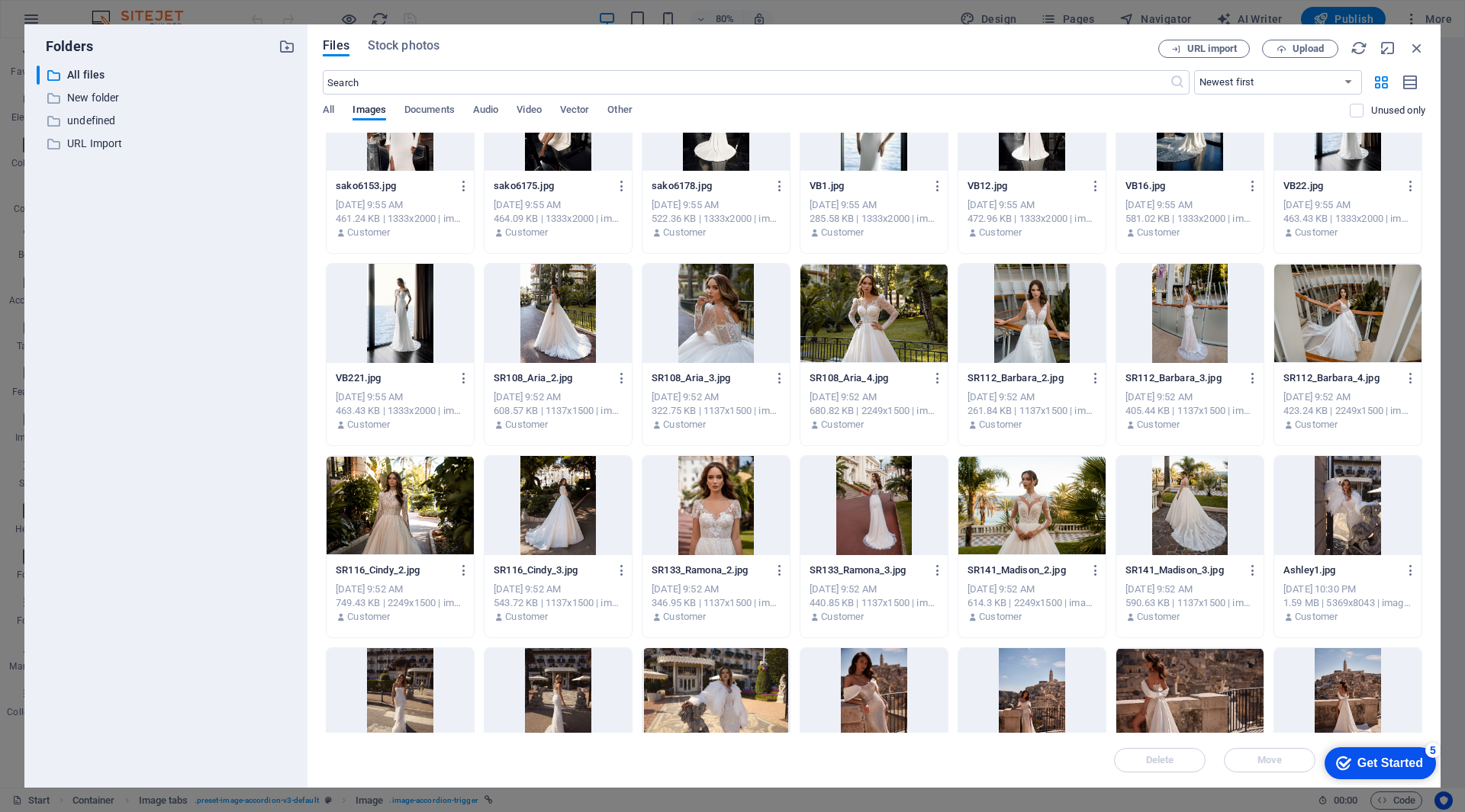
click at [720, 495] on div at bounding box center [716, 506] width 147 height 99
click at [720, 495] on div "1" at bounding box center [716, 506] width 147 height 99
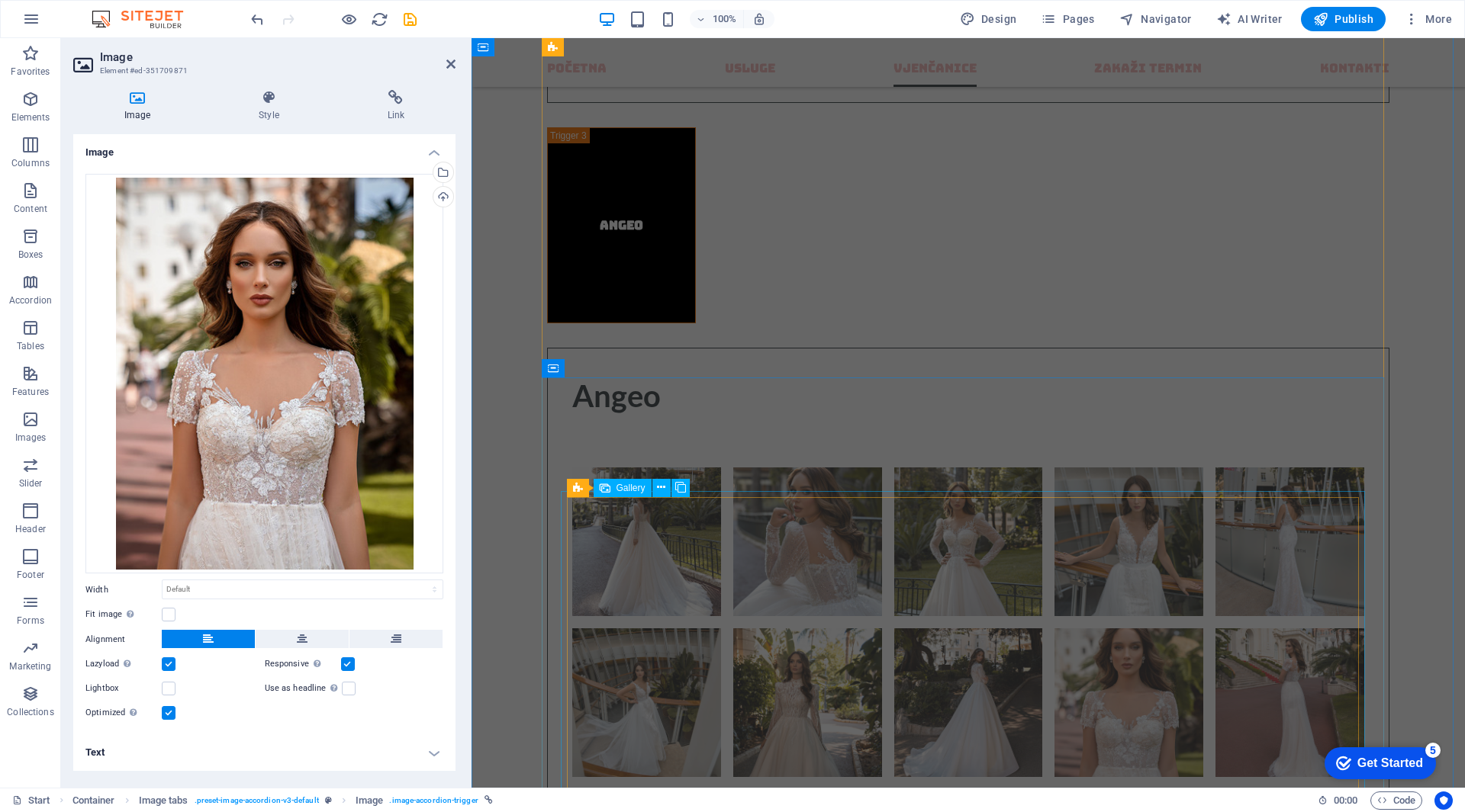
scroll to position [9681, 0]
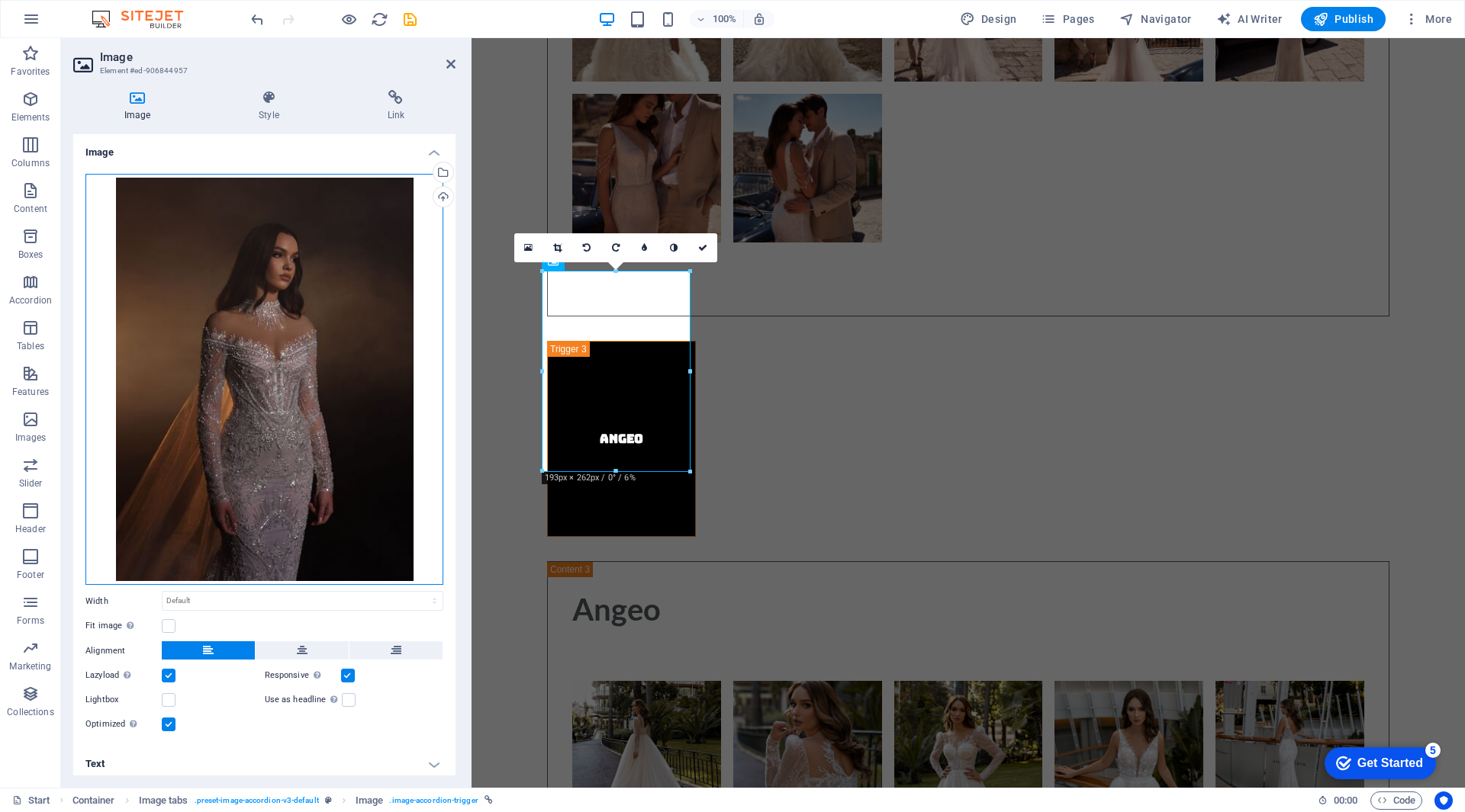
click at [272, 440] on div "Drag files here, click to choose files or select files from Files or our free s…" at bounding box center [264, 379] width 358 height 411
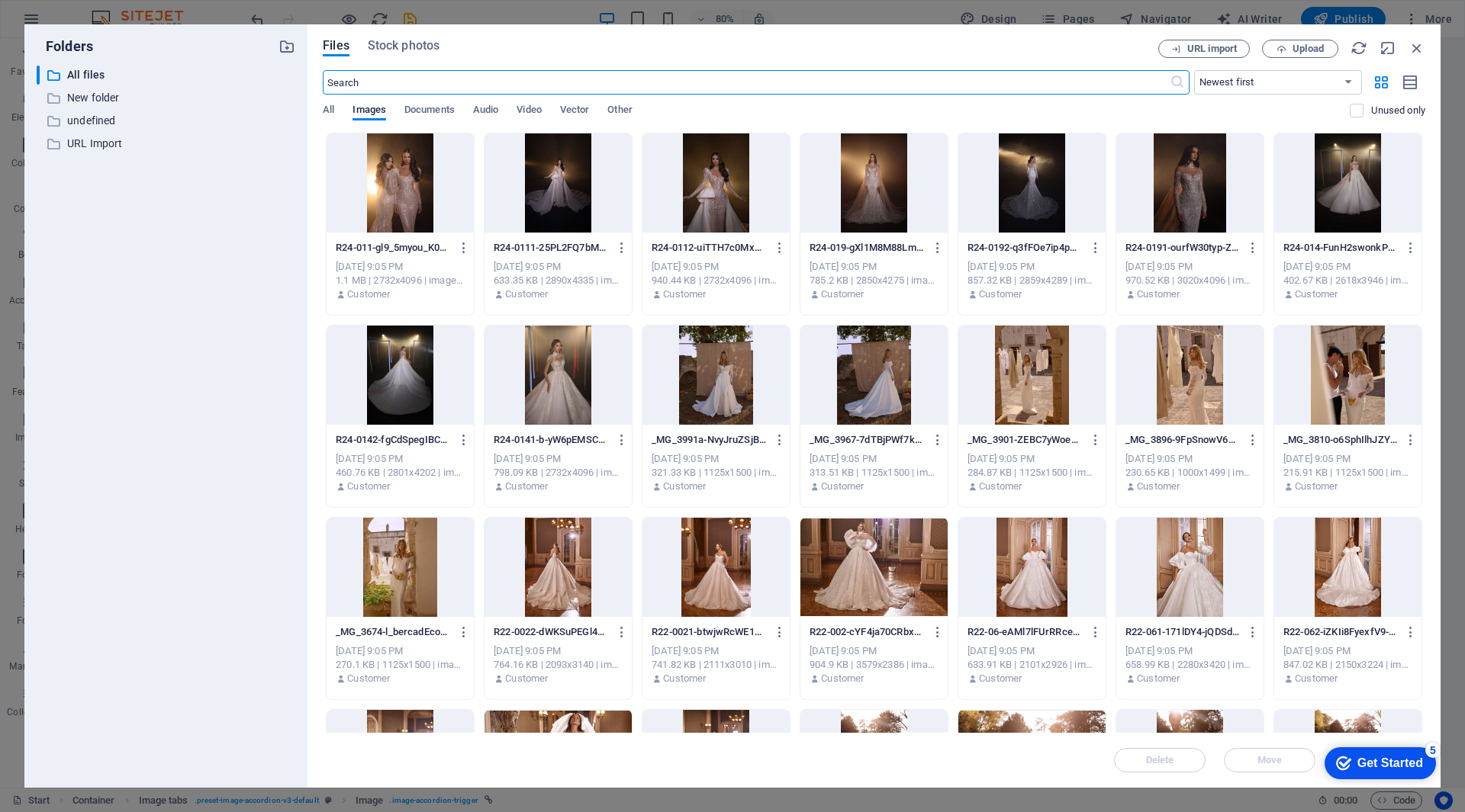
scroll to position [9095, 0]
click at [416, 196] on div at bounding box center [400, 183] width 147 height 99
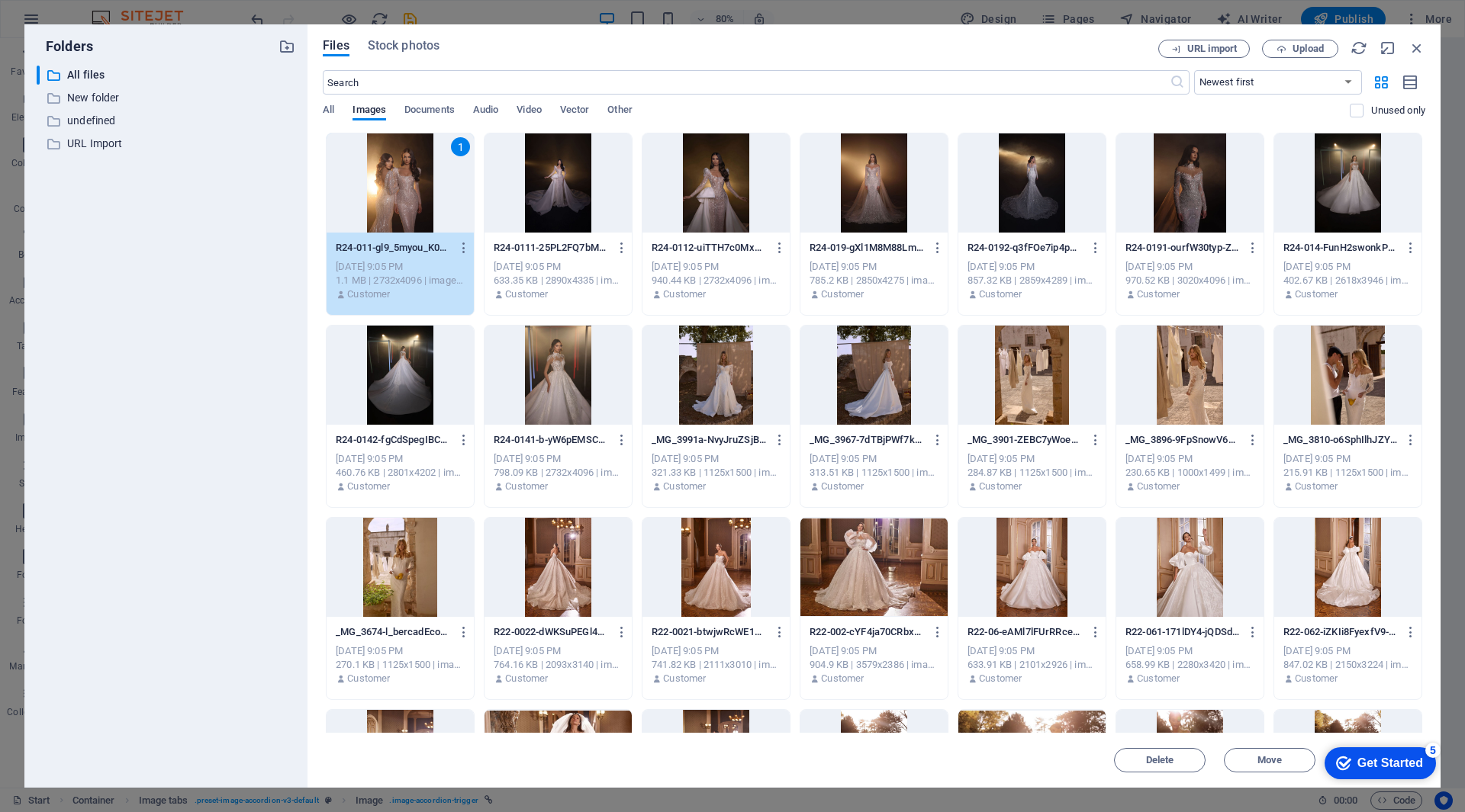
click at [416, 196] on div "1" at bounding box center [400, 183] width 147 height 99
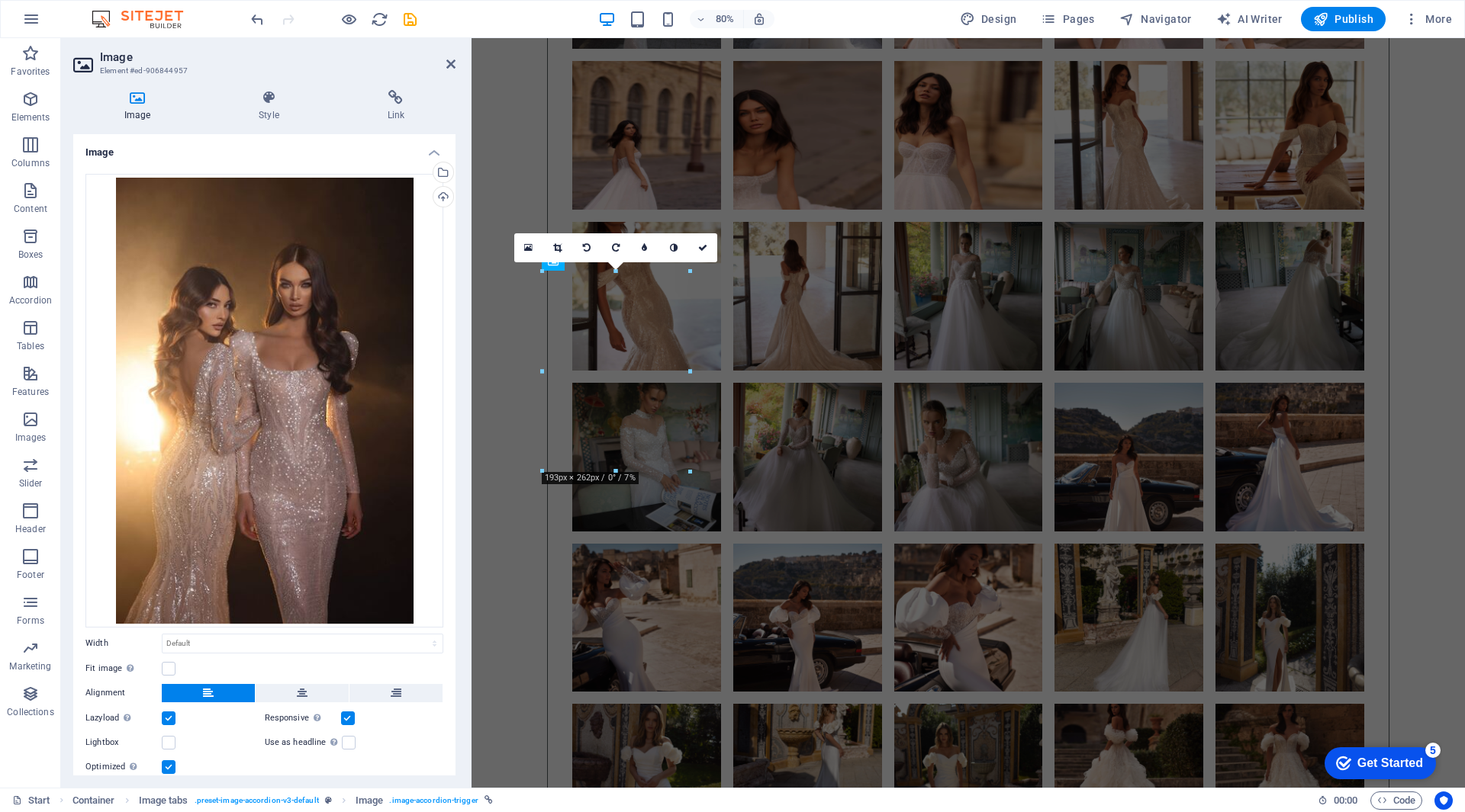
scroll to position [9681, 0]
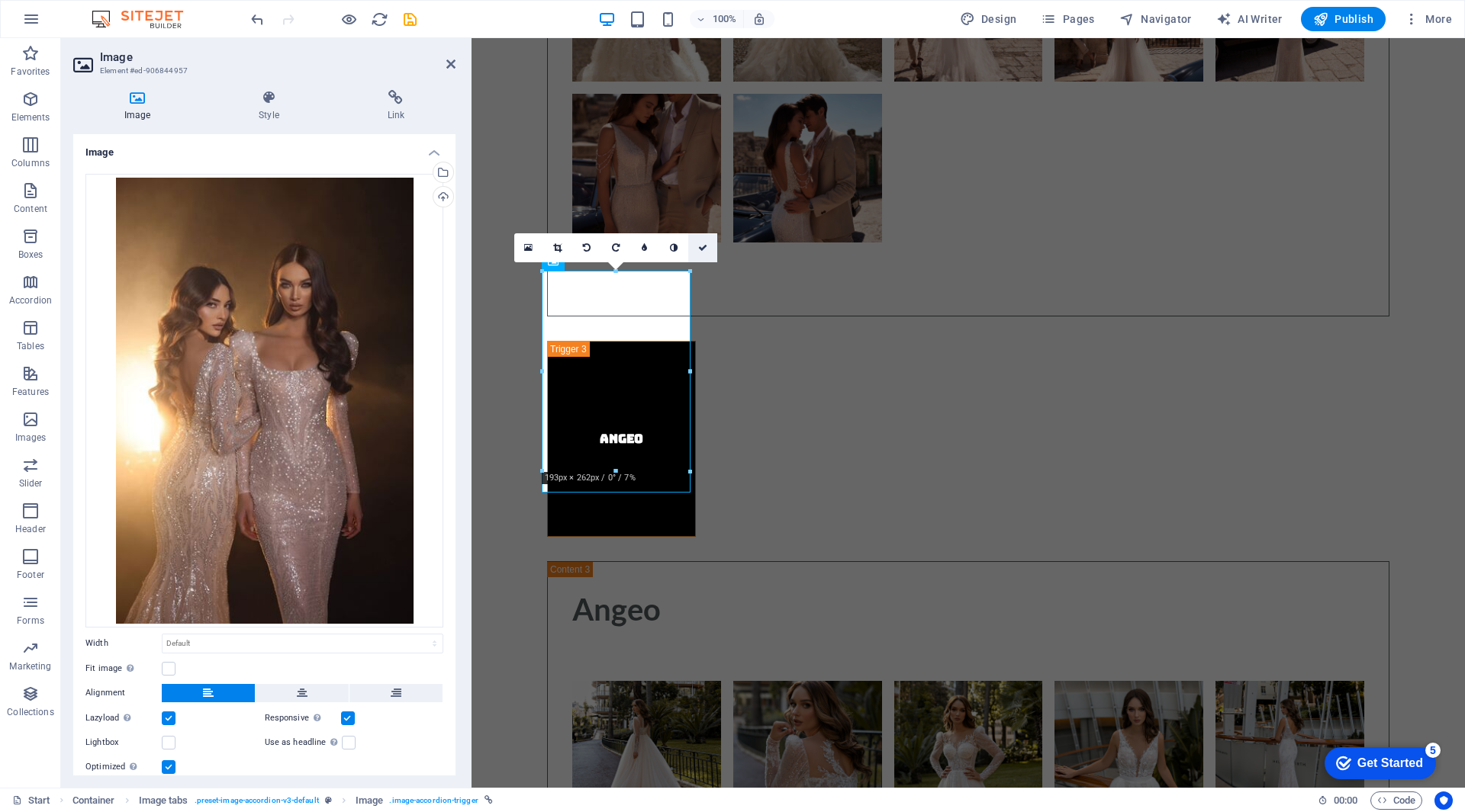
click at [707, 248] on link at bounding box center [703, 248] width 29 height 29
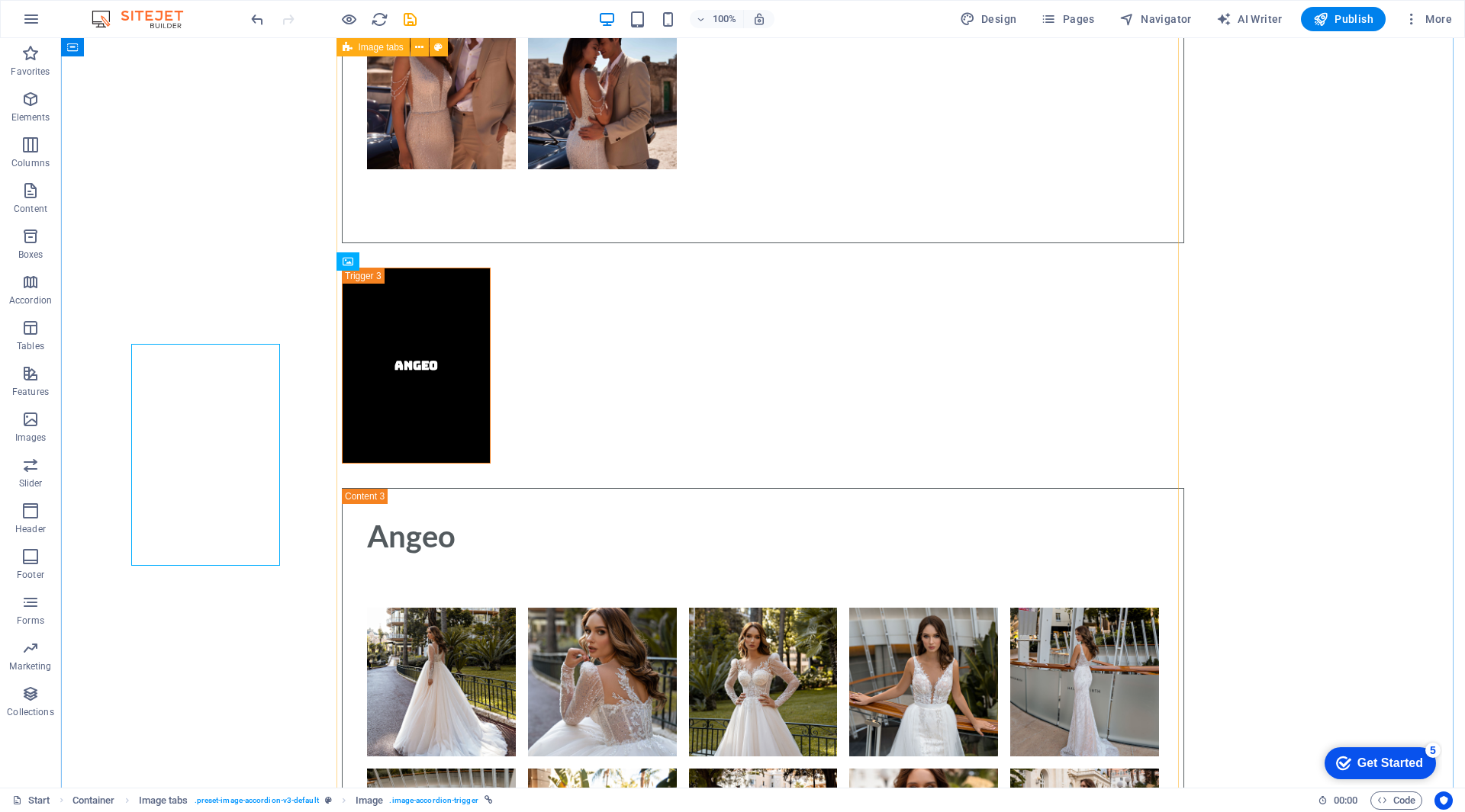
scroll to position [9608, 0]
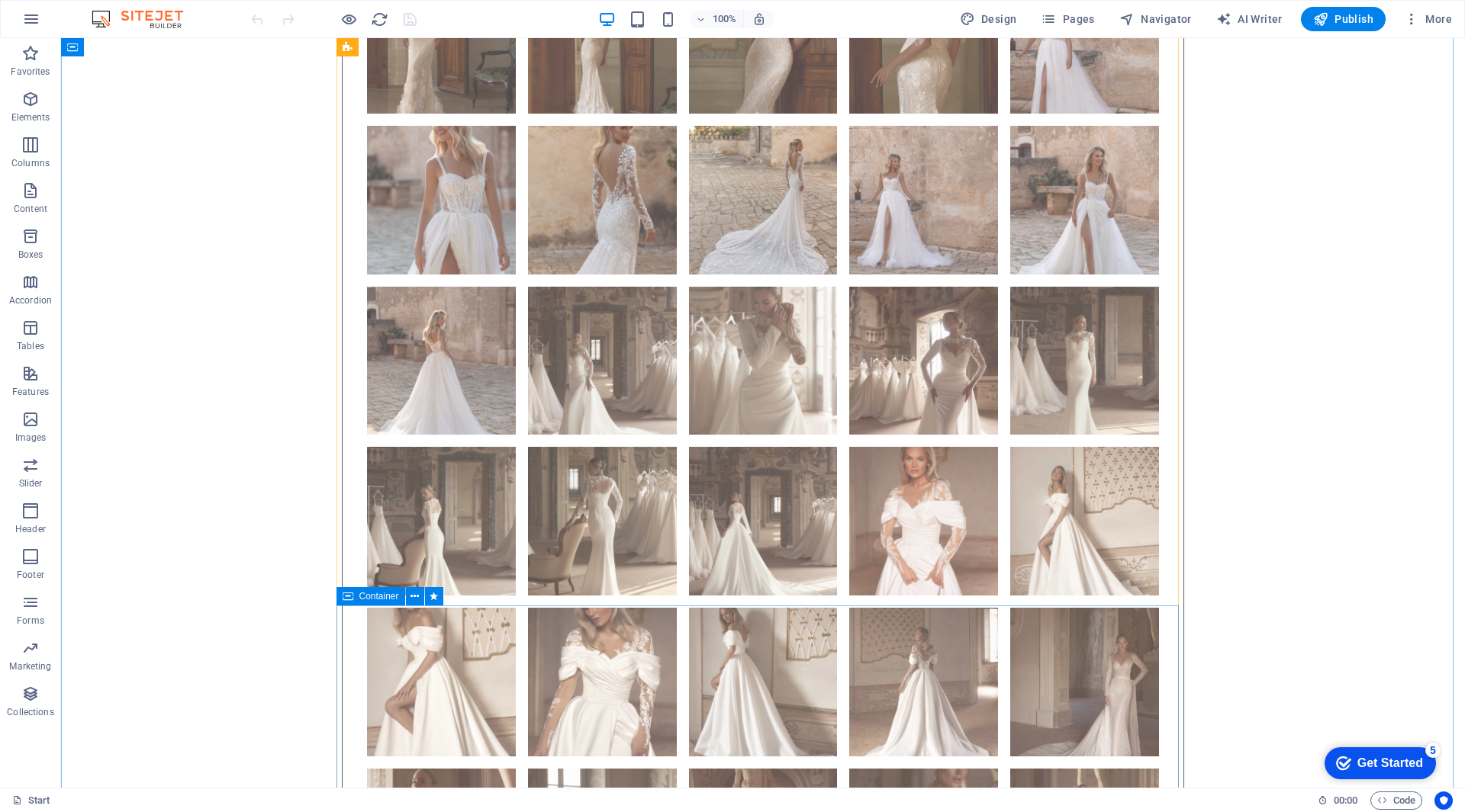
scroll to position [4652, 0]
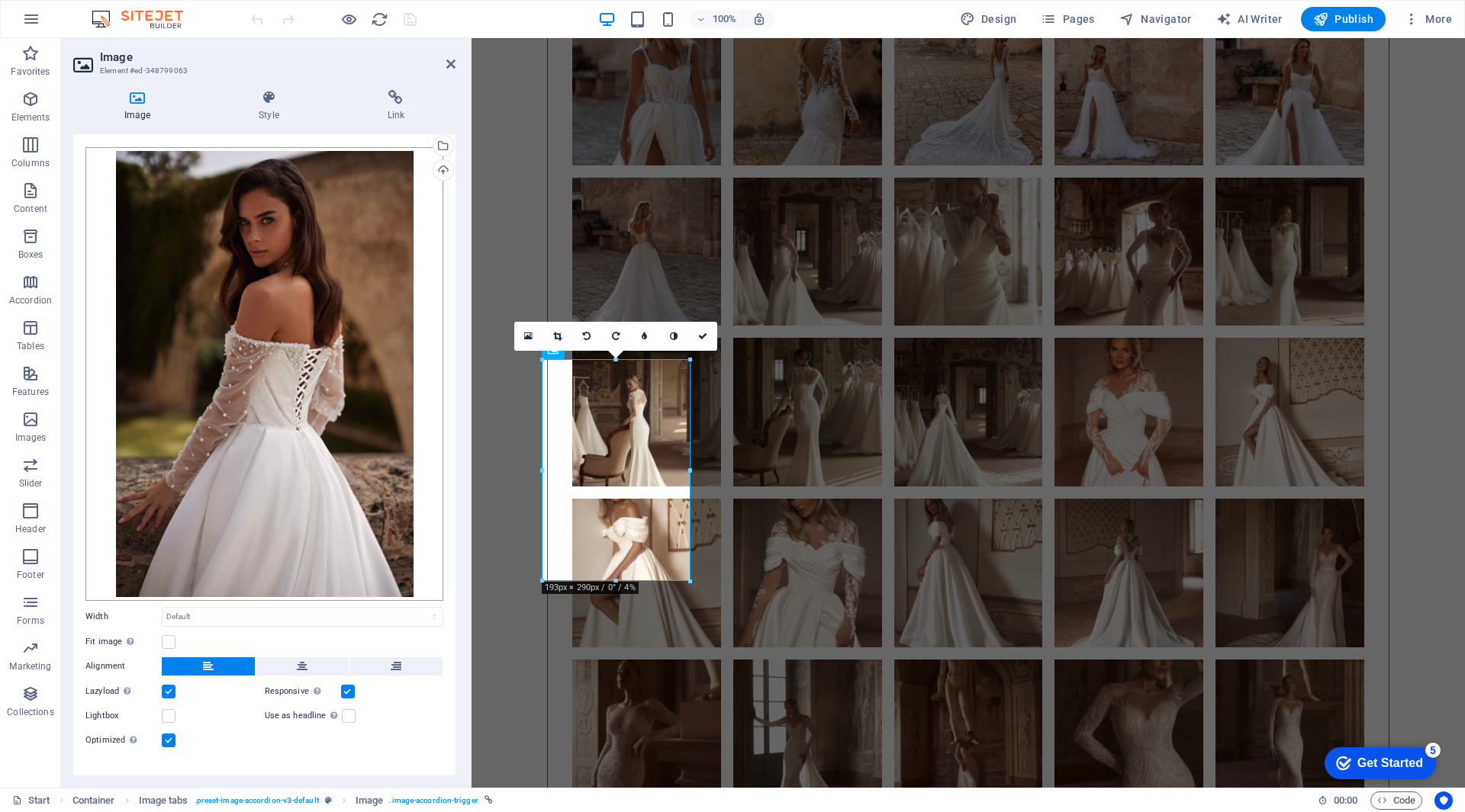
scroll to position [49, 0]
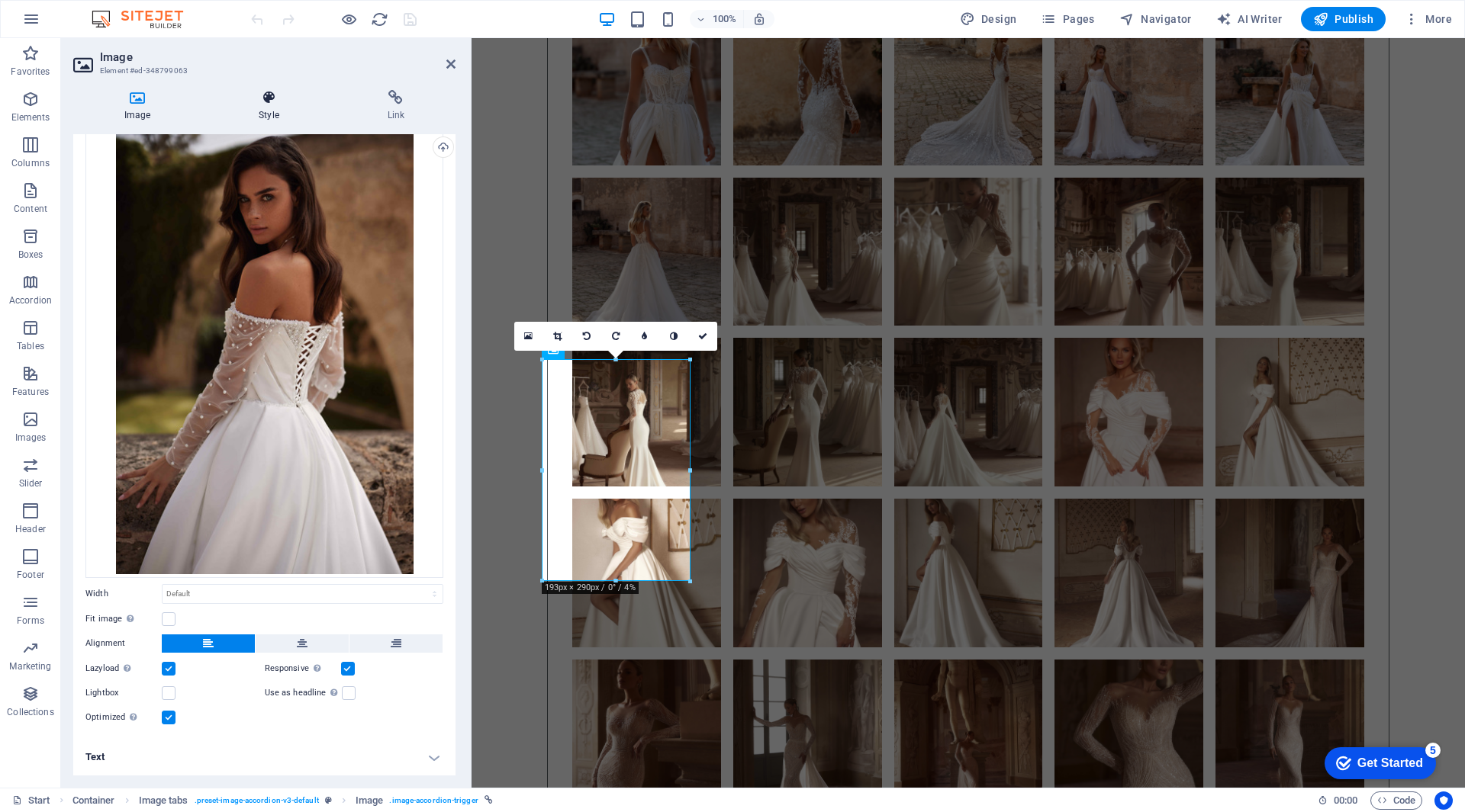
click at [263, 91] on icon at bounding box center [269, 97] width 122 height 15
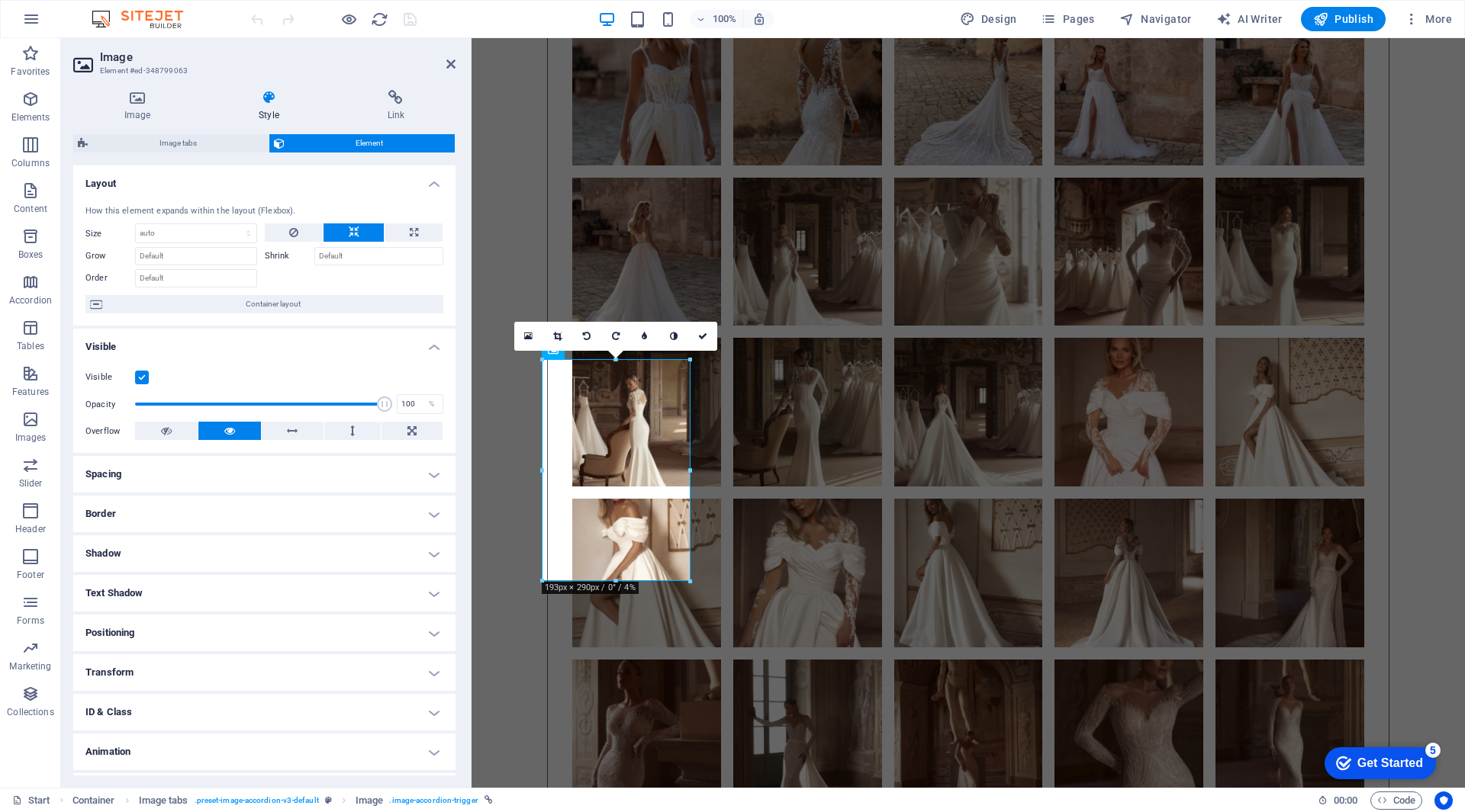
scroll to position [34, 0]
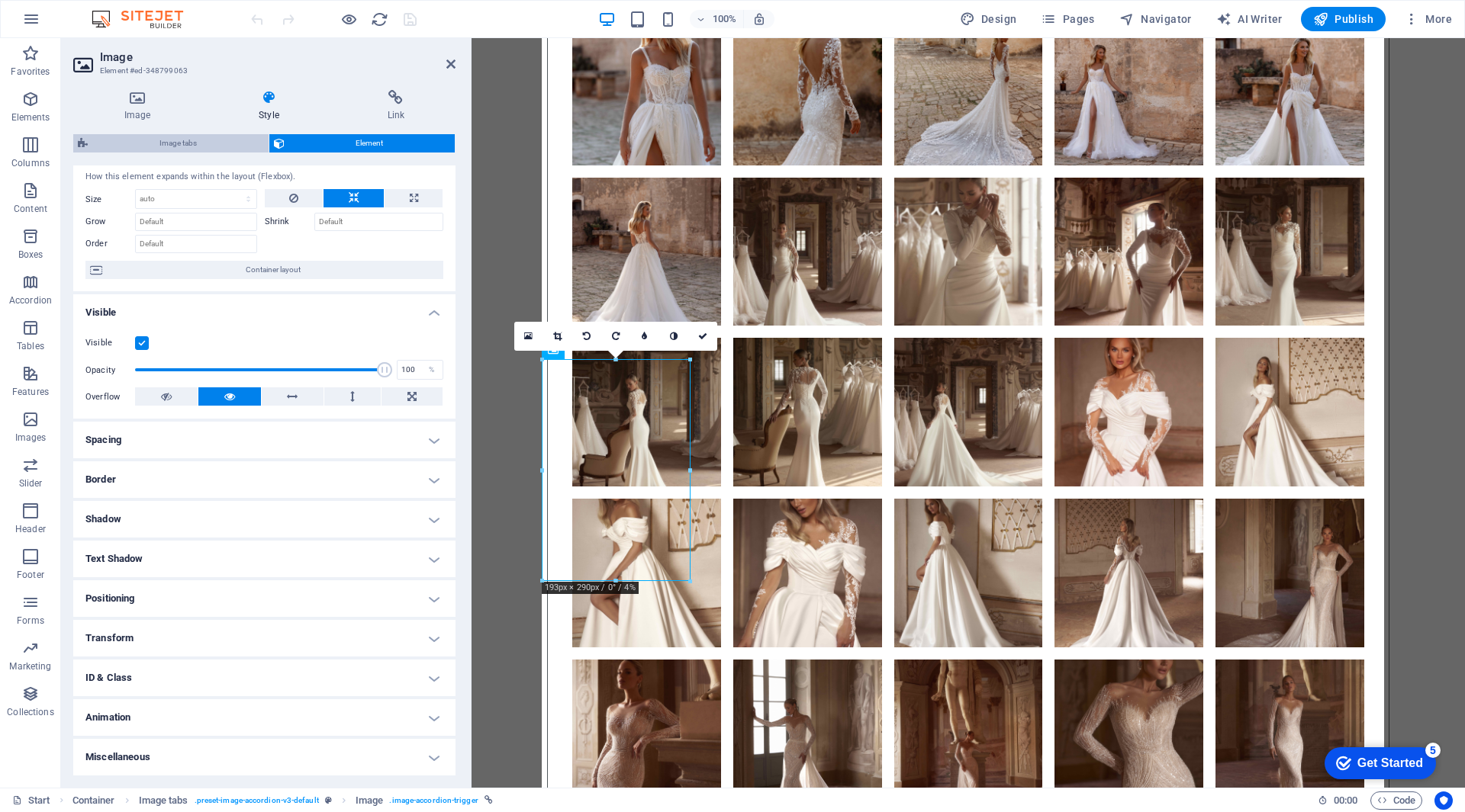
click at [202, 135] on span "Image tabs" at bounding box center [178, 143] width 172 height 18
select select "rem"
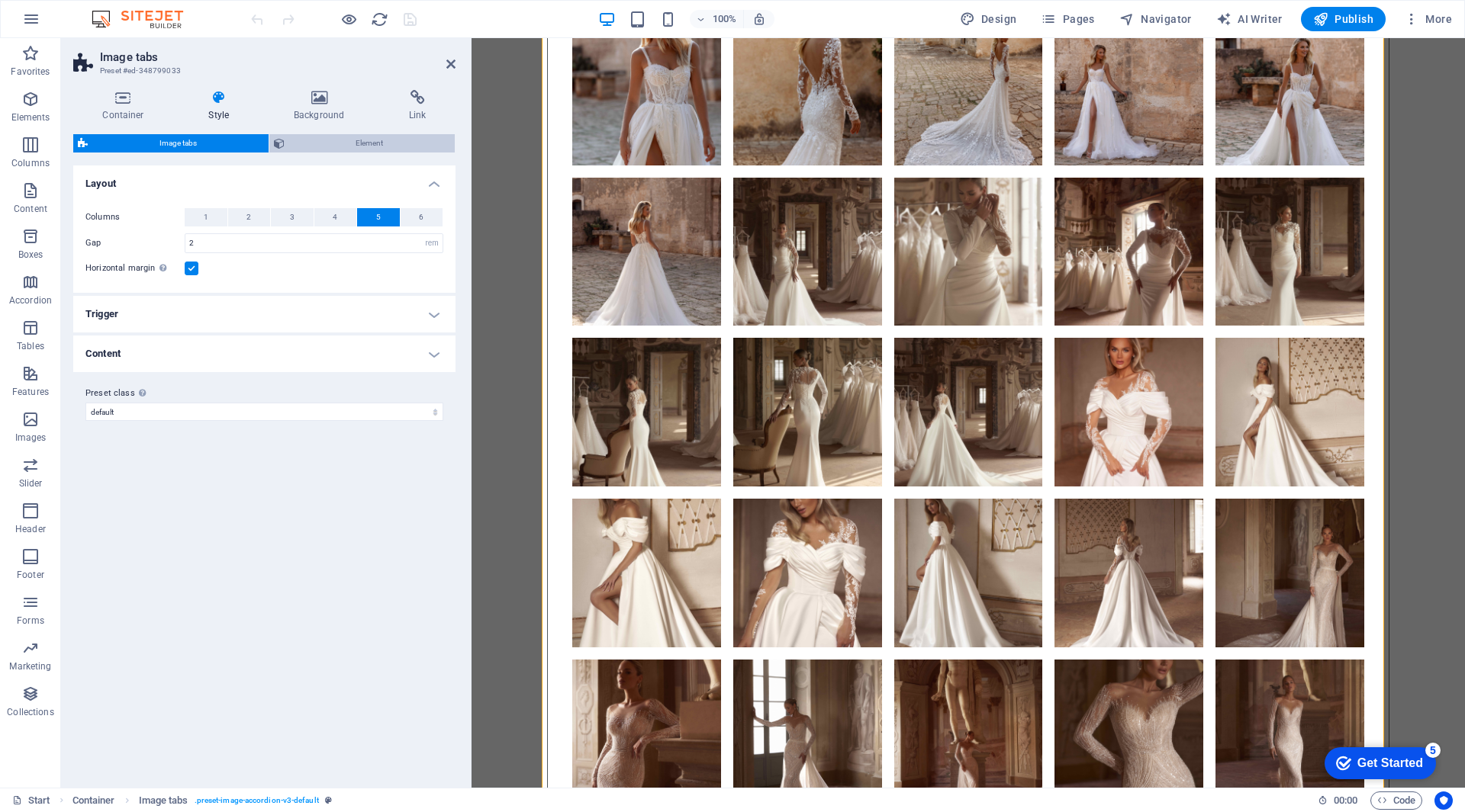
click at [304, 145] on span "Element" at bounding box center [370, 143] width 162 height 18
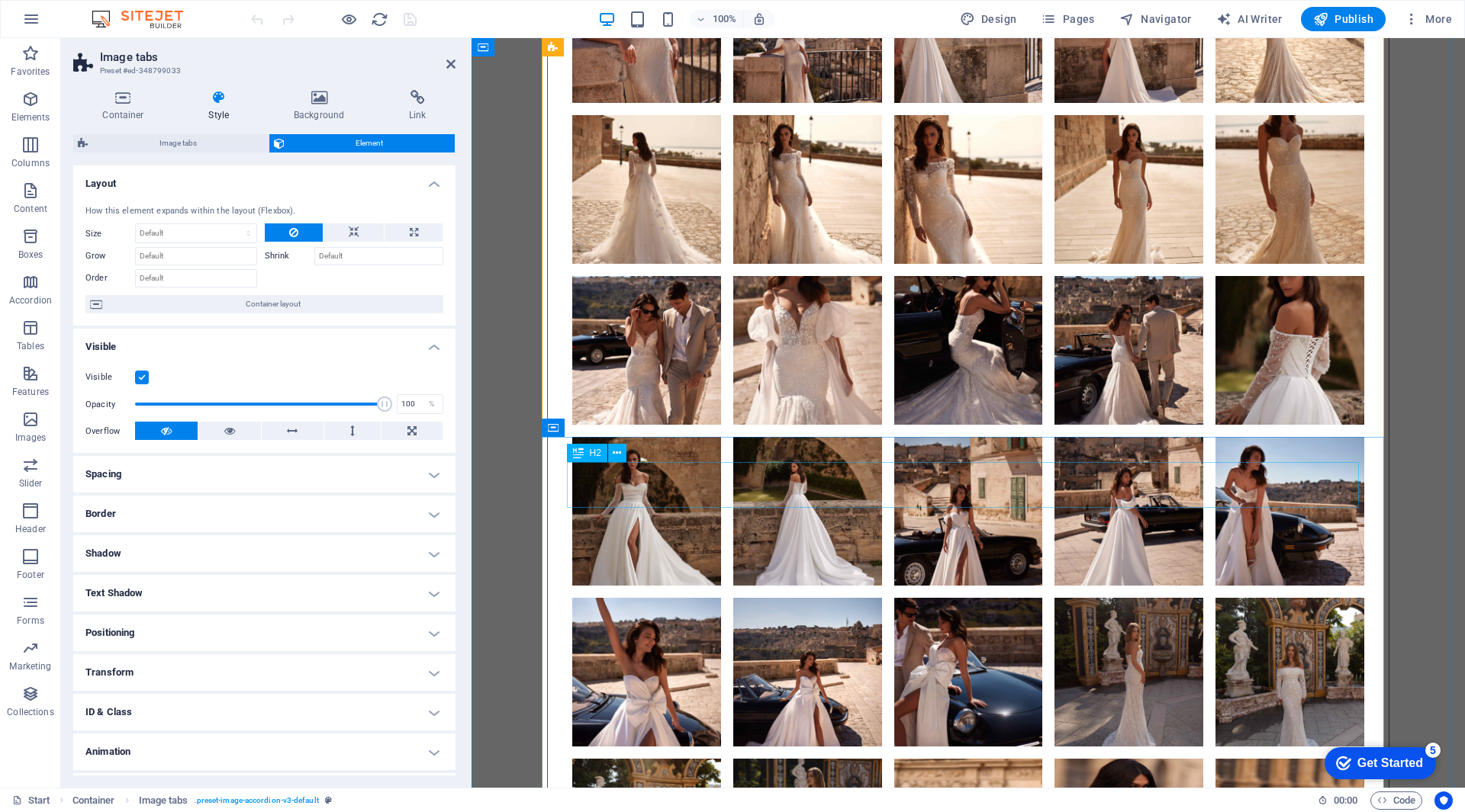
scroll to position [8004, 0]
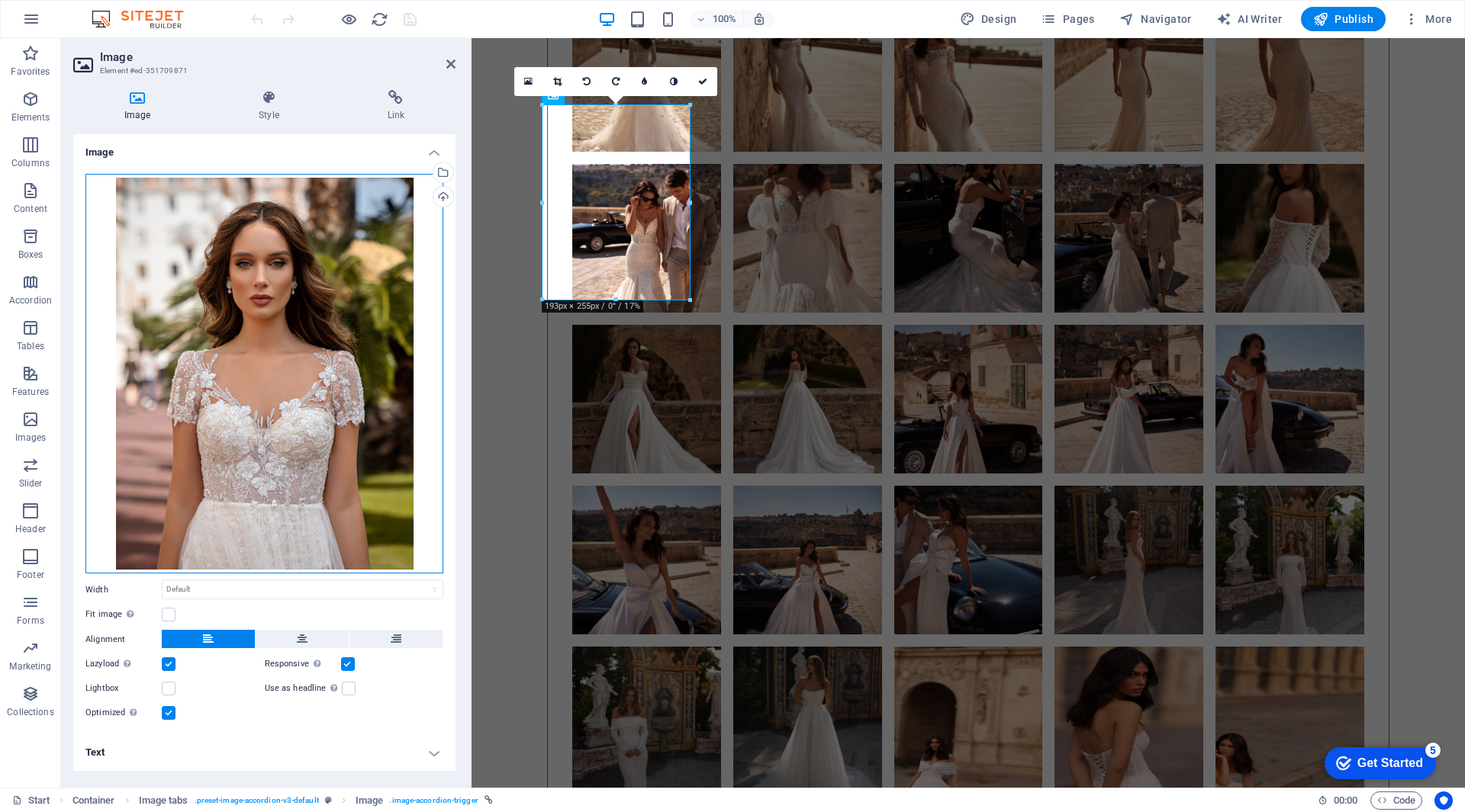
click at [346, 355] on div "Drag files here, click to choose files or select files from Files or our free s…" at bounding box center [264, 374] width 358 height 401
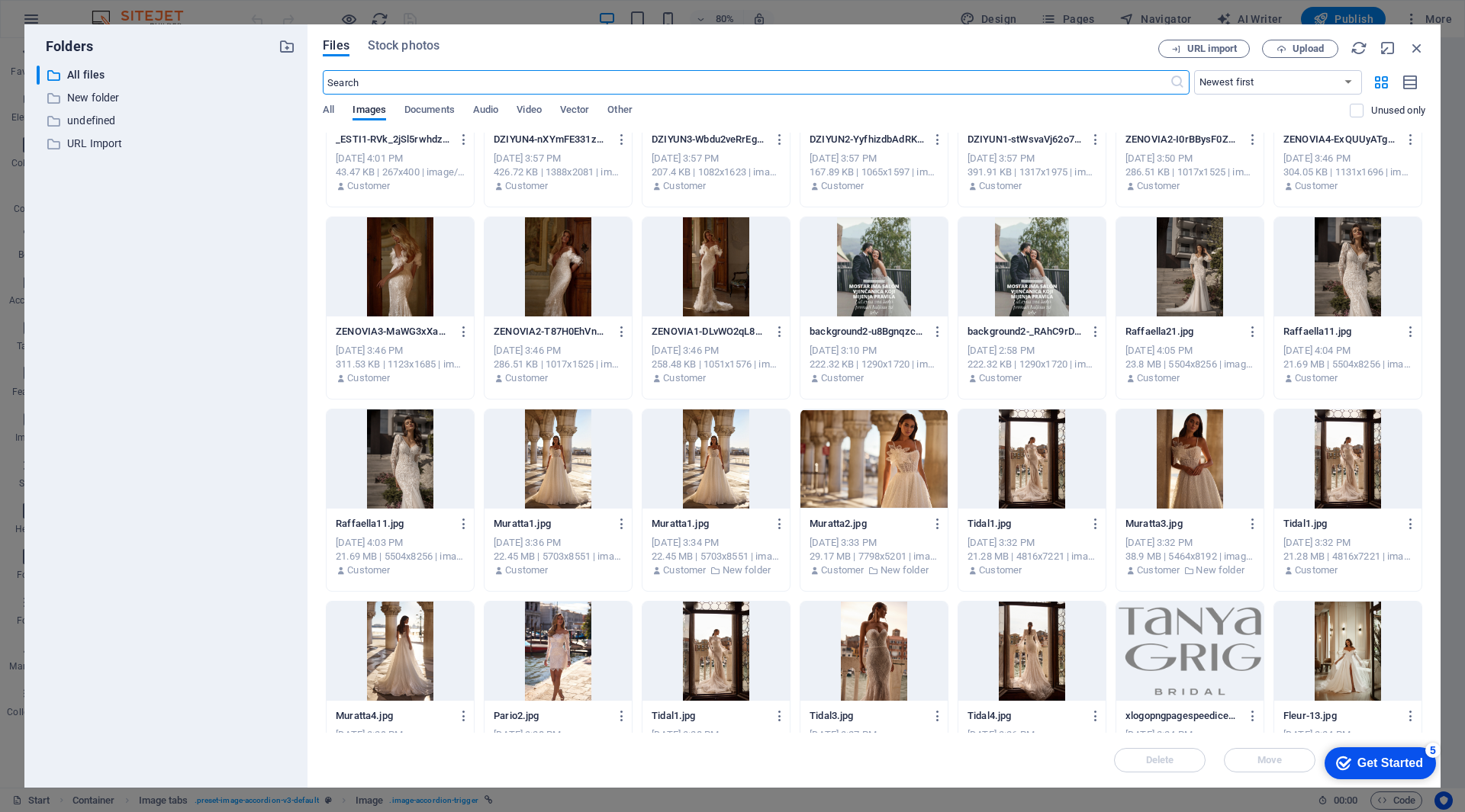
scroll to position [3478, 0]
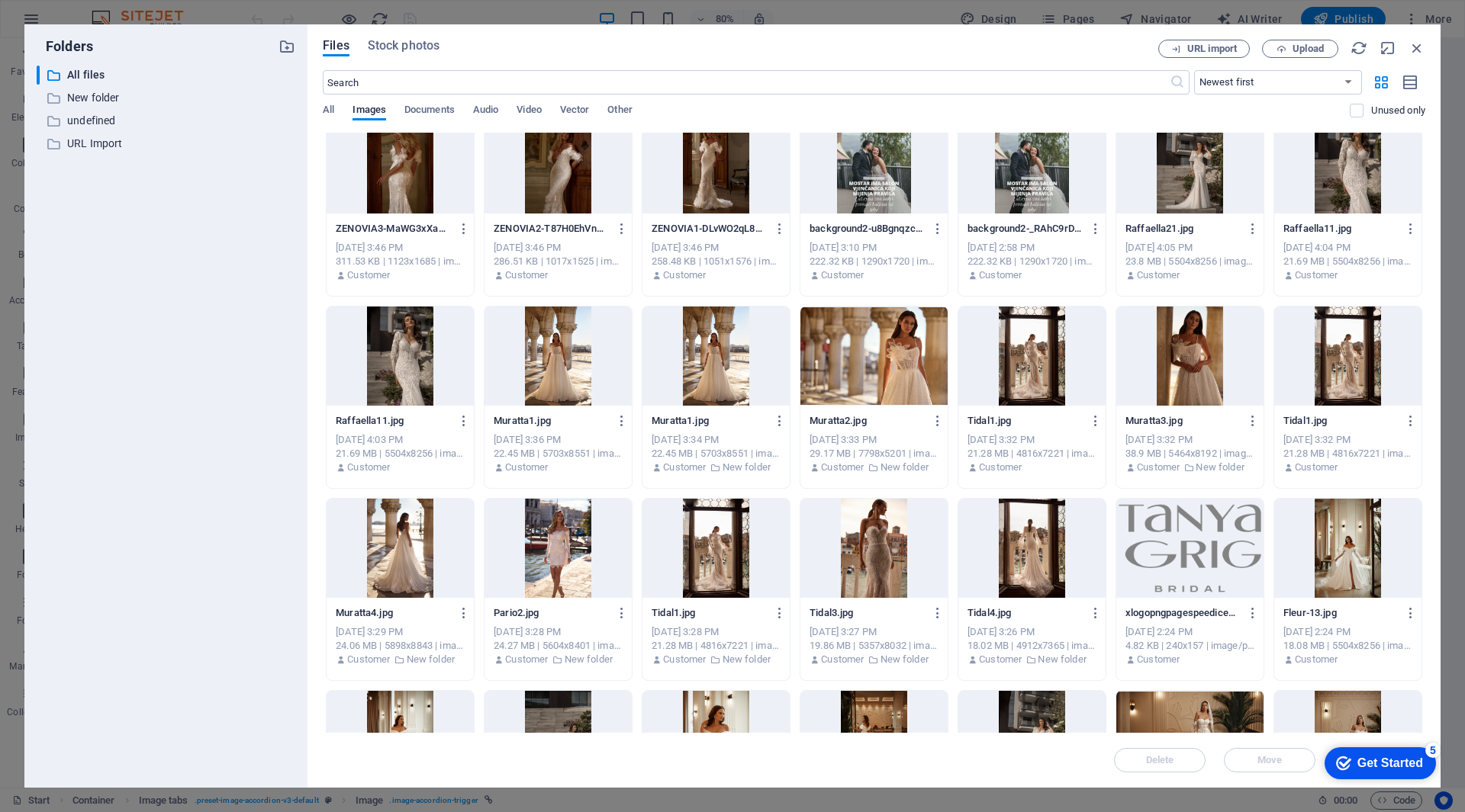
drag, startPoint x: 1425, startPoint y: 612, endPoint x: 1430, endPoint y: 648, distance: 36.3
click at [1430, 648] on div "Files Stock photos URL import Upload ​ Newest first Oldest first Name (A-Z) Nam…" at bounding box center [874, 406] width 1133 height 763
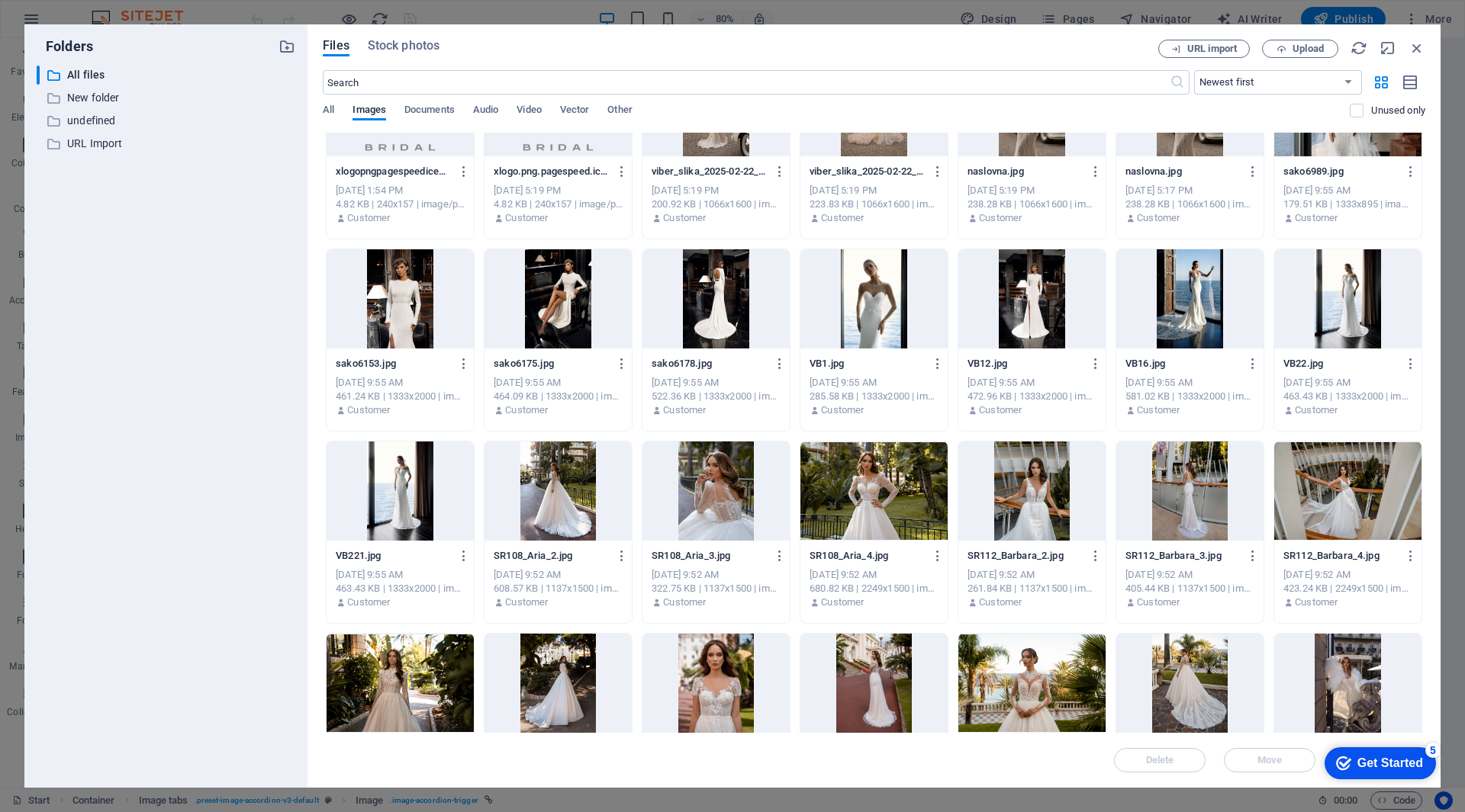
scroll to position [5309, 0]
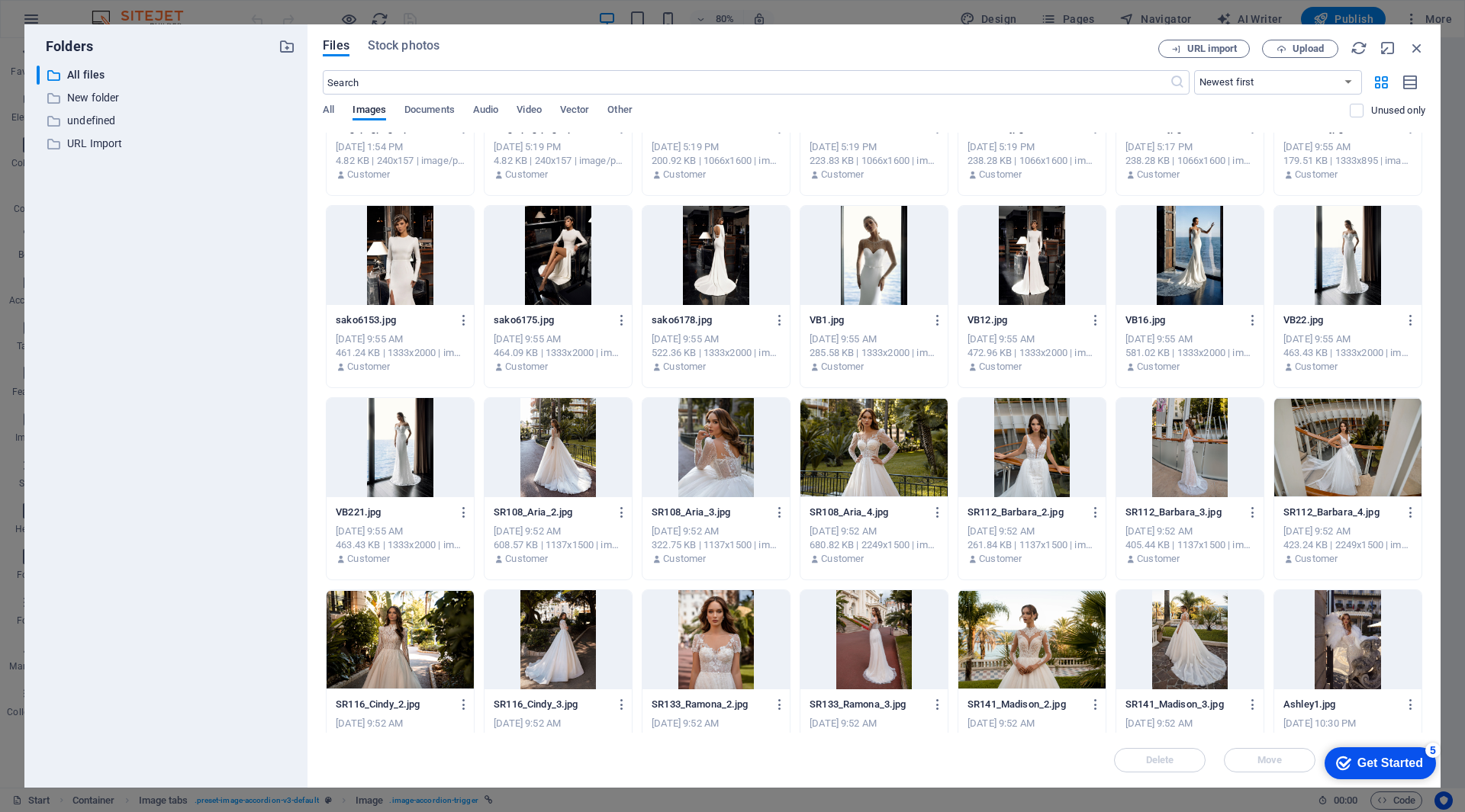
click at [694, 436] on div at bounding box center [716, 448] width 147 height 99
click at [694, 436] on div "1" at bounding box center [716, 448] width 147 height 99
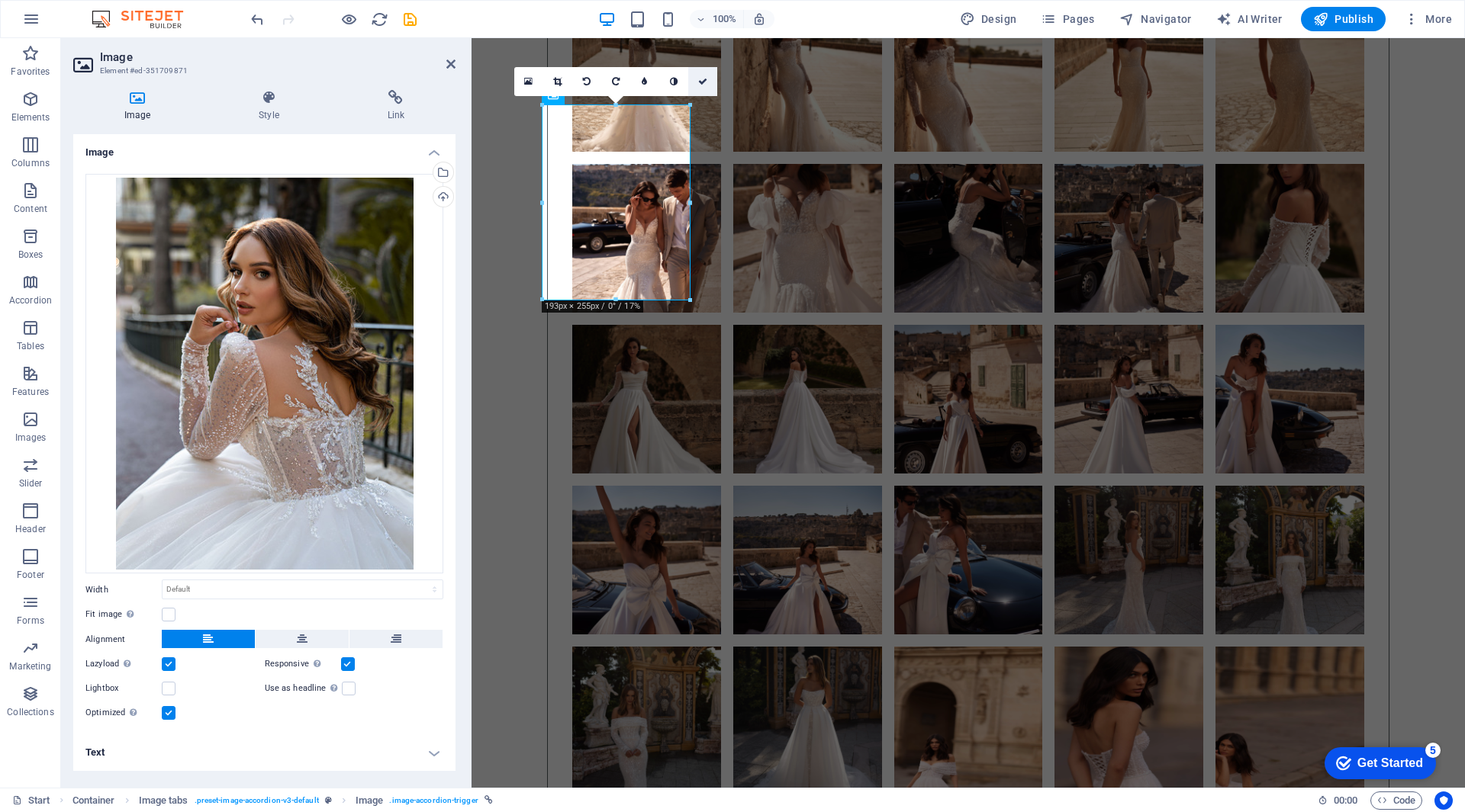
click at [704, 84] on icon at bounding box center [703, 82] width 9 height 9
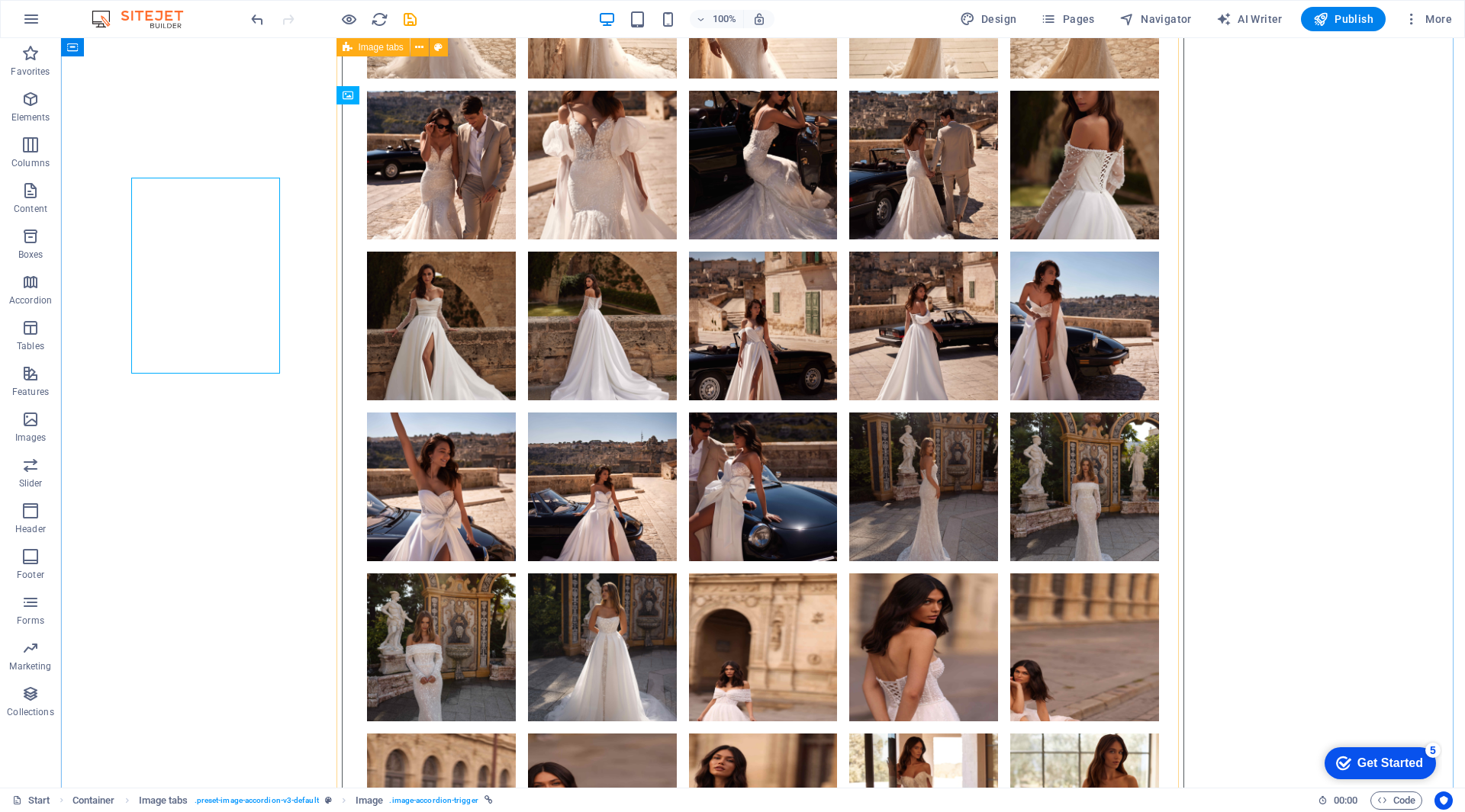
scroll to position [7930, 0]
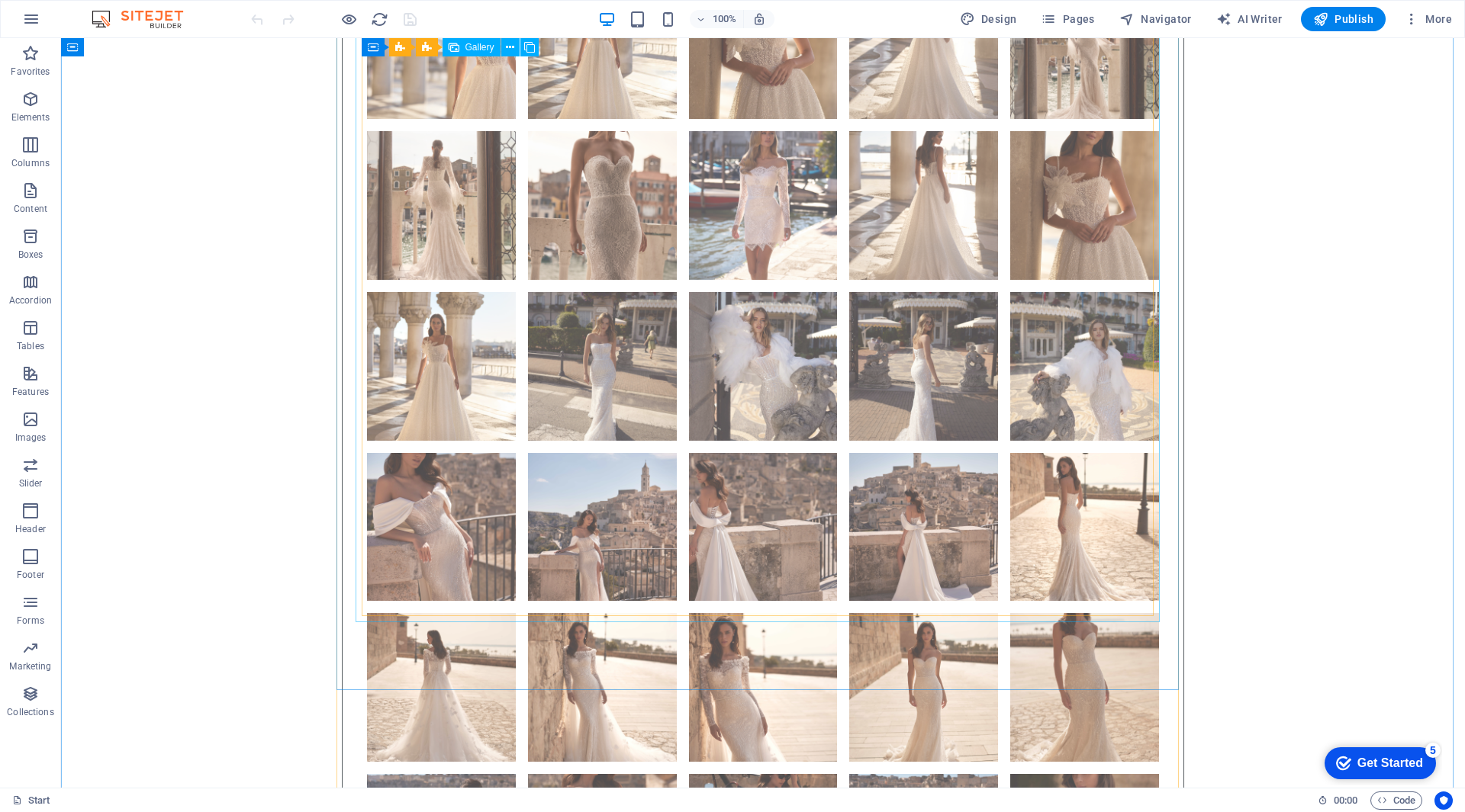
scroll to position [7702, 0]
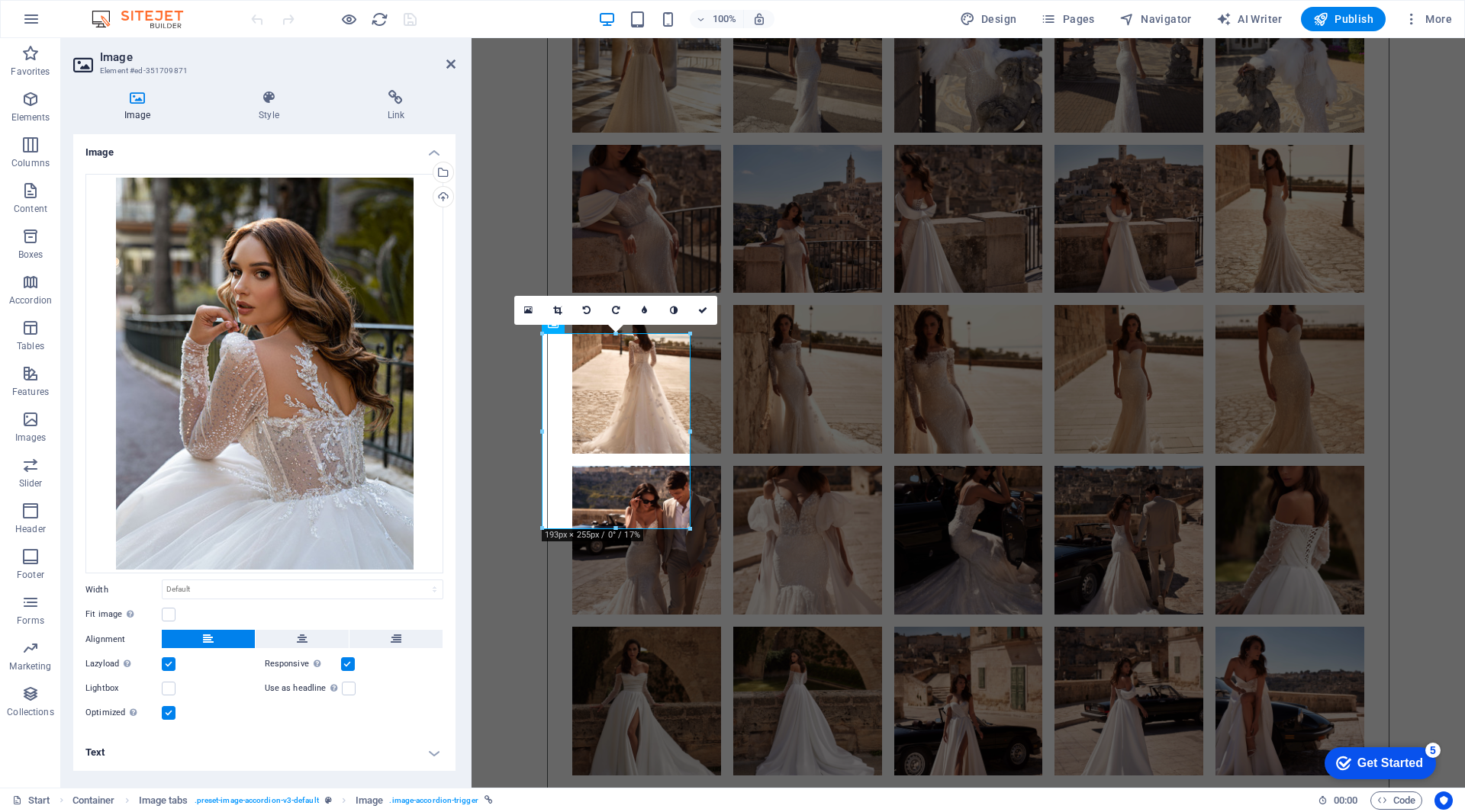
scroll to position [7775, 0]
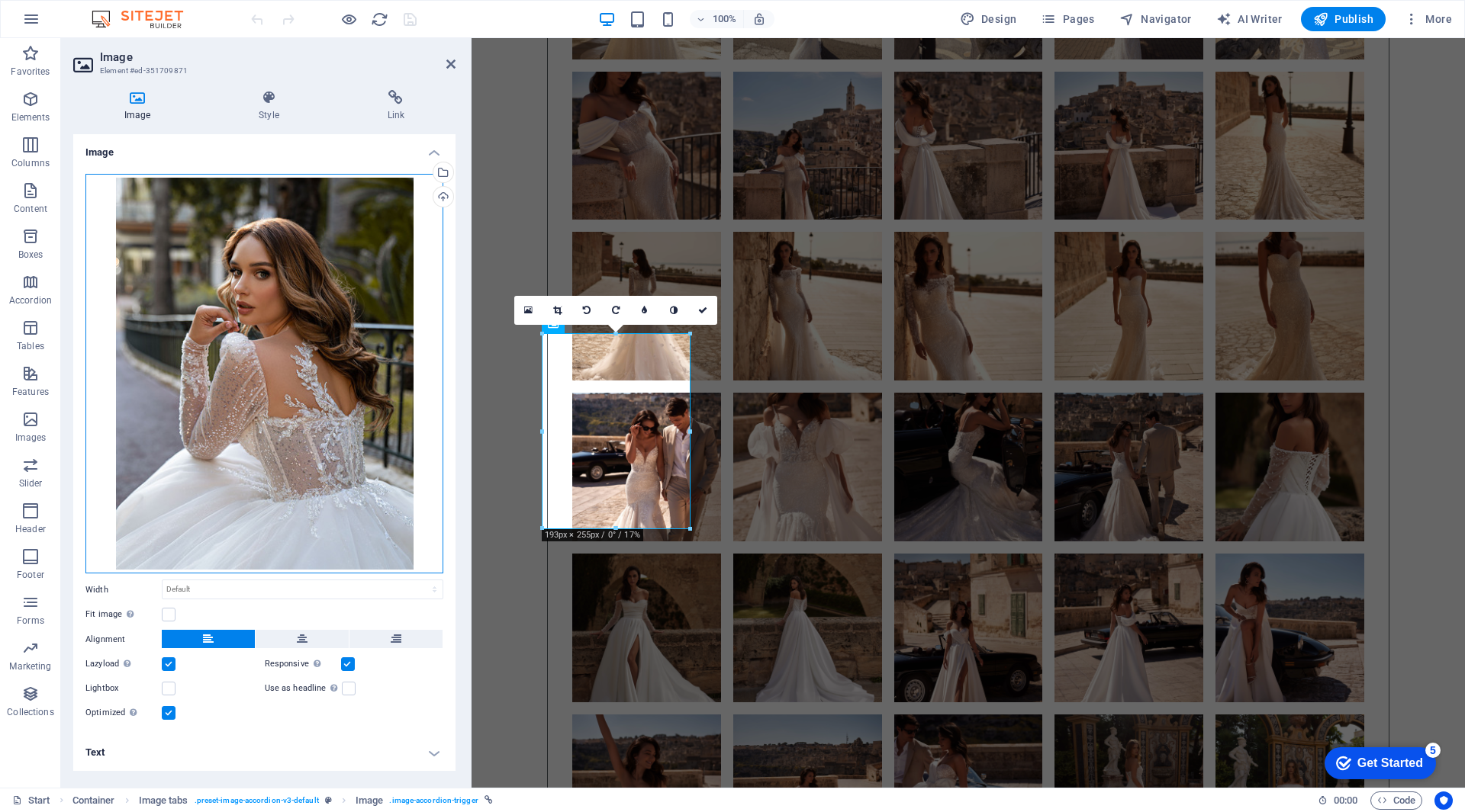
click at [360, 248] on div "Drag files here, click to choose files or select files from Files or our free s…" at bounding box center [264, 374] width 358 height 401
click at [360, 248] on body "Laleyna DOO Start (bs) Favorites Elements Columns Content Boxes Accordion Table…" at bounding box center [732, 406] width 1465 height 812
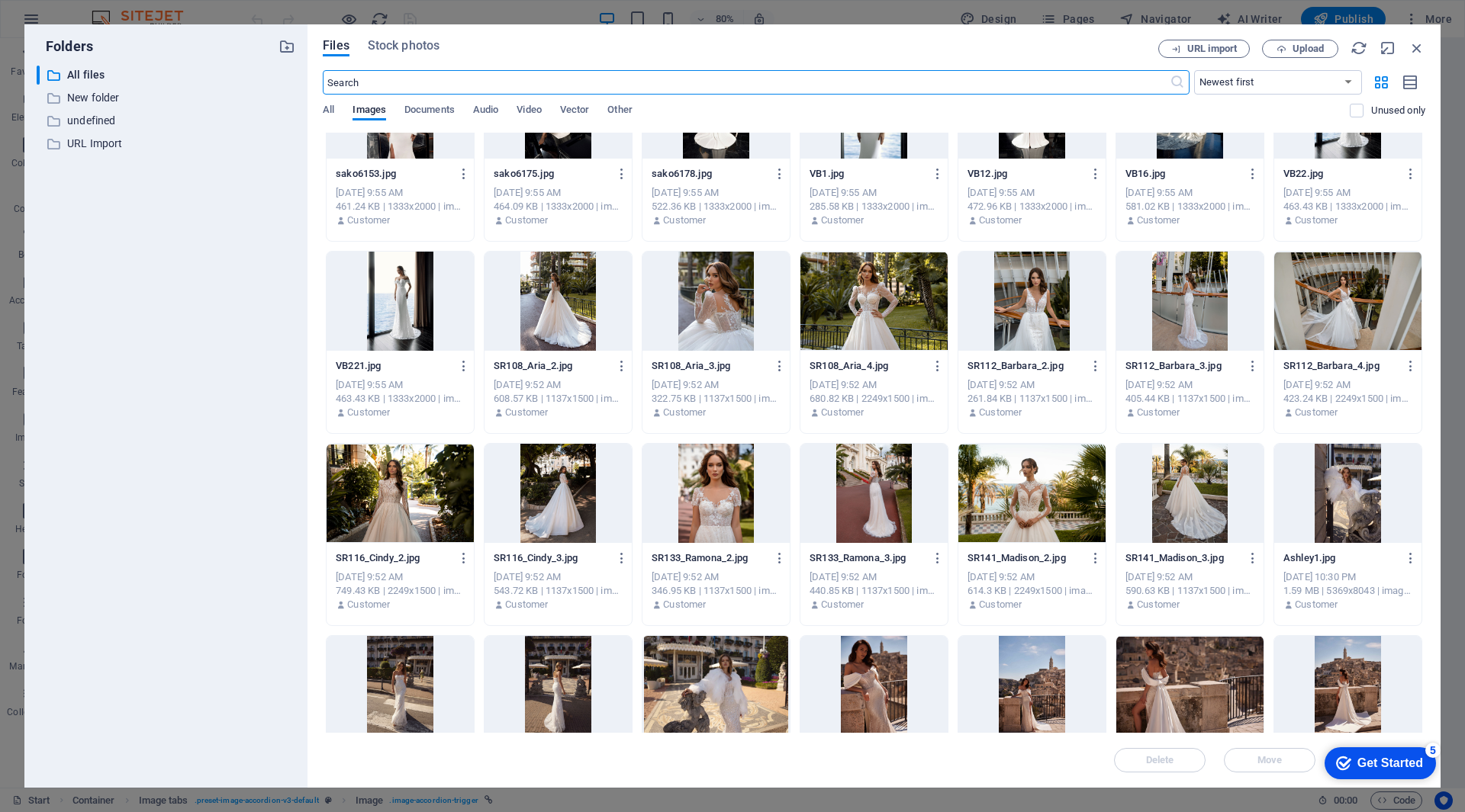
scroll to position [5461, 0]
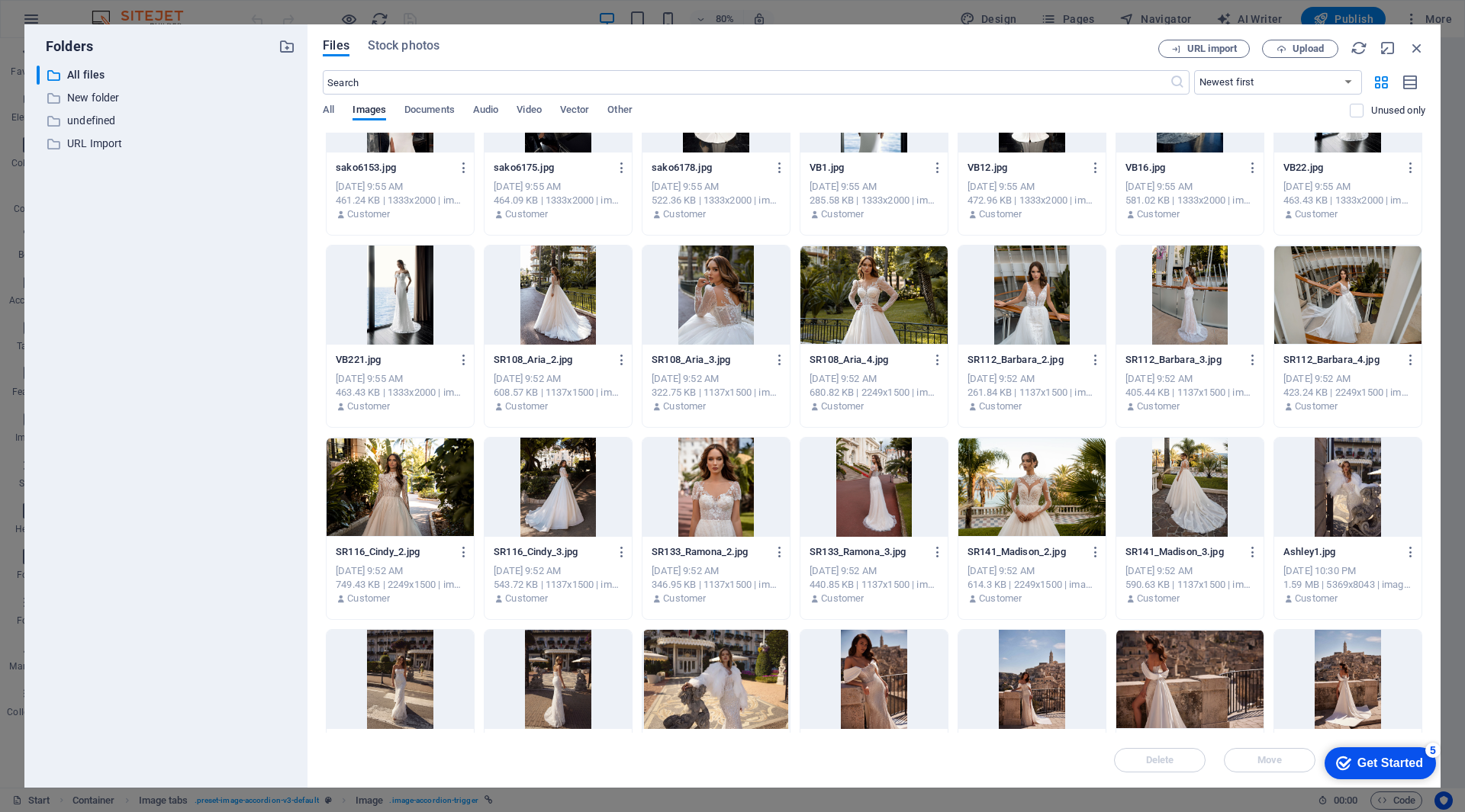
click at [415, 476] on div at bounding box center [400, 487] width 147 height 99
click at [415, 476] on div "1" at bounding box center [400, 487] width 147 height 99
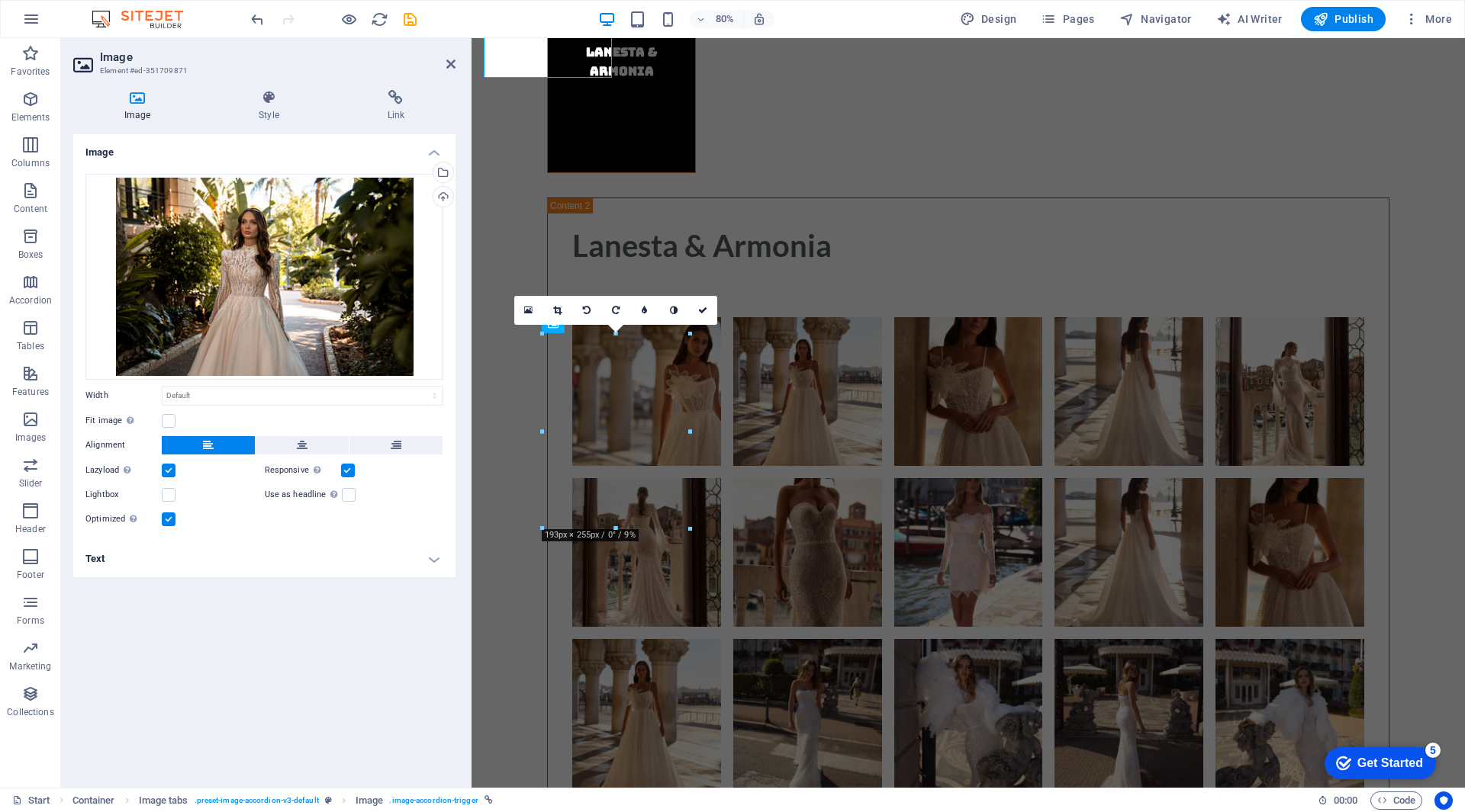
scroll to position [7775, 0]
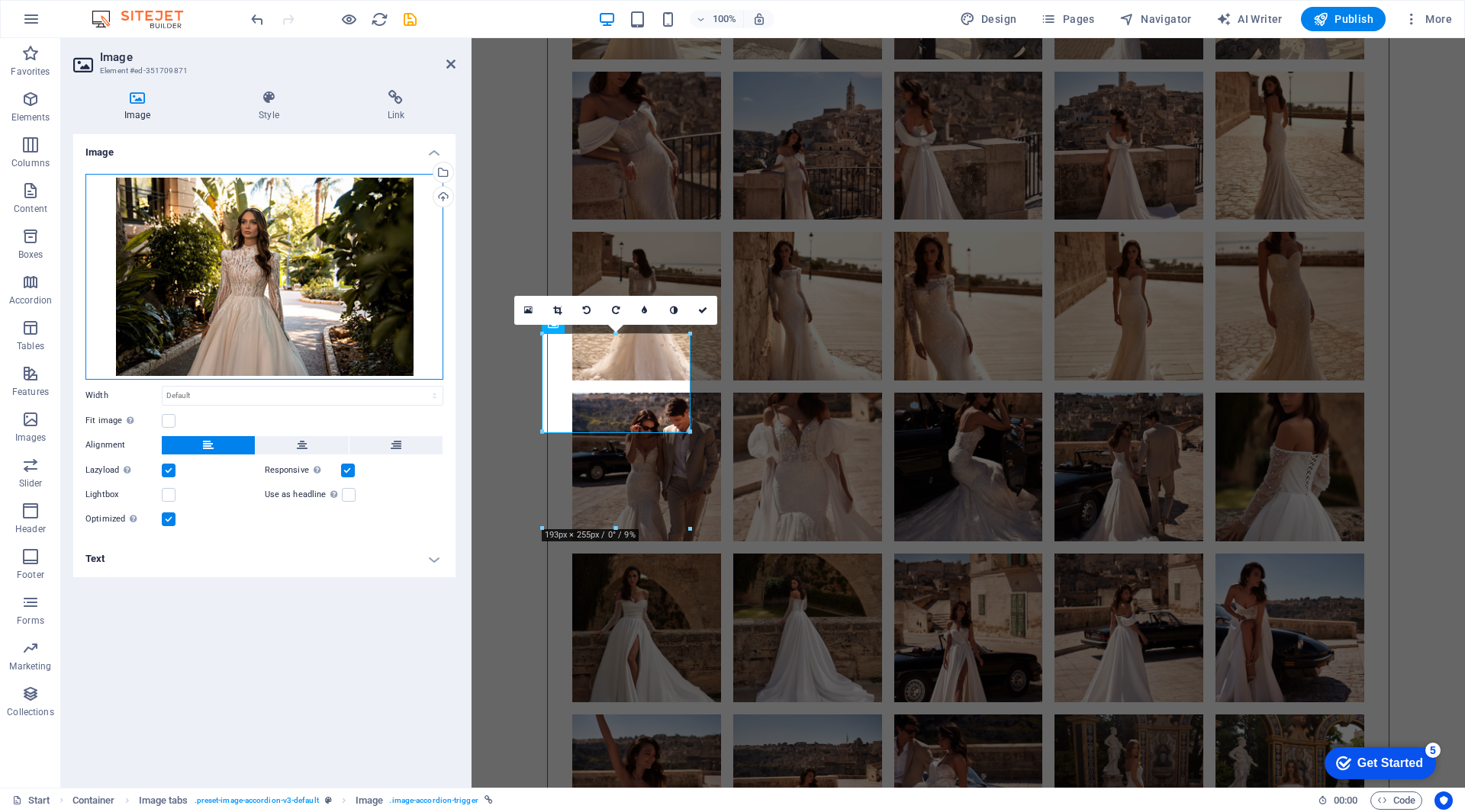
click at [302, 266] on div "Drag files here, click to choose files or select files from Files or our free s…" at bounding box center [264, 277] width 358 height 206
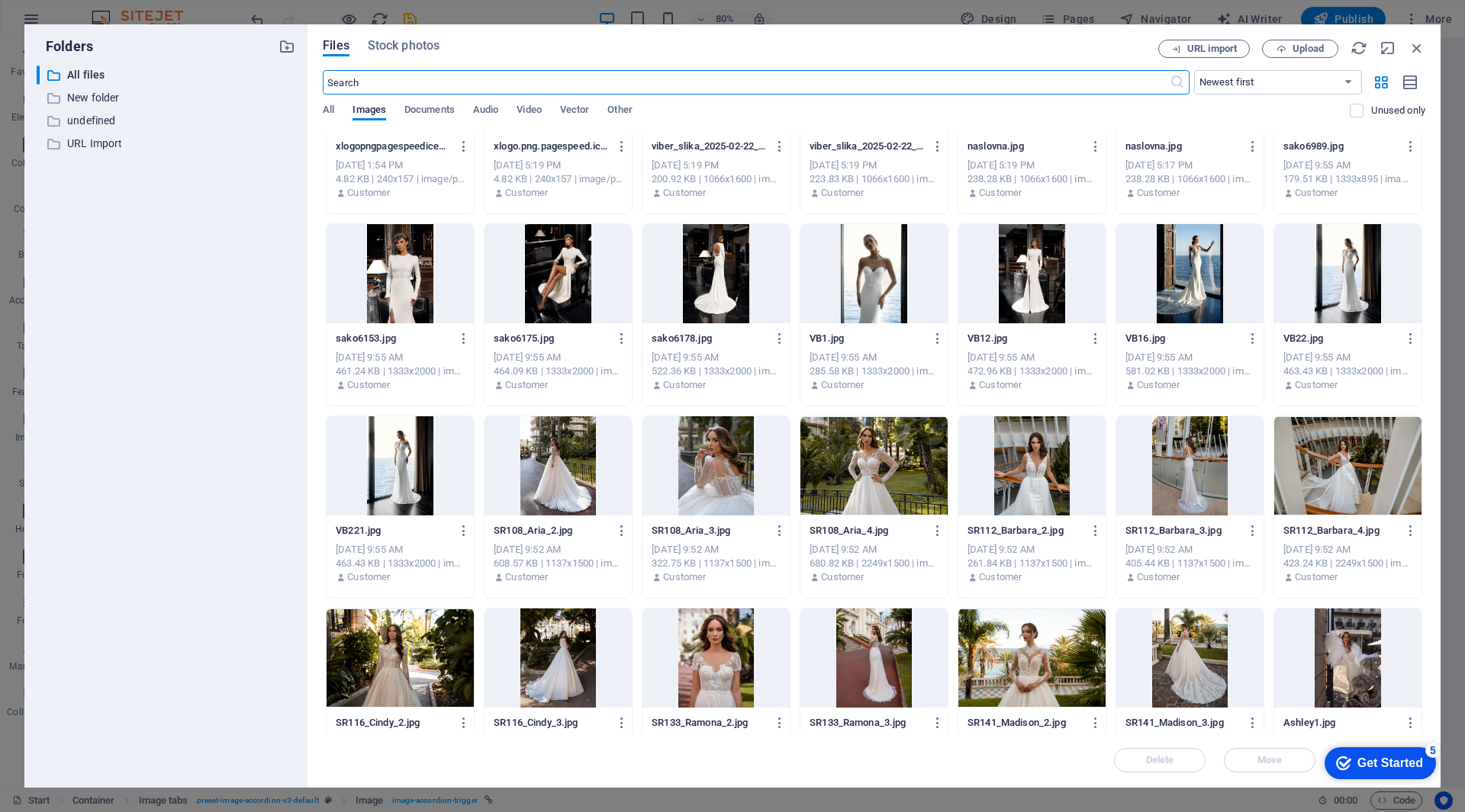
scroll to position [5302, 0]
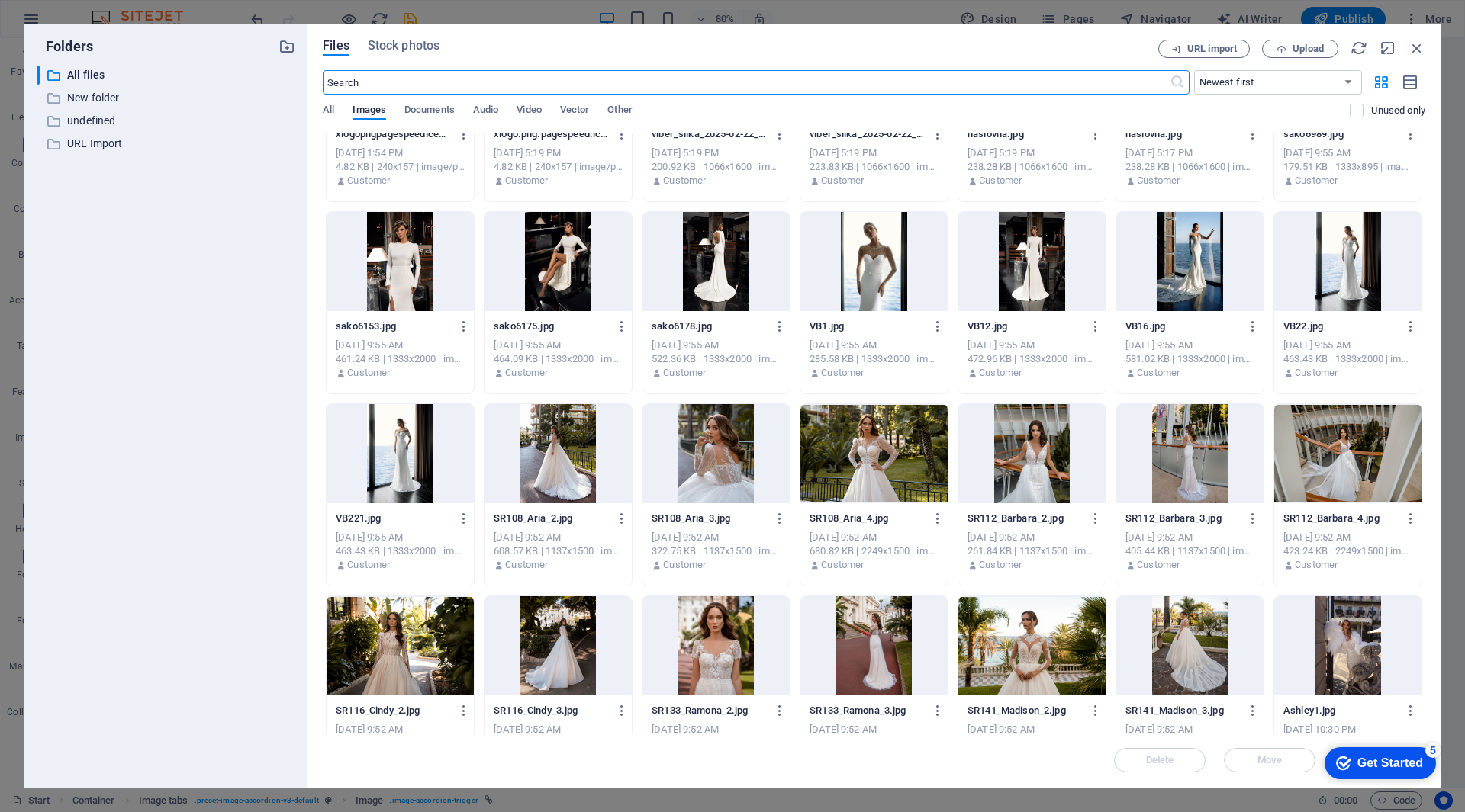
click at [1321, 450] on div at bounding box center [1348, 454] width 147 height 99
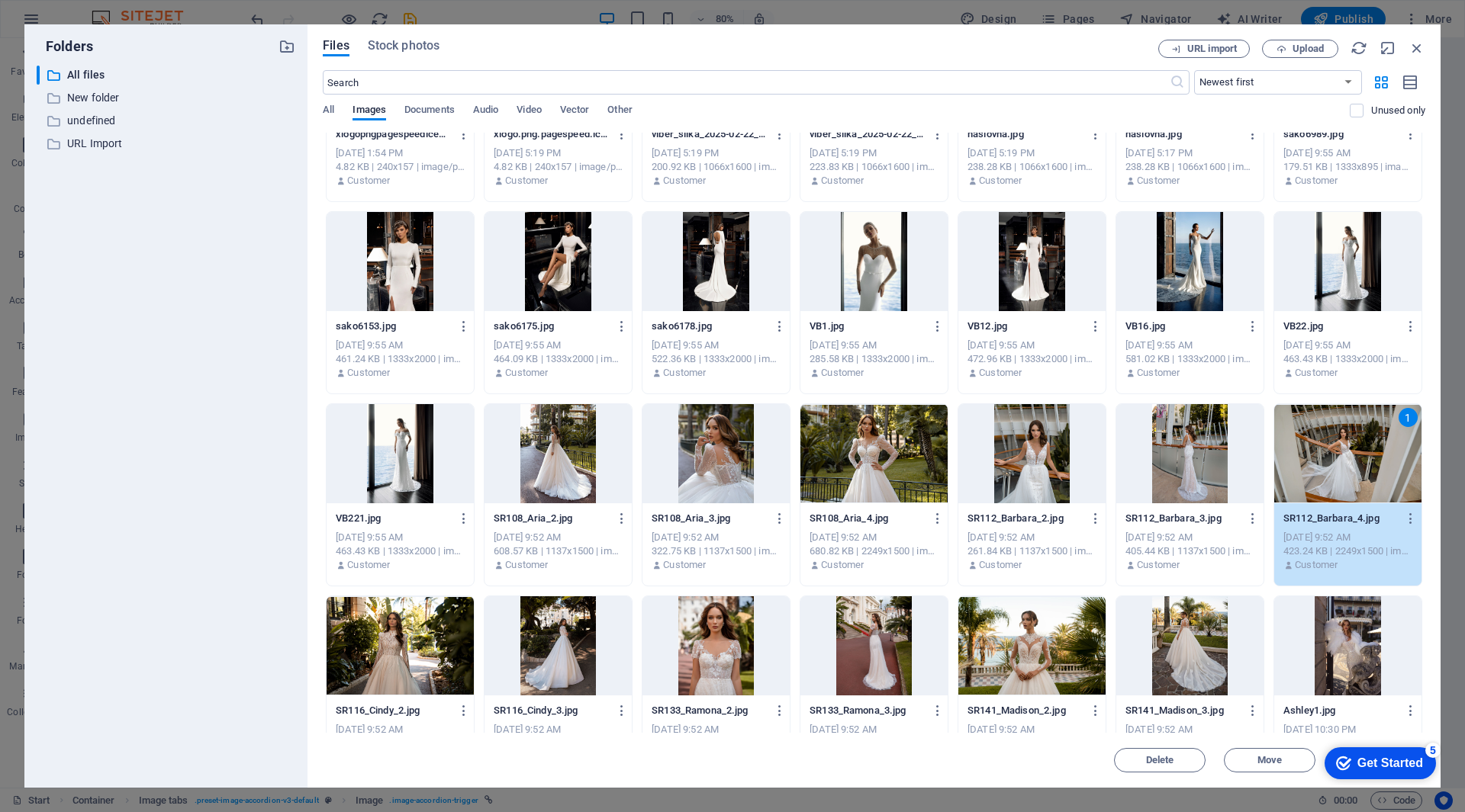
drag, startPoint x: 1321, startPoint y: 450, endPoint x: 848, endPoint y: 411, distance: 474.6
click at [1321, 450] on div "1" at bounding box center [1348, 454] width 147 height 99
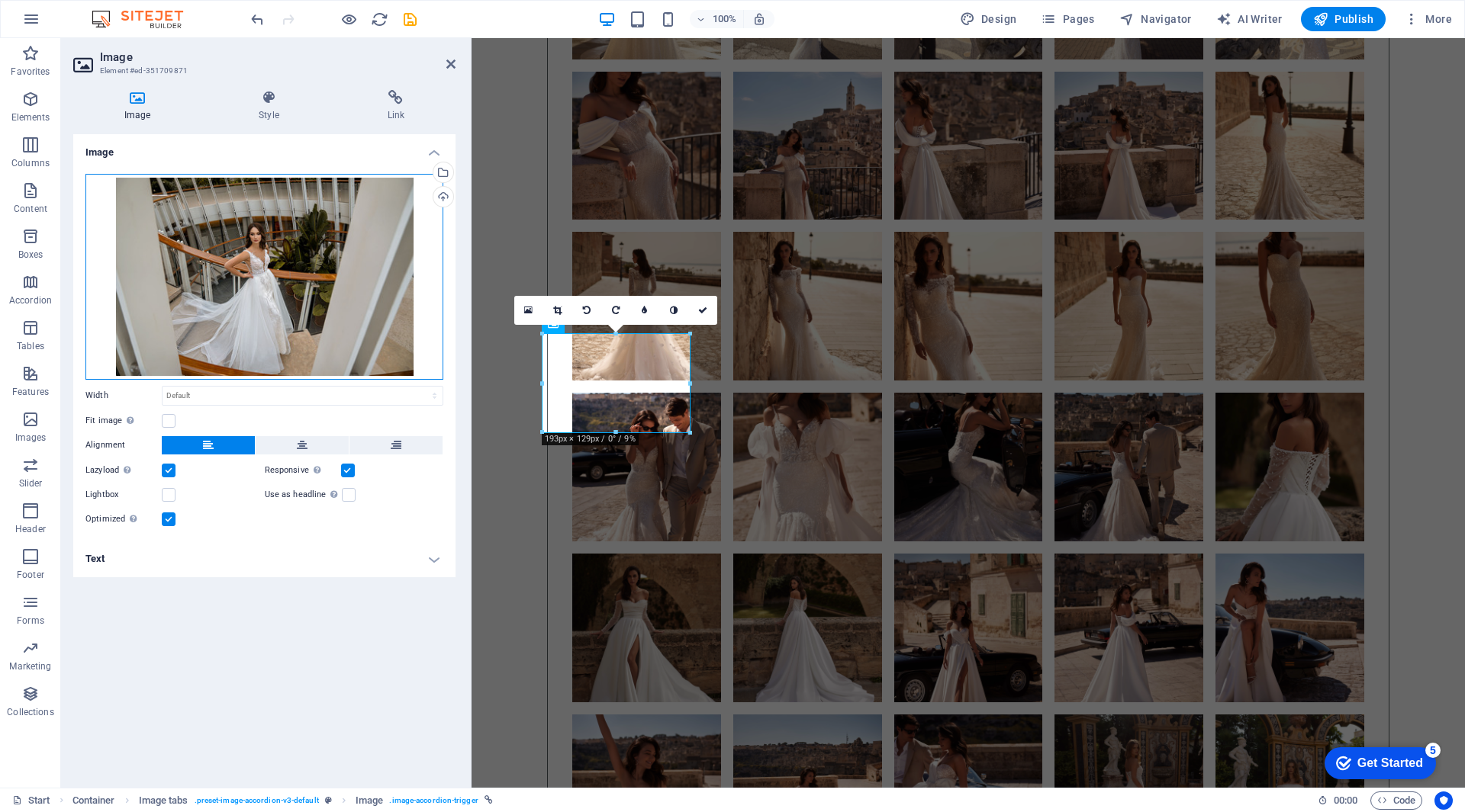
click at [340, 310] on div "Drag files here, click to choose files or select files from Files or our free s…" at bounding box center [264, 277] width 358 height 206
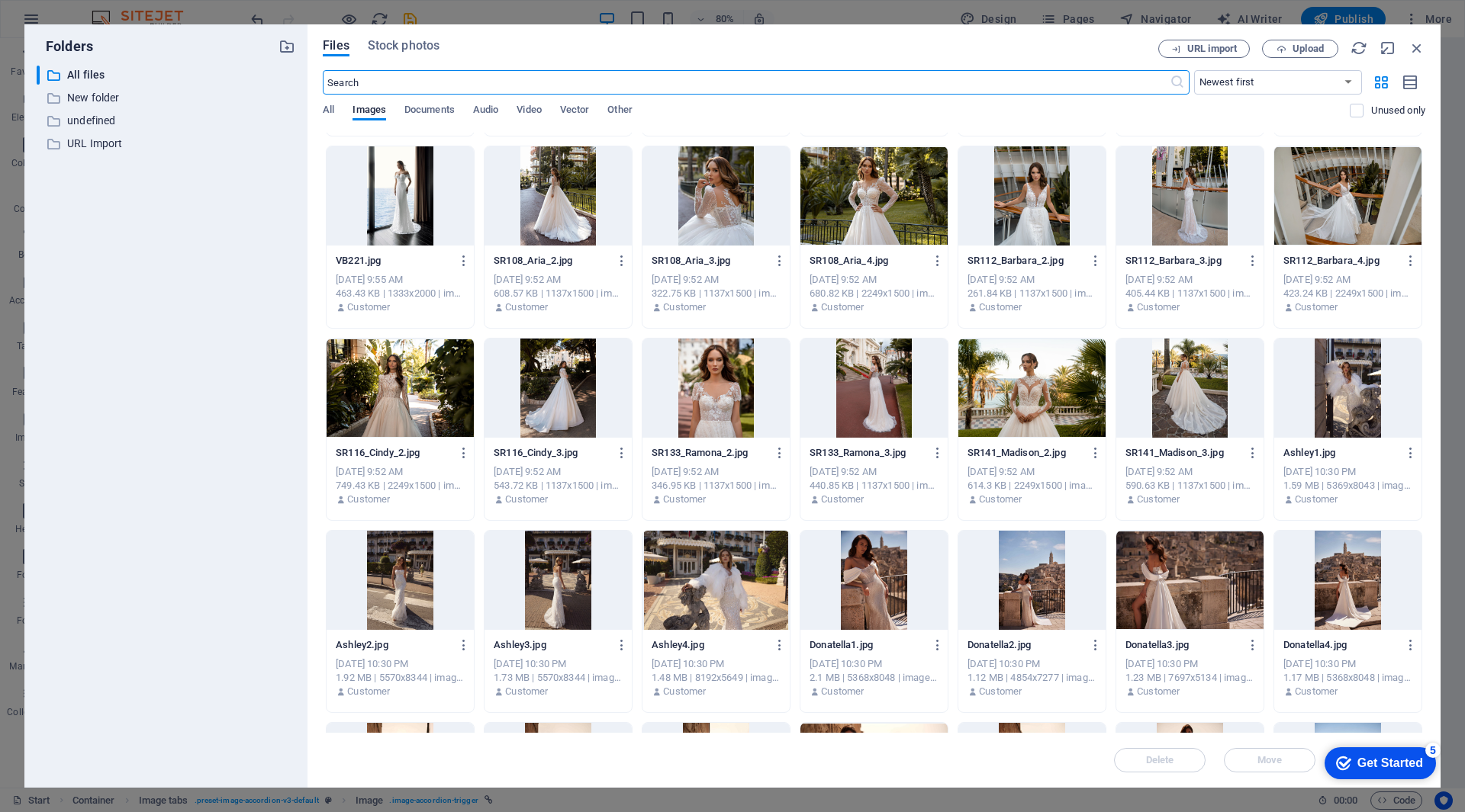
scroll to position [5443, 0]
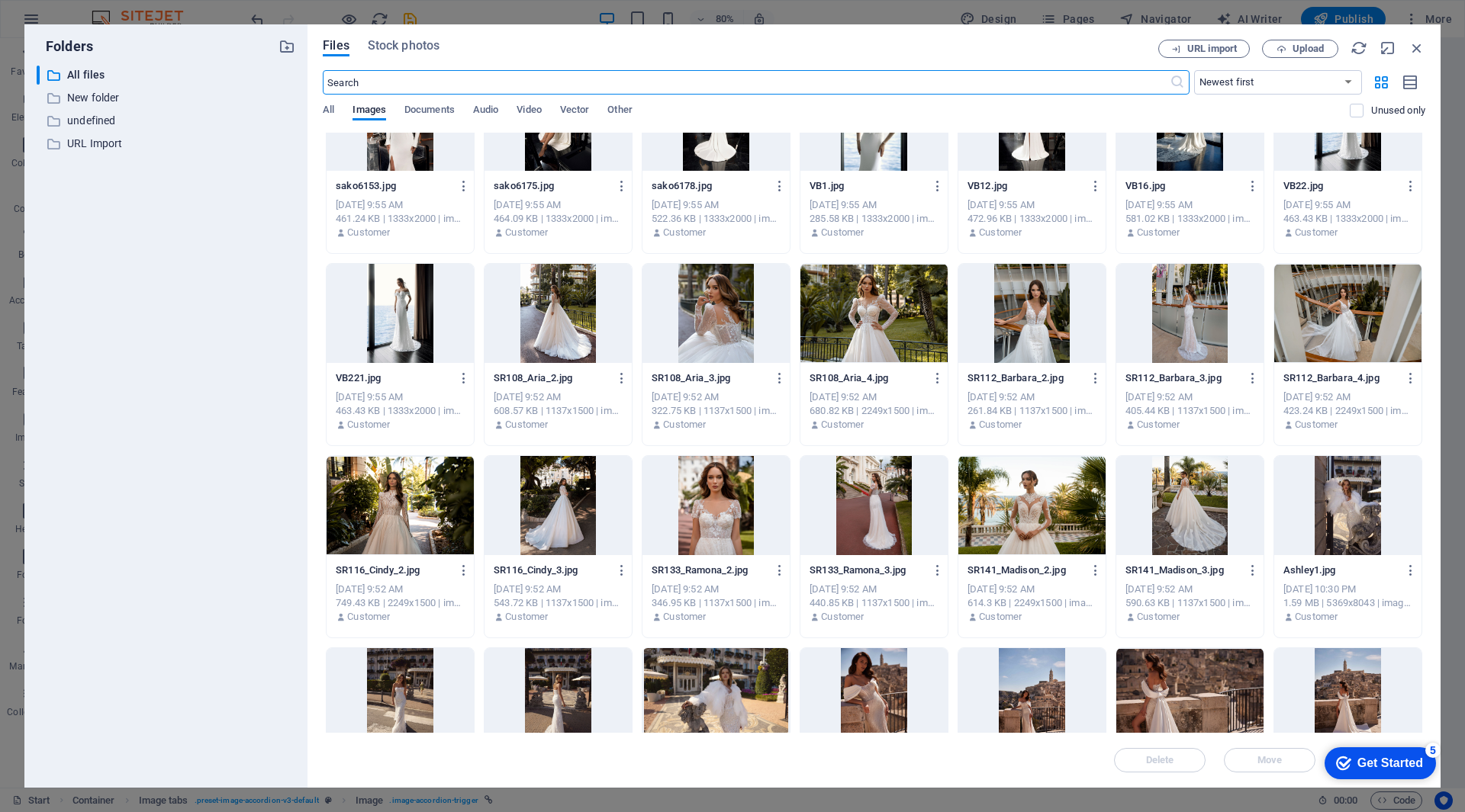
click at [863, 517] on div at bounding box center [874, 506] width 147 height 99
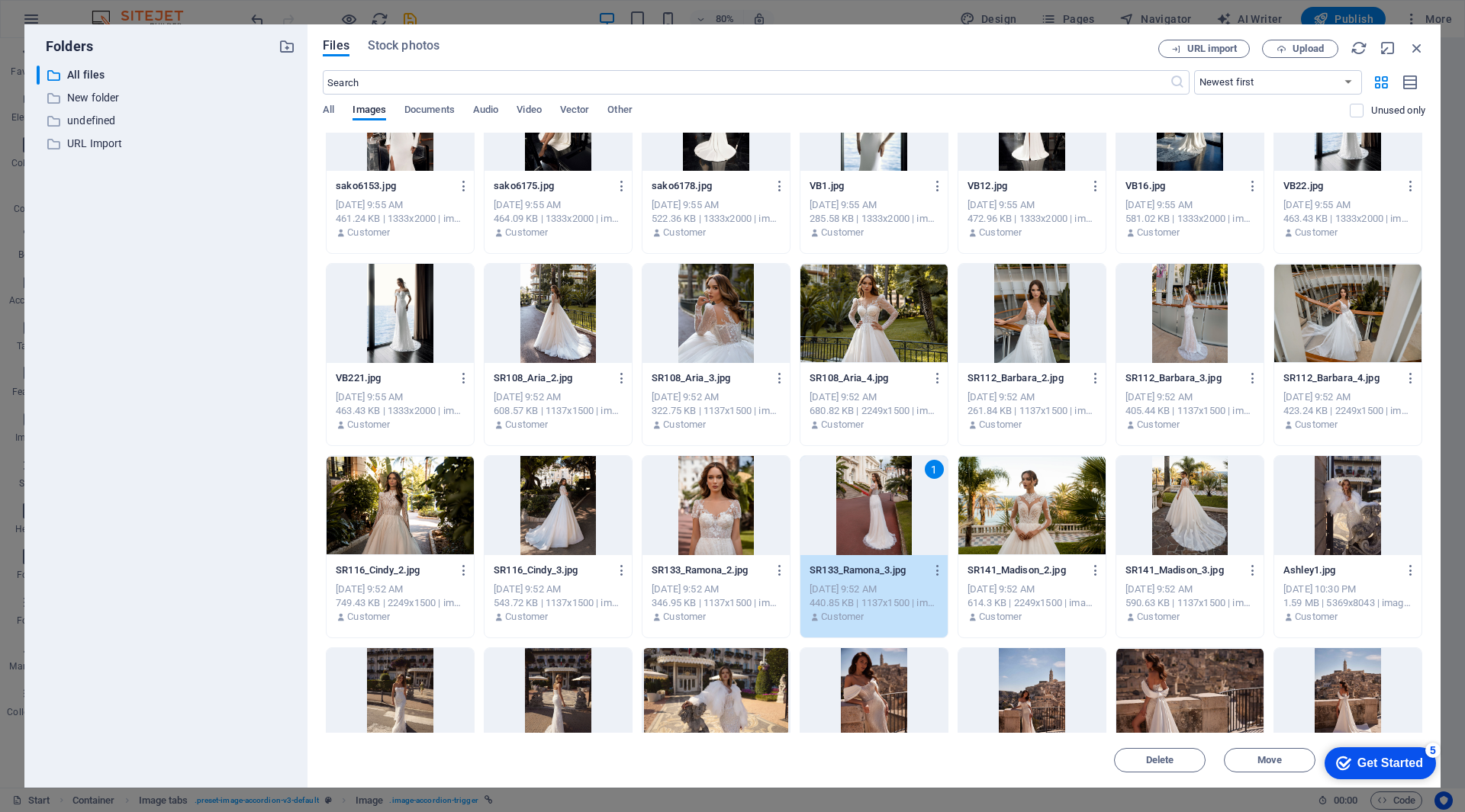
click at [863, 517] on div "1" at bounding box center [874, 506] width 147 height 99
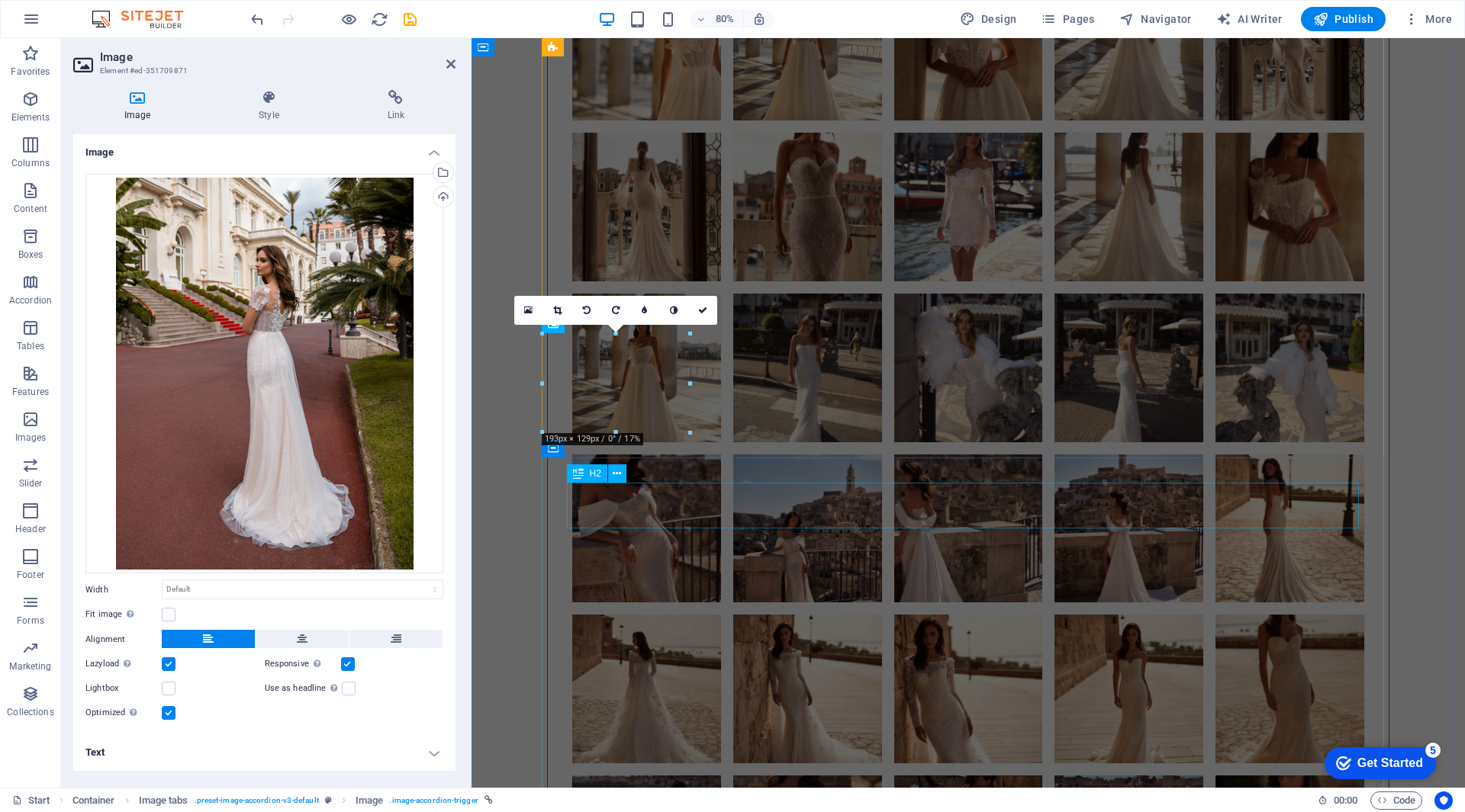
scroll to position [7775, 0]
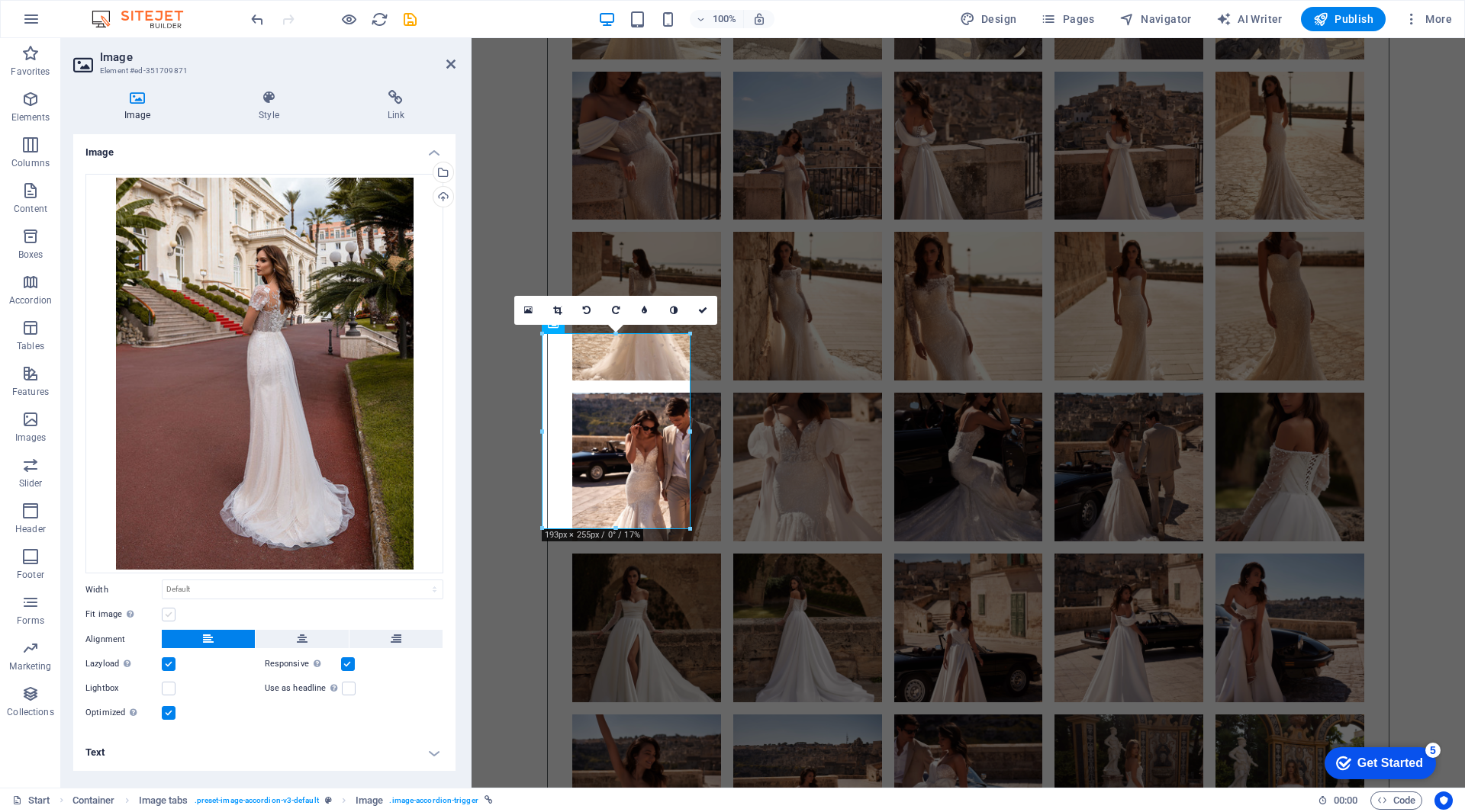
click at [169, 610] on label at bounding box center [169, 614] width 14 height 14
click at [0, 0] on input "Fit image Automatically fit image to a fixed width and height" at bounding box center [0, 0] width 0 height 0
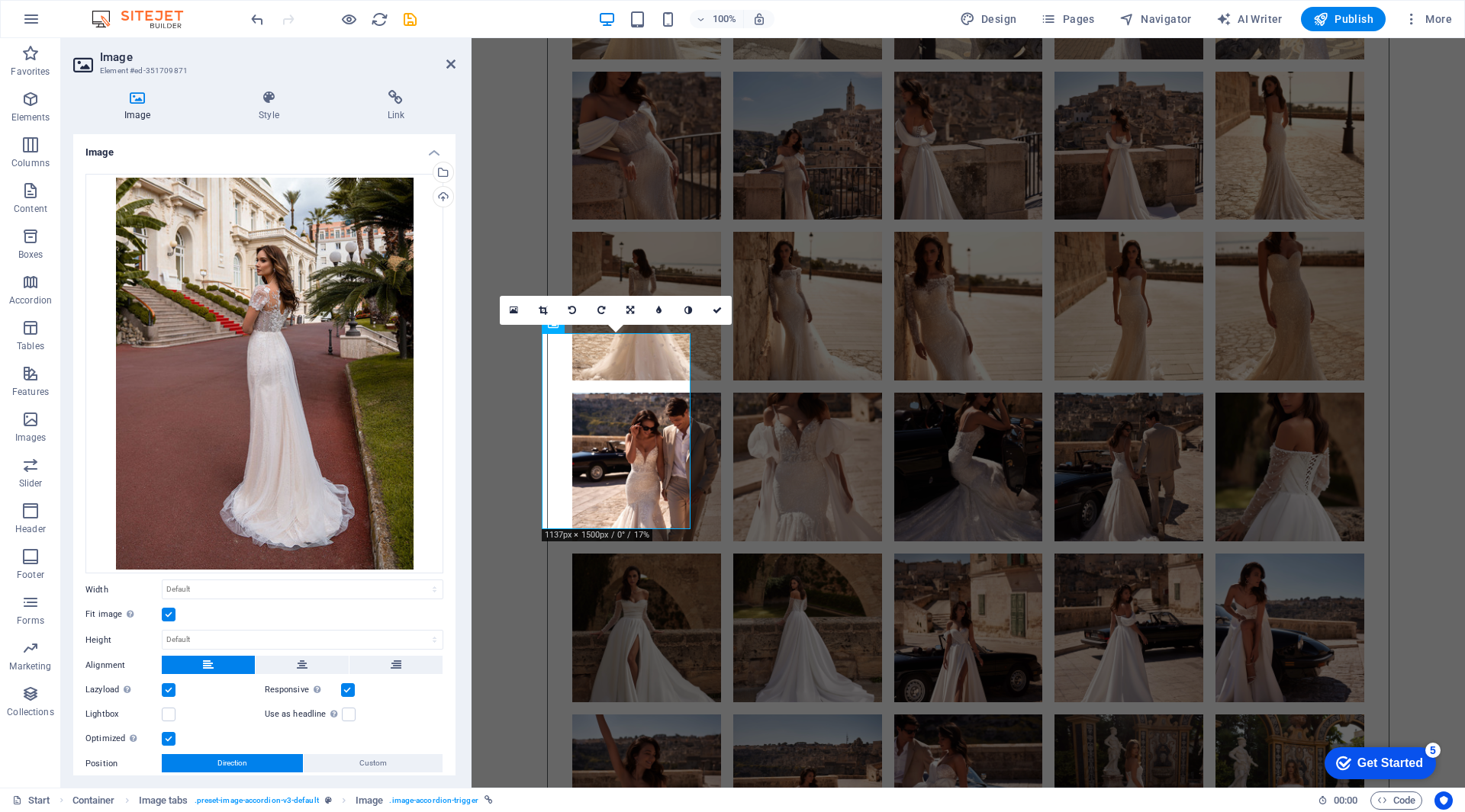
click at [169, 612] on label at bounding box center [169, 614] width 14 height 14
click at [0, 0] on input "Fit image Automatically fit image to a fixed width and height" at bounding box center [0, 0] width 0 height 0
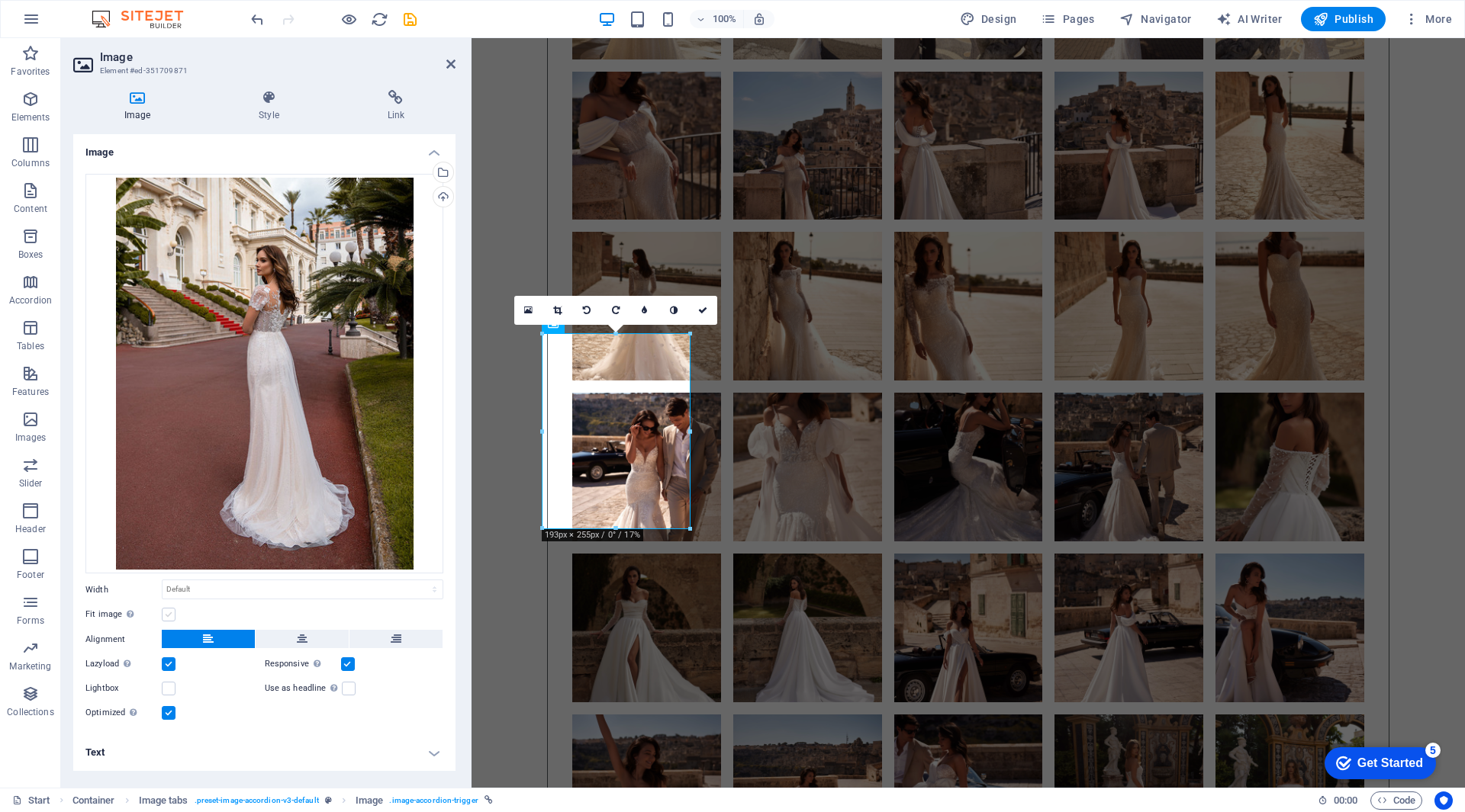
click at [169, 612] on label at bounding box center [169, 614] width 14 height 14
click at [0, 0] on input "Fit image Automatically fit image to a fixed width and height" at bounding box center [0, 0] width 0 height 0
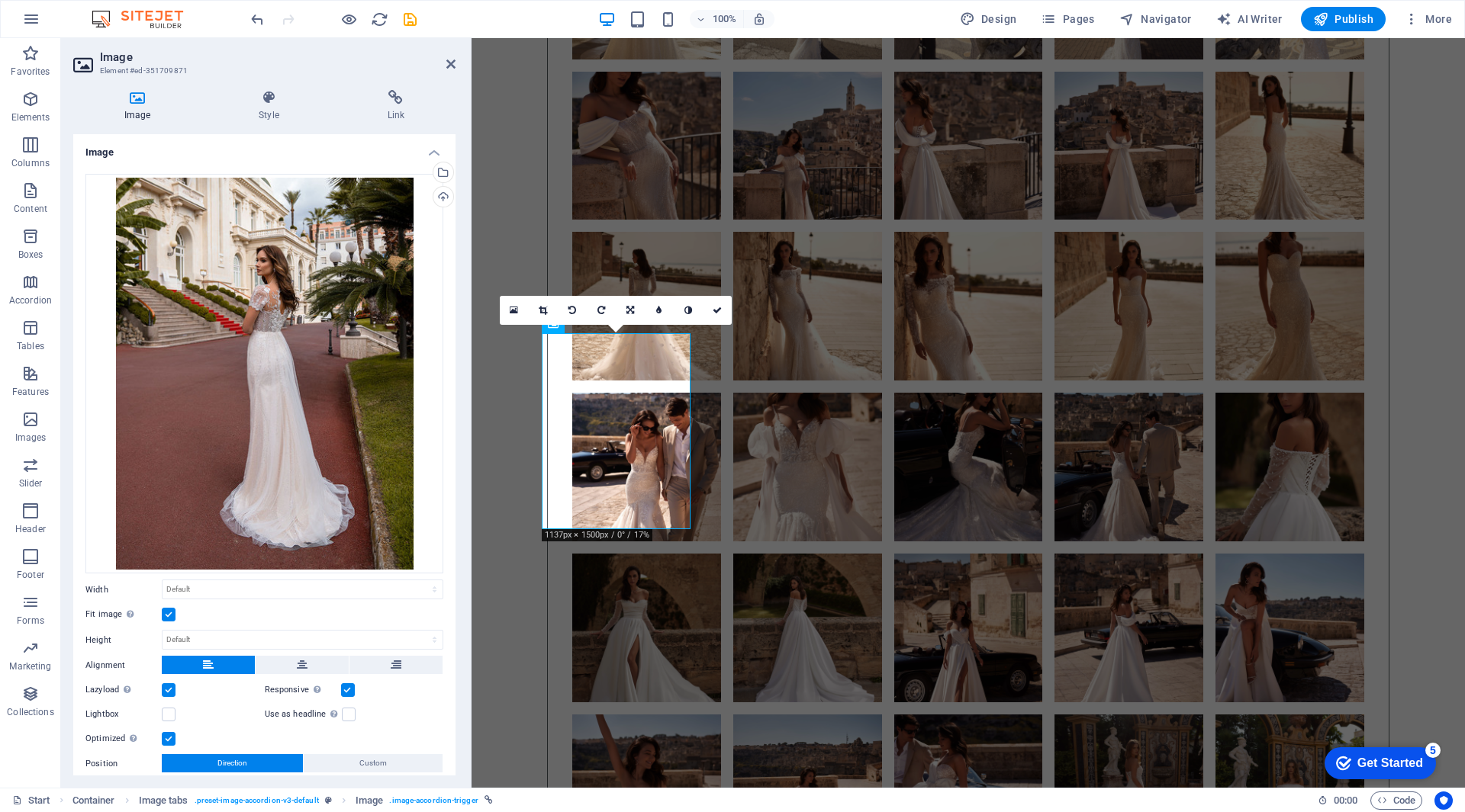
click at [169, 612] on label at bounding box center [169, 614] width 14 height 14
click at [0, 0] on input "Fit image Automatically fit image to a fixed width and height" at bounding box center [0, 0] width 0 height 0
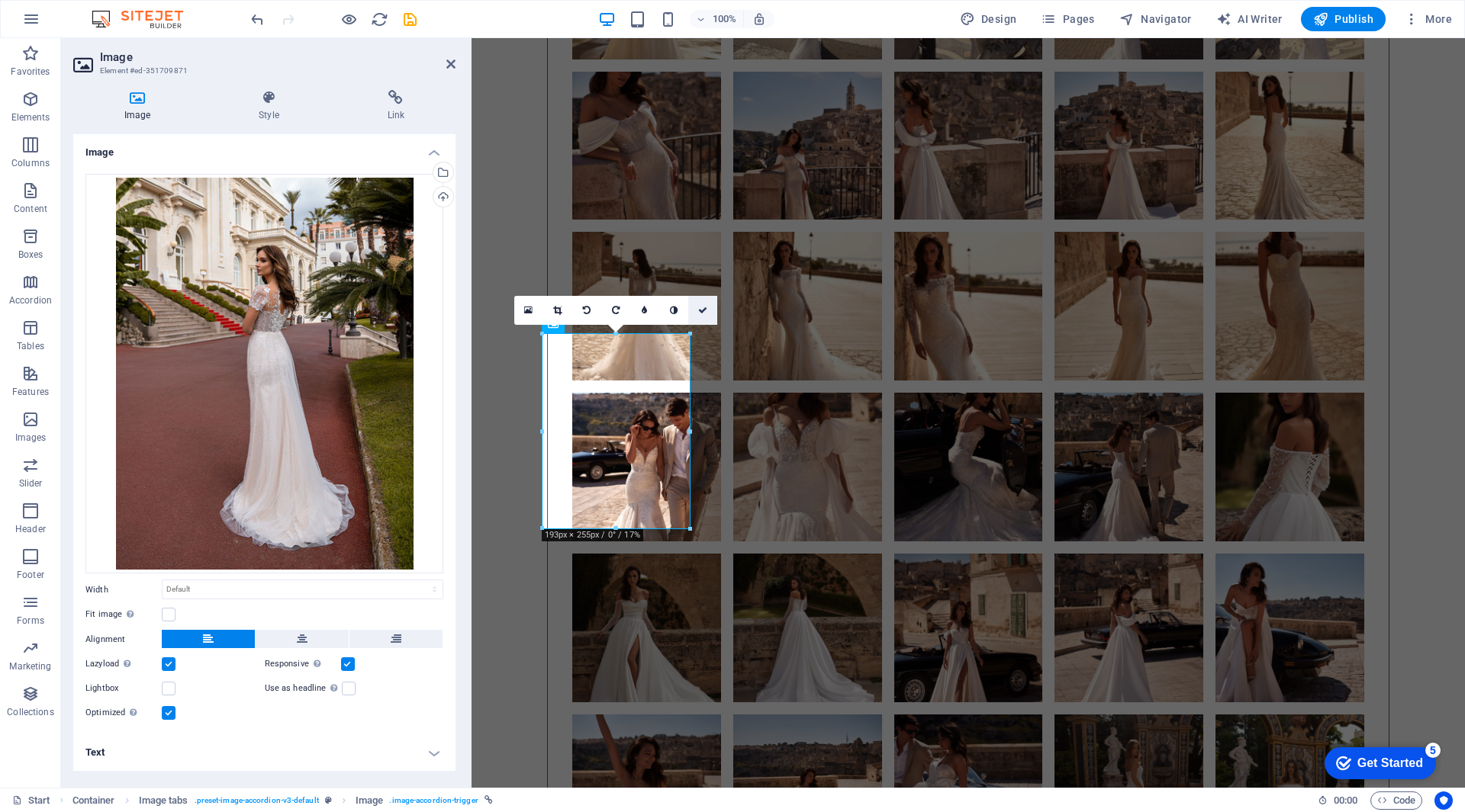
drag, startPoint x: 703, startPoint y: 309, endPoint x: 639, endPoint y: 290, distance: 66.8
click at [703, 309] on icon at bounding box center [703, 310] width 9 height 9
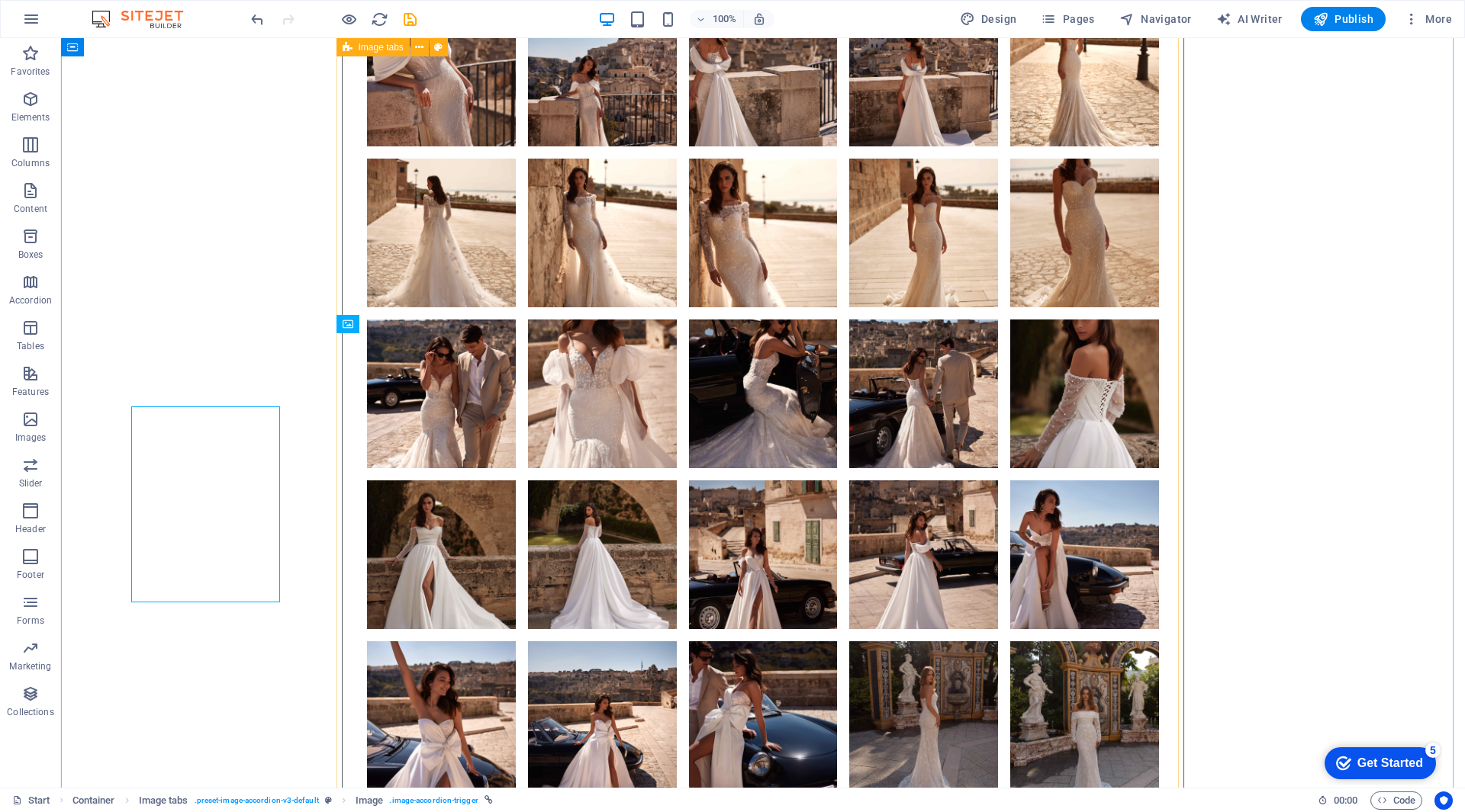
scroll to position [7702, 0]
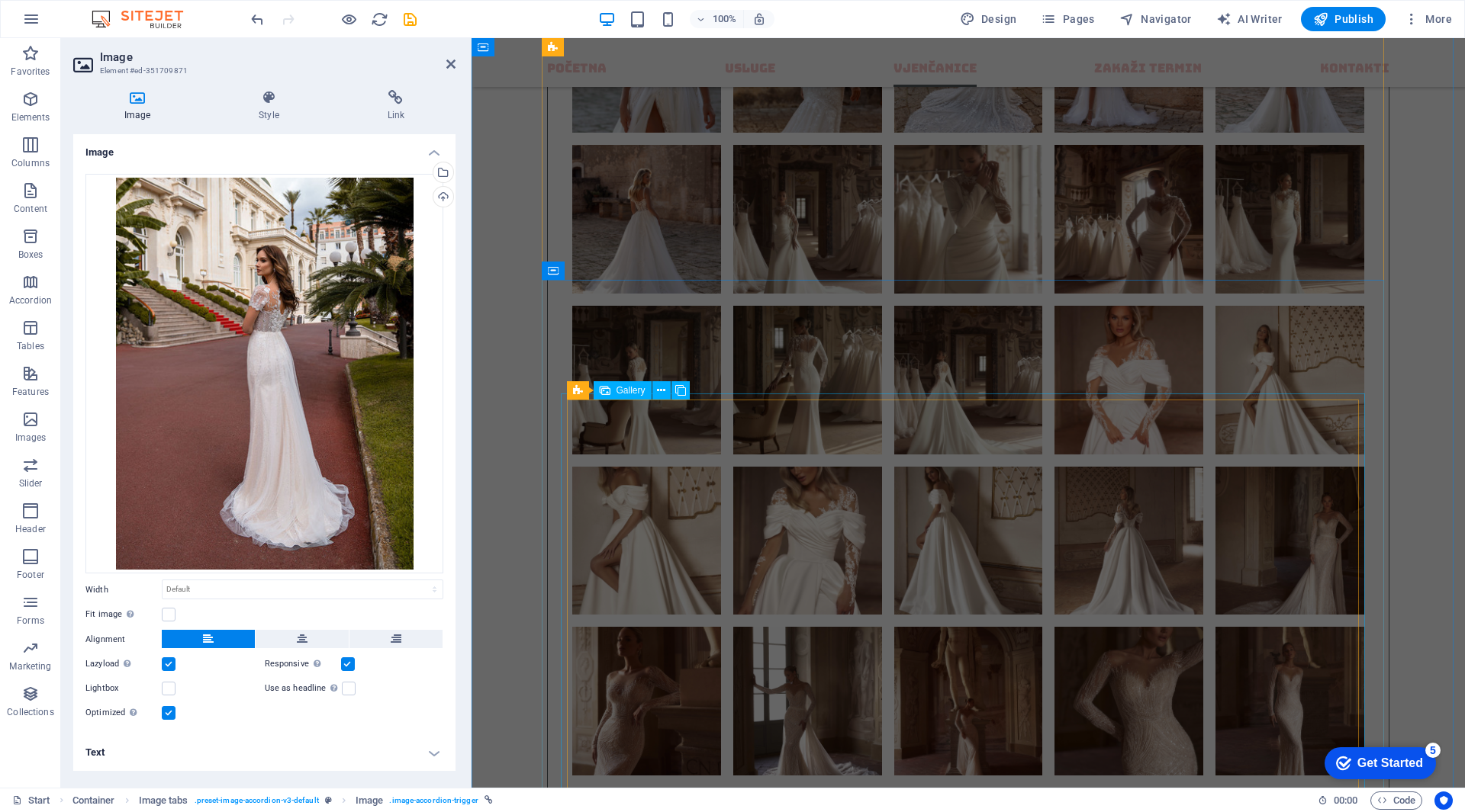
scroll to position [4725, 0]
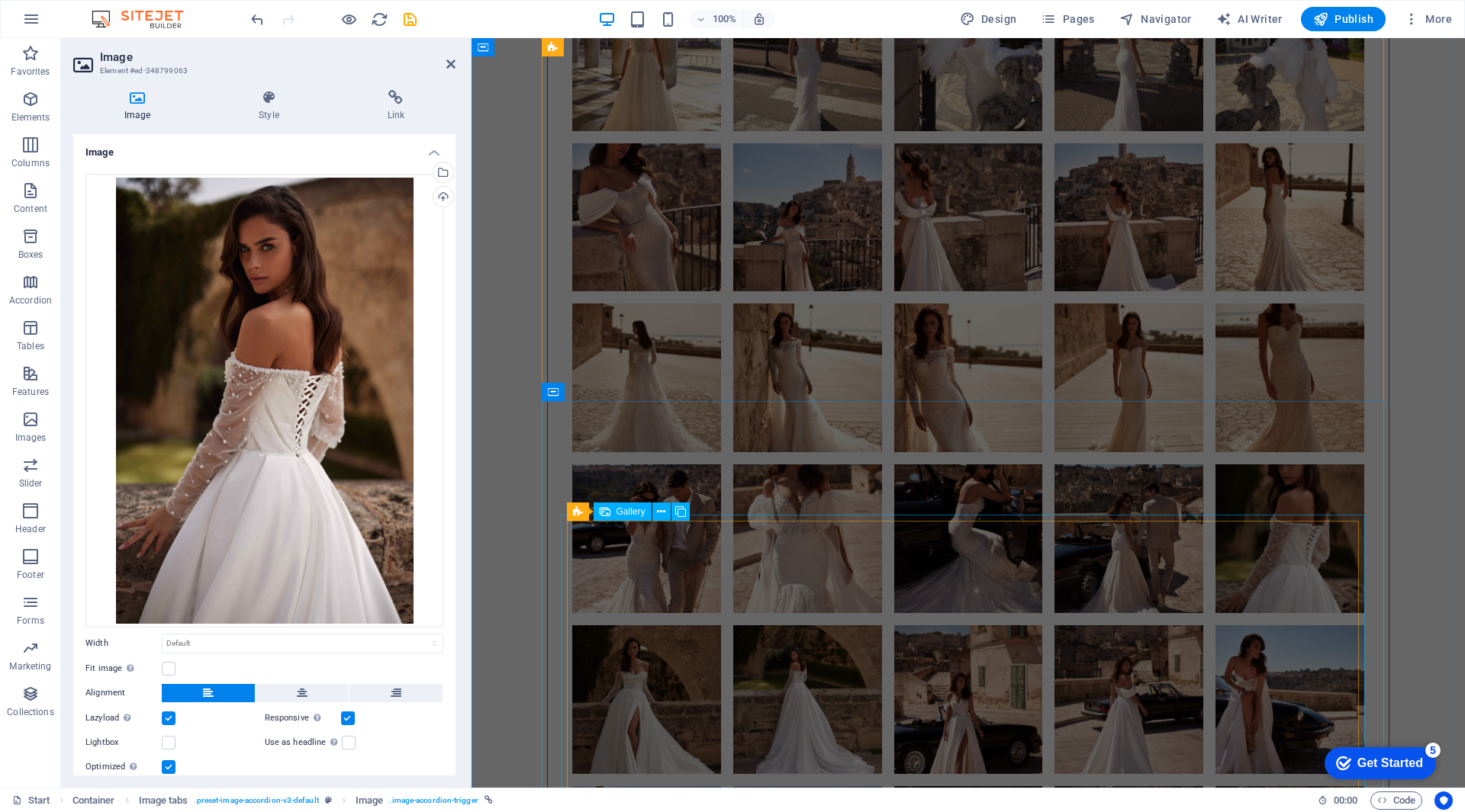
scroll to position [7928, 0]
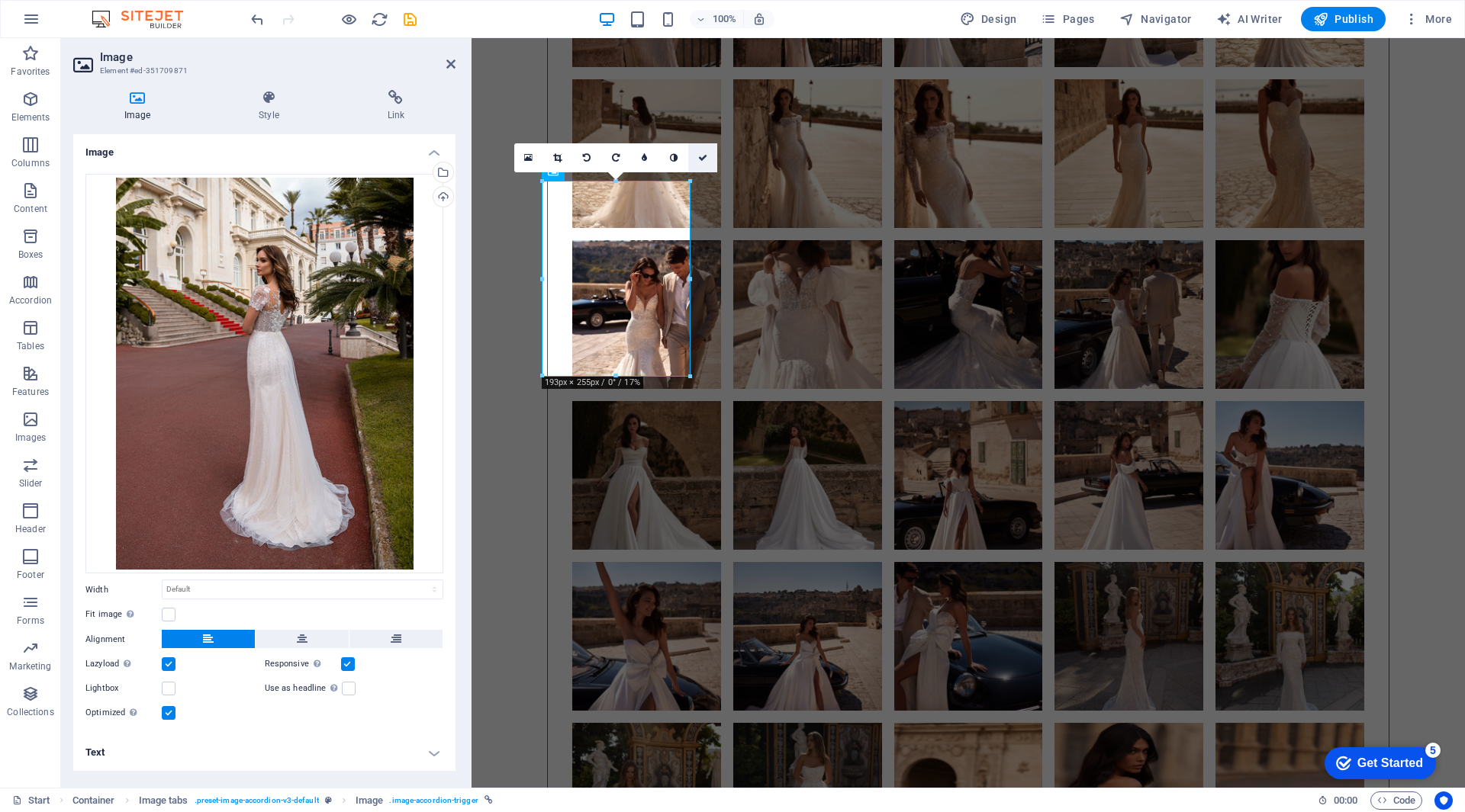
click at [708, 151] on link at bounding box center [703, 158] width 29 height 29
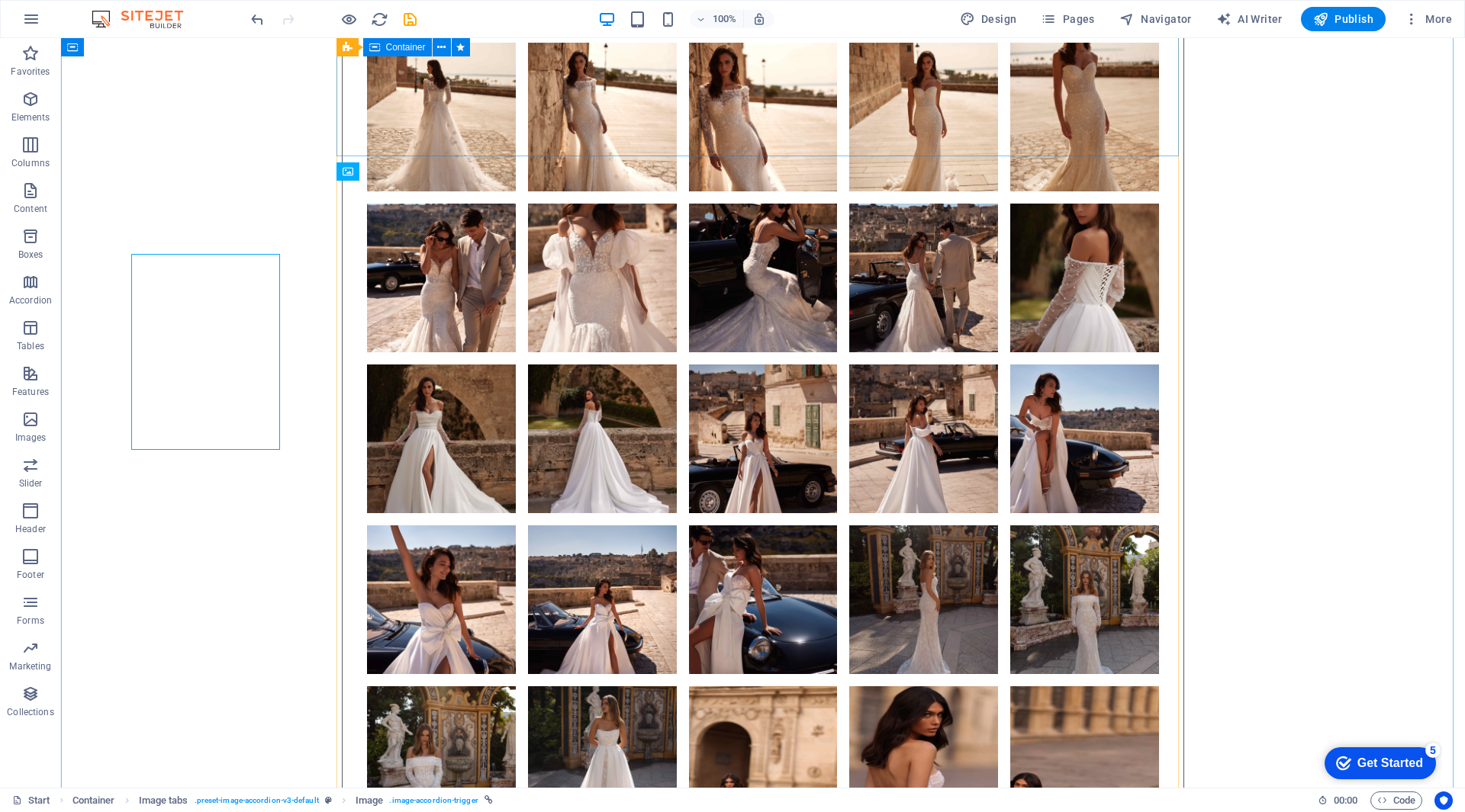
scroll to position [7854, 0]
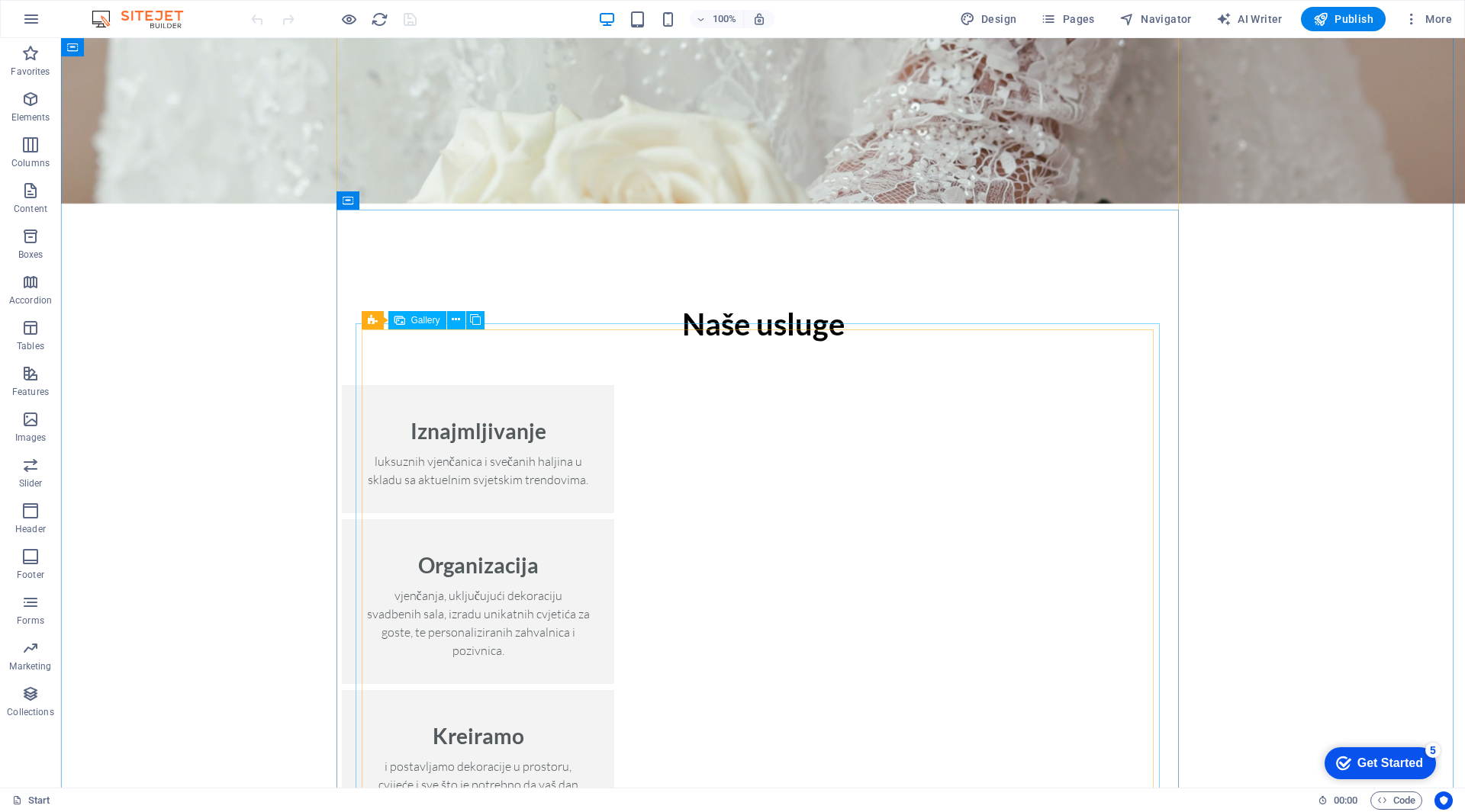
scroll to position [2059, 0]
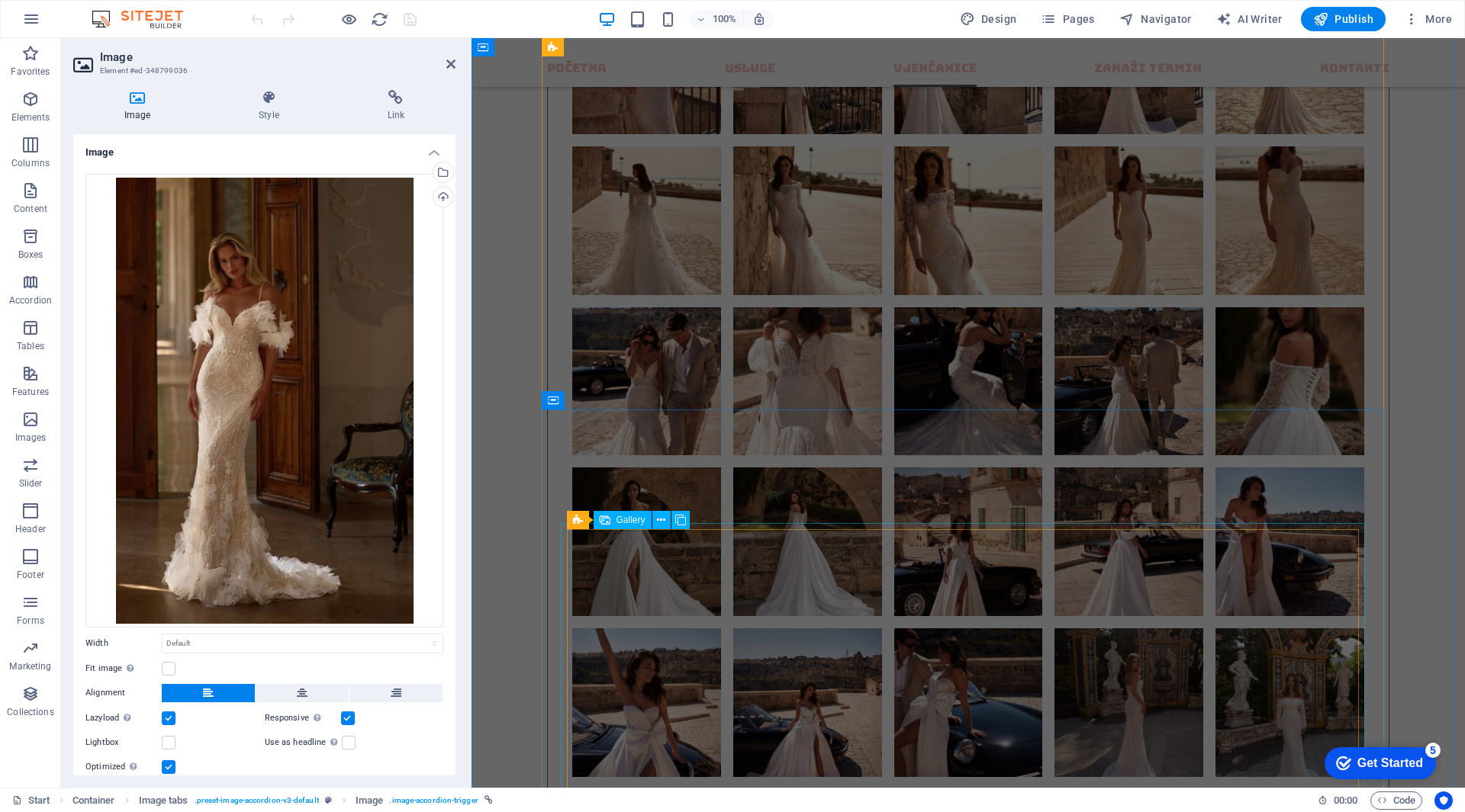
scroll to position [7851, 0]
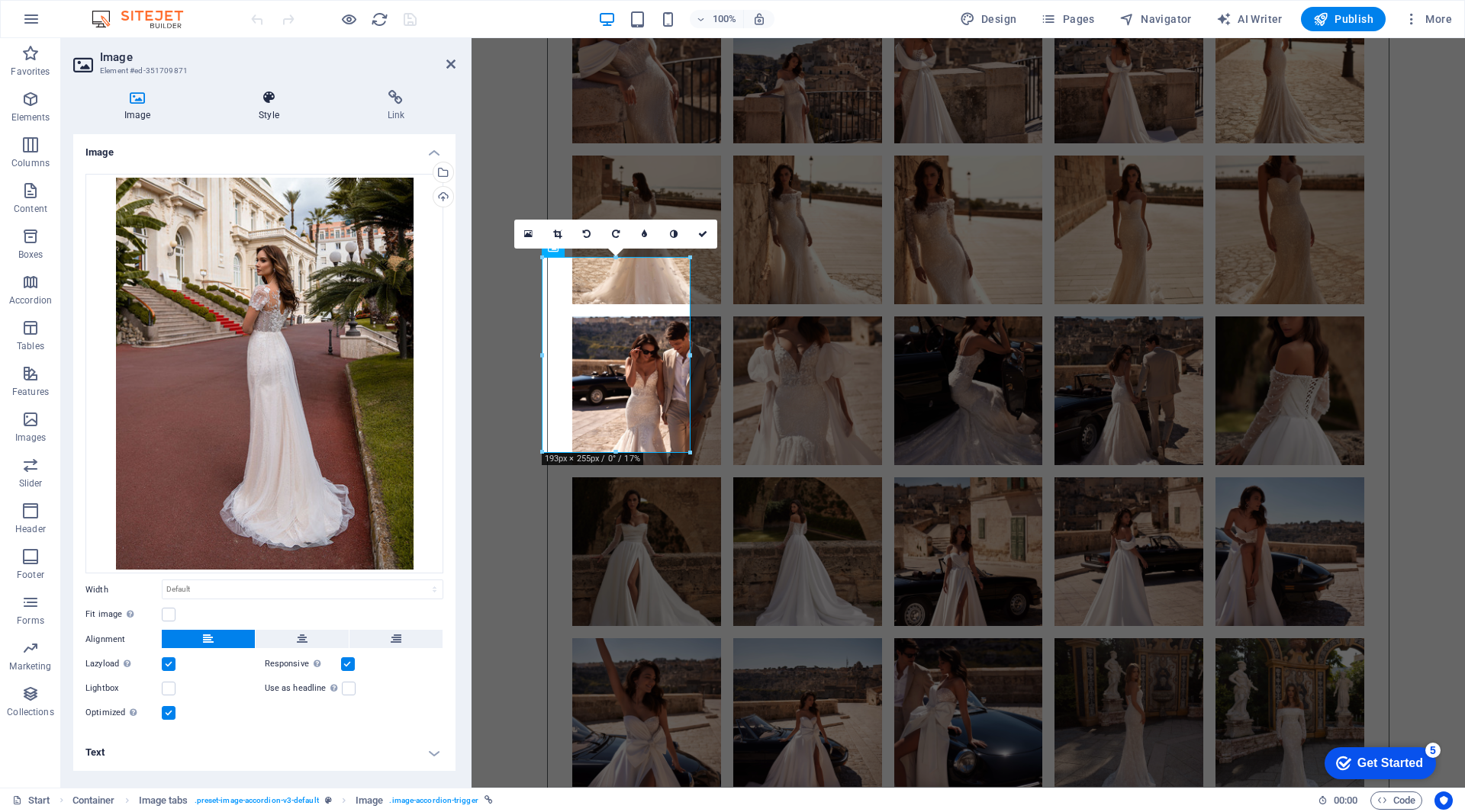
click at [268, 103] on icon at bounding box center [269, 97] width 122 height 15
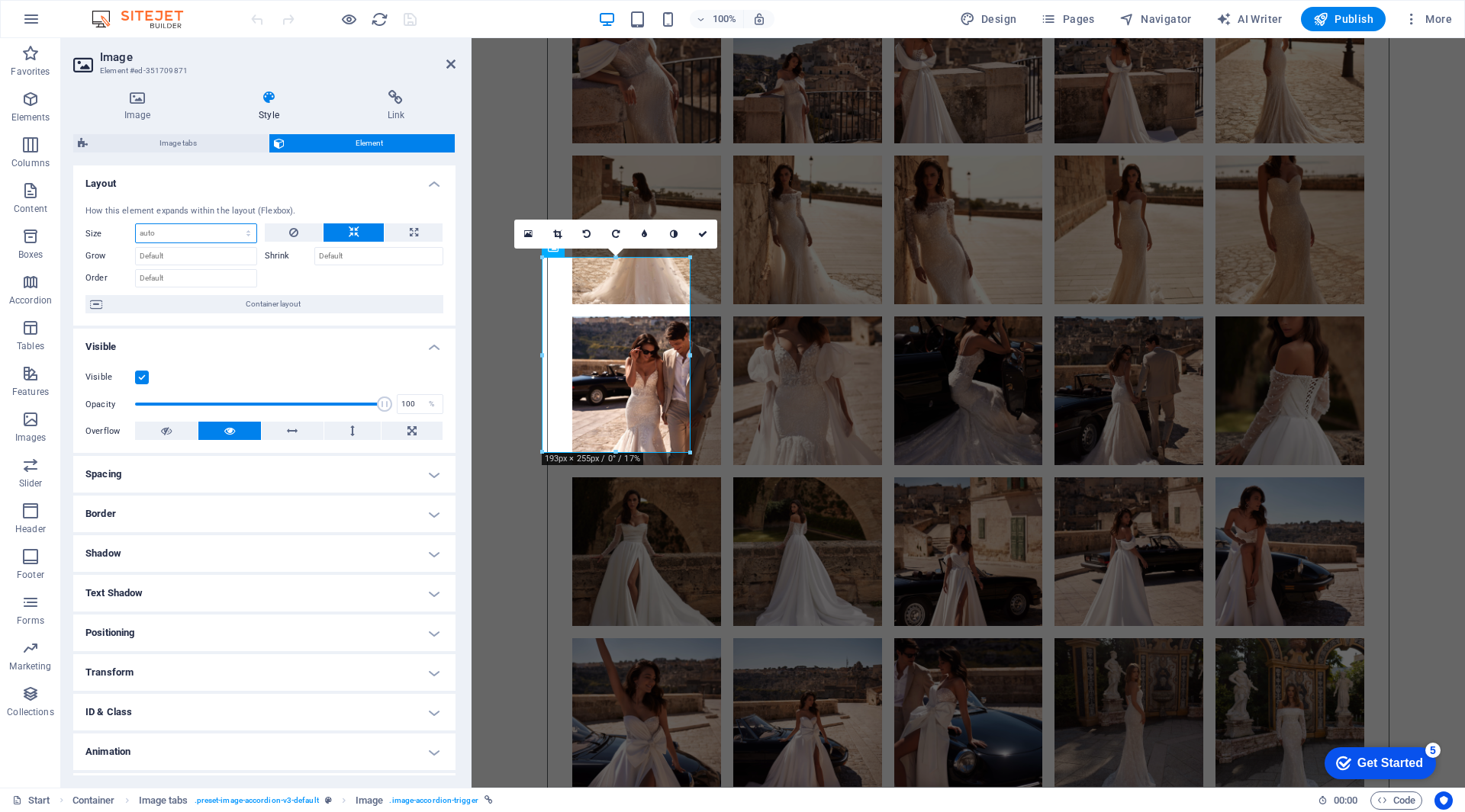
click at [175, 239] on select "Default auto px % 1/1 1/2 1/3 1/4 1/5 1/6 1/7 1/8 1/9 1/10" at bounding box center [196, 233] width 121 height 18
select select "px"
click at [233, 224] on select "Default auto px % 1/1 1/2 1/3 1/4 1/5 1/6 1/7 1/8 1/9 1/10" at bounding box center [196, 233] width 121 height 18
type input "0"
click at [244, 234] on select "Default auto px % 1/1 1/2 1/3 1/4 1/5 1/6 1/7 1/8 1/9 1/10" at bounding box center [245, 233] width 21 height 18
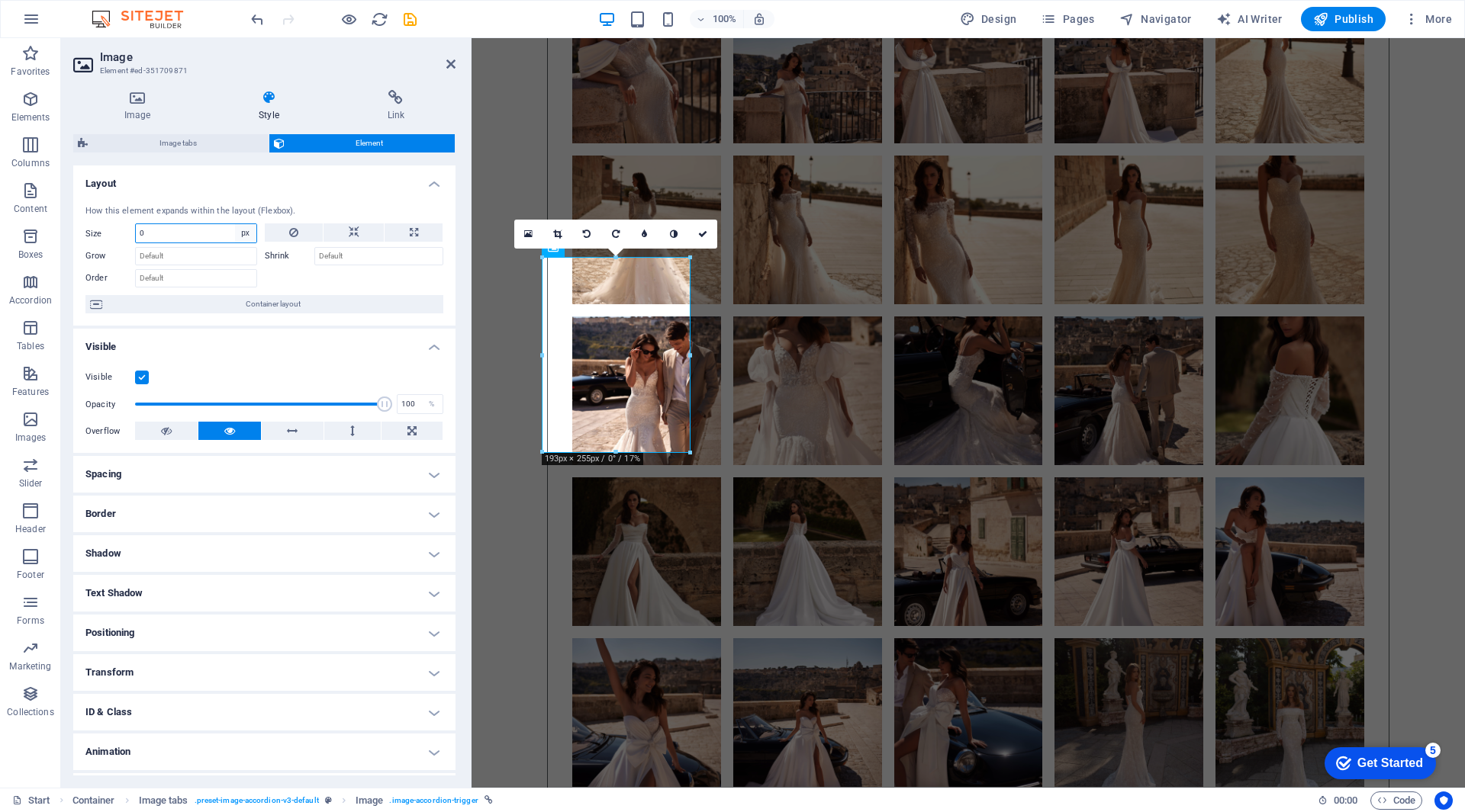
select select "auto"
click at [235, 224] on select "Default auto px % 1/1 1/2 1/3 1/4 1/5 1/6 1/7 1/8 1/9 1/10" at bounding box center [245, 233] width 21 height 18
select select "DISABLED_OPTION_VALUE"
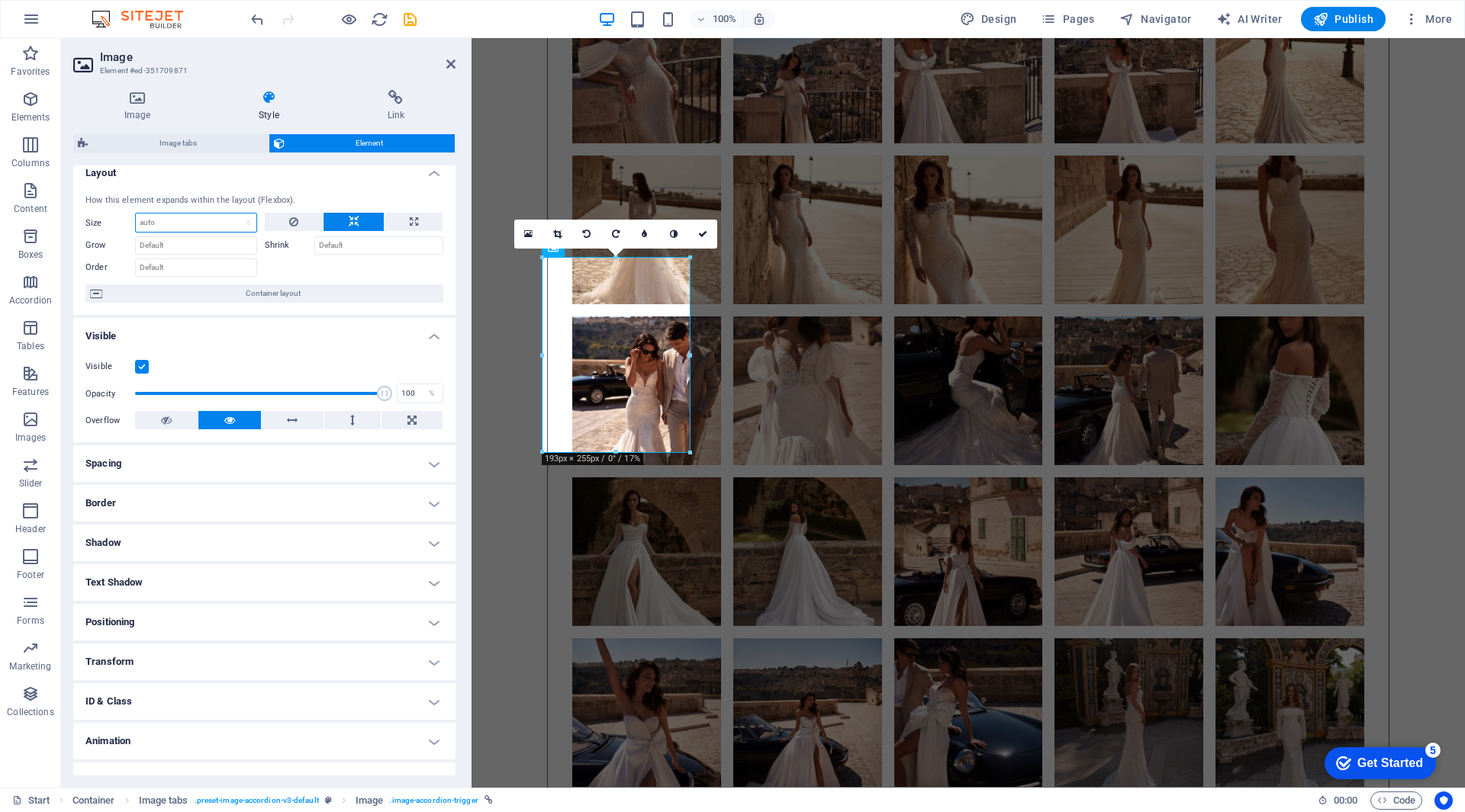
scroll to position [0, 0]
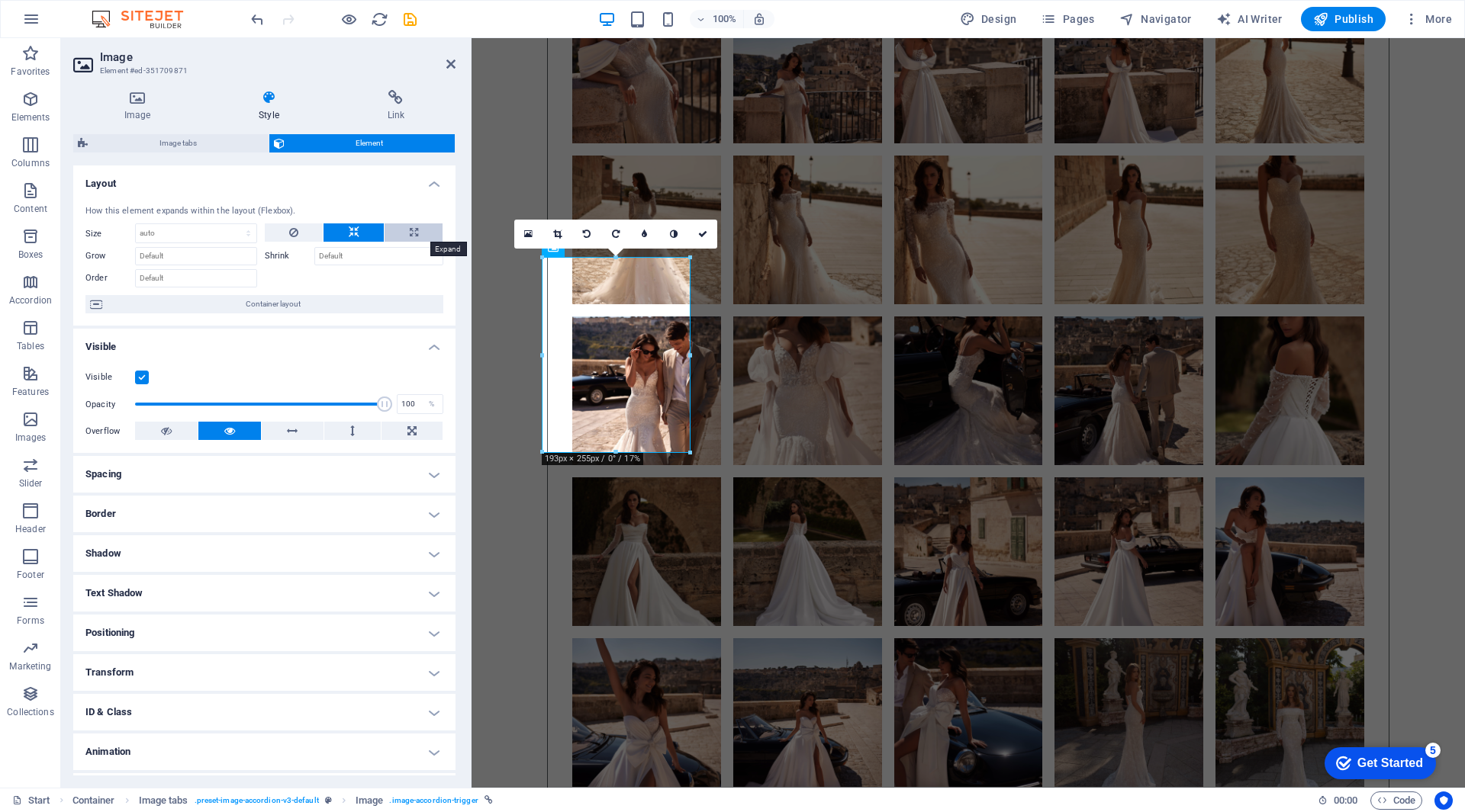
click at [409, 235] on icon at bounding box center [413, 232] width 9 height 18
type input "100"
select select "%"
click at [154, 474] on h4 "Spacing" at bounding box center [264, 474] width 382 height 37
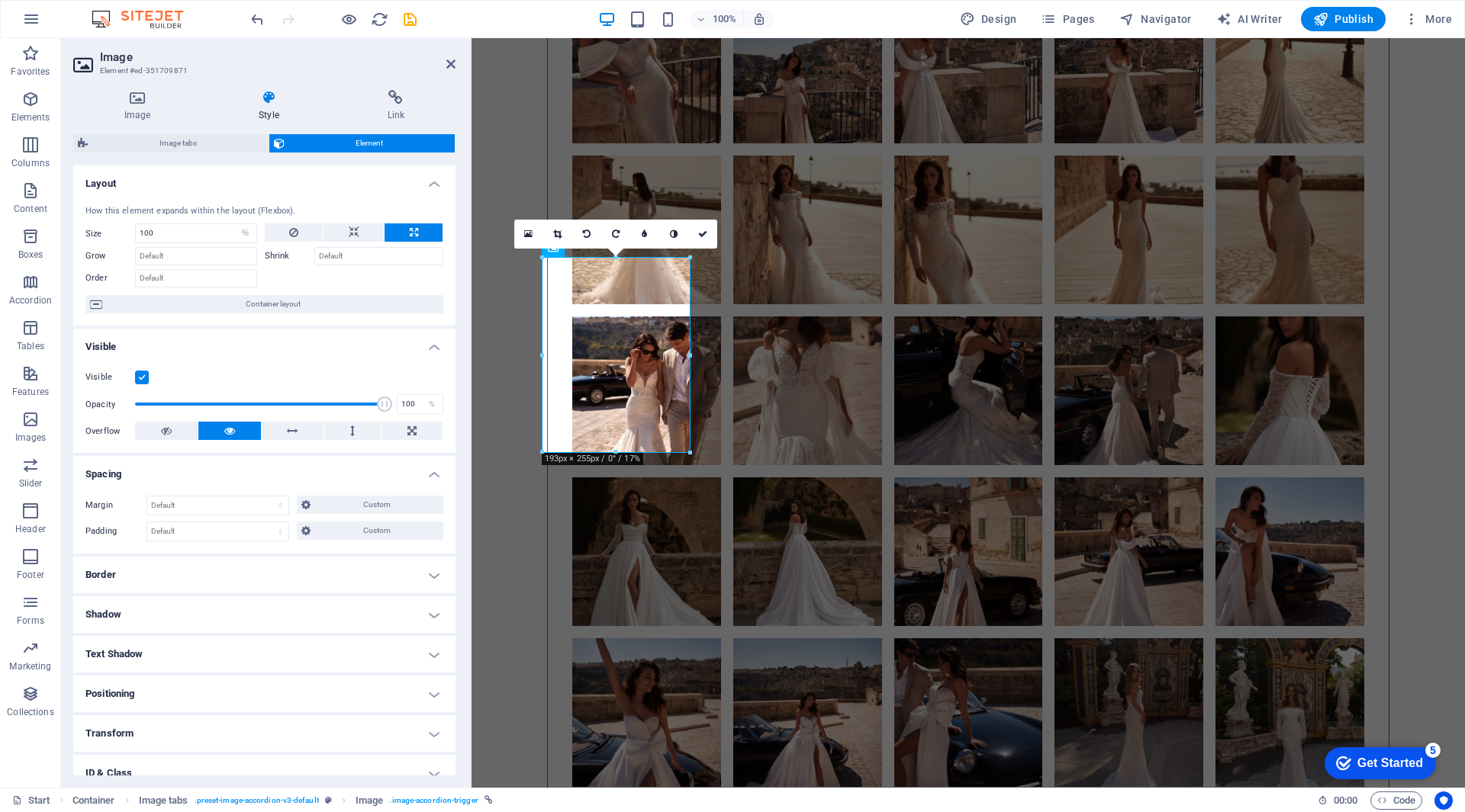
click at [154, 474] on h4 "Spacing" at bounding box center [264, 469] width 382 height 27
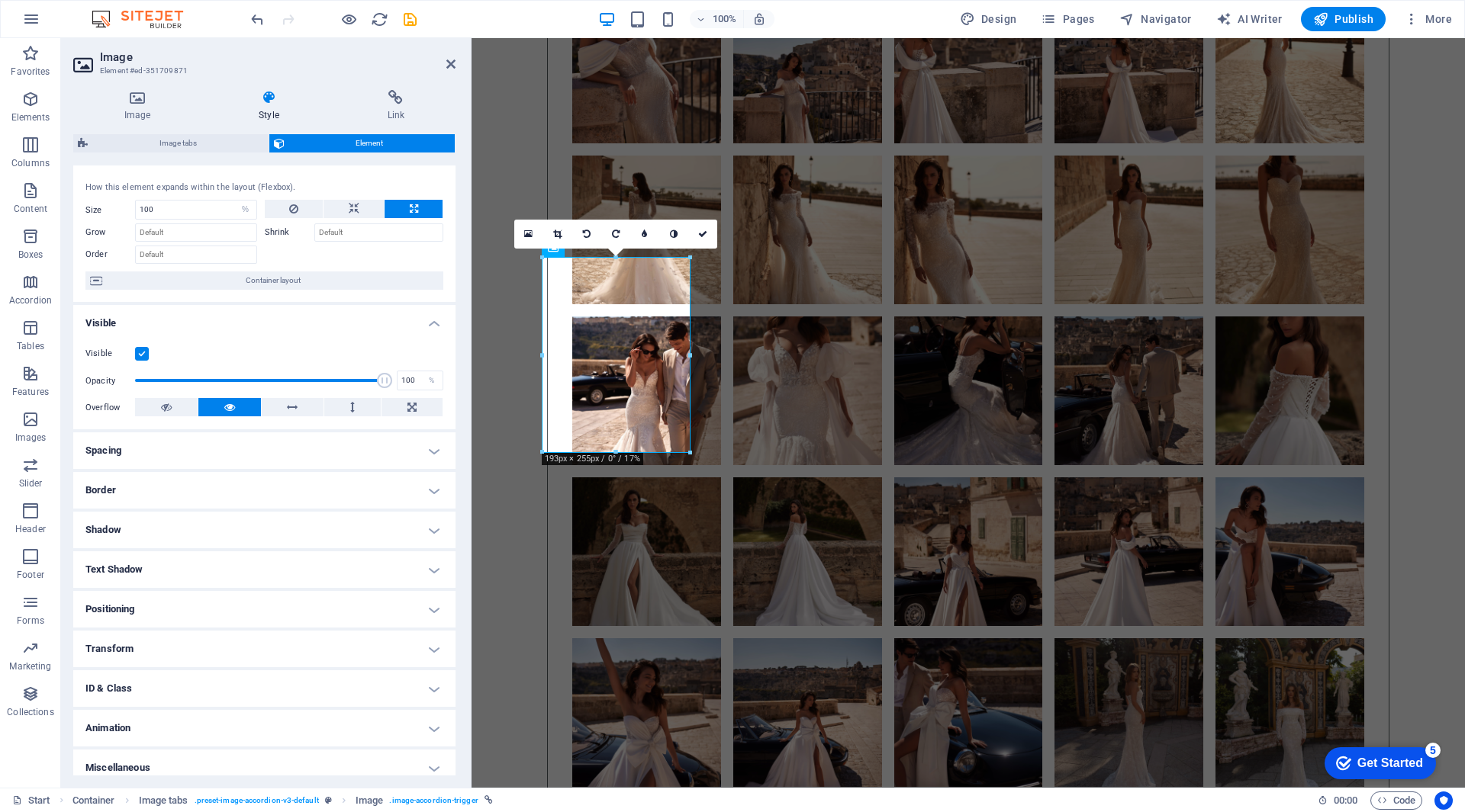
scroll to position [34, 0]
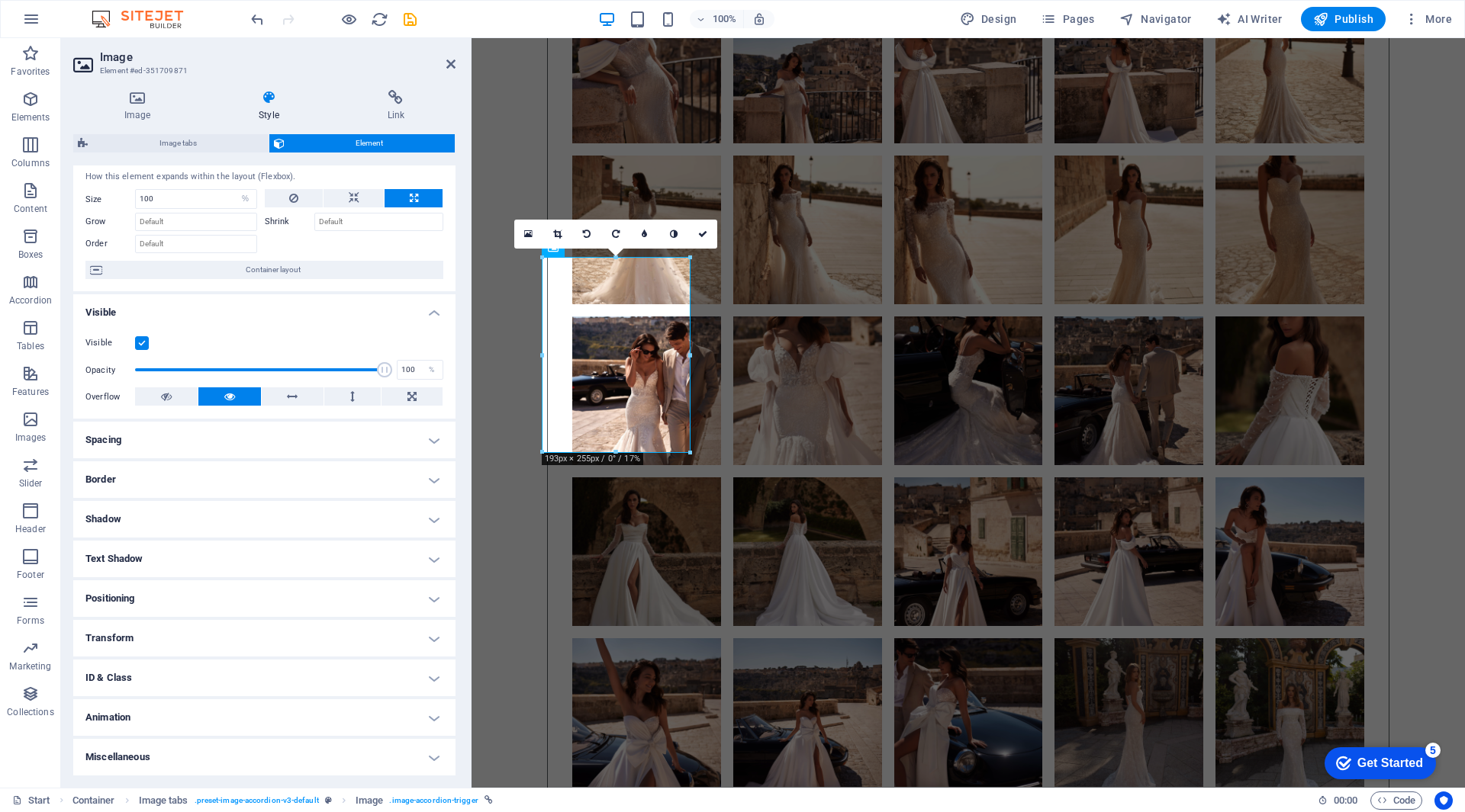
click at [169, 760] on h4 "Miscellaneous" at bounding box center [264, 757] width 382 height 37
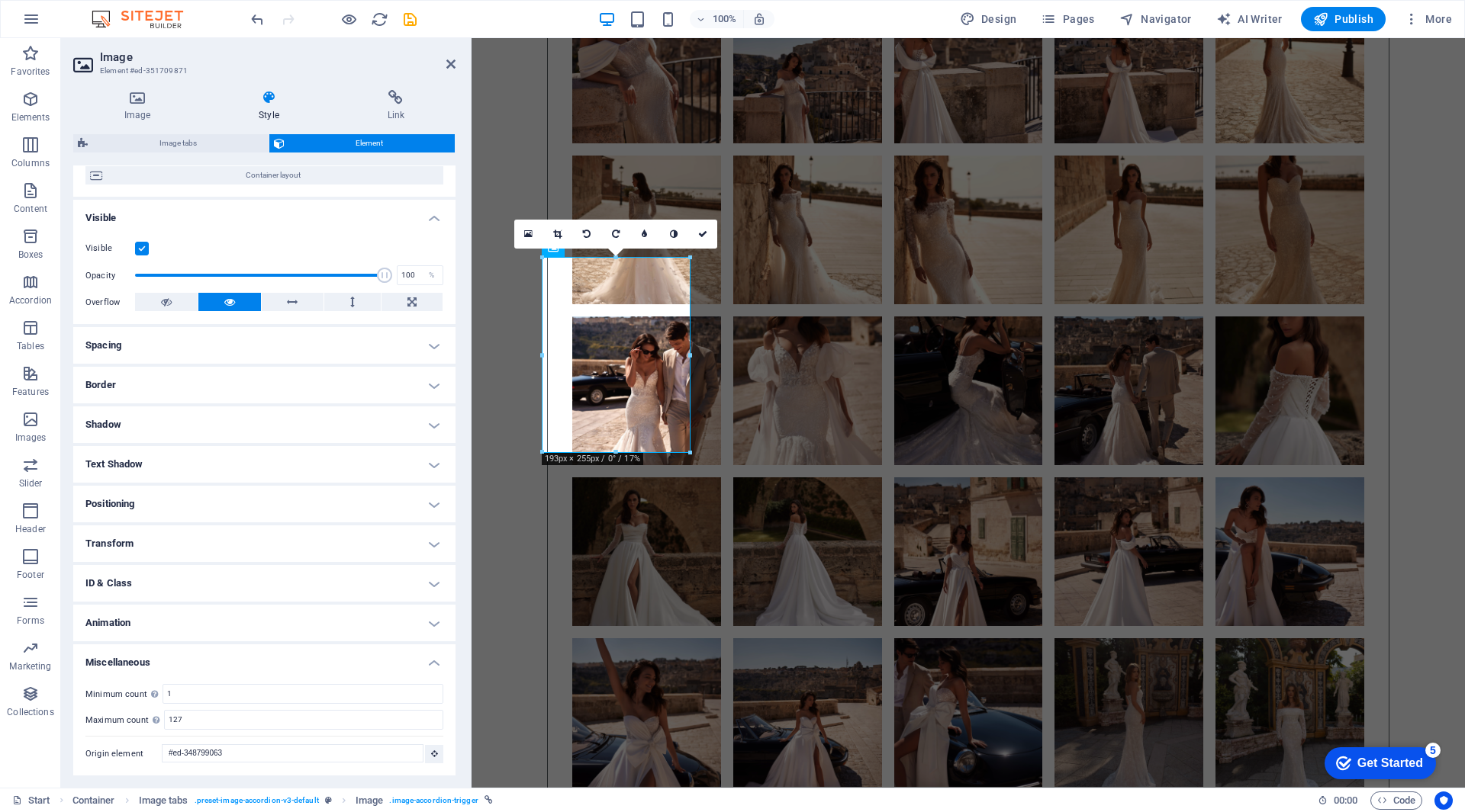
click at [184, 608] on h4 "Animation" at bounding box center [264, 623] width 382 height 37
click at [180, 578] on h4 "ID & Class" at bounding box center [264, 583] width 382 height 37
click at [176, 547] on h4 "Transform" at bounding box center [264, 543] width 382 height 37
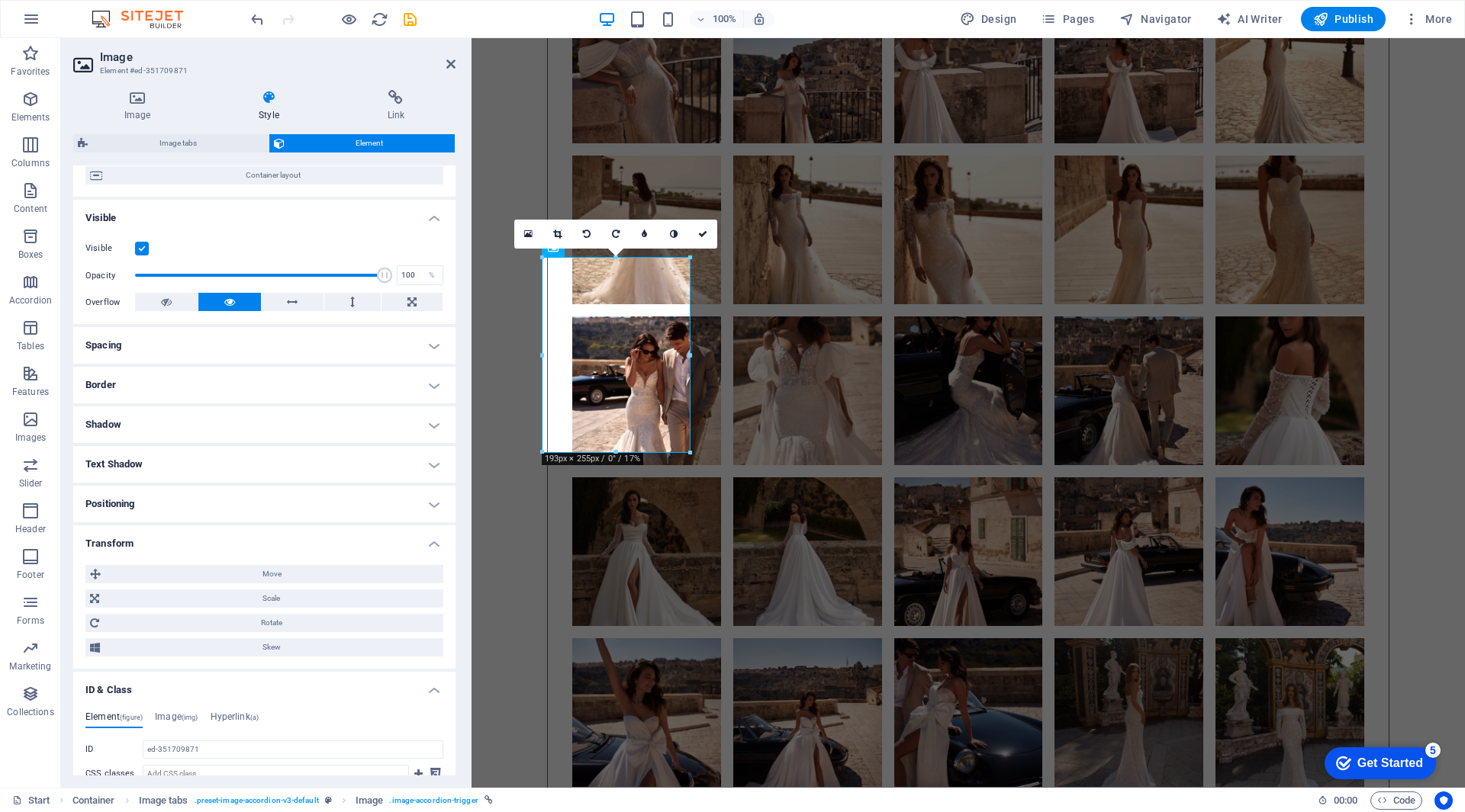
click at [183, 495] on h4 "Positioning" at bounding box center [264, 504] width 382 height 37
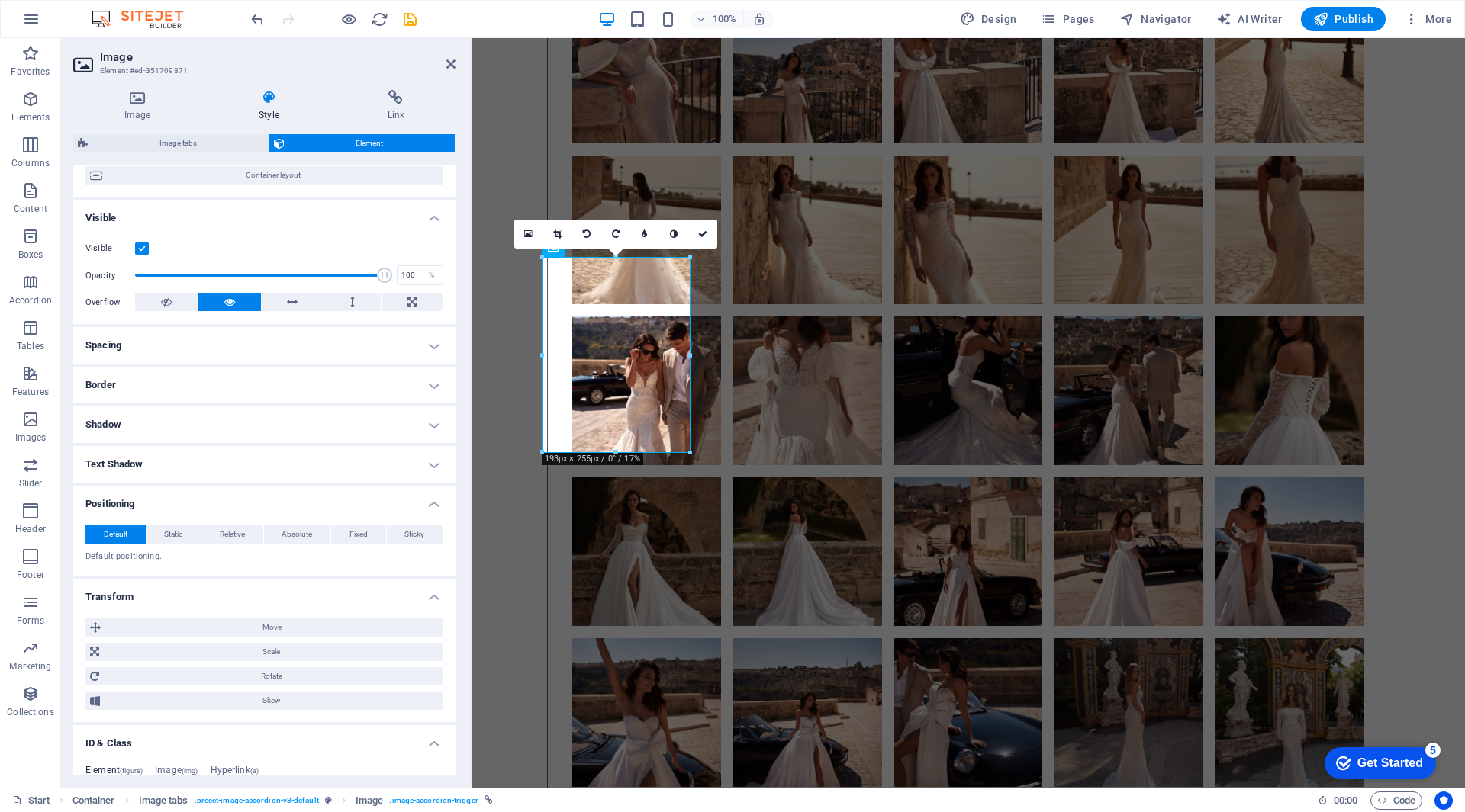
click at [150, 466] on h4 "Text Shadow" at bounding box center [264, 464] width 382 height 37
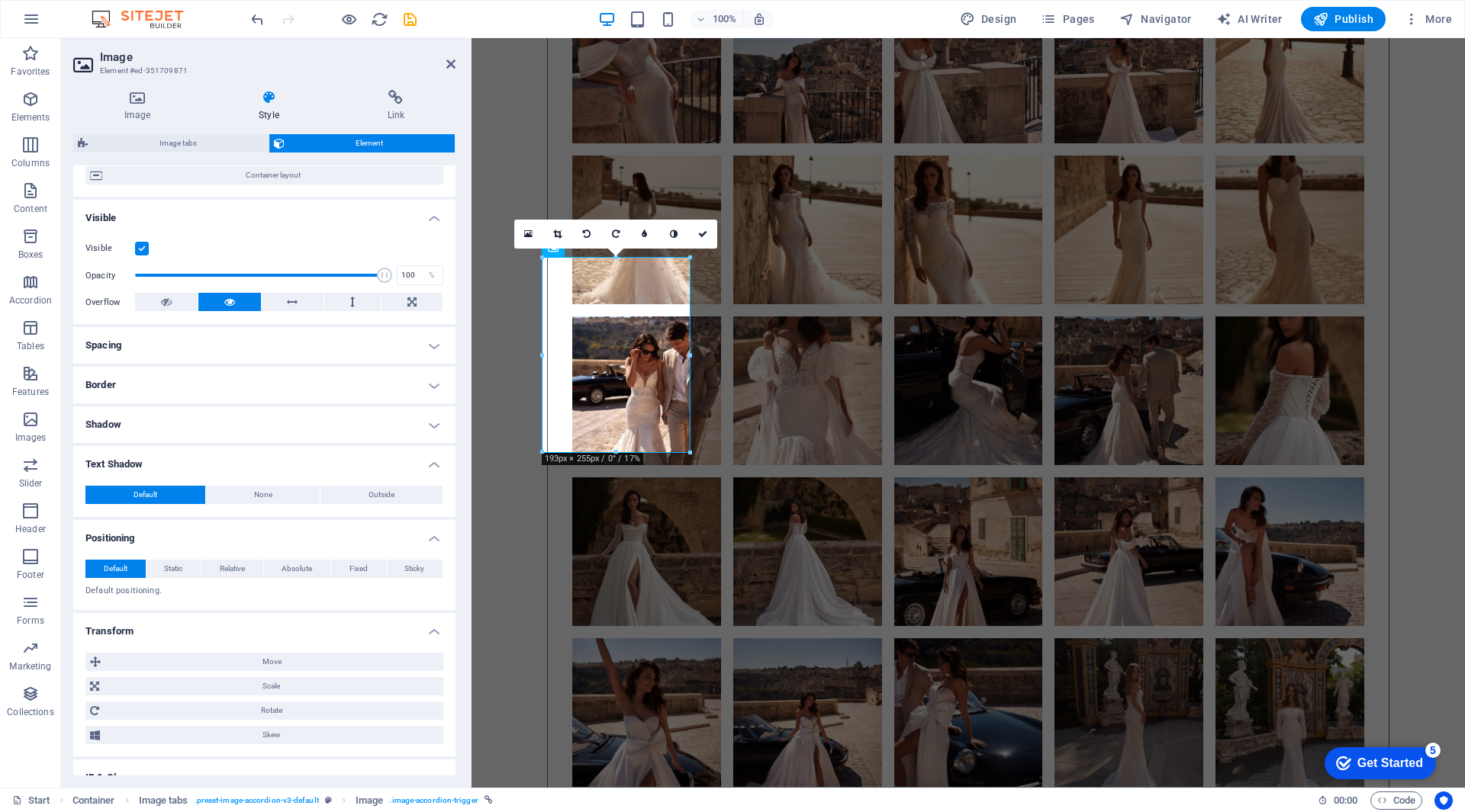
click at [140, 423] on h4 "Shadow" at bounding box center [264, 425] width 382 height 37
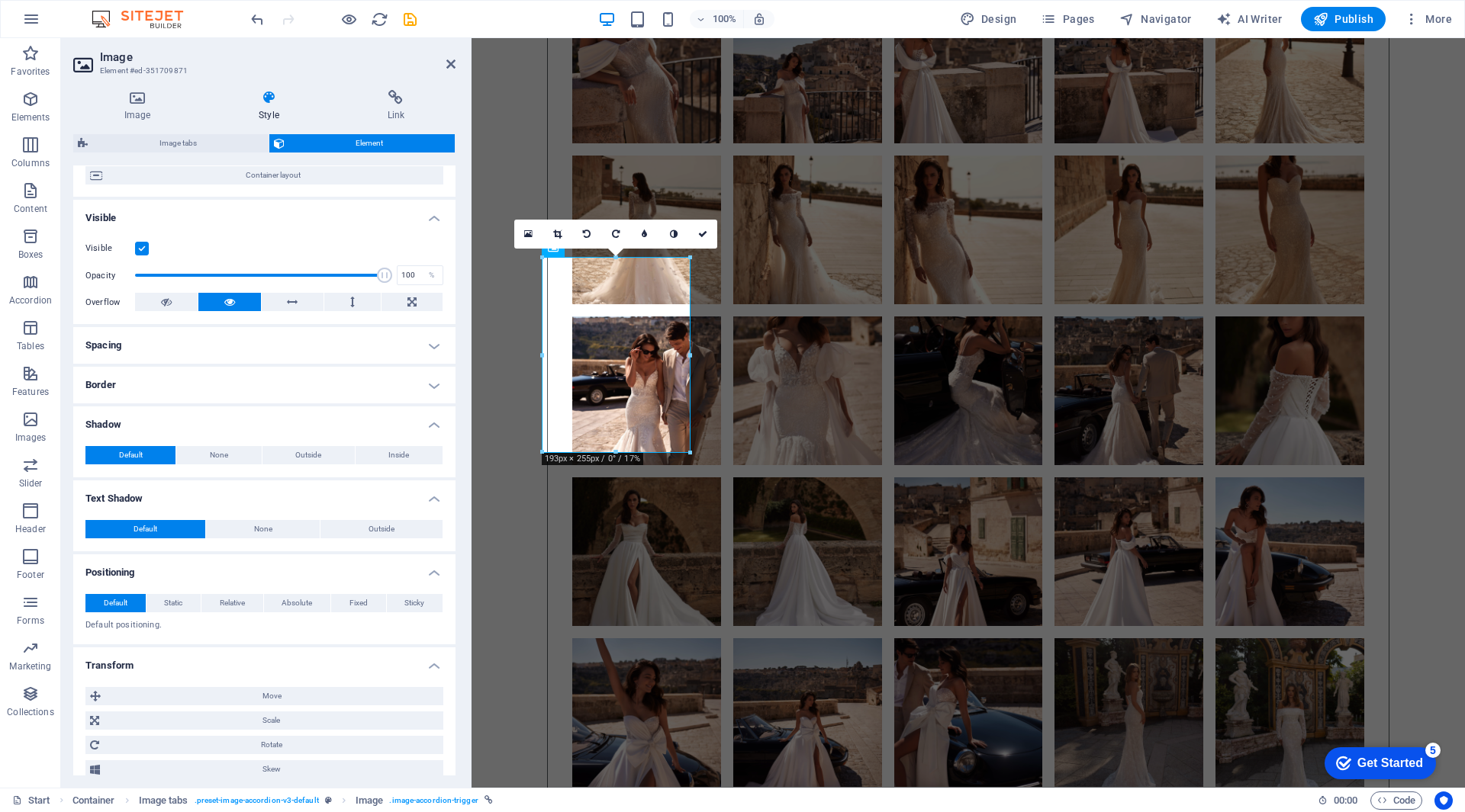
click at [138, 385] on h4 "Border" at bounding box center [264, 385] width 382 height 37
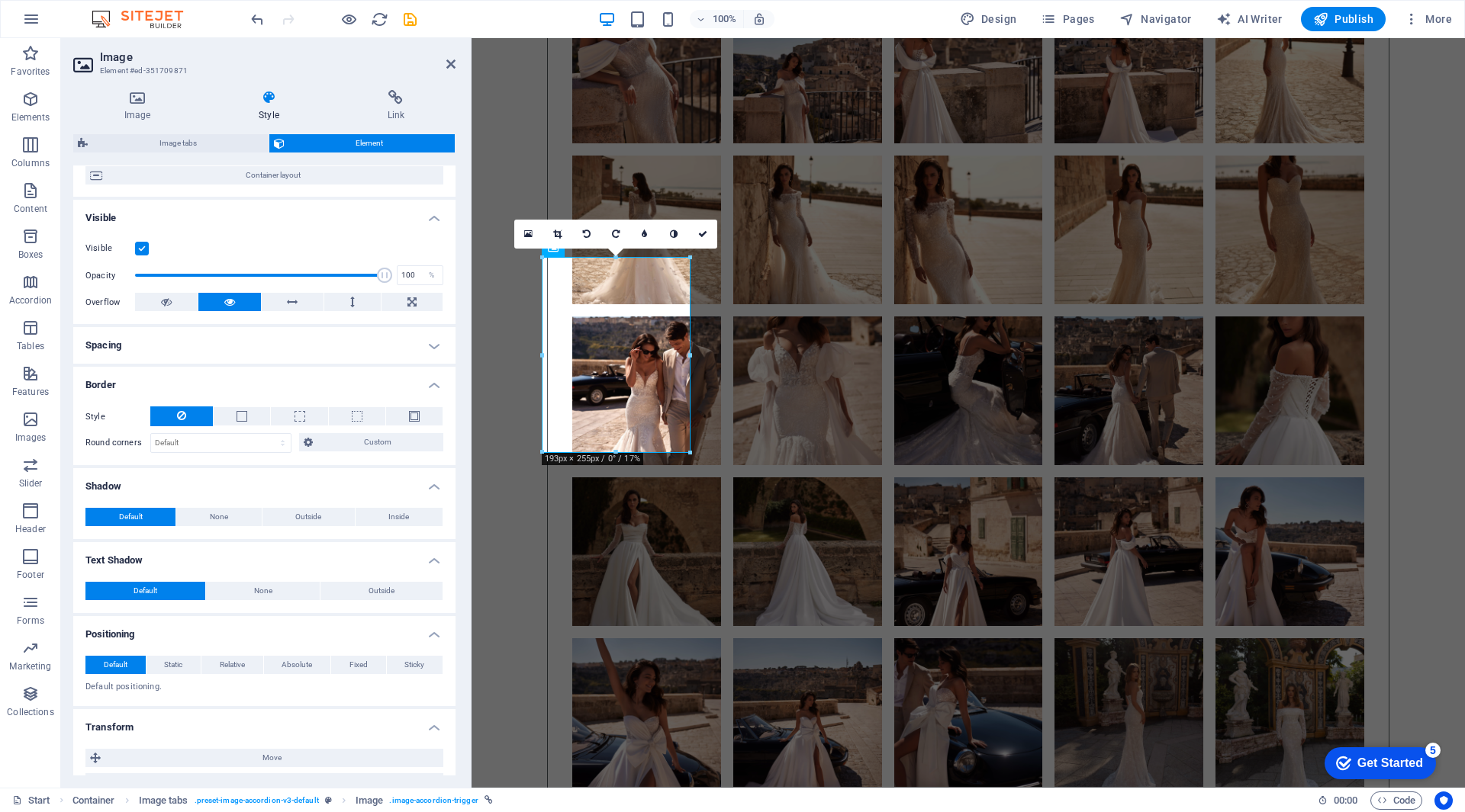
click at [136, 348] on h4 "Spacing" at bounding box center [264, 345] width 382 height 37
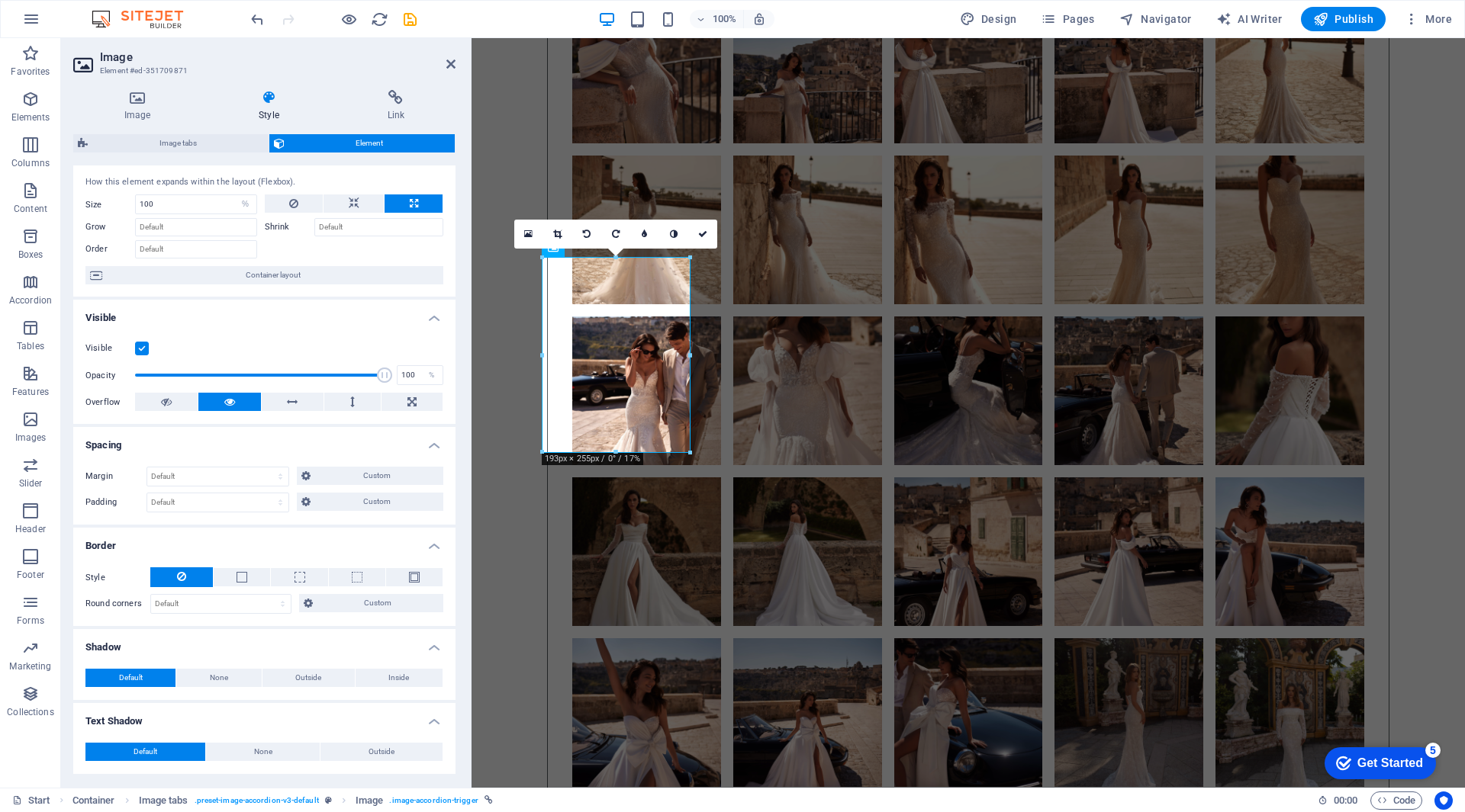
scroll to position [0, 0]
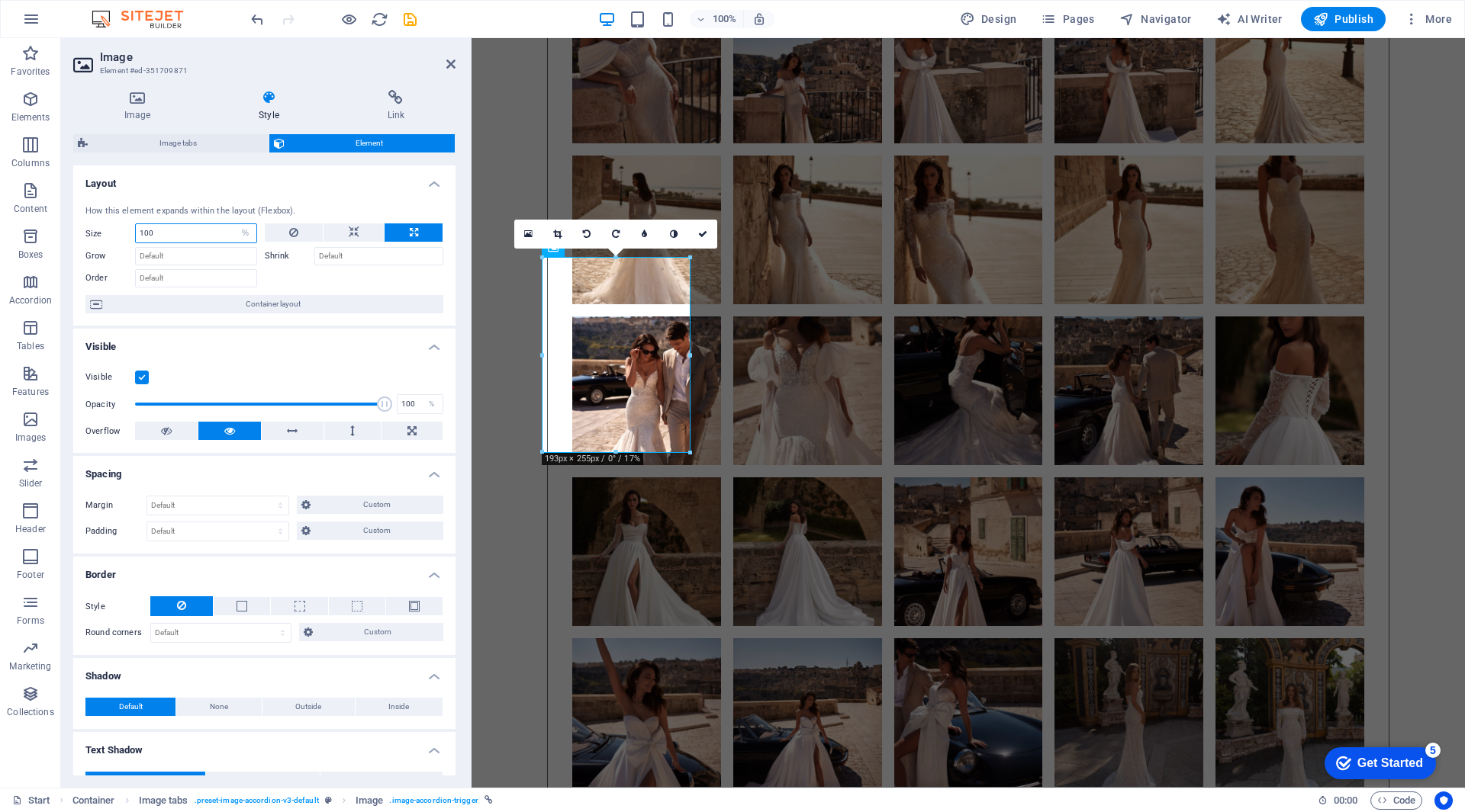
drag, startPoint x: 176, startPoint y: 226, endPoint x: 69, endPoint y: 227, distance: 107.0
click at [69, 227] on div "Image Style Link Image Drag files here, click to choose files or select files f…" at bounding box center [264, 433] width 407 height 710
type input "110"
click at [705, 234] on icon at bounding box center [703, 234] width 9 height 9
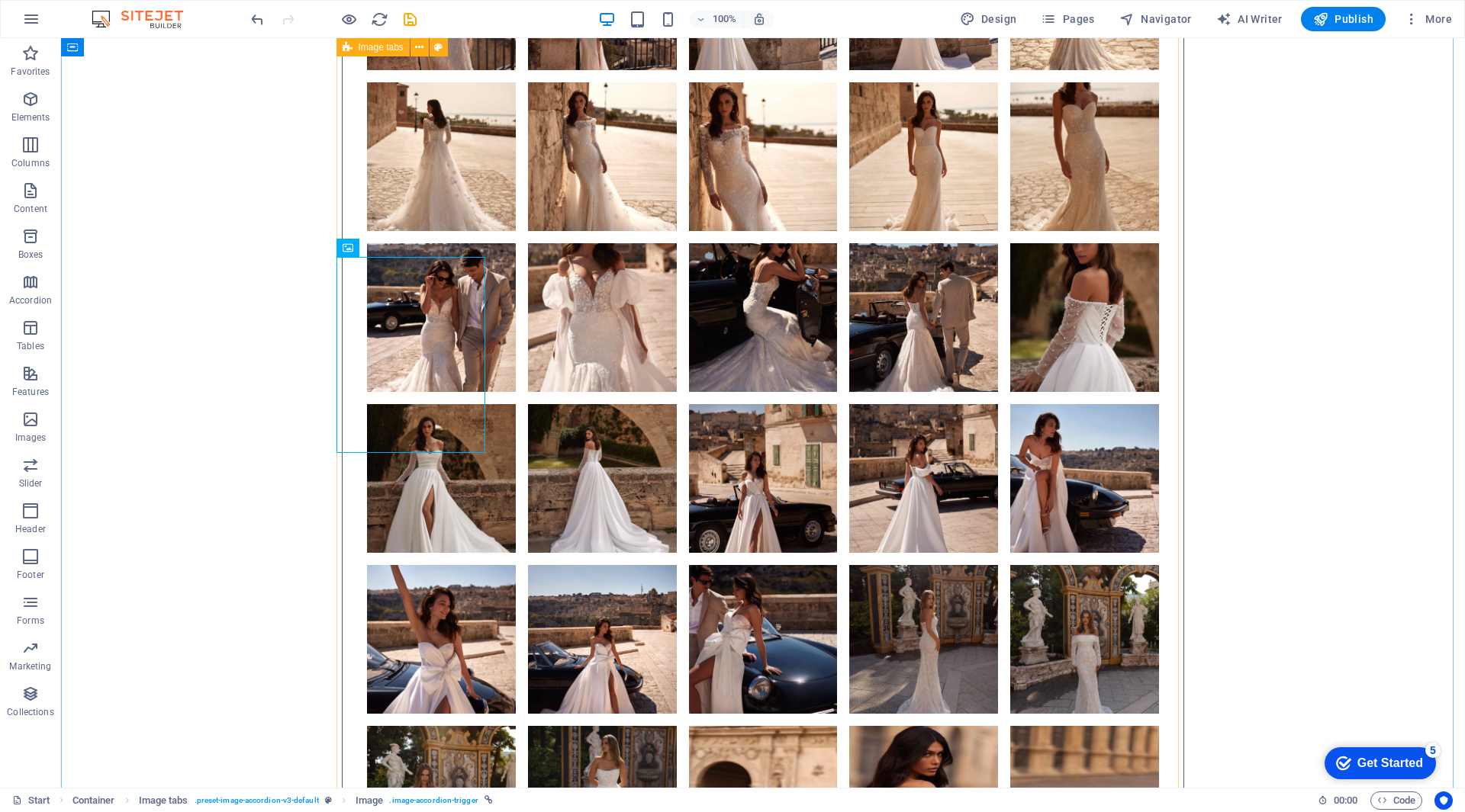
scroll to position [7778, 0]
